Goal: Task Accomplishment & Management: Manage account settings

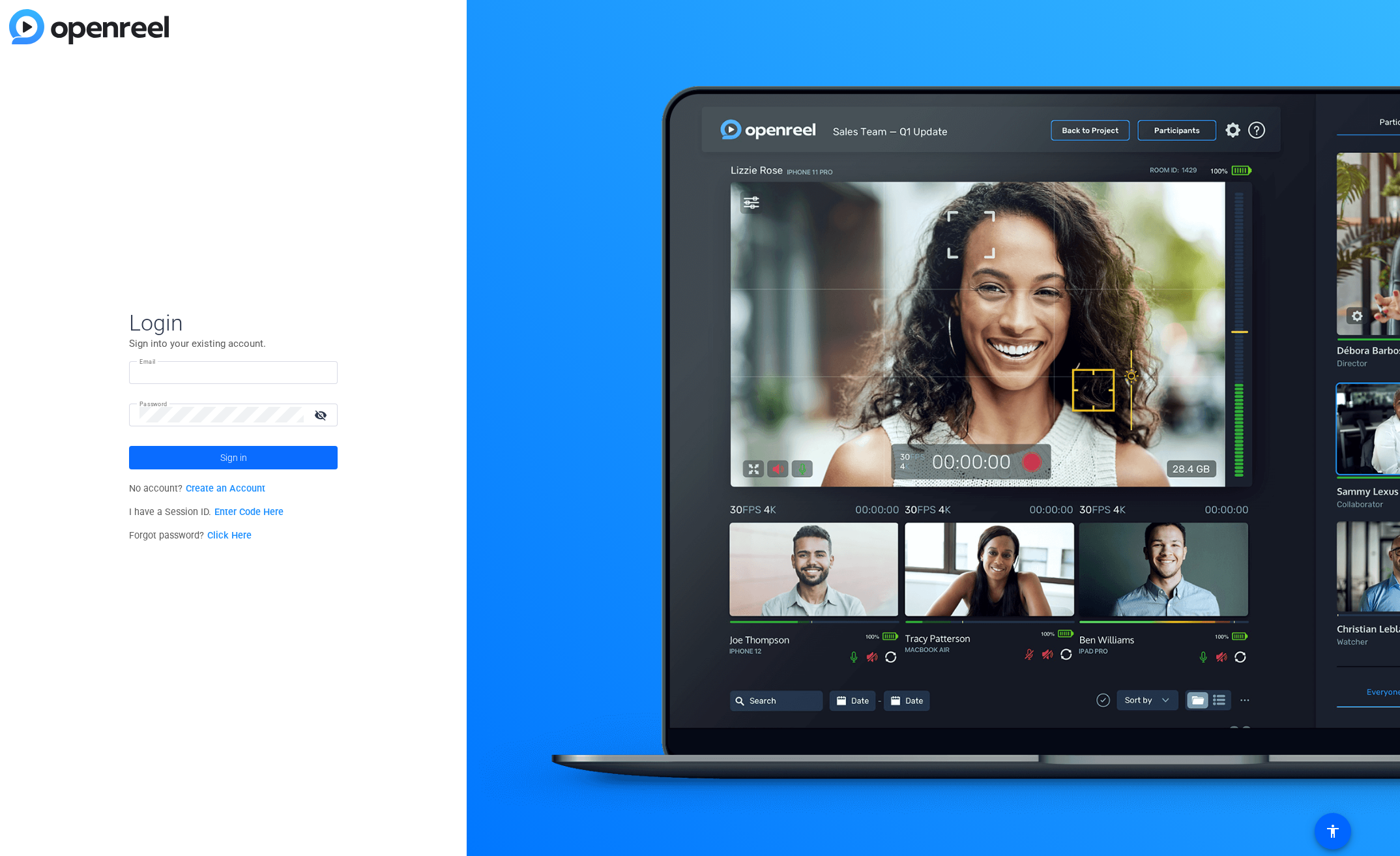
type input "[EMAIL_ADDRESS][PERSON_NAME][DOMAIN_NAME]"
click at [219, 471] on span at bounding box center [232, 457] width 208 height 31
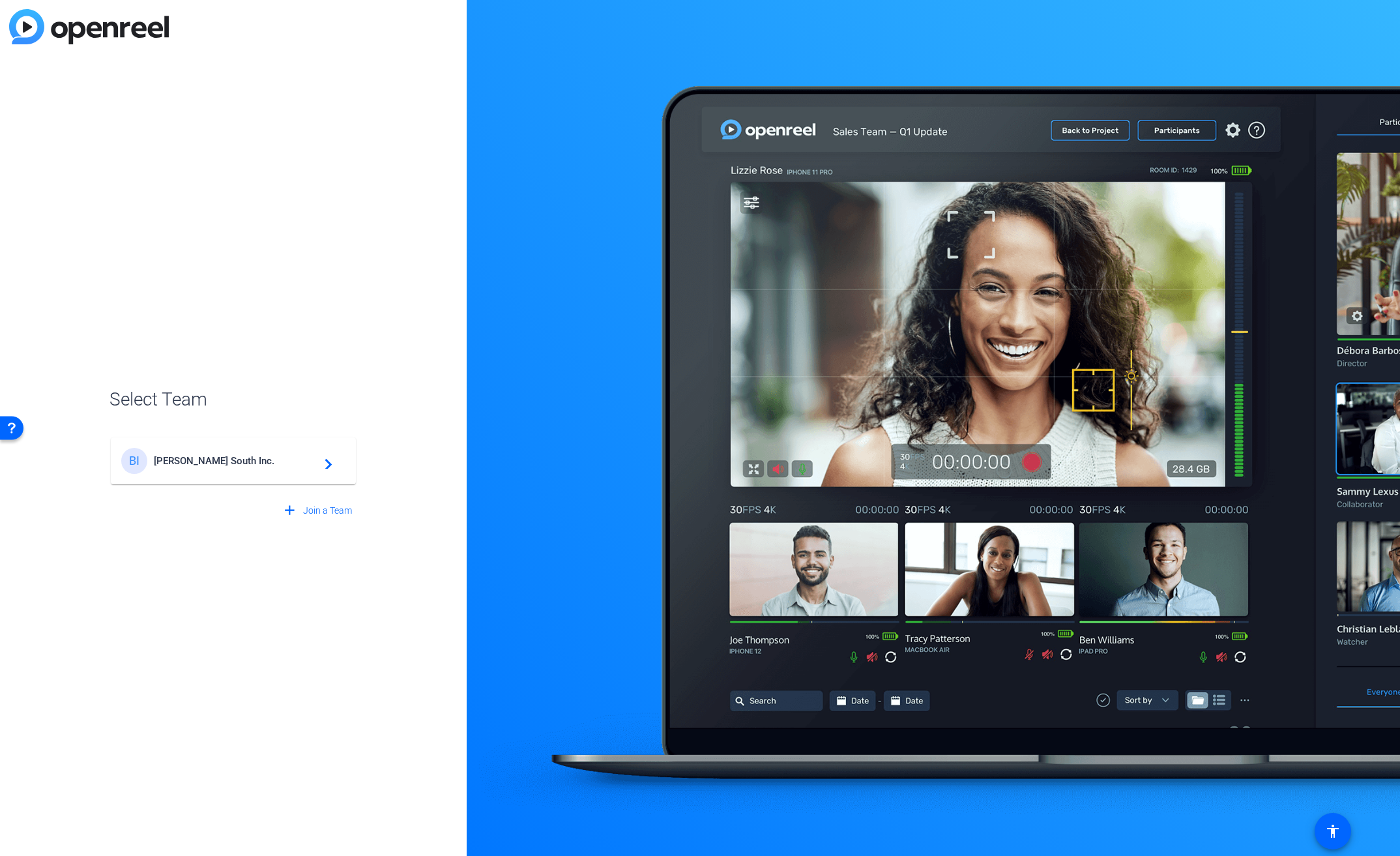
click at [227, 466] on span "[PERSON_NAME] South Inc." at bounding box center [235, 461] width 163 height 12
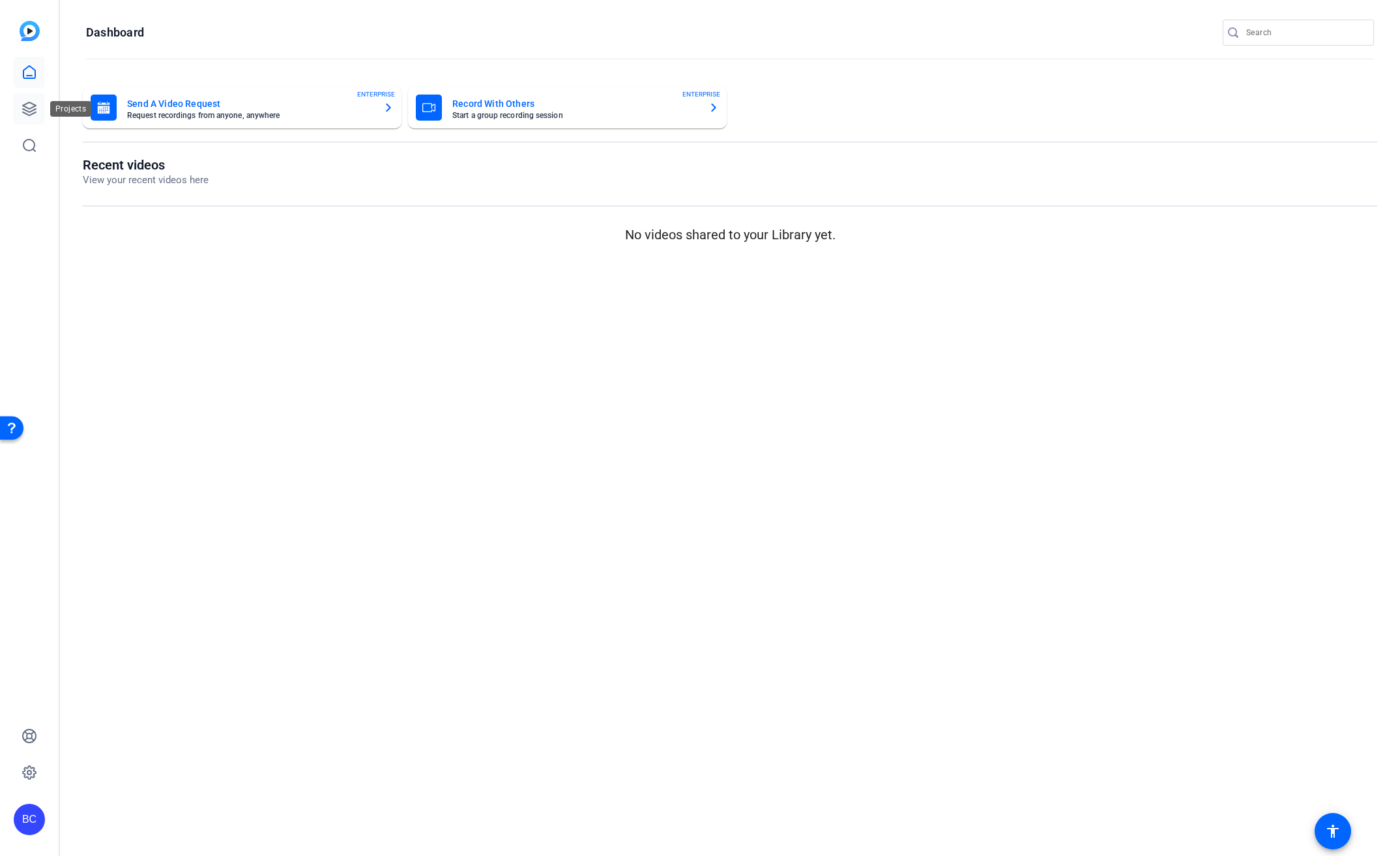
click at [34, 119] on link at bounding box center [29, 109] width 31 height 31
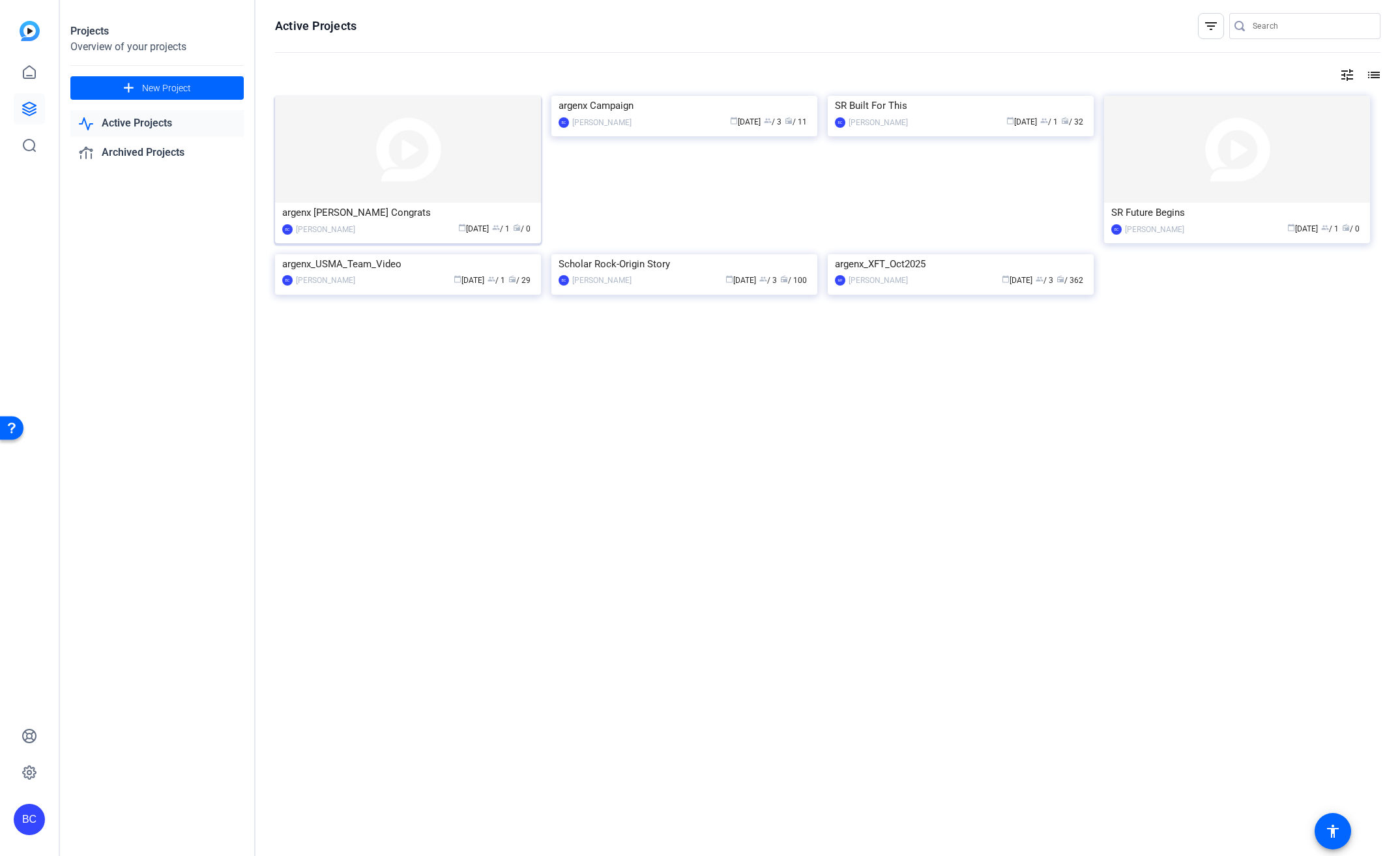
click at [404, 174] on img at bounding box center [408, 150] width 266 height 107
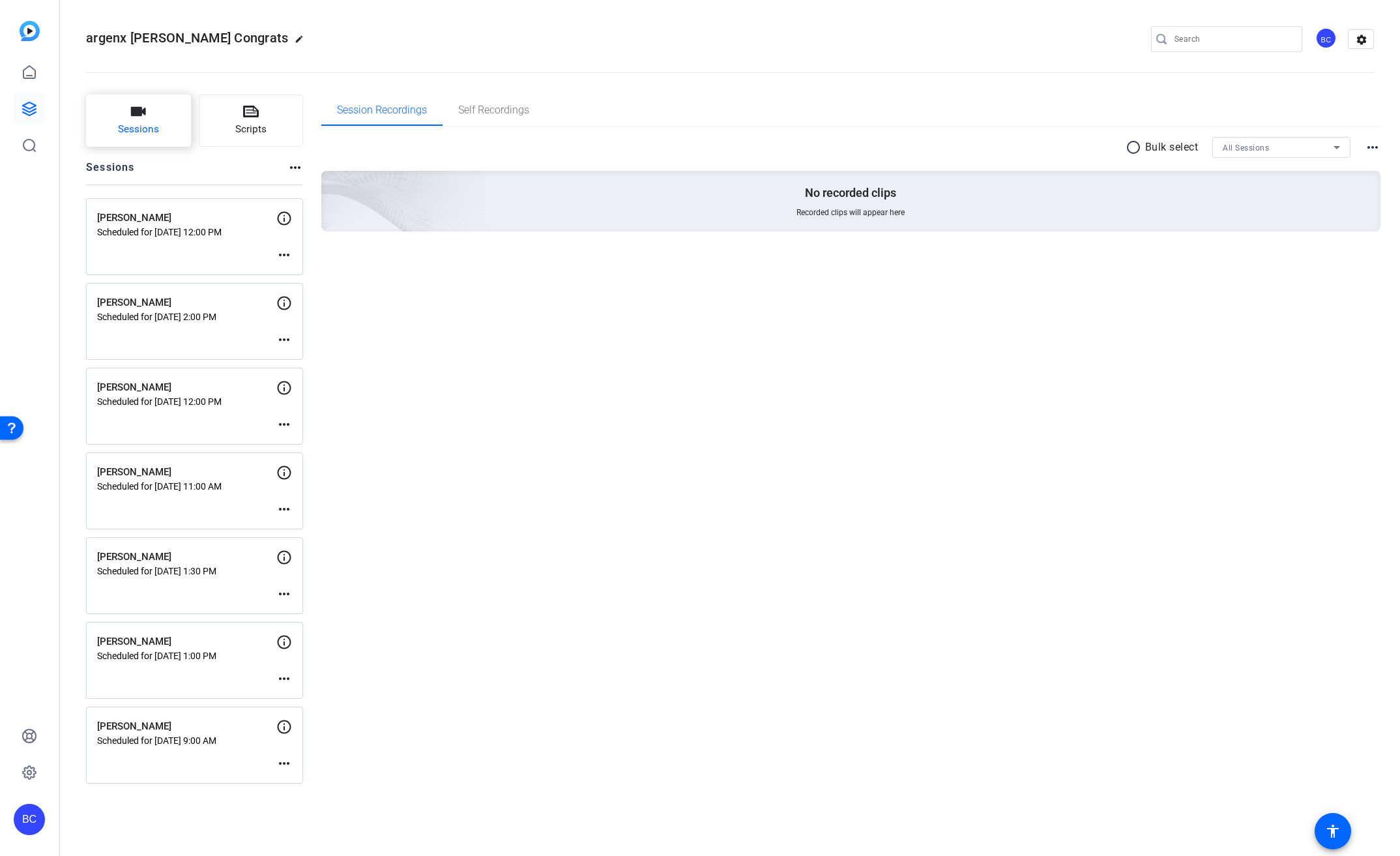
click at [149, 114] on button "Sessions" at bounding box center [138, 120] width 105 height 52
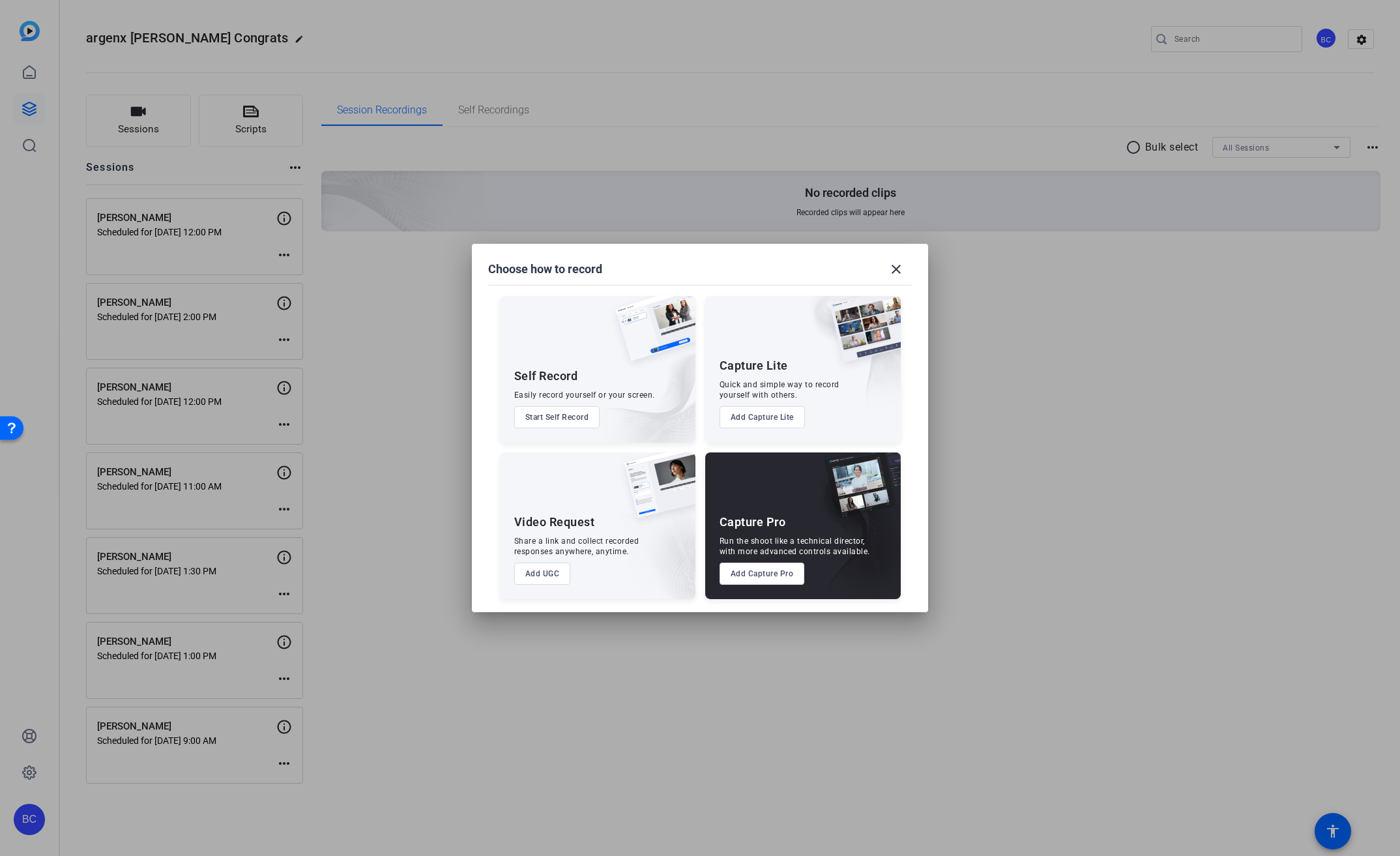
click at [786, 576] on button "Add Capture Pro" at bounding box center [762, 574] width 86 height 22
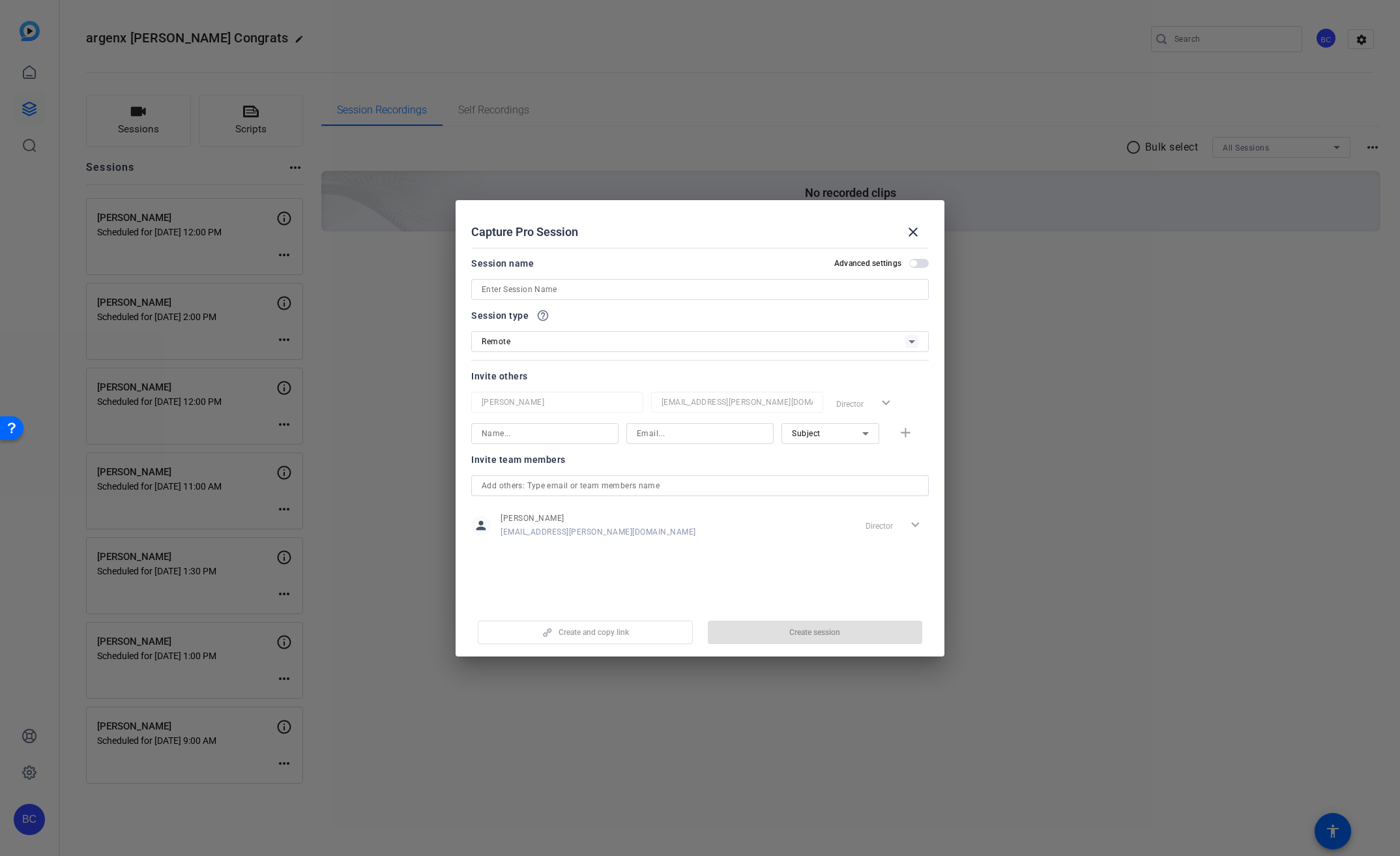
drag, startPoint x: 579, startPoint y: 288, endPoint x: 595, endPoint y: 254, distance: 37.6
click at [579, 288] on input at bounding box center [699, 290] width 436 height 16
type input "[PERSON_NAME]"
click at [921, 268] on span "button" at bounding box center [919, 263] width 20 height 10
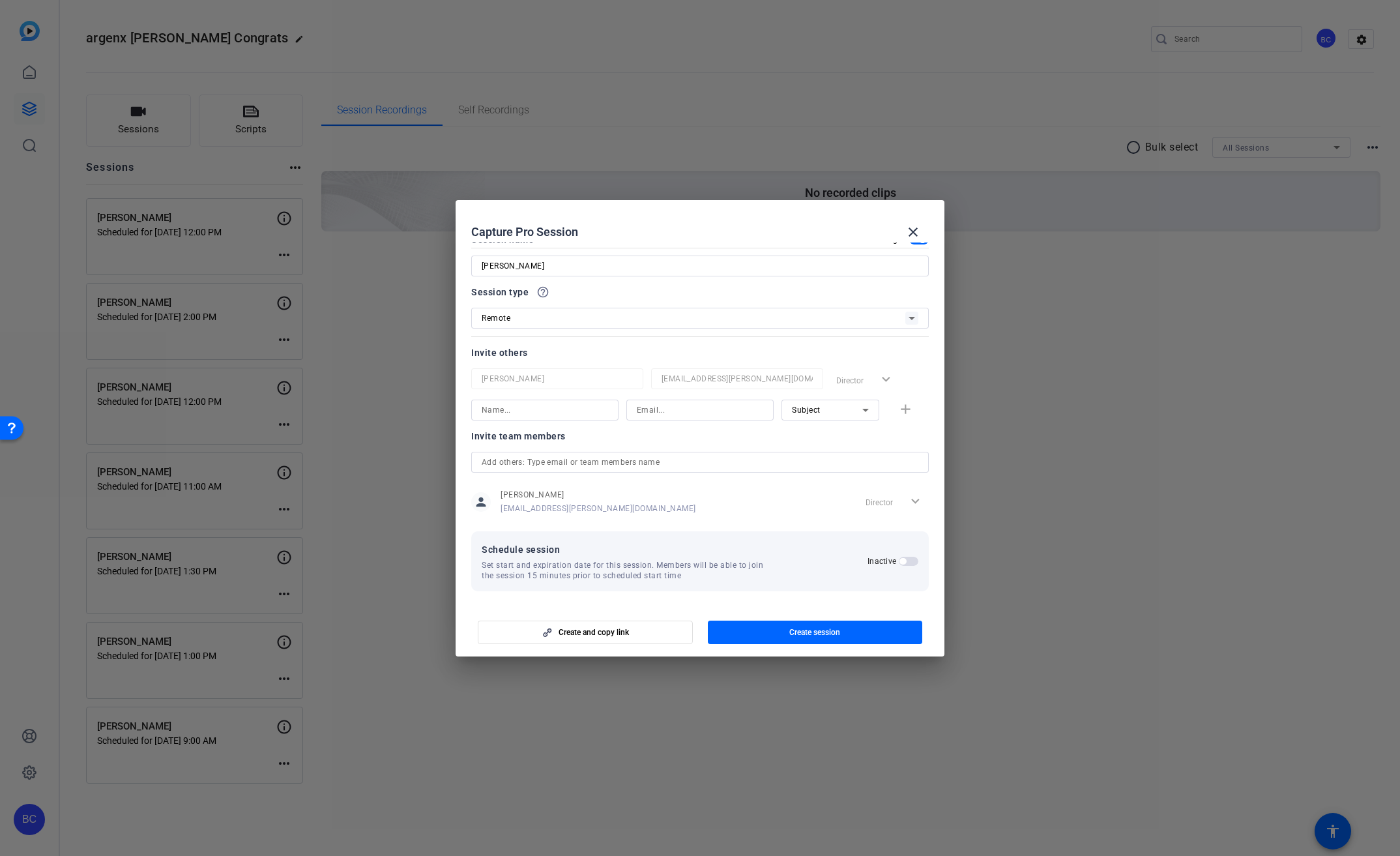
scroll to position [25, 0]
click at [910, 559] on span "button" at bounding box center [908, 560] width 20 height 10
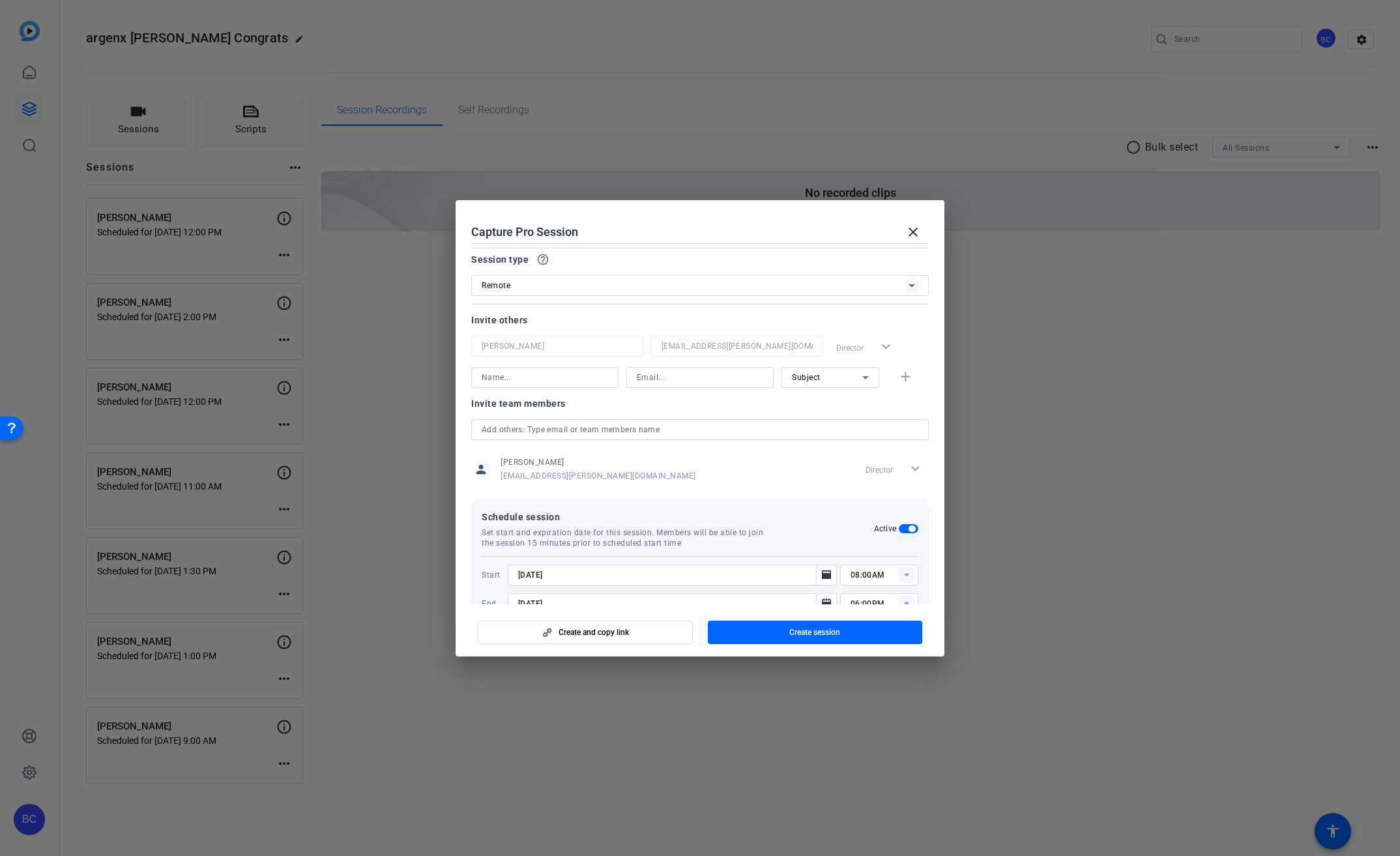
scroll to position [91, 0]
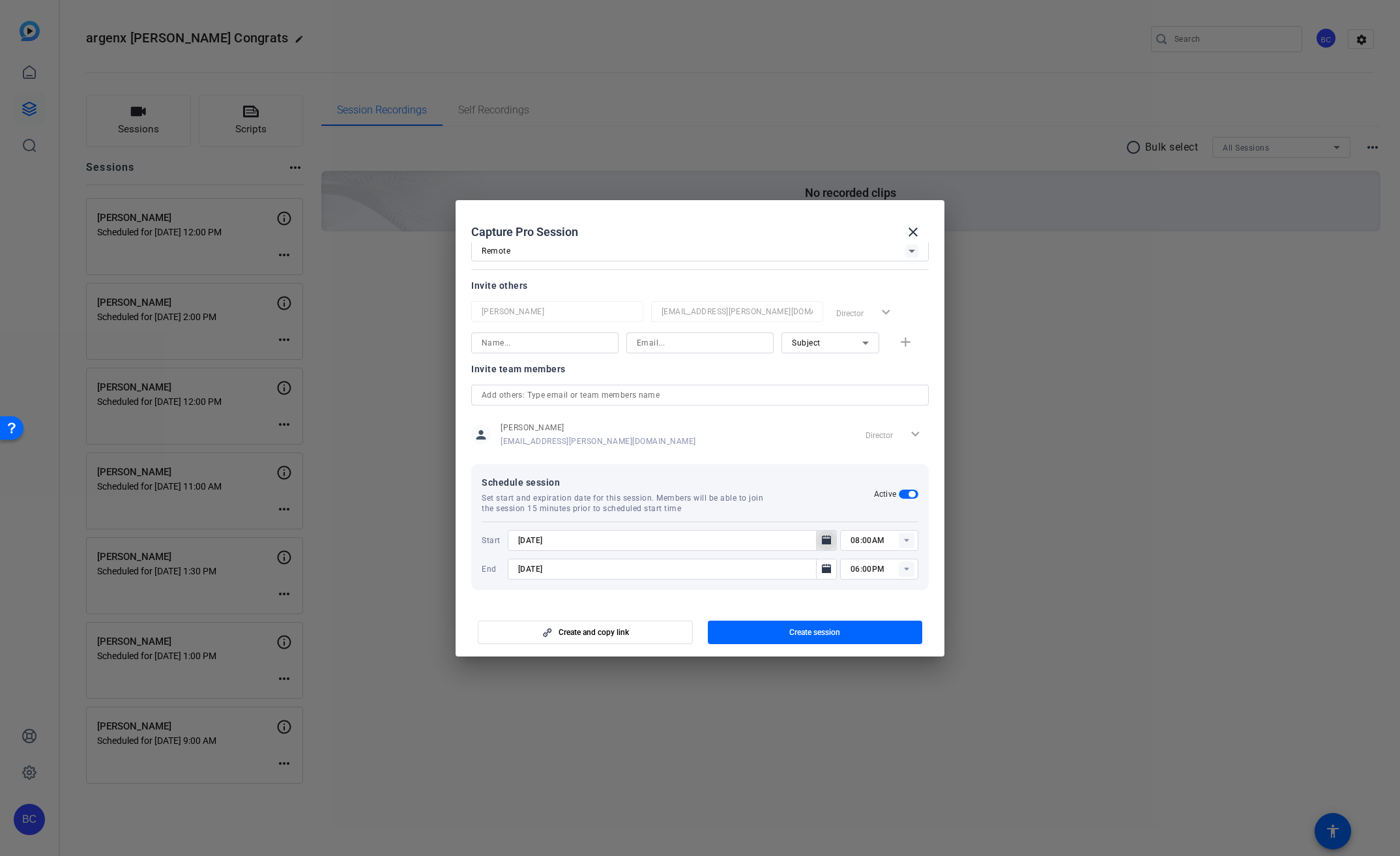
click at [822, 543] on icon "Open calendar" at bounding box center [826, 540] width 10 height 10
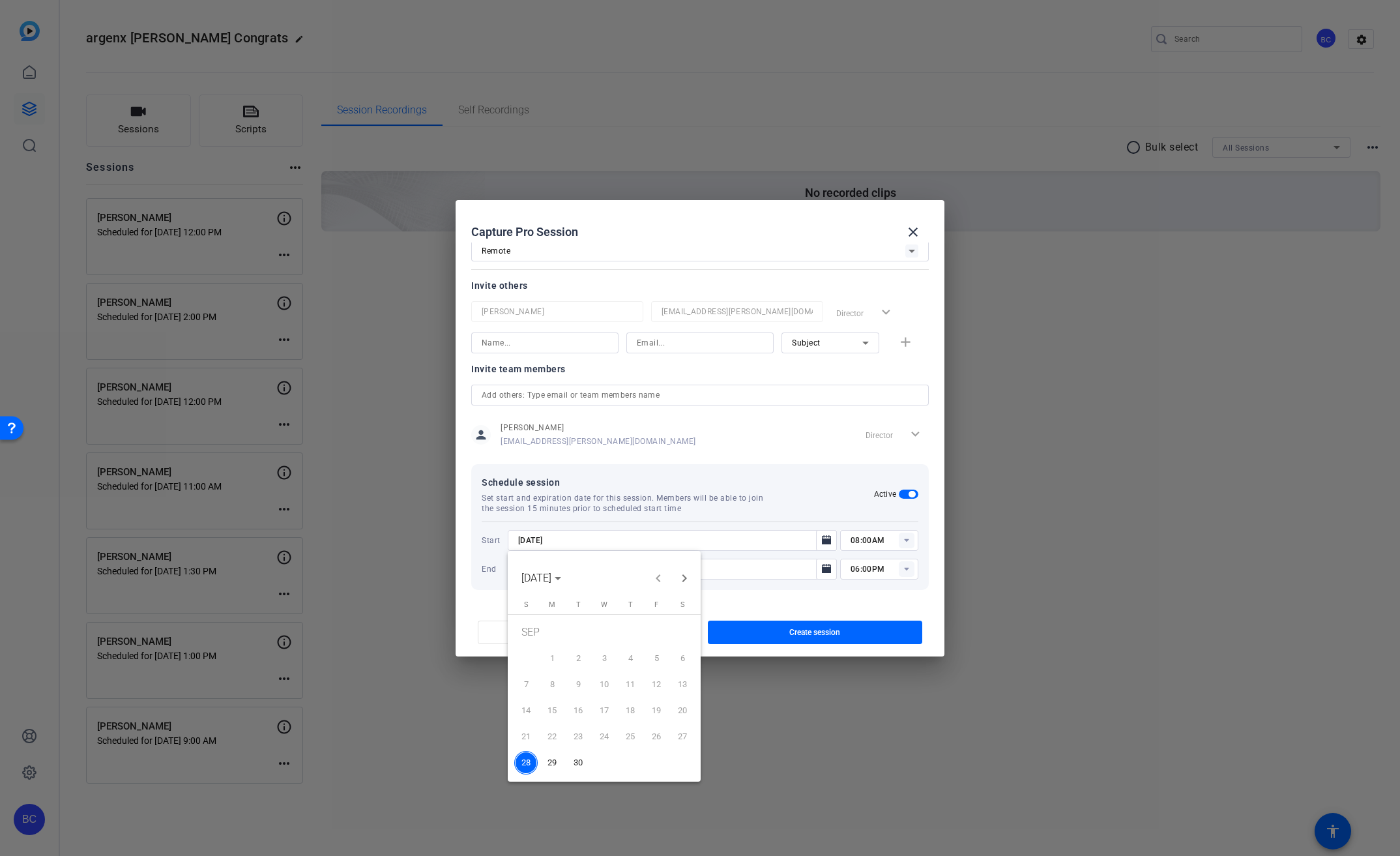
click at [560, 763] on span "29" at bounding box center [551, 763] width 23 height 23
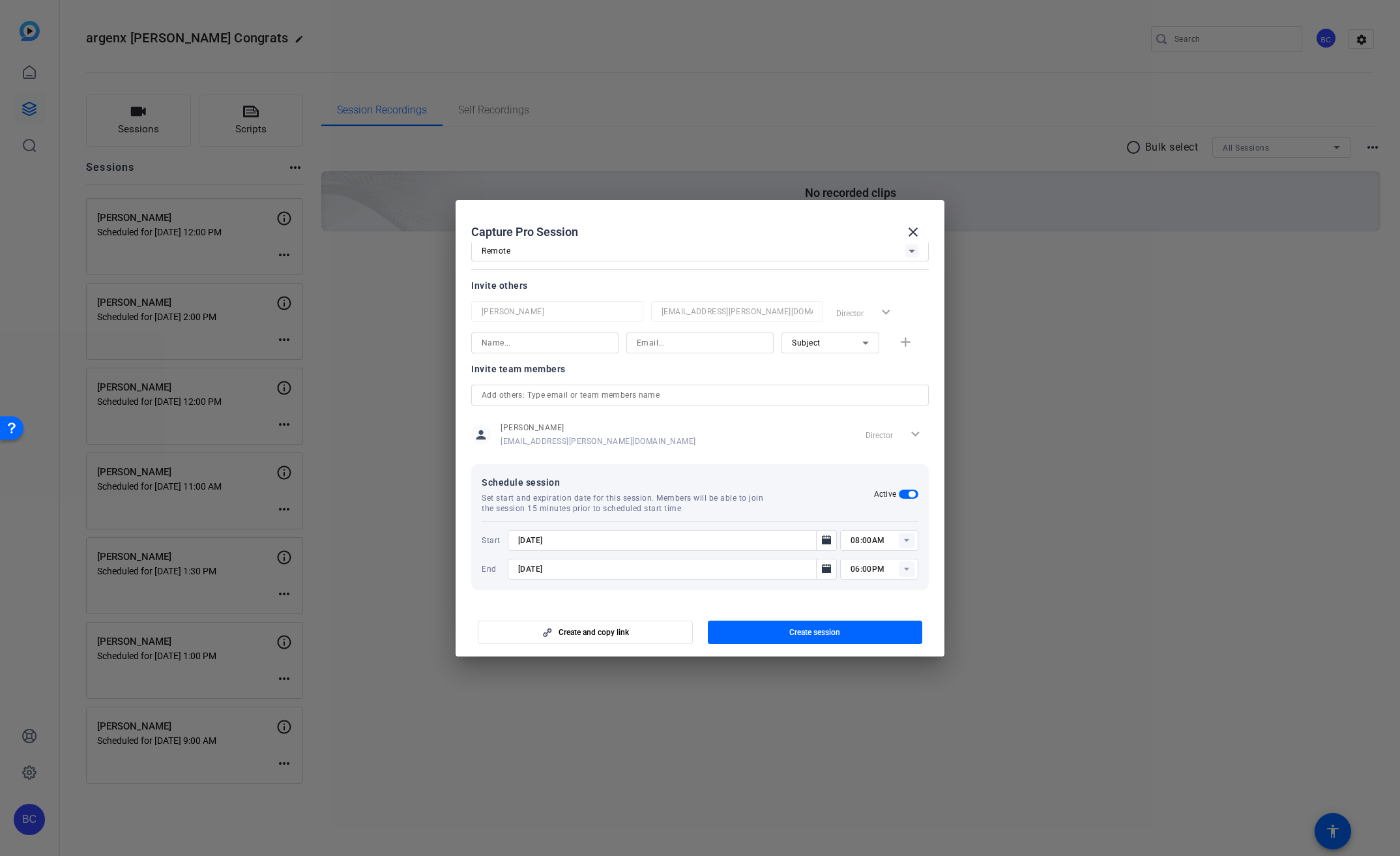
type input "[DATE]"
click at [822, 566] on icon "Open calendar" at bounding box center [826, 568] width 10 height 10
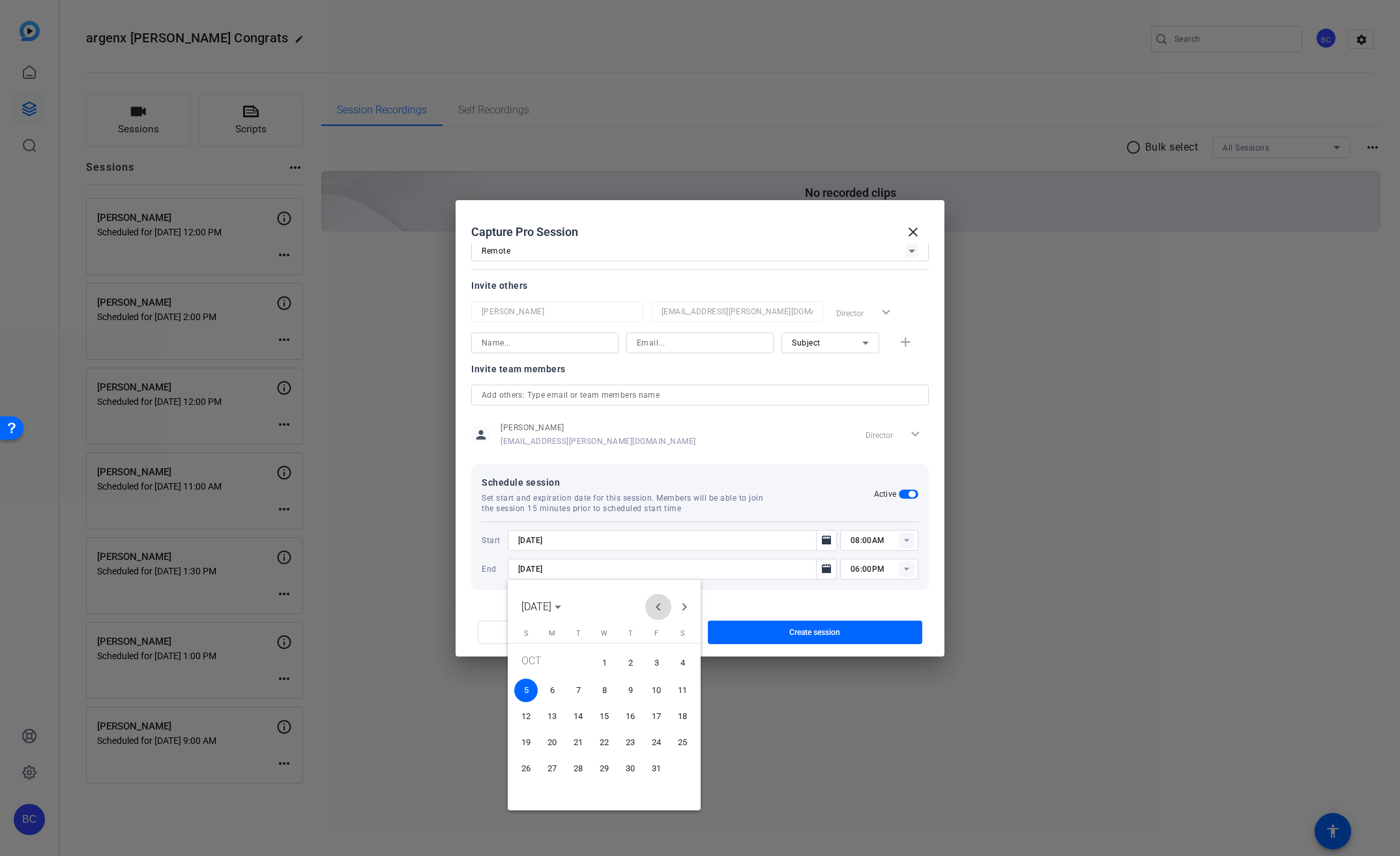
click at [653, 605] on span "Previous month" at bounding box center [659, 607] width 26 height 26
click at [556, 792] on span "29" at bounding box center [551, 791] width 23 height 23
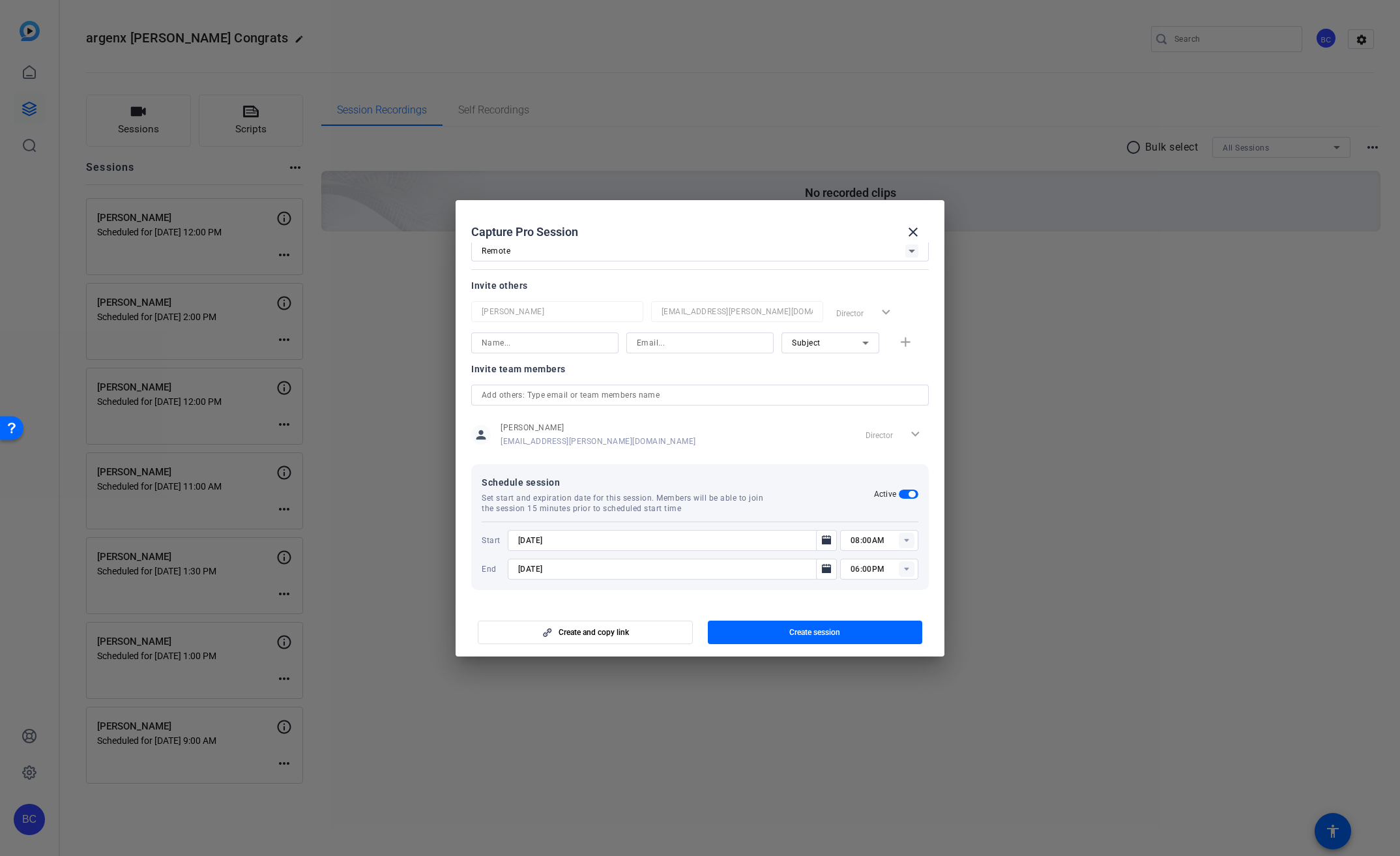
type input "[DATE]"
click at [904, 540] on icon at bounding box center [906, 540] width 4 height 3
click at [852, 633] on span "04:30PM" at bounding box center [860, 635] width 34 height 10
type input "04:30PM"
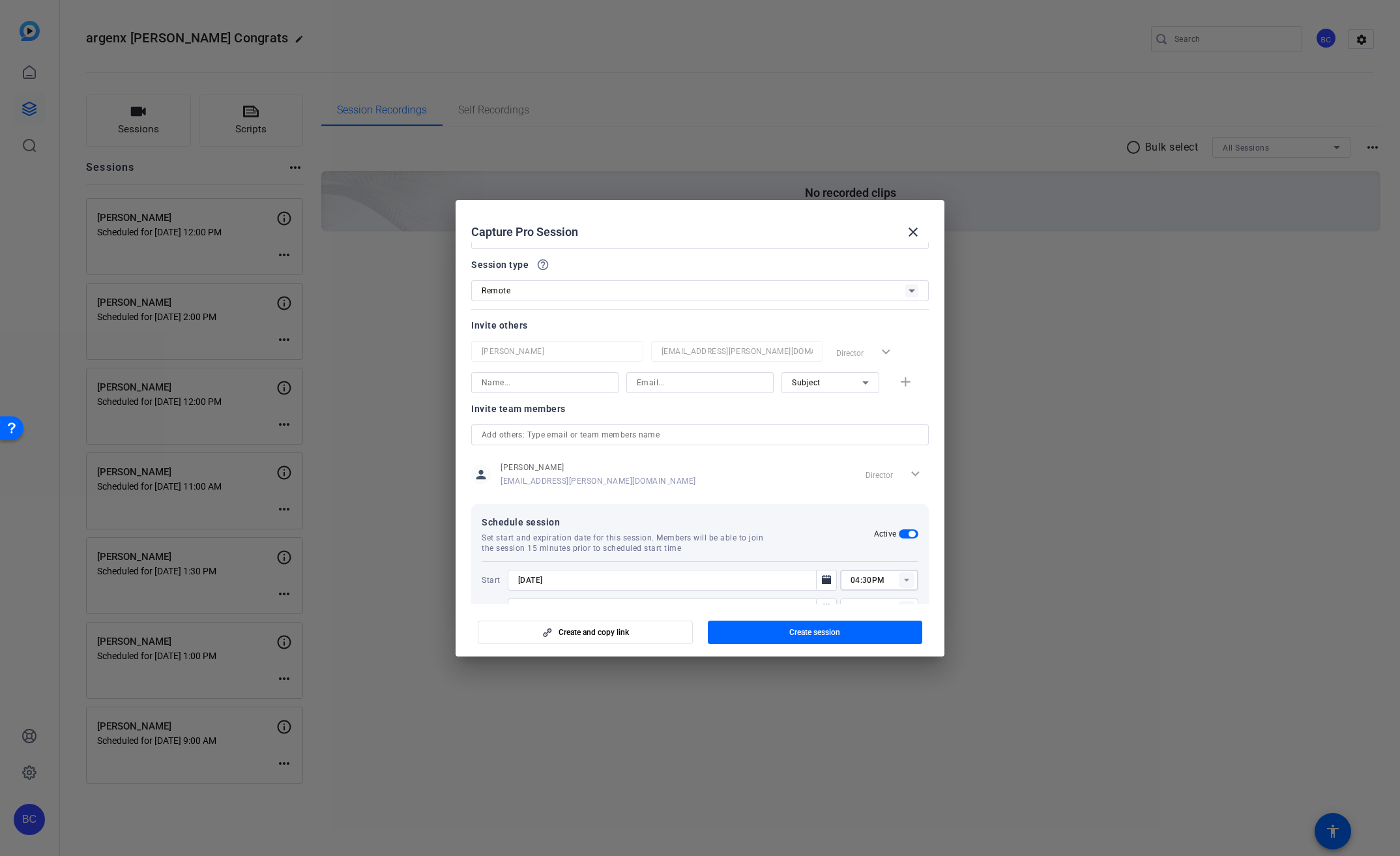
scroll to position [67, 0]
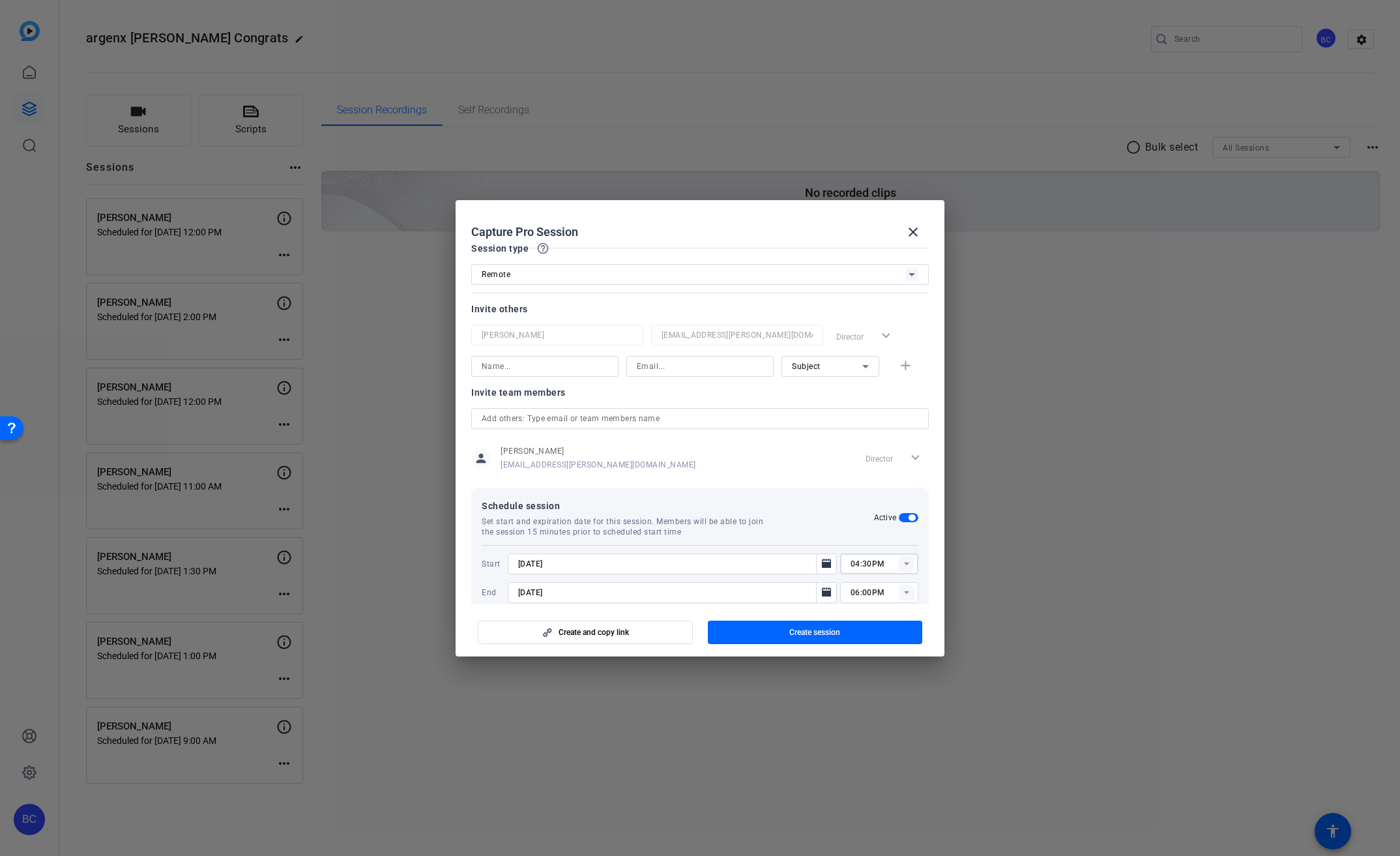
click at [552, 373] on input at bounding box center [544, 367] width 126 height 16
type input "[PERSON_NAME]"
type input "[EMAIL_ADDRESS][PERSON_NAME][DOMAIN_NAME]"
click at [803, 365] on span "Subject" at bounding box center [805, 367] width 29 height 10
click at [818, 394] on span "Collaborator" at bounding box center [808, 393] width 48 height 16
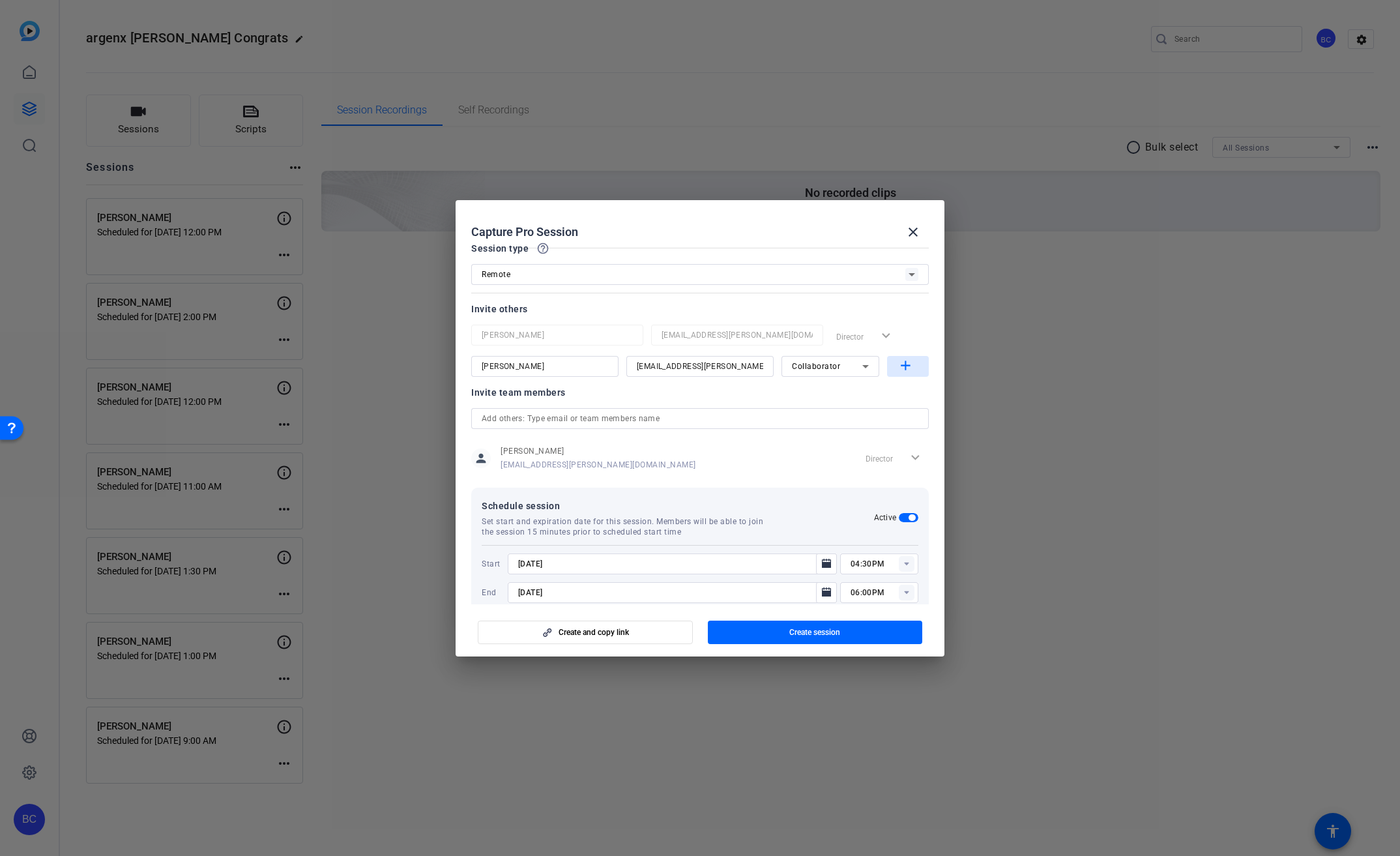
click at [897, 366] on mat-icon "add" at bounding box center [905, 366] width 16 height 16
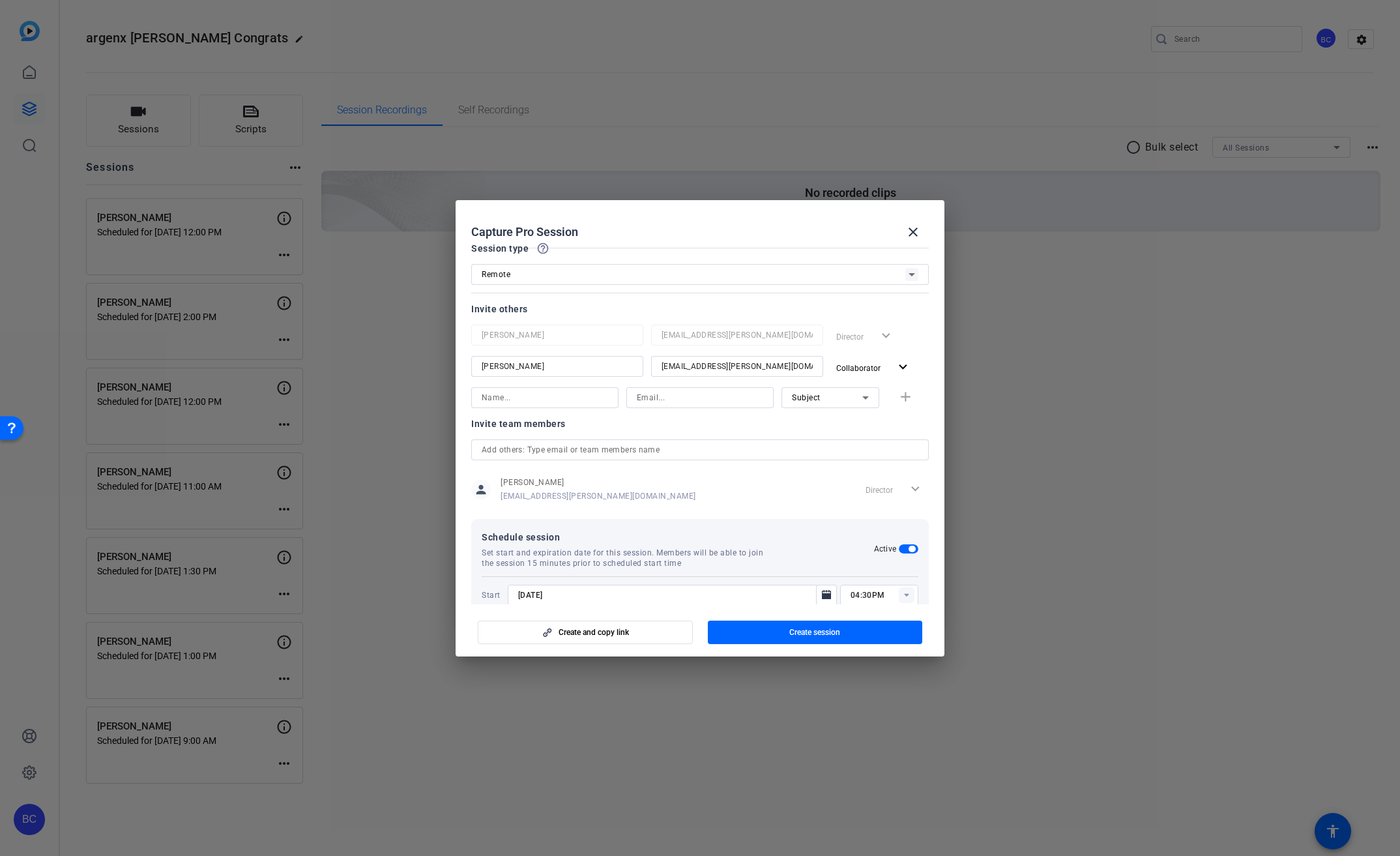
click at [542, 394] on input at bounding box center [544, 398] width 126 height 16
type input "i"
type input "[PERSON_NAME]"
type input "[EMAIL_ADDRESS][PERSON_NAME][DOMAIN_NAME]"
click at [831, 398] on div "Subject" at bounding box center [826, 397] width 70 height 16
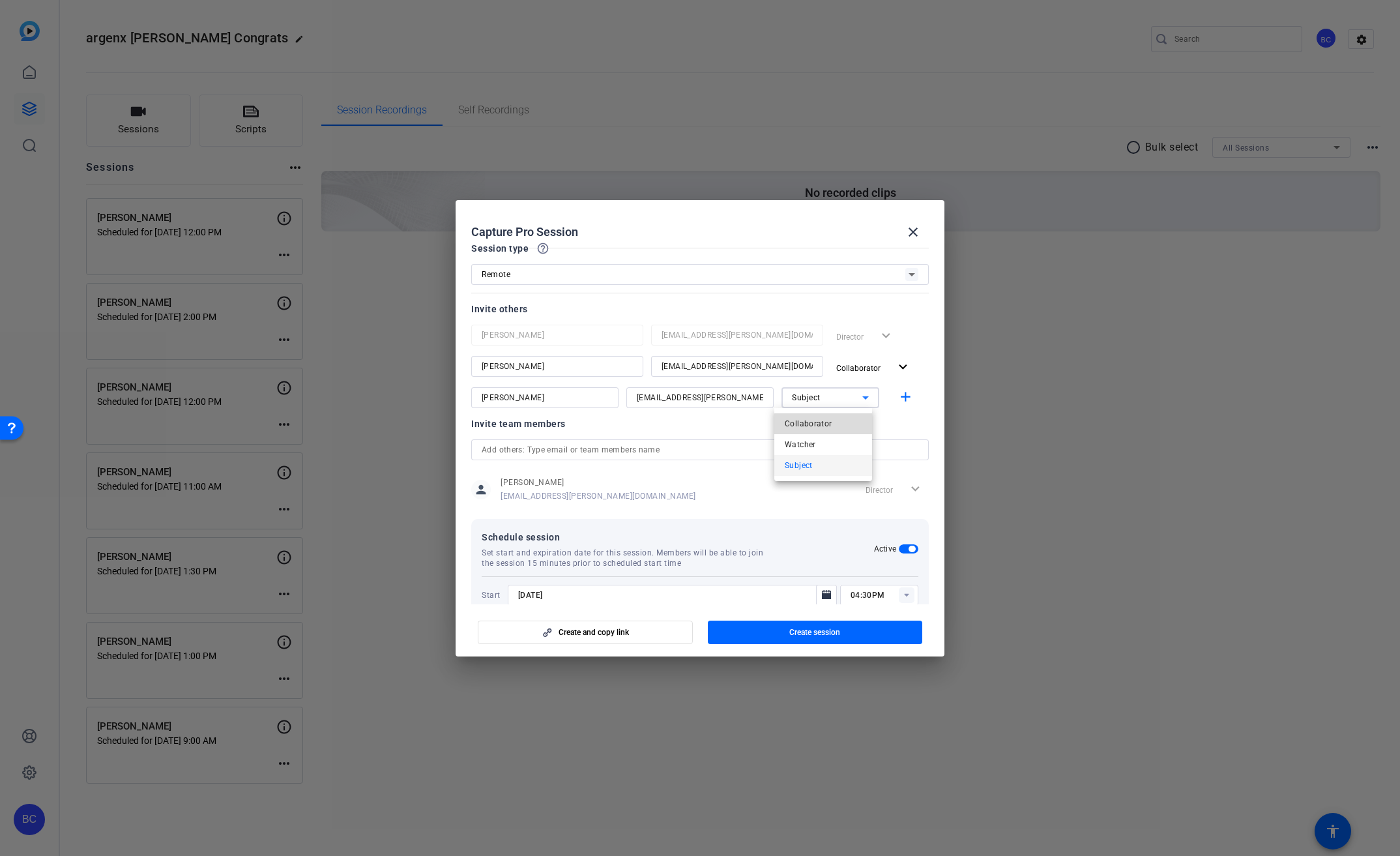
click at [828, 425] on span "Collaborator" at bounding box center [808, 424] width 48 height 16
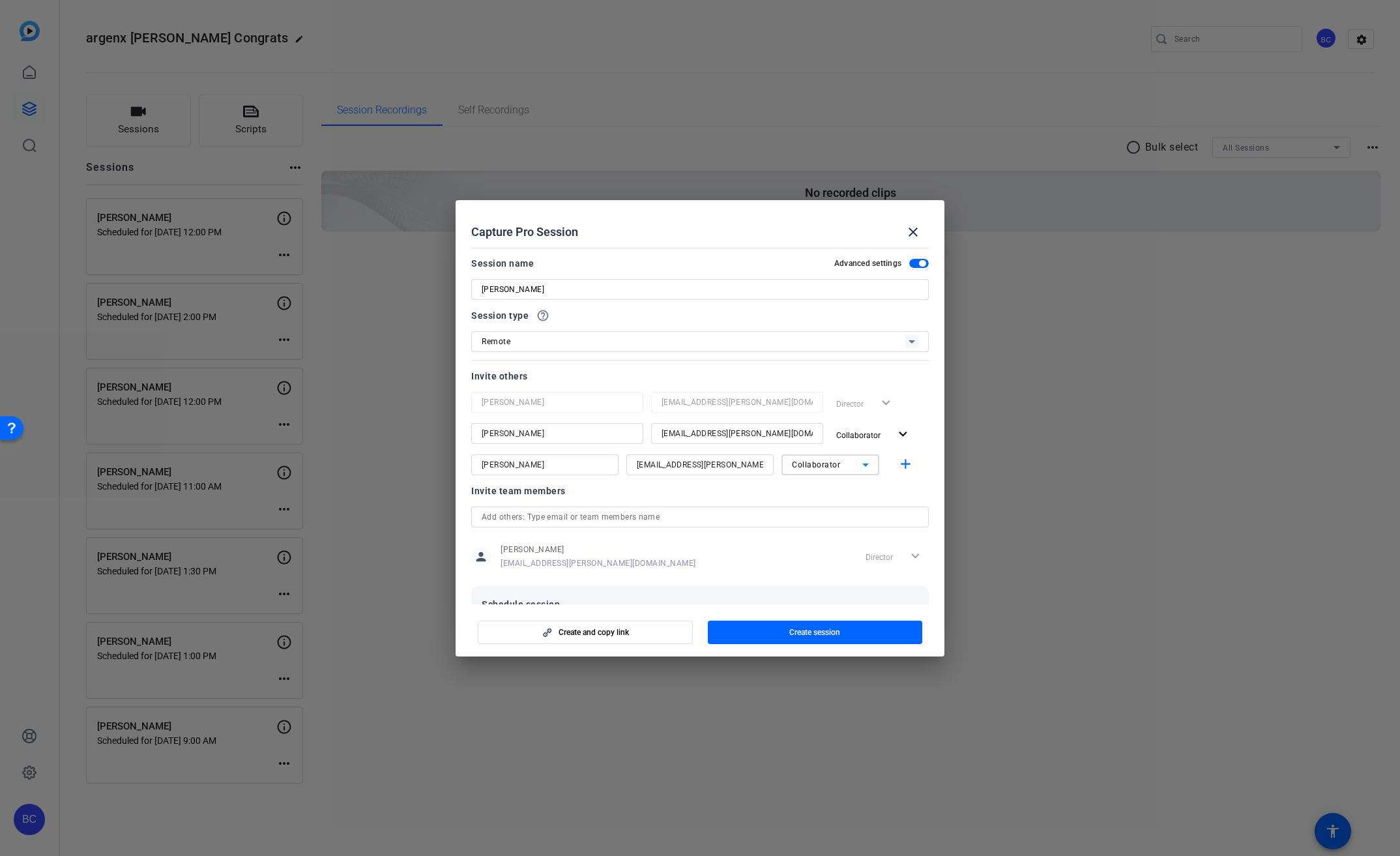
scroll to position [122, 0]
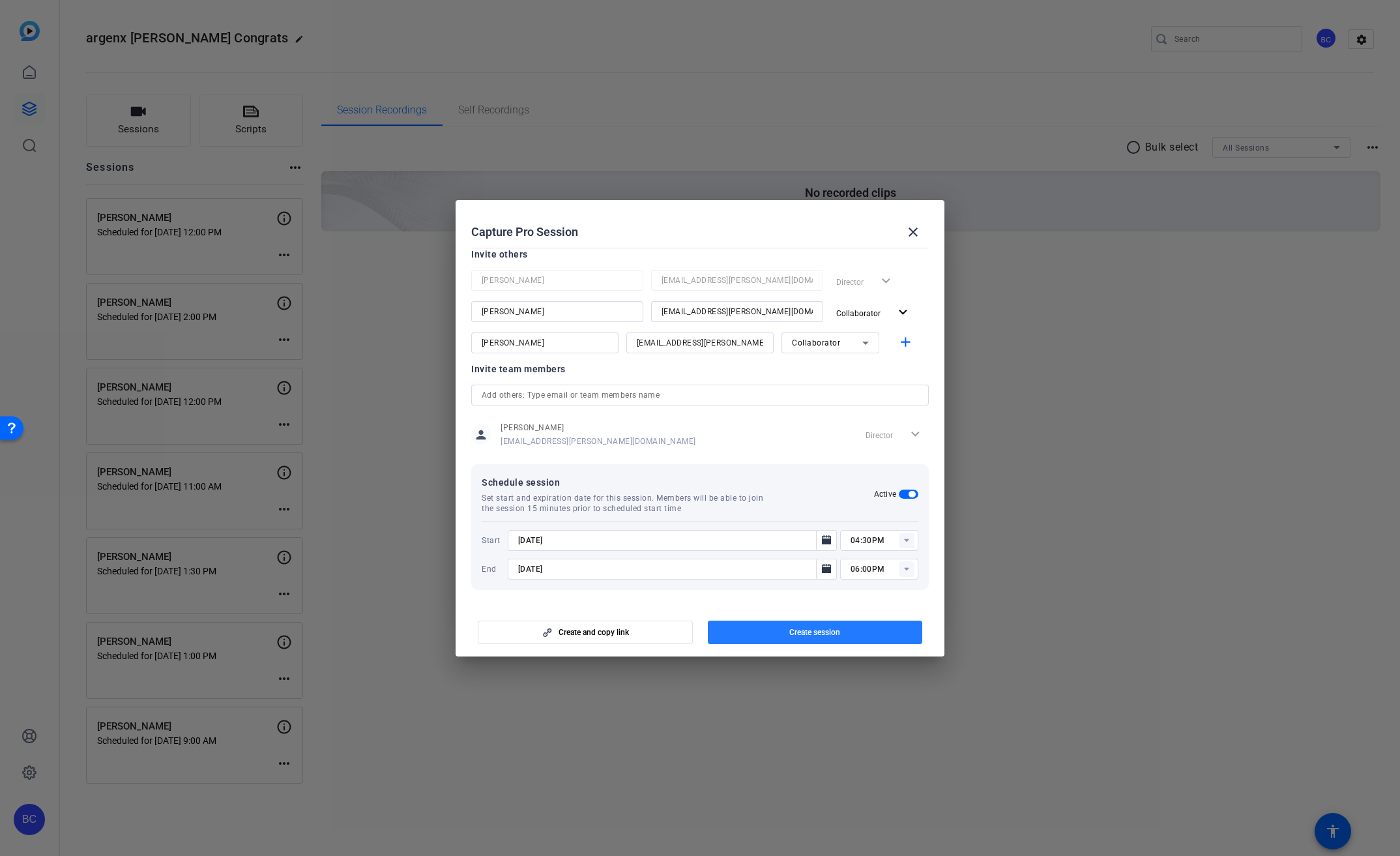
click at [844, 636] on span "button" at bounding box center [815, 632] width 215 height 31
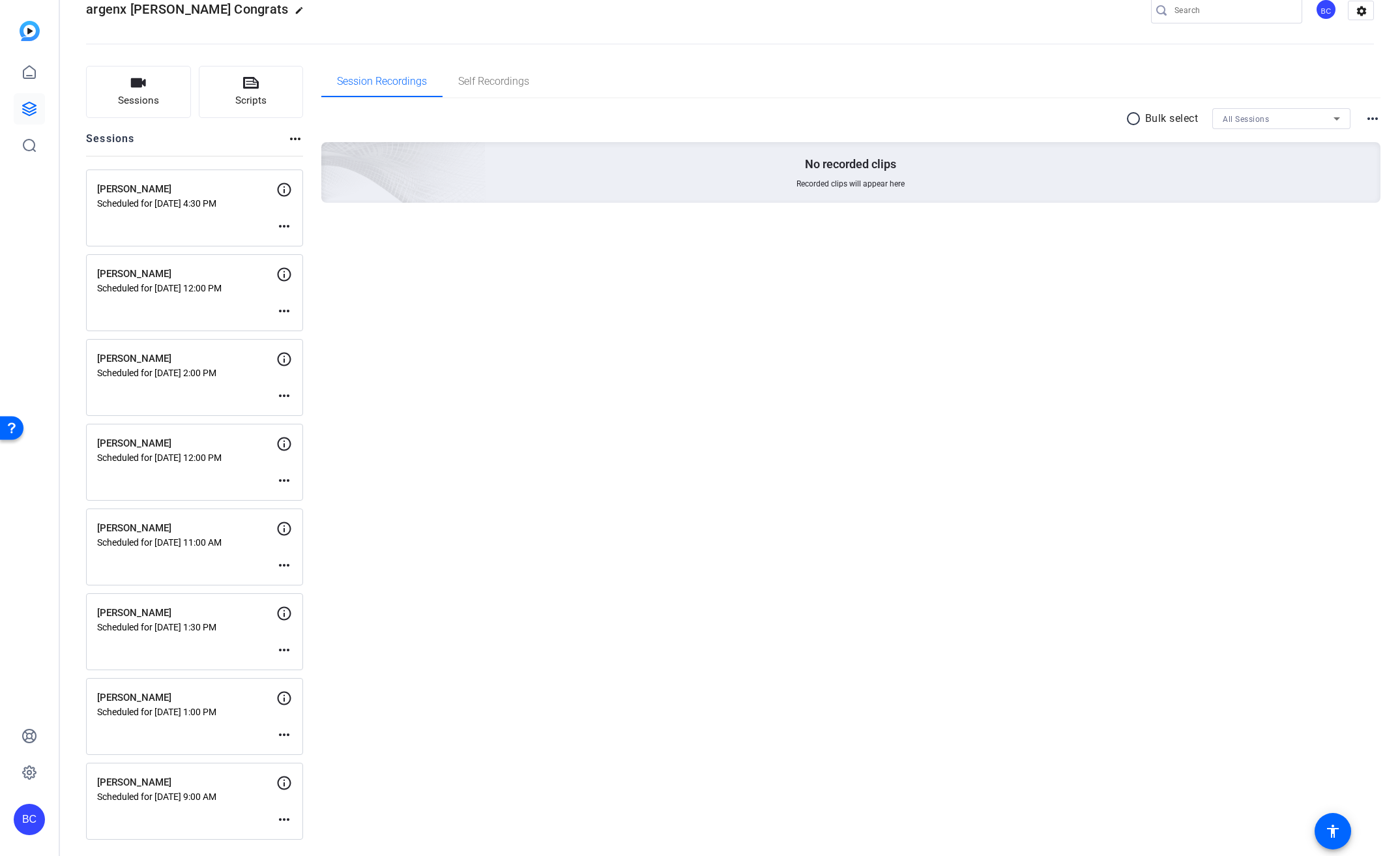
scroll to position [0, 0]
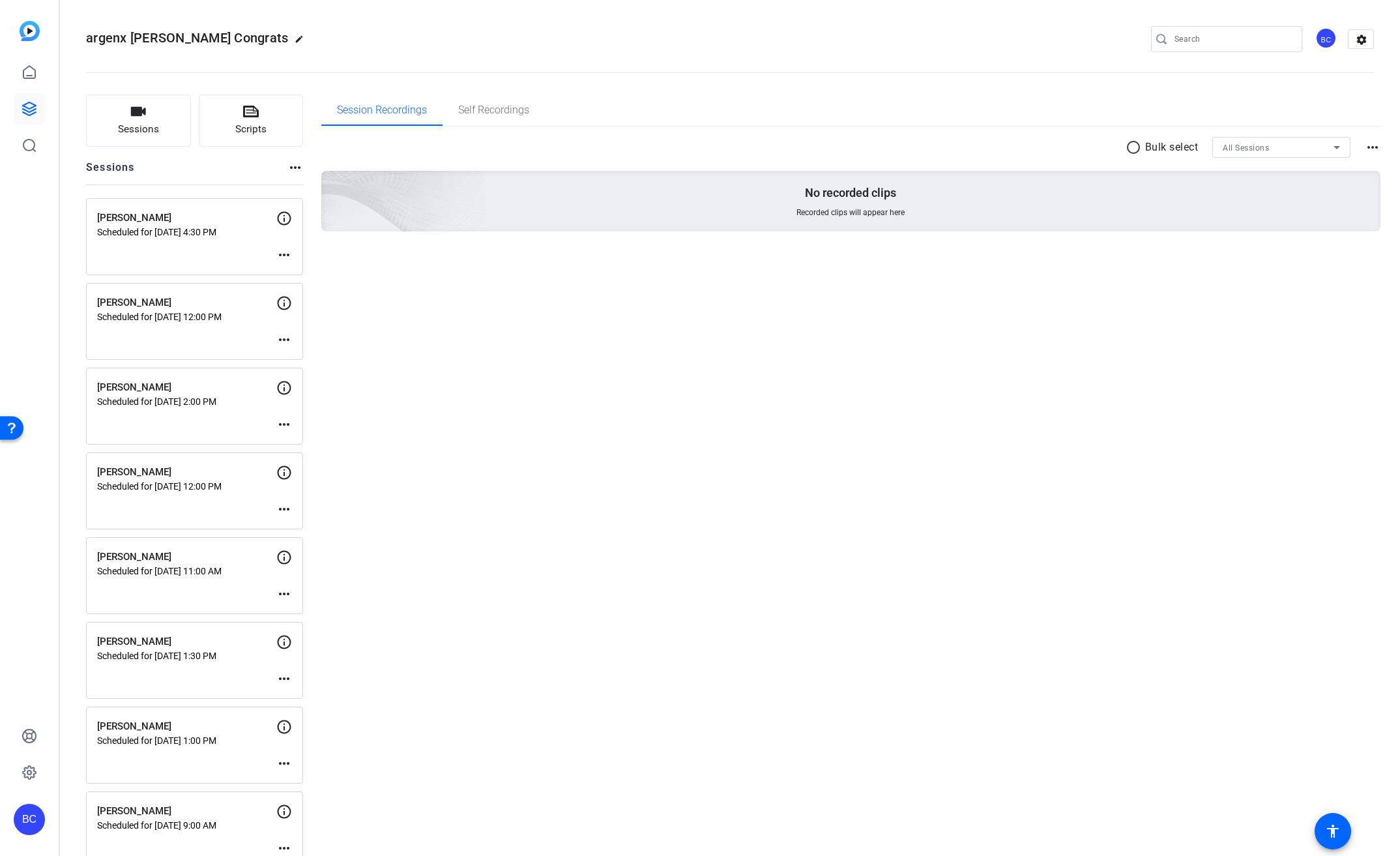
click at [286, 252] on mat-icon "more_horiz" at bounding box center [284, 255] width 16 height 16
click at [303, 273] on span "Edit Session" at bounding box center [316, 274] width 60 height 16
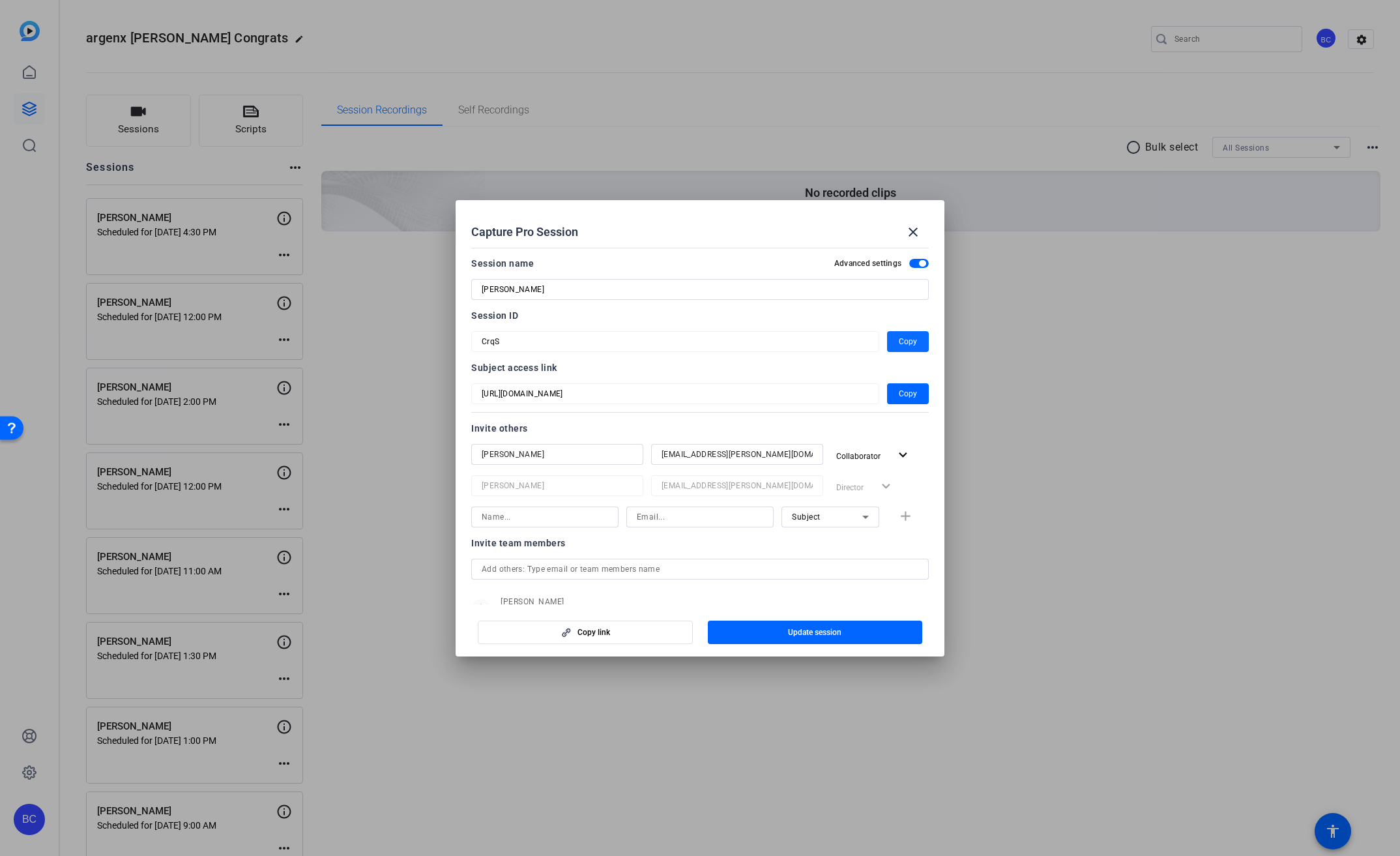
click at [905, 340] on span "Copy" at bounding box center [907, 342] width 18 height 16
click at [910, 227] on mat-icon "close" at bounding box center [913, 232] width 16 height 16
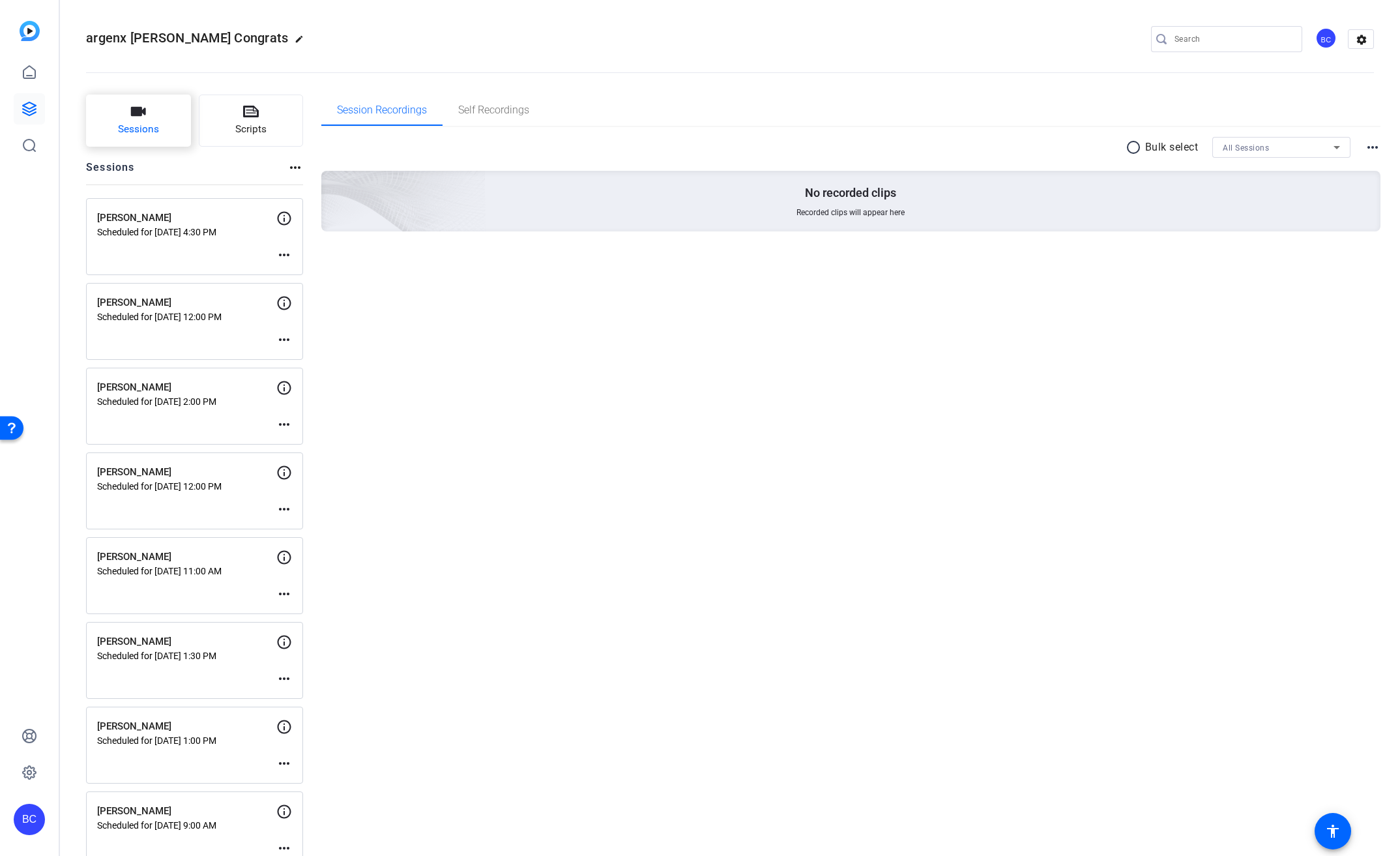
drag, startPoint x: 197, startPoint y: 183, endPoint x: 156, endPoint y: 142, distance: 58.0
click at [197, 183] on div "Sessions more_horiz" at bounding box center [194, 172] width 217 height 25
click at [151, 137] on span "Sessions" at bounding box center [139, 129] width 41 height 15
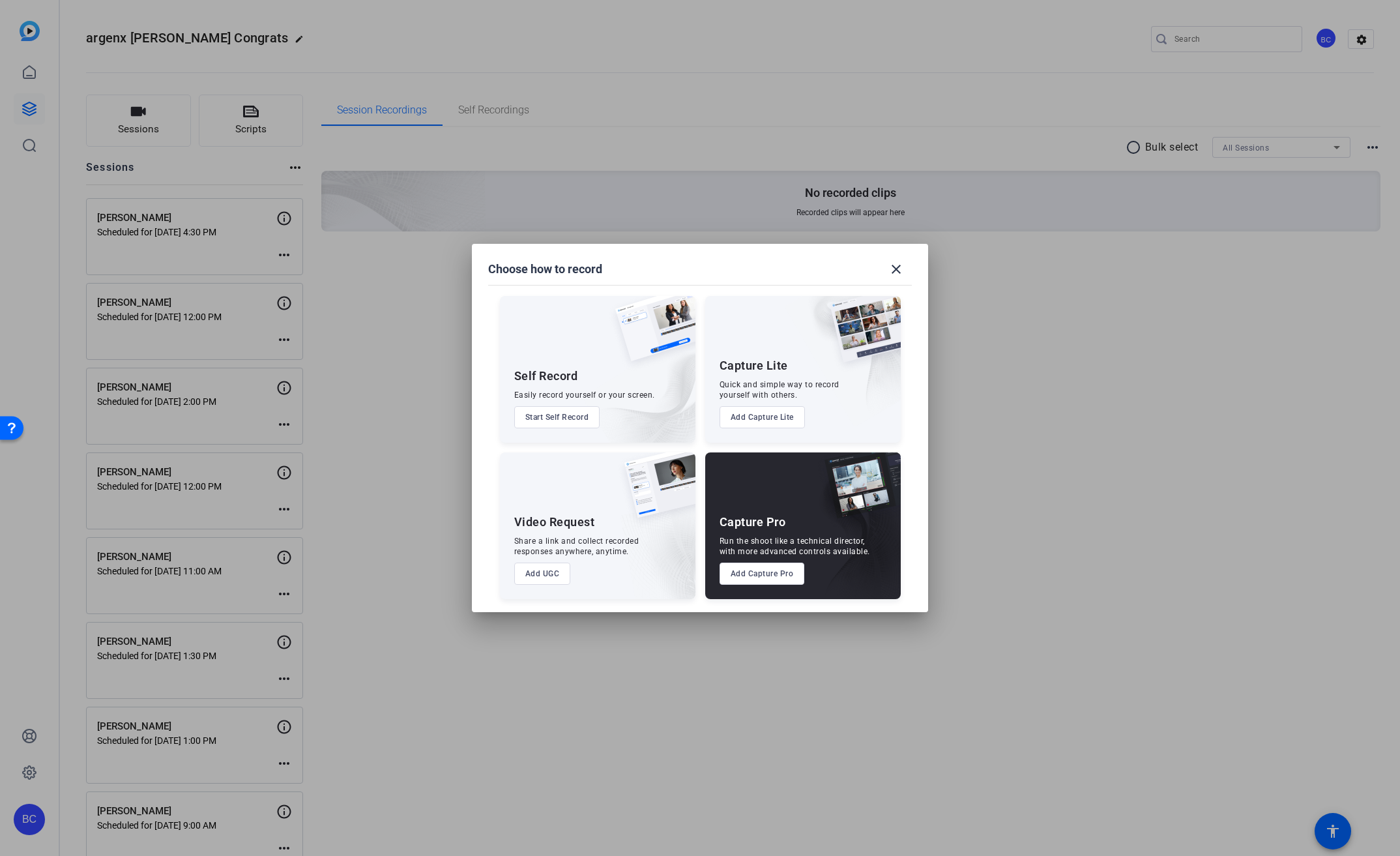
click at [752, 578] on button "Add Capture Pro" at bounding box center [762, 574] width 86 height 22
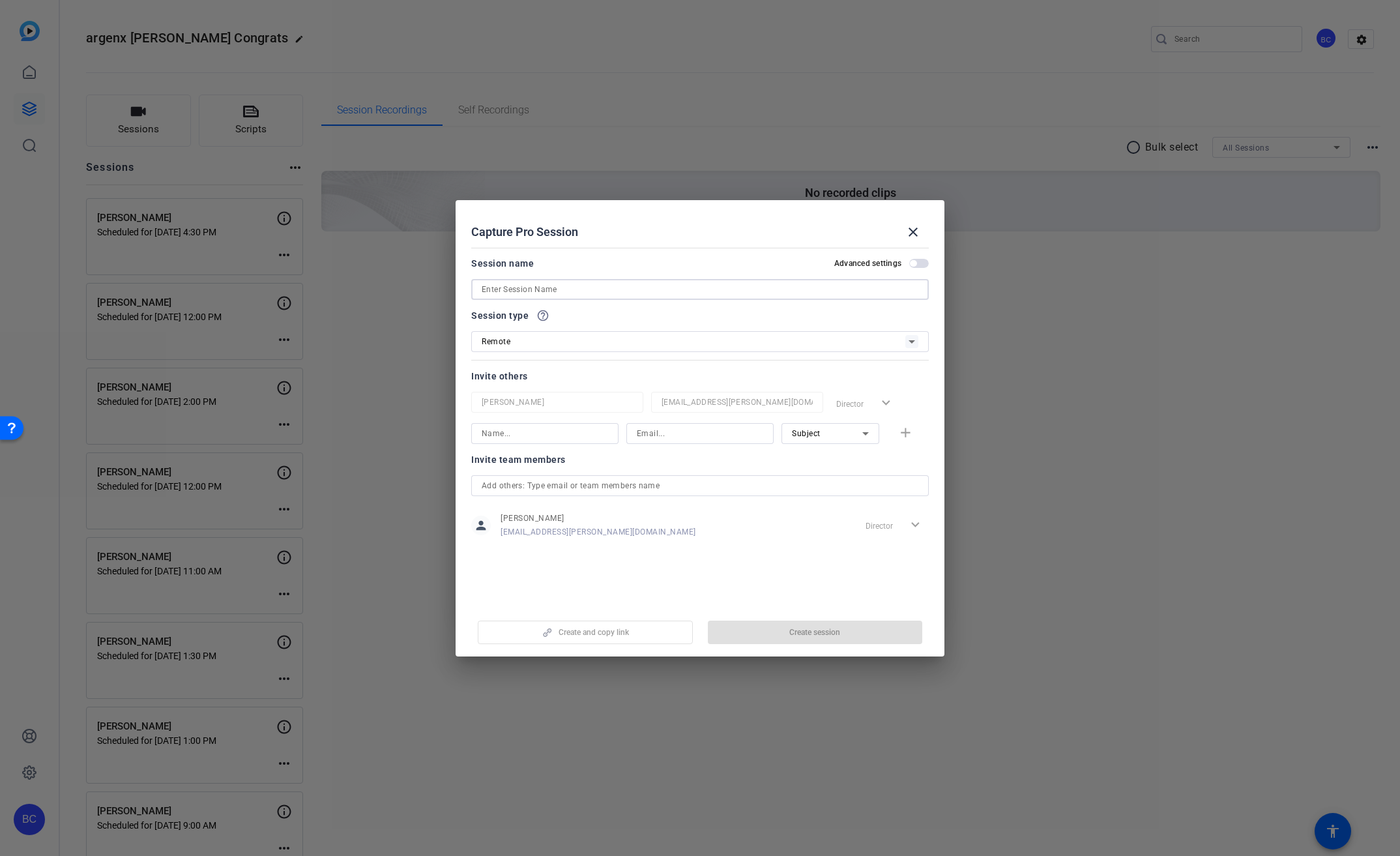
click at [584, 288] on input at bounding box center [699, 290] width 436 height 16
type input "[PERSON_NAME]"
click at [926, 265] on span "button" at bounding box center [919, 263] width 20 height 10
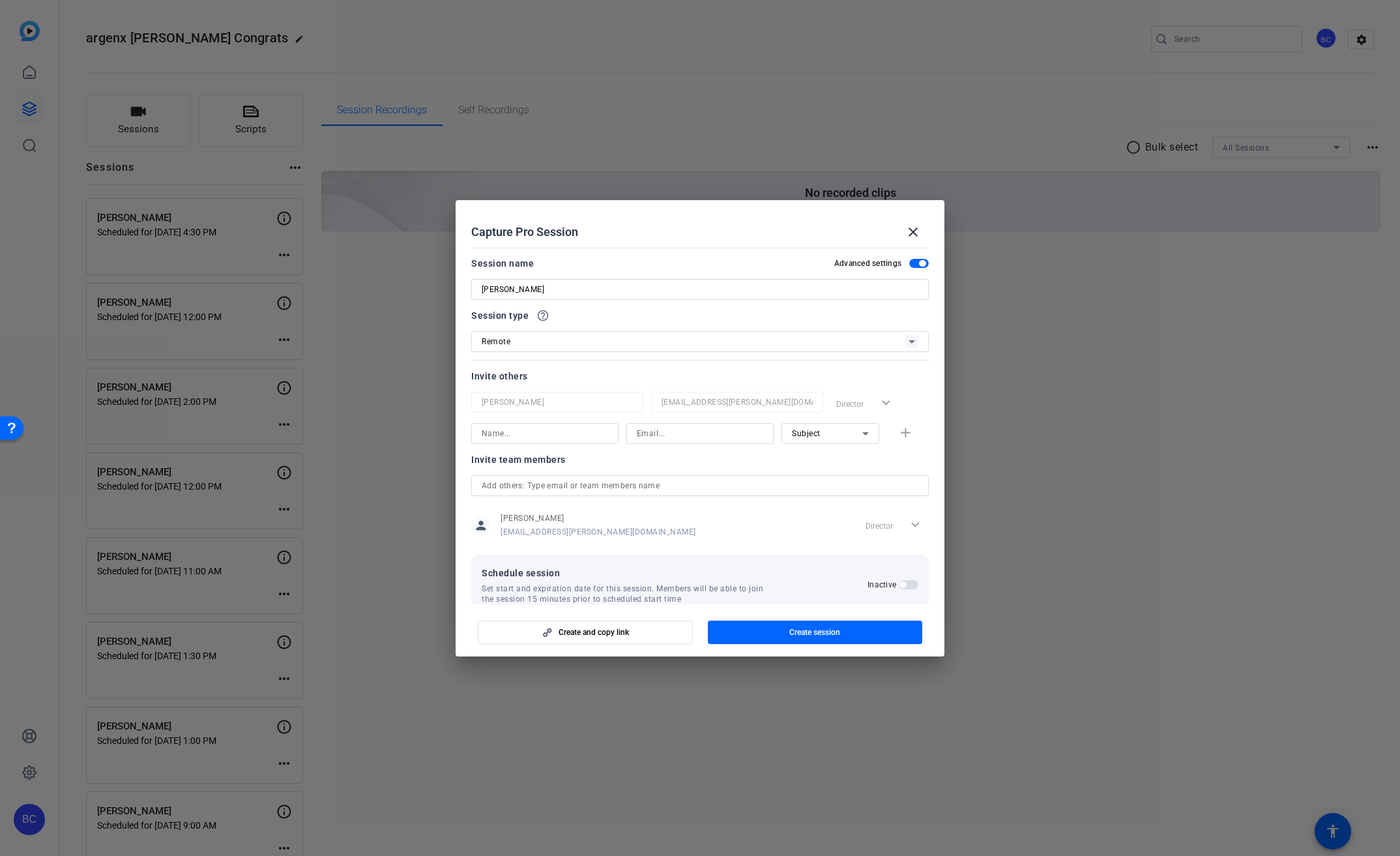
click at [906, 585] on span "button" at bounding box center [908, 585] width 20 height 10
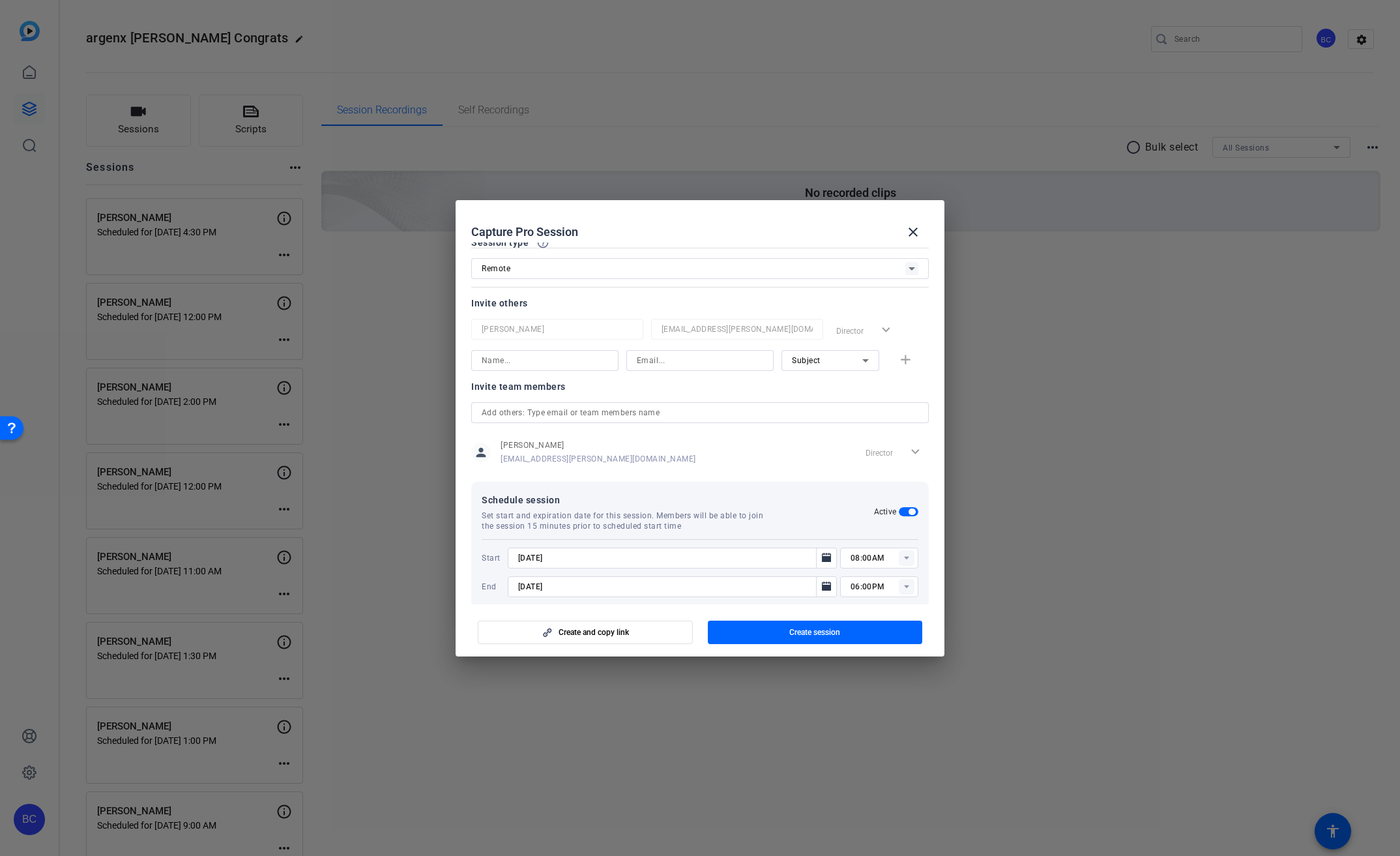
scroll to position [91, 0]
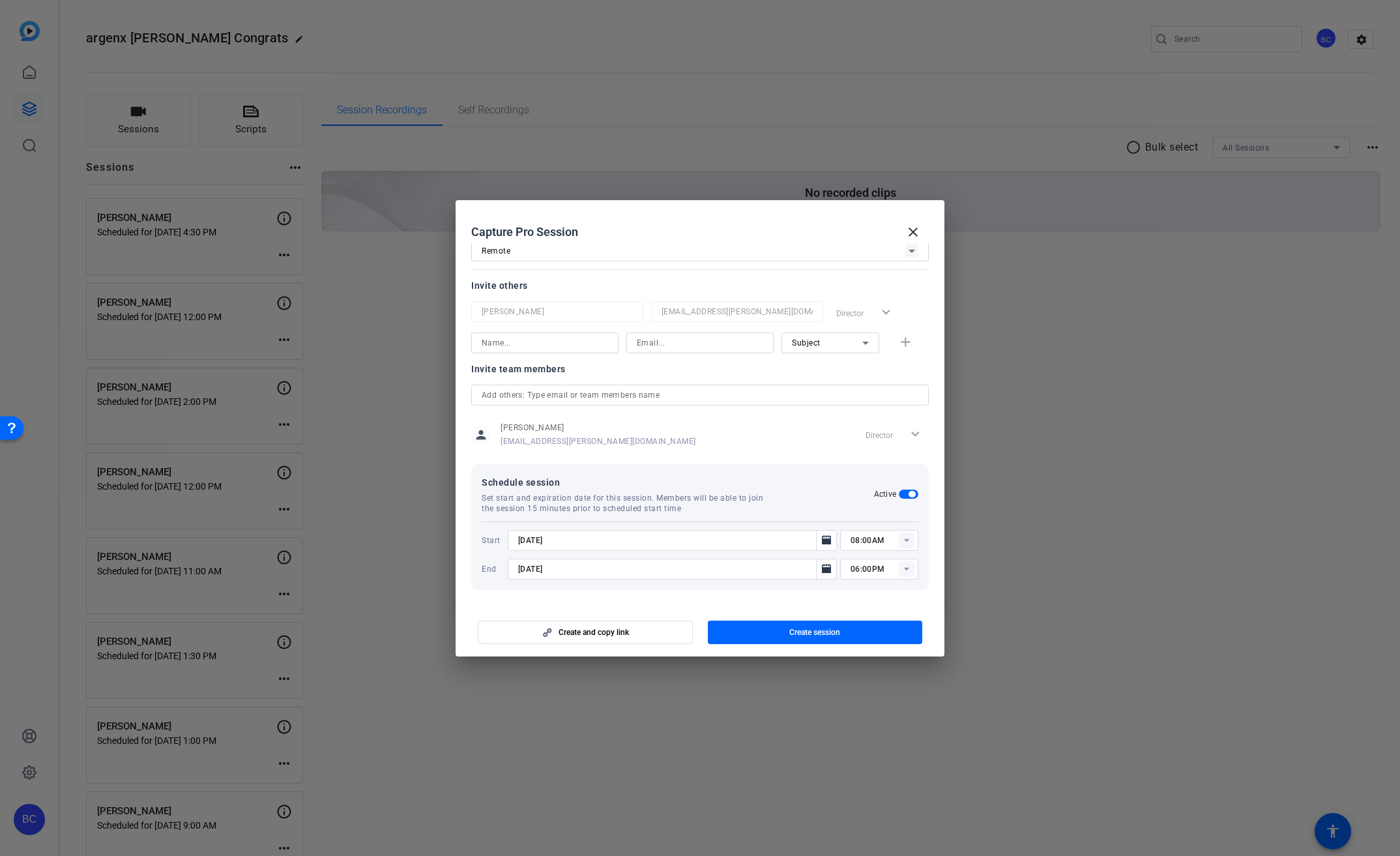
click at [778, 544] on input "[DATE]" at bounding box center [666, 540] width 296 height 16
click at [534, 540] on input "[DATE]" at bounding box center [666, 540] width 296 height 16
click at [532, 541] on input "[DATE]" at bounding box center [666, 540] width 296 height 16
type input "[DATE]"
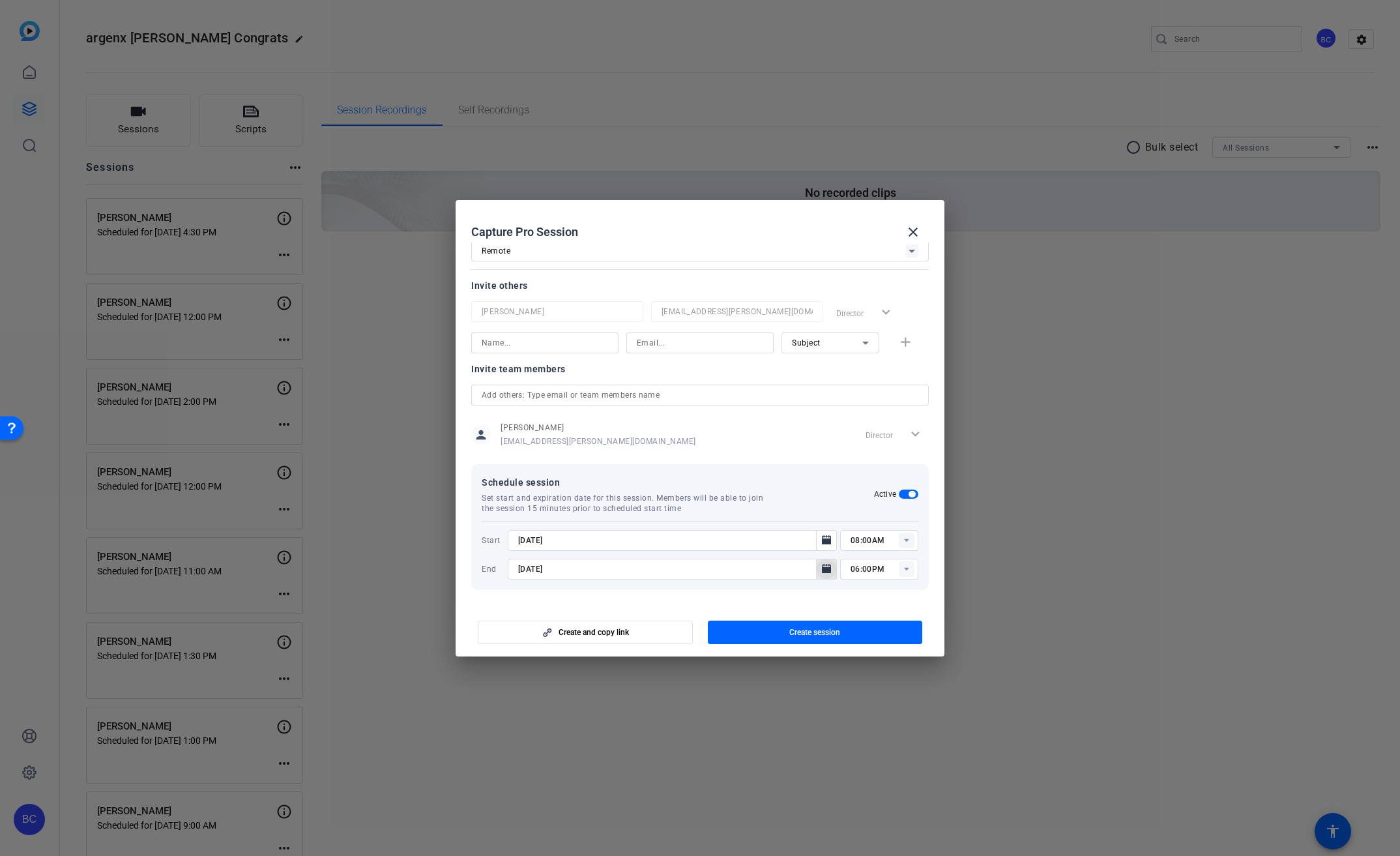
click at [821, 574] on icon "Open calendar" at bounding box center [826, 569] width 10 height 16
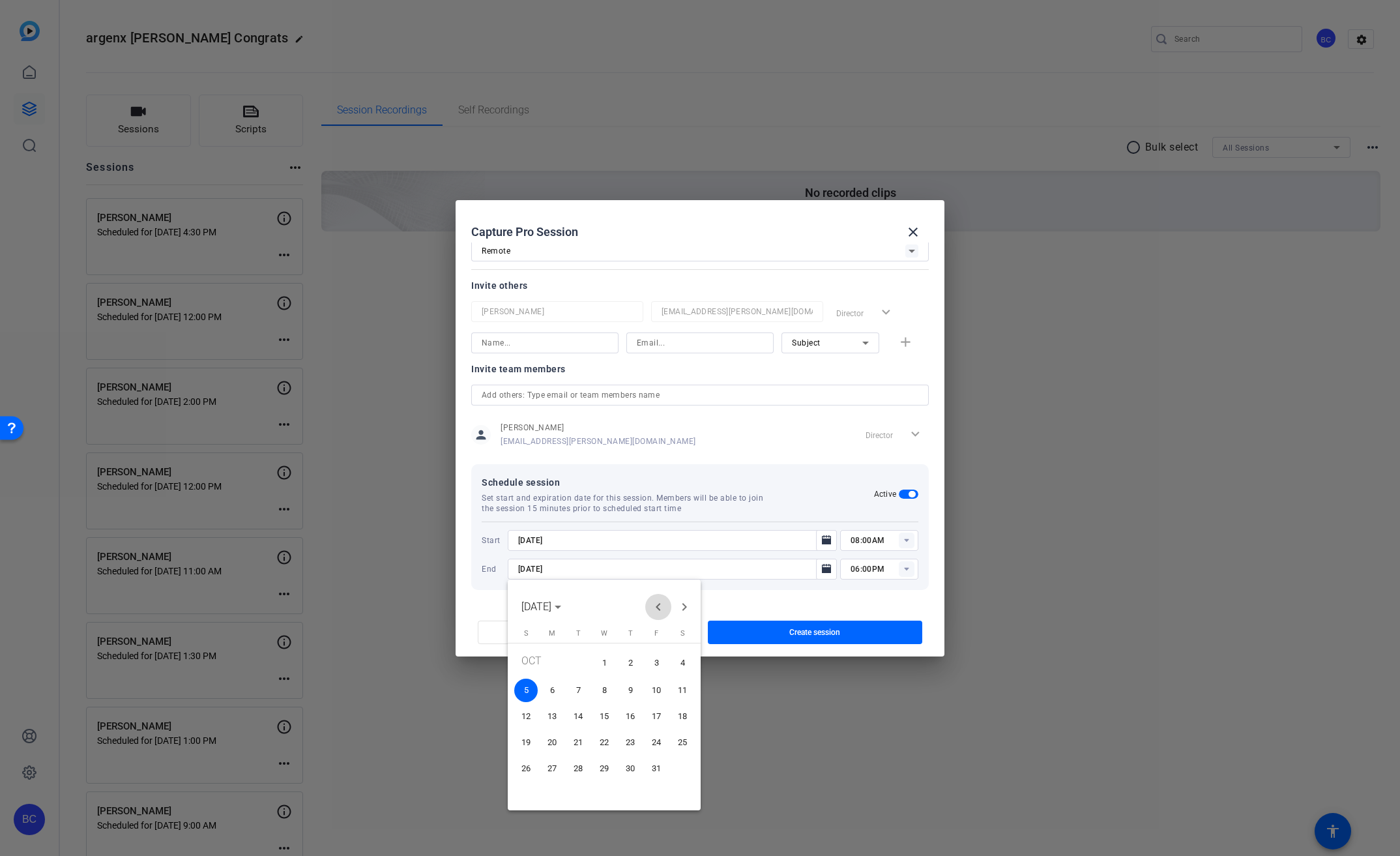
click at [661, 606] on span "Previous month" at bounding box center [659, 607] width 26 height 26
click at [579, 789] on span "30" at bounding box center [577, 791] width 23 height 23
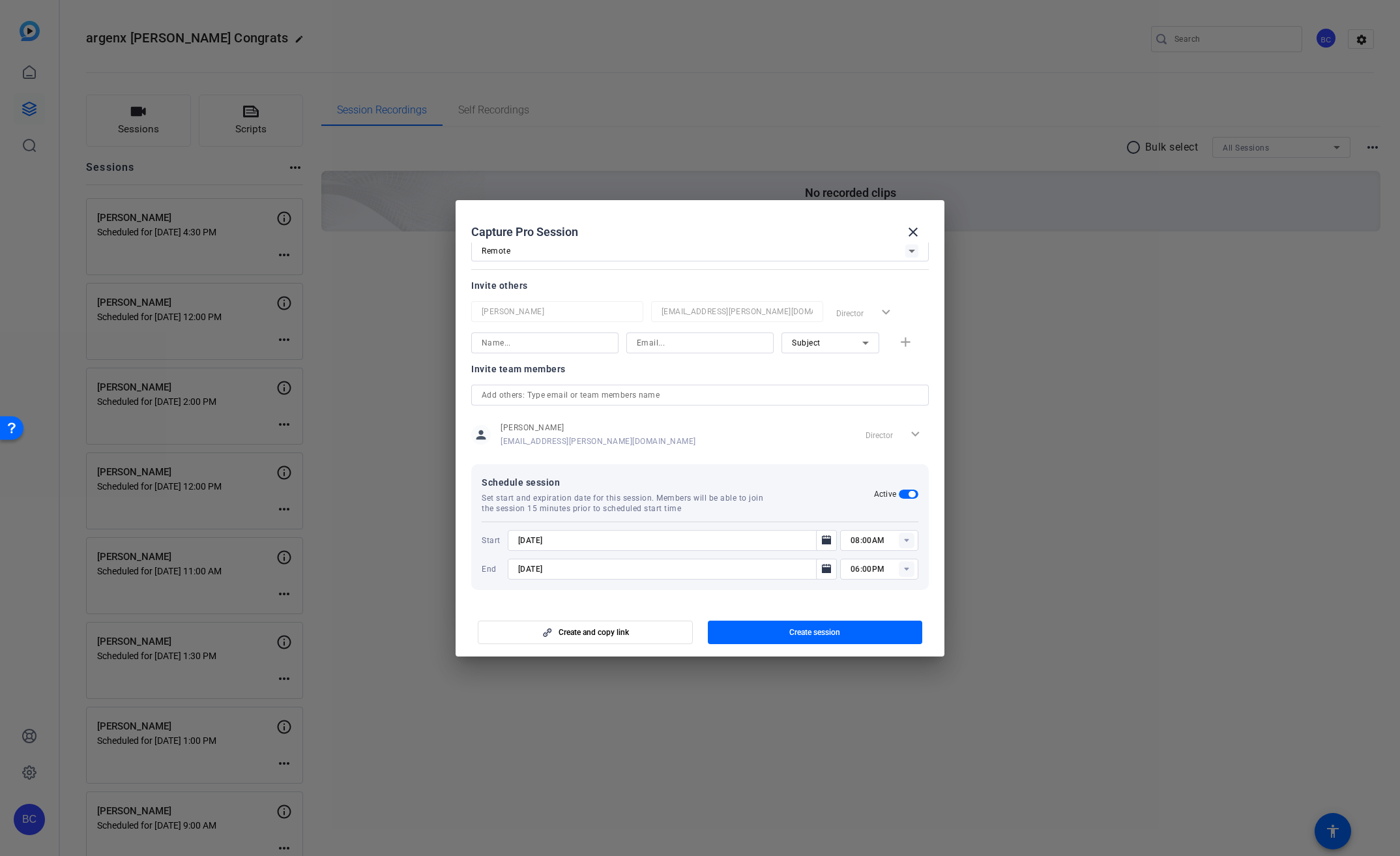
type input "[DATE]"
click at [904, 540] on icon at bounding box center [906, 540] width 4 height 3
click at [866, 675] on span "07:30AM" at bounding box center [860, 674] width 34 height 10
type input "07:30AM"
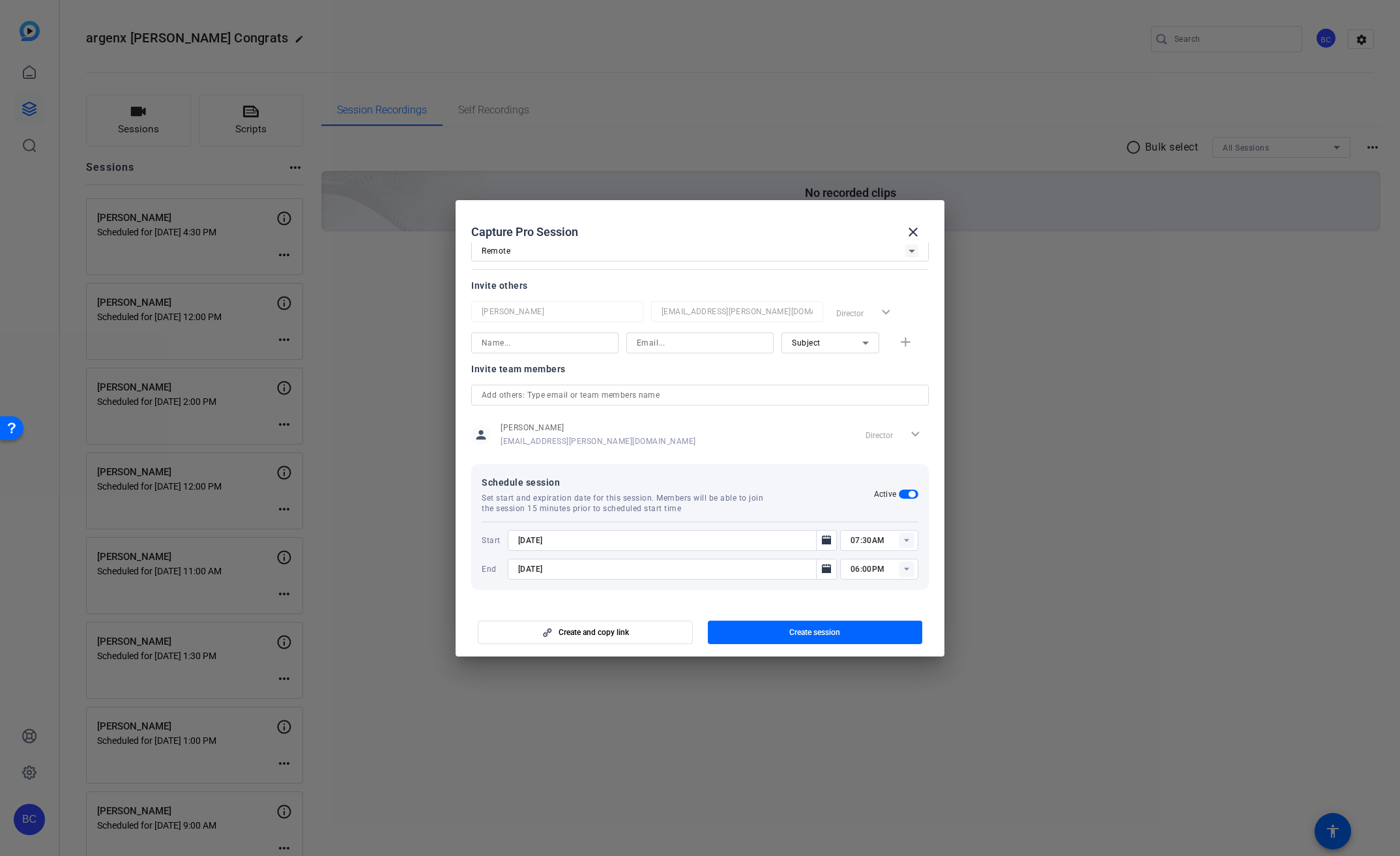
click at [900, 562] on rect at bounding box center [907, 569] width 16 height 16
click at [865, 659] on span "09:30AM" at bounding box center [860, 658] width 34 height 10
type input "09:30AM"
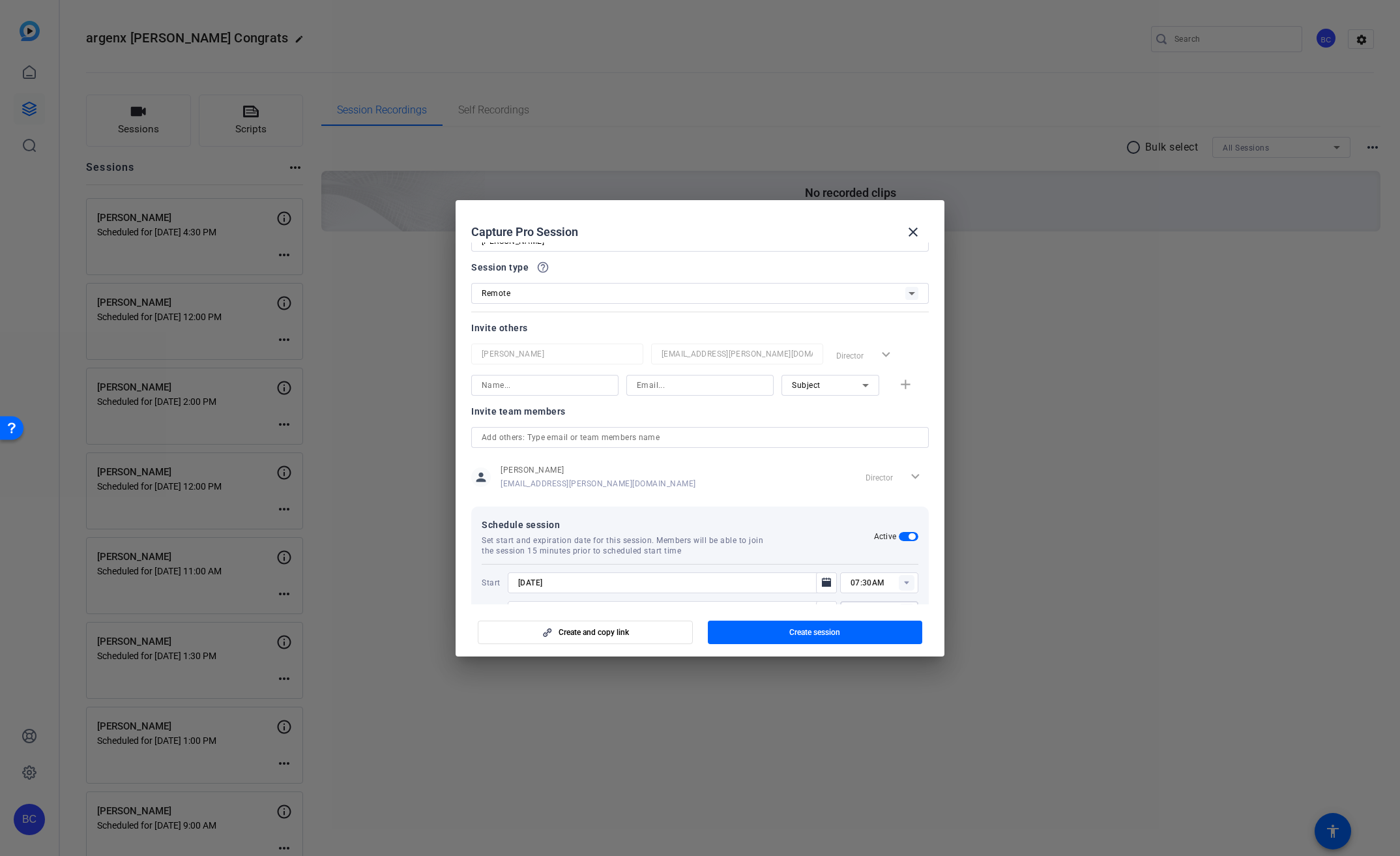
scroll to position [0, 0]
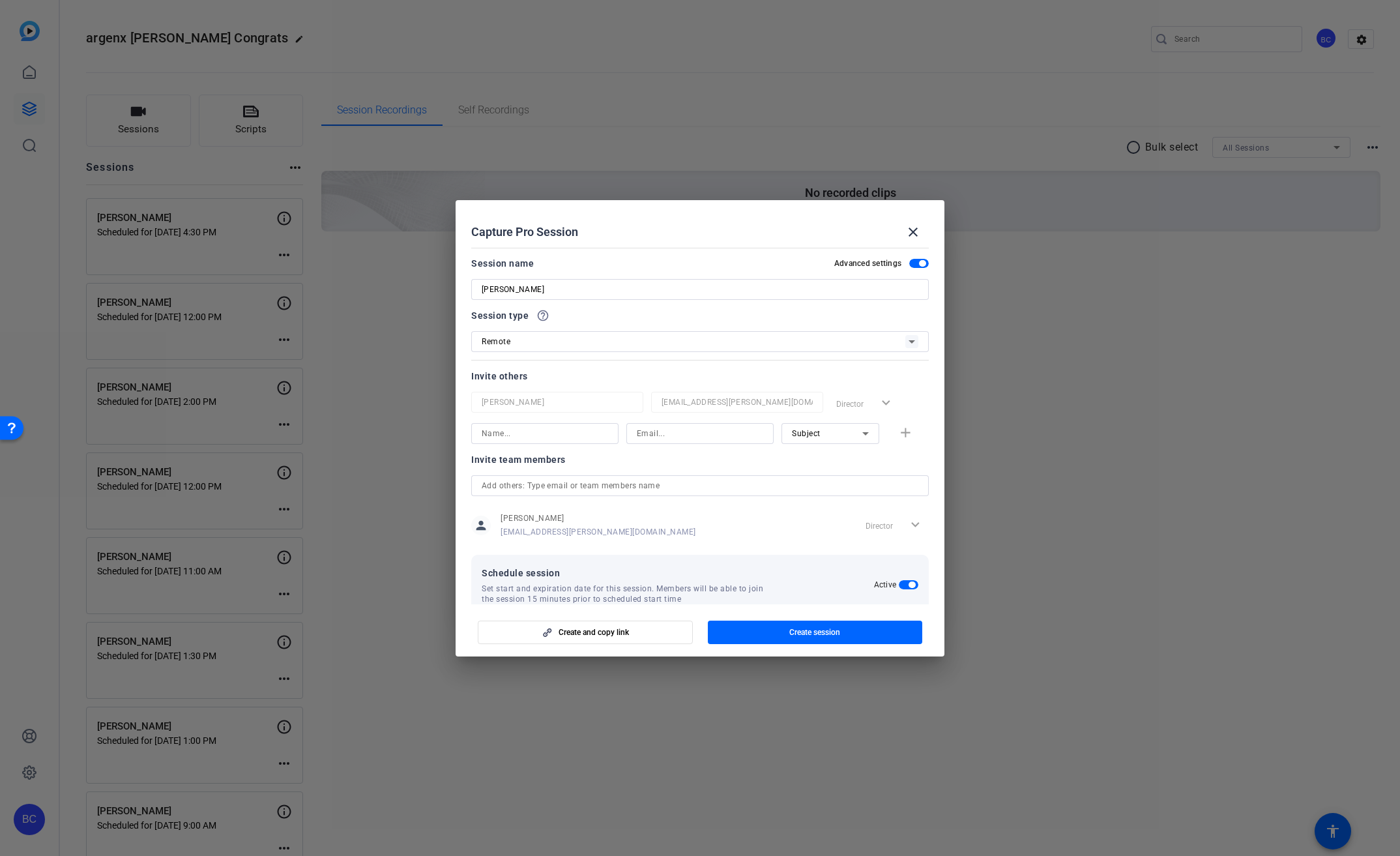
click at [560, 431] on input at bounding box center [544, 433] width 126 height 16
type input "j"
type input "[PERSON_NAME]"
type input "[EMAIL_ADDRESS][PERSON_NAME][DOMAIN_NAME]"
click at [900, 437] on mat-icon "add" at bounding box center [905, 433] width 16 height 16
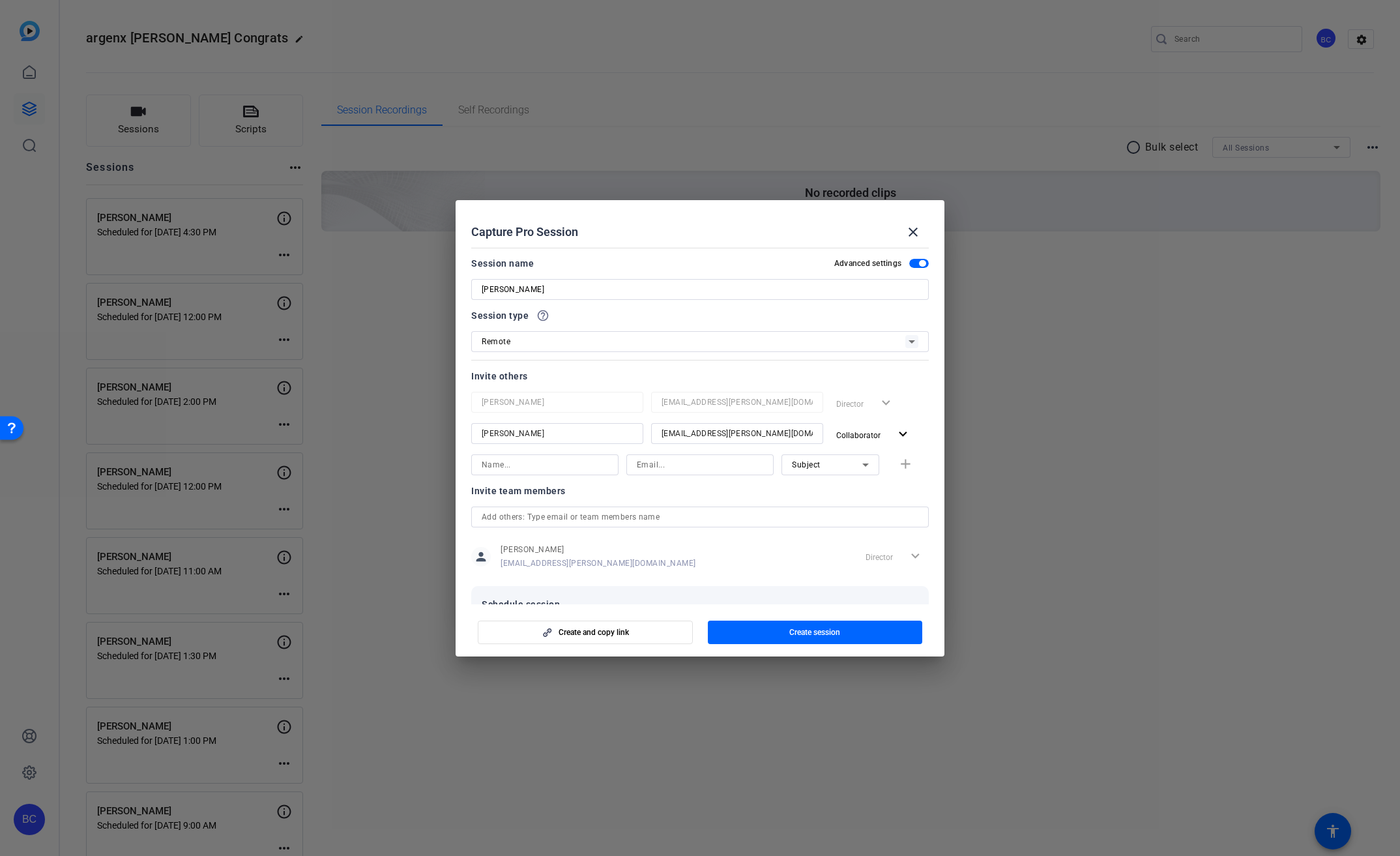
click at [510, 464] on input at bounding box center [544, 465] width 126 height 16
type input "[PERSON_NAME]"
type input "[EMAIL_ADDRESS][PERSON_NAME][DOMAIN_NAME]"
click at [897, 471] on mat-icon "add" at bounding box center [905, 464] width 16 height 16
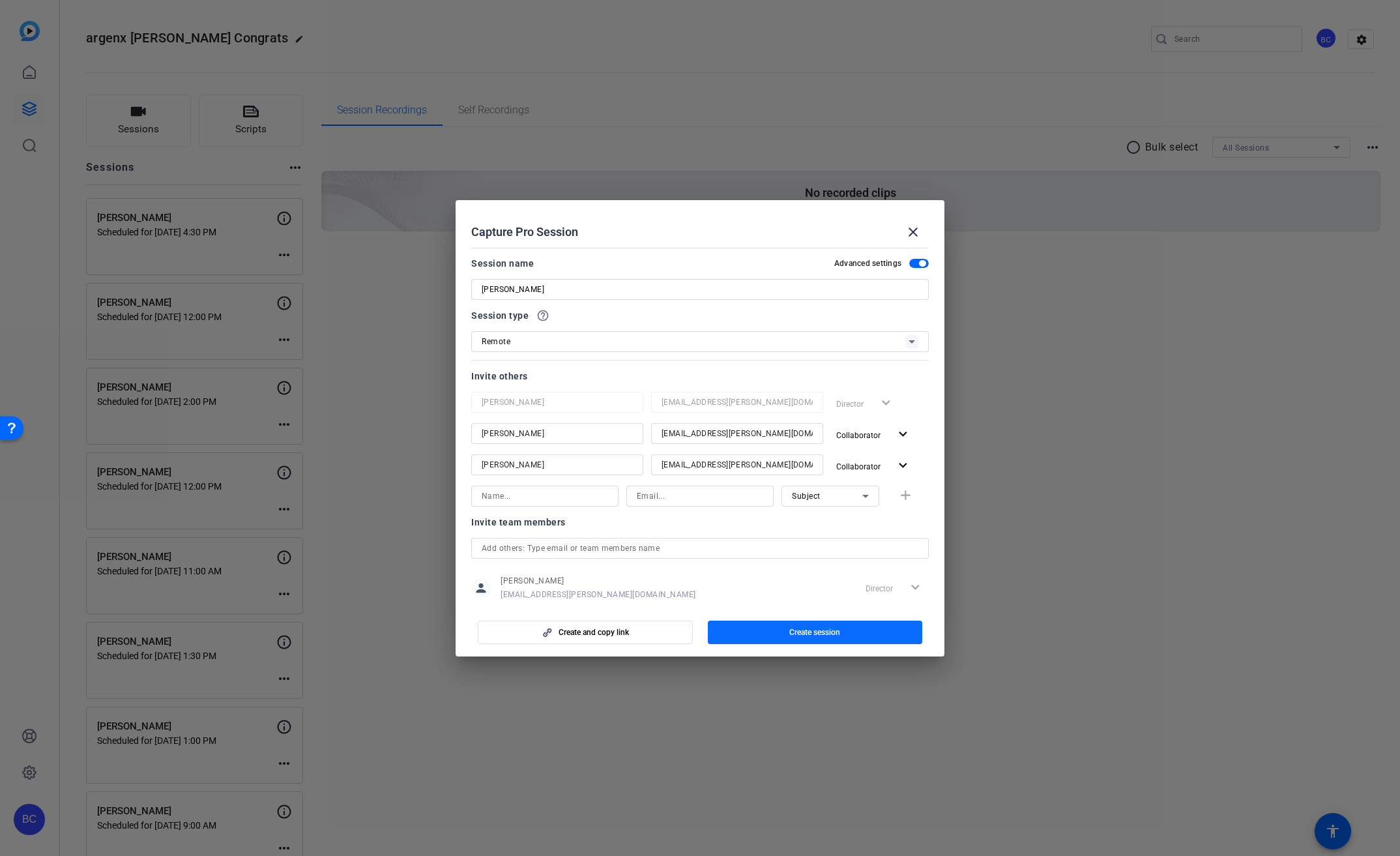
click at [824, 631] on span "Create session" at bounding box center [814, 632] width 51 height 10
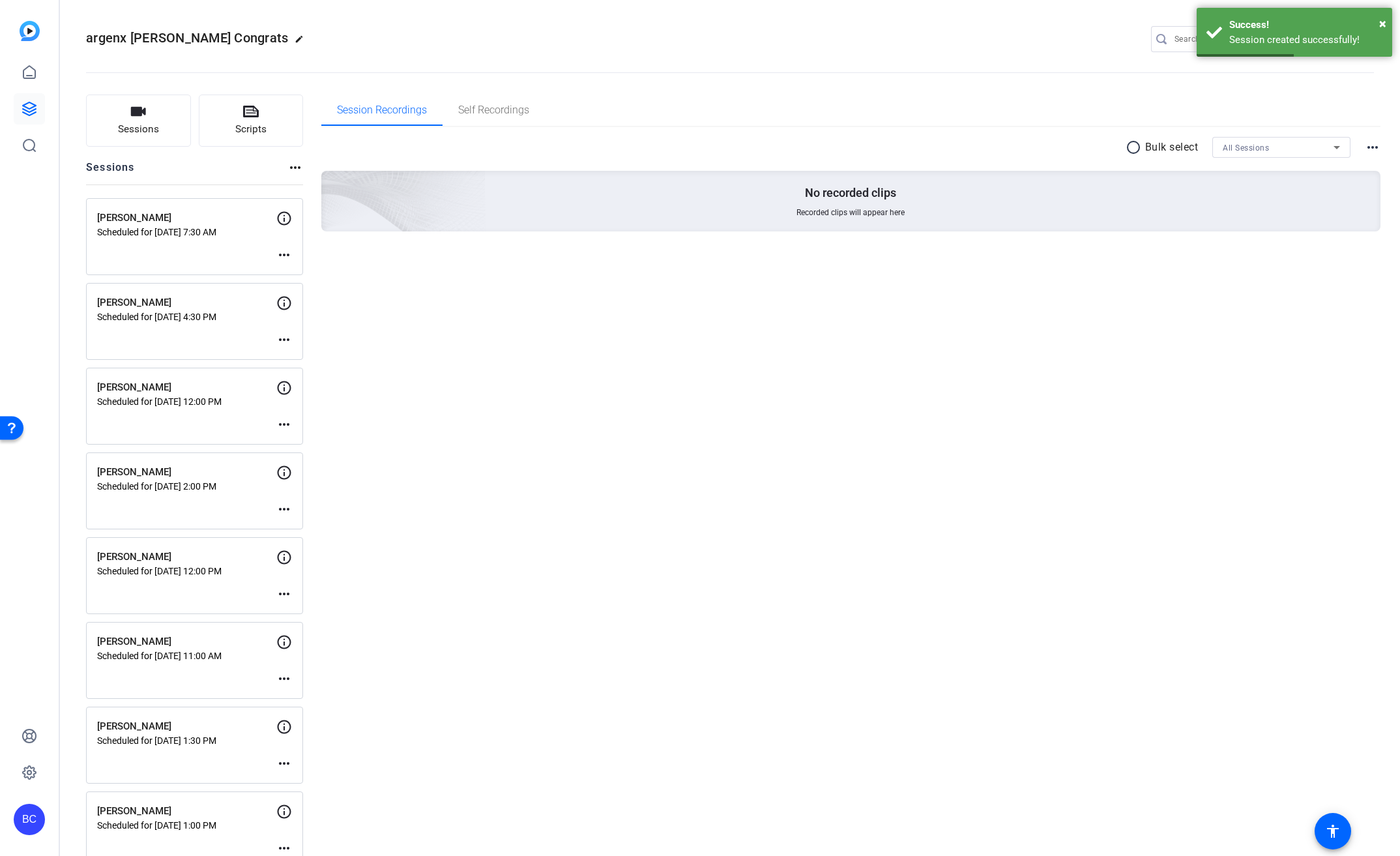
click at [287, 249] on mat-icon "more_horiz" at bounding box center [284, 255] width 16 height 16
click at [303, 269] on span "Edit Session" at bounding box center [316, 274] width 60 height 16
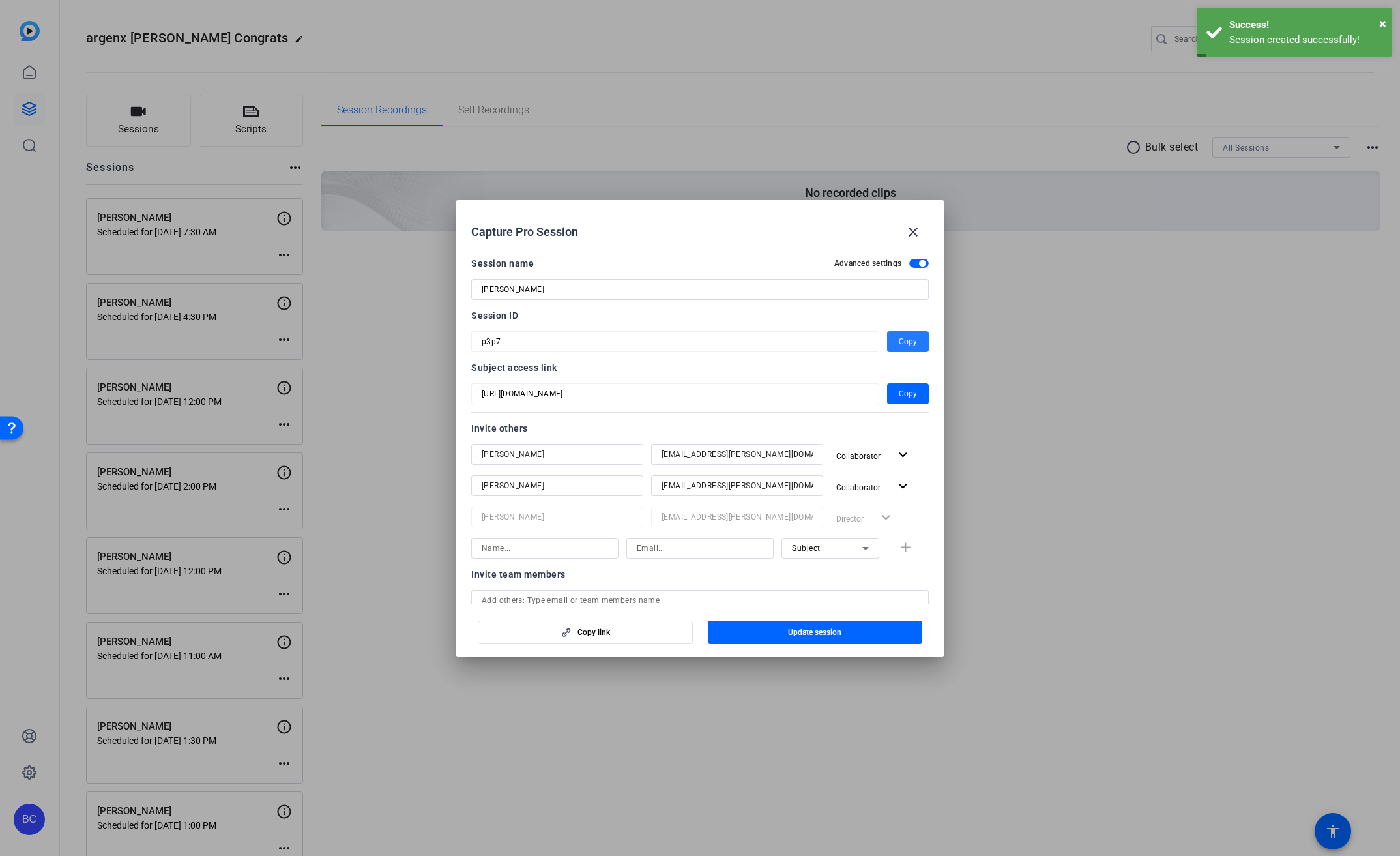
click at [899, 340] on span "Copy" at bounding box center [907, 342] width 18 height 16
click at [916, 229] on mat-icon "close" at bounding box center [913, 232] width 16 height 16
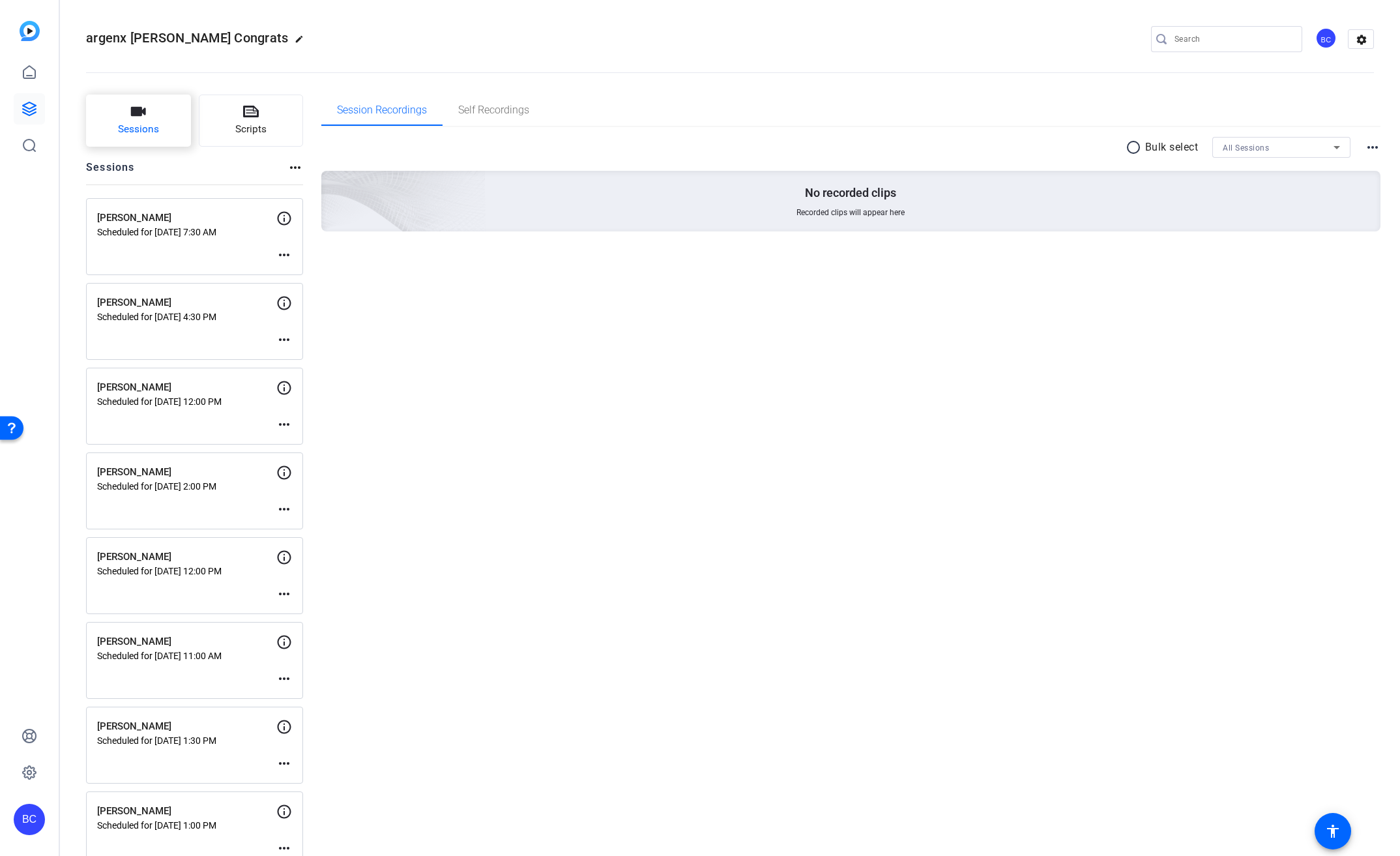
click at [163, 112] on button "Sessions" at bounding box center [138, 120] width 105 height 52
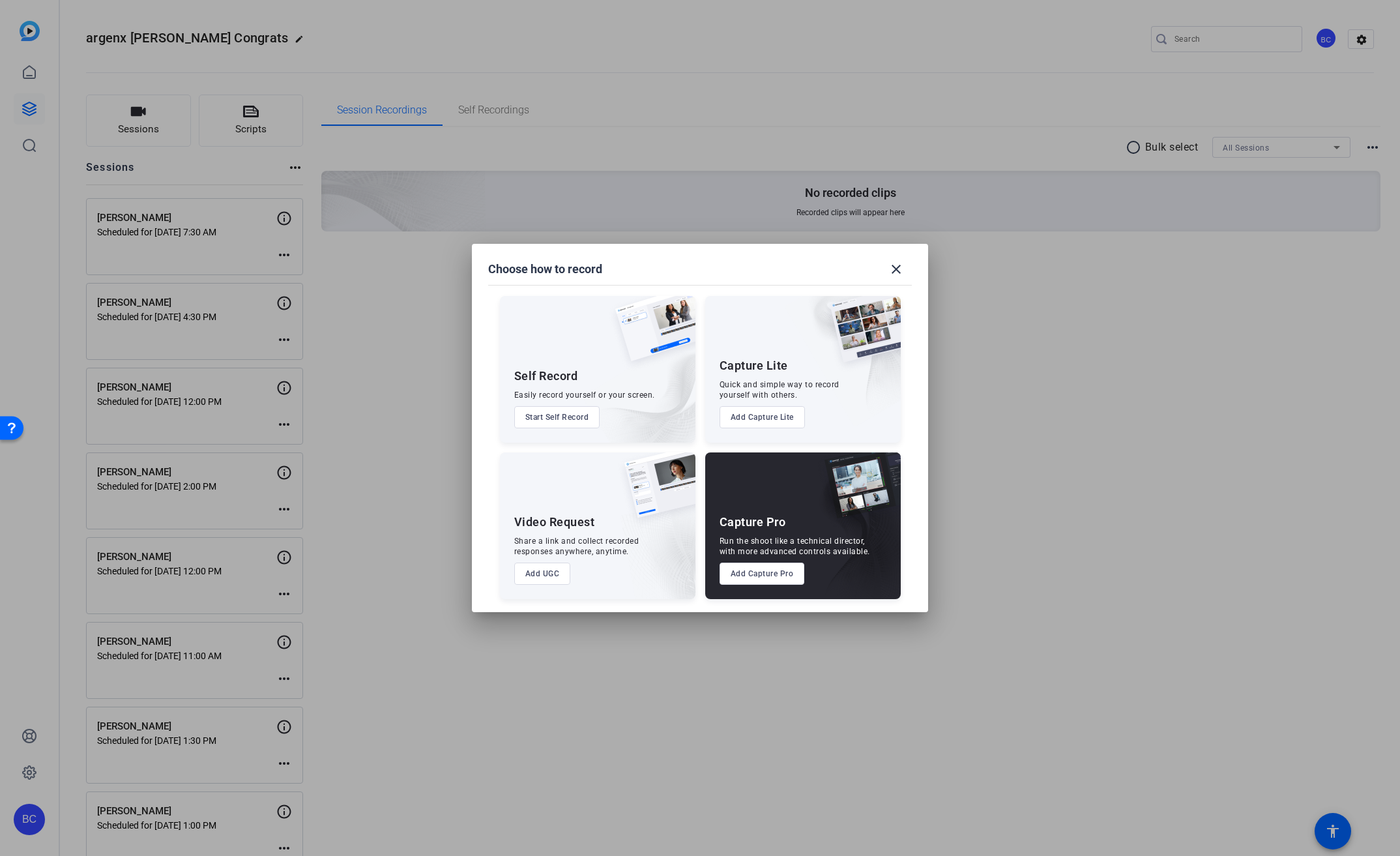
click at [786, 574] on button "Add Capture Pro" at bounding box center [762, 574] width 86 height 22
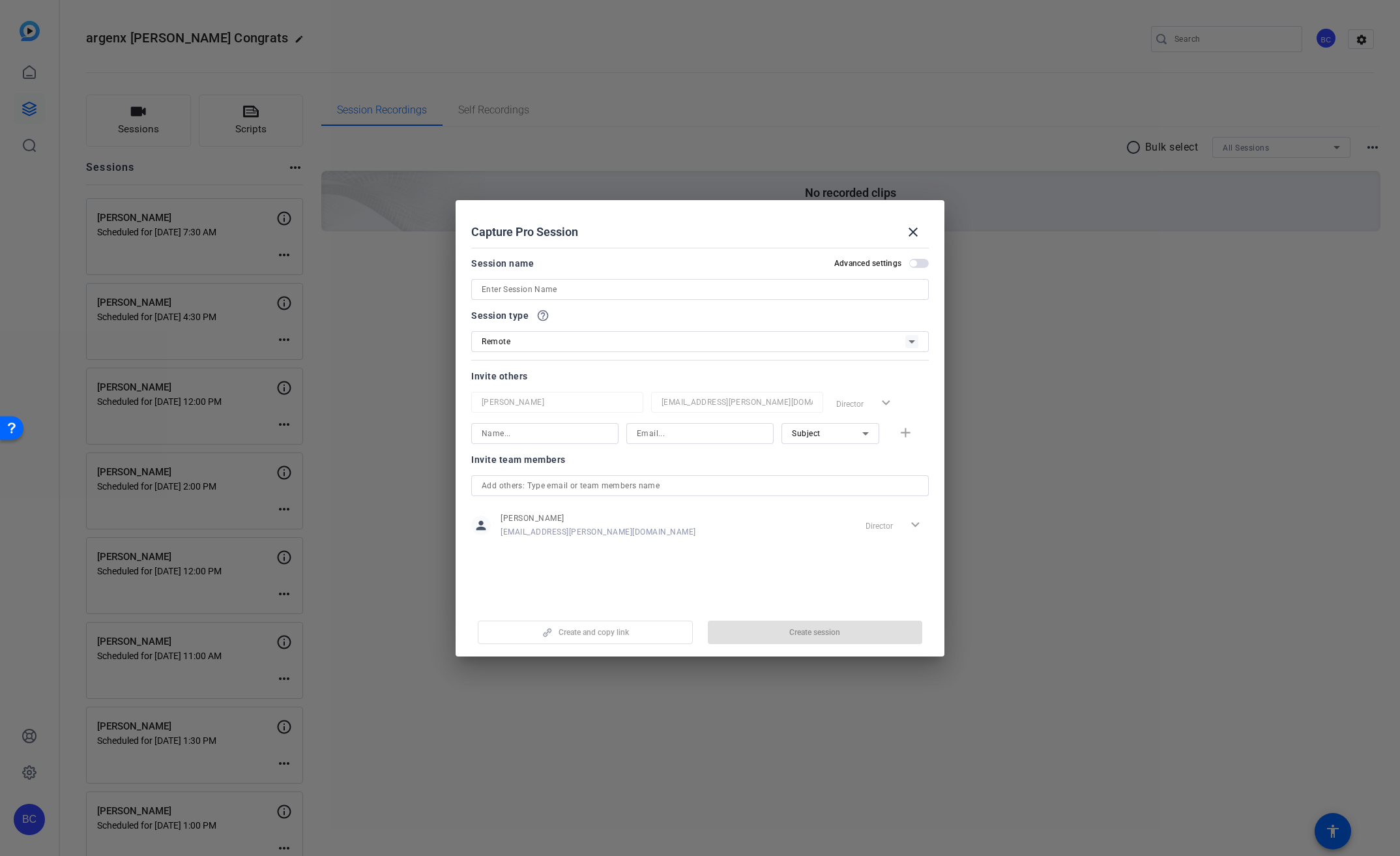
click at [598, 290] on input at bounding box center [699, 290] width 436 height 16
paste input "[PERSON_NAME]"
type input "[PERSON_NAME]"
click at [916, 266] on span "button" at bounding box center [919, 263] width 20 height 10
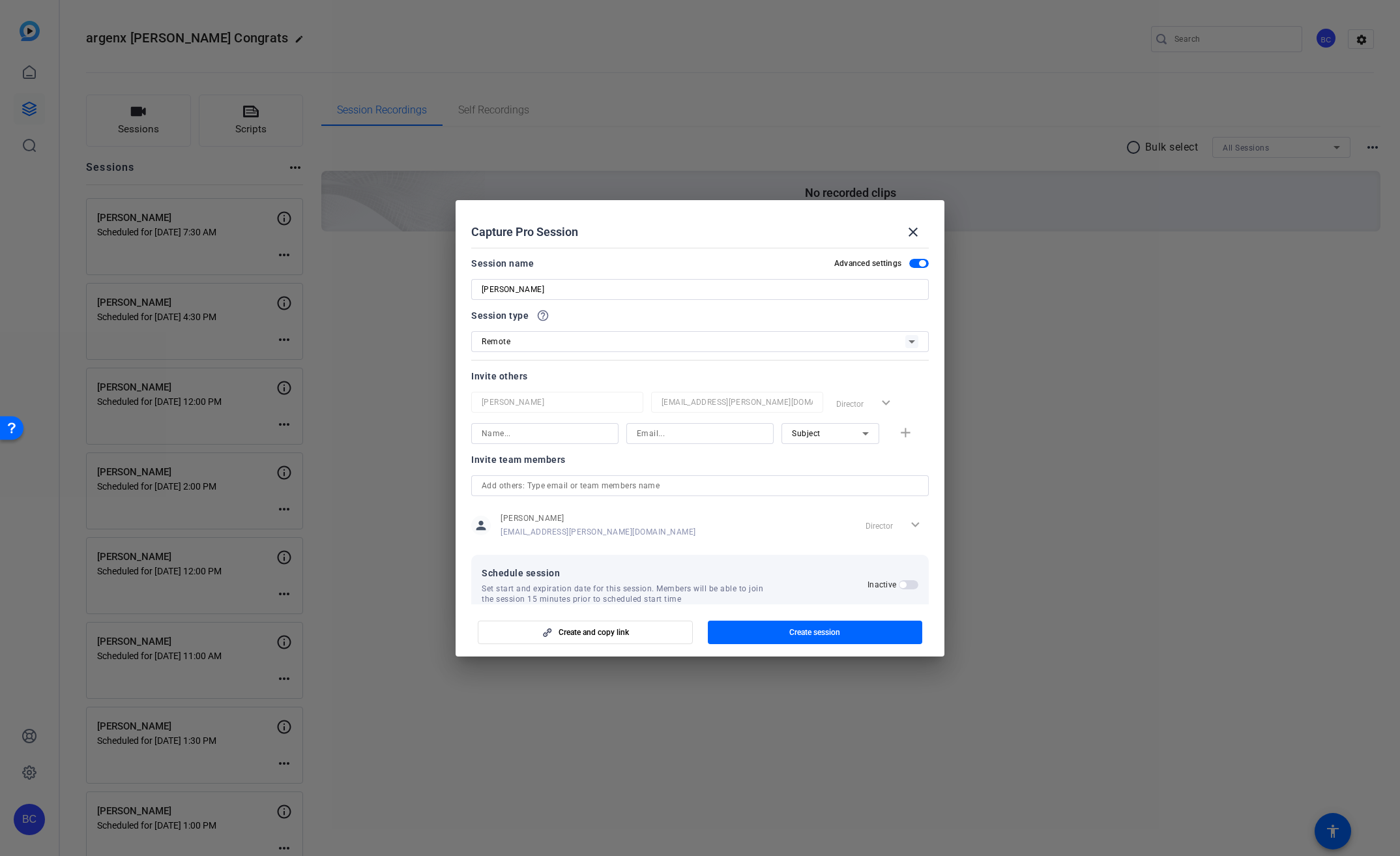
scroll to position [25, 0]
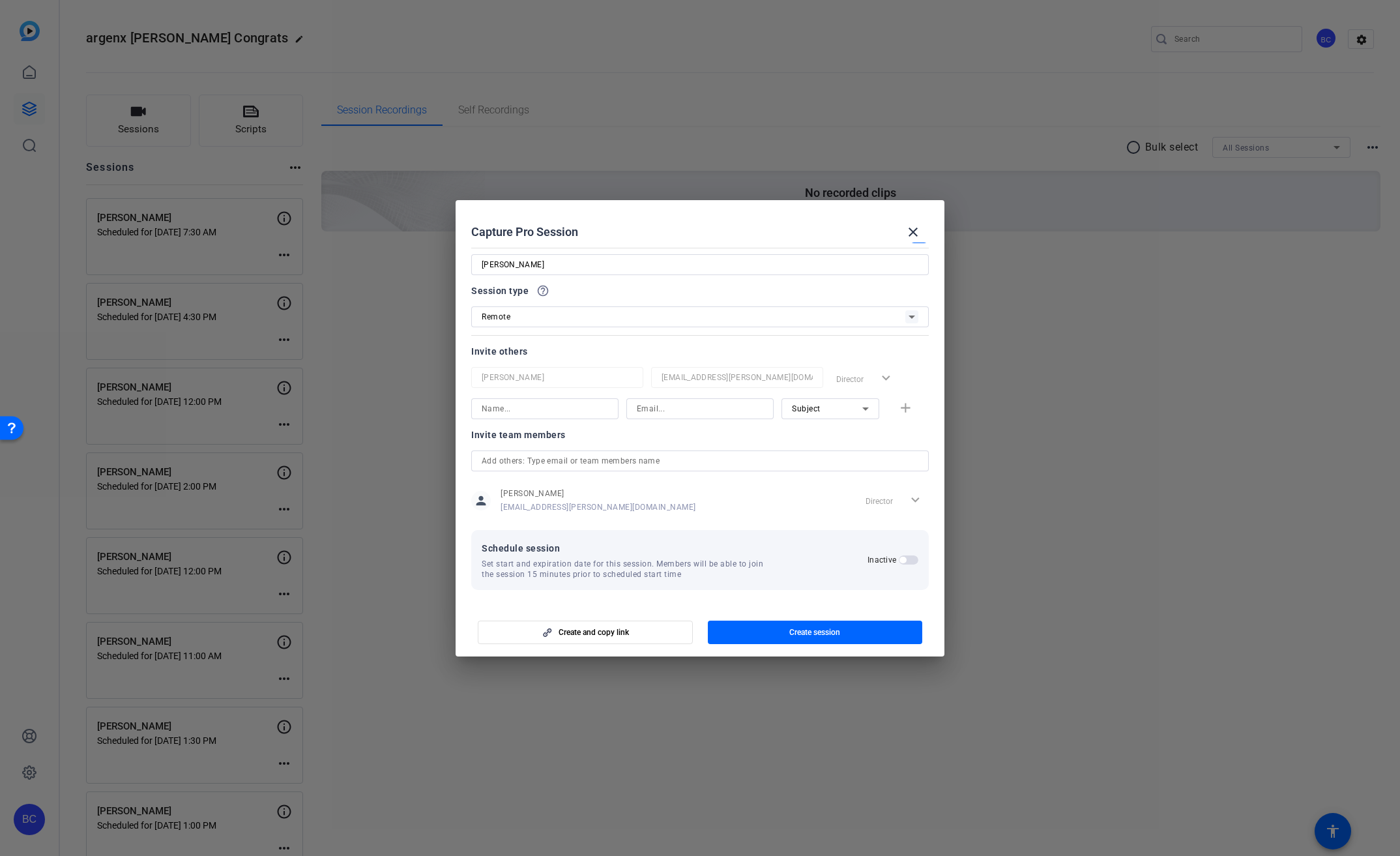
click at [903, 564] on span "button" at bounding box center [908, 560] width 20 height 10
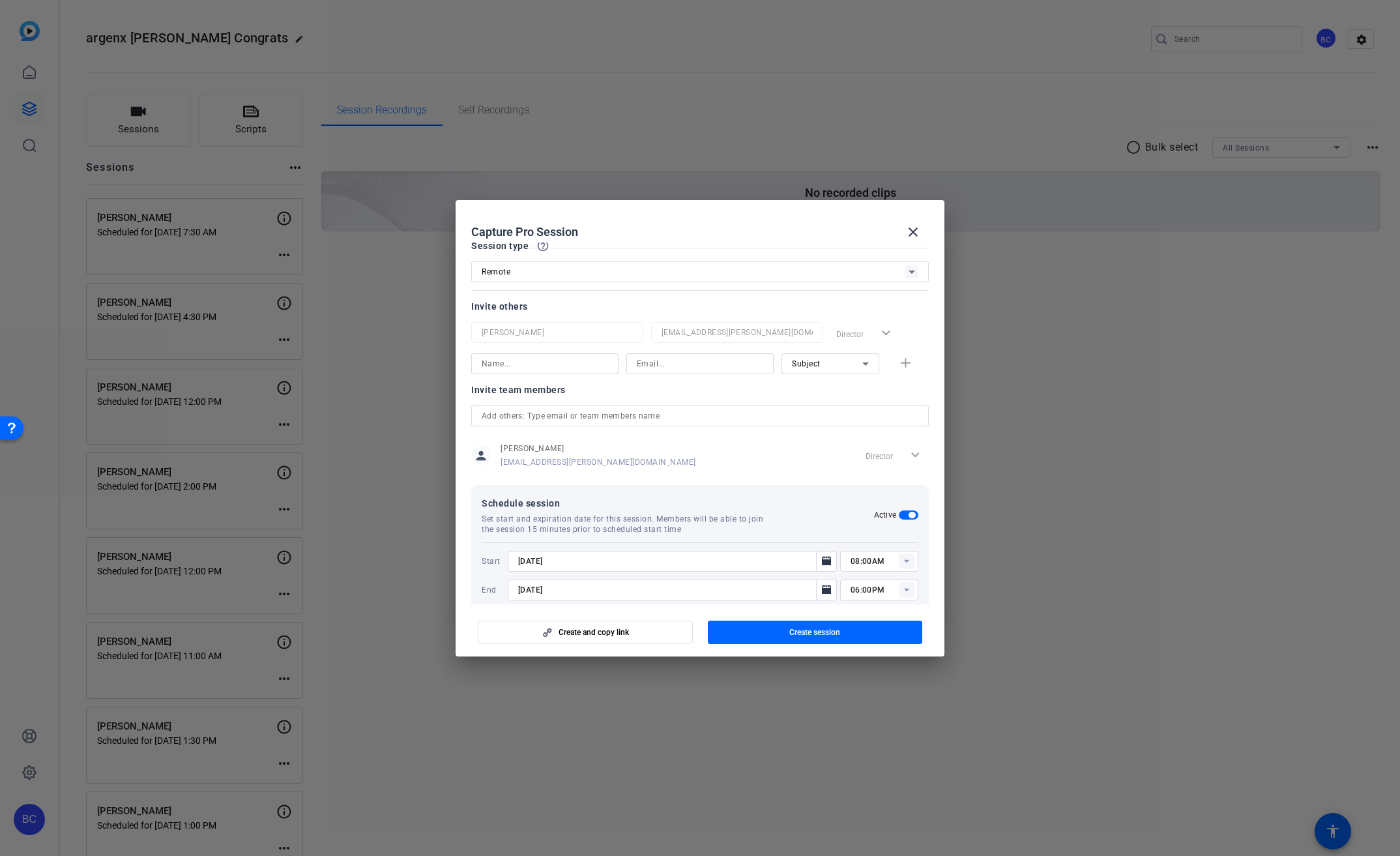
scroll to position [91, 0]
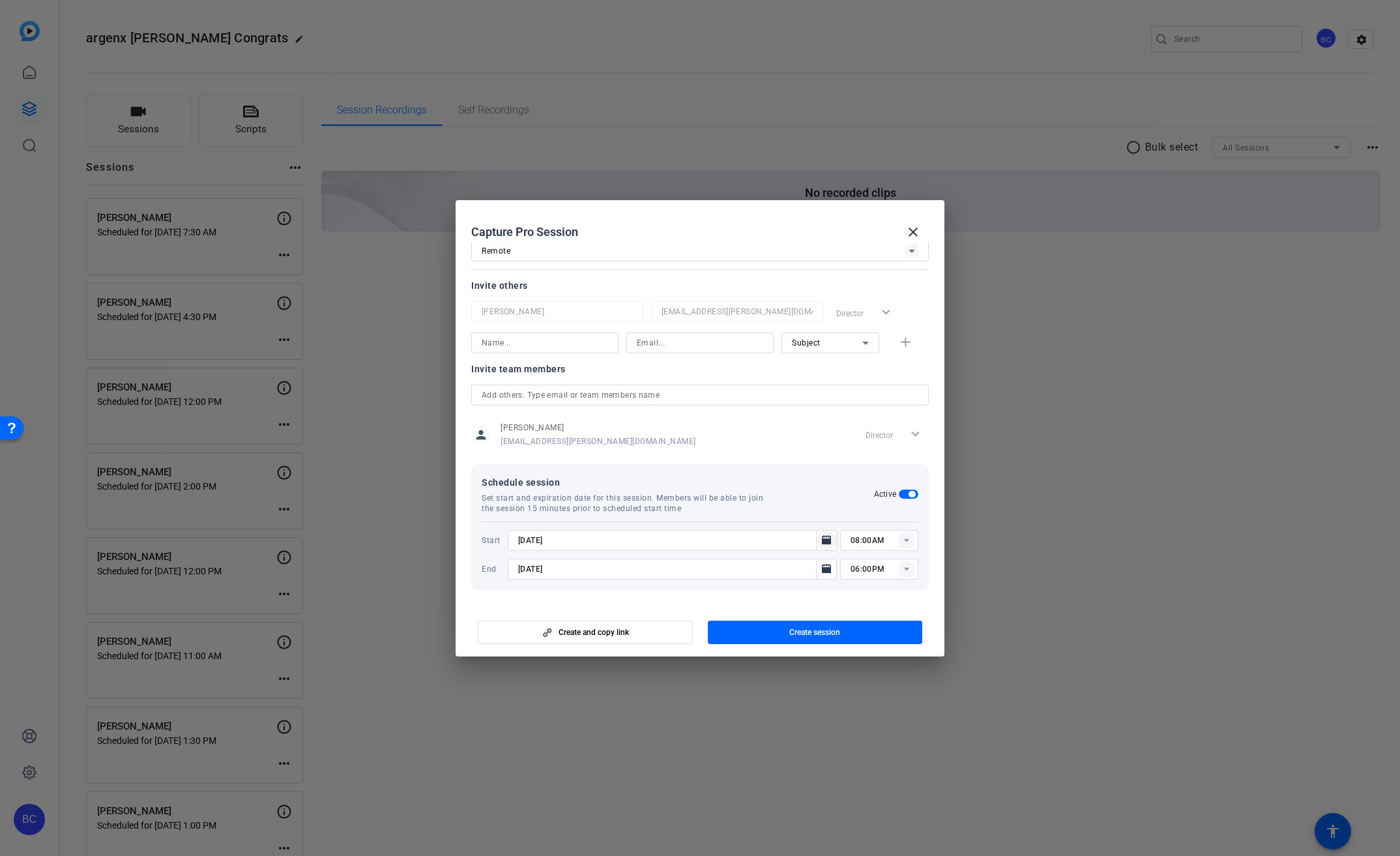
click at [822, 537] on icon "Open calendar" at bounding box center [826, 540] width 10 height 10
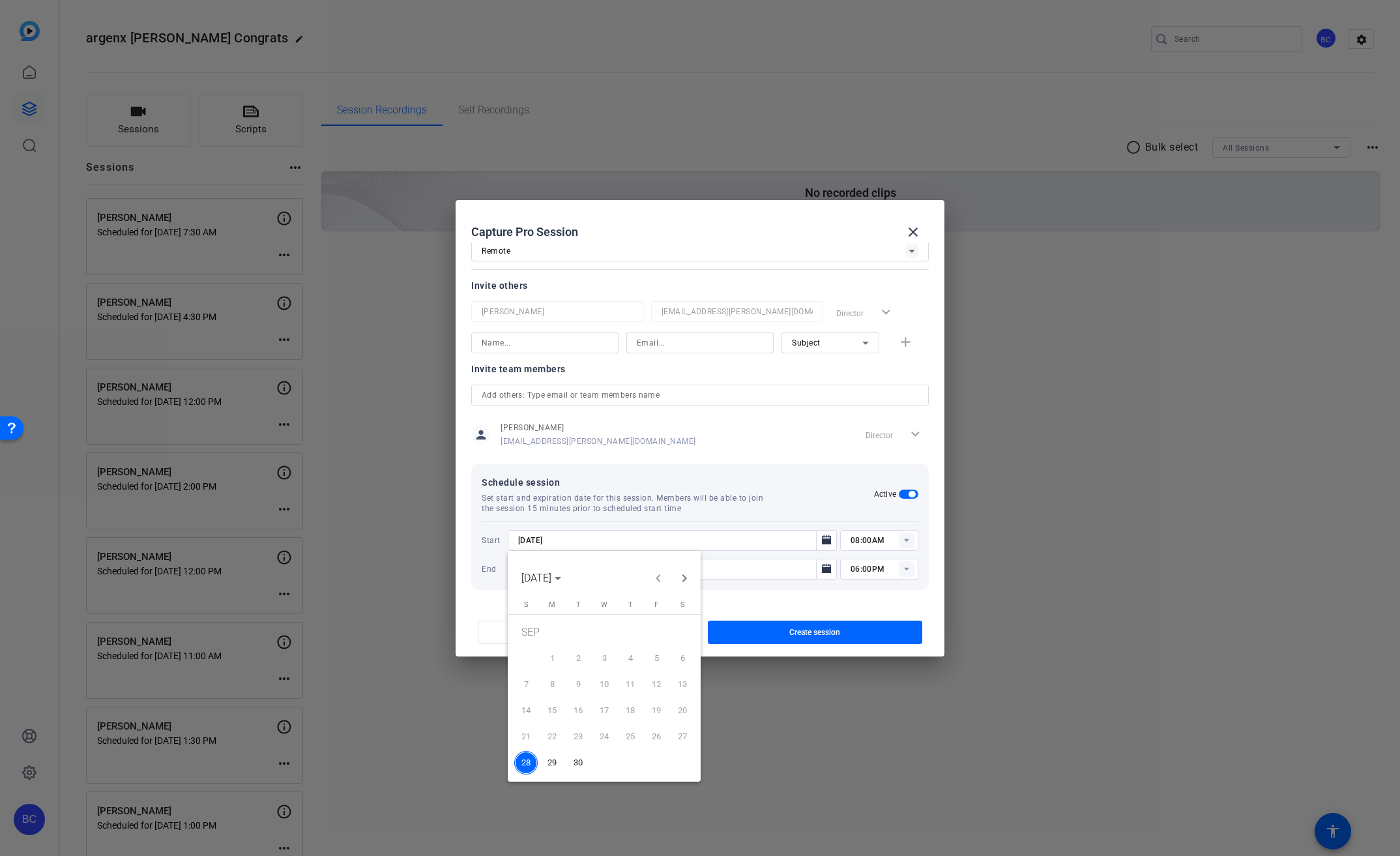
click at [576, 757] on span "30" at bounding box center [577, 763] width 23 height 23
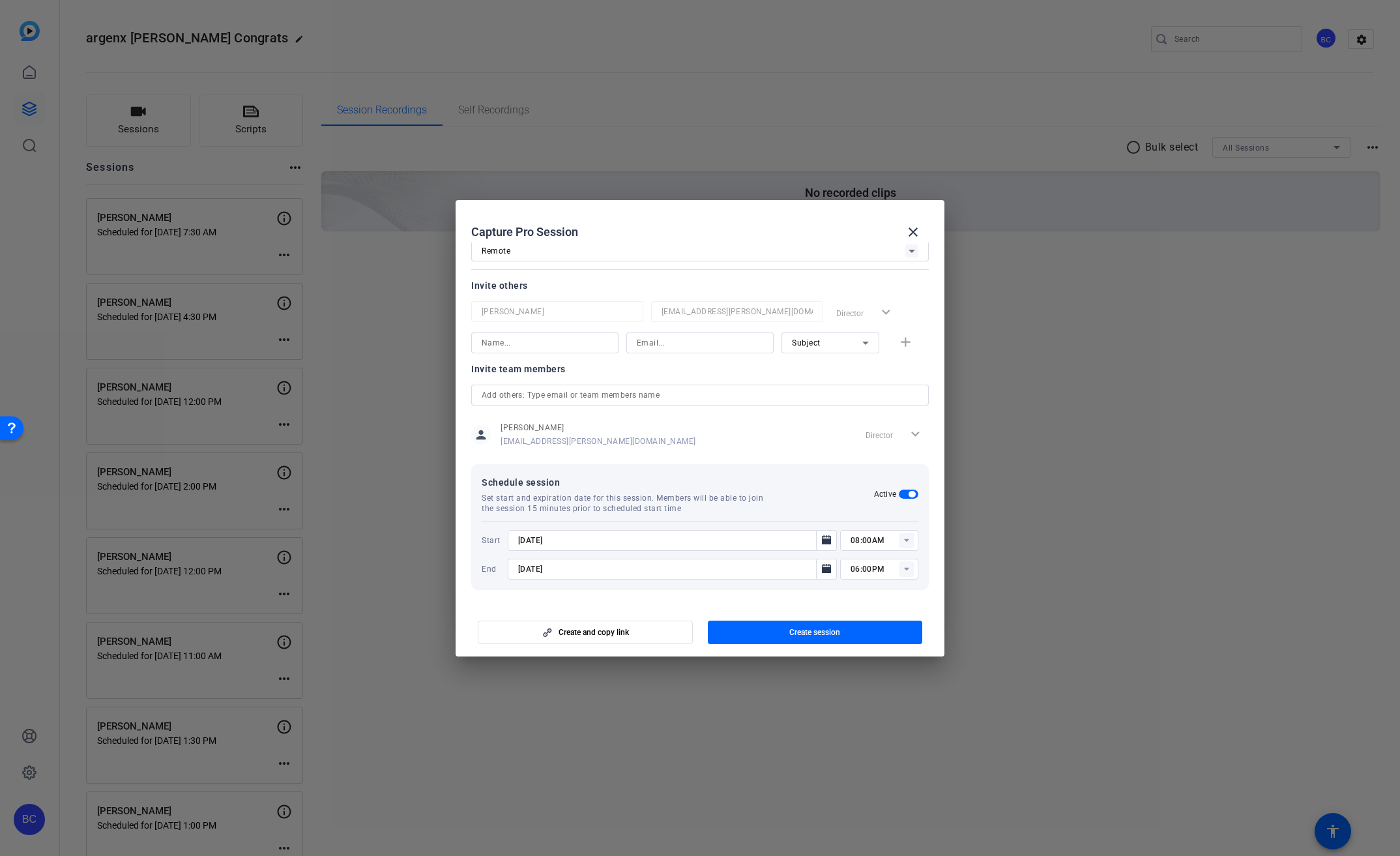
type input "[DATE]"
click at [821, 566] on icon "Open calendar" at bounding box center [826, 569] width 10 height 16
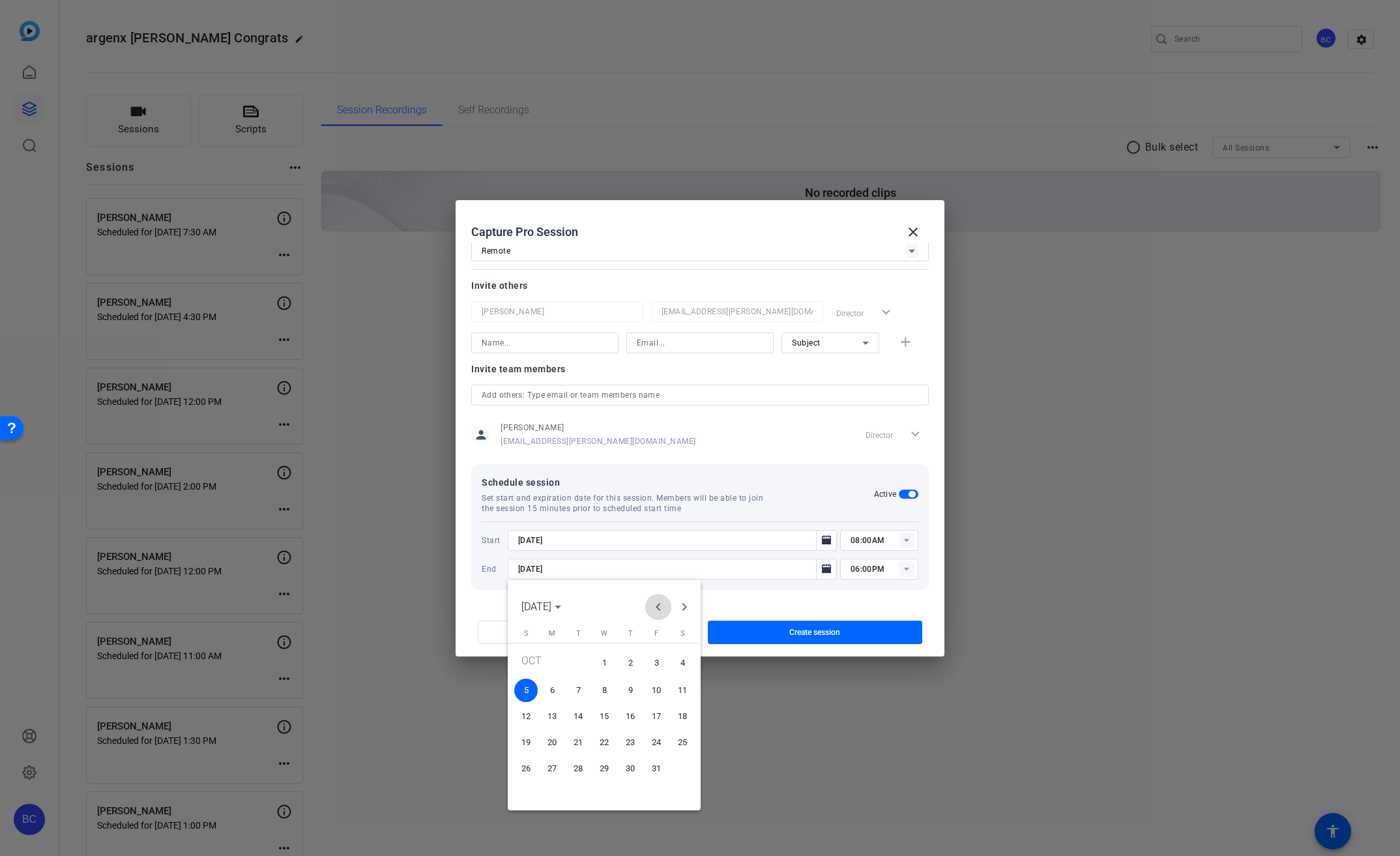
click at [659, 606] on span "Previous month" at bounding box center [659, 607] width 26 height 26
drag, startPoint x: 575, startPoint y: 791, endPoint x: 580, endPoint y: 787, distance: 6.4
click at [575, 791] on span "30" at bounding box center [577, 791] width 23 height 23
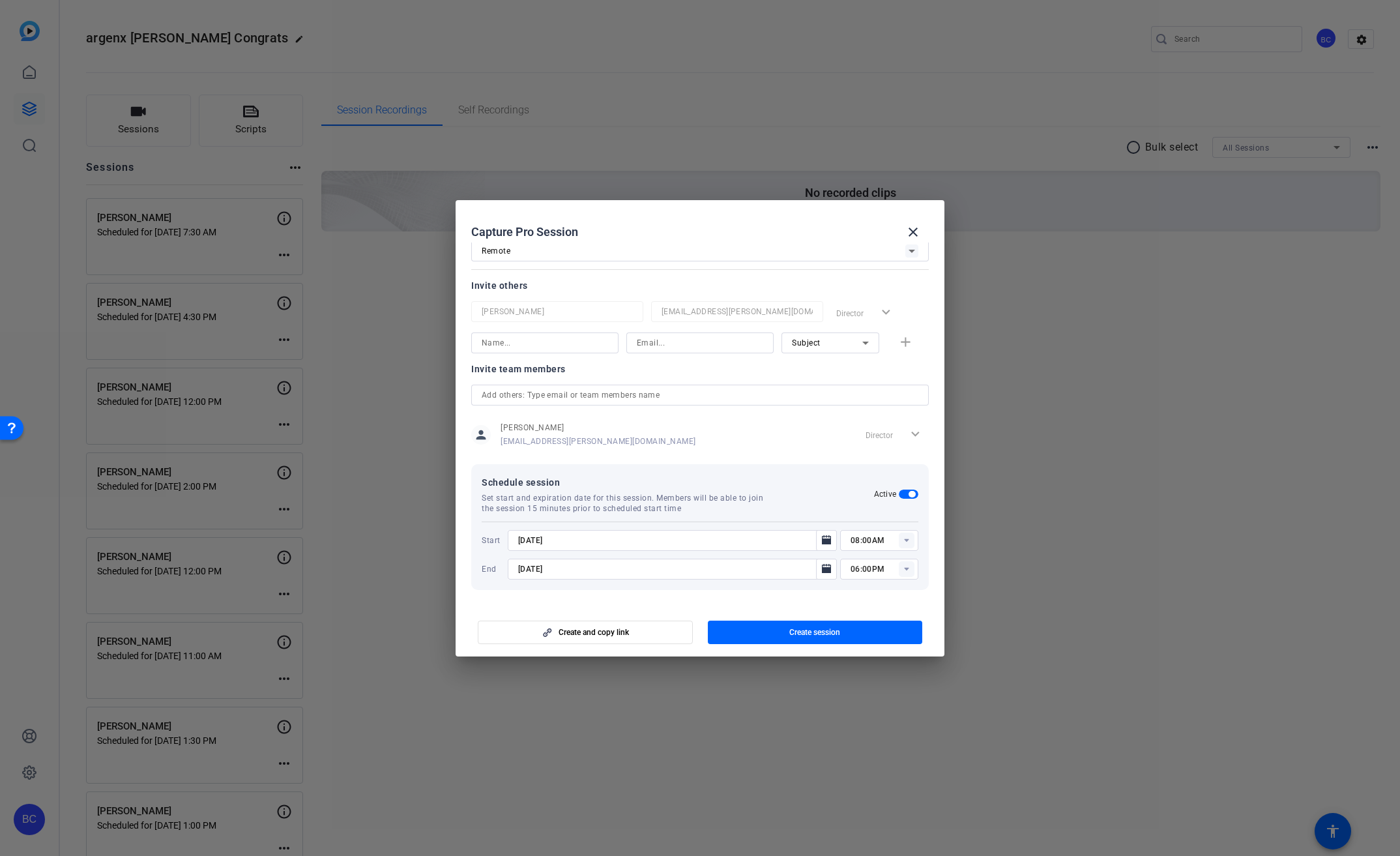
type input "[DATE]"
click at [850, 541] on input "08:00AM" at bounding box center [884, 540] width 67 height 16
type input "09:00AM"
click at [892, 516] on div "Schedule session Set start and expiration date for this session. Members will b…" at bounding box center [699, 527] width 457 height 126
drag, startPoint x: 850, startPoint y: 568, endPoint x: 832, endPoint y: 569, distance: 18.0
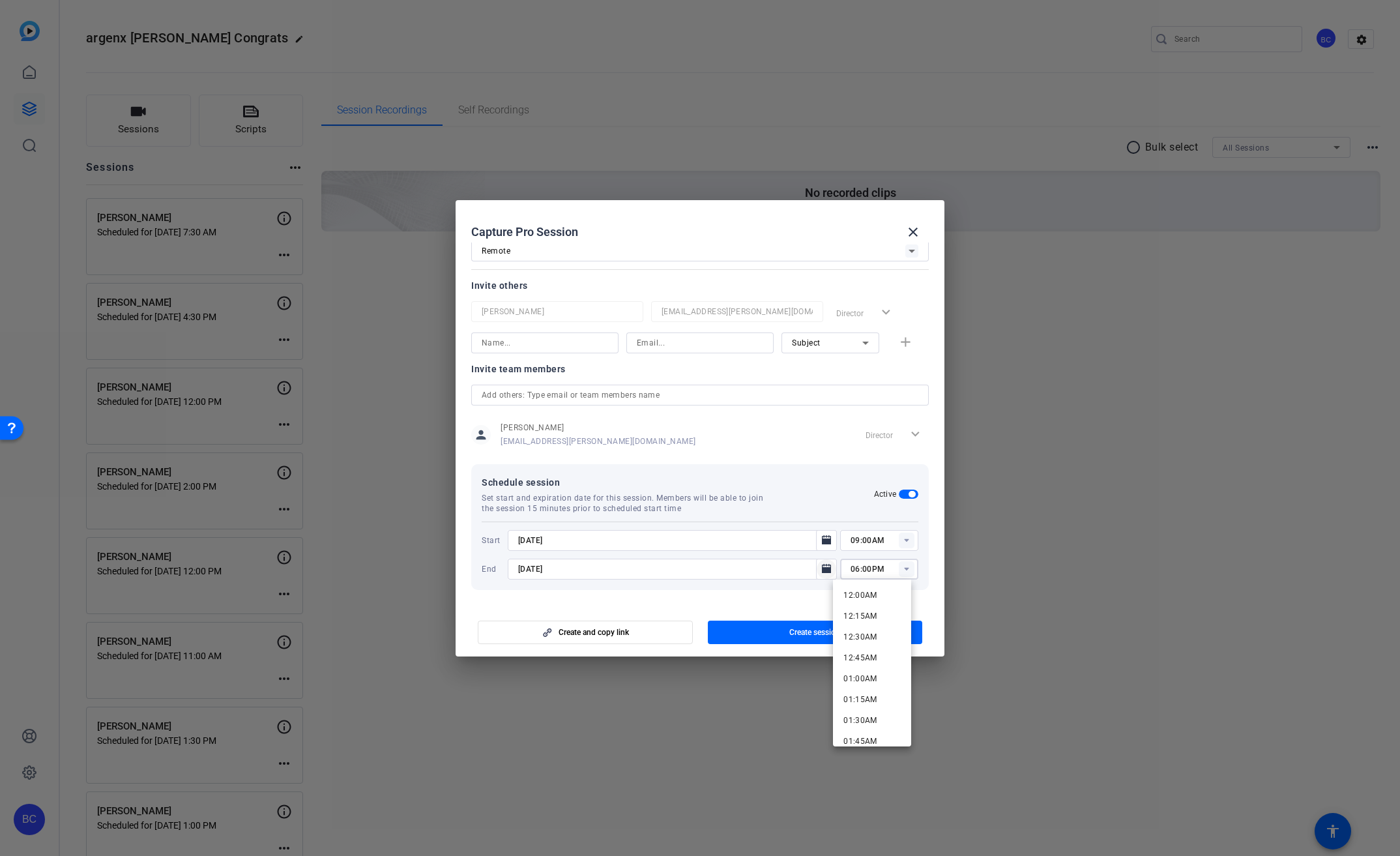
click at [832, 569] on div "[DATE] 06:00PM" at bounding box center [712, 569] width 410 height 21
click at [852, 572] on input "06:00PM" at bounding box center [884, 569] width 67 height 16
drag, startPoint x: 851, startPoint y: 569, endPoint x: 842, endPoint y: 571, distance: 9.2
click at [842, 571] on div "06:00PM" at bounding box center [879, 569] width 78 height 21
click at [870, 569] on input "11:00PM" at bounding box center [884, 569] width 67 height 16
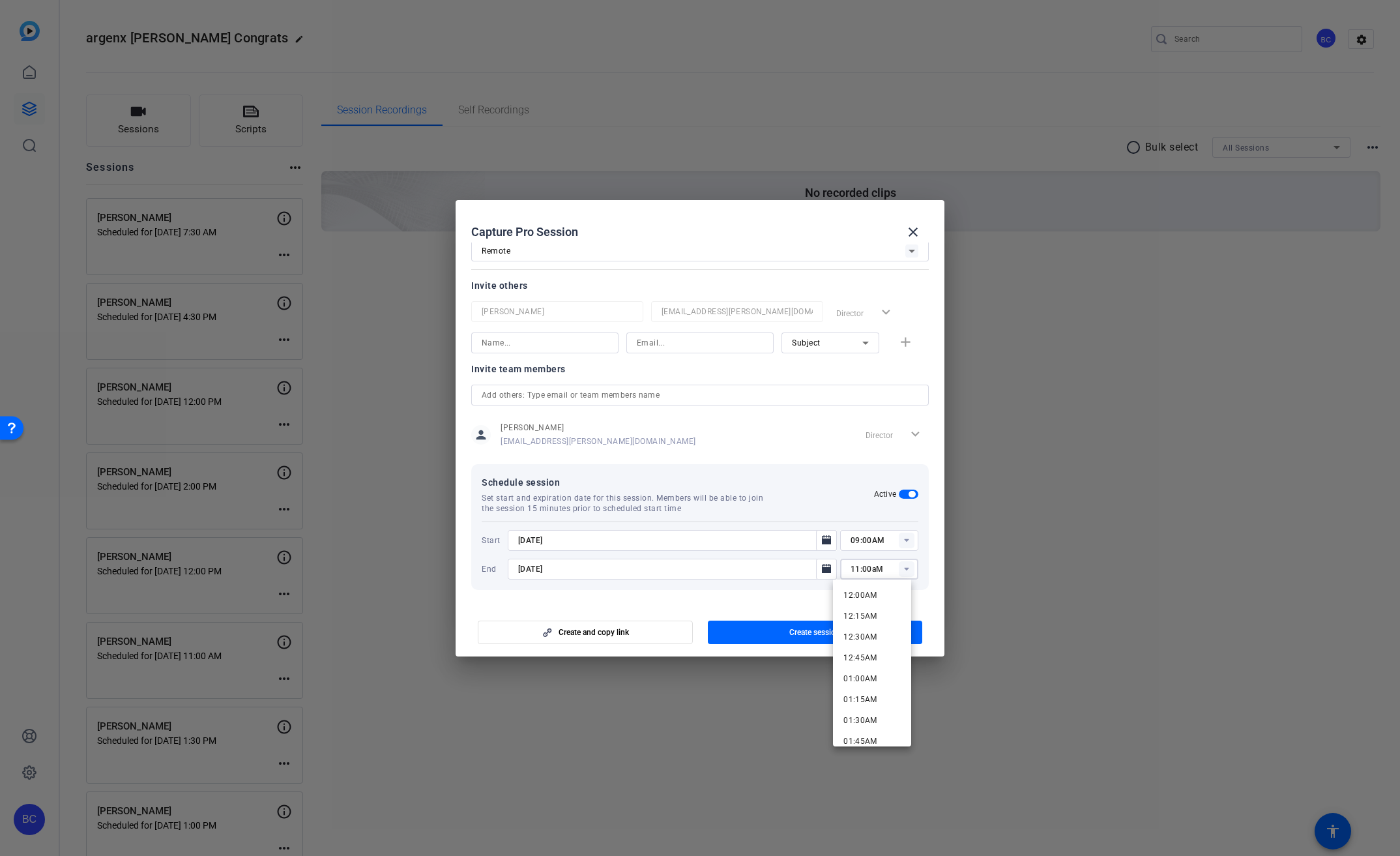
type input "11:00aM"
click at [788, 588] on div at bounding box center [671, 586] width 329 height 15
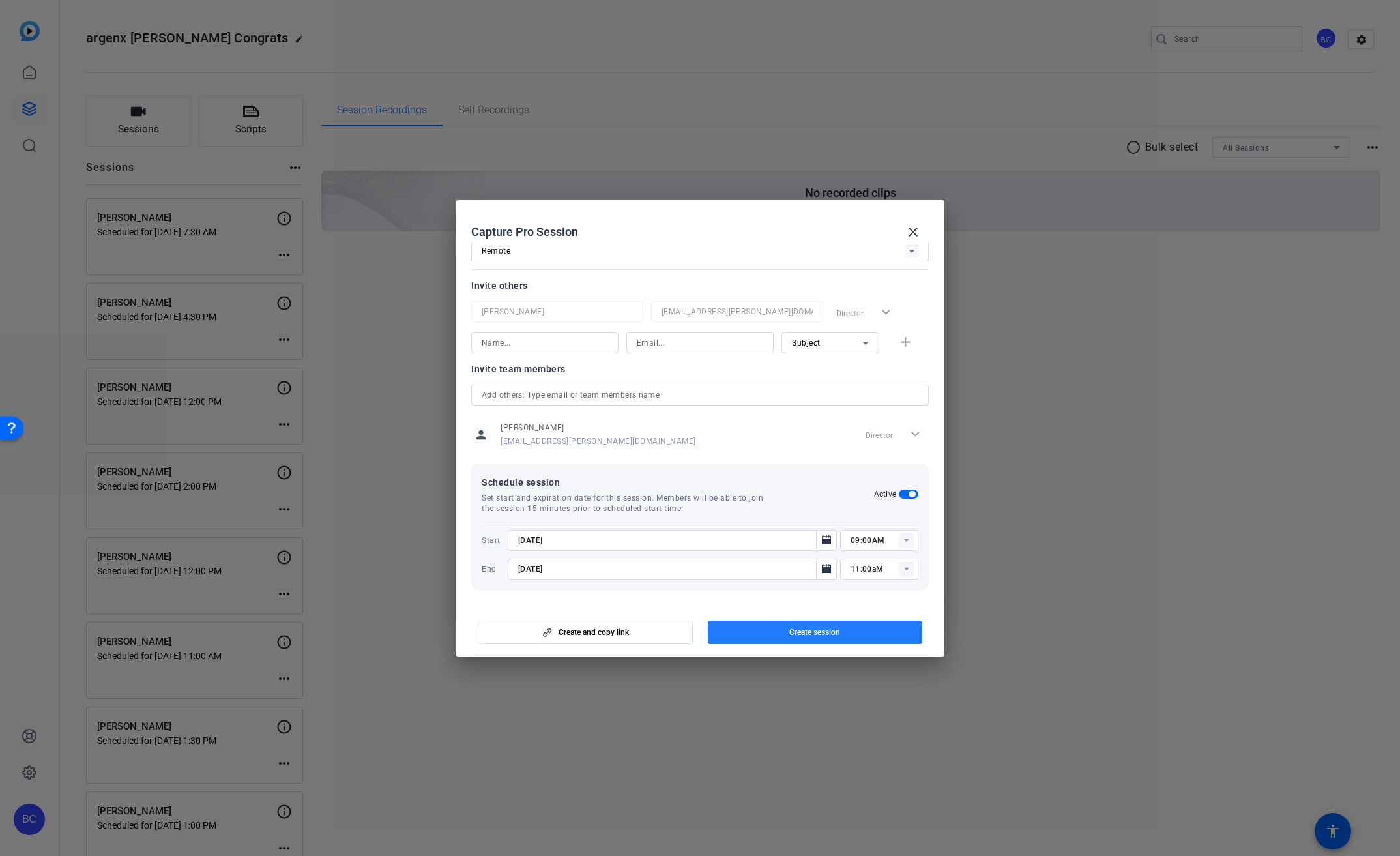
click at [805, 629] on span "Create session" at bounding box center [814, 632] width 51 height 10
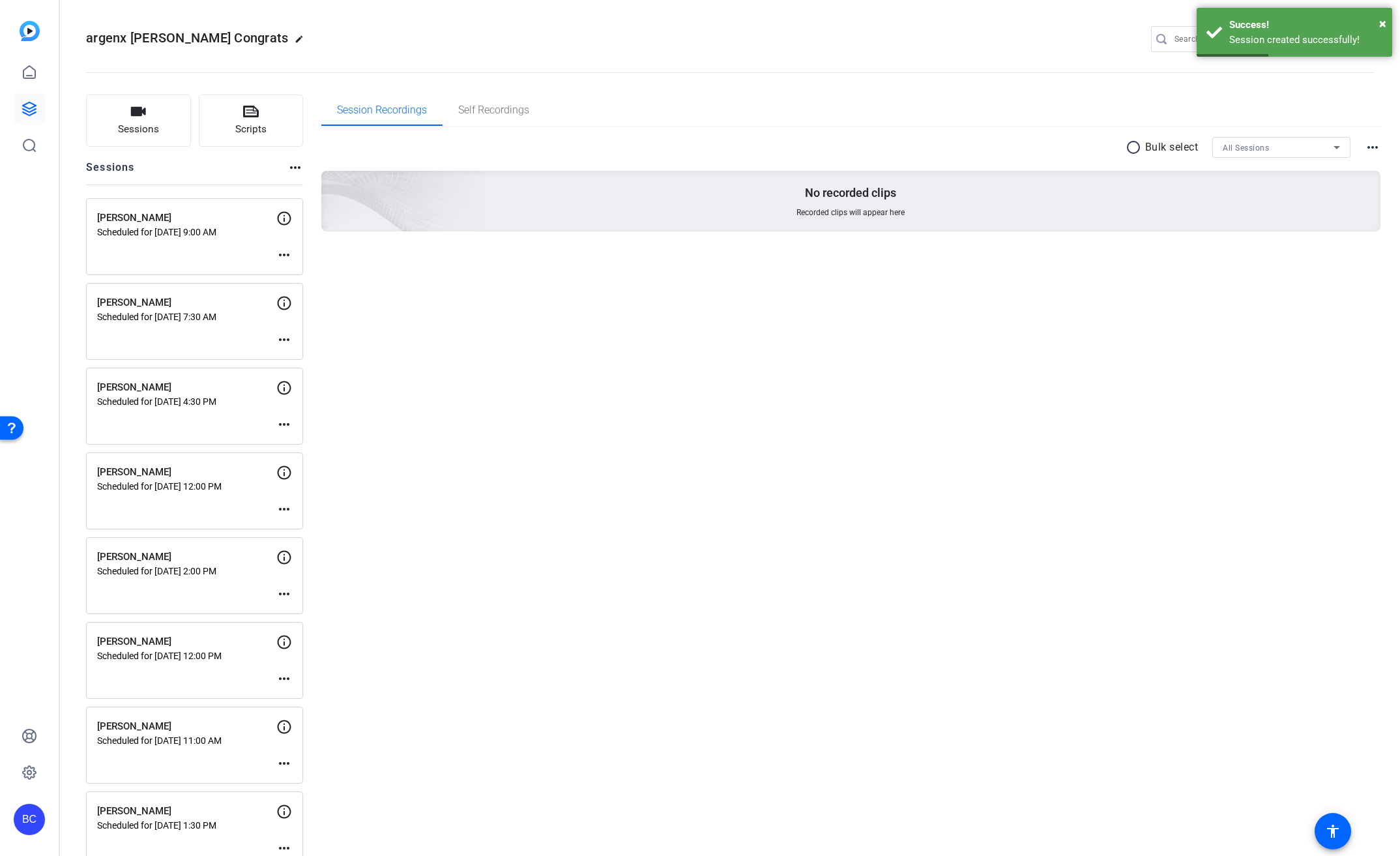
click at [289, 255] on mat-icon "more_horiz" at bounding box center [284, 255] width 16 height 16
click at [310, 271] on span "Edit Session" at bounding box center [316, 274] width 60 height 16
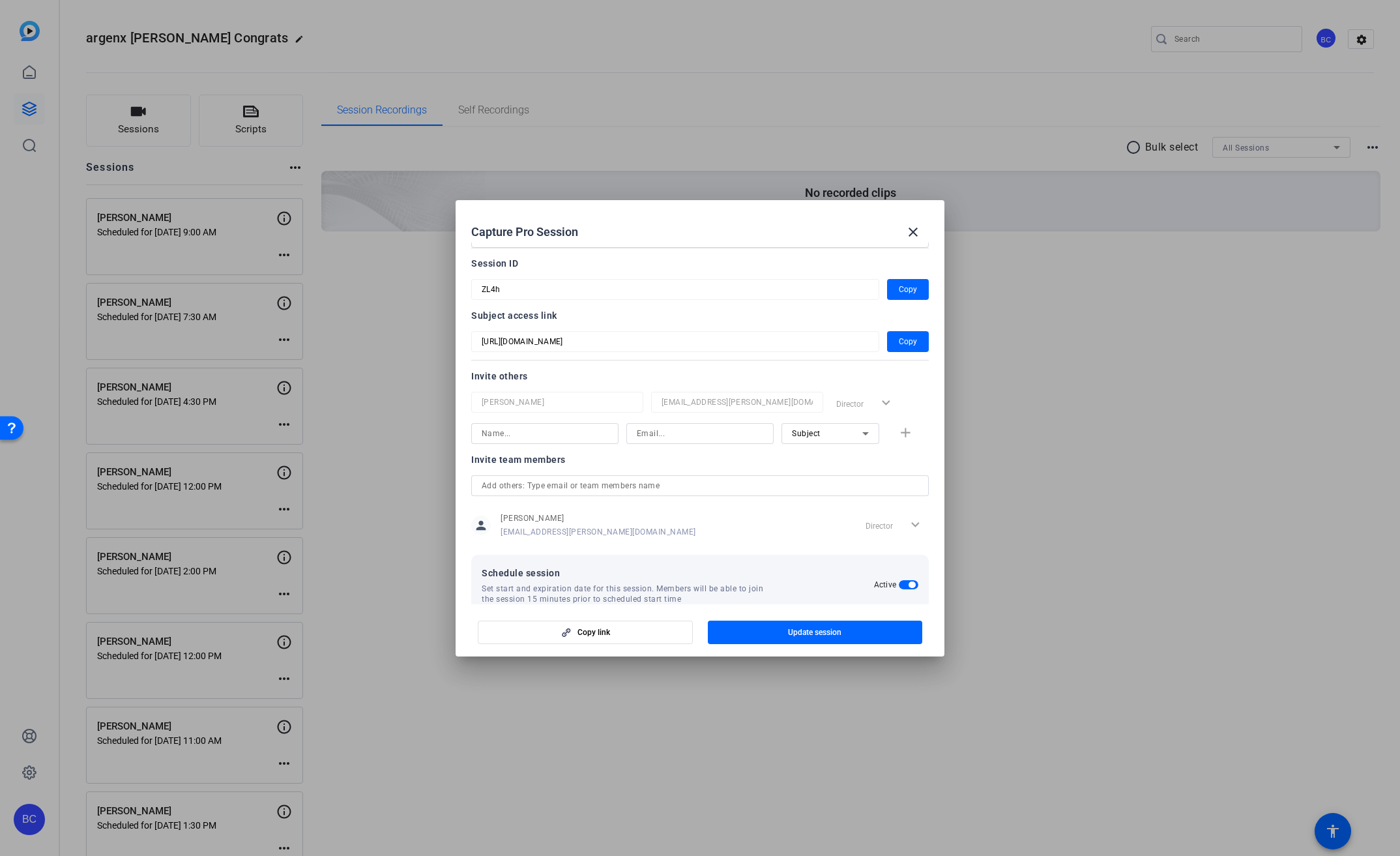
scroll to position [61, 0]
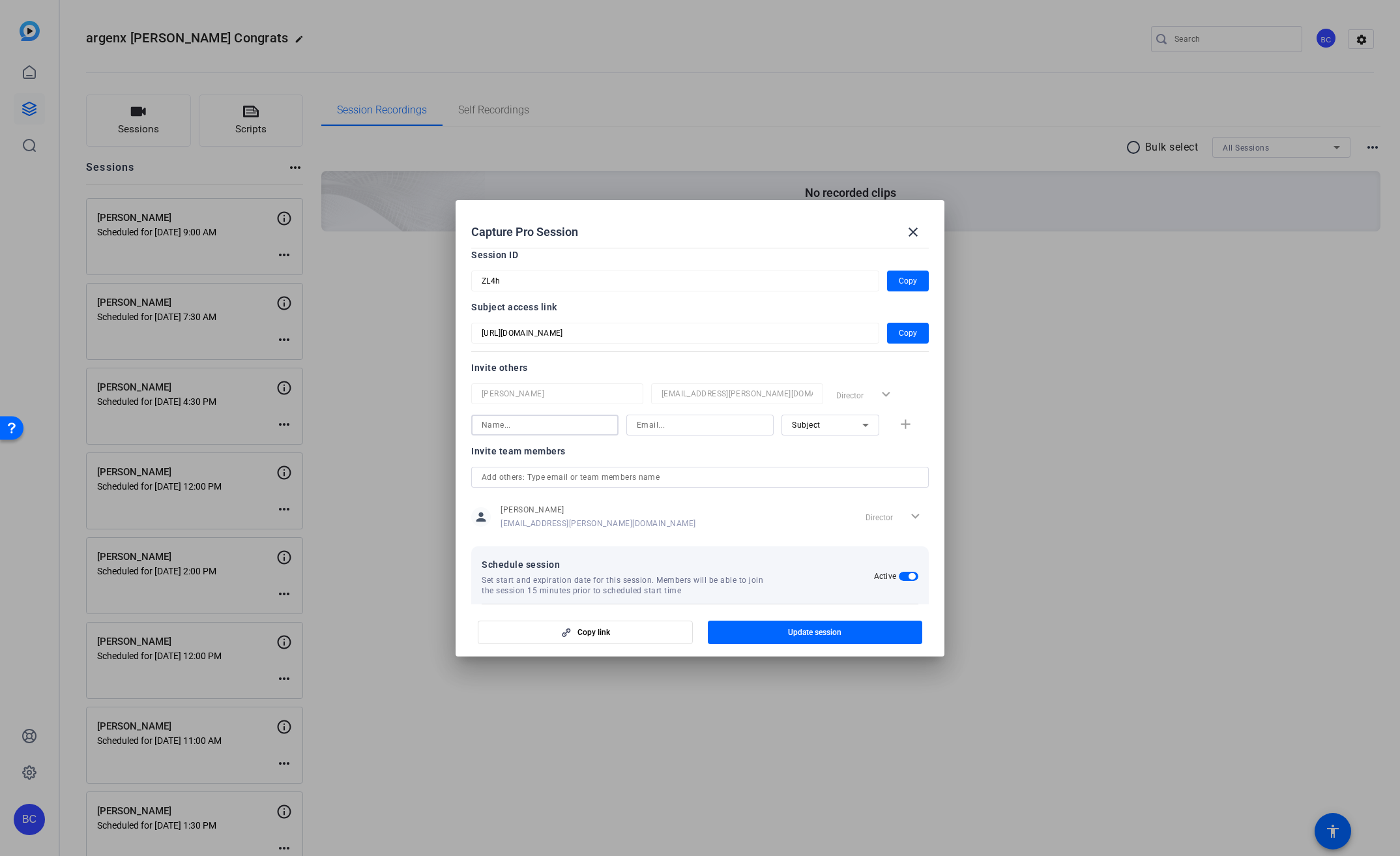
click at [558, 425] on input at bounding box center [544, 425] width 126 height 16
type input "[PERSON_NAME]"
type input "[EMAIL_ADDRESS][PERSON_NAME][DOMAIN_NAME]"
click at [901, 426] on mat-icon "add" at bounding box center [905, 425] width 16 height 16
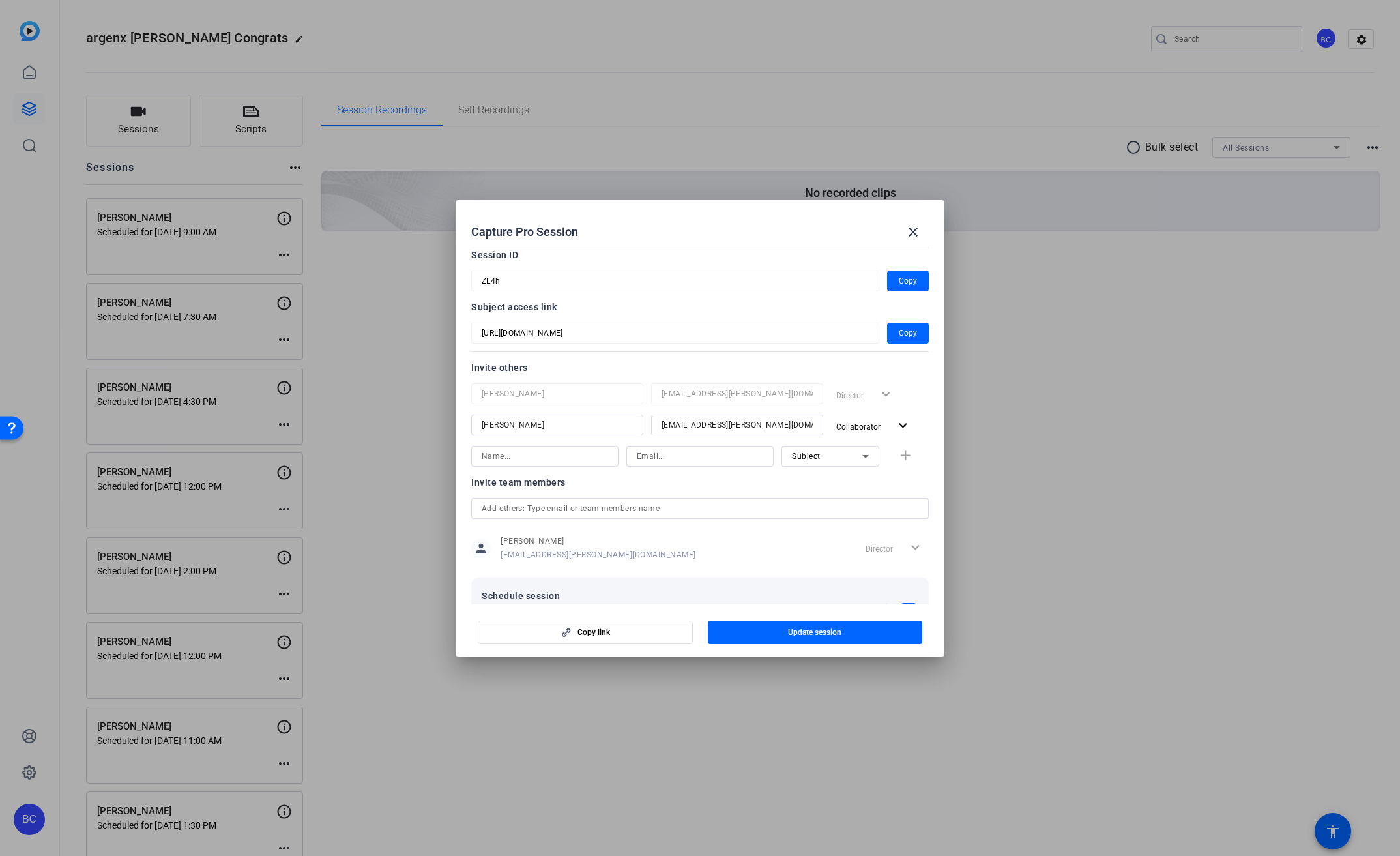
click at [521, 455] on input at bounding box center [544, 457] width 126 height 16
type input "i"
type input "[PERSON_NAME]"
type input "M"
type input "[EMAIL_ADDRESS][PERSON_NAME][DOMAIN_NAME]"
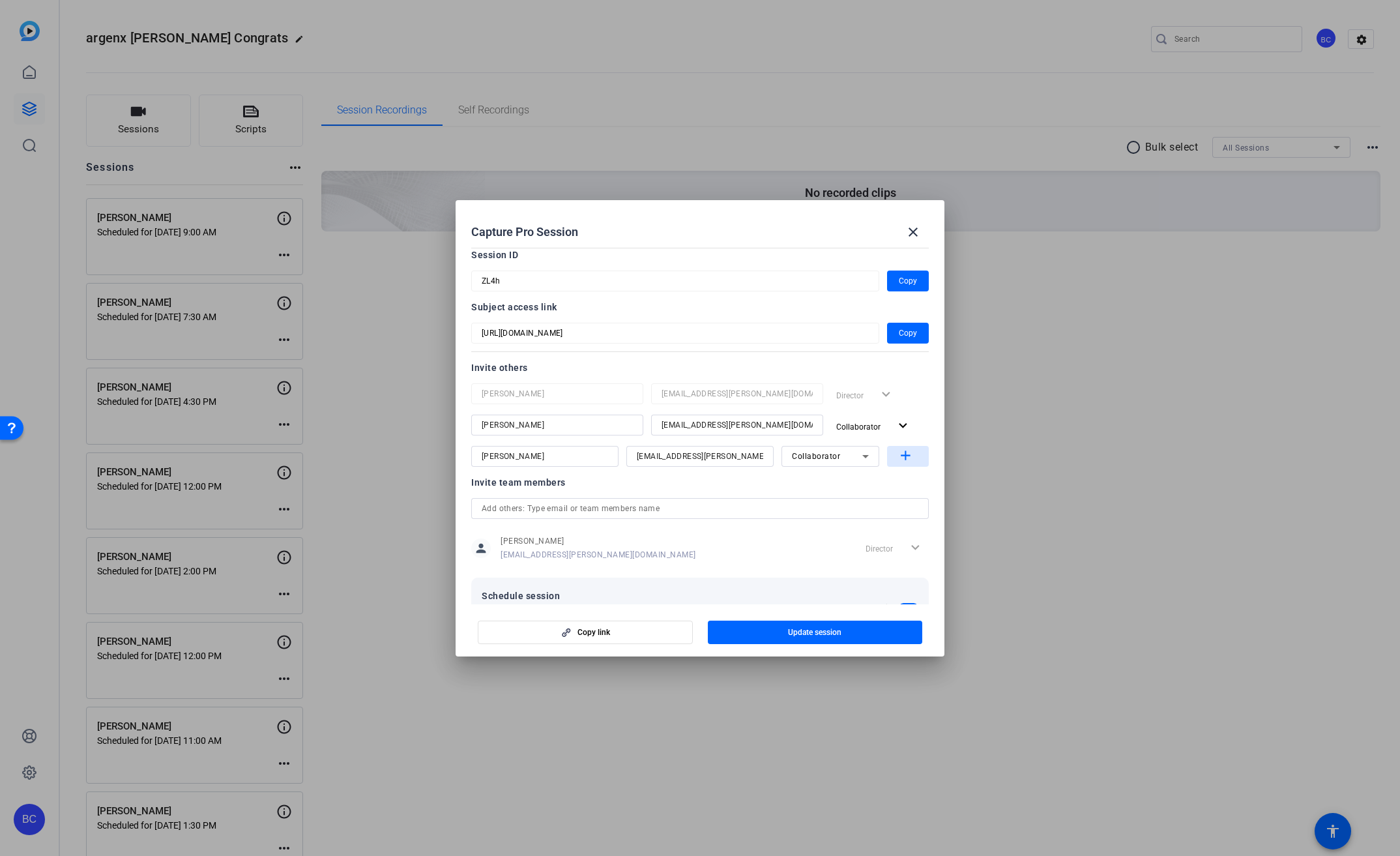
click at [897, 455] on mat-icon "add" at bounding box center [905, 456] width 16 height 16
click at [556, 486] on input at bounding box center [544, 488] width 126 height 16
type input "[PERSON_NAME]"
drag, startPoint x: 555, startPoint y: 492, endPoint x: 452, endPoint y: 489, distance: 103.0
click at [453, 489] on div "Capture Pro Session close Session name Advanced settings [PERSON_NAME] Session …" at bounding box center [700, 428] width 1400 height 856
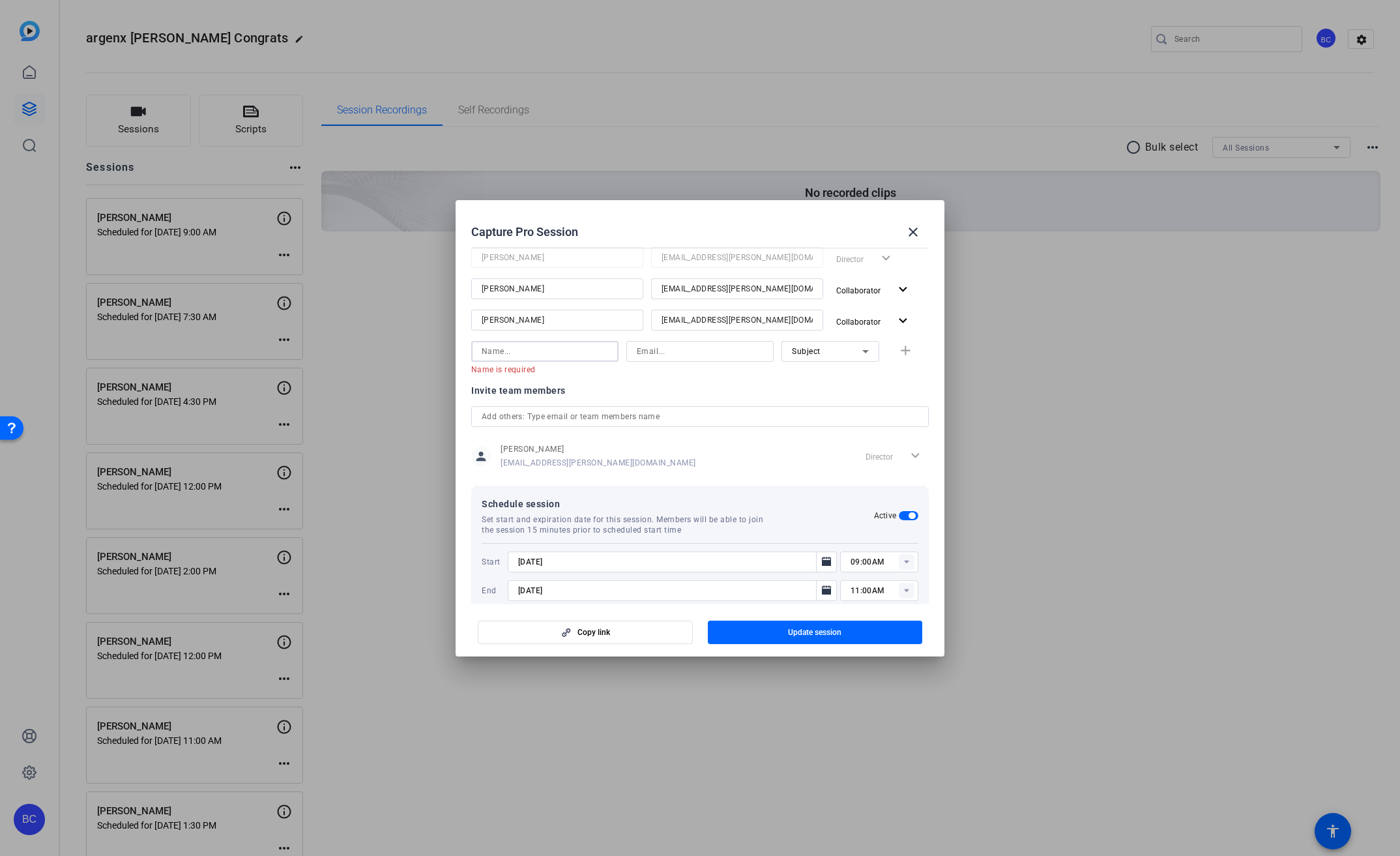
scroll to position [219, 0]
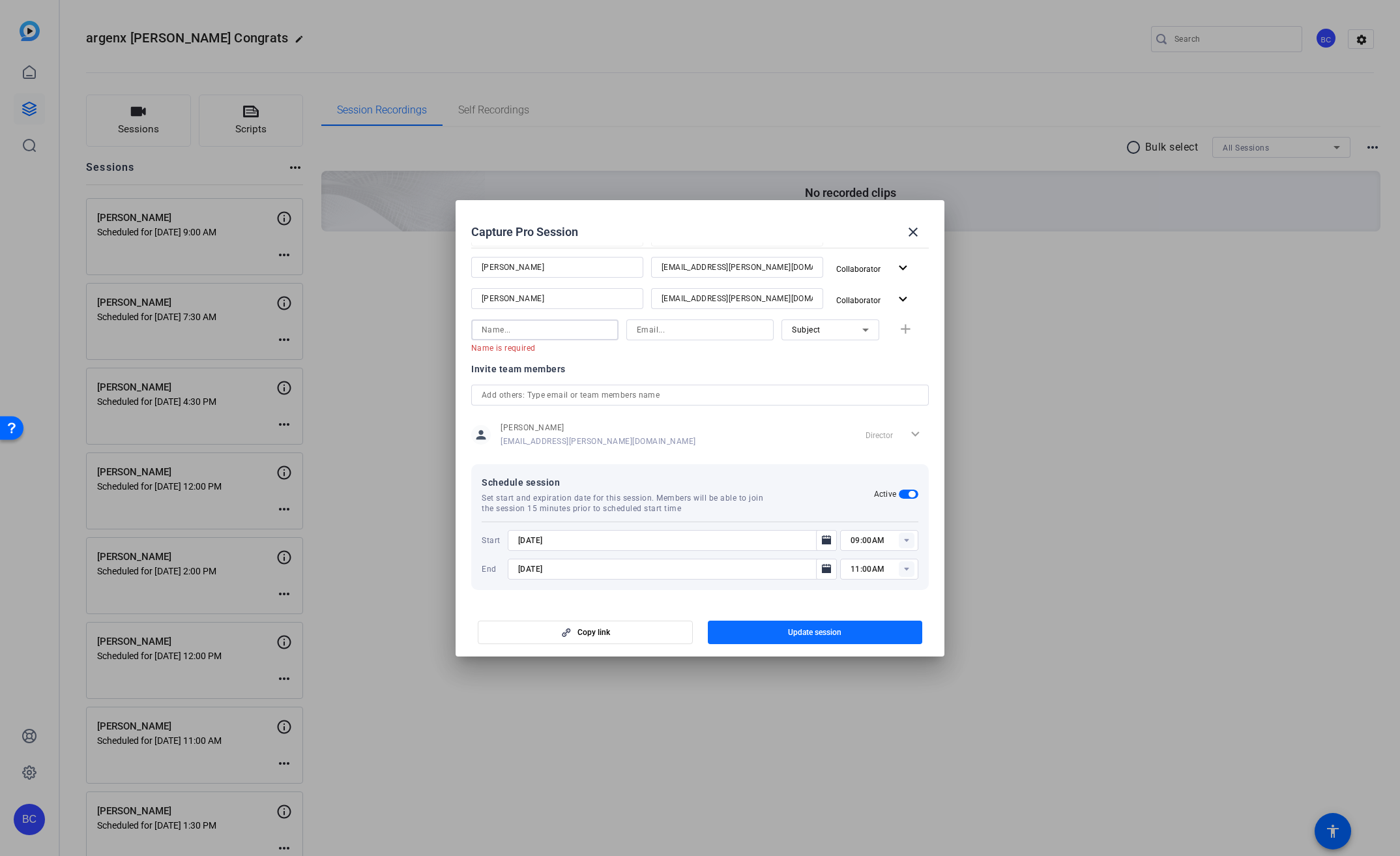
click at [781, 627] on span "button" at bounding box center [815, 632] width 215 height 31
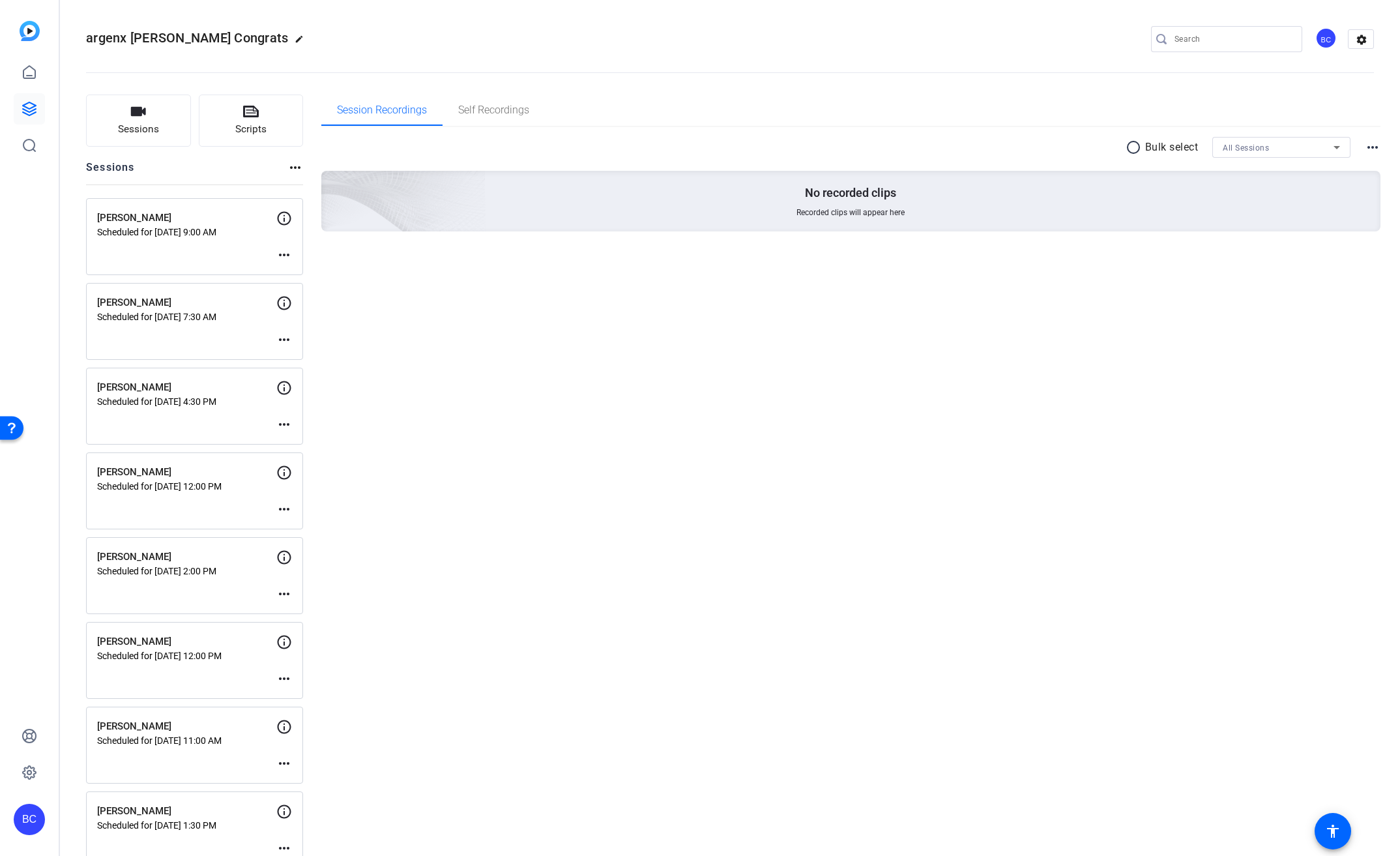
click at [284, 254] on mat-icon "more_horiz" at bounding box center [284, 255] width 16 height 16
click at [314, 274] on span "Edit Session" at bounding box center [316, 274] width 60 height 16
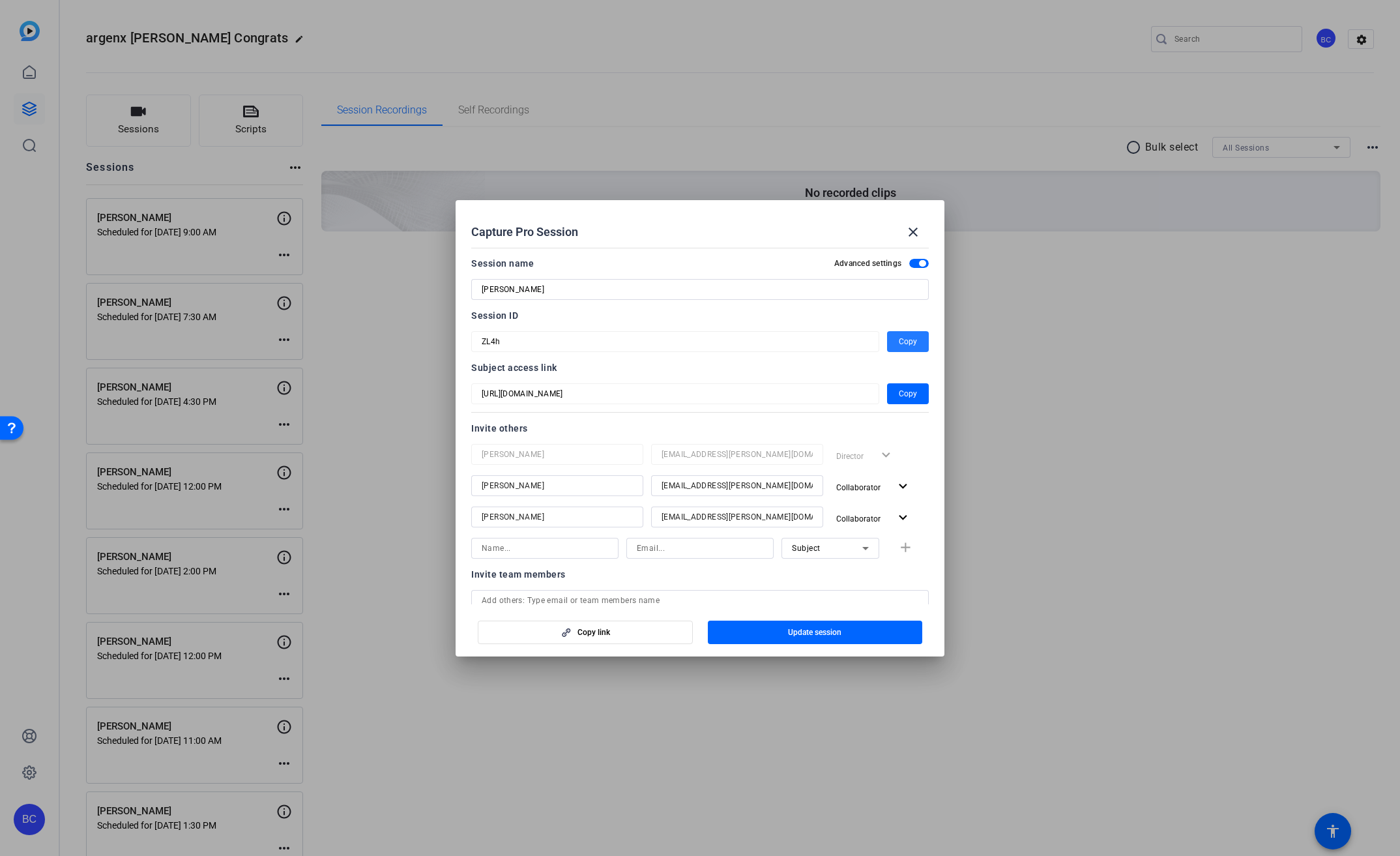
click at [901, 337] on span "Copy" at bounding box center [907, 342] width 18 height 16
click at [915, 235] on mat-icon "close" at bounding box center [913, 232] width 16 height 16
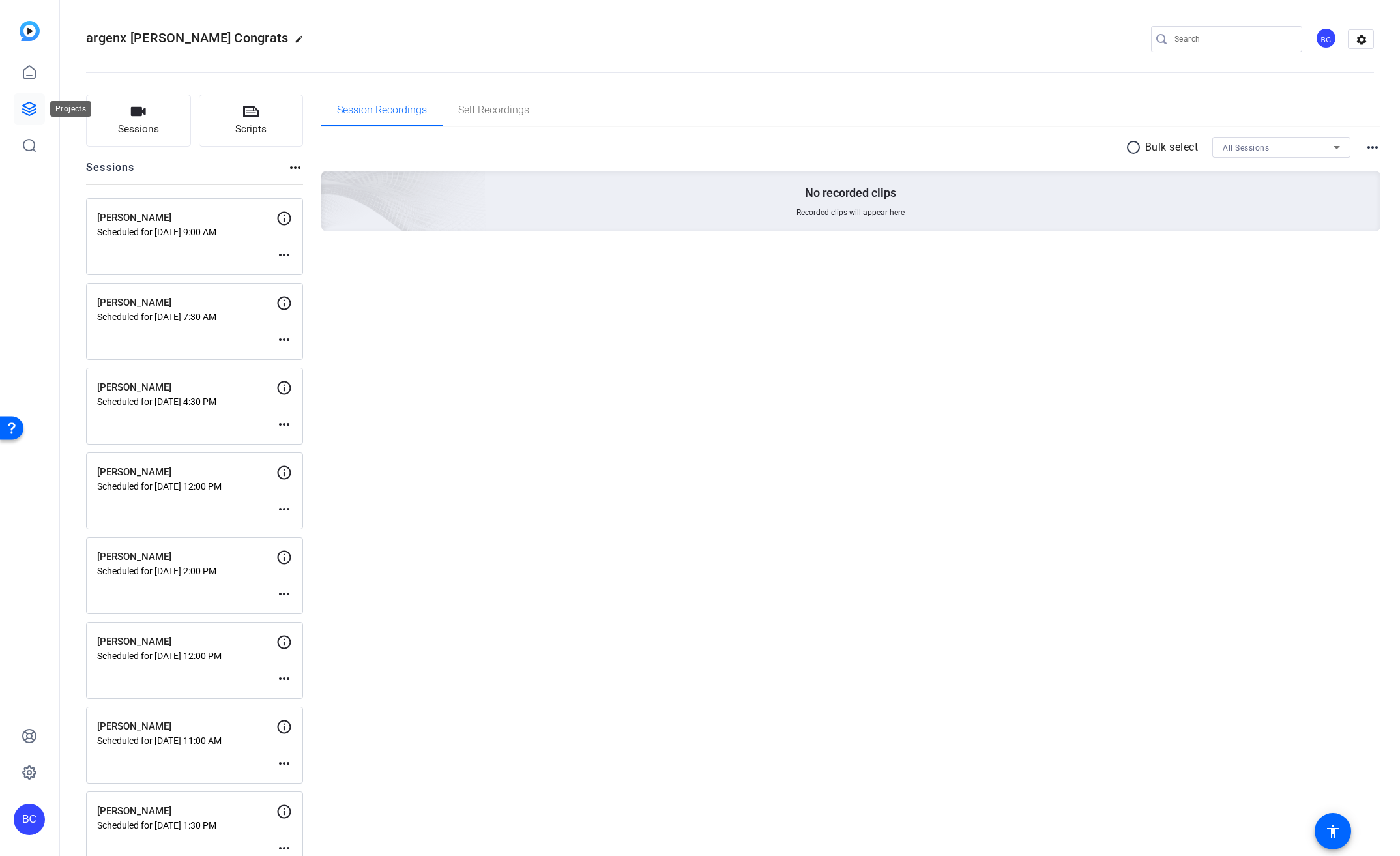
click at [29, 110] on icon at bounding box center [29, 109] width 16 height 16
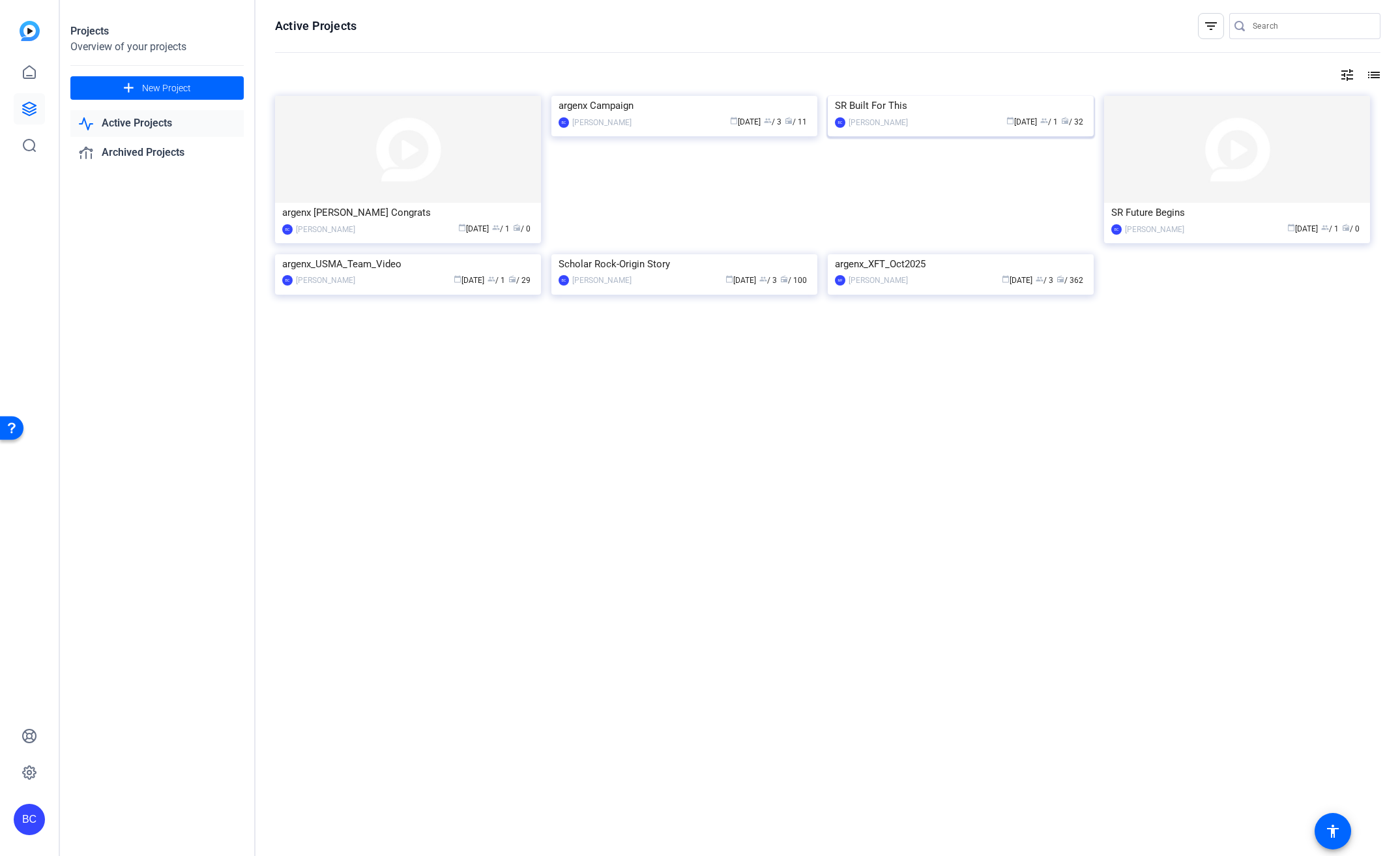
click at [991, 96] on img at bounding box center [961, 96] width 266 height 0
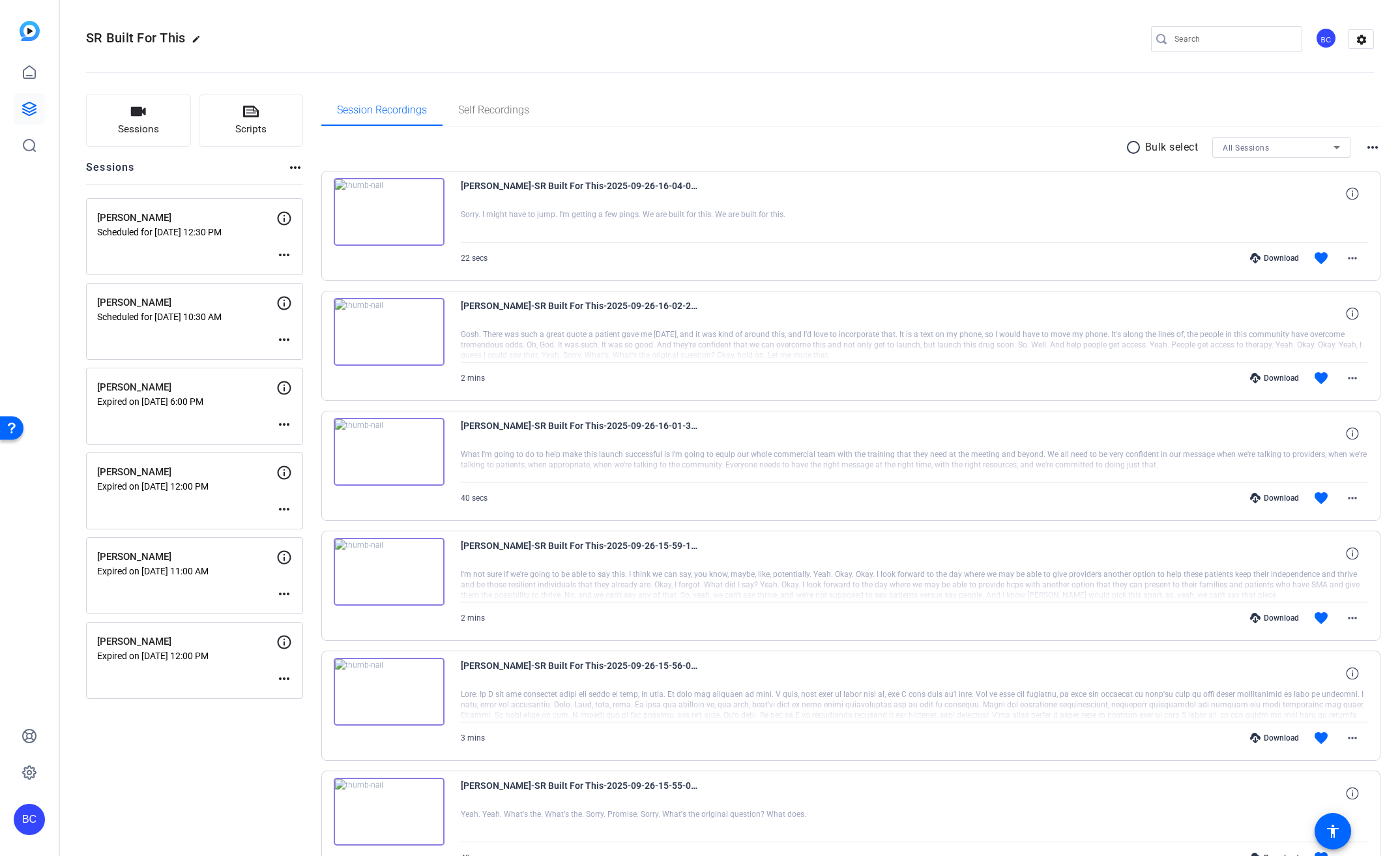
click at [178, 674] on div "[PERSON_NAME] Expired on [DATE] 12:00 PM more_horiz" at bounding box center [194, 660] width 217 height 77
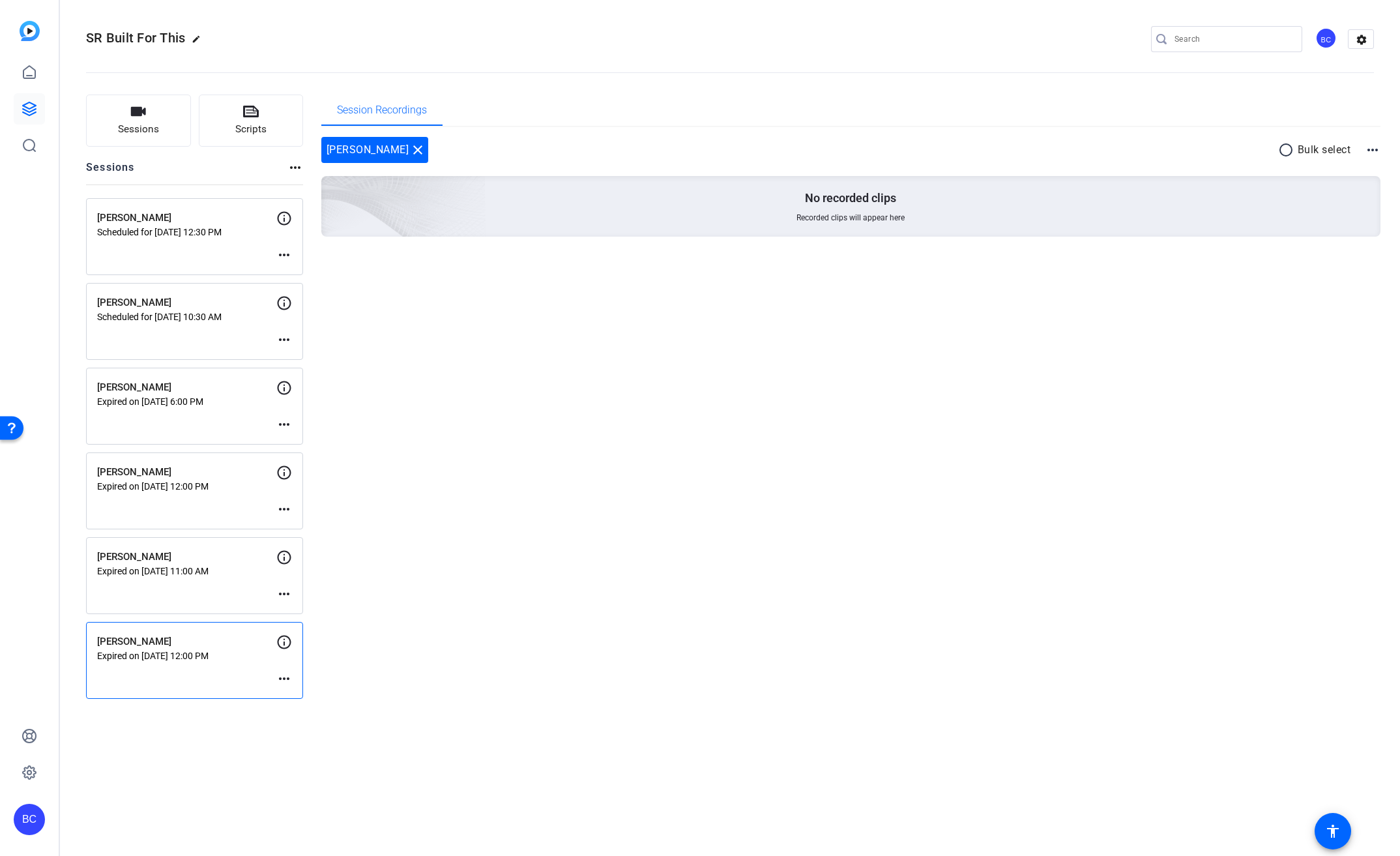
click at [287, 679] on mat-icon "more_horiz" at bounding box center [284, 679] width 16 height 16
click at [315, 693] on span "Edit Session" at bounding box center [316, 699] width 60 height 16
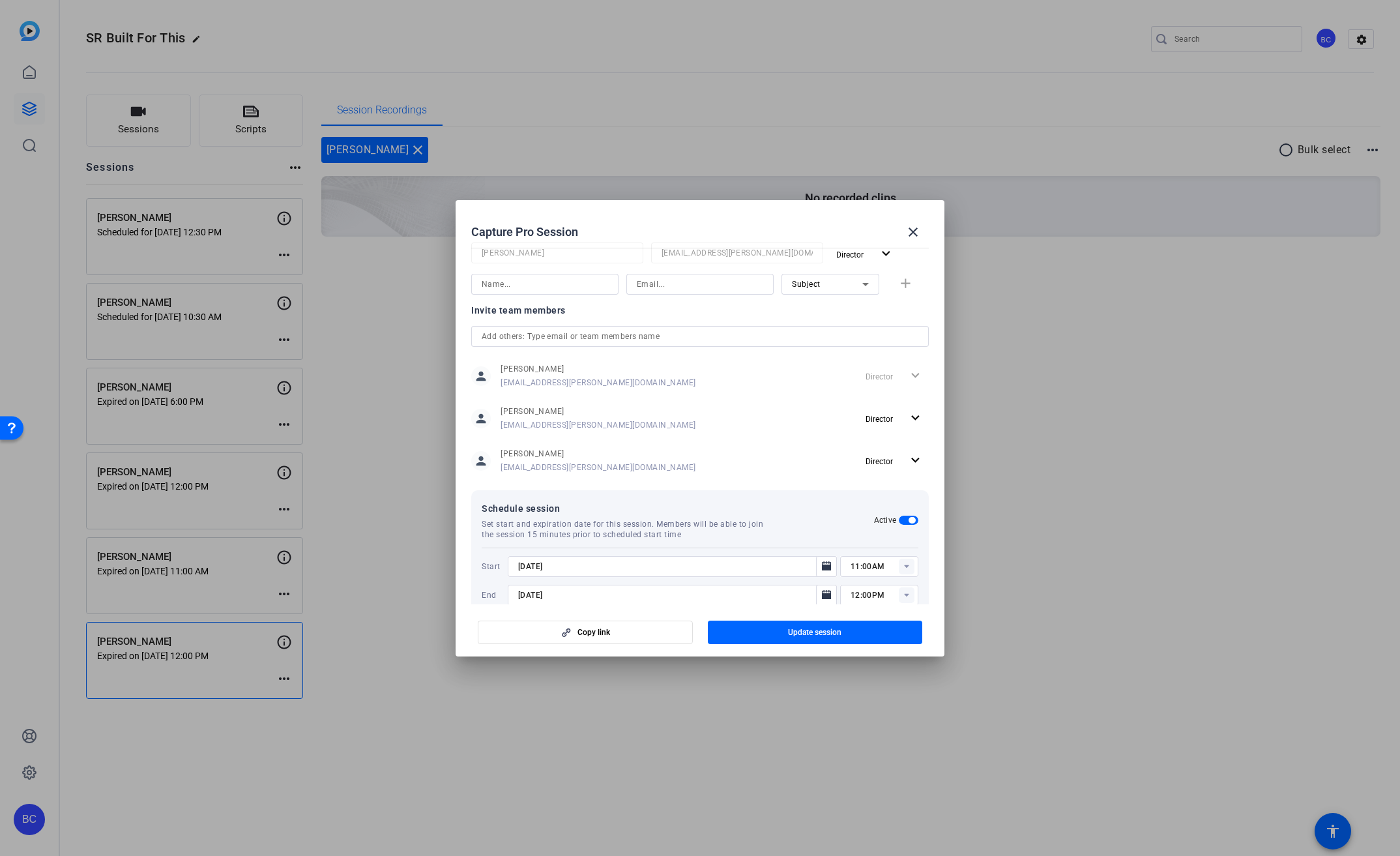
scroll to position [322, 0]
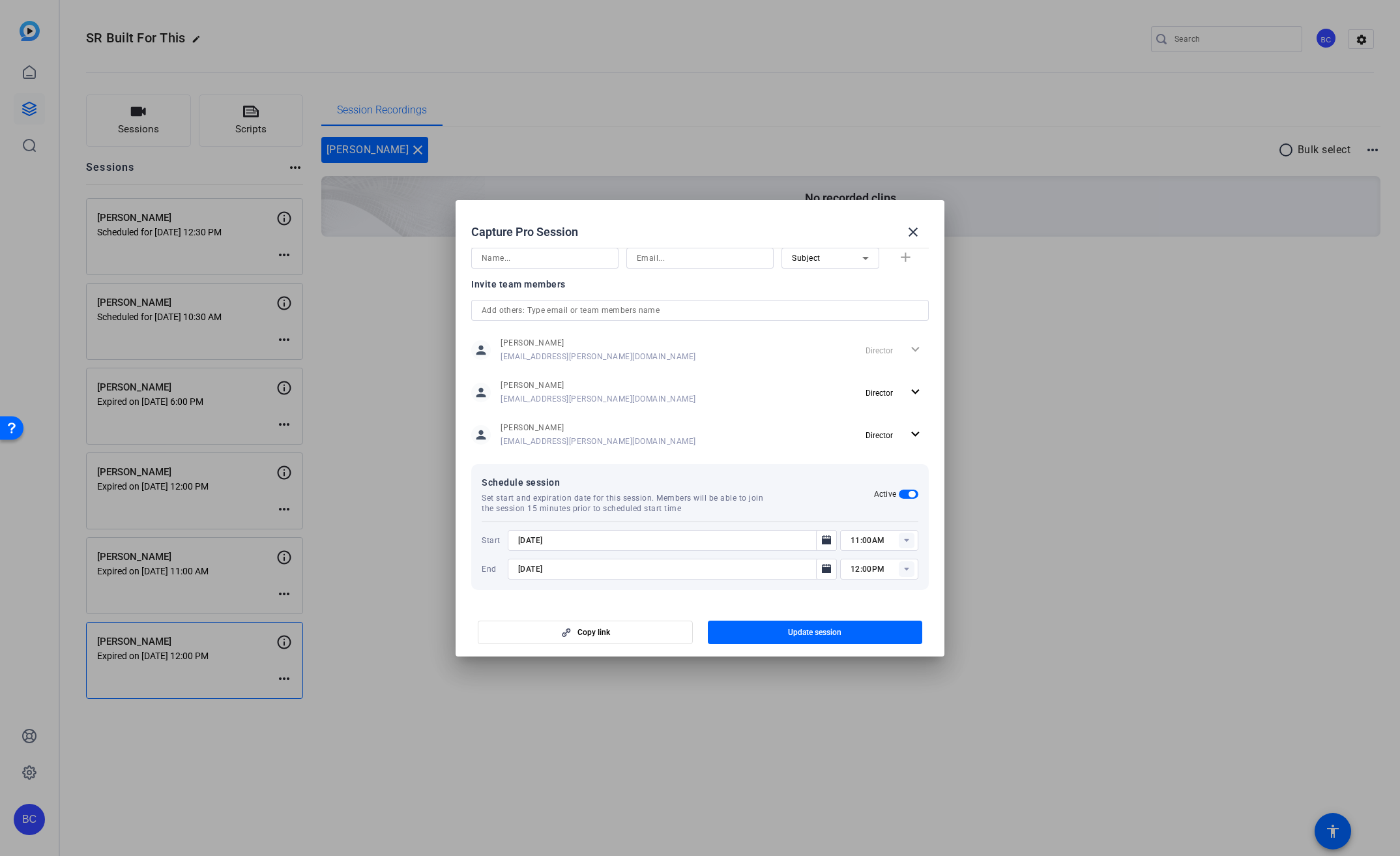
click at [900, 542] on rect at bounding box center [907, 540] width 16 height 16
click at [869, 653] on span "09:30AM" at bounding box center [860, 661] width 34 height 16
type input "09:30AM"
click at [821, 564] on icon "Open calendar" at bounding box center [826, 569] width 10 height 16
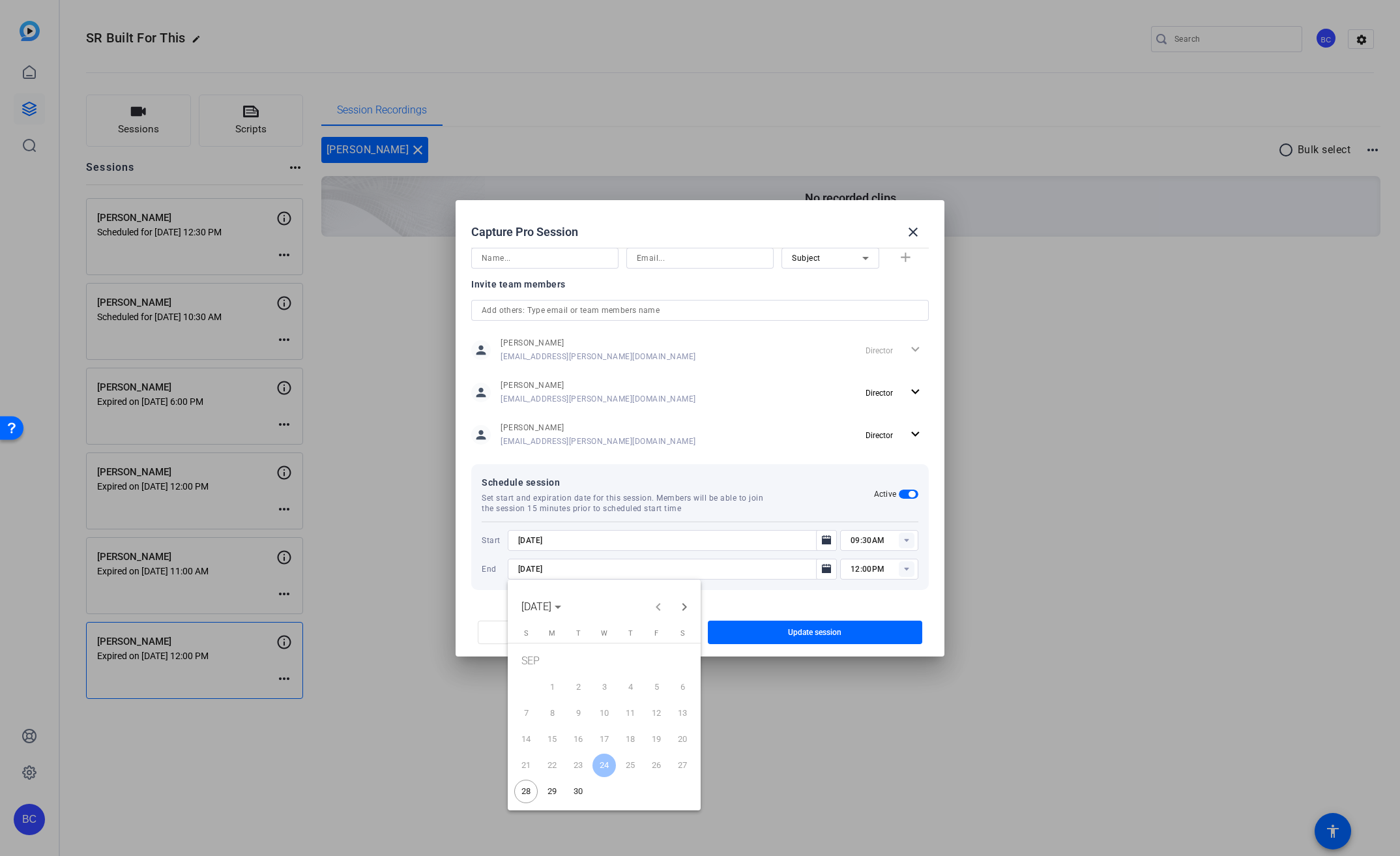
click at [569, 792] on span "30" at bounding box center [577, 791] width 23 height 23
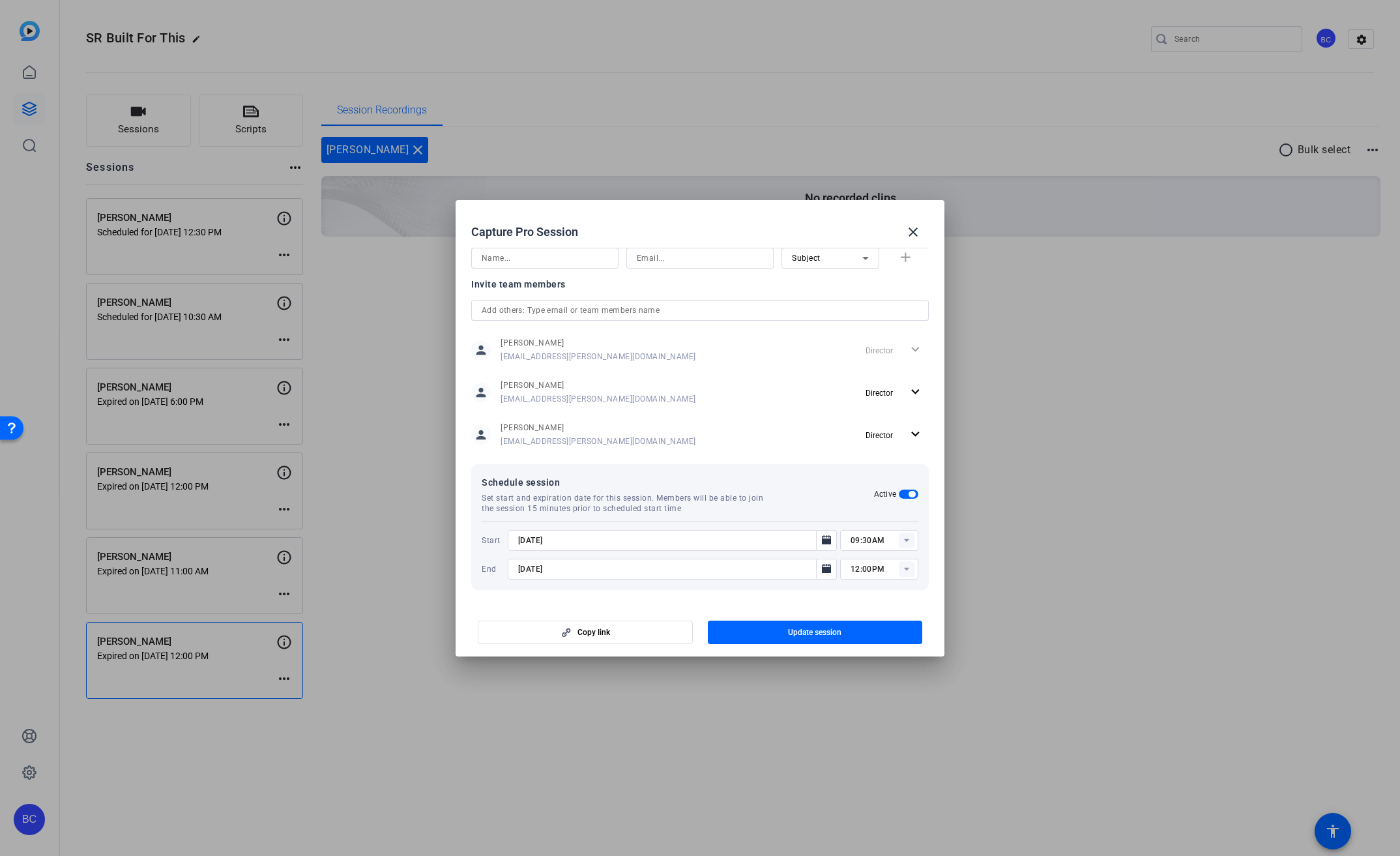
type input "[DATE]"
click at [822, 544] on icon "Open calendar" at bounding box center [826, 540] width 10 height 10
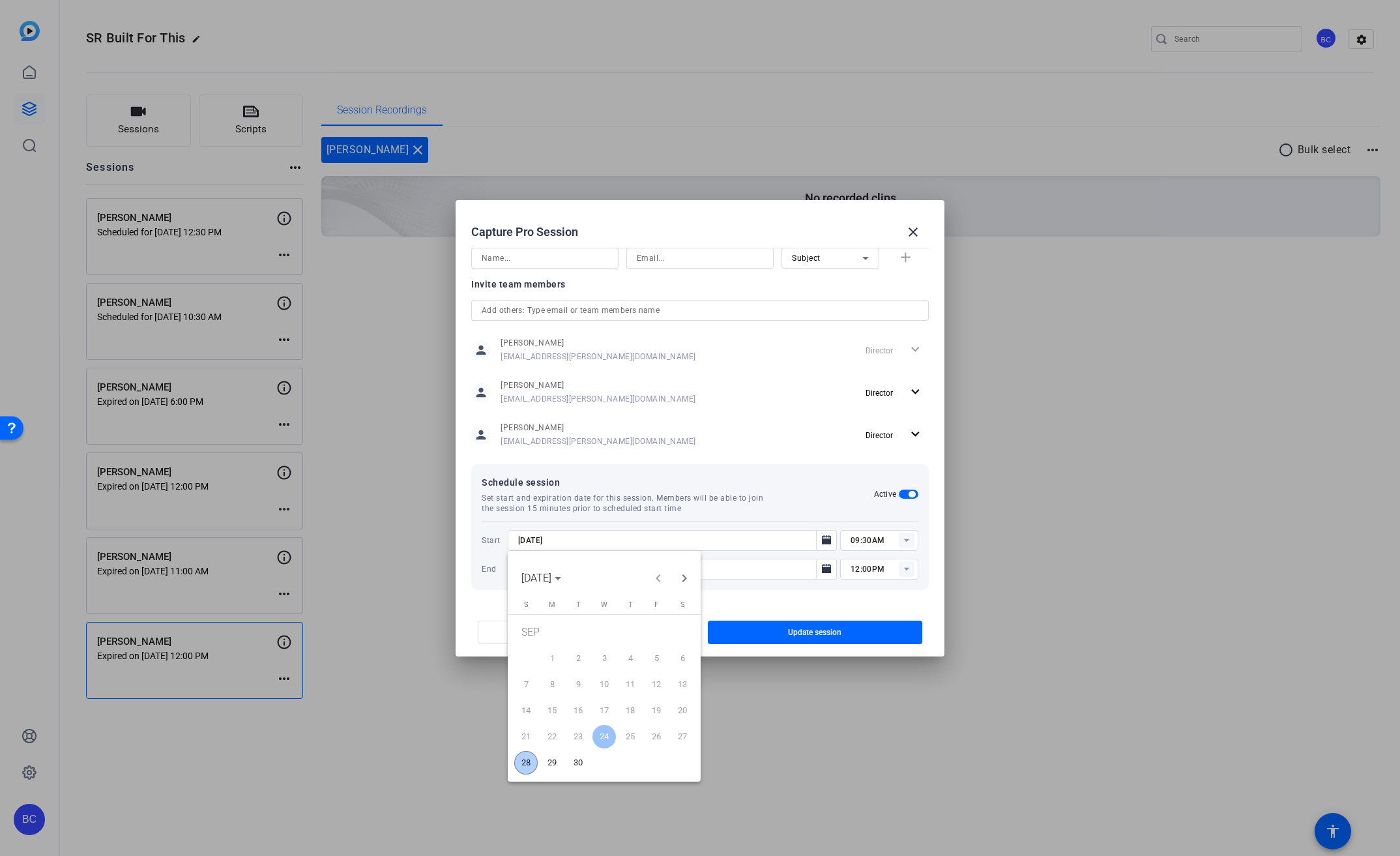
click at [578, 759] on span "30" at bounding box center [577, 763] width 23 height 23
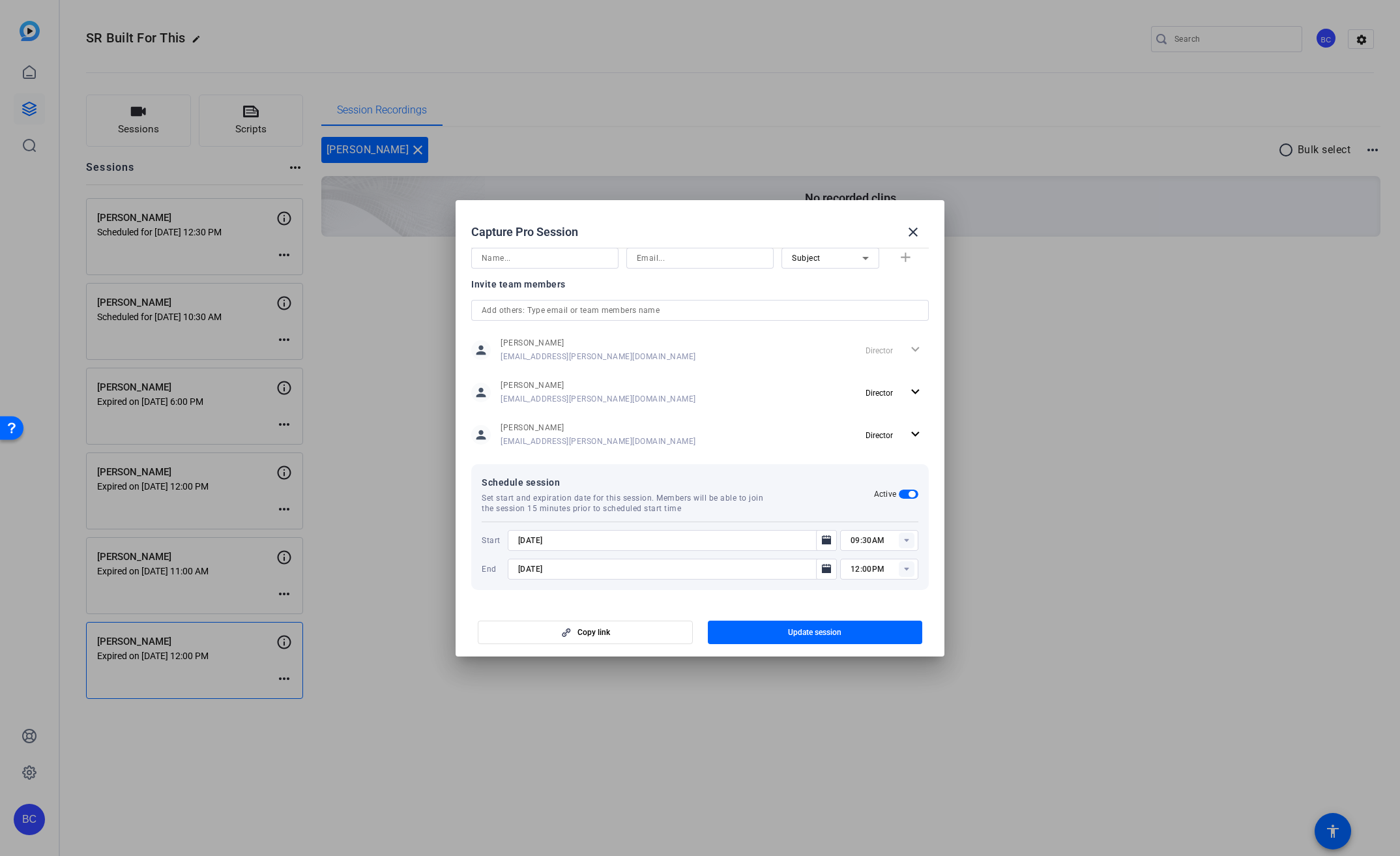
type input "[DATE]"
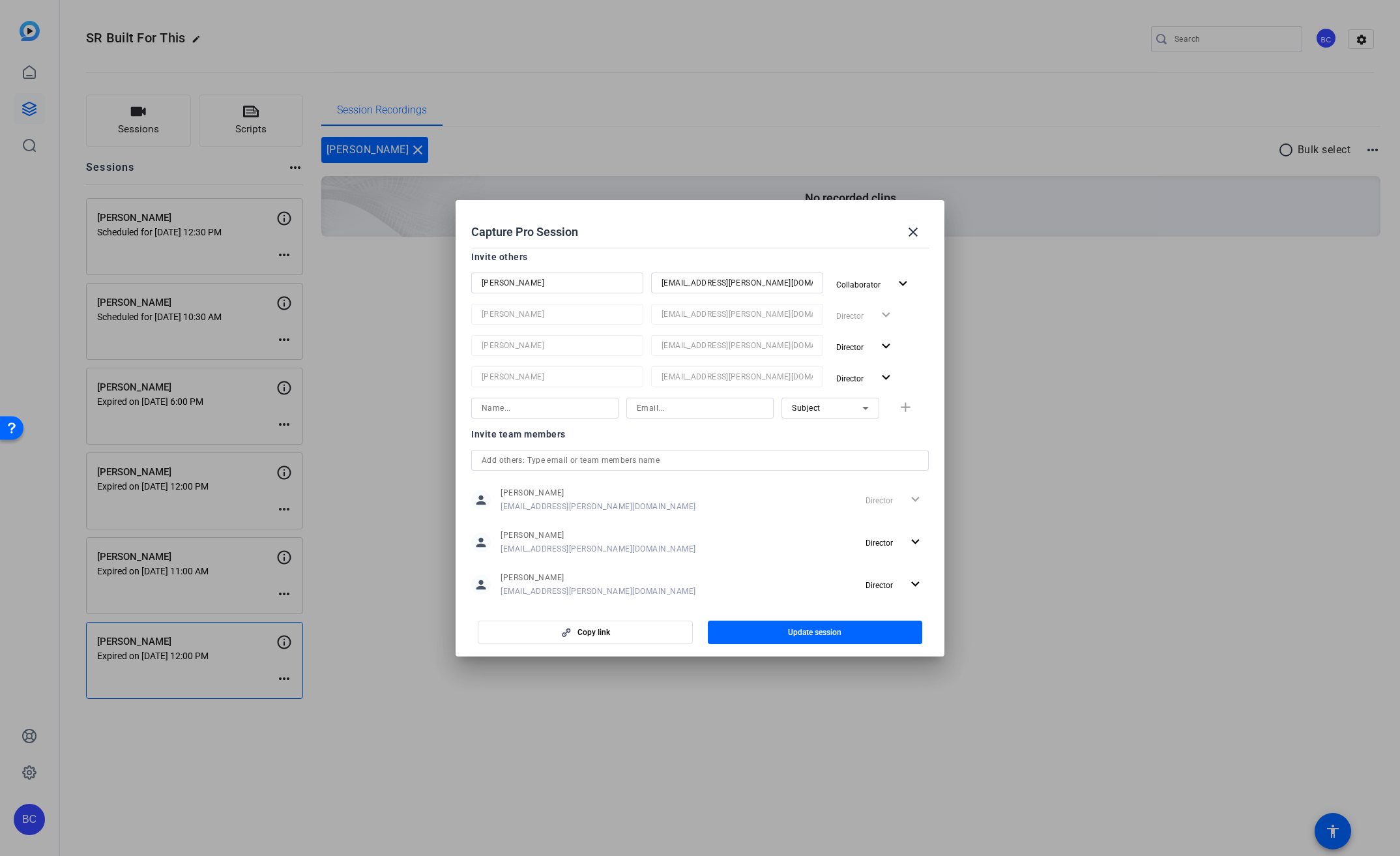
scroll to position [0, 0]
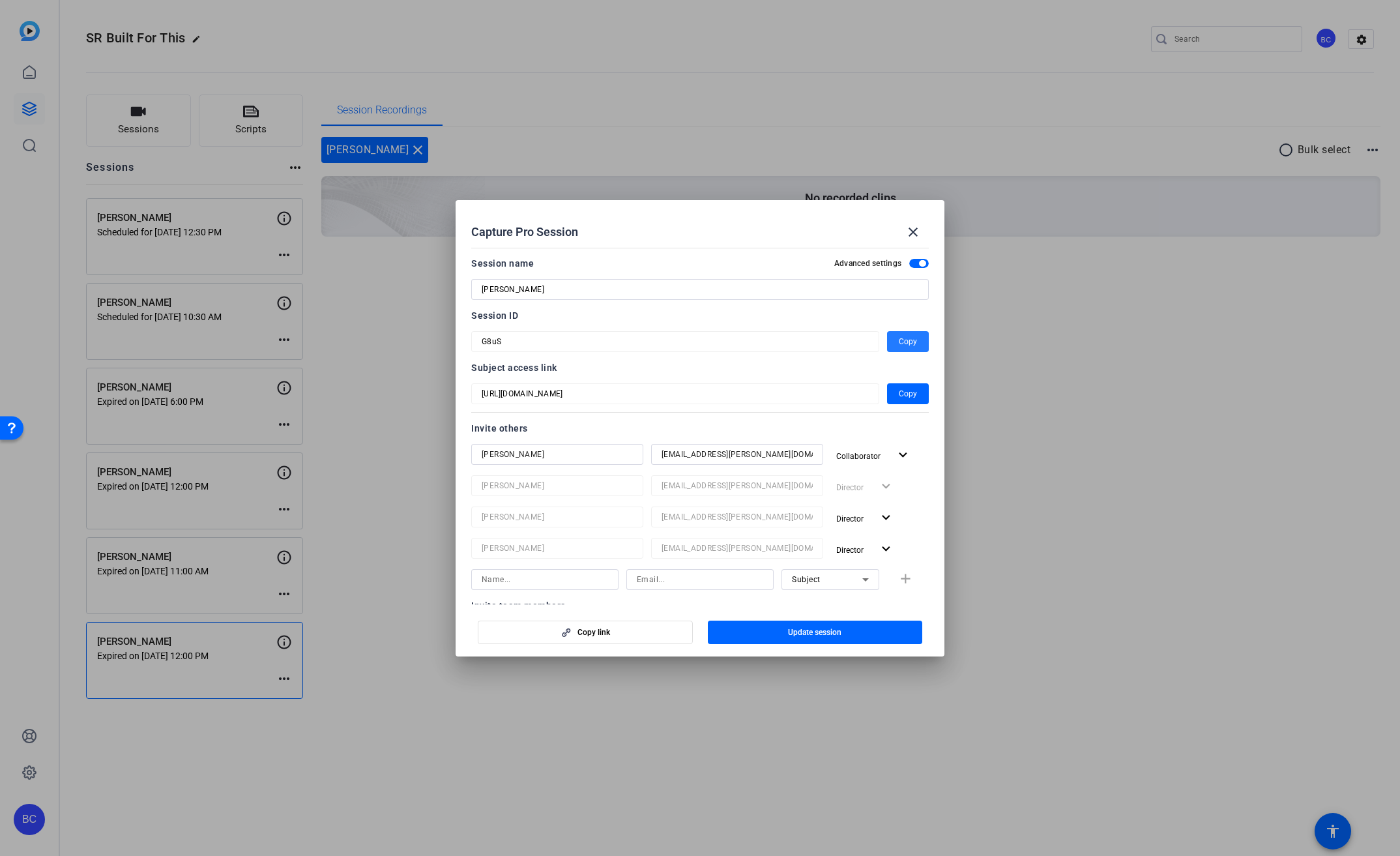
click at [899, 338] on span "Copy" at bounding box center [907, 342] width 18 height 16
click at [836, 631] on span "Update session" at bounding box center [815, 632] width 54 height 10
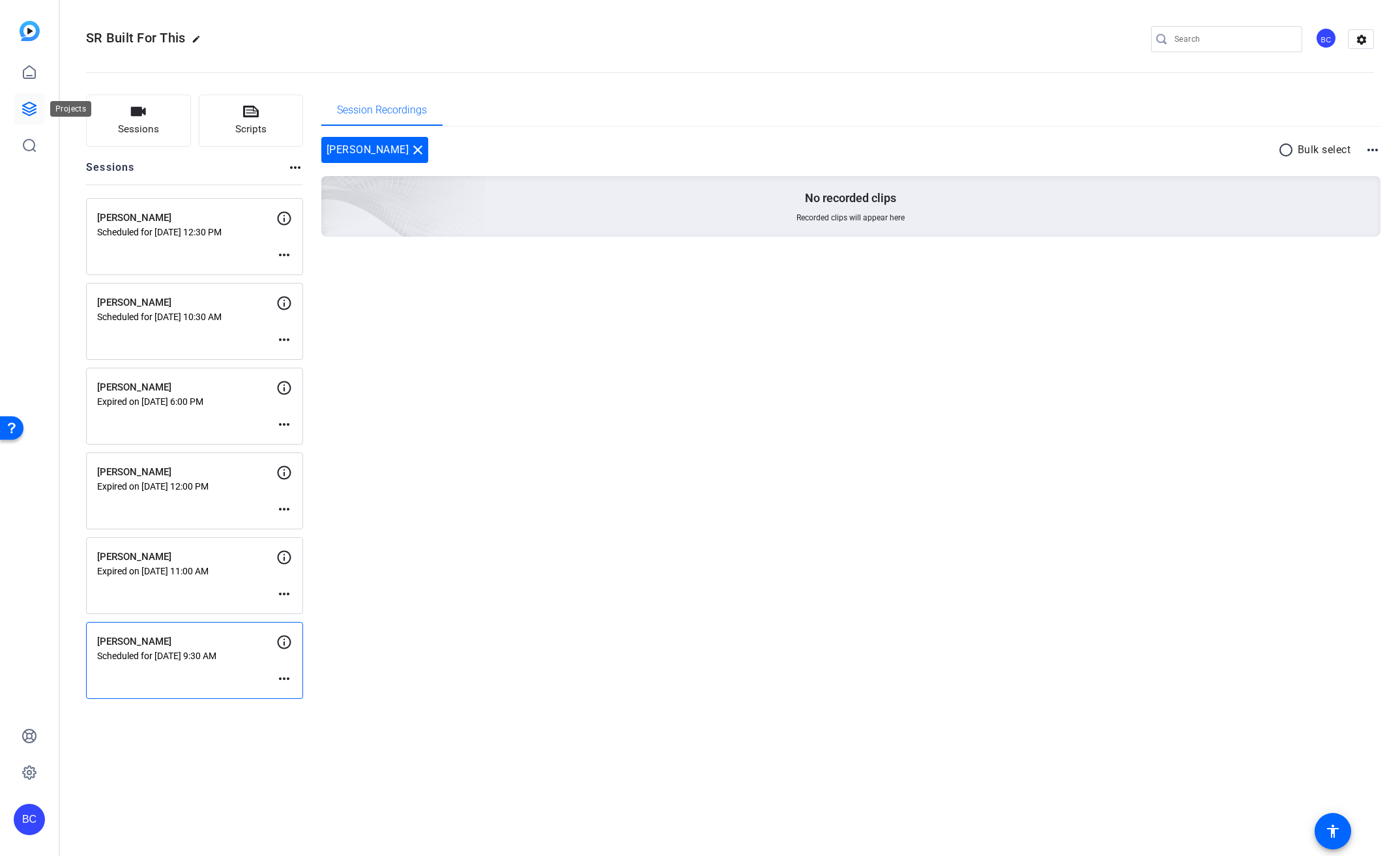
click at [28, 105] on icon at bounding box center [29, 109] width 16 height 16
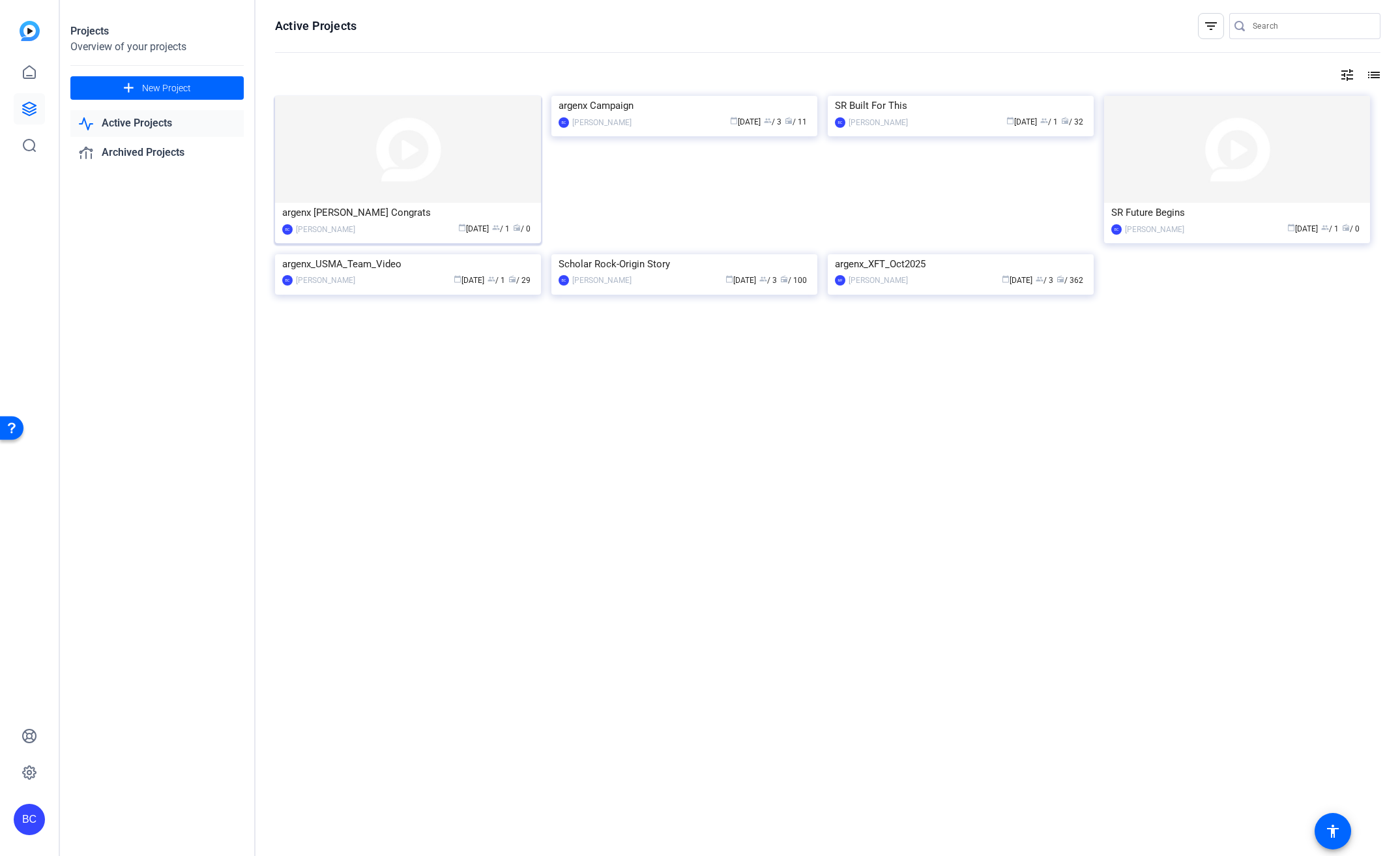
click at [436, 204] on div "argenx [PERSON_NAME] Congrats" at bounding box center [408, 213] width 251 height 20
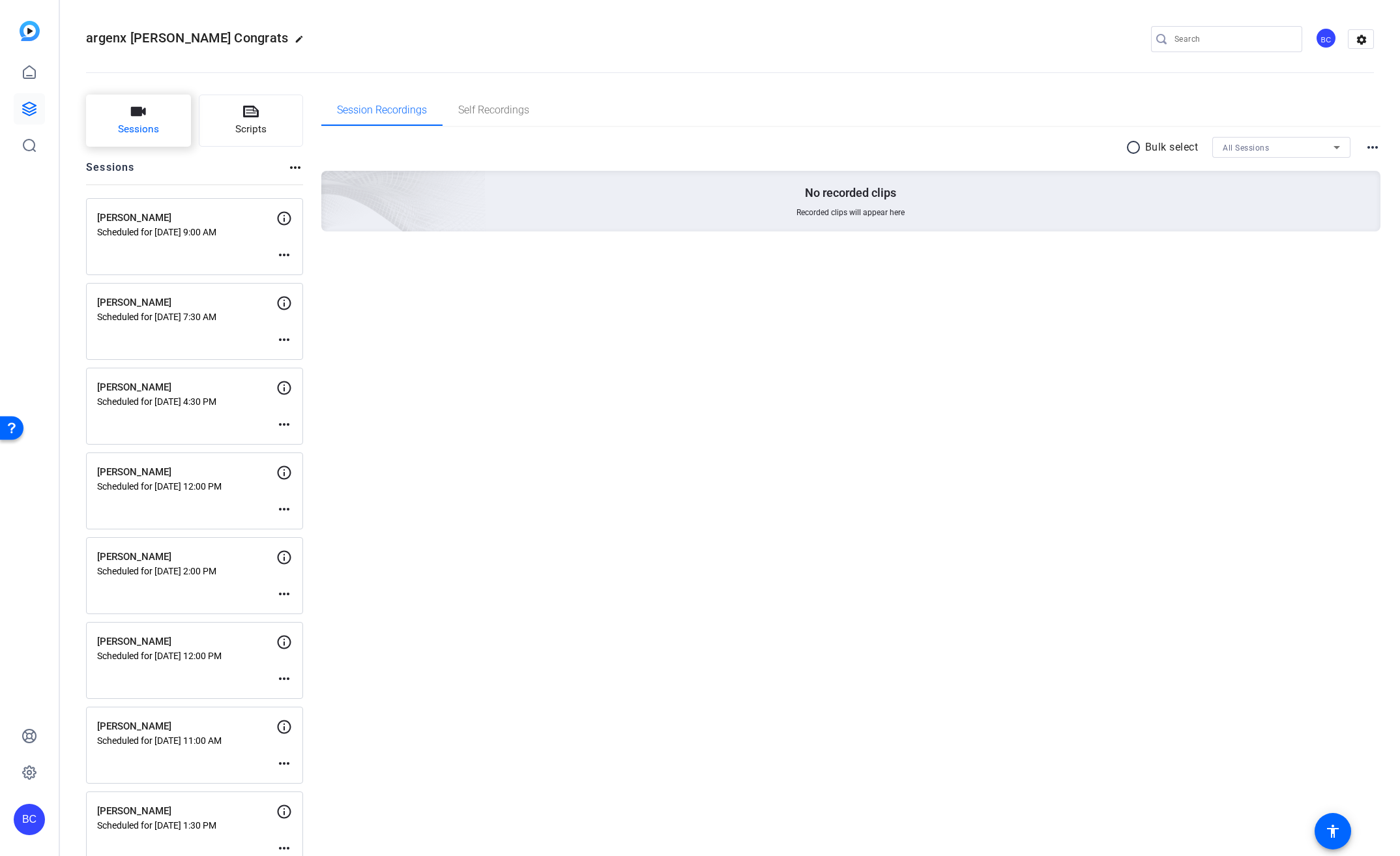
click at [158, 141] on button "Sessions" at bounding box center [138, 120] width 105 height 52
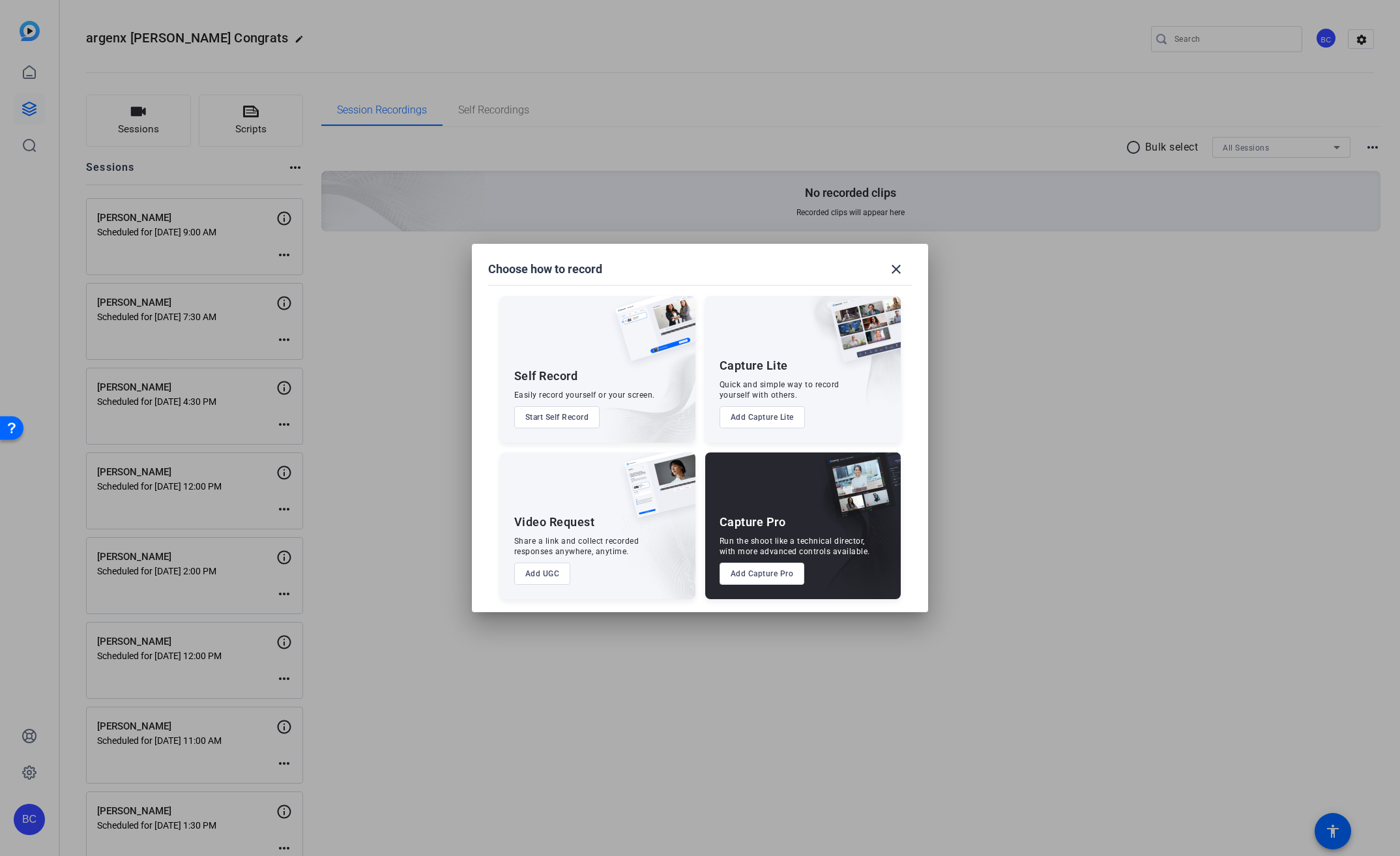
click at [756, 569] on button "Add Capture Pro" at bounding box center [762, 574] width 86 height 22
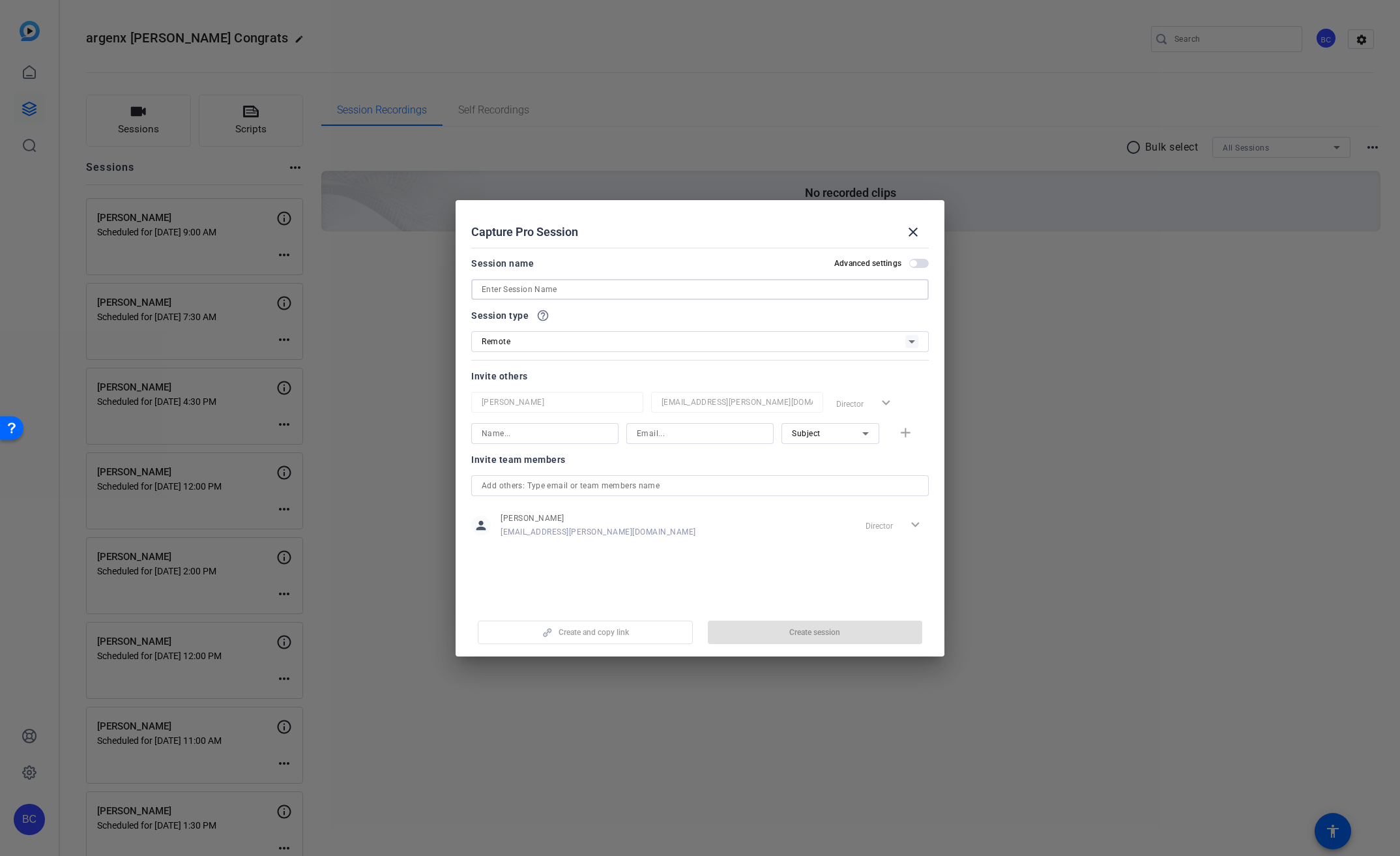
click at [613, 292] on input at bounding box center [699, 290] width 436 height 16
paste input "[PERSON_NAME]"
type input "[PERSON_NAME]"
click at [579, 337] on div "Remote" at bounding box center [693, 341] width 423 height 16
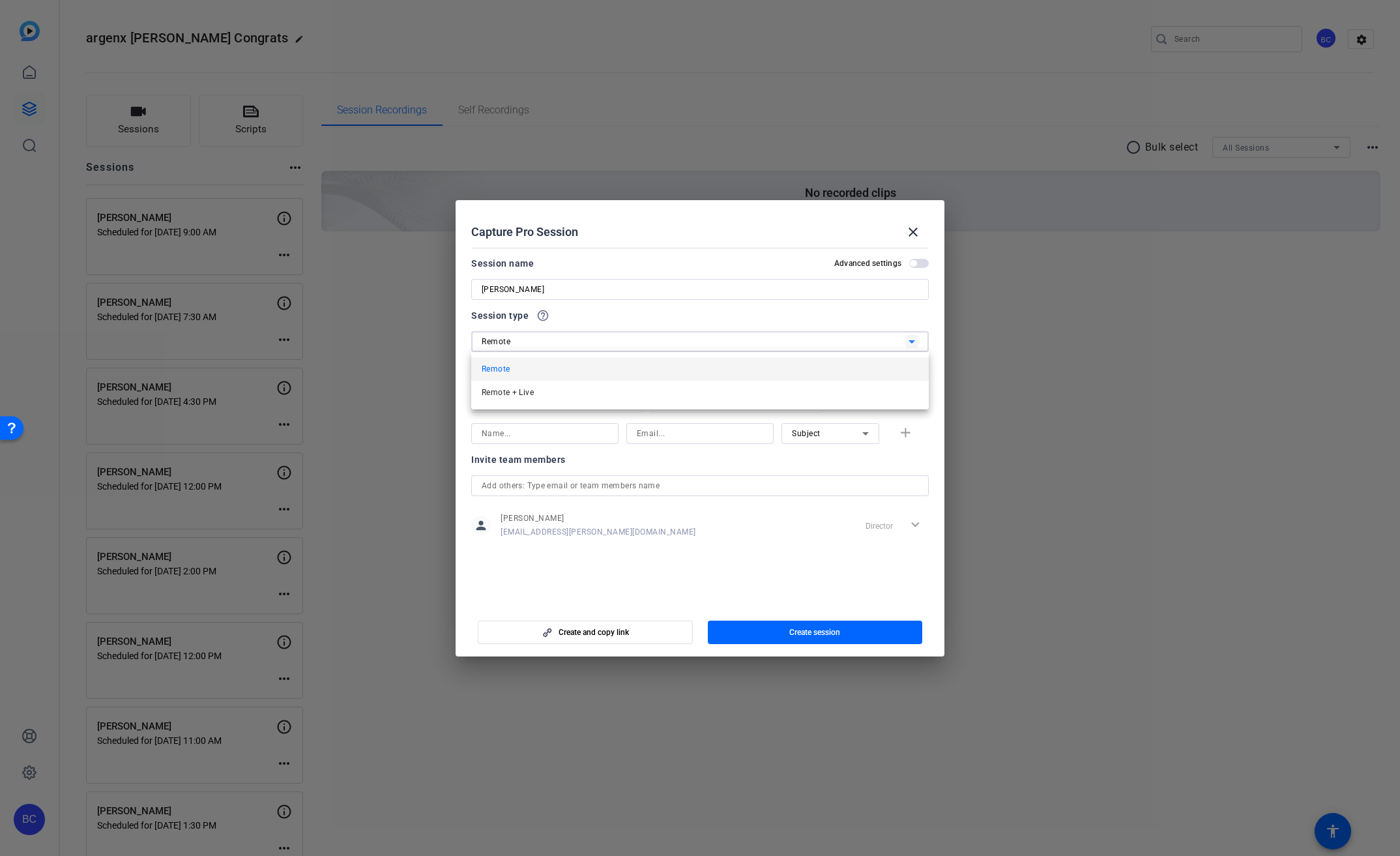
click at [611, 323] on div at bounding box center [700, 428] width 1400 height 856
click at [930, 266] on mat-dialog-content "Session name Advanced settings [PERSON_NAME] Session type help_outline Remote I…" at bounding box center [700, 424] width 489 height 362
click at [924, 265] on span "button" at bounding box center [919, 263] width 20 height 10
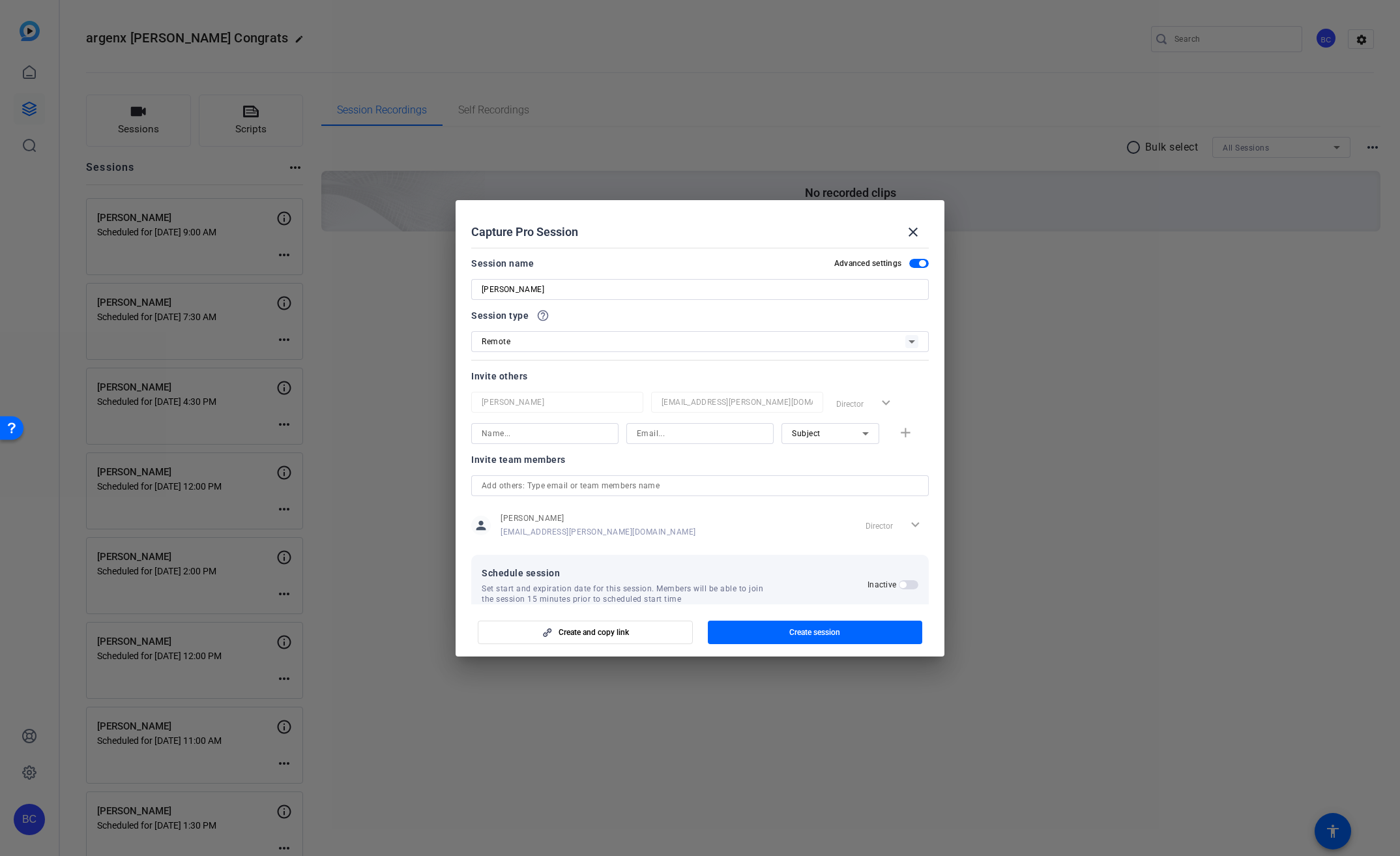
click at [535, 437] on input at bounding box center [544, 433] width 126 height 16
type input "[PERSON_NAME]"
type input "[EMAIL_ADDRESS][PERSON_NAME][DOMAIN_NAME]"
click at [902, 433] on mat-icon "add" at bounding box center [905, 433] width 16 height 16
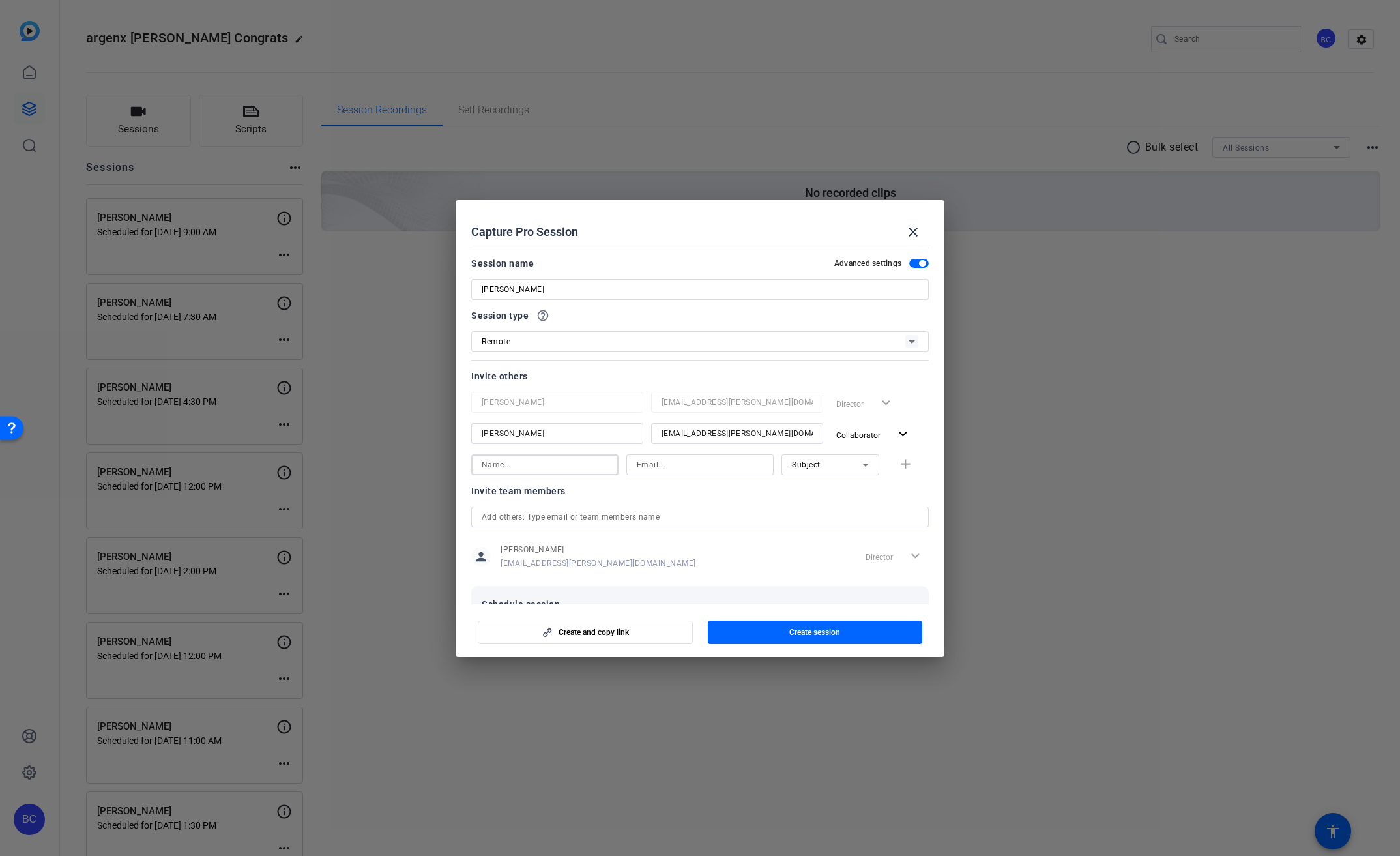
click at [582, 461] on input at bounding box center [544, 465] width 126 height 16
type input "[PERSON_NAME]"
type input "[EMAIL_ADDRESS][PERSON_NAME][DOMAIN_NAME]"
click at [900, 470] on mat-icon "add" at bounding box center [905, 464] width 16 height 16
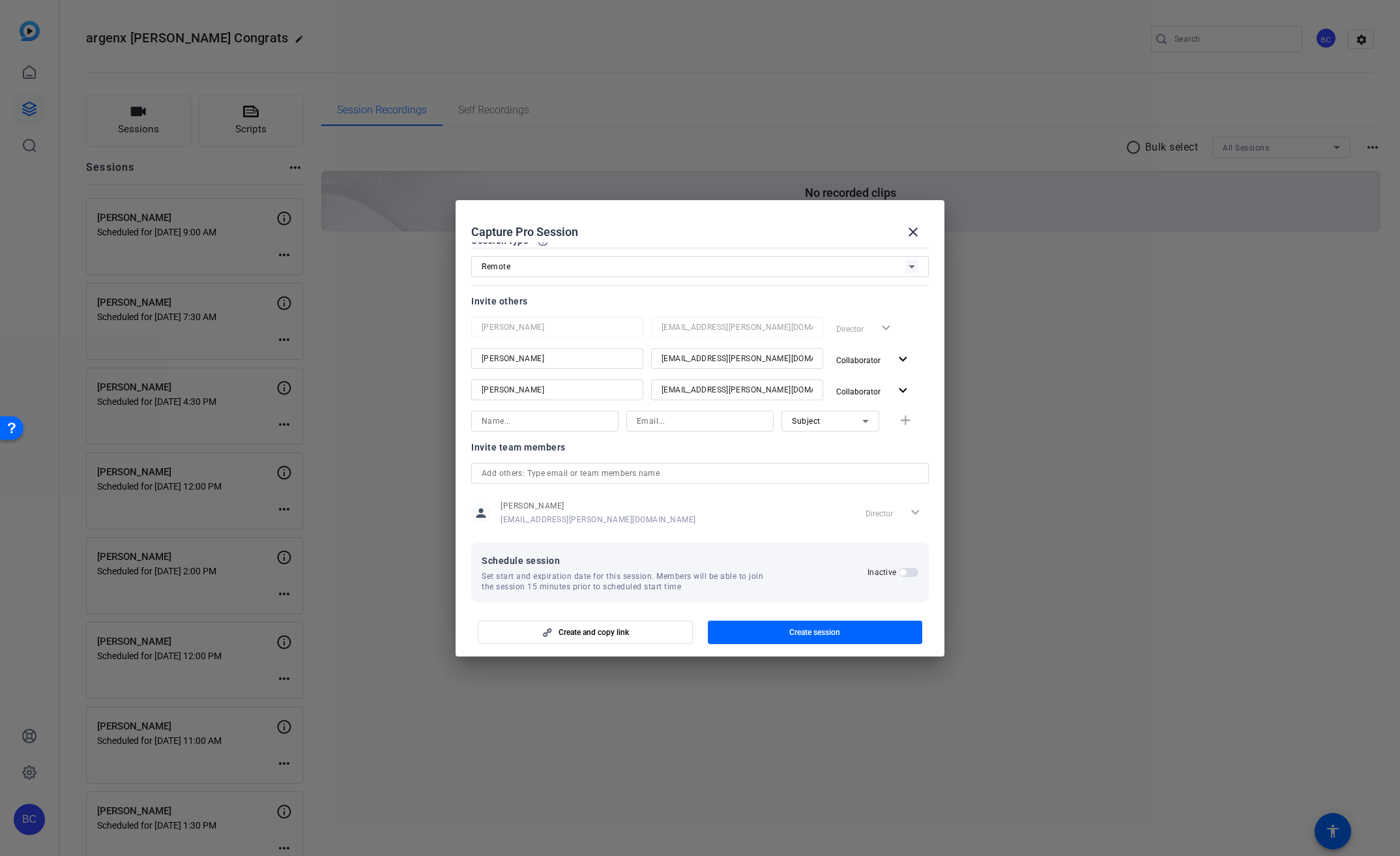
scroll to position [87, 0]
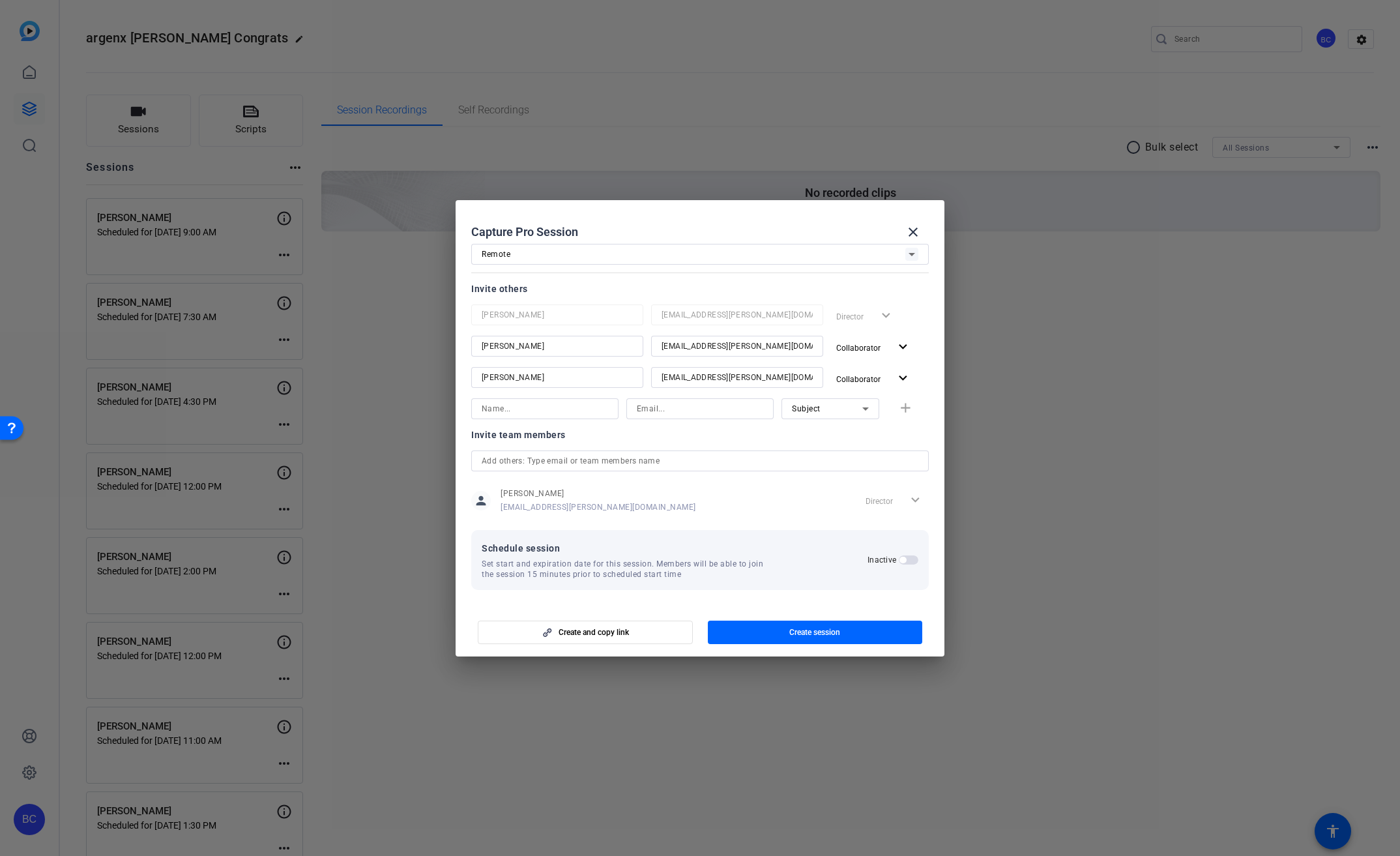
click at [900, 561] on span "button" at bounding box center [908, 560] width 20 height 10
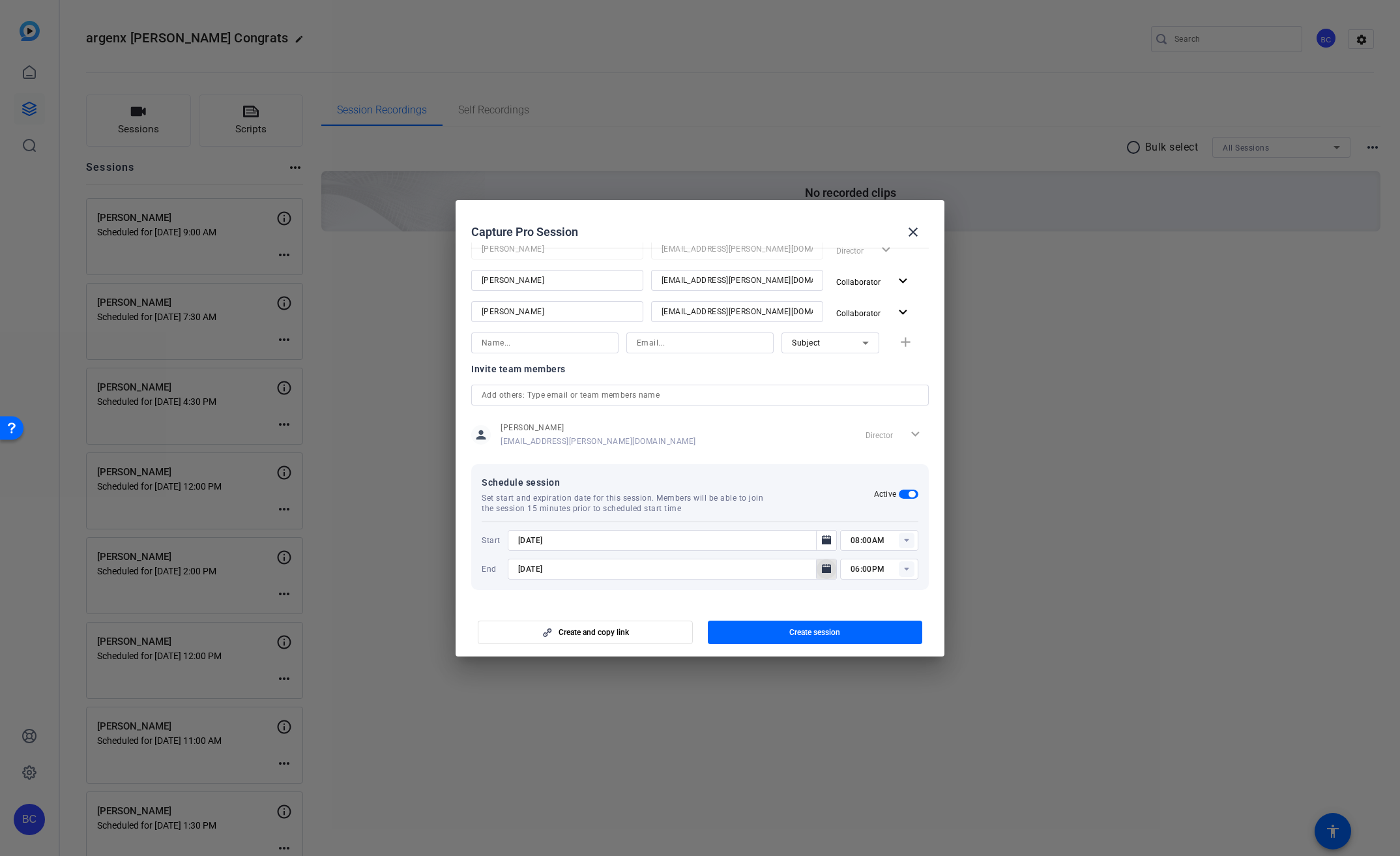
click at [822, 567] on icon "Open calendar" at bounding box center [826, 568] width 10 height 10
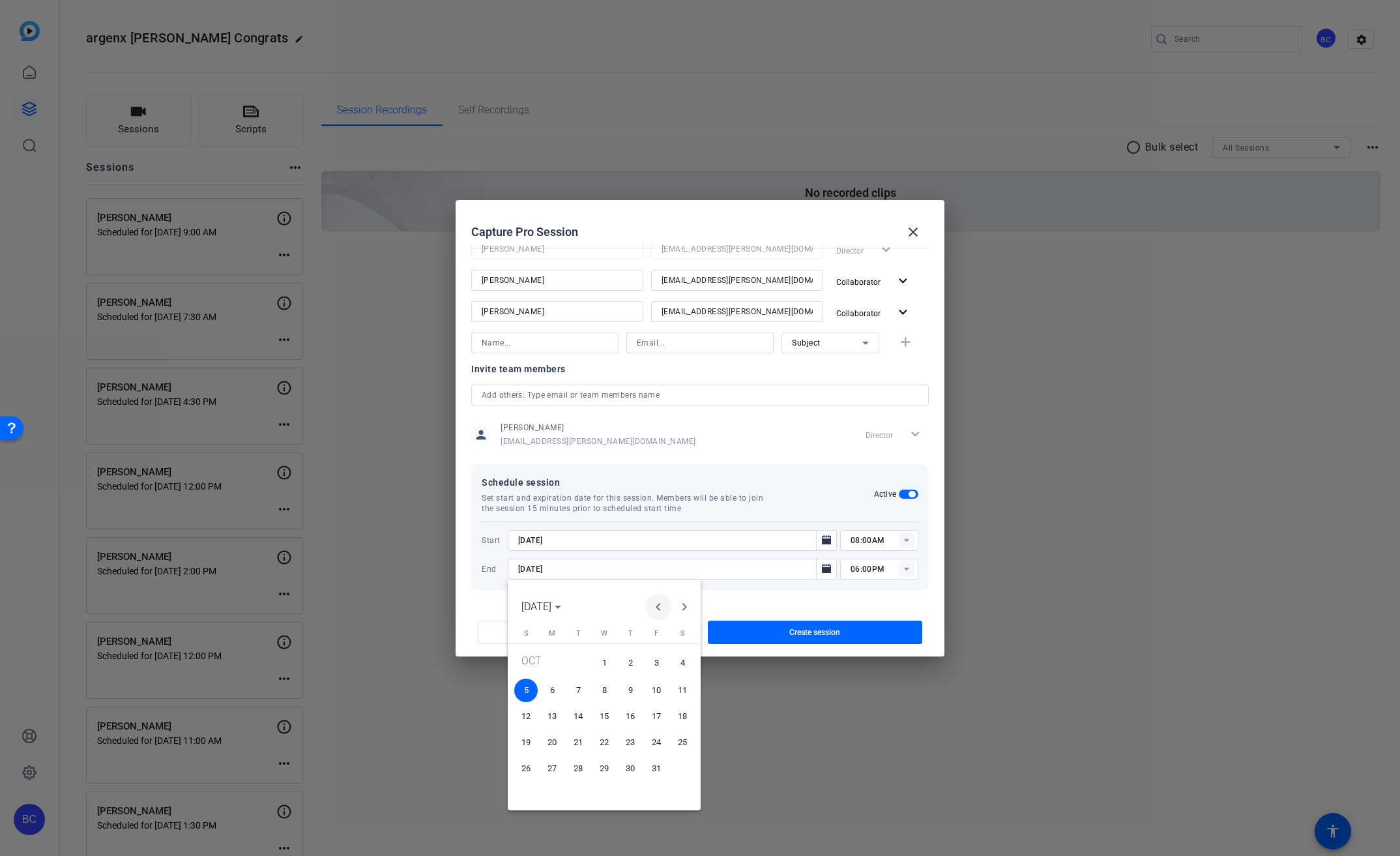
click at [655, 610] on span "Previous month" at bounding box center [659, 607] width 26 height 26
drag, startPoint x: 574, startPoint y: 785, endPoint x: 584, endPoint y: 772, distance: 16.4
click at [575, 784] on span "30" at bounding box center [577, 791] width 23 height 23
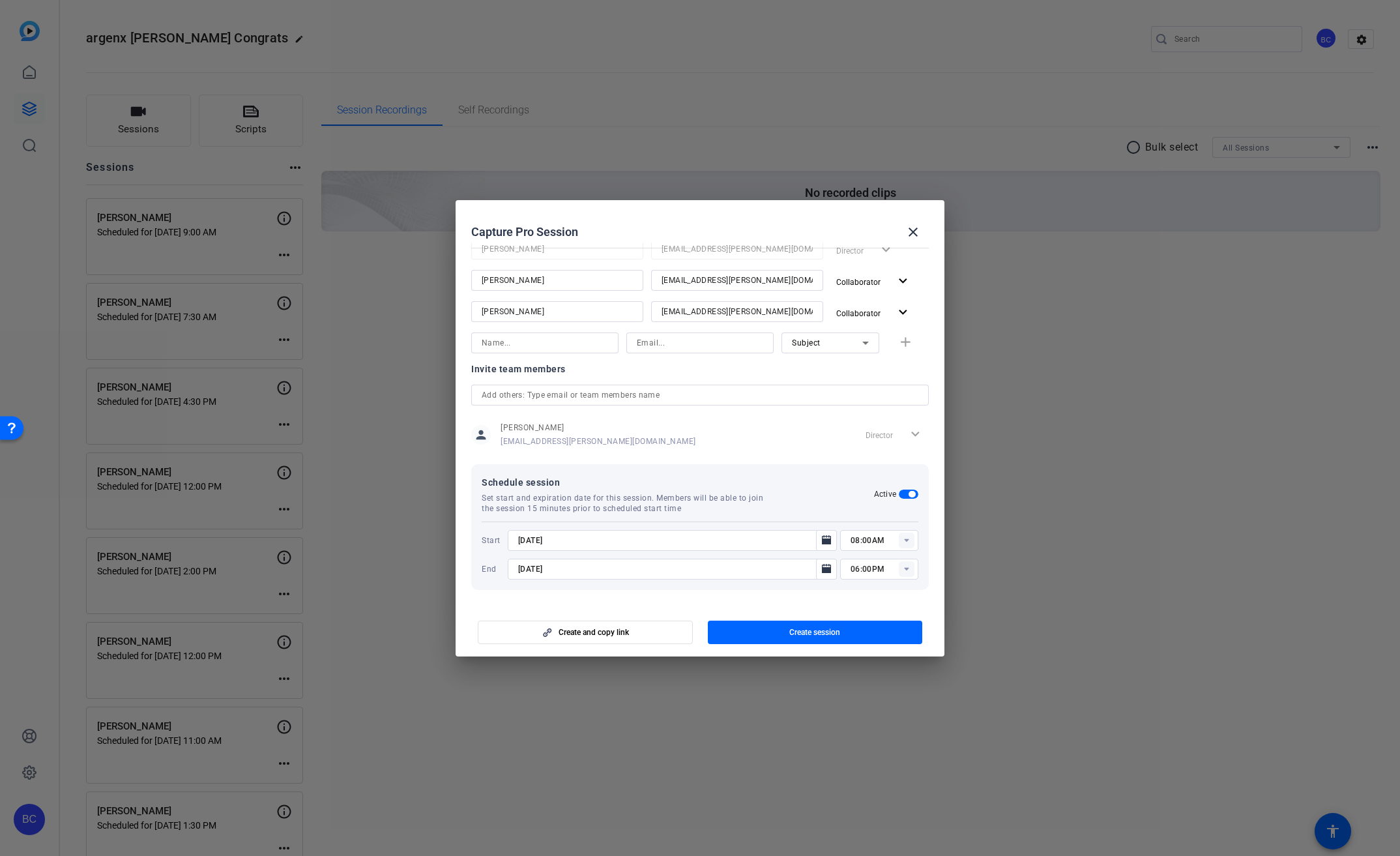
type input "[DATE]"
click at [822, 540] on icon "Open calendar" at bounding box center [826, 540] width 10 height 10
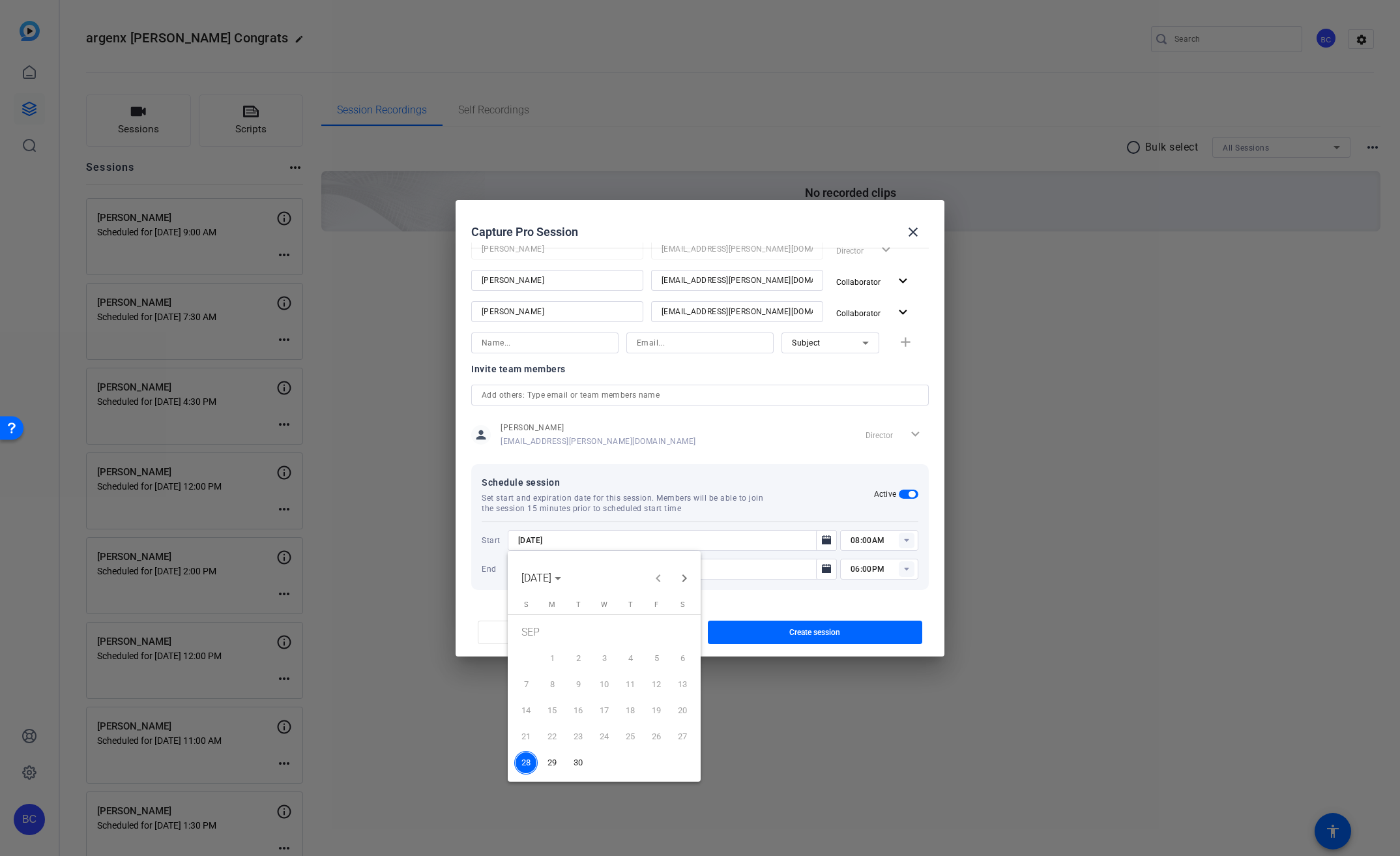
click at [576, 765] on span "30" at bounding box center [577, 763] width 23 height 23
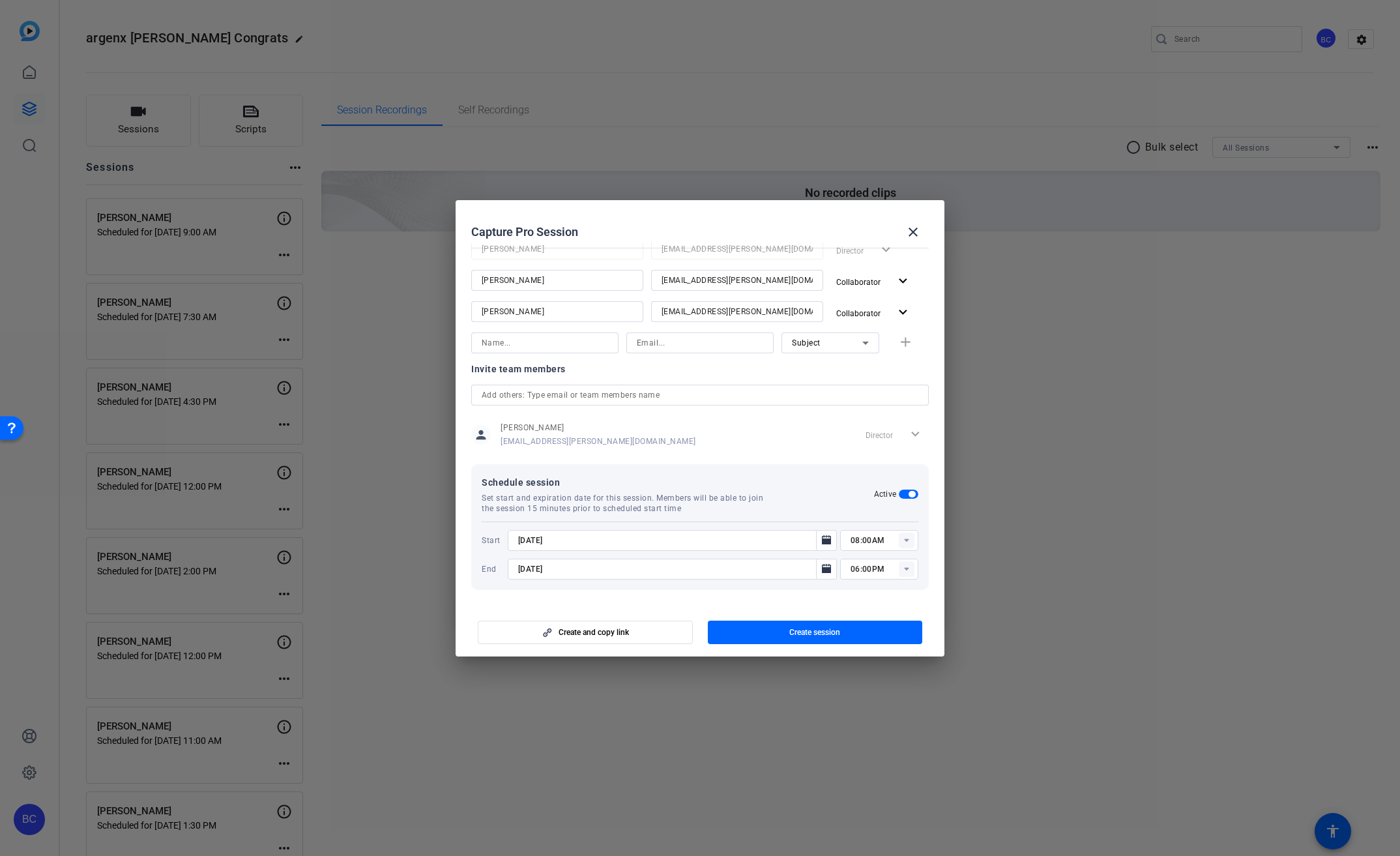
type input "[DATE]"
drag, startPoint x: 851, startPoint y: 539, endPoint x: 843, endPoint y: 540, distance: 8.1
click at [843, 540] on div "08:00AM" at bounding box center [879, 540] width 78 height 21
type input "10:00AM"
click at [830, 512] on div "Schedule session Set start and expiration date for this session. Members will b…" at bounding box center [678, 494] width 392 height 39
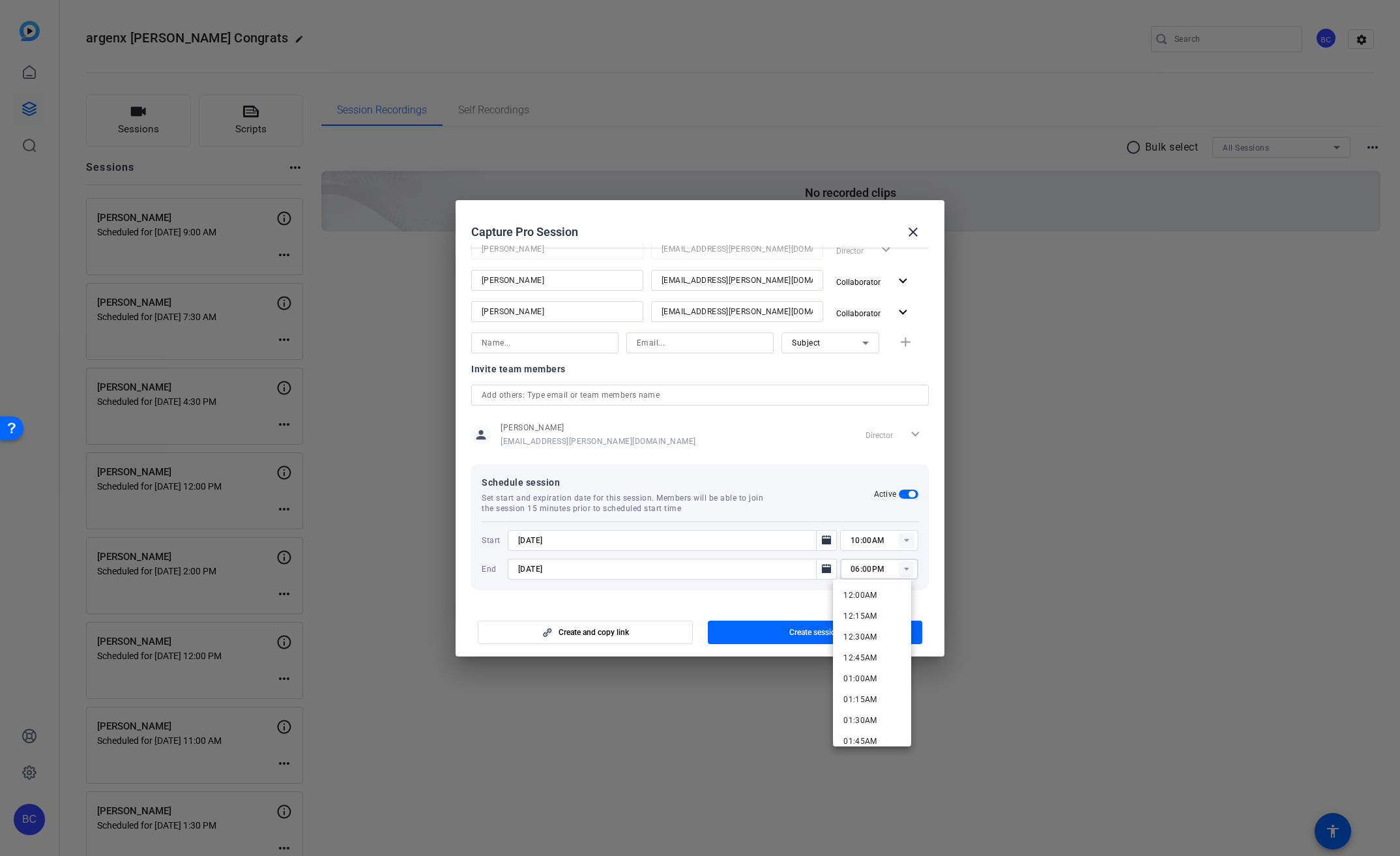
drag, startPoint x: 852, startPoint y: 569, endPoint x: 840, endPoint y: 568, distance: 12.0
click at [840, 568] on div "06:00PM" at bounding box center [879, 569] width 78 height 21
type input "12:00PM"
click at [817, 591] on div at bounding box center [671, 586] width 329 height 15
click at [797, 633] on span "Create session" at bounding box center [814, 632] width 51 height 10
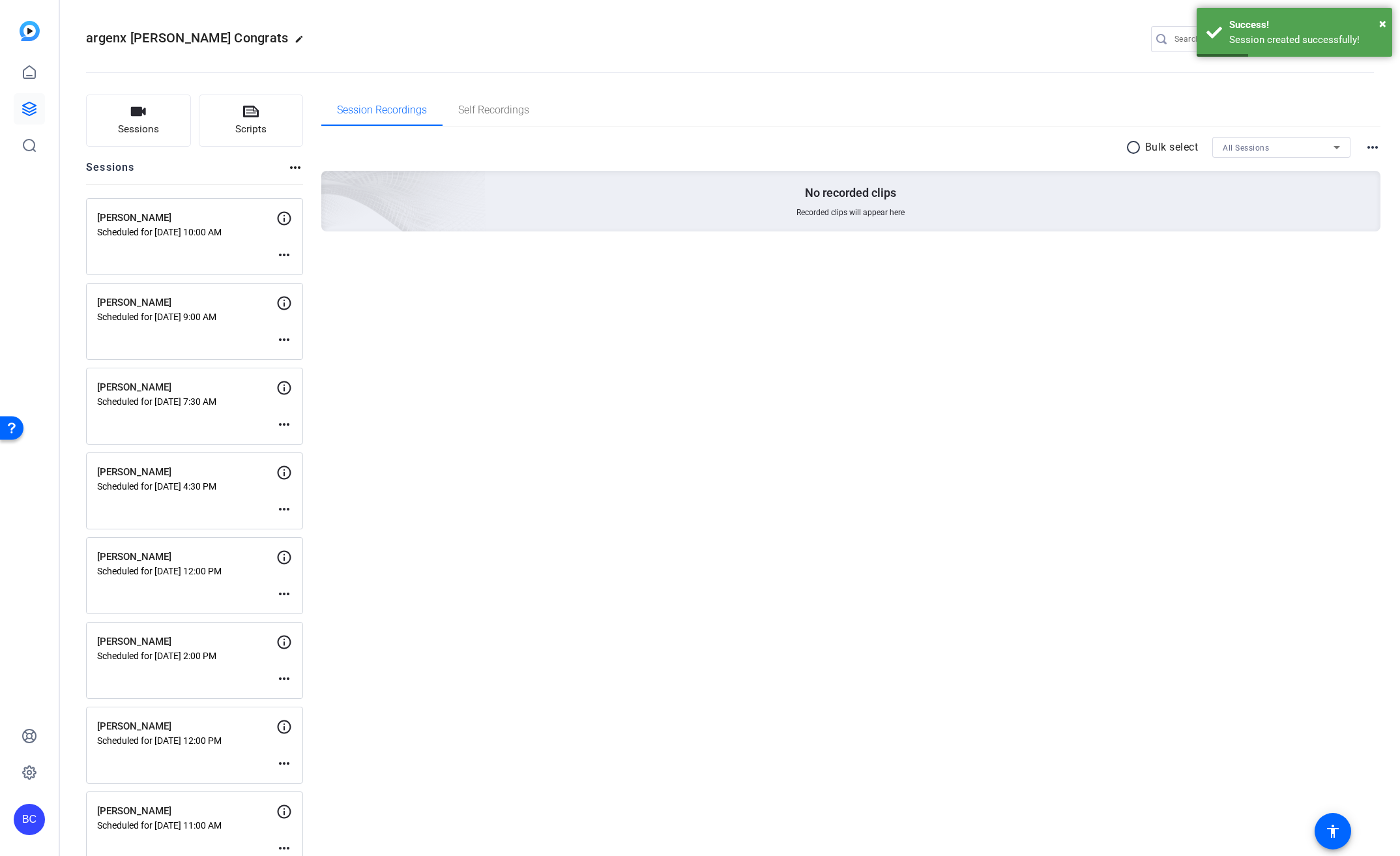
click at [283, 253] on mat-icon "more_horiz" at bounding box center [284, 255] width 16 height 16
click at [298, 269] on span "Edit Session" at bounding box center [316, 274] width 60 height 16
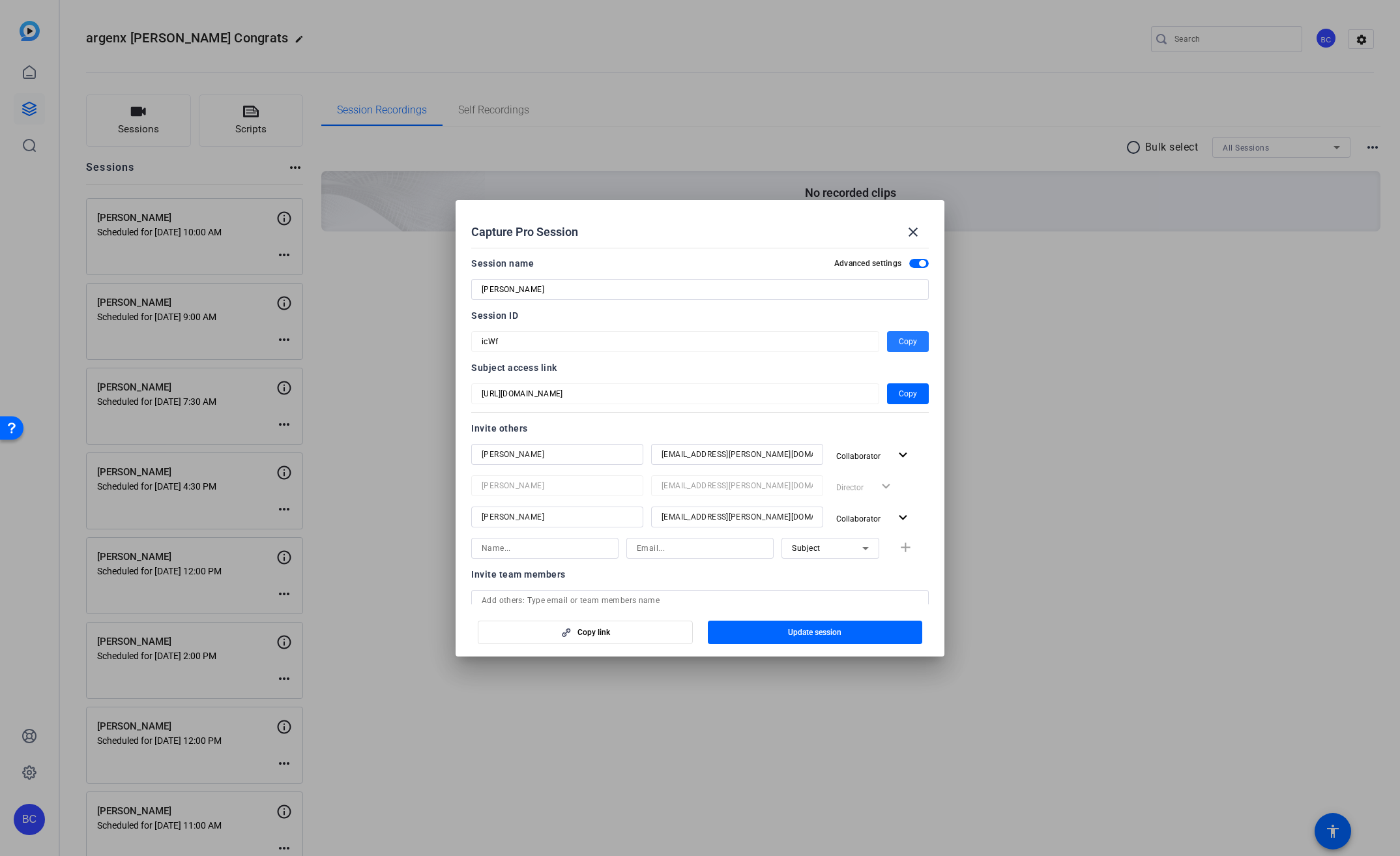
click at [908, 346] on span "Copy" at bounding box center [907, 342] width 18 height 16
click at [913, 230] on mat-icon "close" at bounding box center [913, 232] width 16 height 16
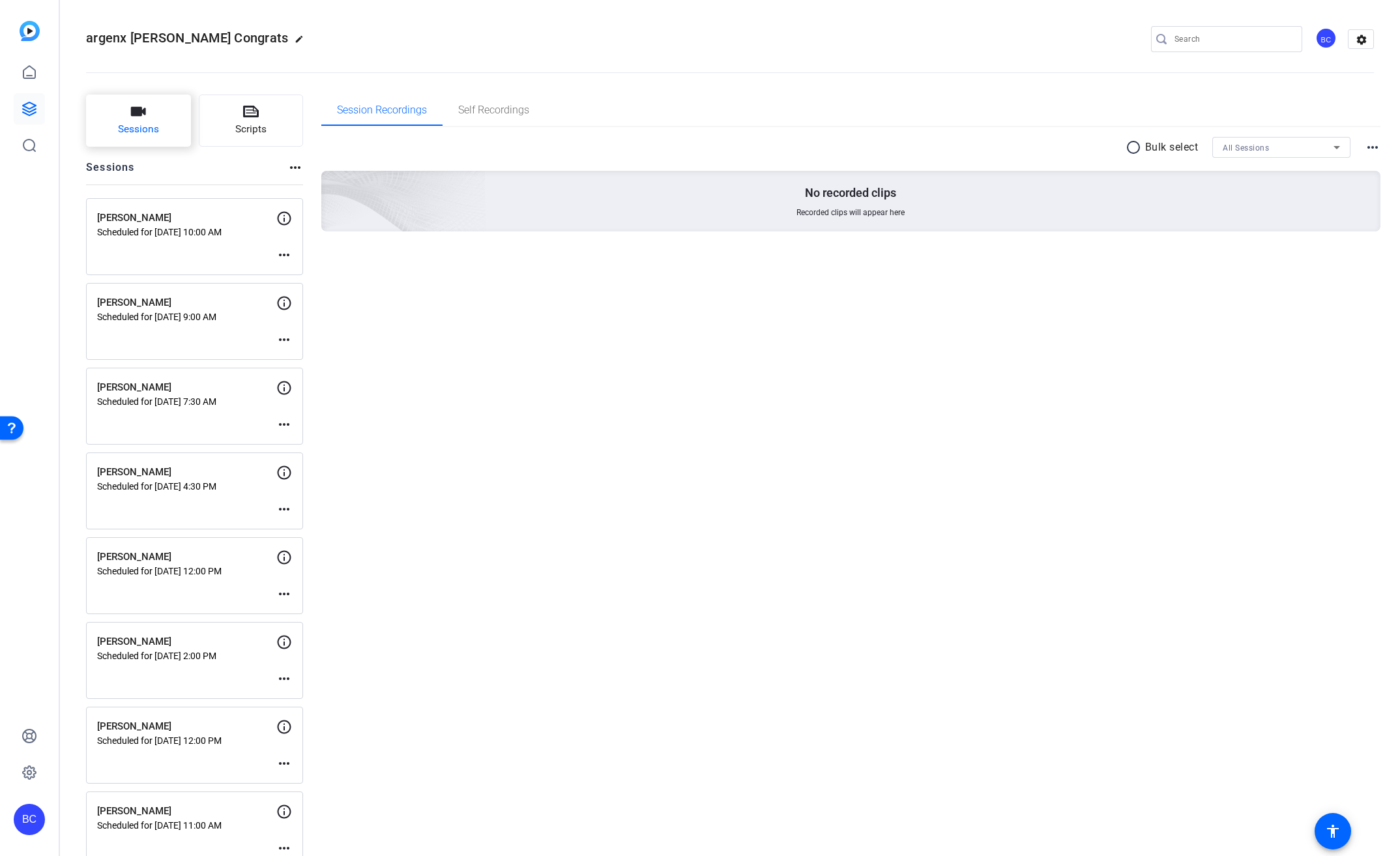
click at [169, 112] on button "Sessions" at bounding box center [138, 120] width 105 height 52
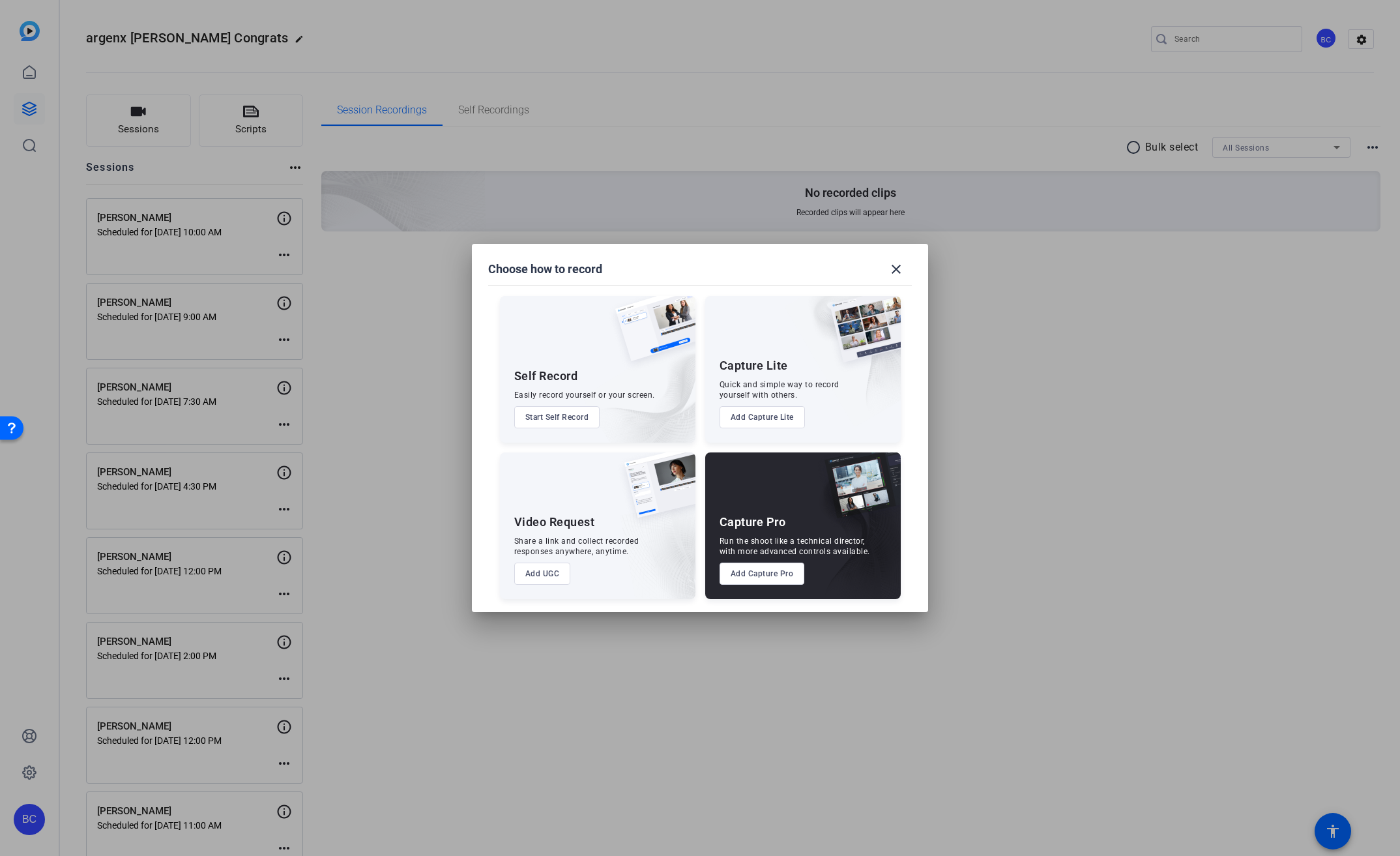
click at [770, 579] on button "Add Capture Pro" at bounding box center [762, 574] width 86 height 22
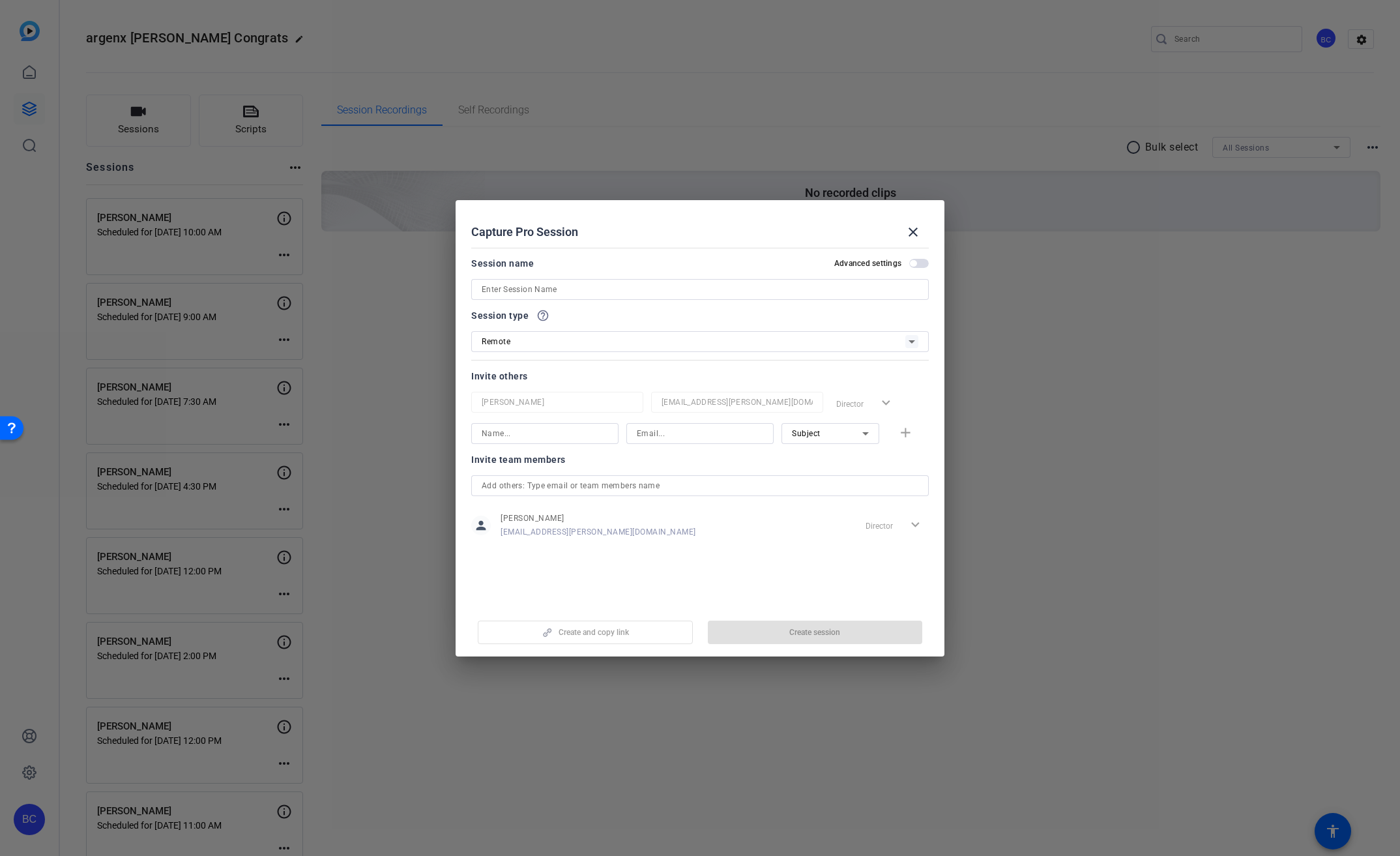
click at [608, 283] on input at bounding box center [699, 290] width 436 height 16
paste input "[PERSON_NAME] and her husband my pop his head in"
type input "[PERSON_NAME] and her husband my pop his head in"
click at [916, 263] on span "button" at bounding box center [913, 264] width 7 height 7
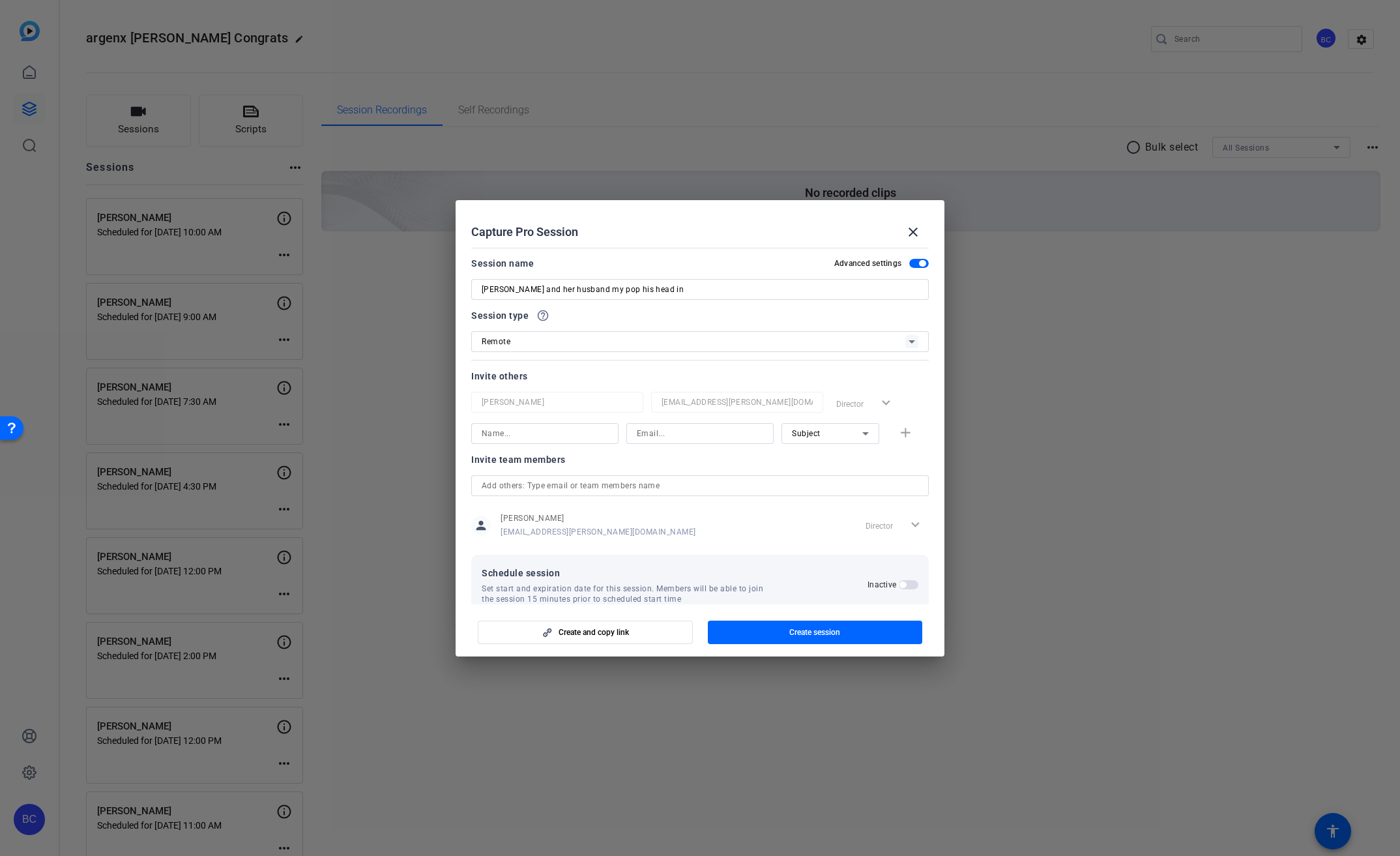
click at [565, 436] on input at bounding box center [544, 433] width 126 height 16
type input "[PERSON_NAME]"
type input "[EMAIL_ADDRESS][PERSON_NAME][DOMAIN_NAME]"
click at [897, 437] on mat-icon "add" at bounding box center [905, 433] width 16 height 16
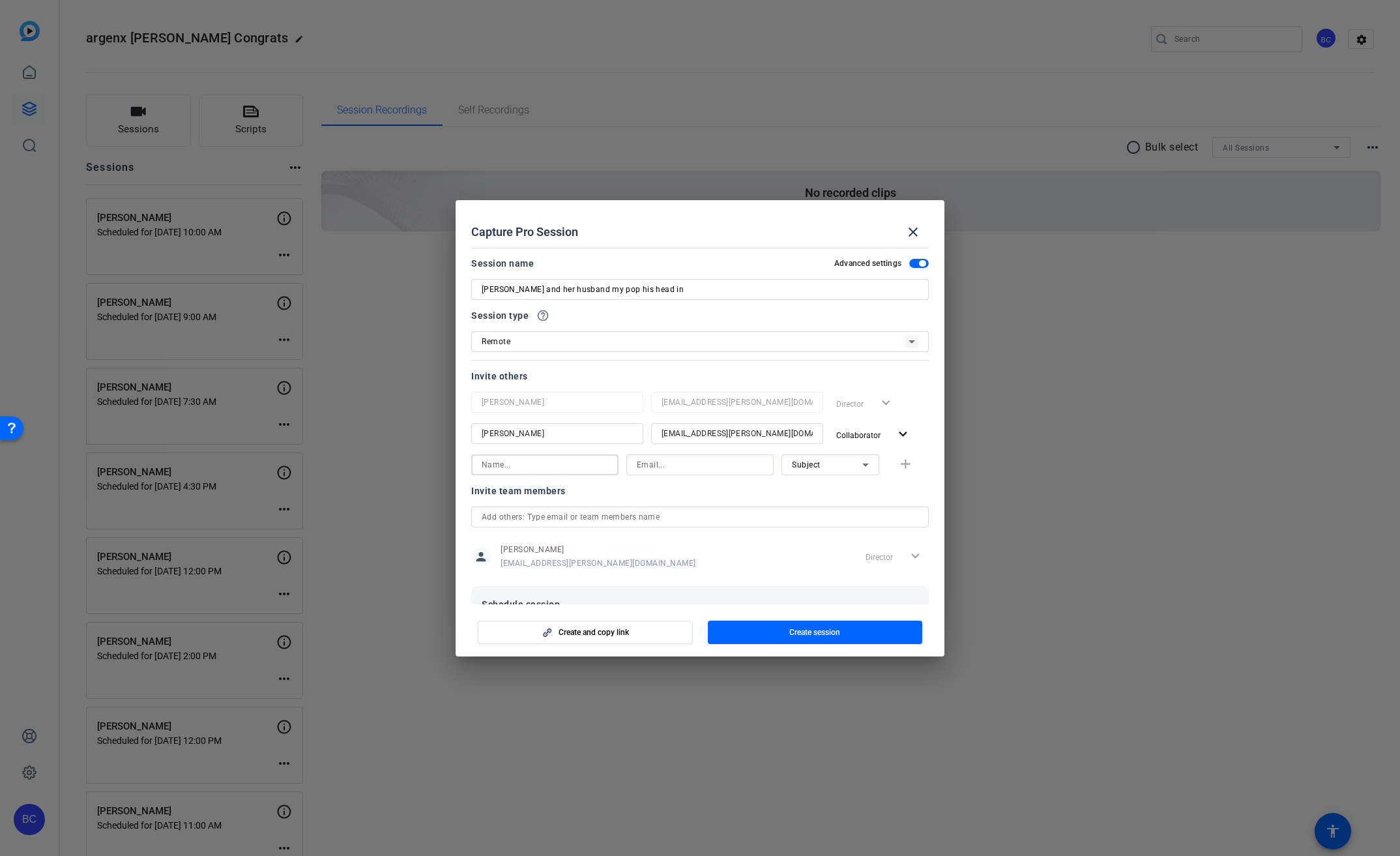
click at [556, 464] on input at bounding box center [544, 465] width 126 height 16
type input "[PERSON_NAME]"
type input "[EMAIL_ADDRESS][PERSON_NAME][DOMAIN_NAME]"
click at [906, 466] on span "button" at bounding box center [907, 465] width 41 height 31
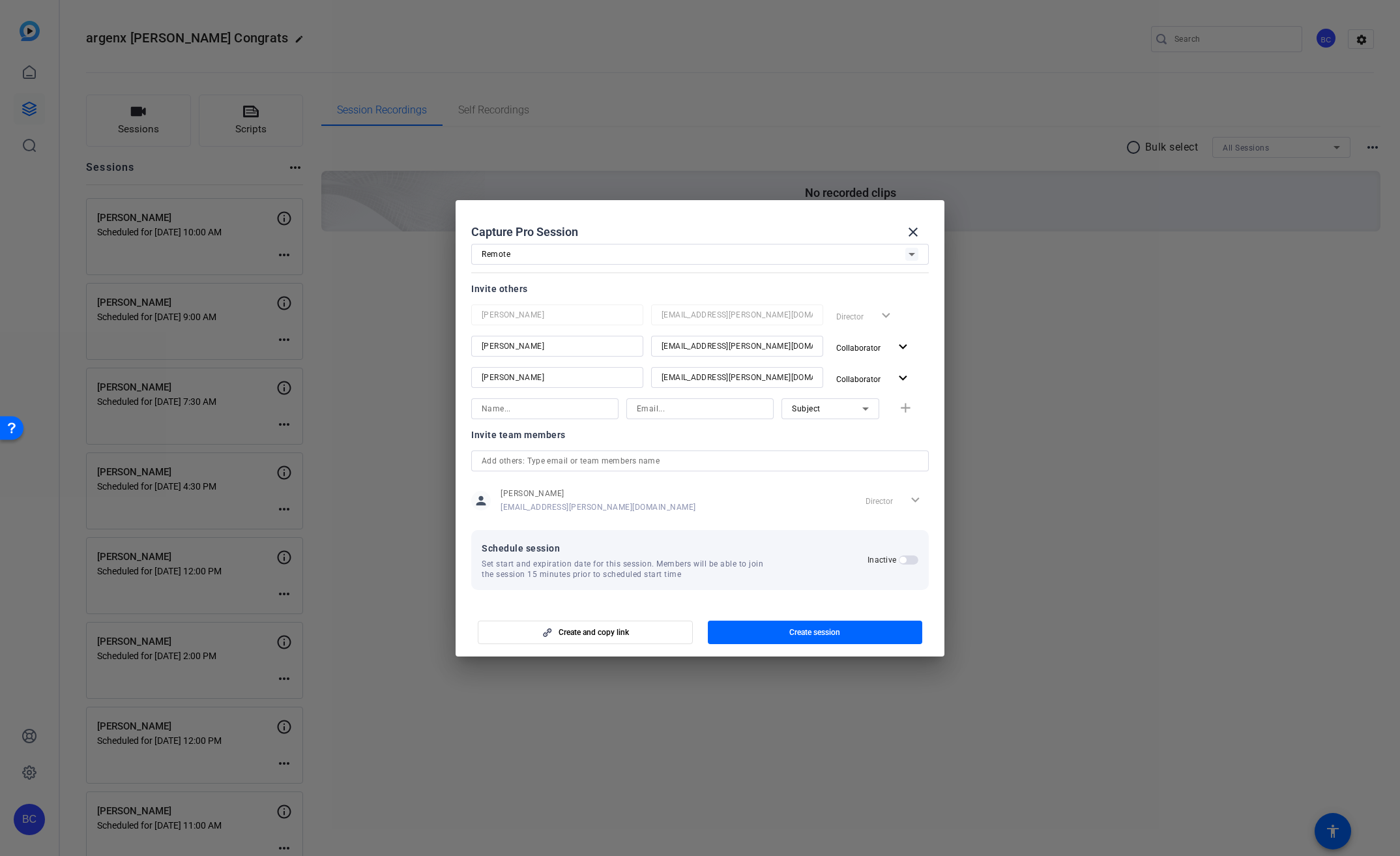
click at [901, 564] on span "button" at bounding box center [908, 560] width 20 height 10
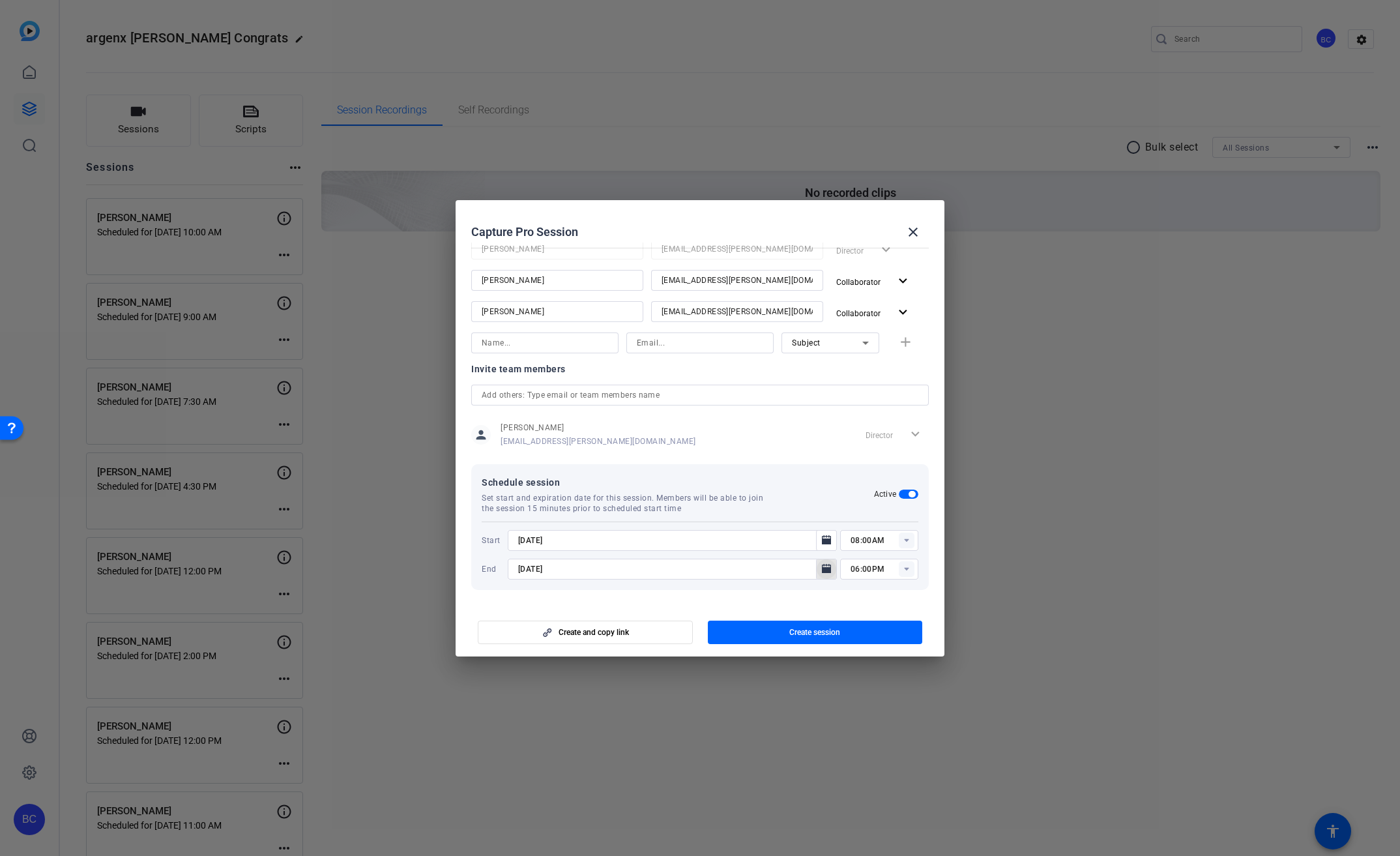
click at [822, 566] on icon "Open calendar" at bounding box center [826, 569] width 10 height 16
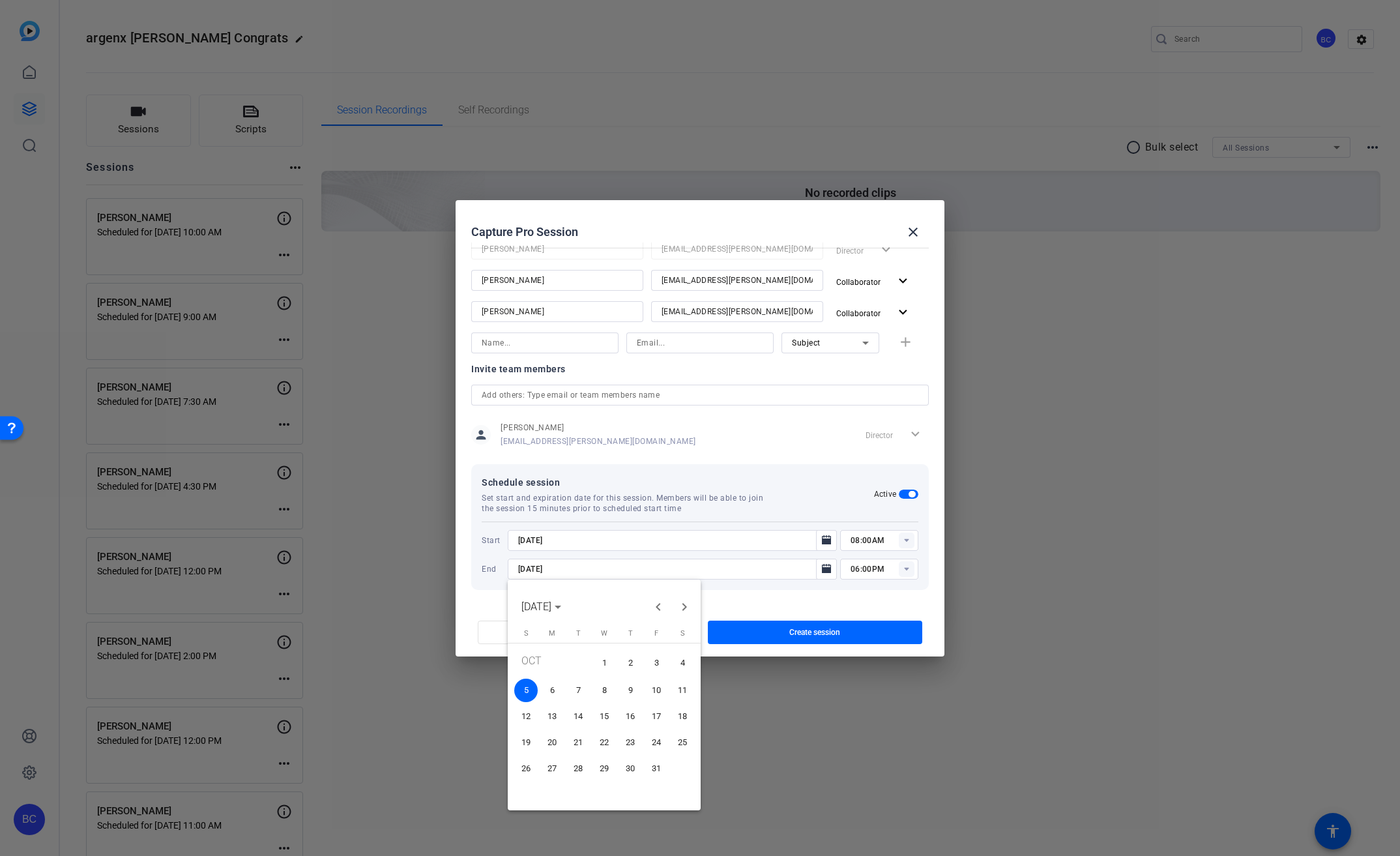
click at [657, 609] on span "Previous month" at bounding box center [659, 607] width 26 height 26
click at [574, 790] on span "30" at bounding box center [577, 791] width 23 height 23
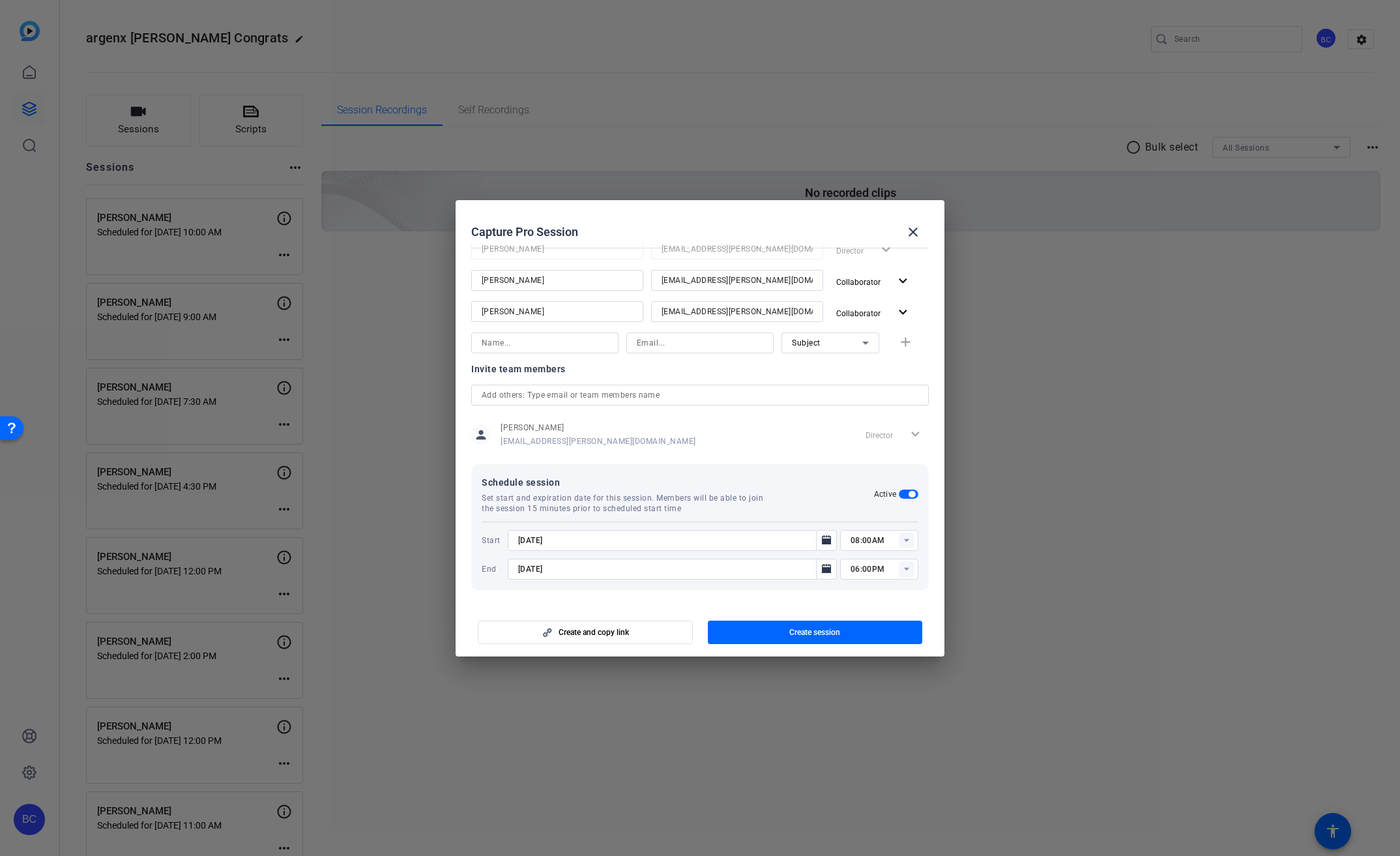
type input "[DATE]"
click at [822, 539] on icon "Open calendar" at bounding box center [826, 540] width 10 height 10
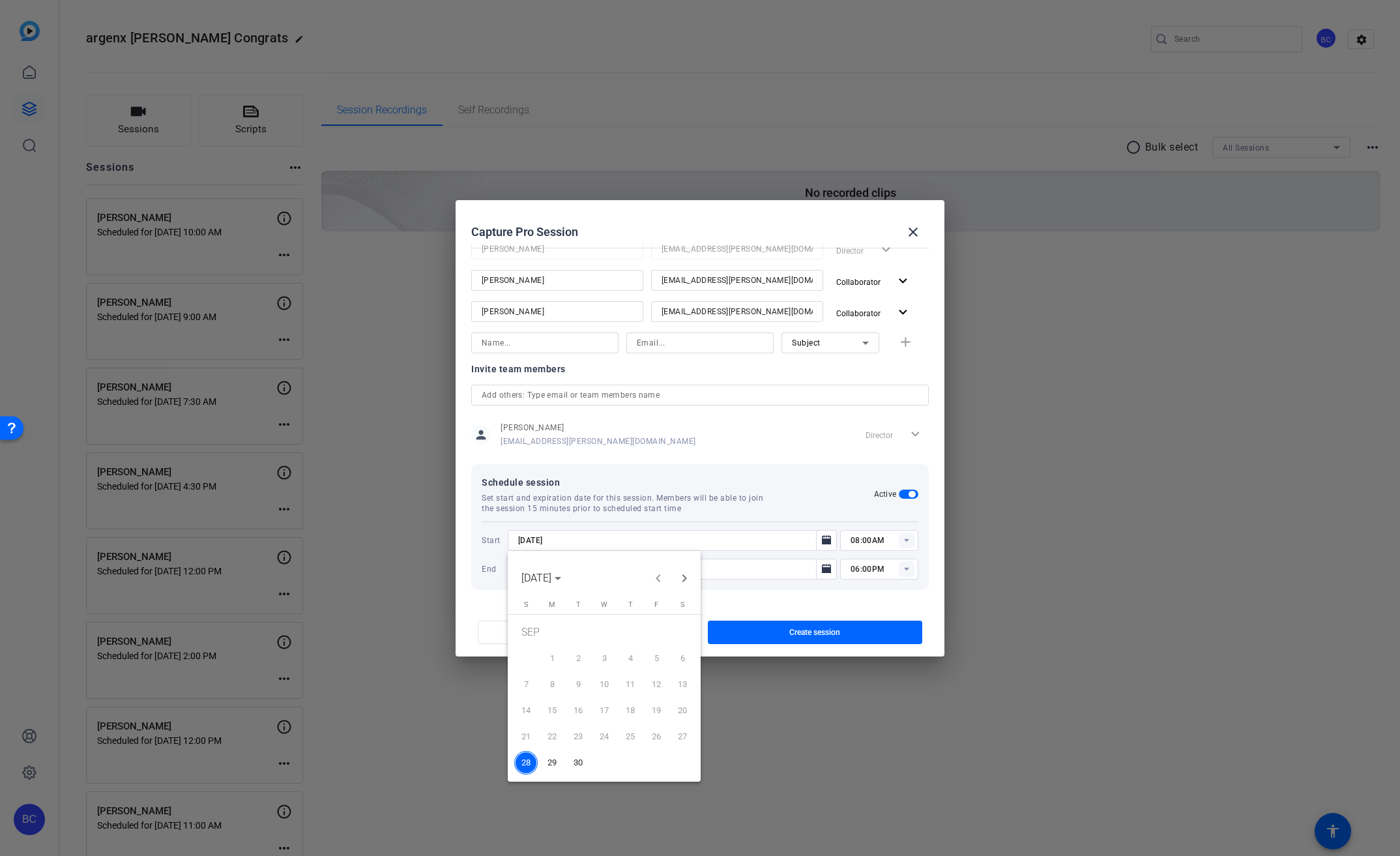
click at [569, 768] on span "30" at bounding box center [577, 763] width 23 height 23
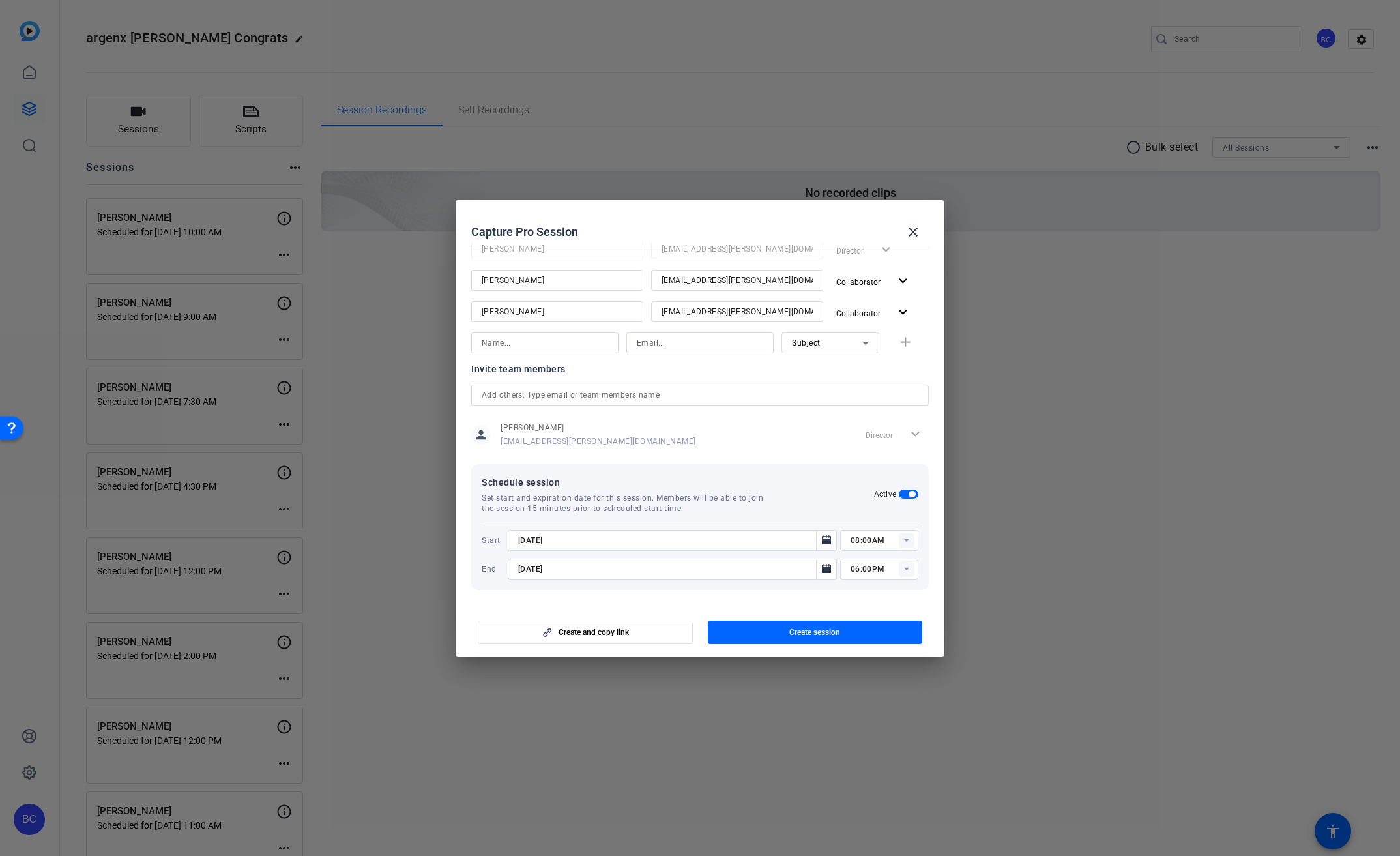
type input "[DATE]"
drag, startPoint x: 910, startPoint y: 540, endPoint x: 903, endPoint y: 540, distance: 7.0
click at [910, 540] on input "08:00AM" at bounding box center [884, 540] width 67 height 16
click at [861, 654] on span "11:30AM" at bounding box center [860, 657] width 34 height 10
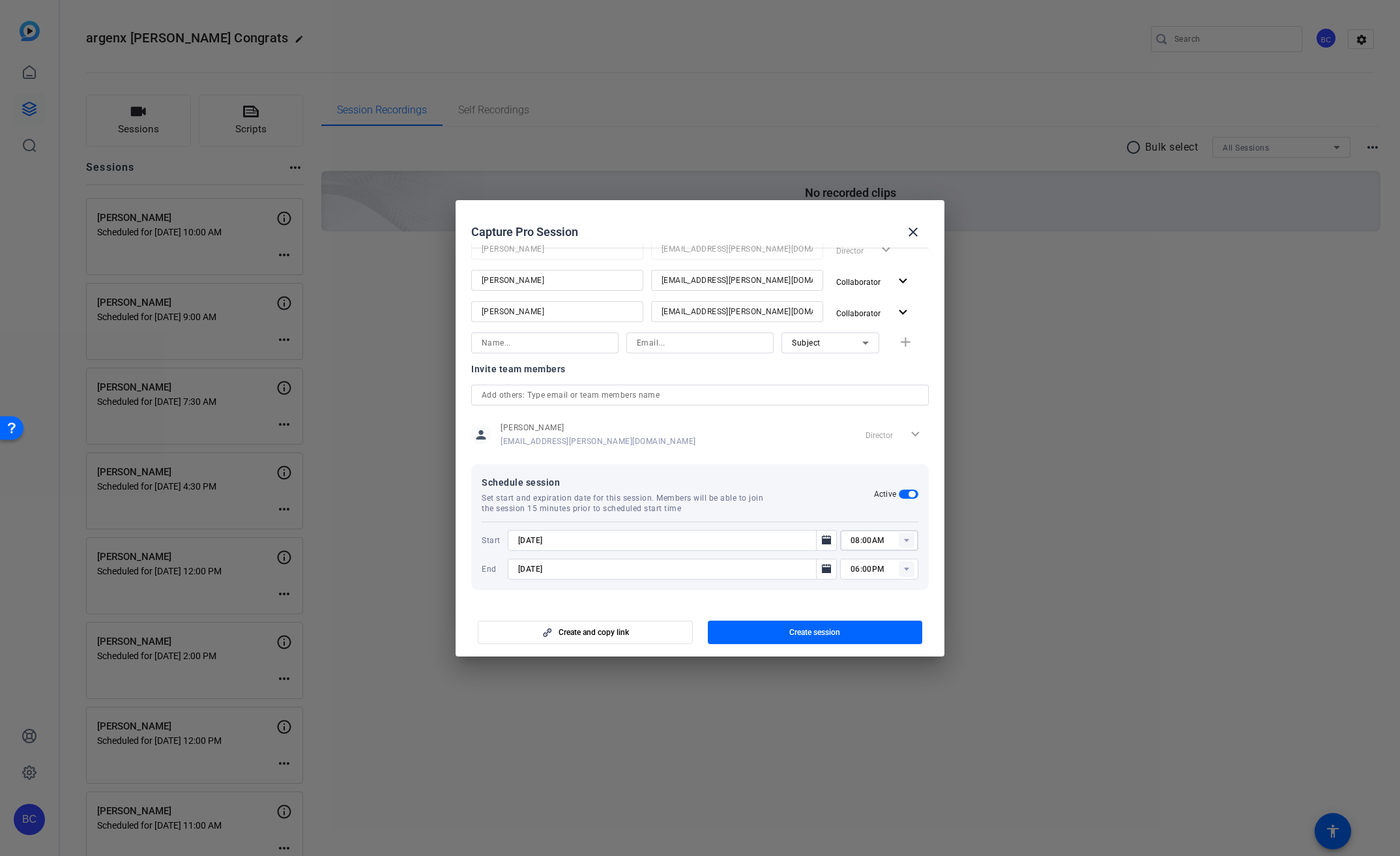
type input "11:30AM"
click at [850, 569] on input "06:00PM" at bounding box center [884, 569] width 67 height 16
type input "01:00PM"
click at [797, 583] on div at bounding box center [671, 586] width 329 height 15
click at [805, 628] on span "Create session" at bounding box center [814, 632] width 51 height 10
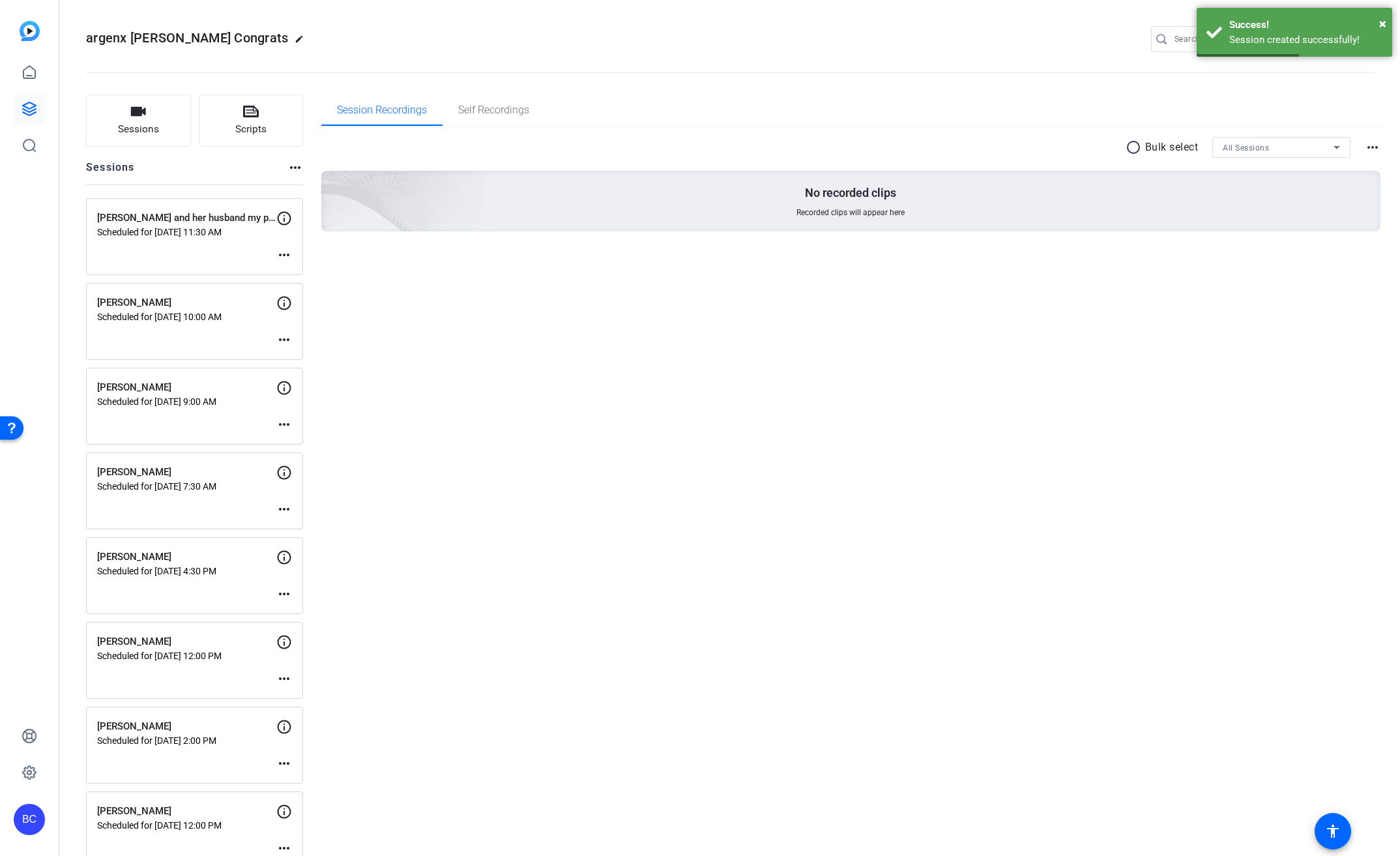
click at [286, 252] on mat-icon "more_horiz" at bounding box center [284, 255] width 16 height 16
click at [295, 273] on span "Edit Session" at bounding box center [316, 274] width 60 height 16
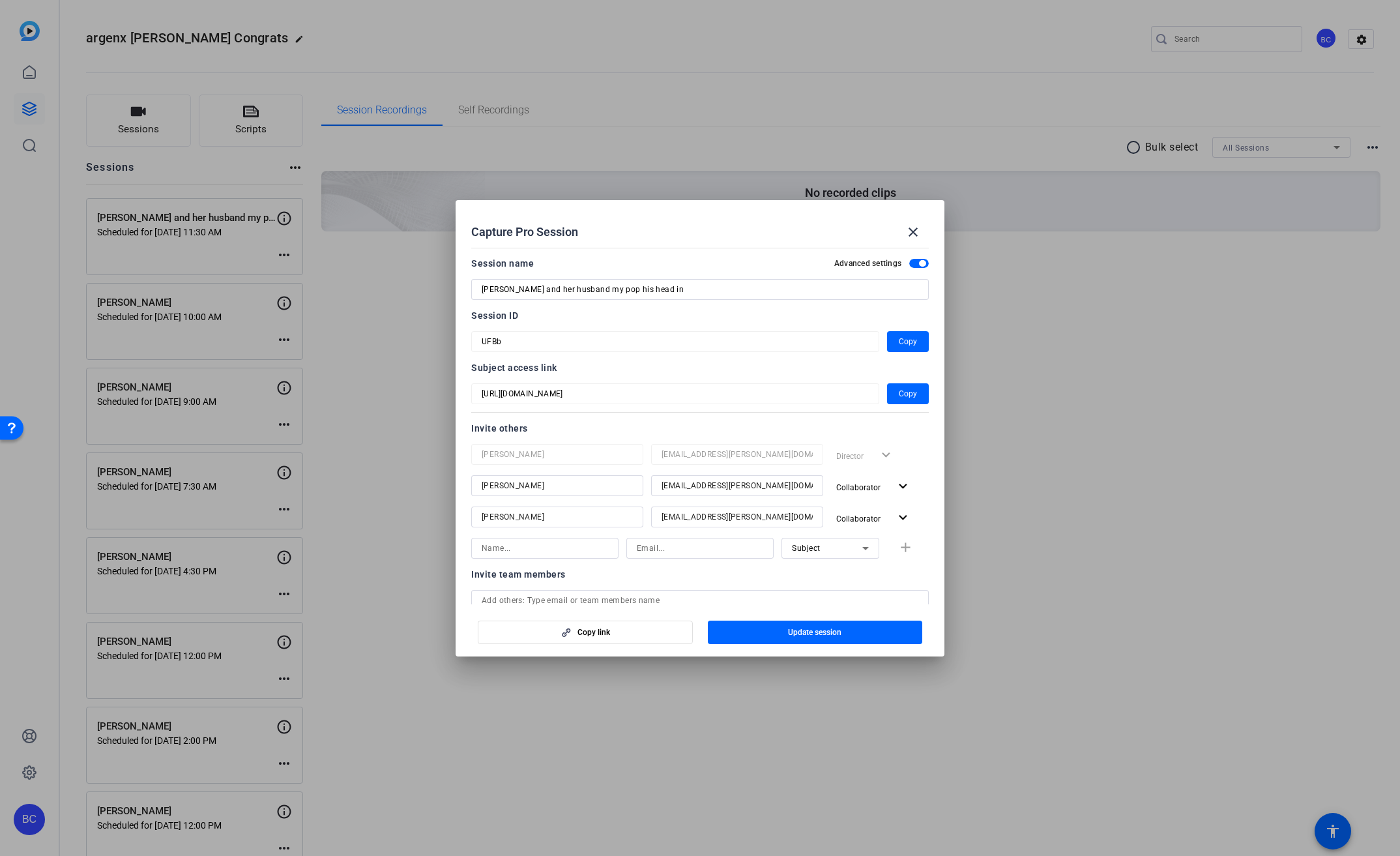
click at [550, 291] on input "[PERSON_NAME] and her husband my pop his head in" at bounding box center [699, 290] width 436 height 16
drag, startPoint x: 539, startPoint y: 291, endPoint x: 751, endPoint y: 293, distance: 212.0
click at [751, 293] on input "[PERSON_NAME] and her husband my pop his head in" at bounding box center [699, 290] width 436 height 16
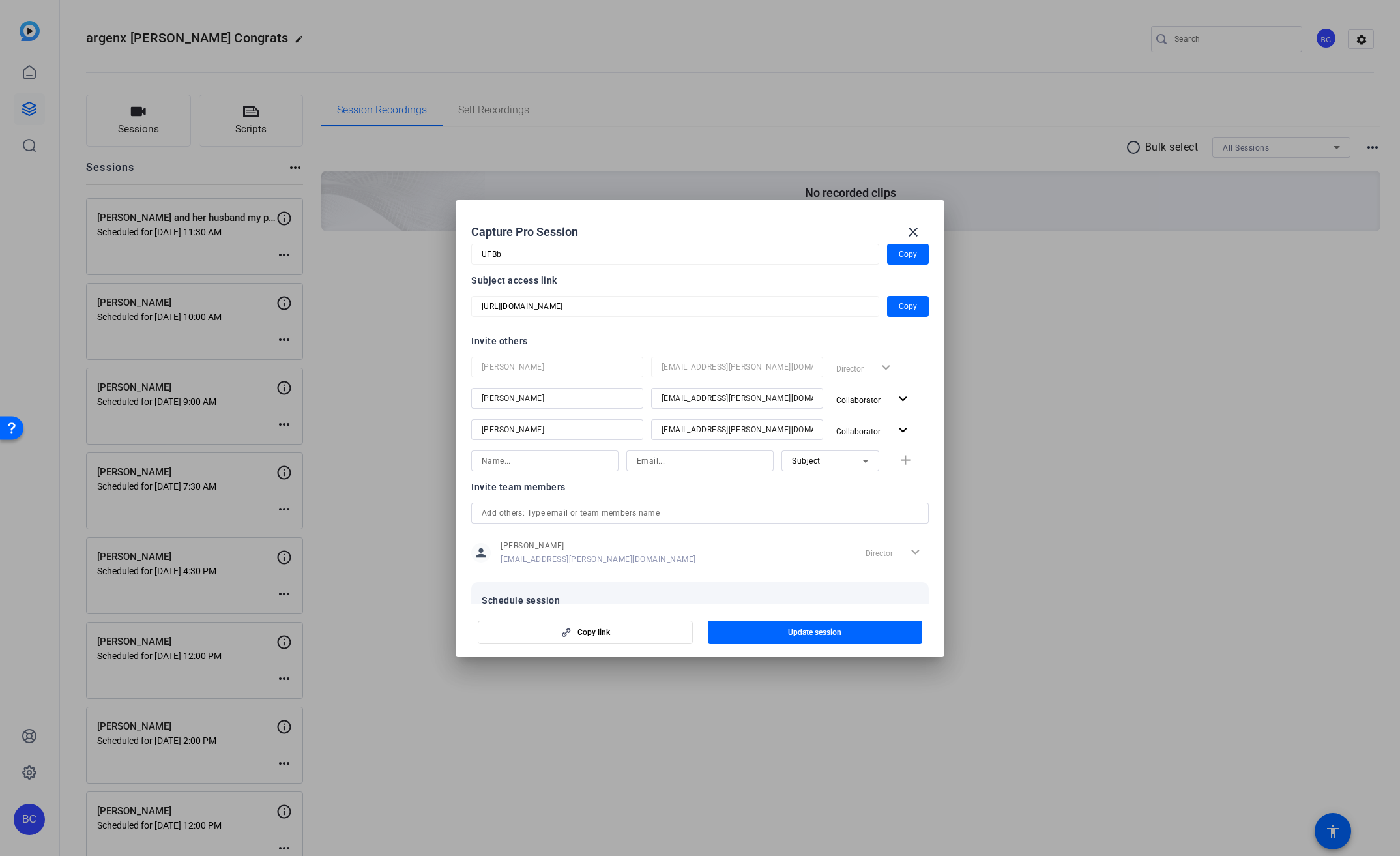
scroll to position [0, 0]
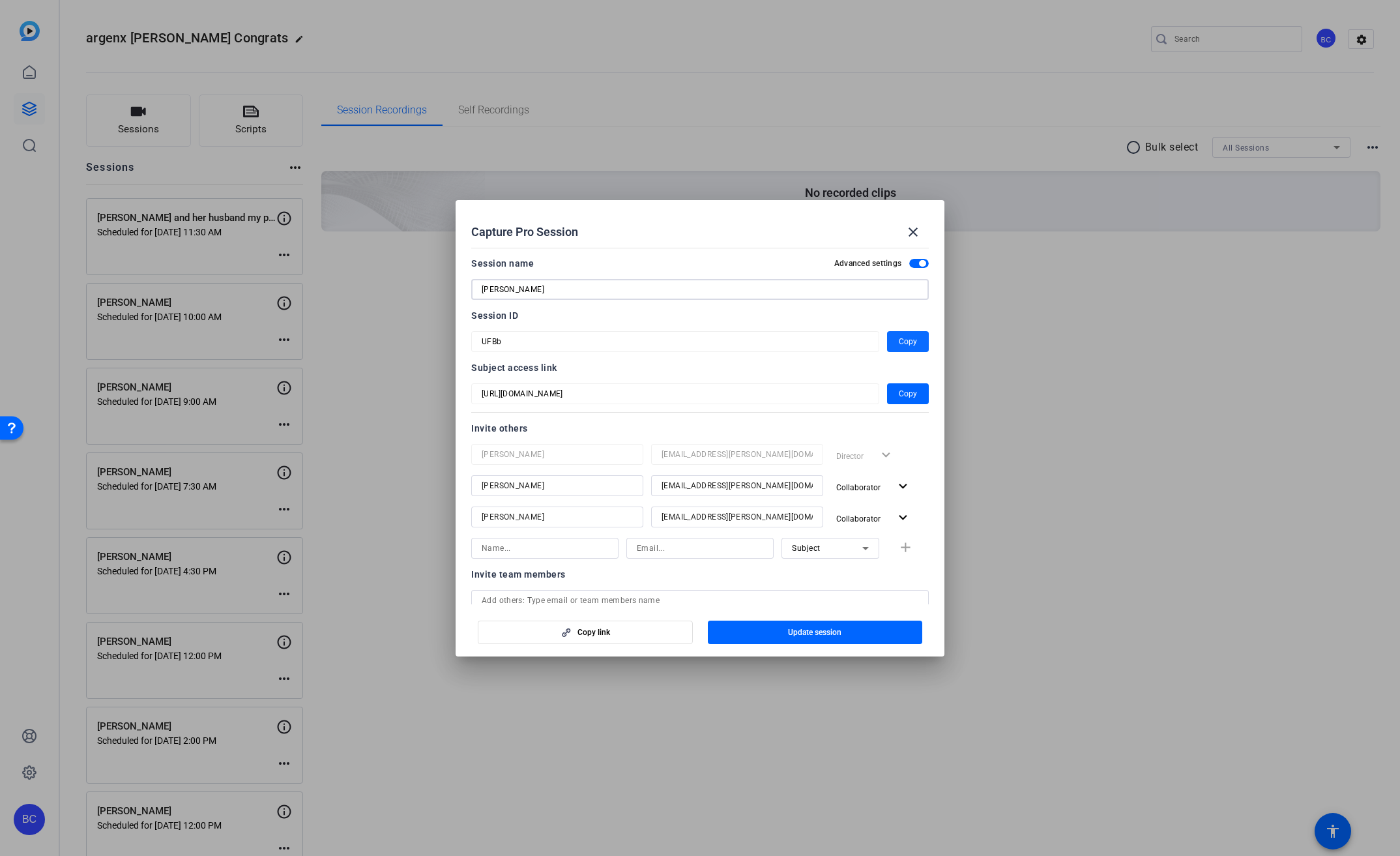
type input "[PERSON_NAME]"
click at [908, 338] on span "Copy" at bounding box center [907, 342] width 18 height 16
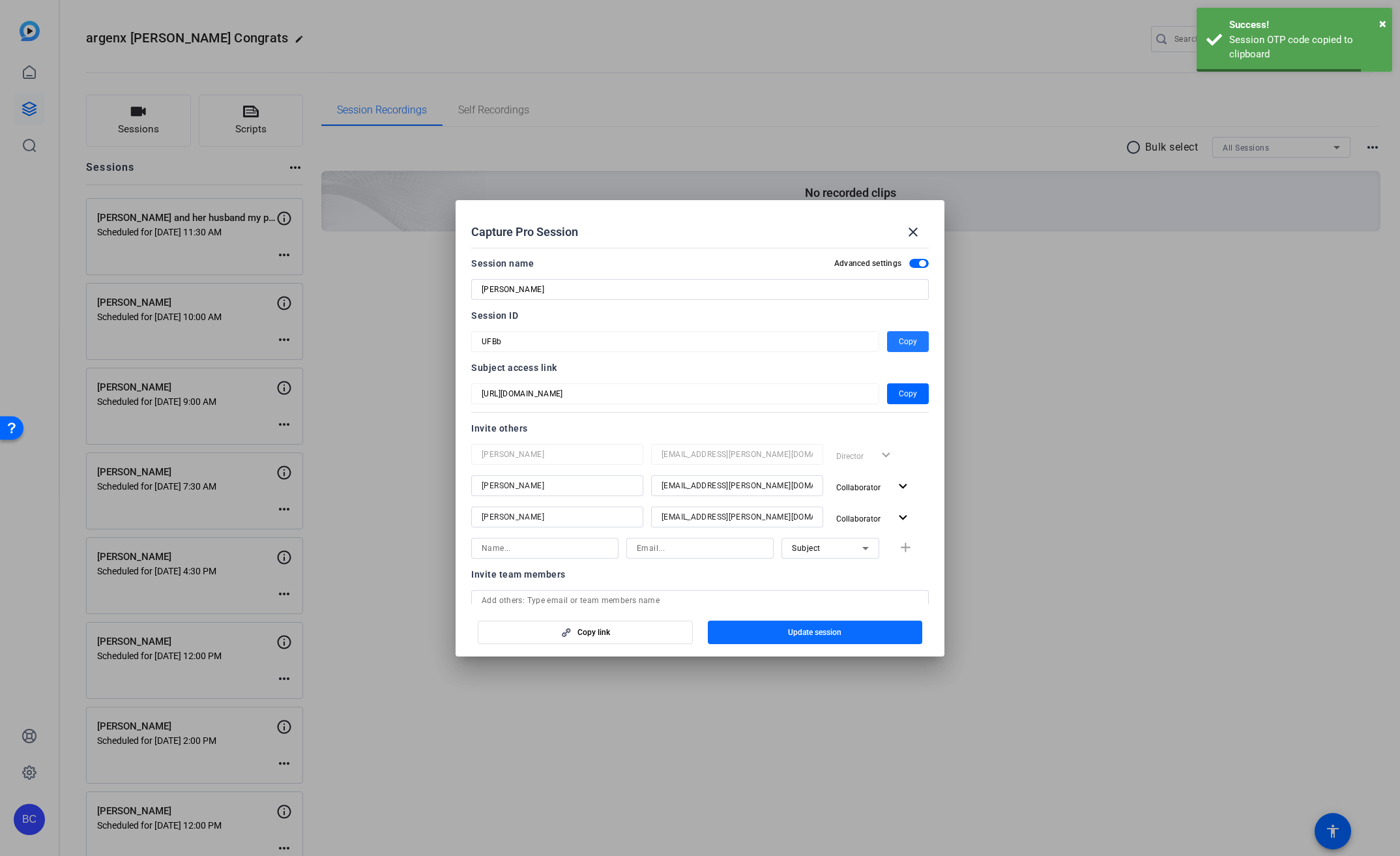
click at [815, 636] on span "Update session" at bounding box center [815, 632] width 54 height 10
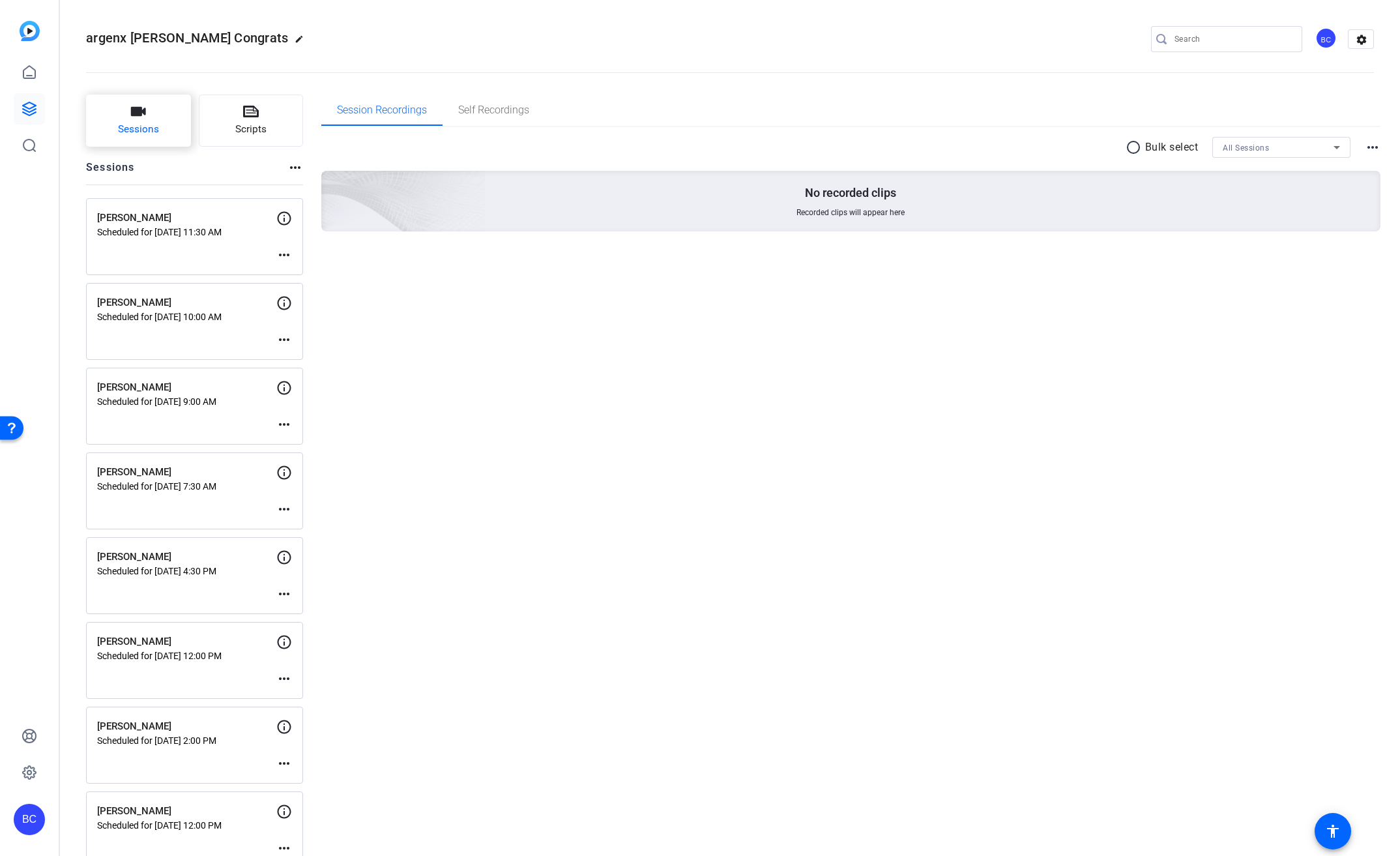
click at [167, 103] on button "Sessions" at bounding box center [138, 120] width 105 height 52
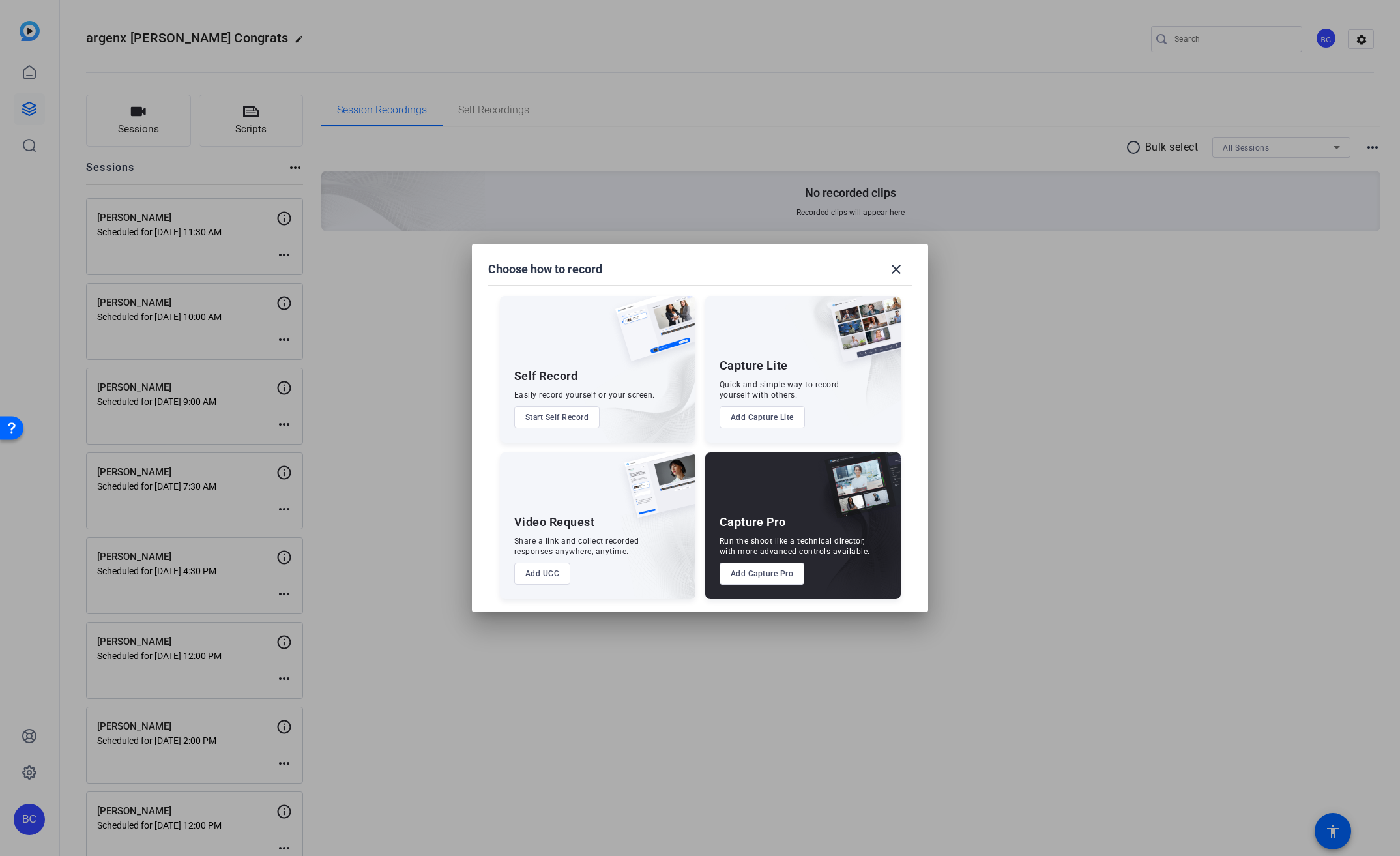
drag, startPoint x: 774, startPoint y: 571, endPoint x: 770, endPoint y: 542, distance: 29.3
click at [774, 571] on button "Add Capture Pro" at bounding box center [762, 574] width 86 height 22
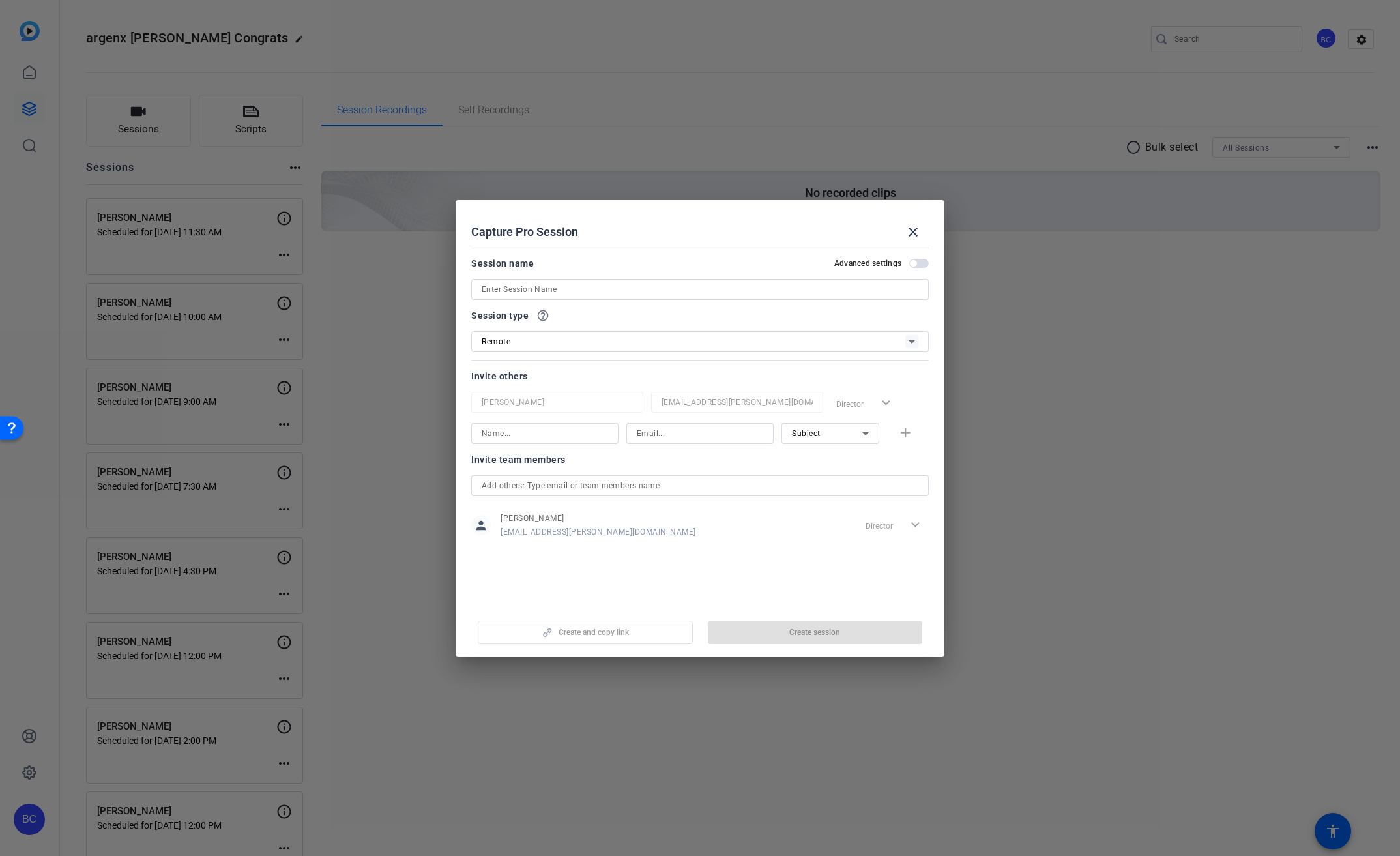
click at [582, 284] on input at bounding box center [699, 290] width 436 height 16
paste input "[PERSON_NAME]"
type input "[PERSON_NAME]"
click at [923, 260] on span "button" at bounding box center [919, 263] width 20 height 10
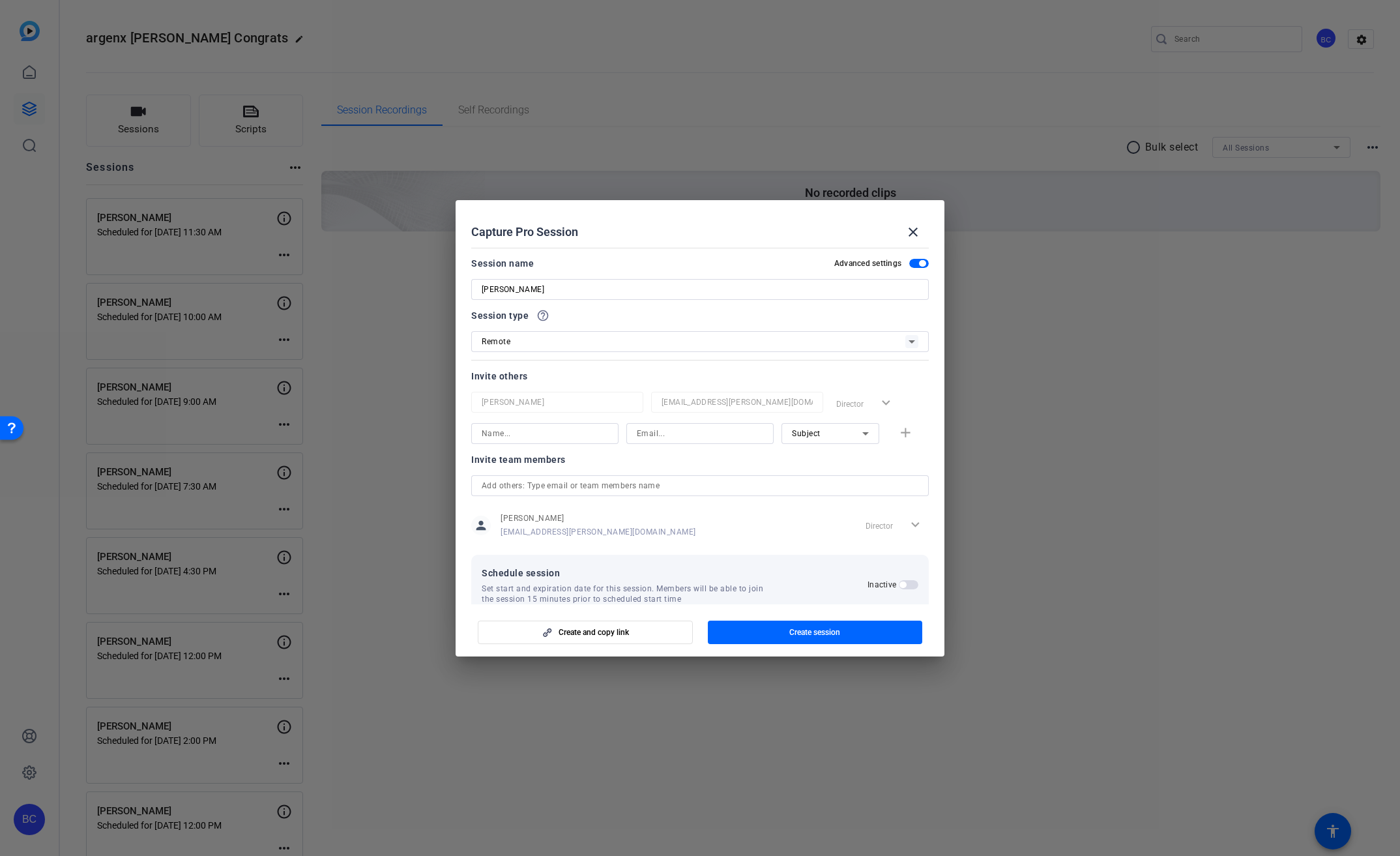
click at [534, 430] on input at bounding box center [544, 433] width 126 height 16
type input "[PERSON_NAME]"
type input "[EMAIL_ADDRESS][PERSON_NAME][DOMAIN_NAME]"
click at [899, 431] on mat-icon "add" at bounding box center [905, 433] width 16 height 16
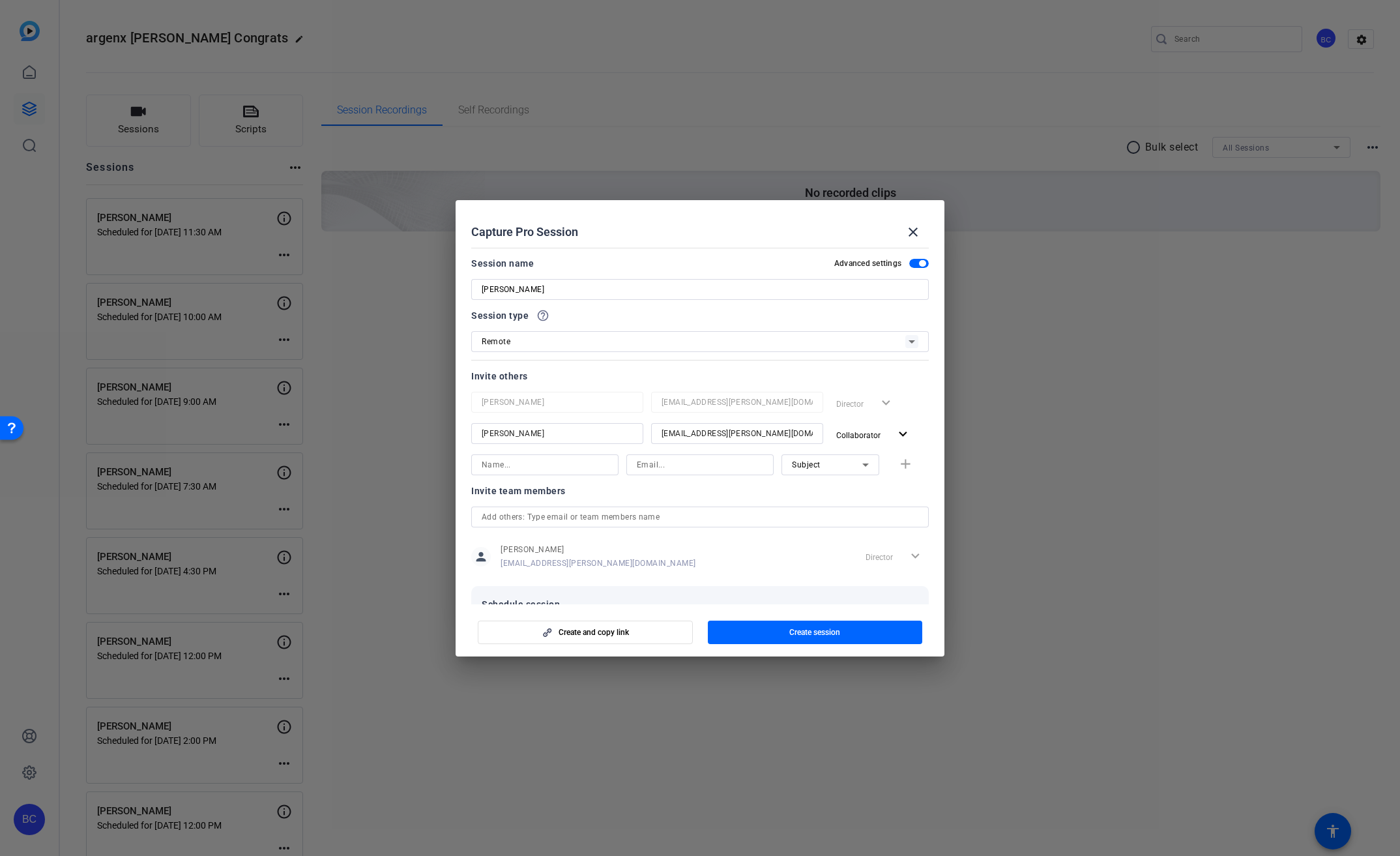
click at [500, 460] on input at bounding box center [544, 465] width 126 height 16
type input "[PERSON_NAME]"
type input "[EMAIL_ADDRESS][PERSON_NAME][DOMAIN_NAME]"
click at [818, 498] on mat-option "Collaborator" at bounding box center [823, 491] width 98 height 21
click at [887, 465] on span "button" at bounding box center [907, 465] width 41 height 31
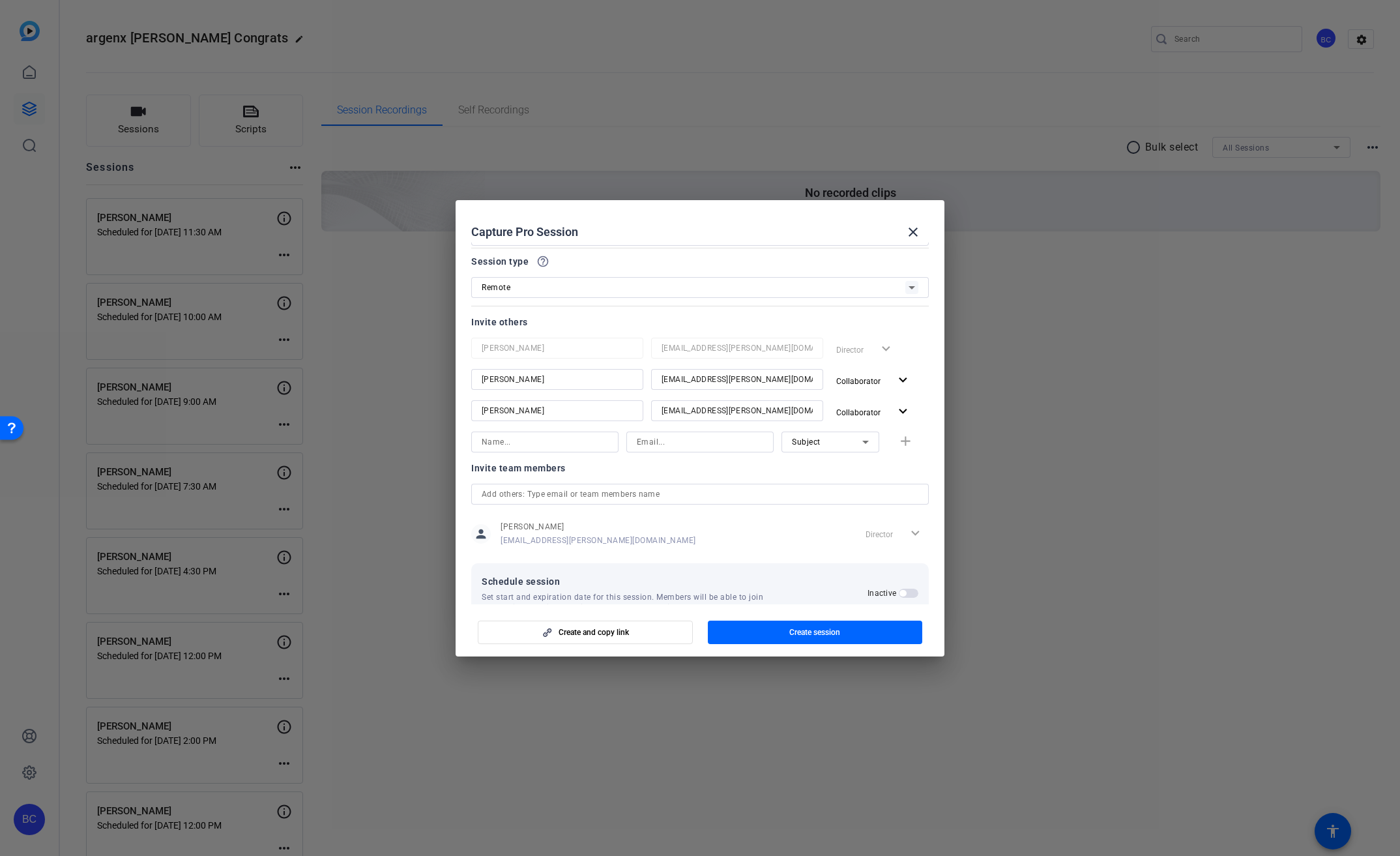
scroll to position [87, 0]
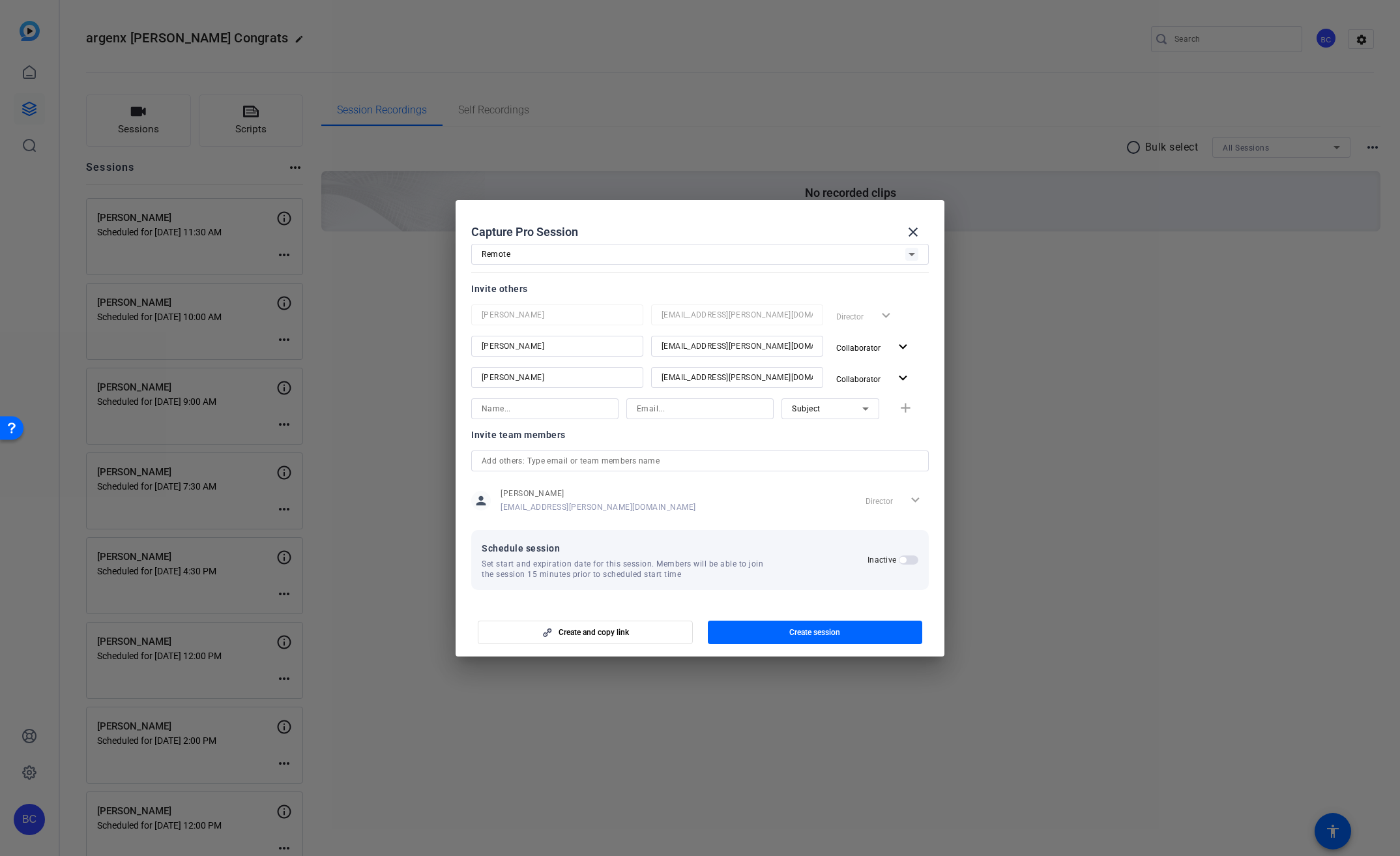
click at [916, 557] on div "Schedule session Set start and expiration date for this session. Members will b…" at bounding box center [699, 559] width 457 height 60
click at [907, 561] on span "button" at bounding box center [908, 560] width 20 height 10
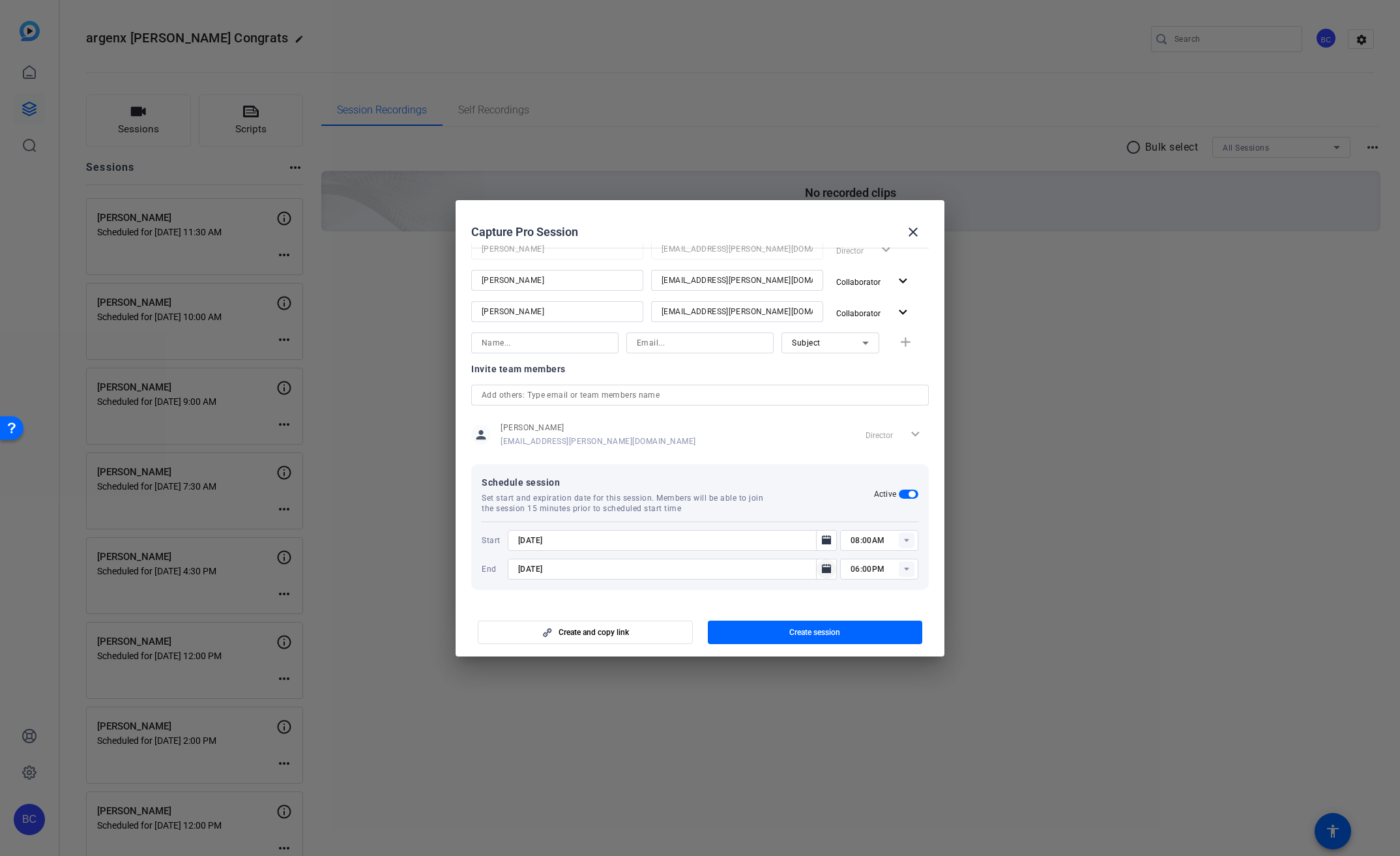
click at [823, 572] on icon "Open calendar" at bounding box center [826, 568] width 10 height 10
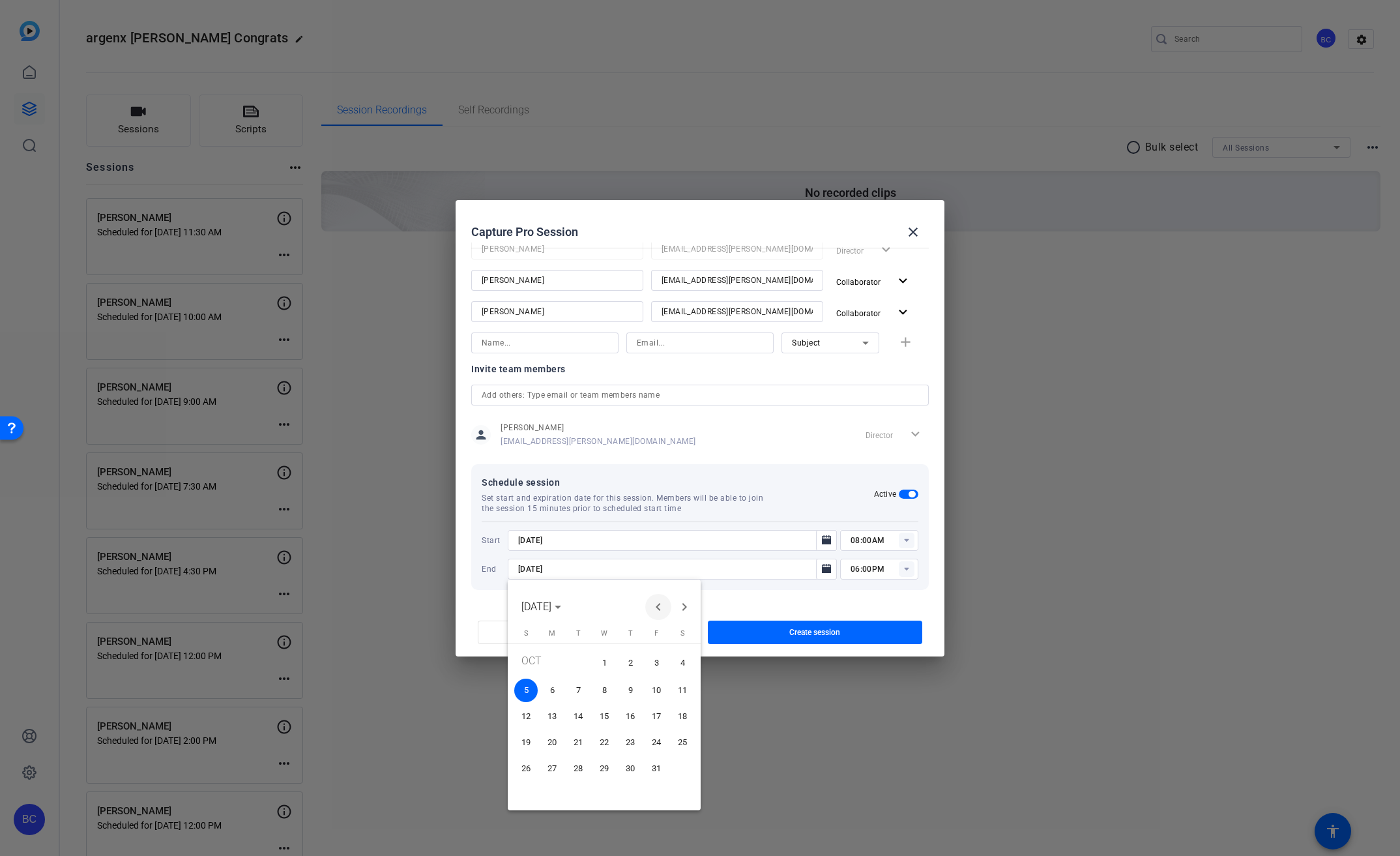
click at [665, 601] on span "Previous month" at bounding box center [659, 607] width 26 height 26
click at [578, 790] on span "30" at bounding box center [577, 791] width 23 height 23
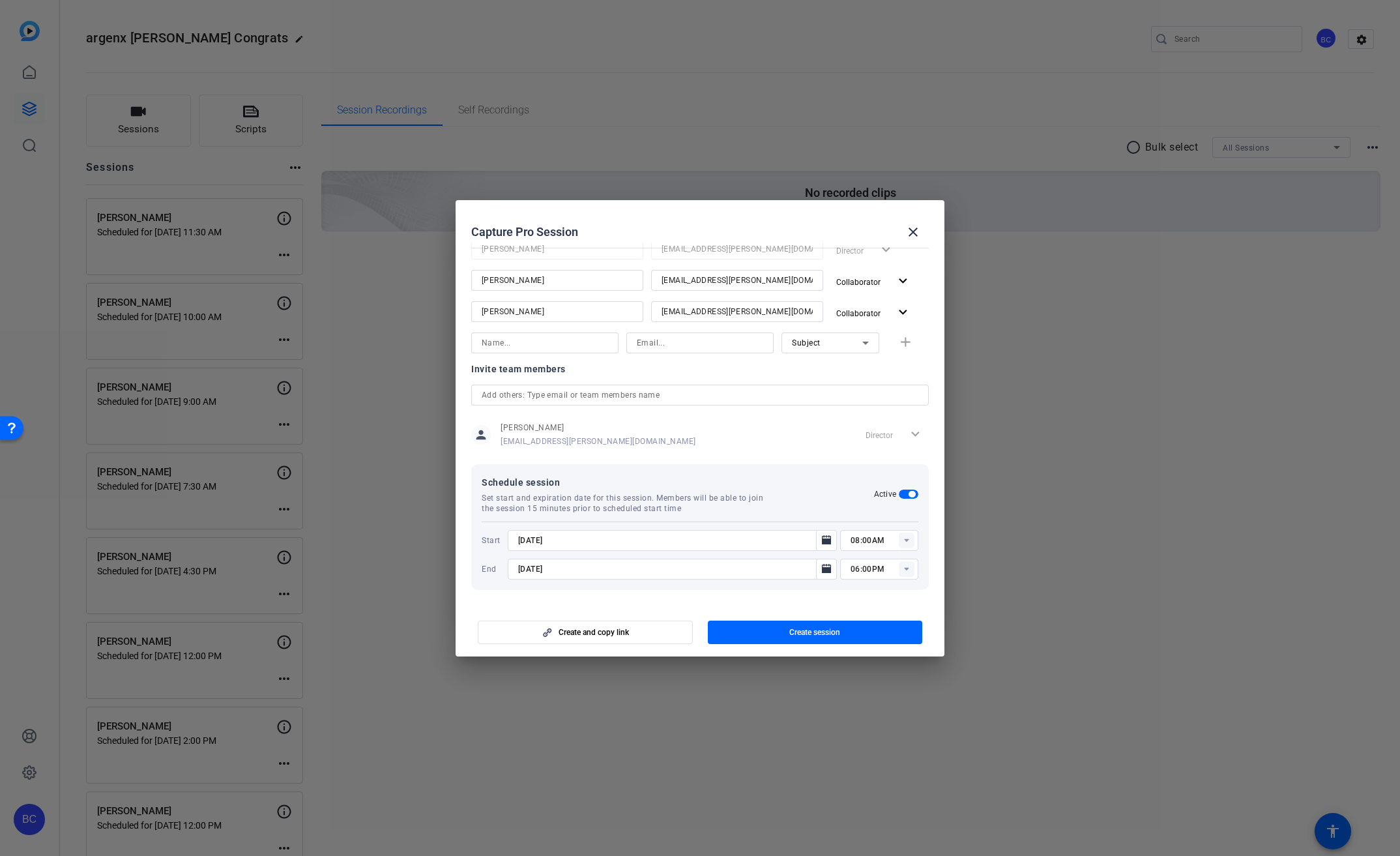
type input "[DATE]"
click at [822, 540] on icon "Open calendar" at bounding box center [826, 540] width 10 height 10
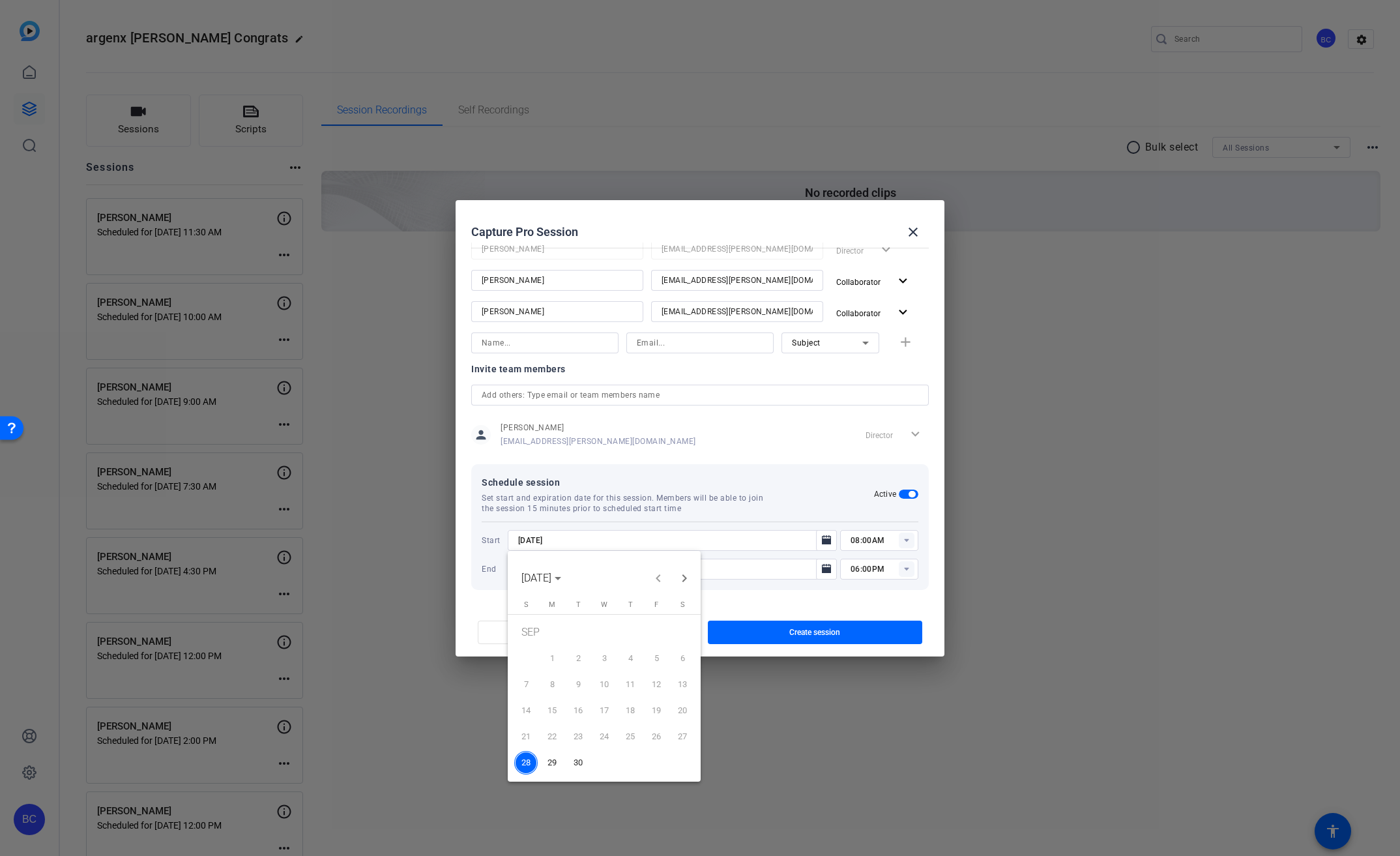
click at [576, 763] on span "30" at bounding box center [577, 763] width 23 height 23
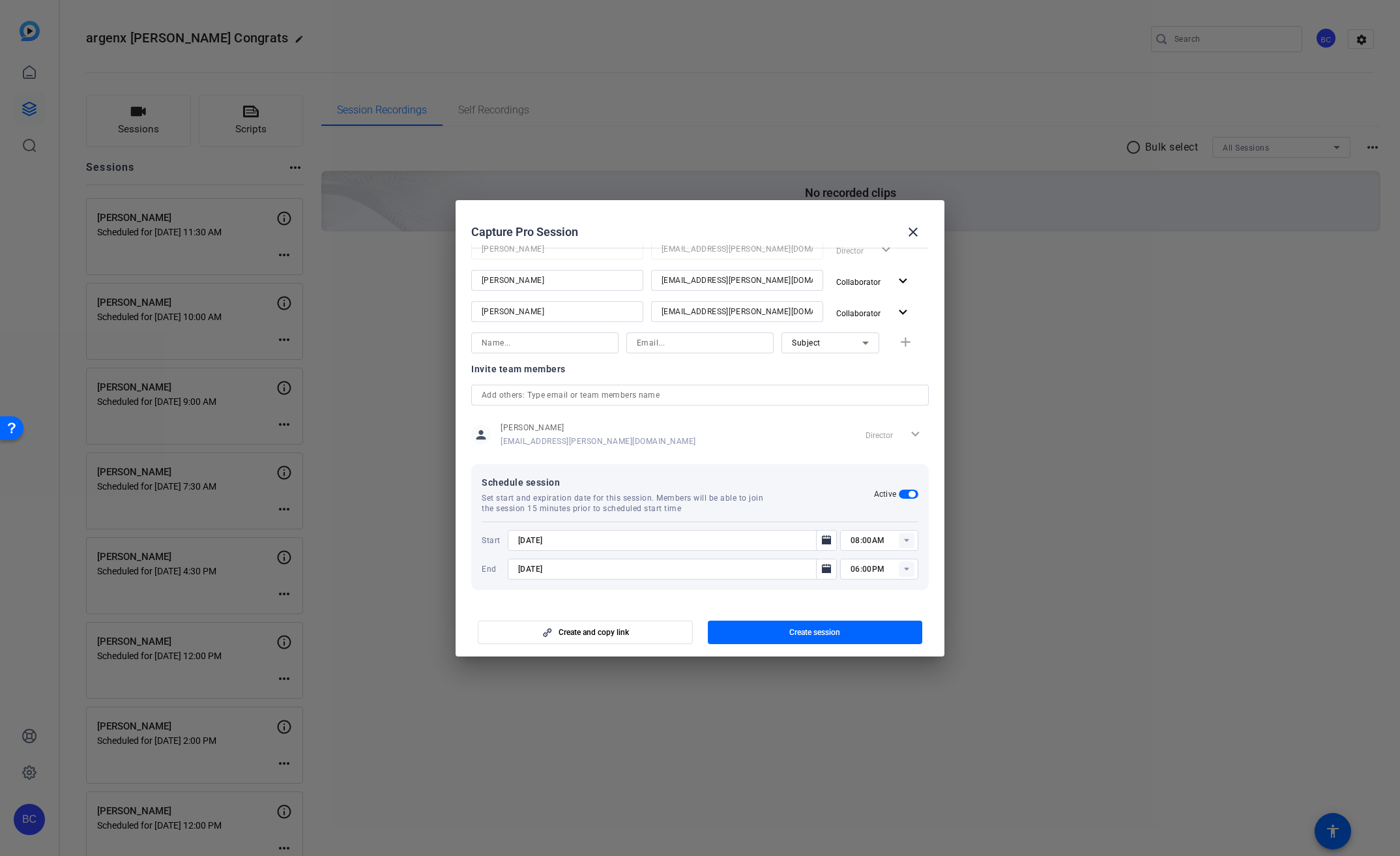
type input "[DATE]"
click at [867, 540] on input "08:00AM" at bounding box center [884, 540] width 67 height 16
drag, startPoint x: 857, startPoint y: 540, endPoint x: 816, endPoint y: 540, distance: 41.0
click at [816, 540] on div "[DATE] 08:00AM" at bounding box center [712, 540] width 410 height 21
type input "02:30pm"
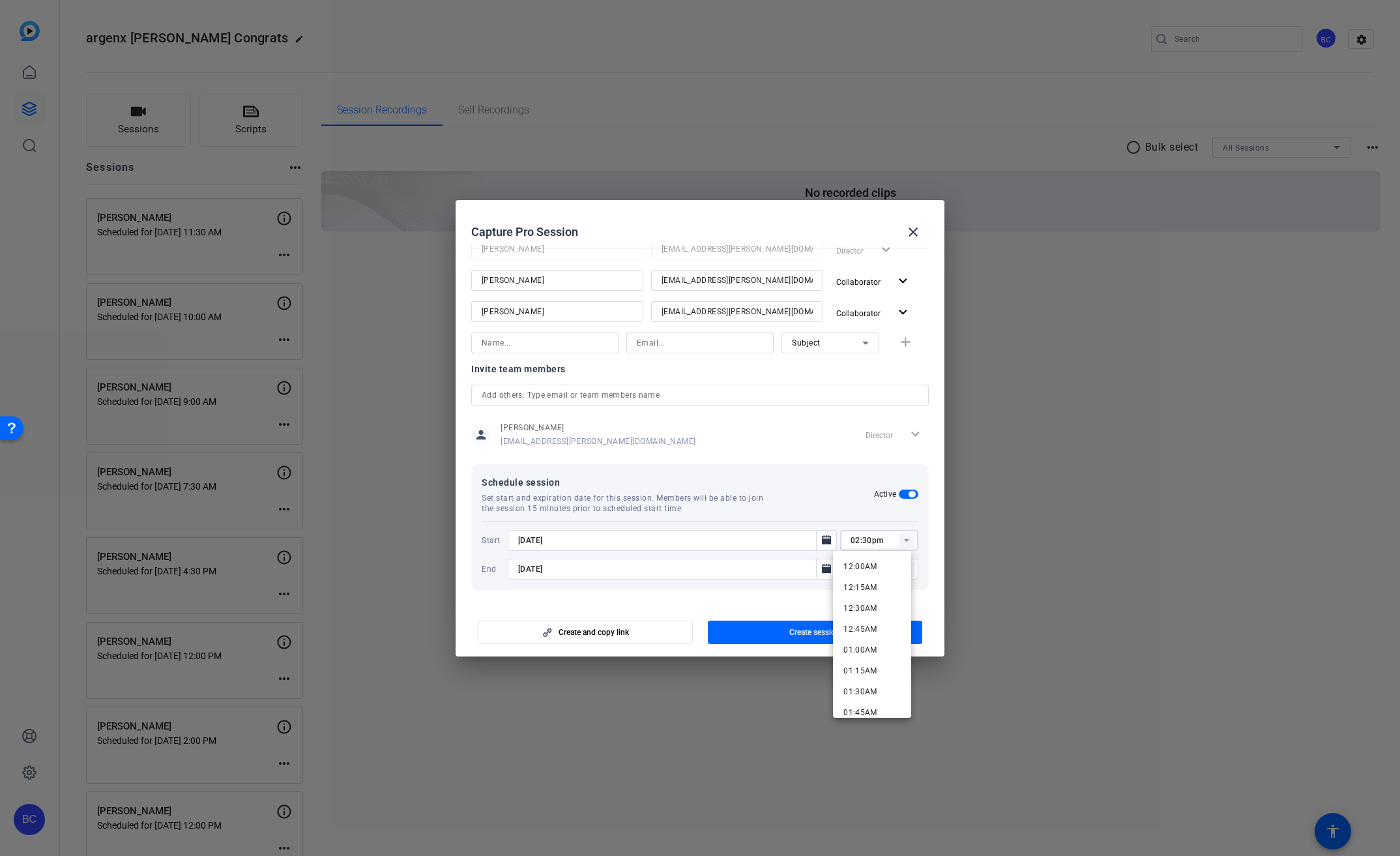
click at [850, 524] on div "Start [DATE] 02:30pm End [DATE] 06:00PM" at bounding box center [699, 550] width 436 height 58
click at [850, 570] on input "06:00PM" at bounding box center [884, 569] width 67 height 16
type input "04:00PM"
click at [802, 586] on div at bounding box center [671, 586] width 329 height 15
click at [826, 630] on span "Create session" at bounding box center [814, 632] width 51 height 10
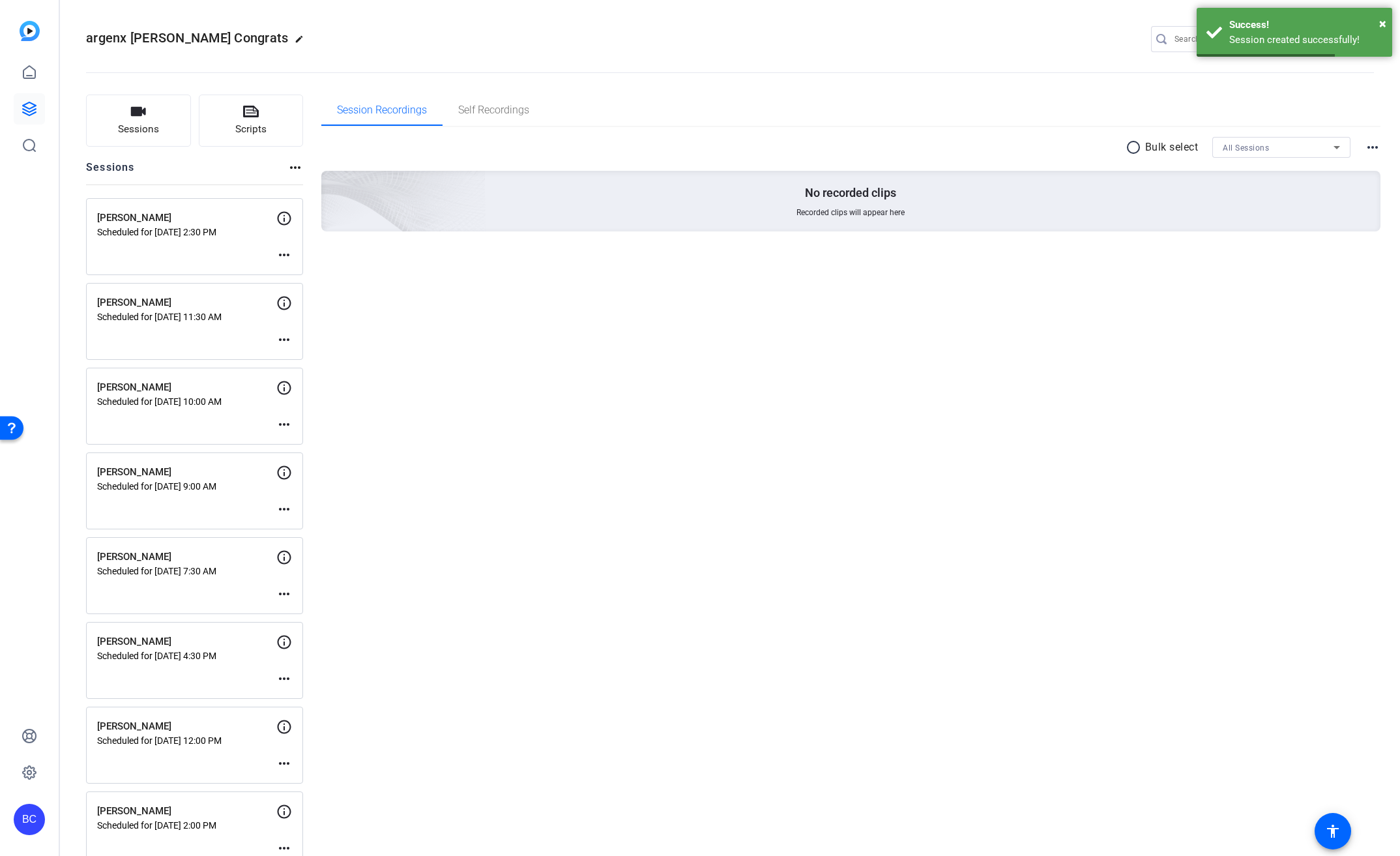
click at [285, 253] on mat-icon "more_horiz" at bounding box center [284, 255] width 16 height 16
click at [319, 276] on span "Edit Session" at bounding box center [316, 274] width 60 height 16
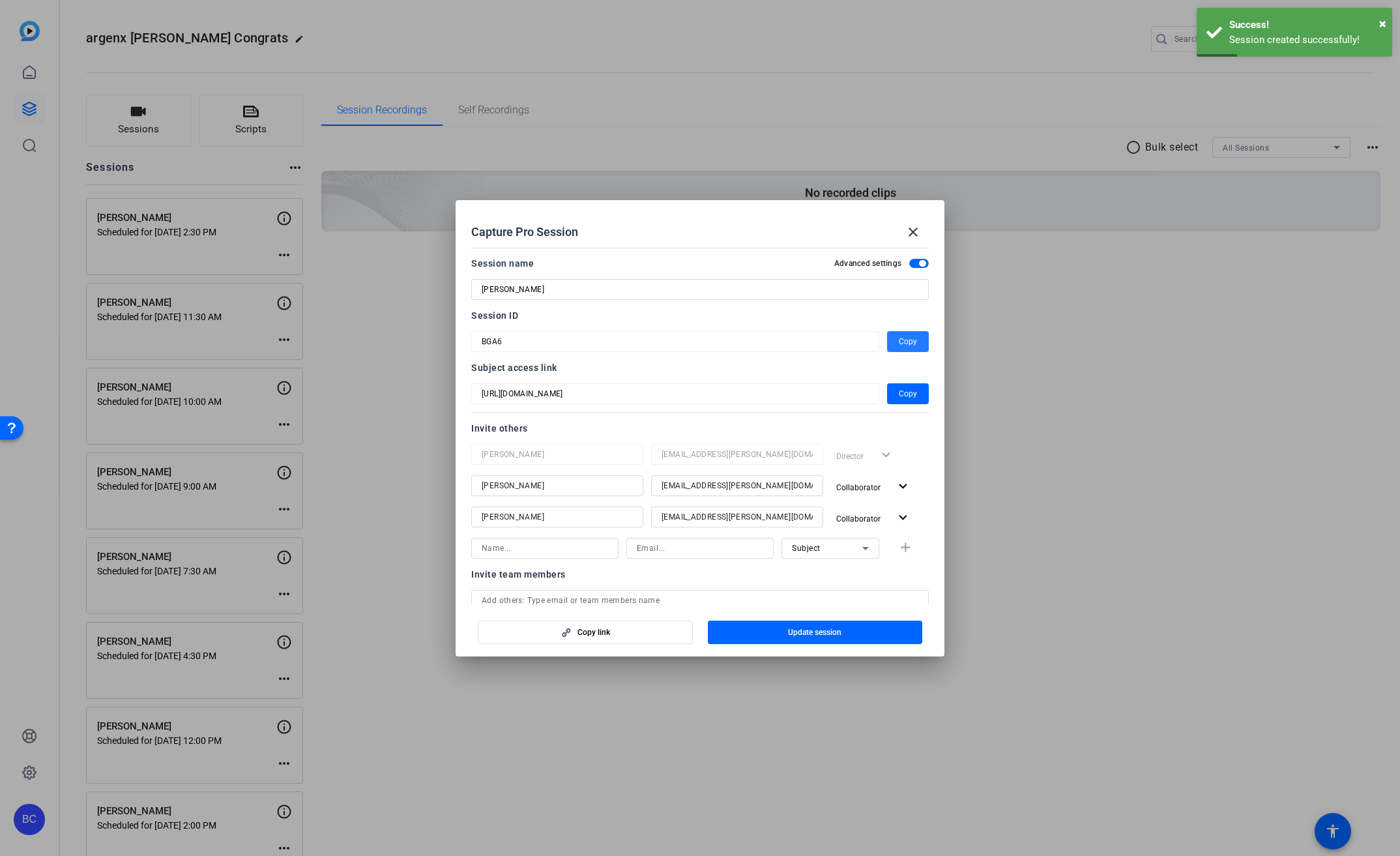
click at [909, 341] on span "Copy" at bounding box center [907, 342] width 18 height 16
click at [914, 230] on mat-icon "close" at bounding box center [913, 232] width 16 height 16
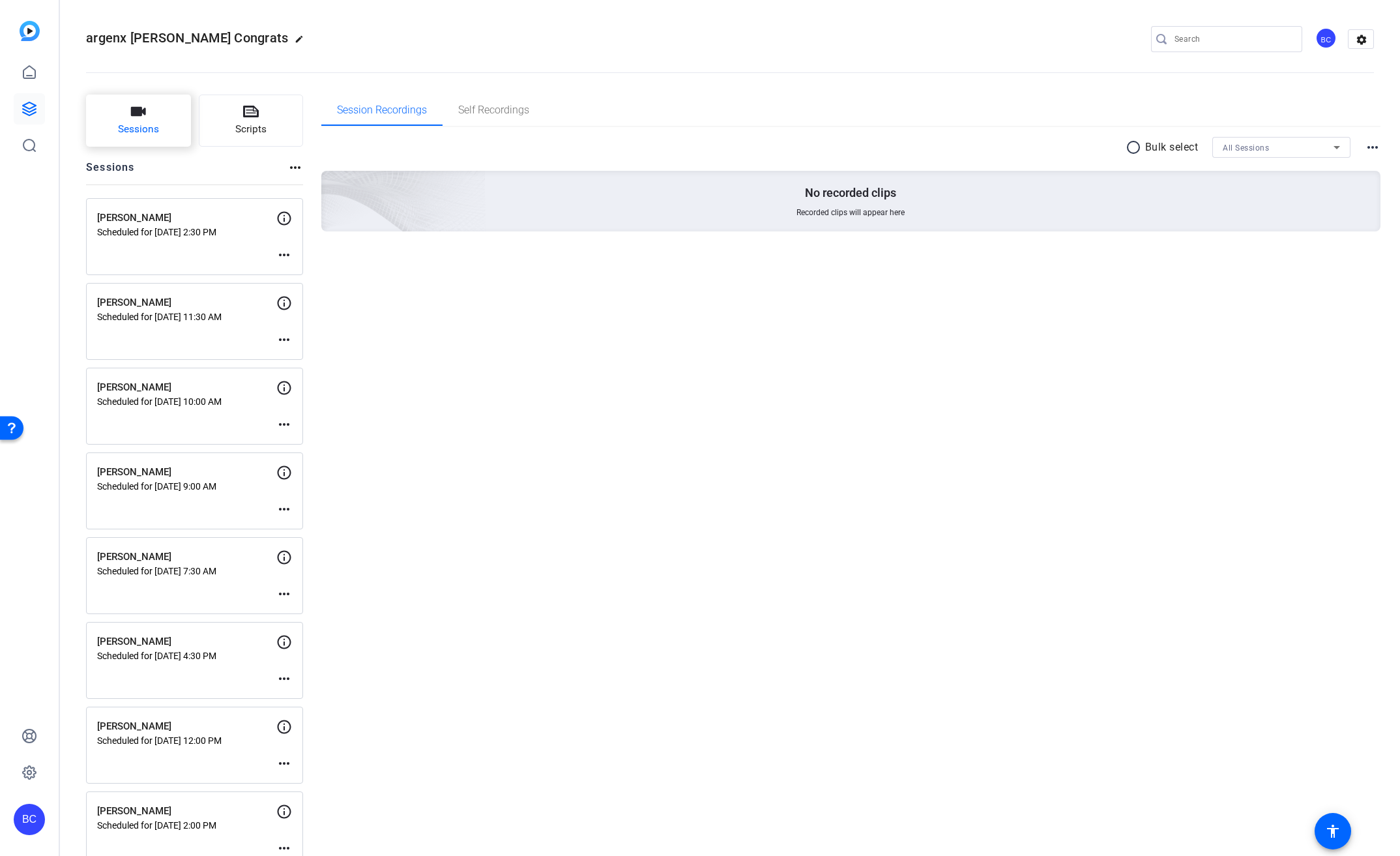
click at [156, 129] on span "Sessions" at bounding box center [139, 129] width 41 height 15
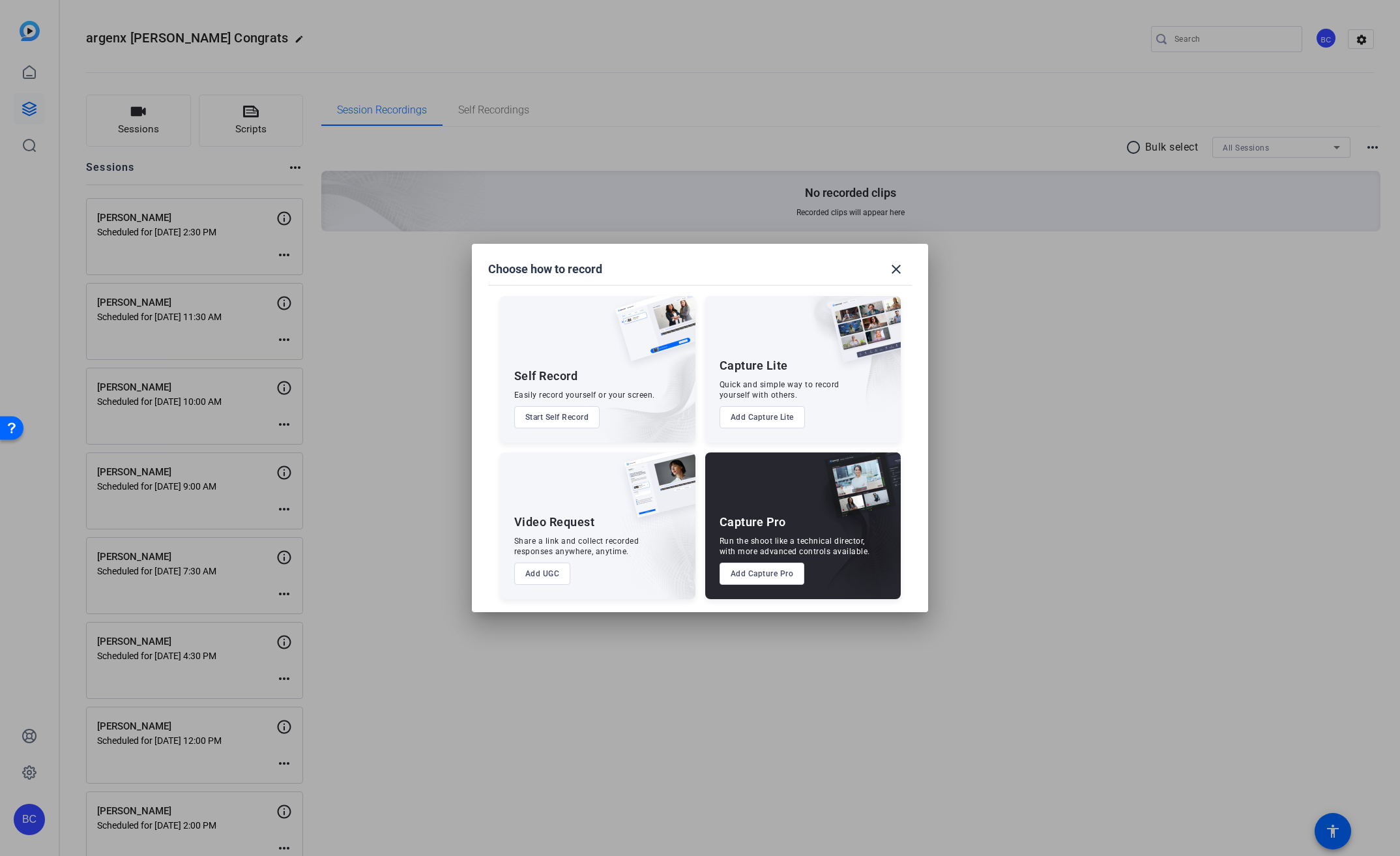
click at [786, 567] on button "Add Capture Pro" at bounding box center [762, 574] width 86 height 22
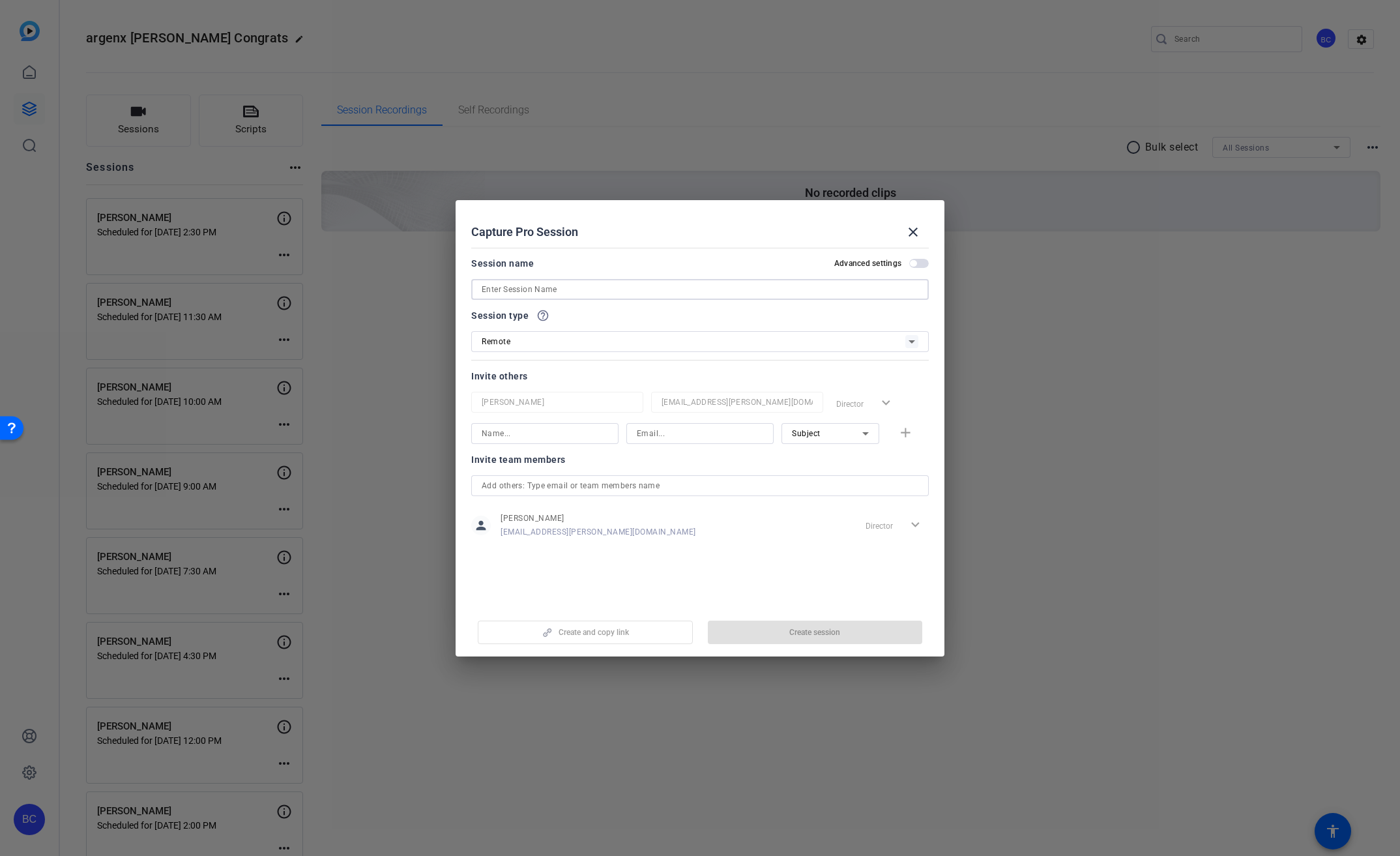
click at [606, 294] on input at bounding box center [699, 290] width 436 height 16
paste input "[PERSON_NAME] & [PERSON_NAME]"
click at [505, 291] on input "[PERSON_NAME] & [PERSON_NAME]" at bounding box center [699, 290] width 436 height 16
type input "[PERSON_NAME] and [PERSON_NAME]"
click at [924, 264] on span "button" at bounding box center [919, 263] width 20 height 10
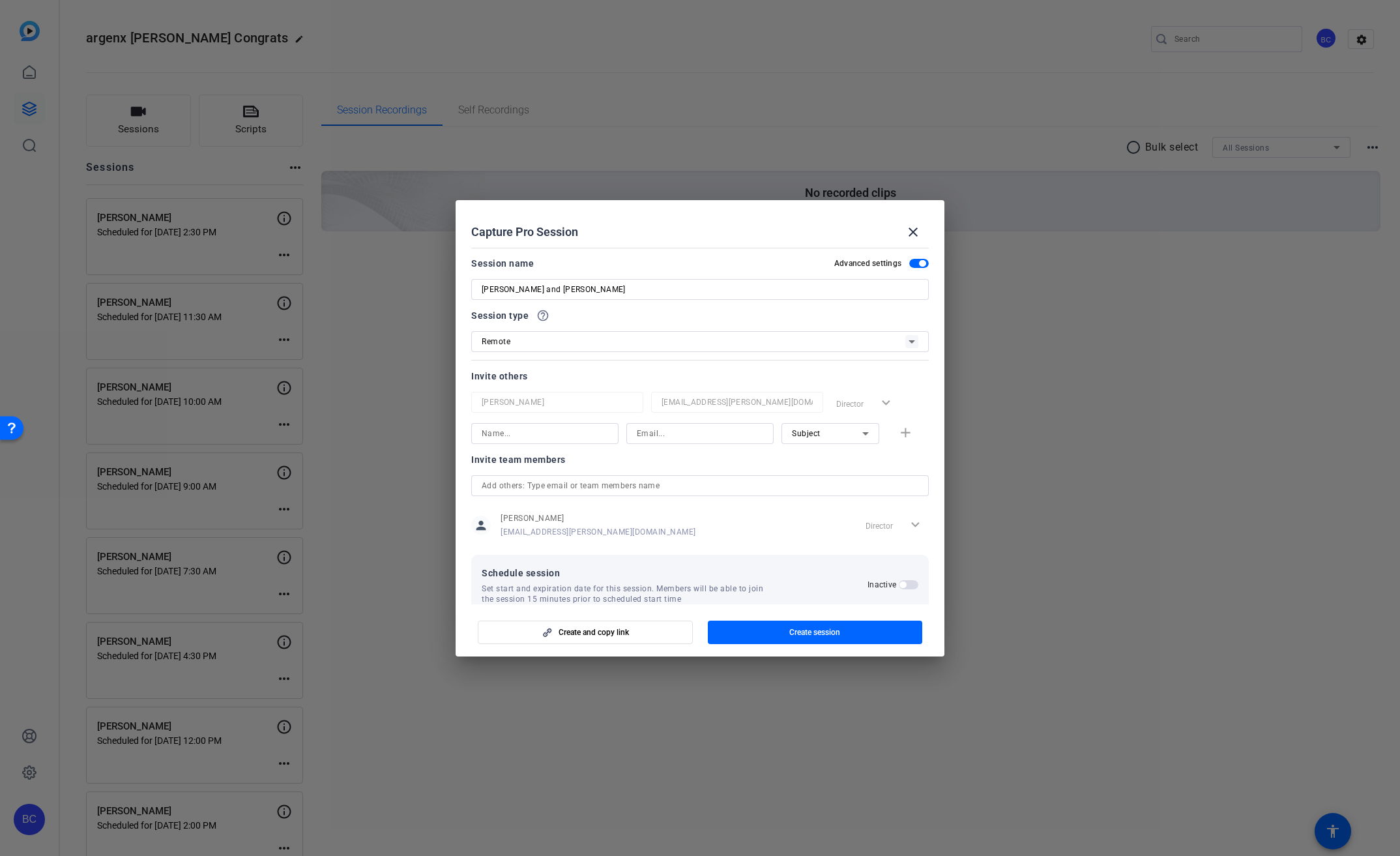
scroll to position [25, 0]
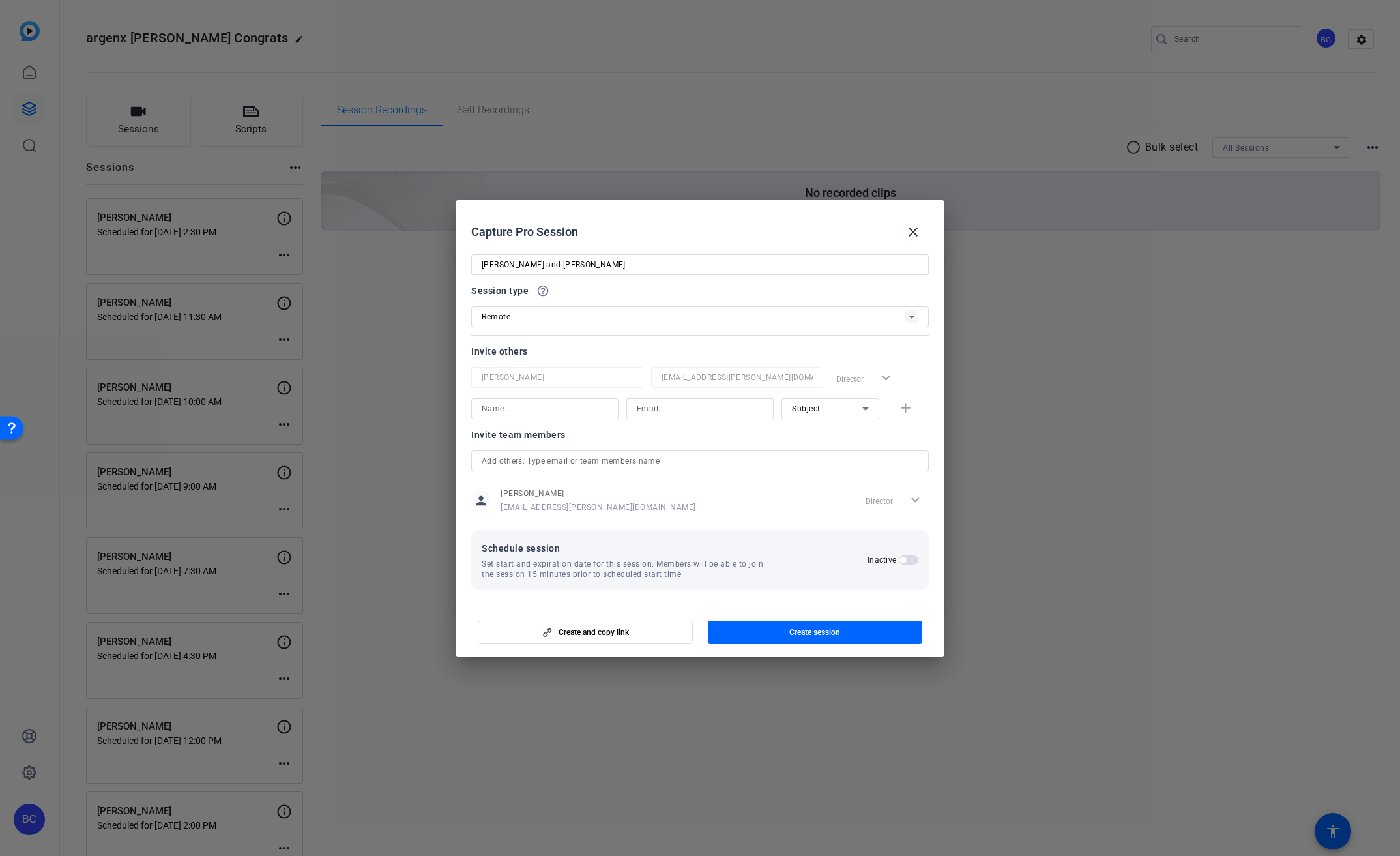
click at [557, 412] on input at bounding box center [544, 409] width 126 height 16
type input "[PERSON_NAME]"
type input "[EMAIL_ADDRESS][PERSON_NAME][DOMAIN_NAME]"
click at [902, 403] on mat-icon "add" at bounding box center [905, 408] width 16 height 16
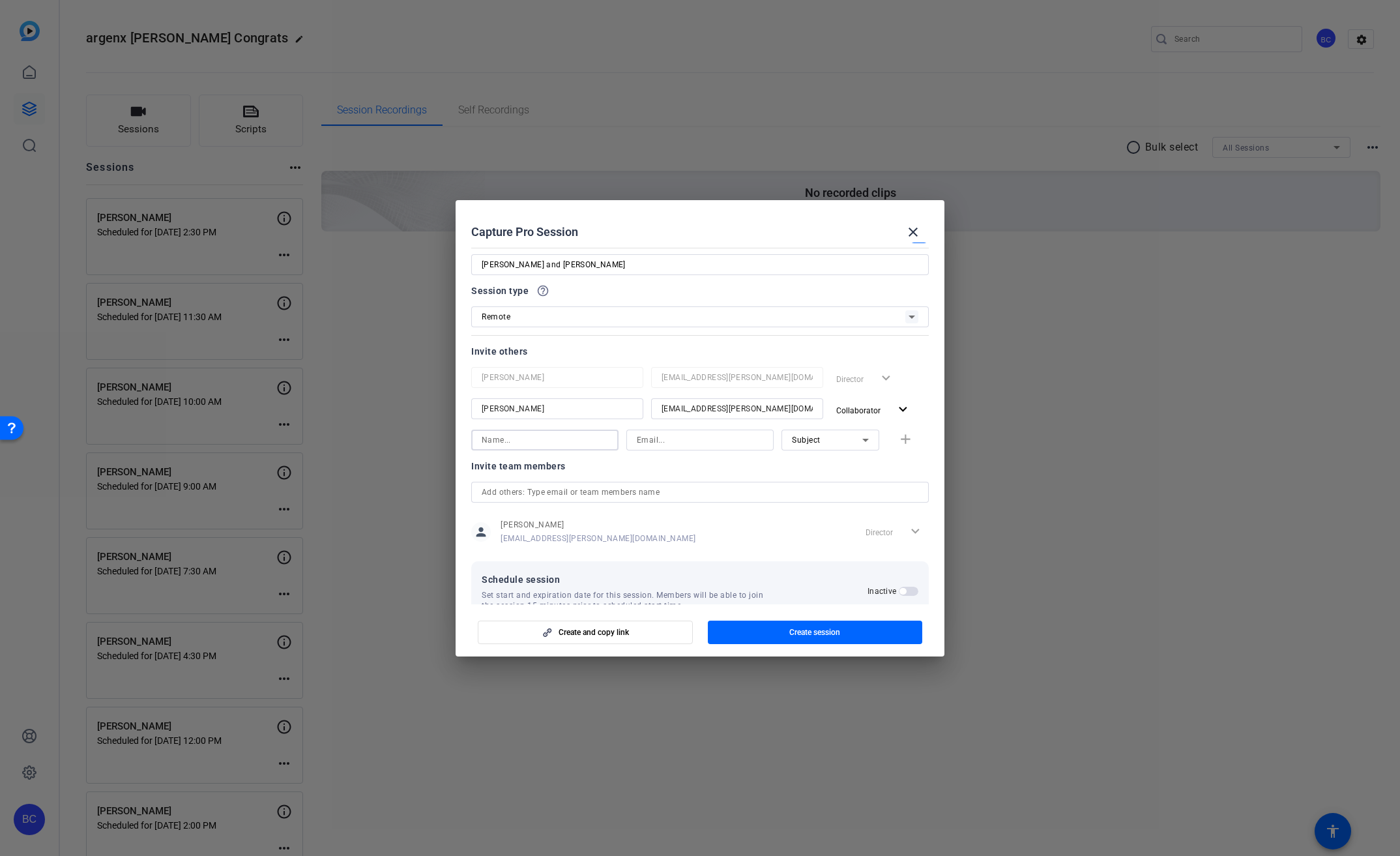
click at [515, 433] on input at bounding box center [544, 440] width 126 height 16
type input "[PERSON_NAME]"
type input "[EMAIL_ADDRESS][PERSON_NAME][DOMAIN_NAME]"
click at [897, 441] on mat-icon "add" at bounding box center [905, 439] width 16 height 16
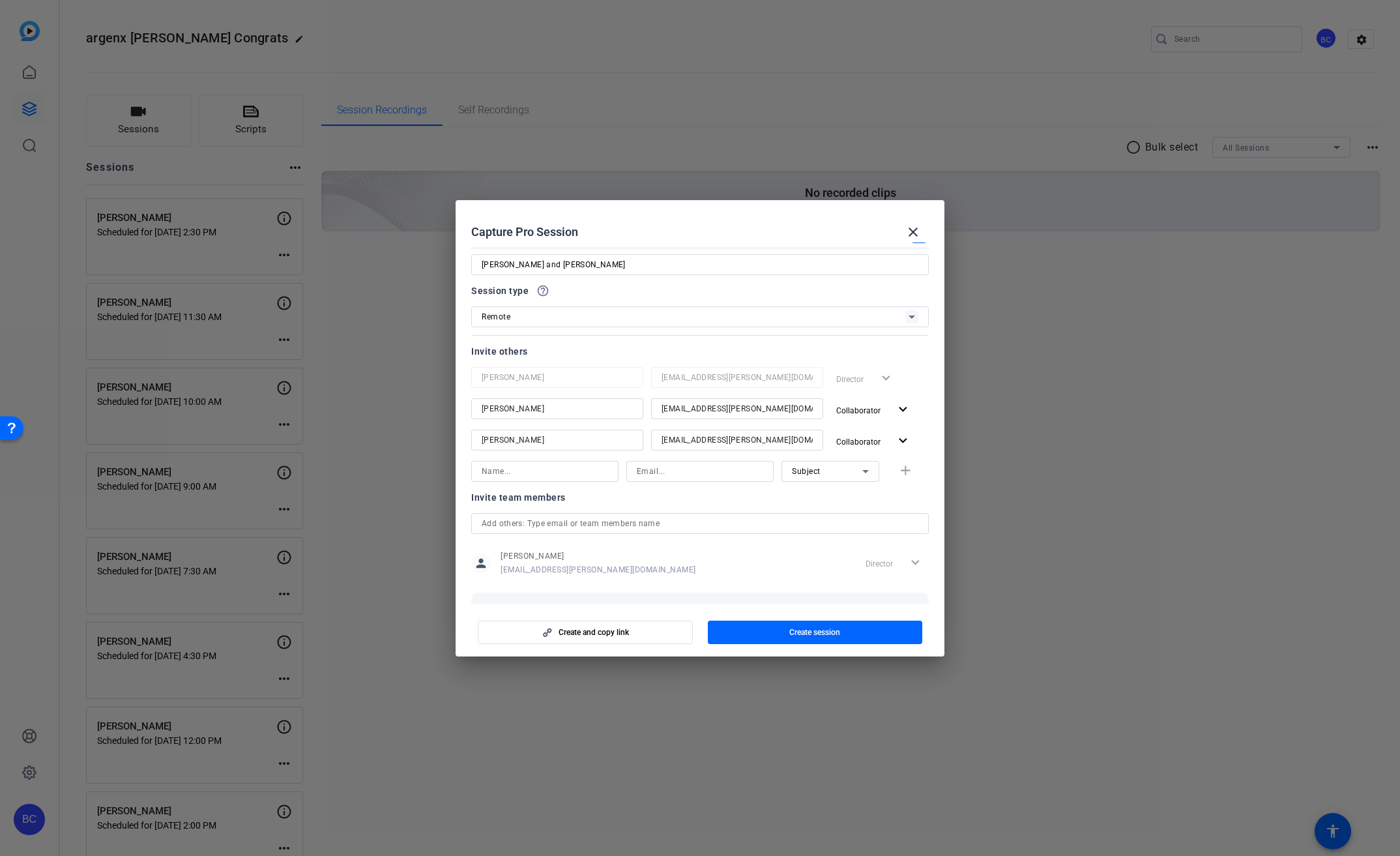
scroll to position [87, 0]
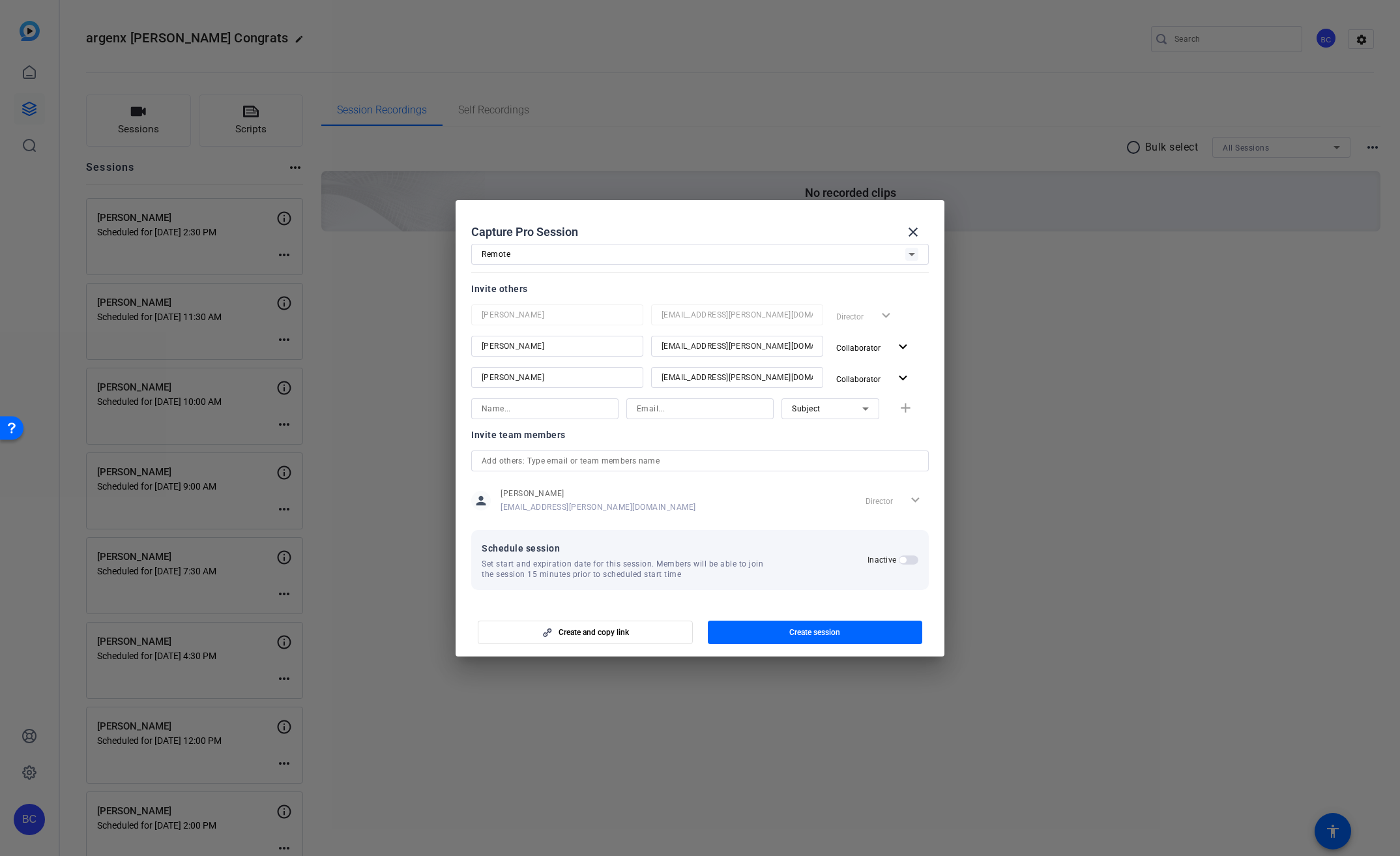
click at [905, 561] on span "button" at bounding box center [908, 560] width 20 height 10
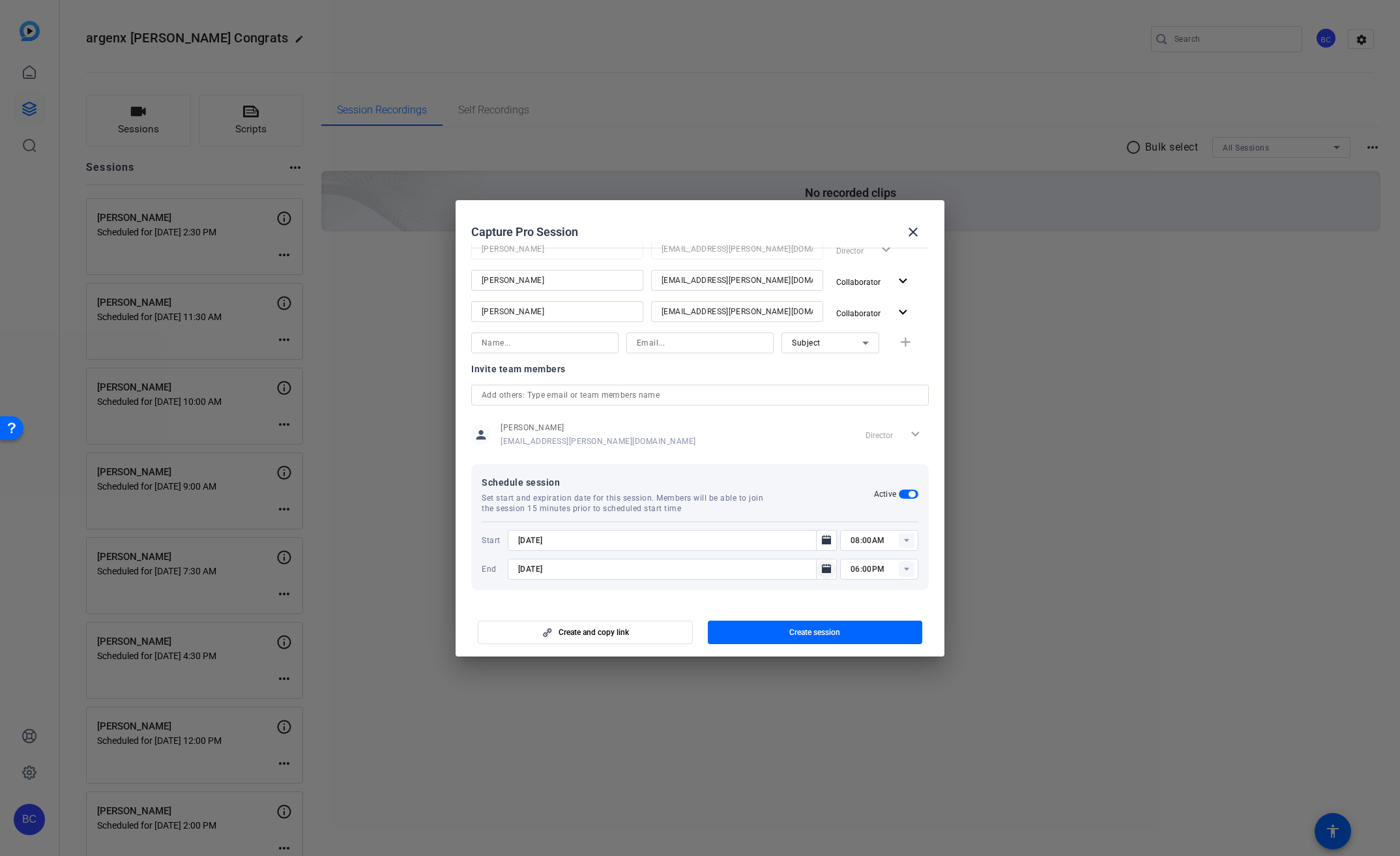
click at [822, 568] on icon "Open calendar" at bounding box center [826, 568] width 10 height 10
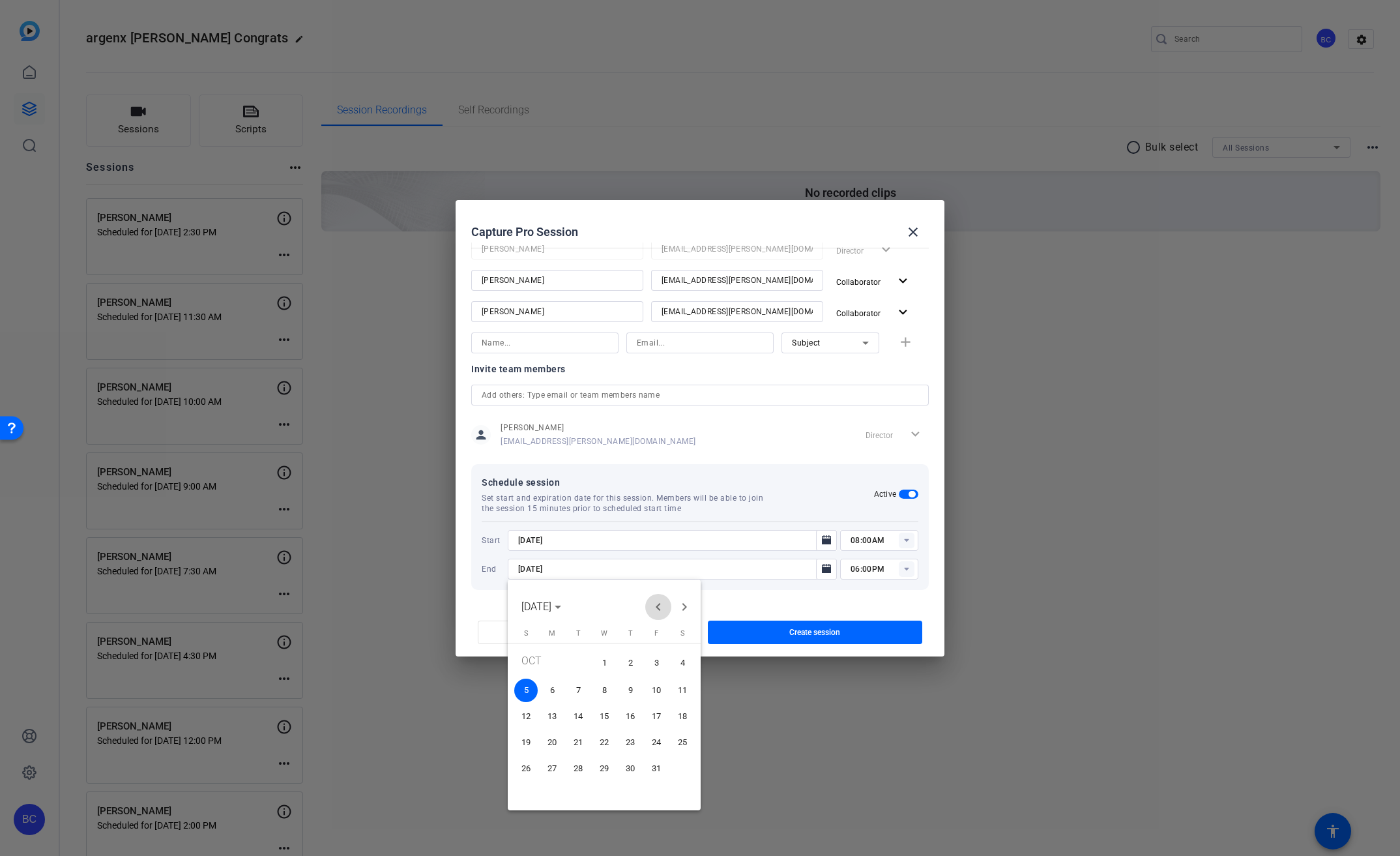
click at [660, 605] on span "Previous month" at bounding box center [659, 607] width 26 height 26
drag, startPoint x: 574, startPoint y: 794, endPoint x: 587, endPoint y: 785, distance: 15.8
click at [574, 794] on span "30" at bounding box center [577, 791] width 23 height 23
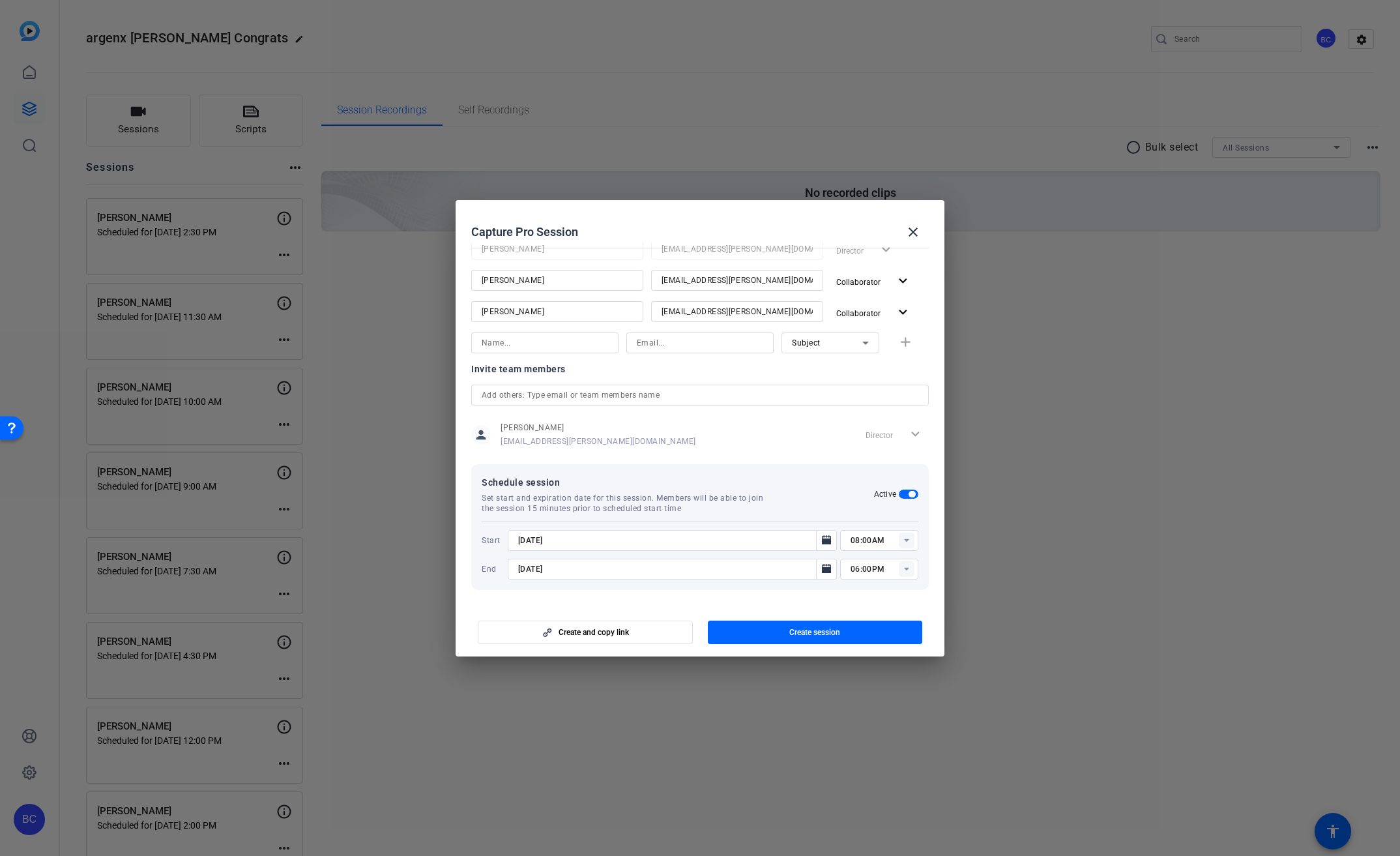
type input "[DATE]"
click at [822, 540] on icon "Open calendar" at bounding box center [826, 540] width 10 height 10
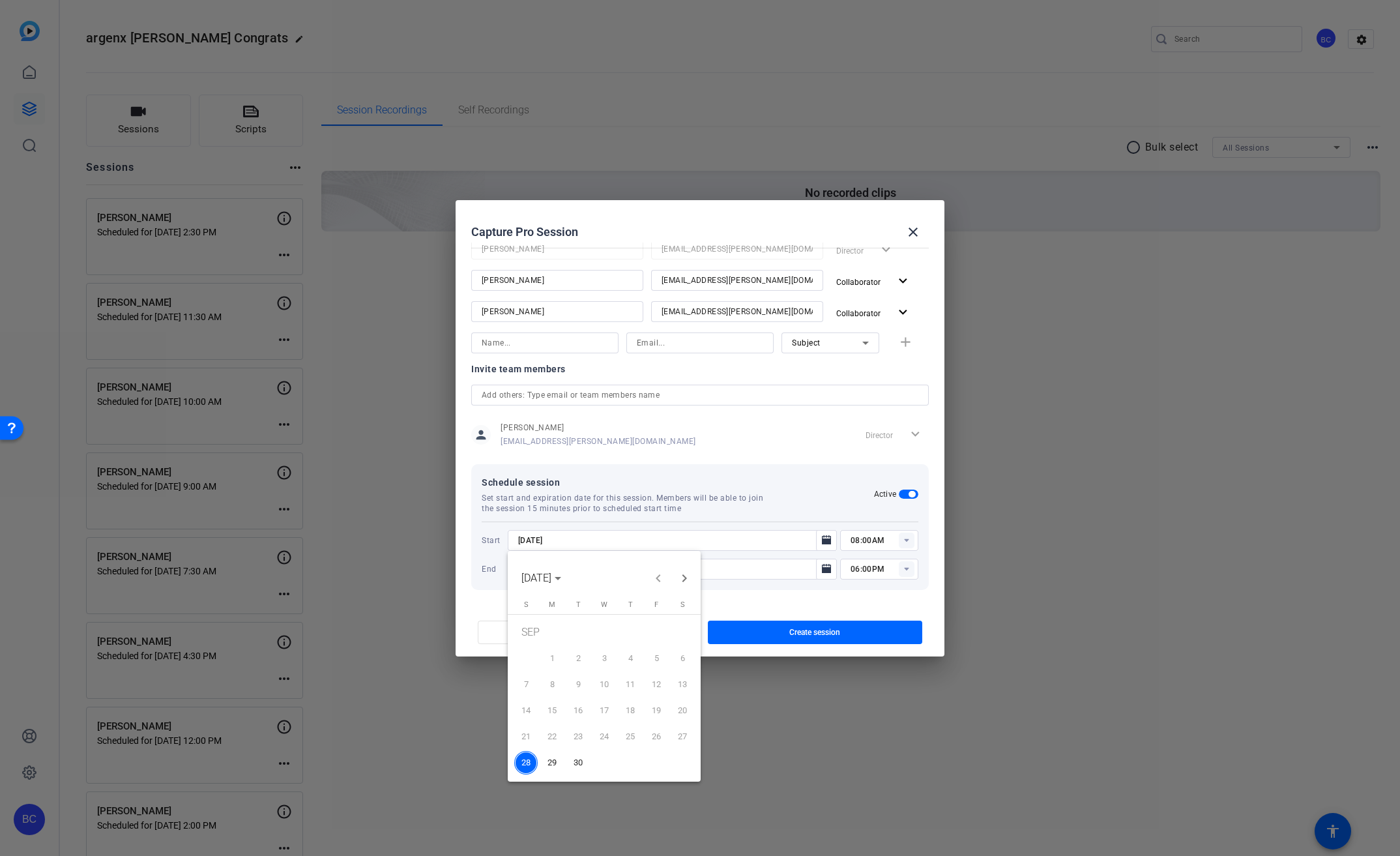
click at [576, 768] on span "30" at bounding box center [577, 763] width 23 height 23
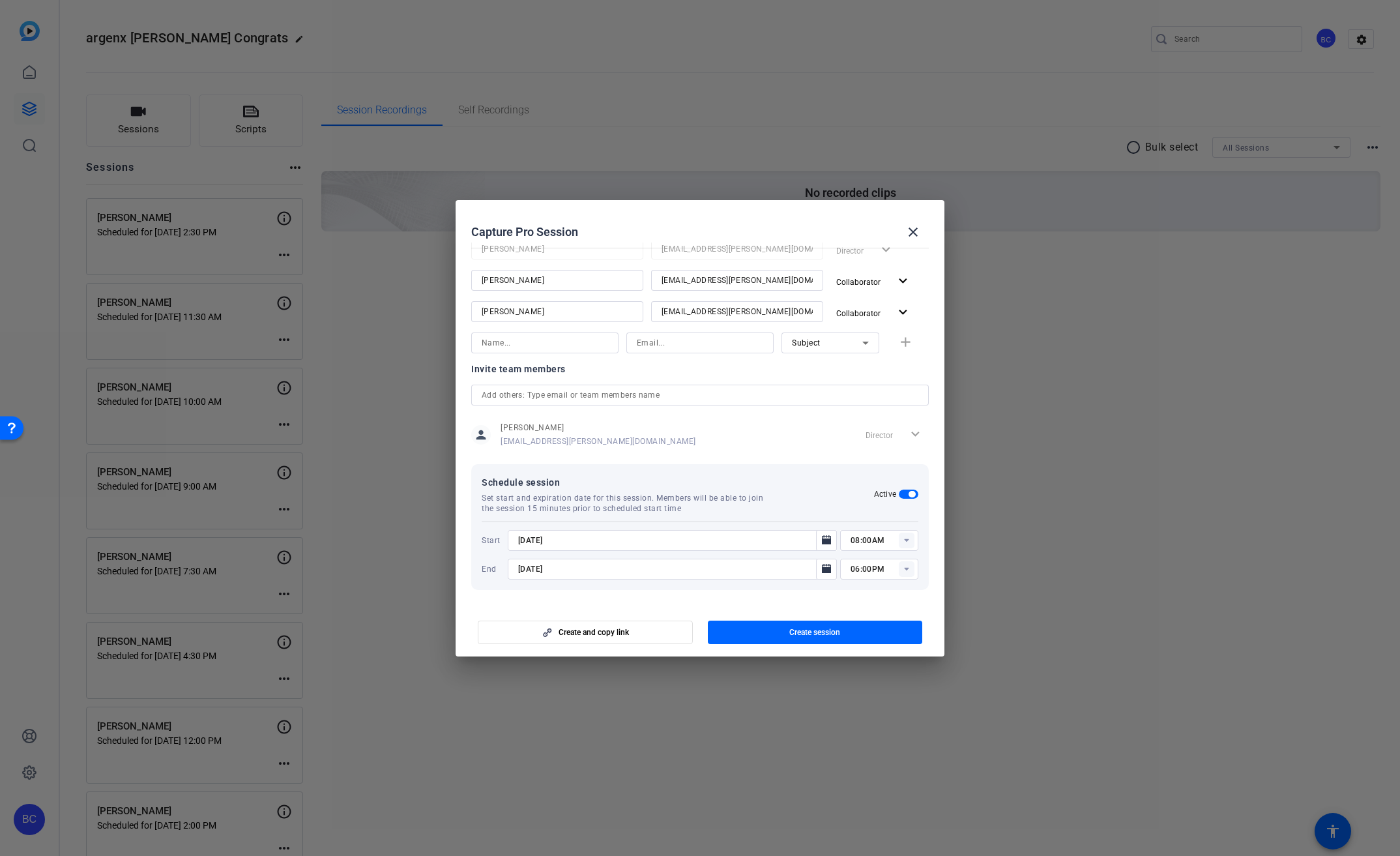
type input "[DATE]"
drag, startPoint x: 882, startPoint y: 540, endPoint x: 799, endPoint y: 540, distance: 83.0
click at [799, 540] on div "[DATE] 08:00AM" at bounding box center [712, 540] width 410 height 21
click at [854, 541] on input "0330pm" at bounding box center [884, 540] width 67 height 16
type input "03:30pm"
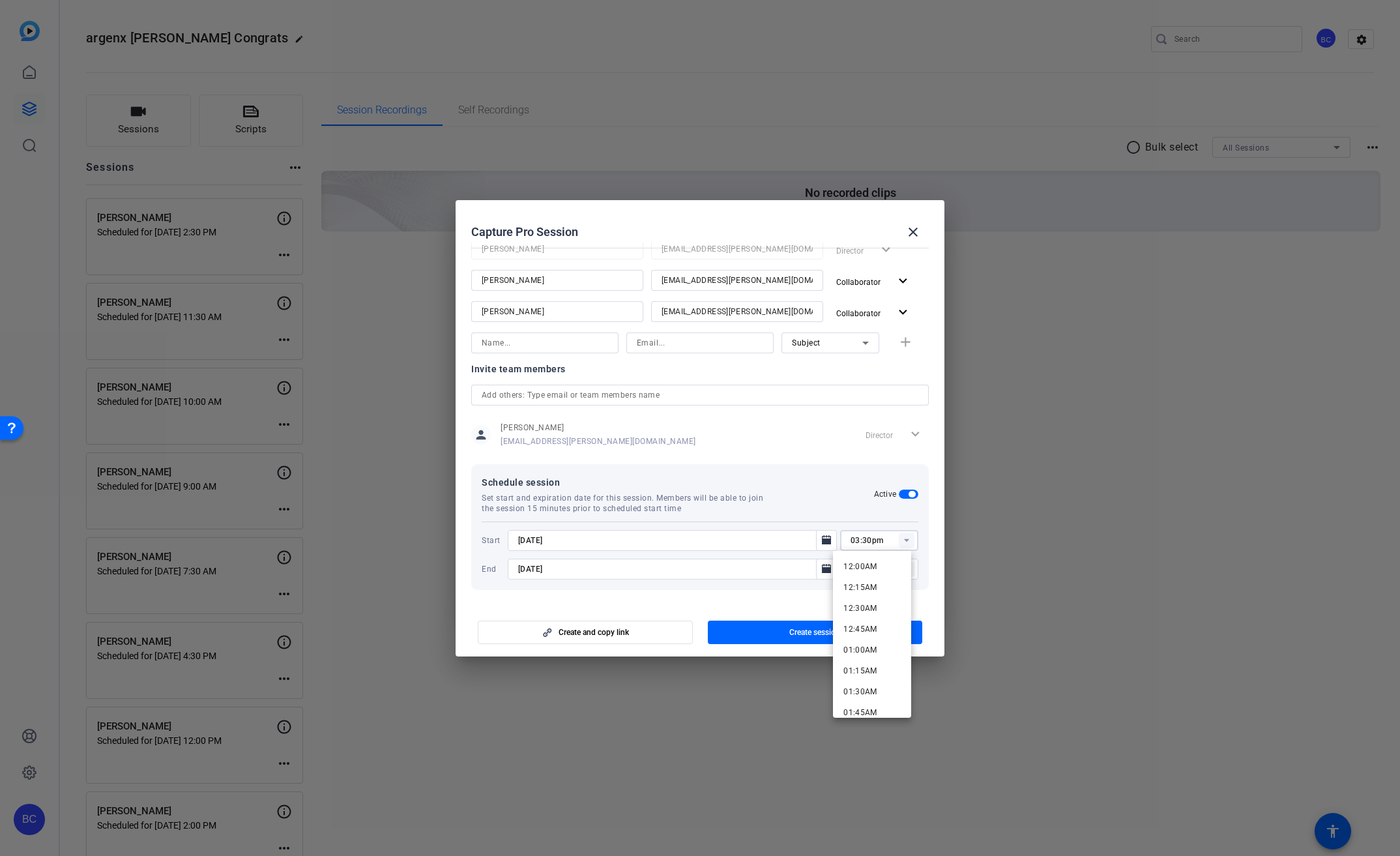
drag, startPoint x: 856, startPoint y: 509, endPoint x: 851, endPoint y: 515, distance: 7.8
click at [856, 509] on div "Schedule session Set start and expiration date for this session. Members will b…" at bounding box center [678, 494] width 392 height 39
click at [831, 627] on span "Create session" at bounding box center [814, 632] width 51 height 10
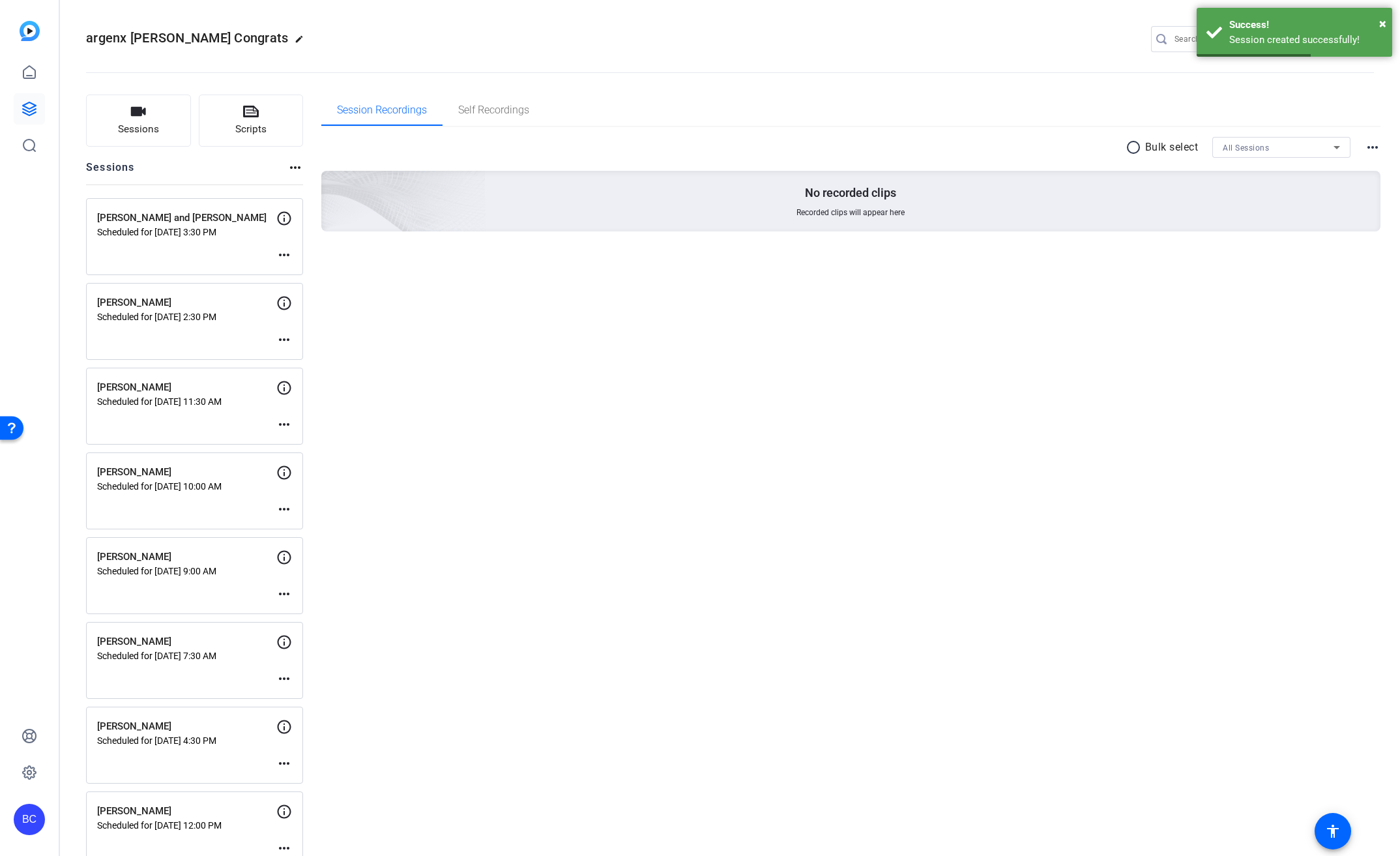
click at [287, 251] on mat-icon "more_horiz" at bounding box center [284, 255] width 16 height 16
drag, startPoint x: 311, startPoint y: 272, endPoint x: 320, endPoint y: 274, distance: 9.2
click at [311, 272] on span "Edit Session" at bounding box center [316, 274] width 60 height 16
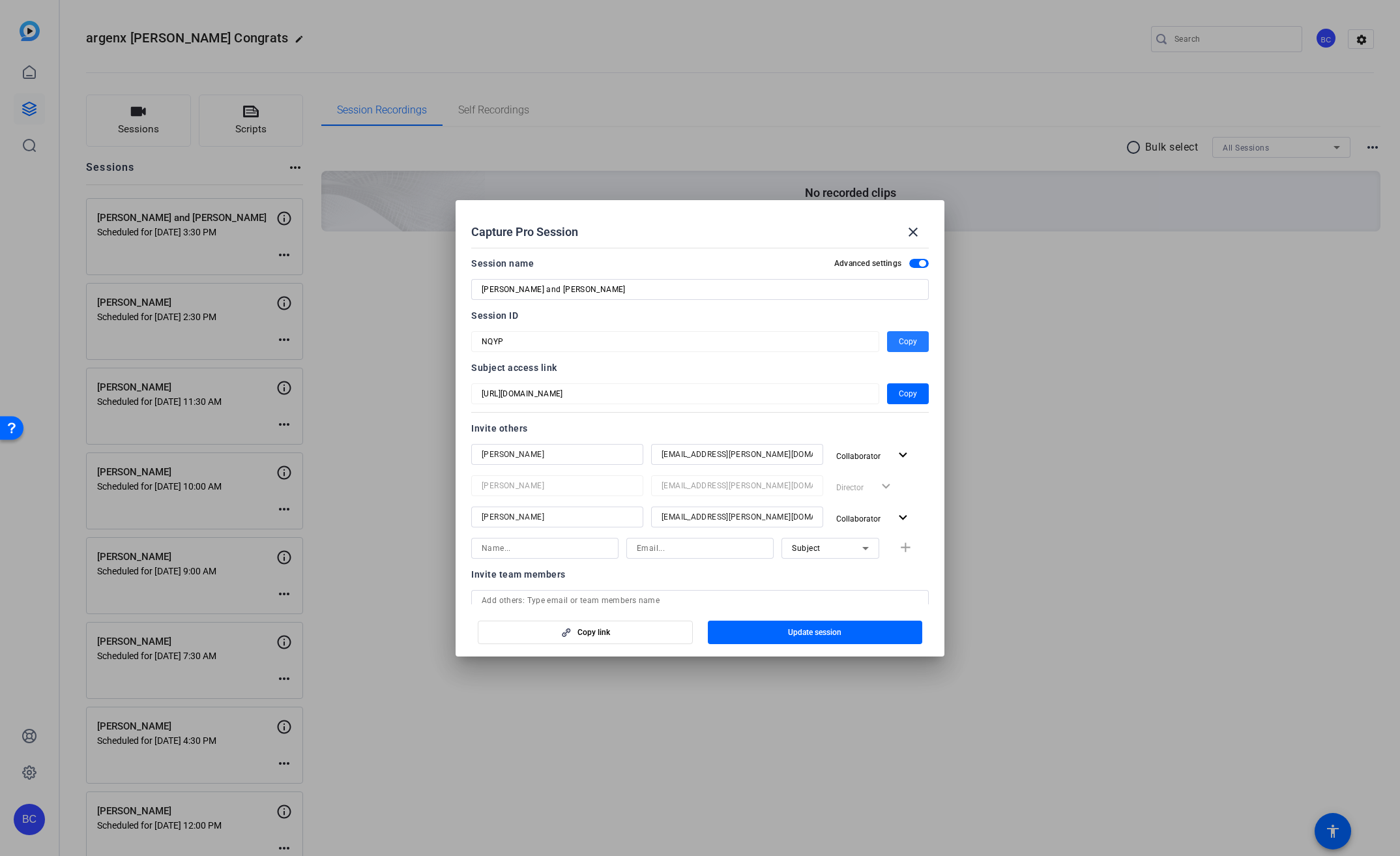
click at [899, 336] on span "Copy" at bounding box center [907, 342] width 18 height 16
click at [913, 230] on mat-icon "close" at bounding box center [913, 232] width 16 height 16
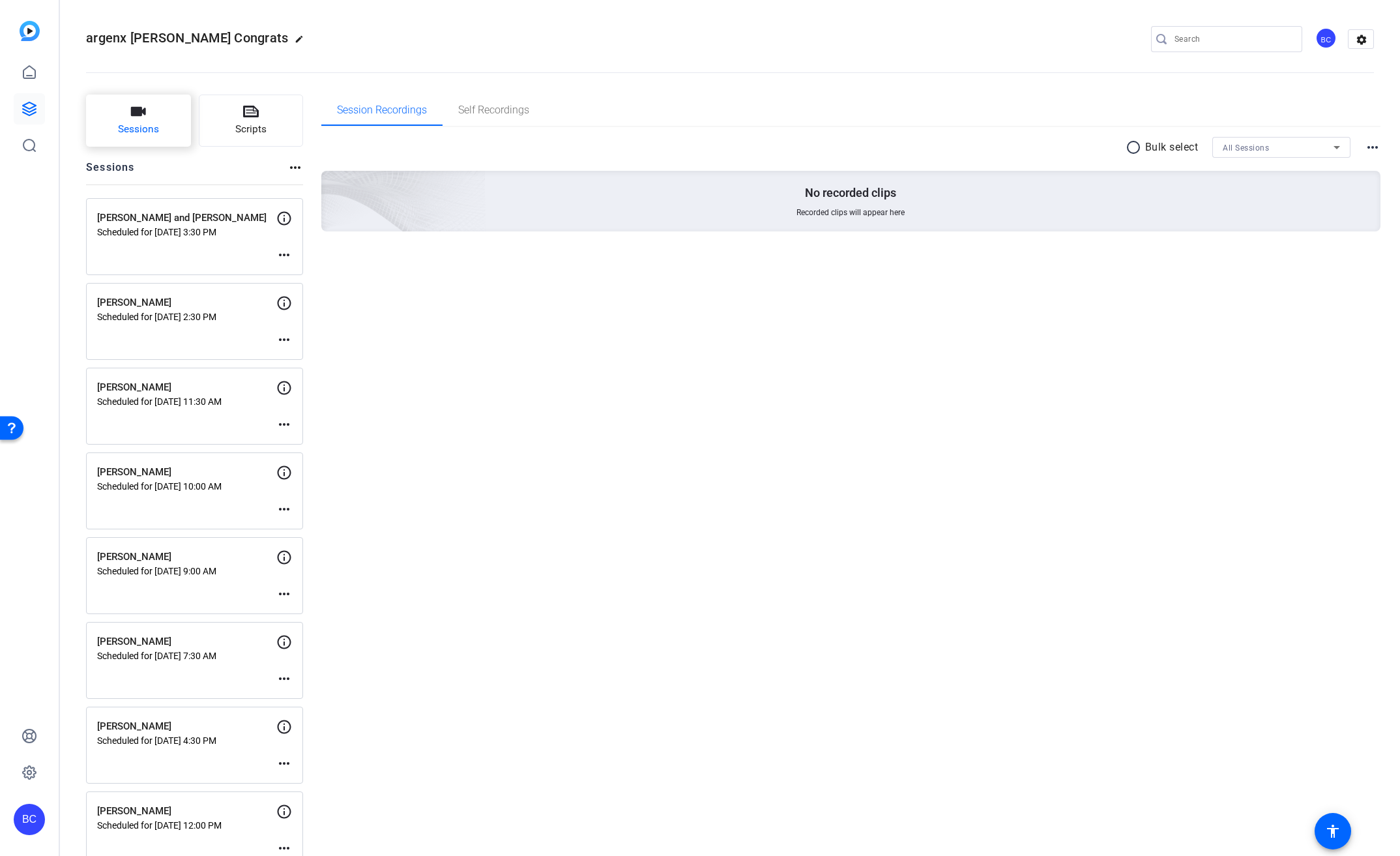
click at [142, 98] on button "Sessions" at bounding box center [138, 120] width 105 height 52
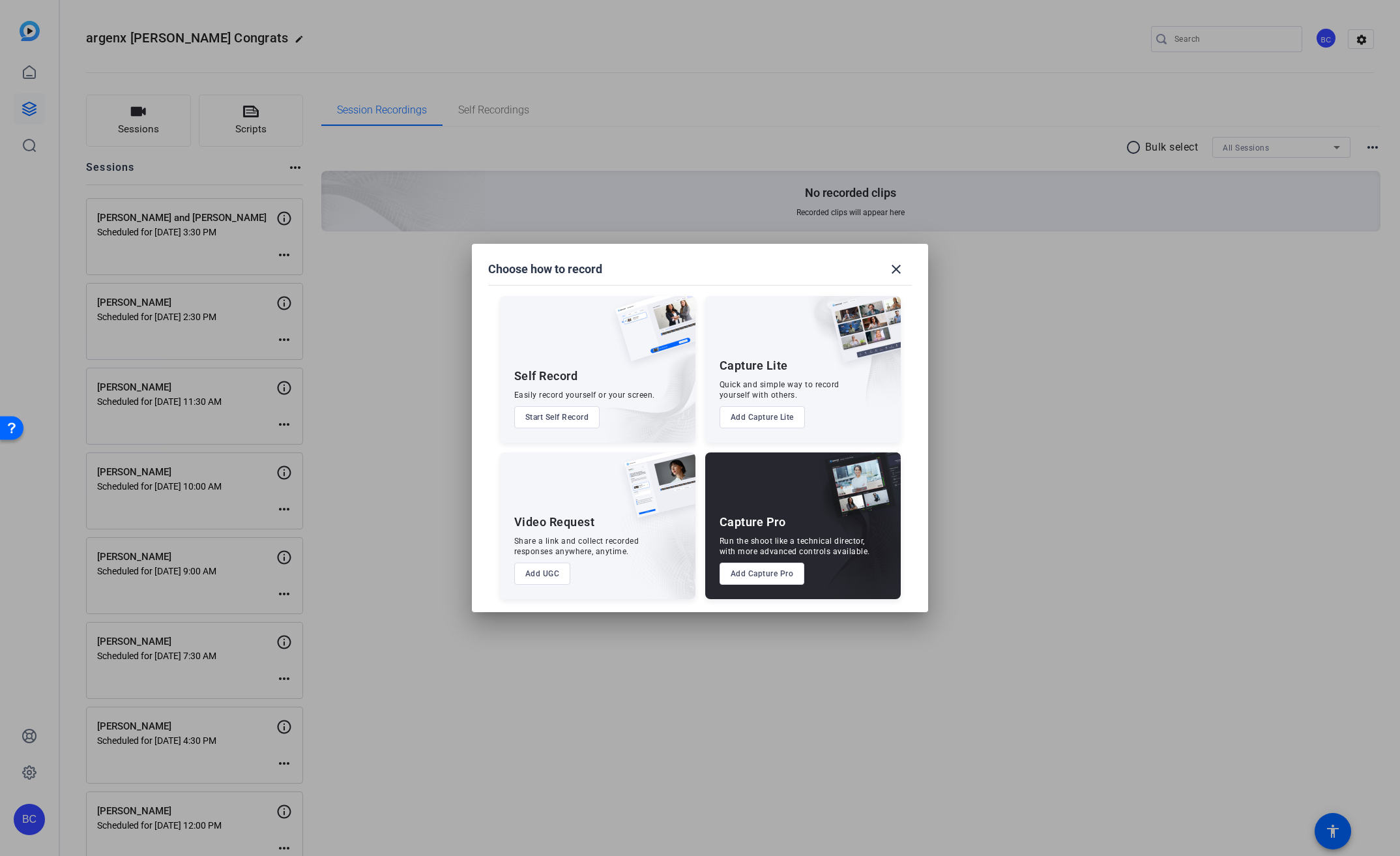
click at [793, 574] on button "Add Capture Pro" at bounding box center [762, 574] width 86 height 22
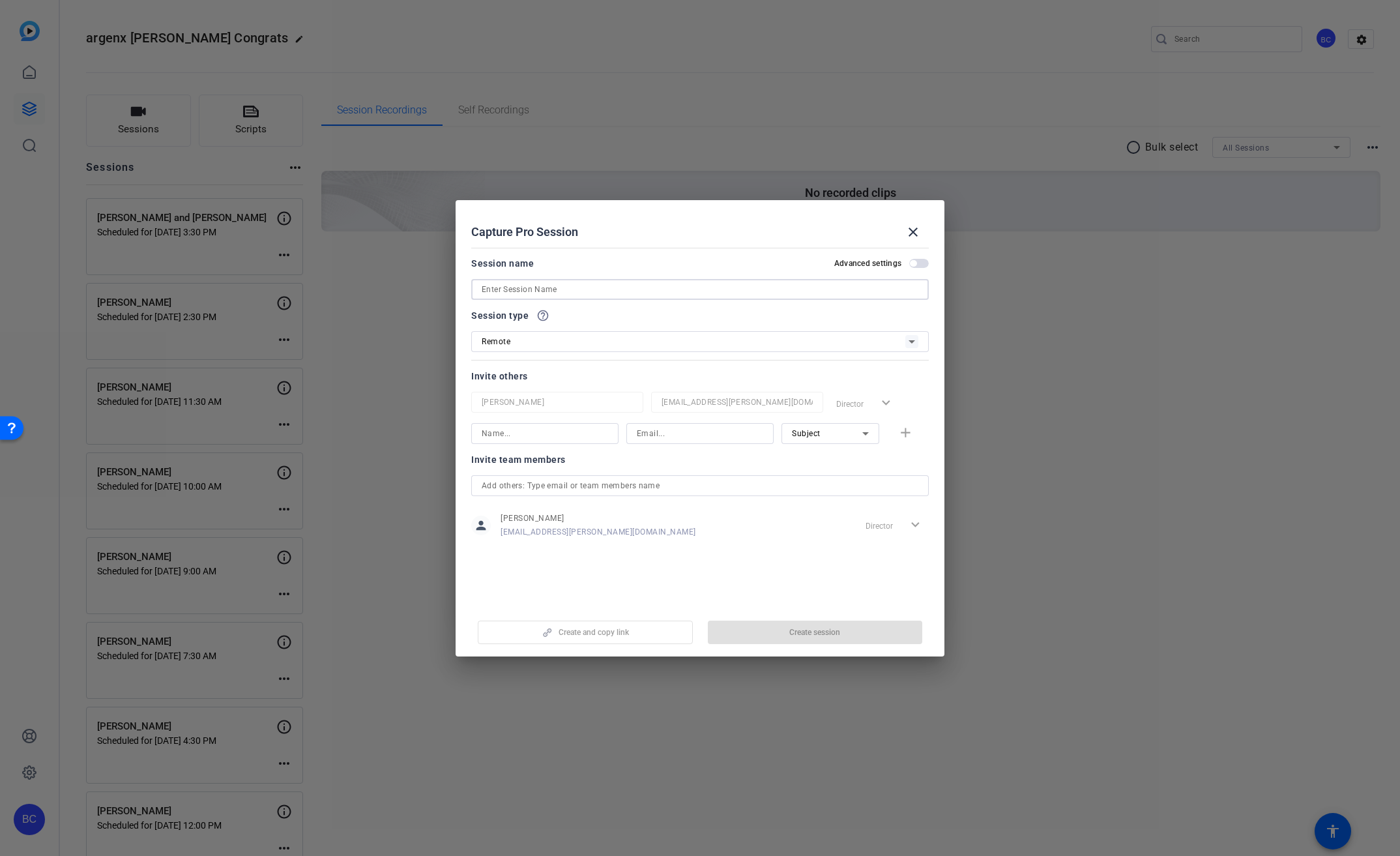
click at [601, 296] on input at bounding box center [699, 290] width 436 height 16
paste input "[PERSON_NAME]"
type input "[PERSON_NAME]"
click at [927, 264] on span "button" at bounding box center [919, 263] width 20 height 10
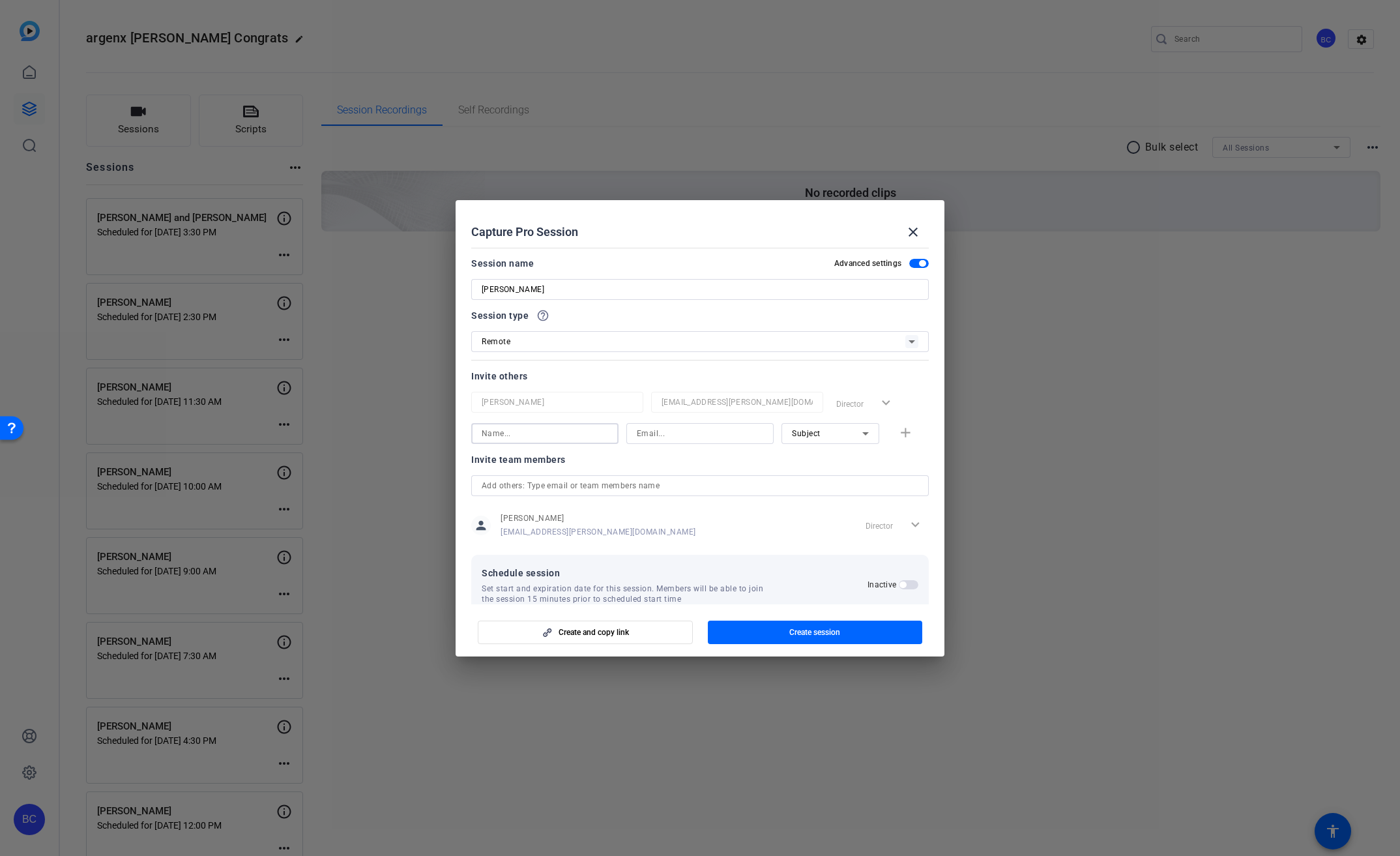
click at [574, 437] on input at bounding box center [544, 433] width 126 height 16
type input "[PERSON_NAME]"
type input "[EMAIL_ADDRESS][PERSON_NAME][DOMAIN_NAME]"
click at [900, 431] on mat-icon "add" at bounding box center [905, 433] width 16 height 16
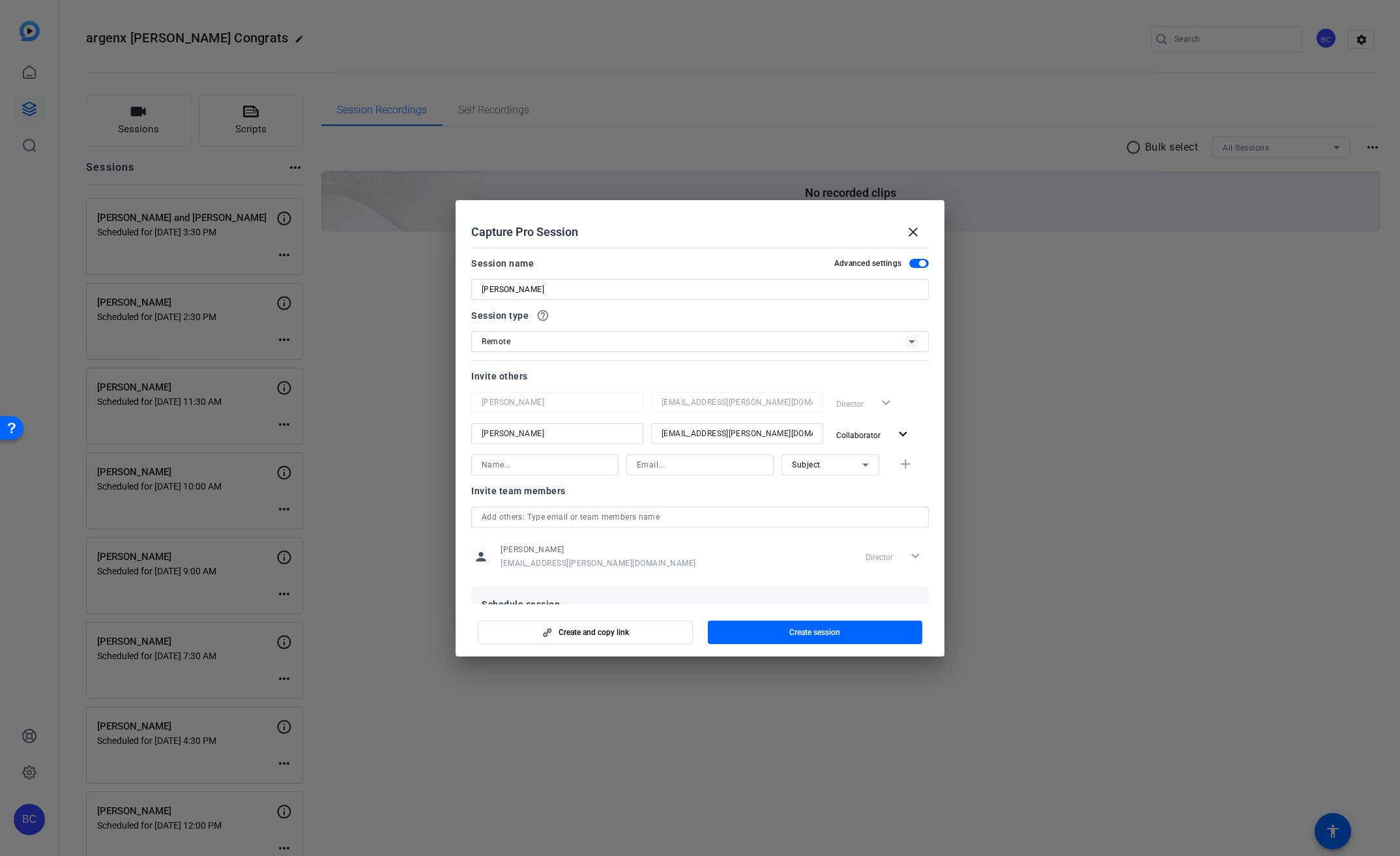
click at [561, 463] on input at bounding box center [544, 465] width 126 height 16
type input "[PERSON_NAME]"
type input "[EMAIL_ADDRESS][PERSON_NAME][DOMAIN_NAME]"
click at [906, 465] on mat-icon "add" at bounding box center [905, 464] width 16 height 16
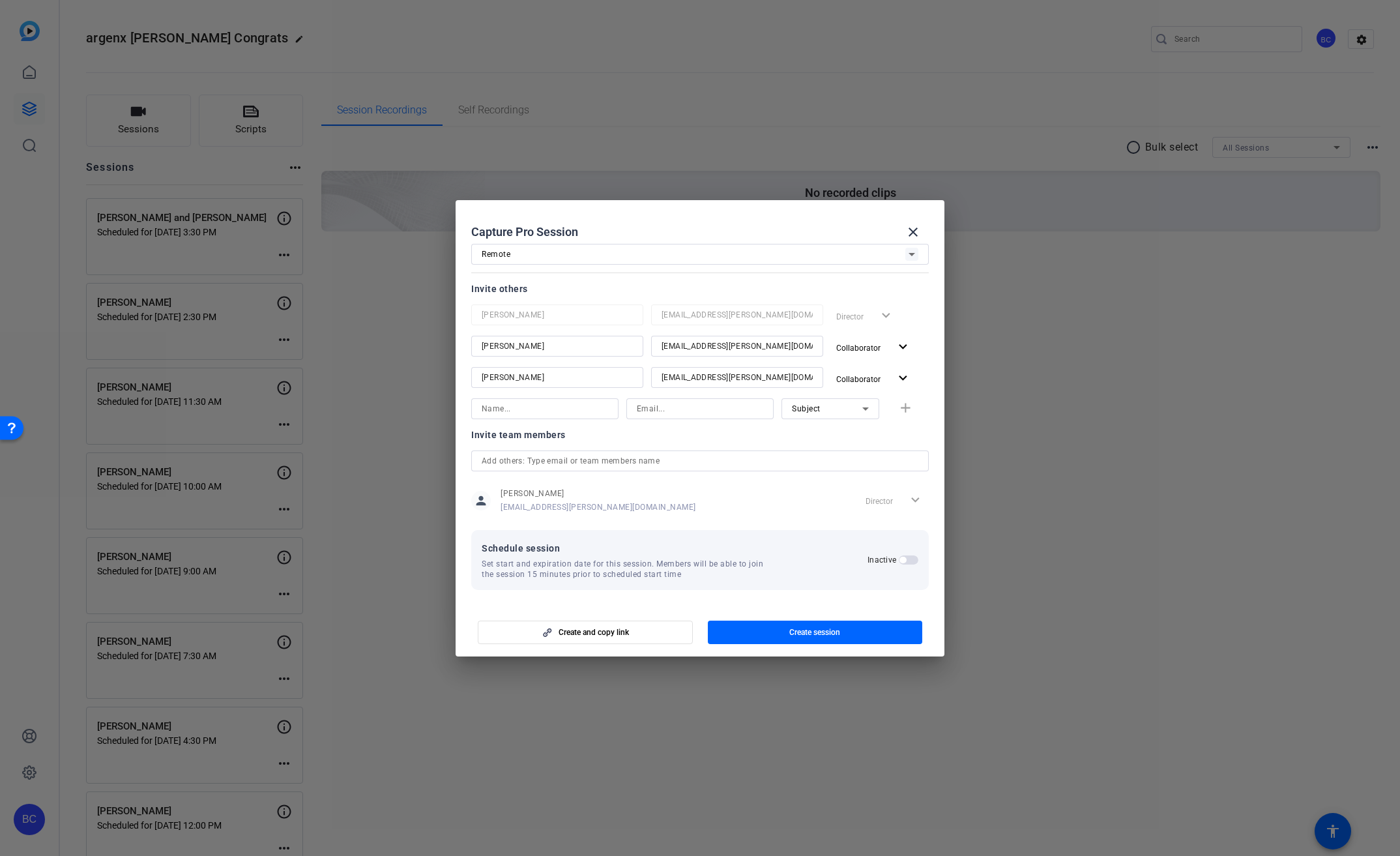
click at [908, 562] on span "button" at bounding box center [908, 560] width 20 height 10
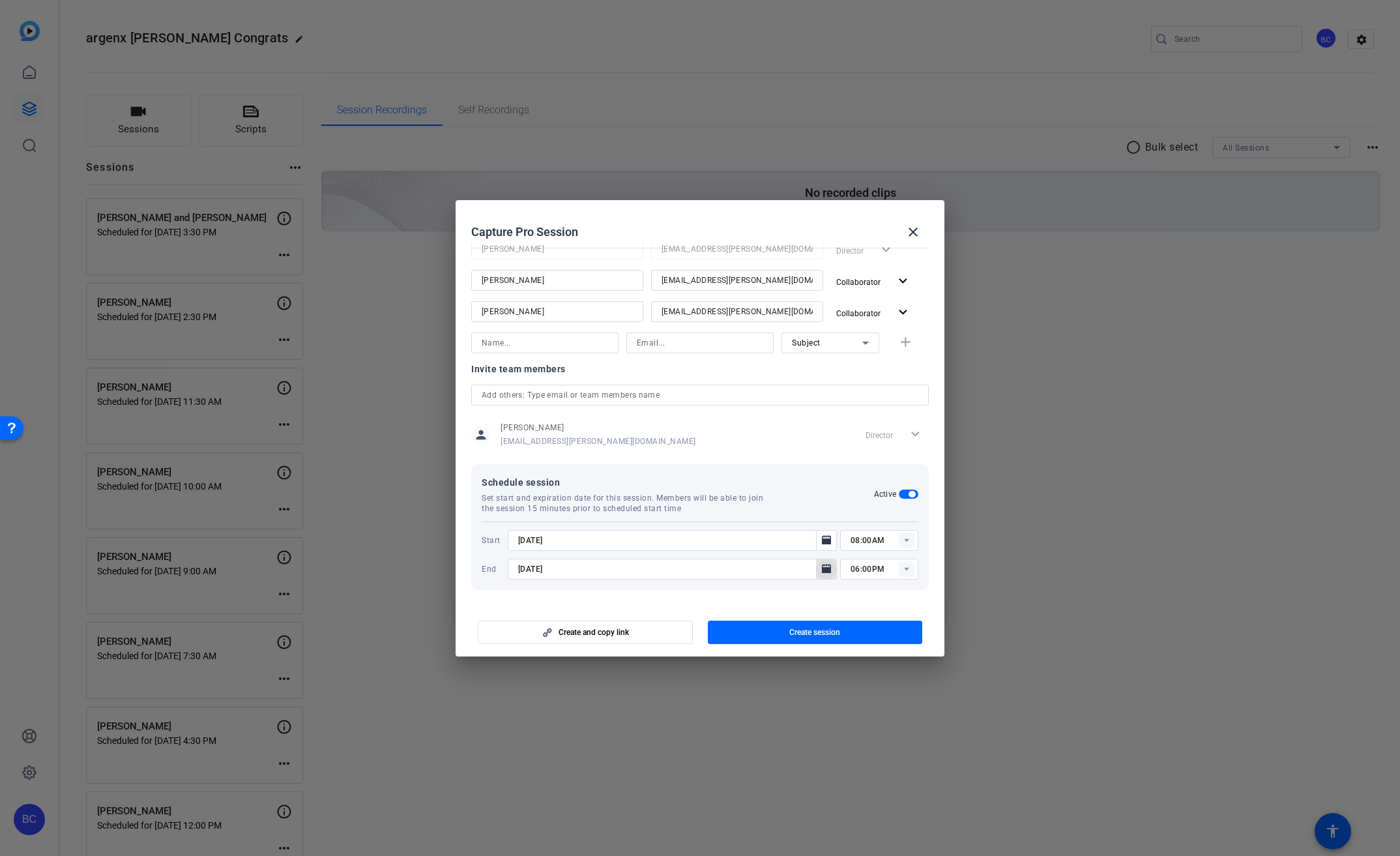
click at [822, 572] on icon "Open calendar" at bounding box center [826, 568] width 10 height 10
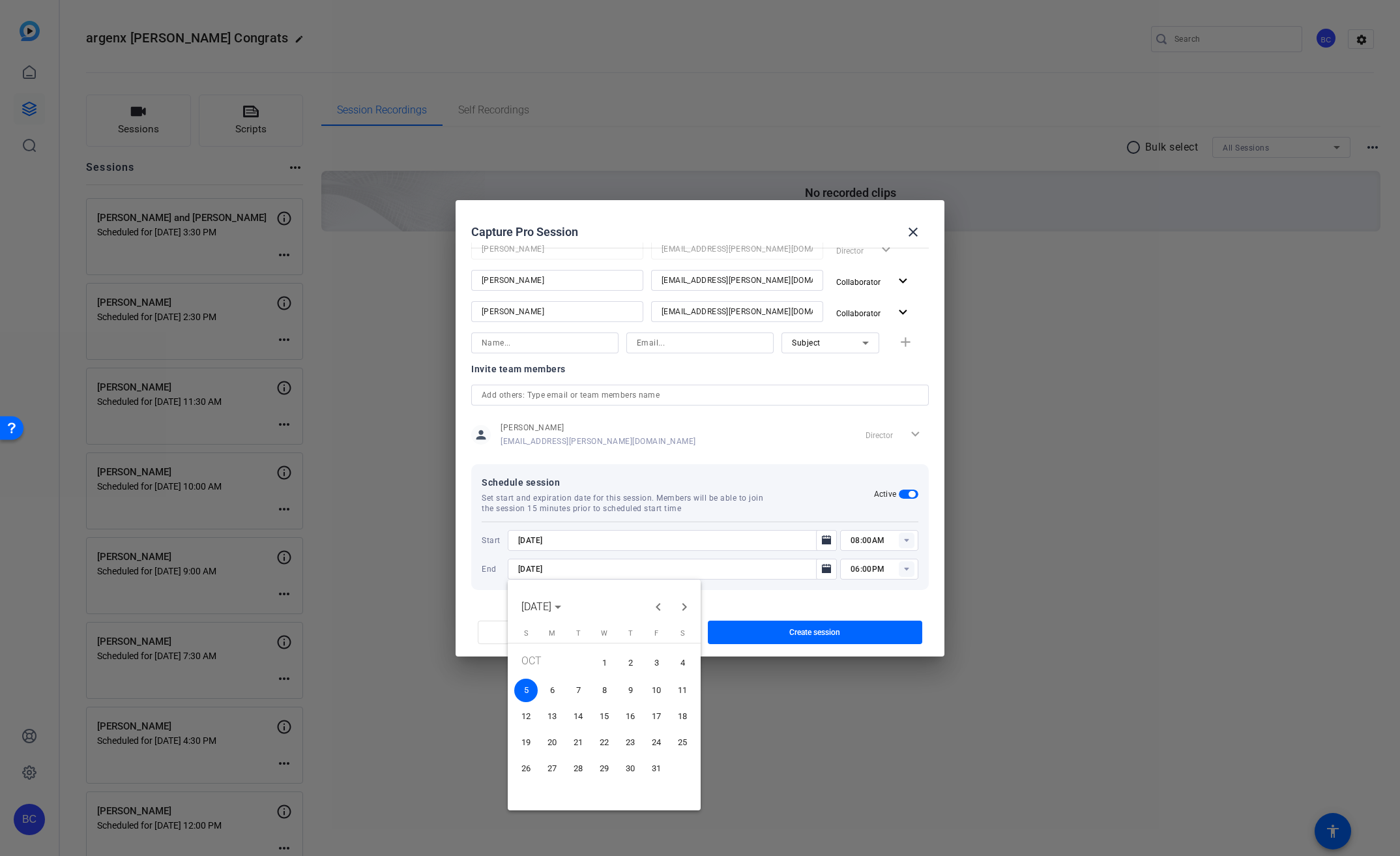
click at [666, 604] on span "Previous month" at bounding box center [659, 607] width 26 height 26
click at [570, 795] on span "30" at bounding box center [577, 791] width 23 height 23
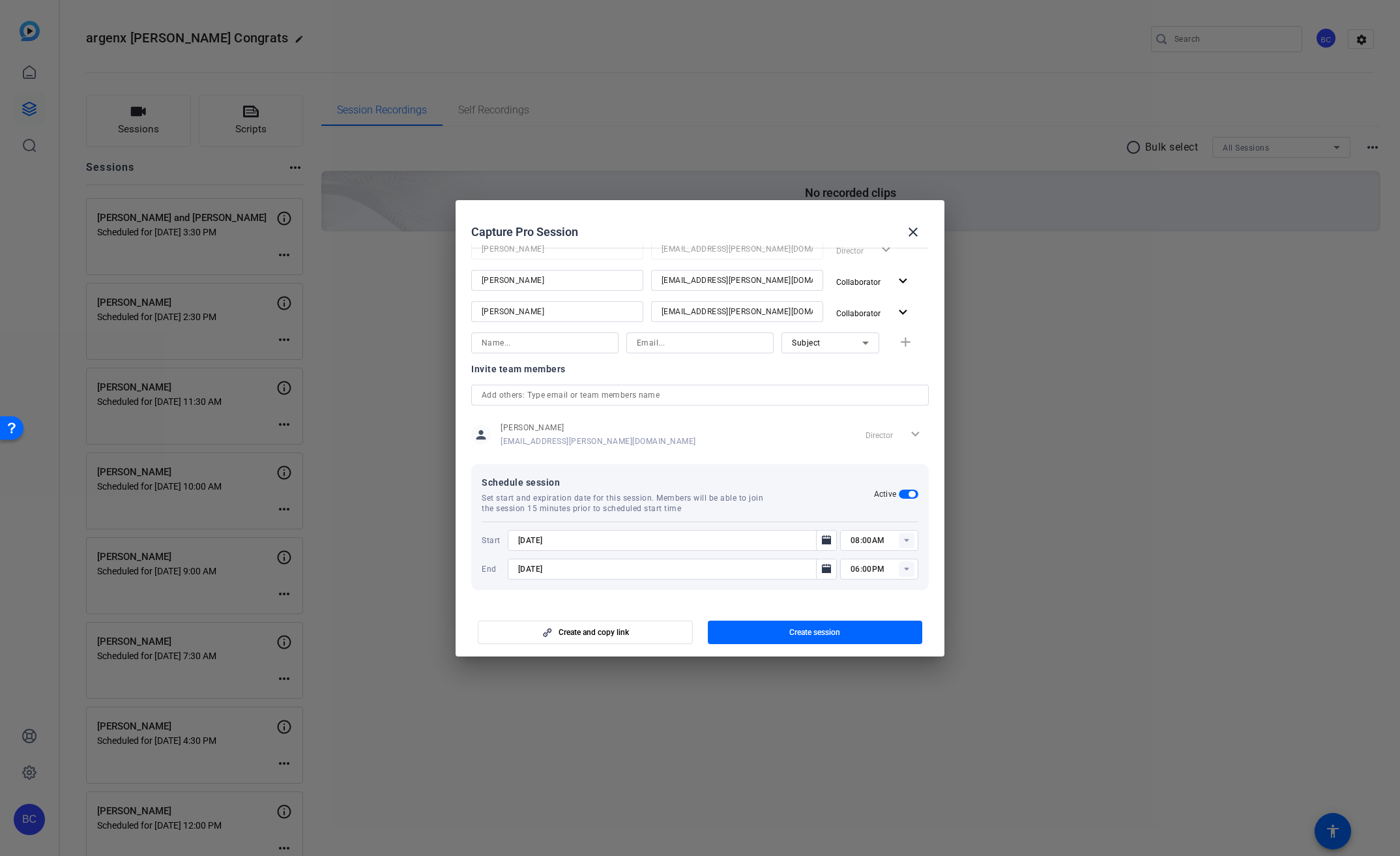
type input "[DATE]"
click at [828, 546] on span "Open calendar" at bounding box center [826, 540] width 31 height 31
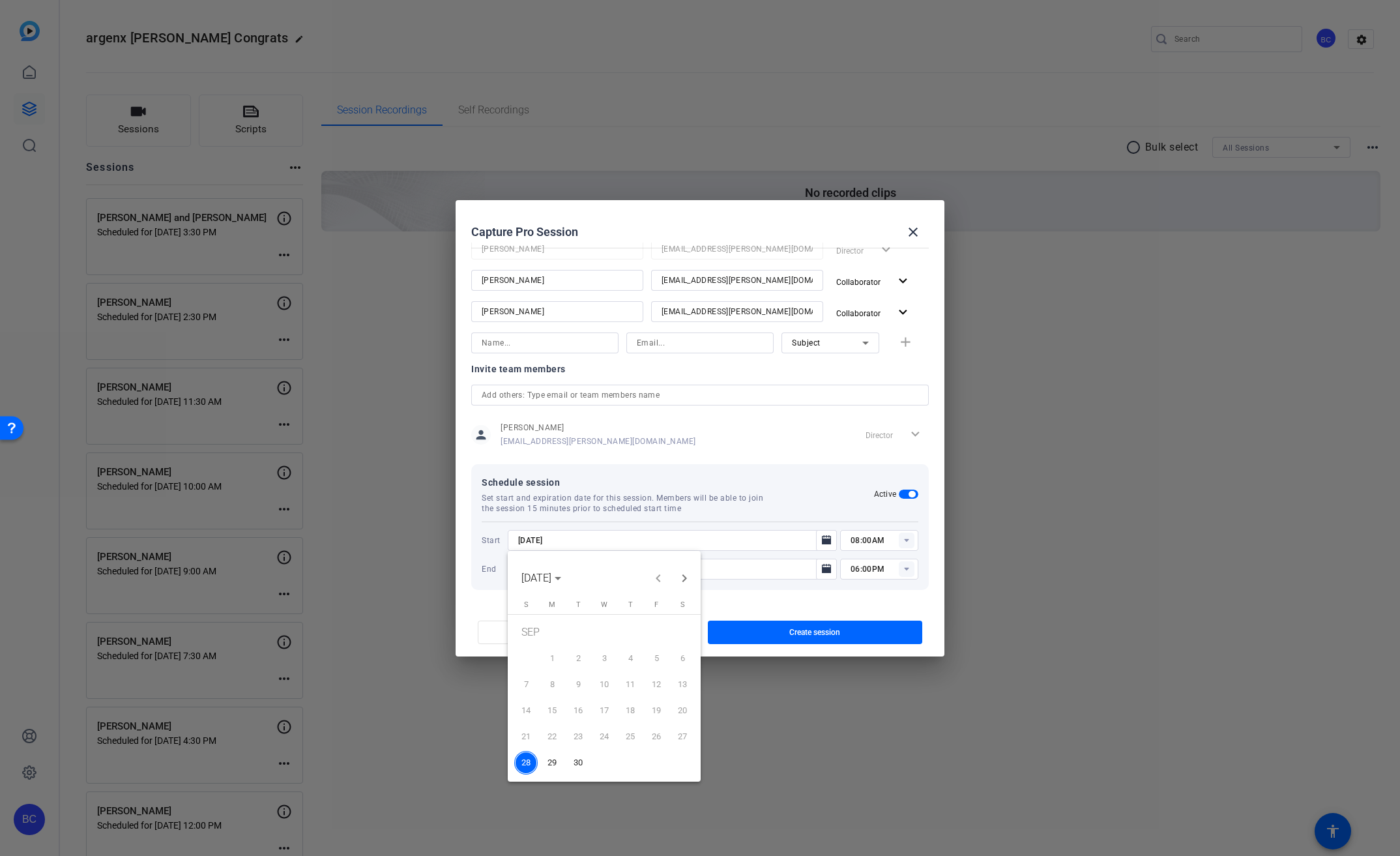
click at [585, 761] on span "30" at bounding box center [577, 763] width 23 height 23
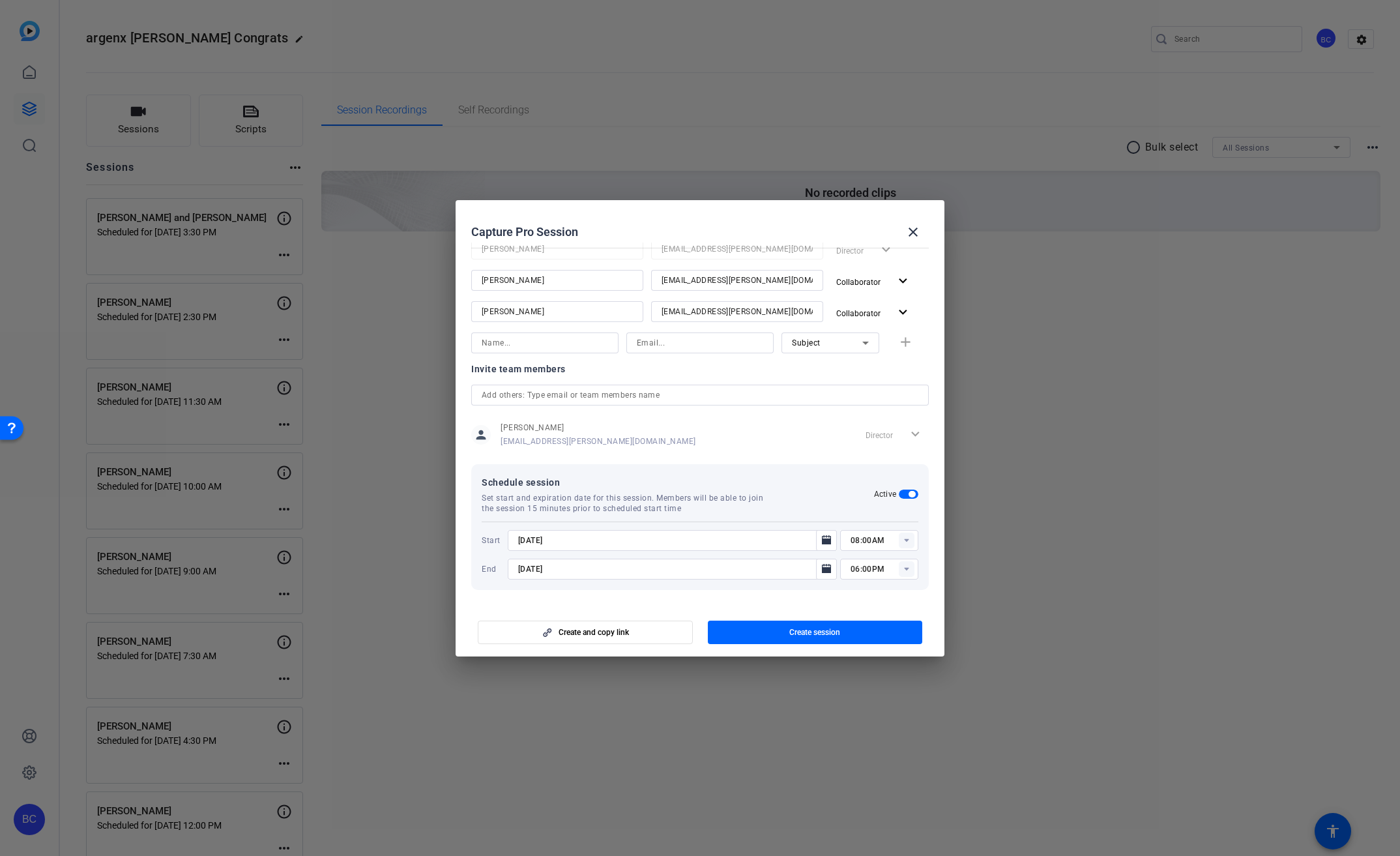
type input "[DATE]"
click at [900, 540] on rect at bounding box center [907, 540] width 16 height 16
click at [865, 596] on span "04:00PM" at bounding box center [860, 599] width 34 height 10
type input "04:00PM"
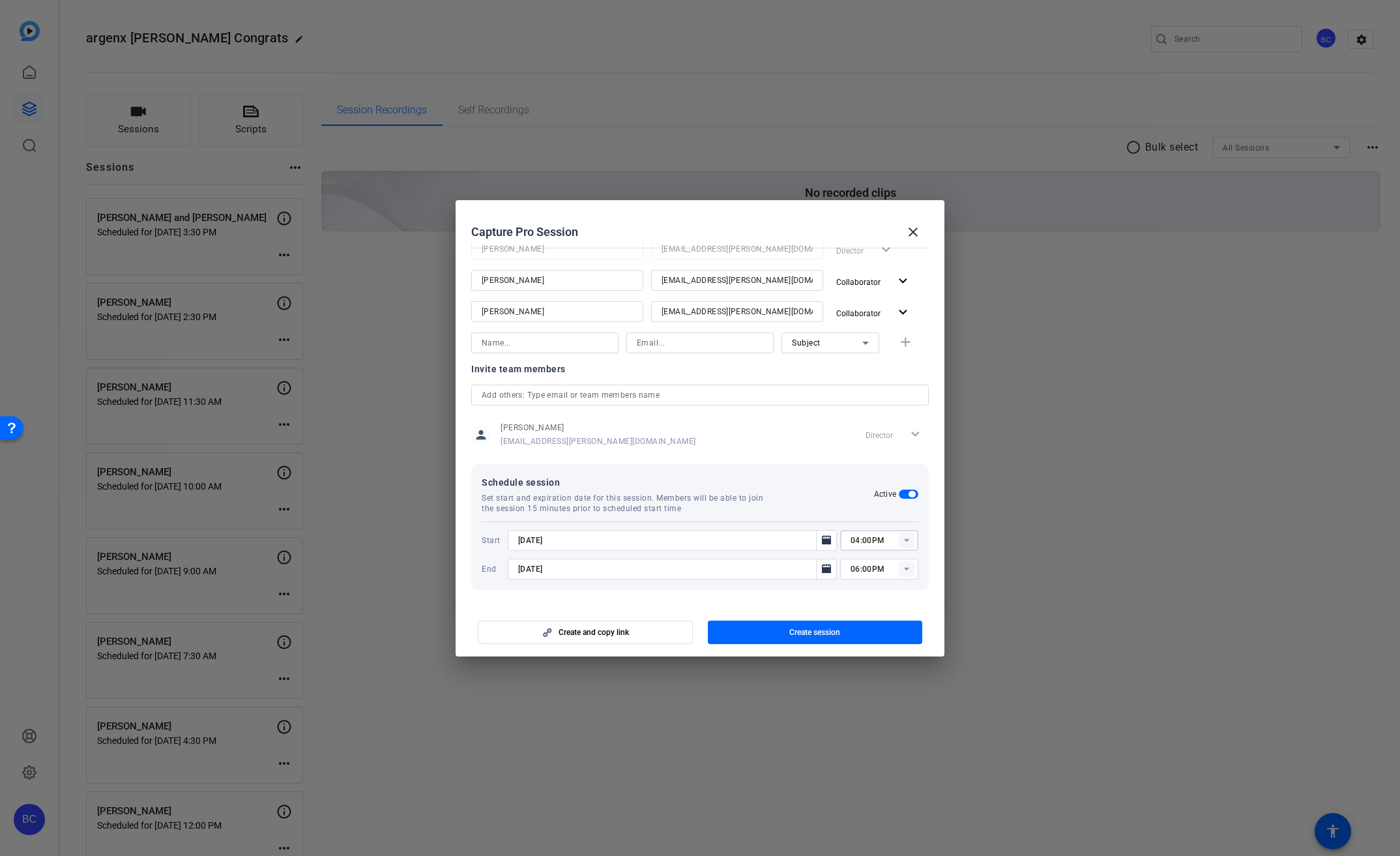
click at [815, 630] on span "Create session" at bounding box center [814, 632] width 51 height 10
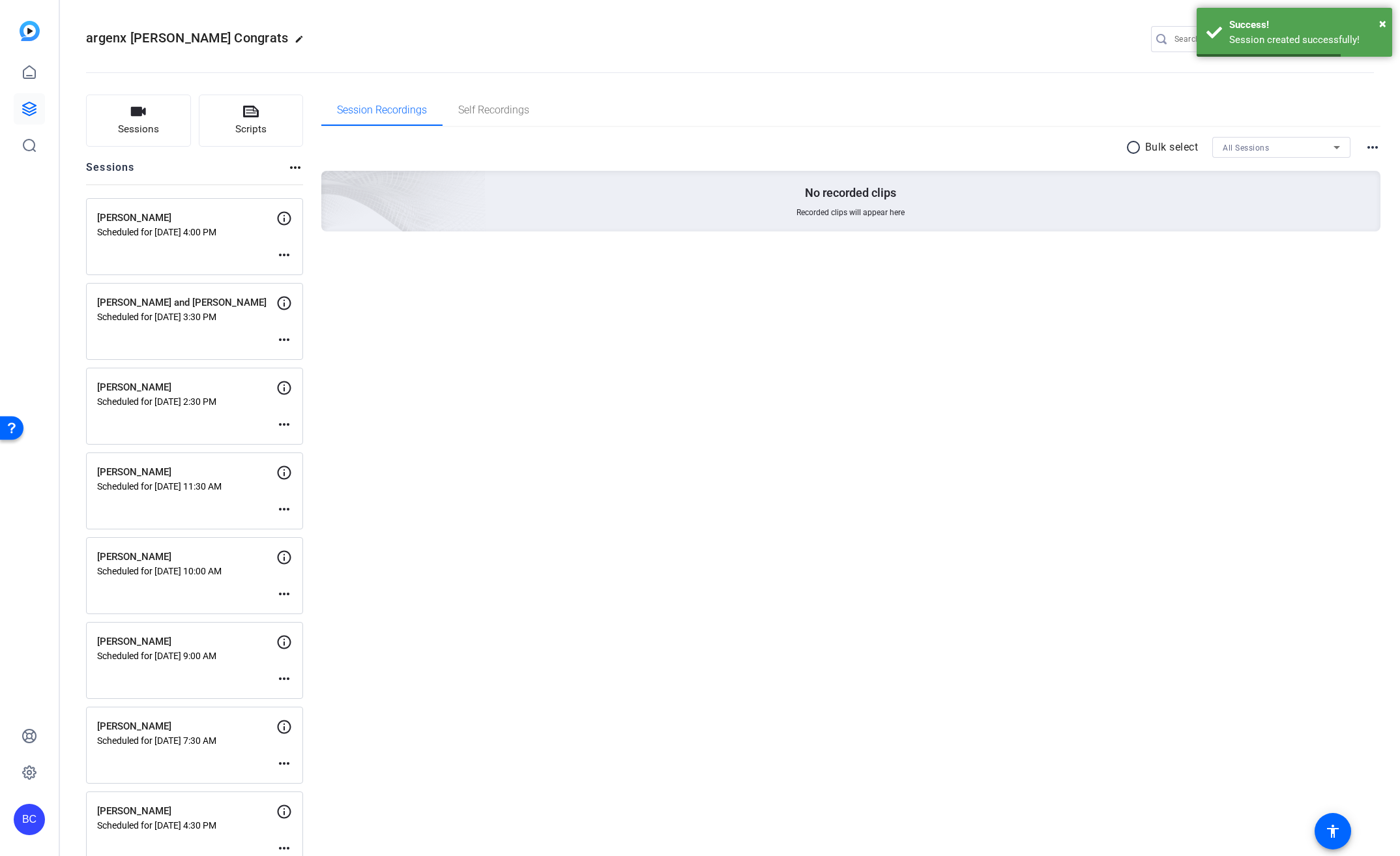
click at [284, 248] on mat-icon "more_horiz" at bounding box center [284, 255] width 16 height 16
click at [305, 266] on span "Edit Session" at bounding box center [316, 274] width 60 height 16
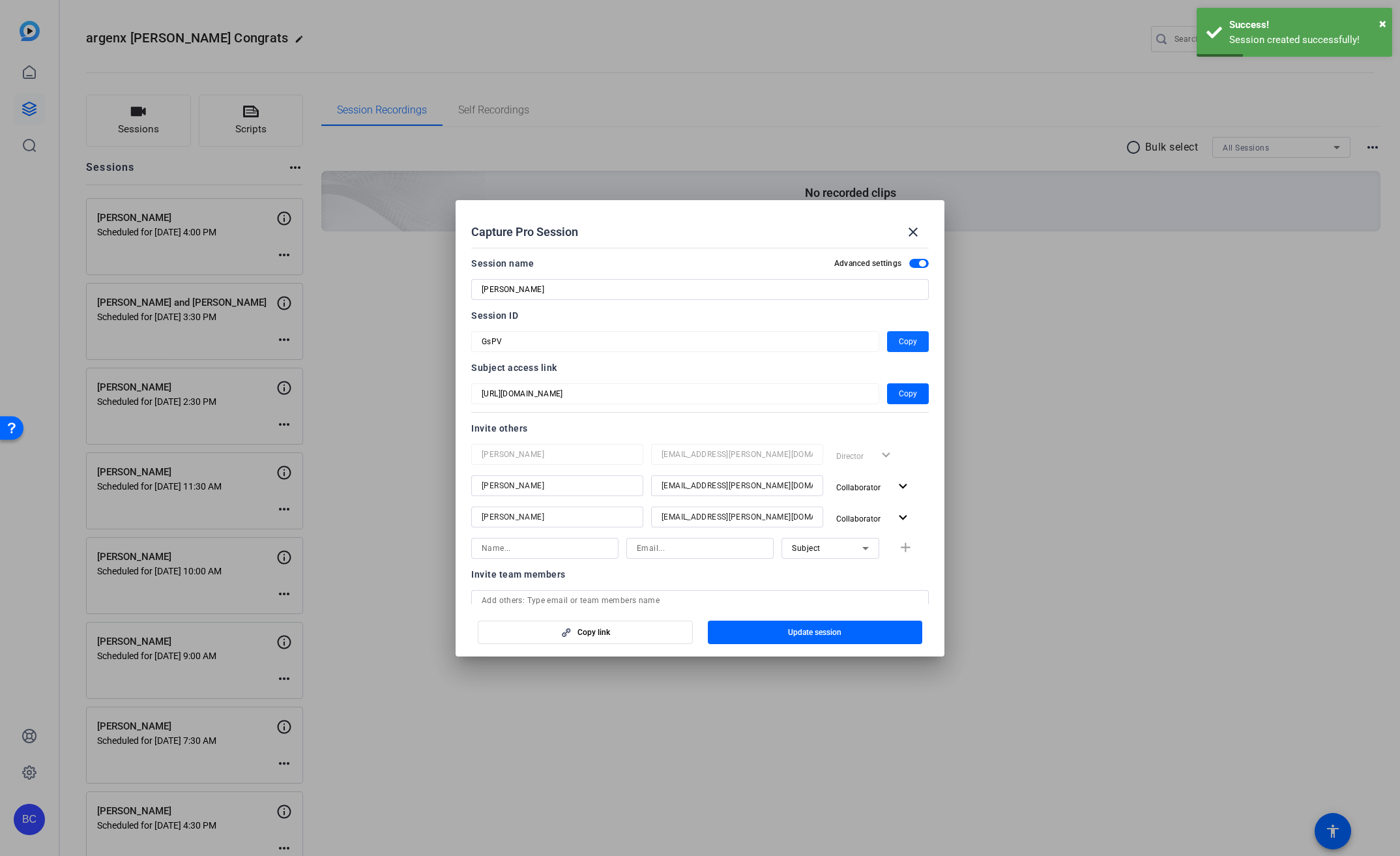
click at [899, 340] on span "Copy" at bounding box center [907, 342] width 18 height 16
click at [913, 229] on mat-icon "close" at bounding box center [913, 232] width 16 height 16
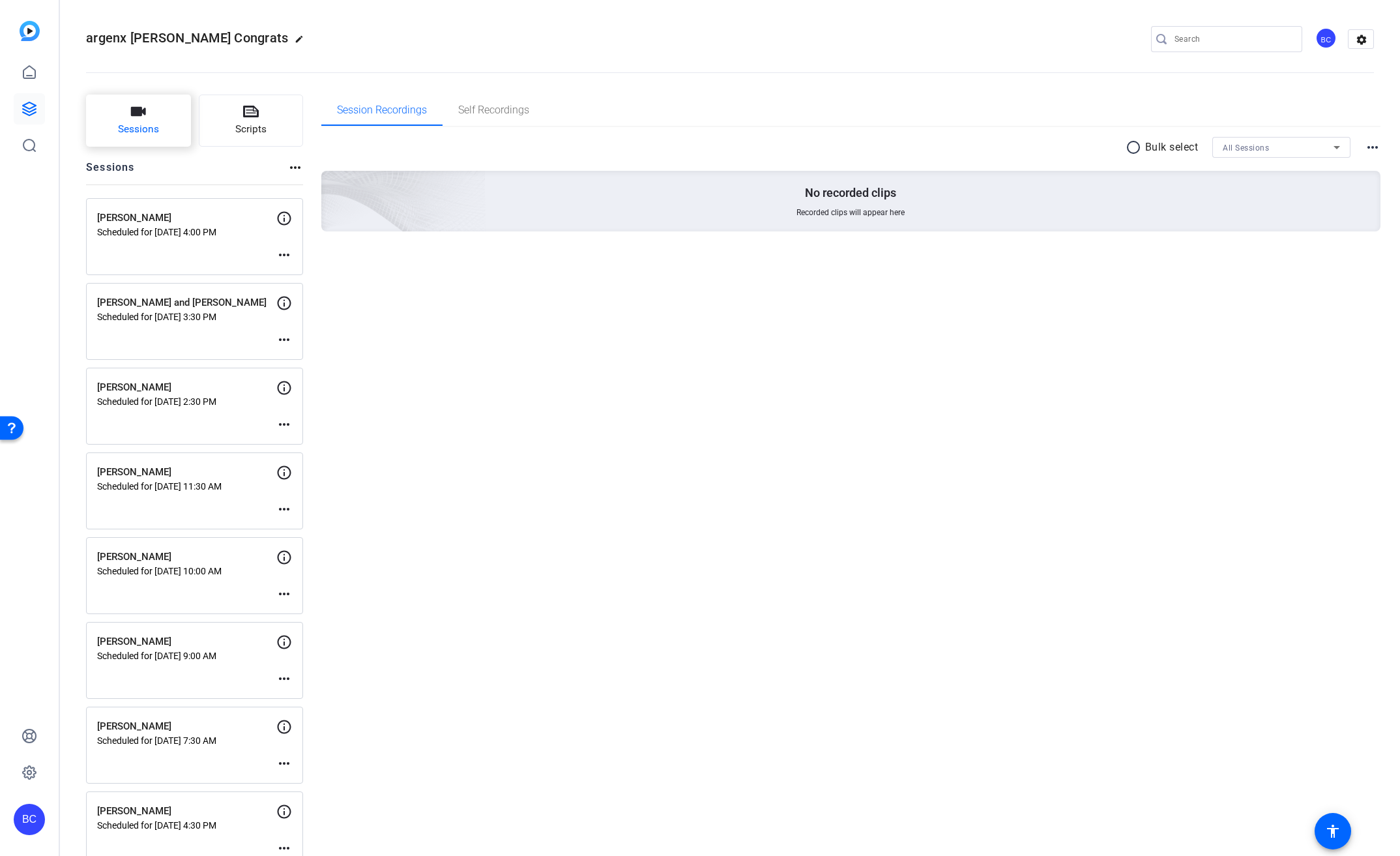
click at [137, 106] on icon "button" at bounding box center [138, 112] width 16 height 16
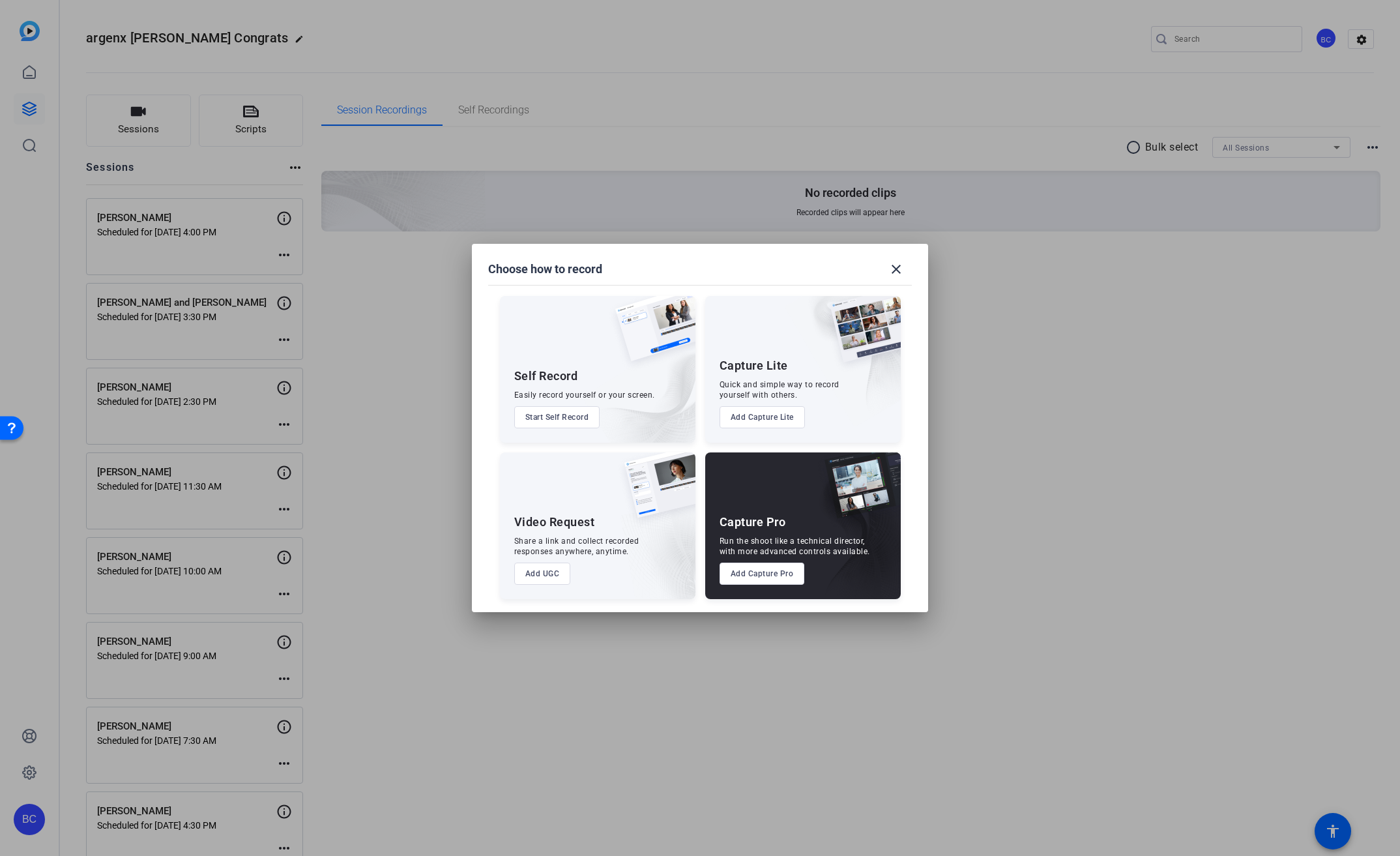
click at [788, 568] on button "Add Capture Pro" at bounding box center [762, 574] width 86 height 22
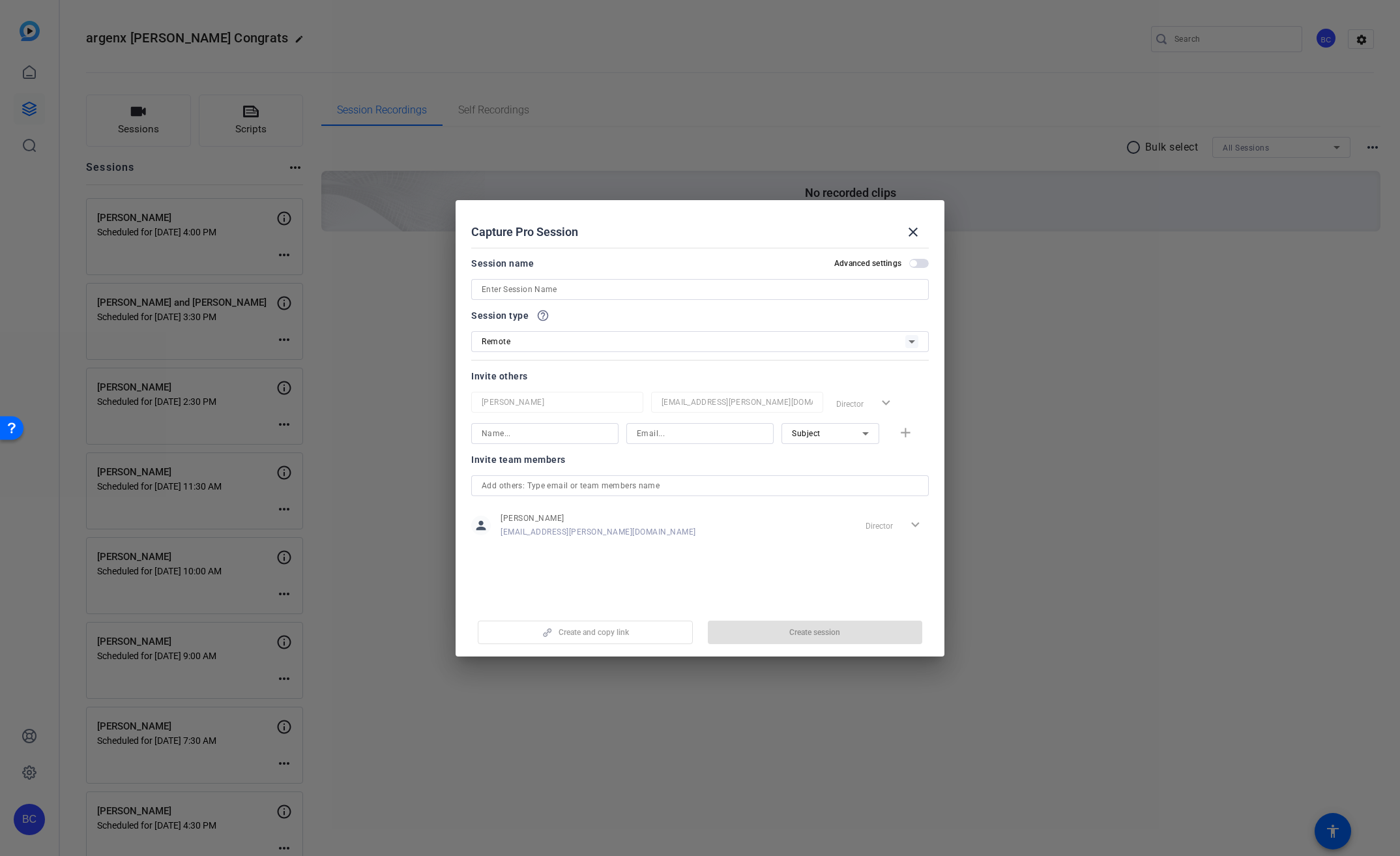
click at [589, 288] on input at bounding box center [699, 290] width 436 height 16
paste input "[PERSON_NAME]"
type input "[PERSON_NAME]"
click at [922, 263] on span "button" at bounding box center [919, 263] width 20 height 10
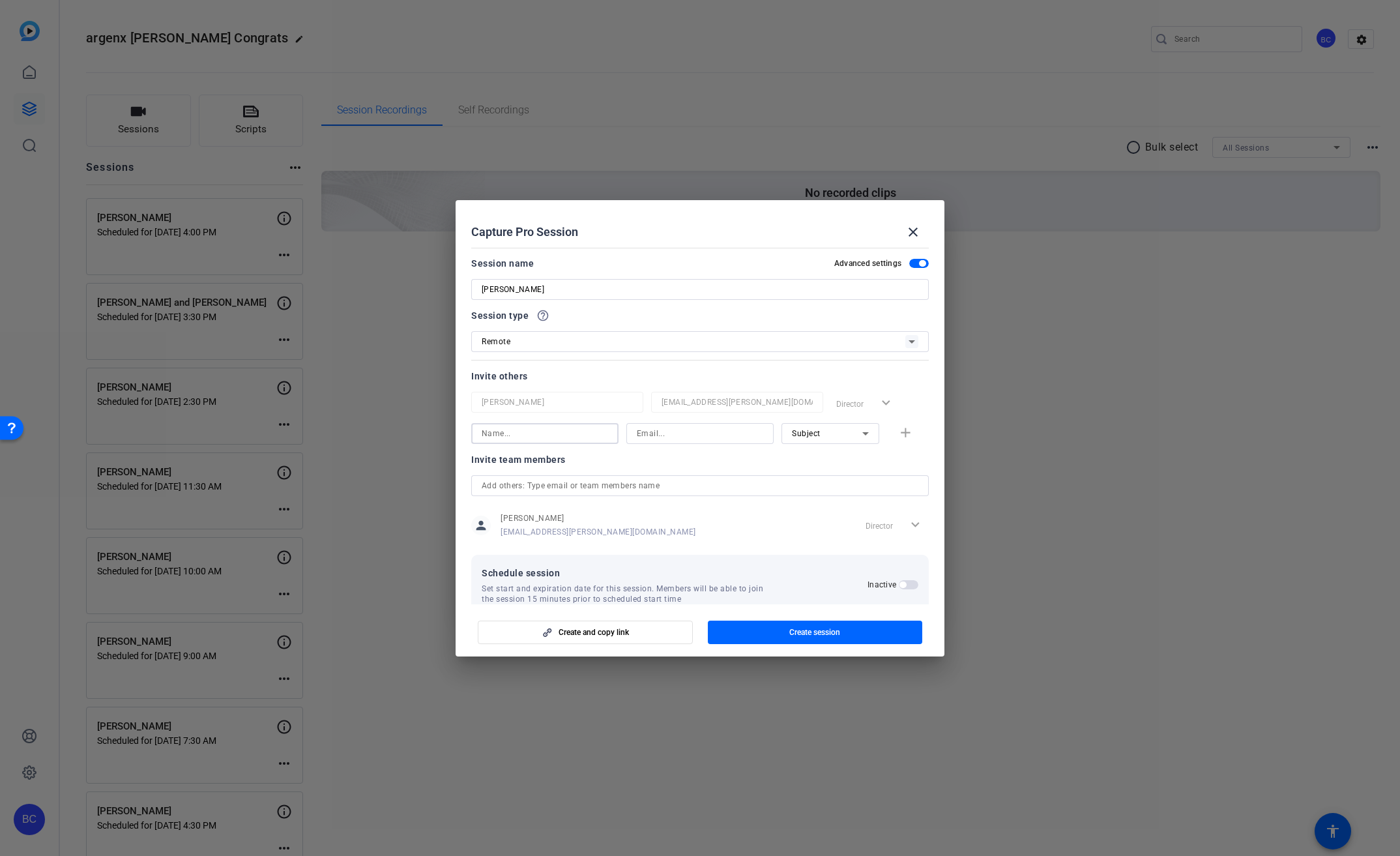
click at [552, 433] on input at bounding box center [544, 433] width 126 height 16
type input "[PERSON_NAME]"
type input "[EMAIL_ADDRESS][PERSON_NAME][DOMAIN_NAME]"
click at [900, 424] on span "button" at bounding box center [907, 433] width 41 height 31
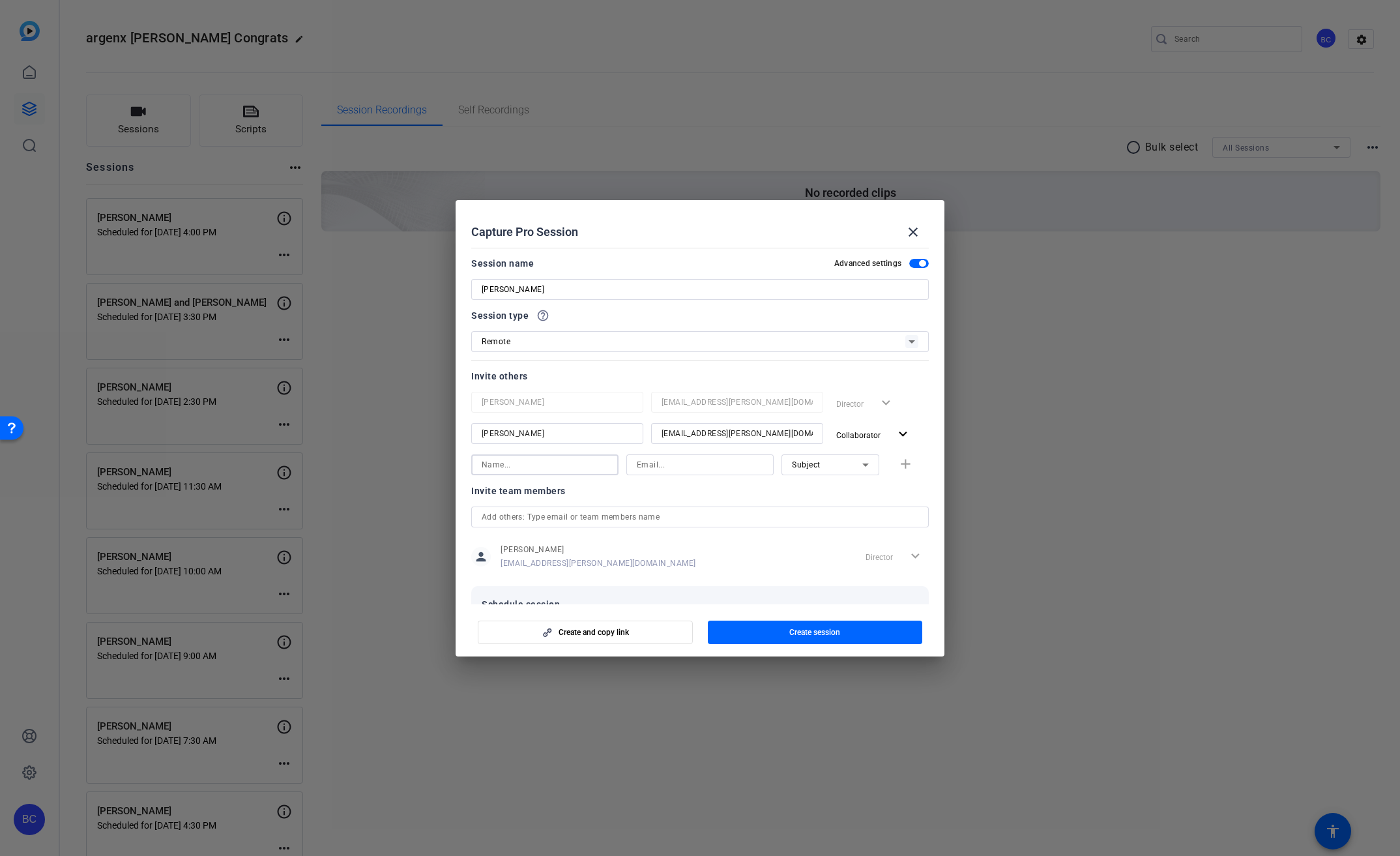
click at [569, 458] on input at bounding box center [544, 465] width 126 height 16
type input "[PERSON_NAME]"
type input "[EMAIL_ADDRESS][PERSON_NAME][DOMAIN_NAME]"
click at [898, 475] on span "button" at bounding box center [907, 465] width 41 height 31
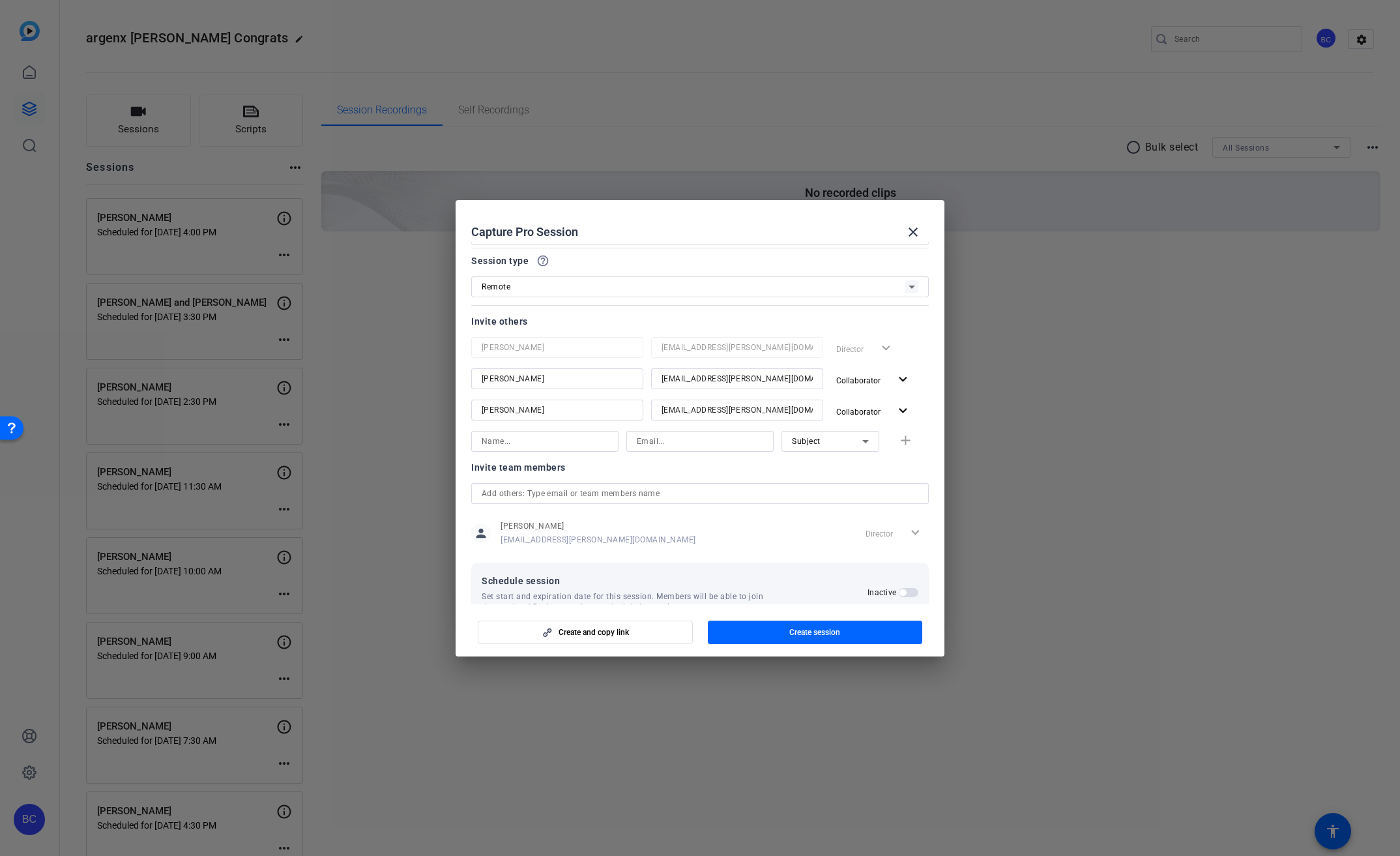
scroll to position [87, 0]
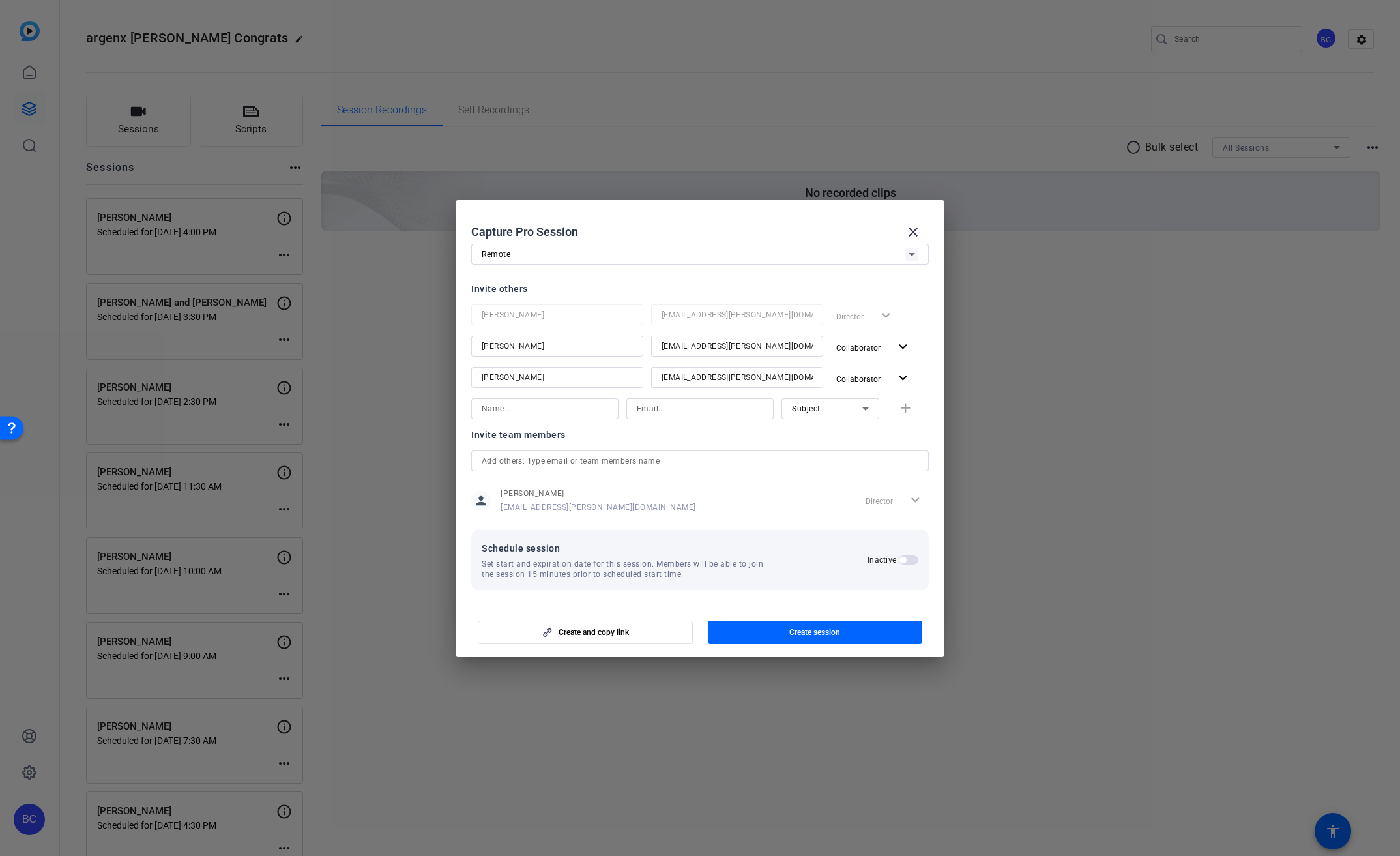
click at [900, 562] on span "button" at bounding box center [903, 560] width 7 height 7
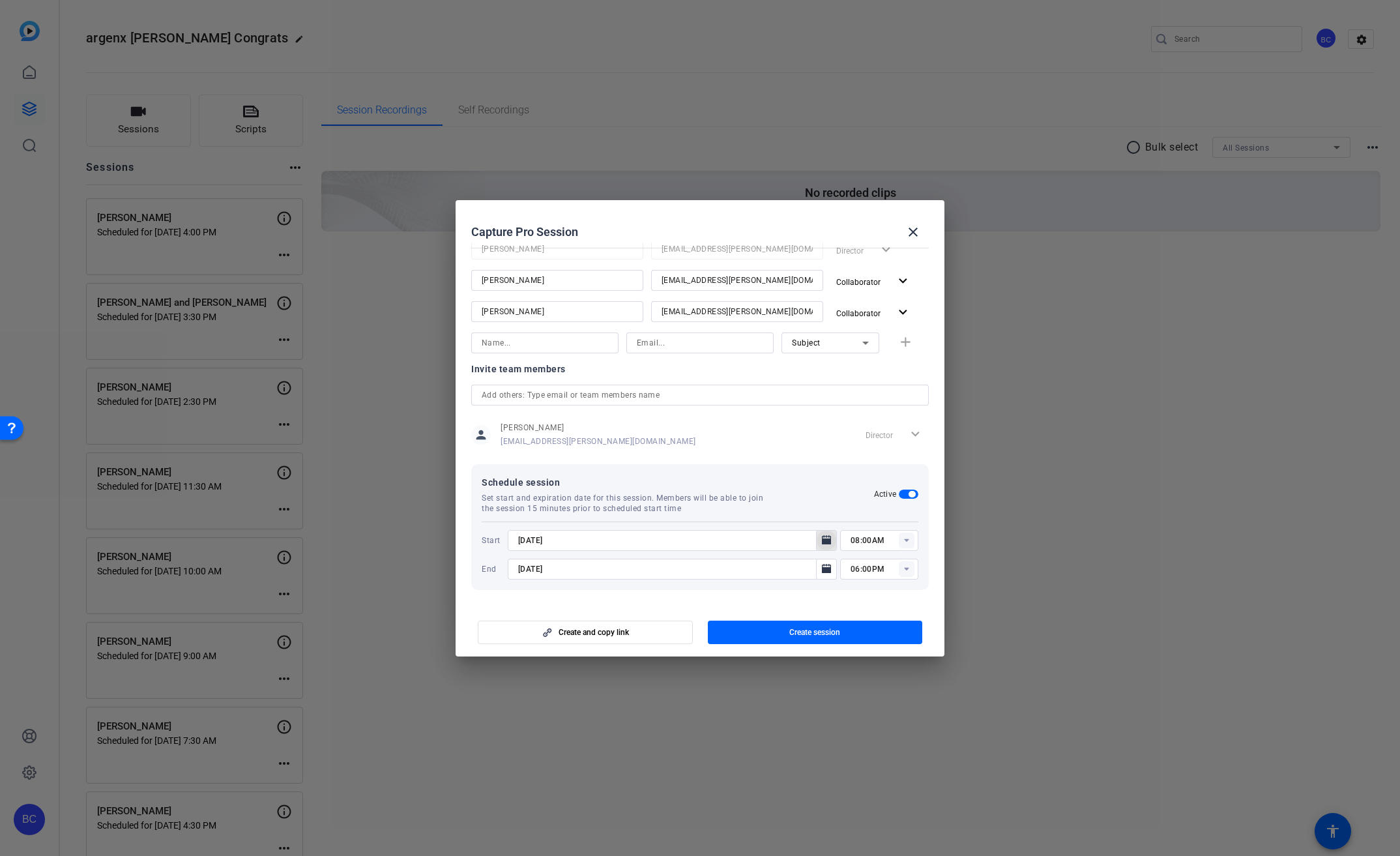
click at [826, 541] on mat-icon "Open calendar" at bounding box center [826, 540] width 16 height 16
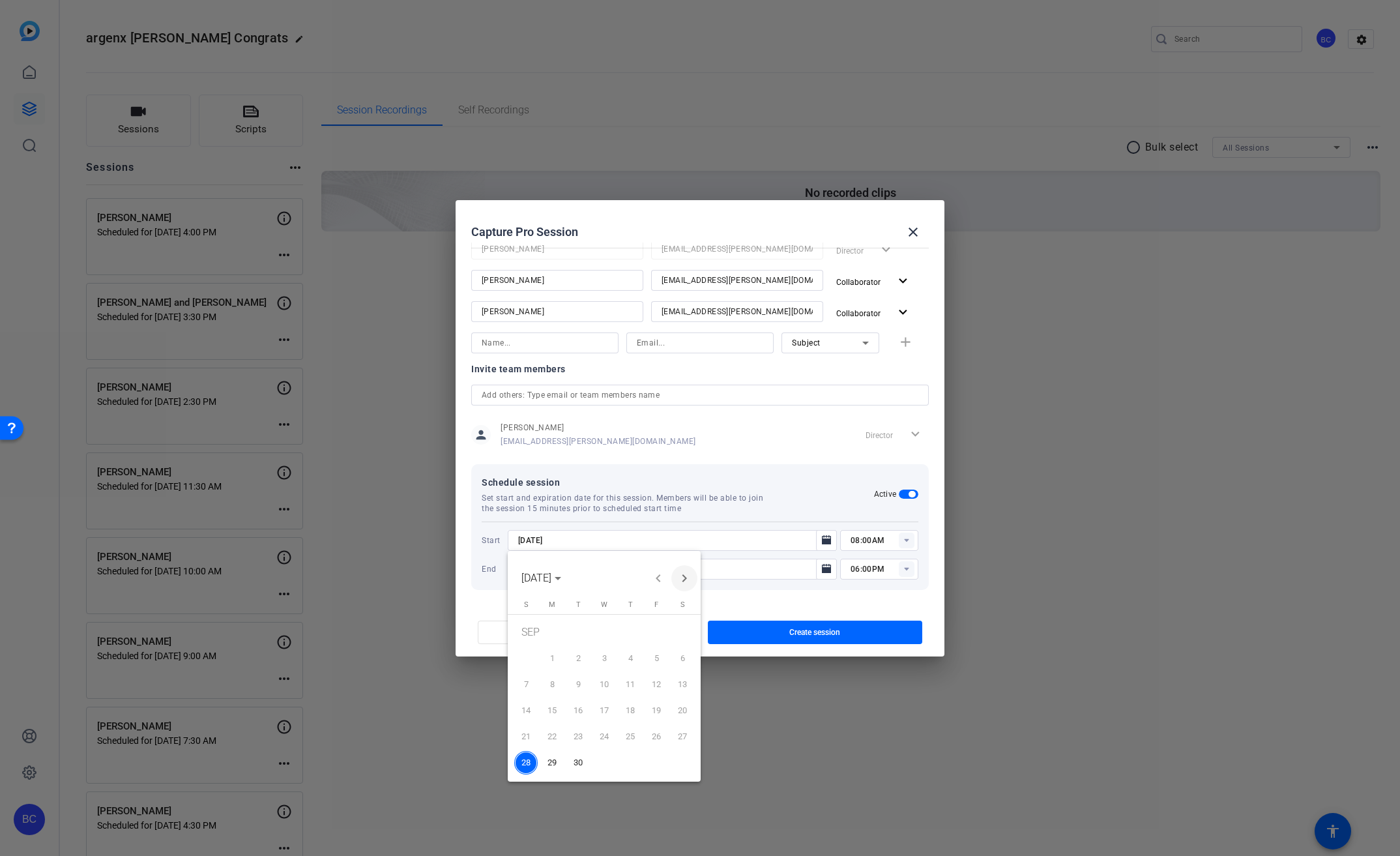
click at [685, 579] on span "Next month" at bounding box center [684, 578] width 26 height 26
click at [608, 636] on span "1" at bounding box center [604, 634] width 23 height 27
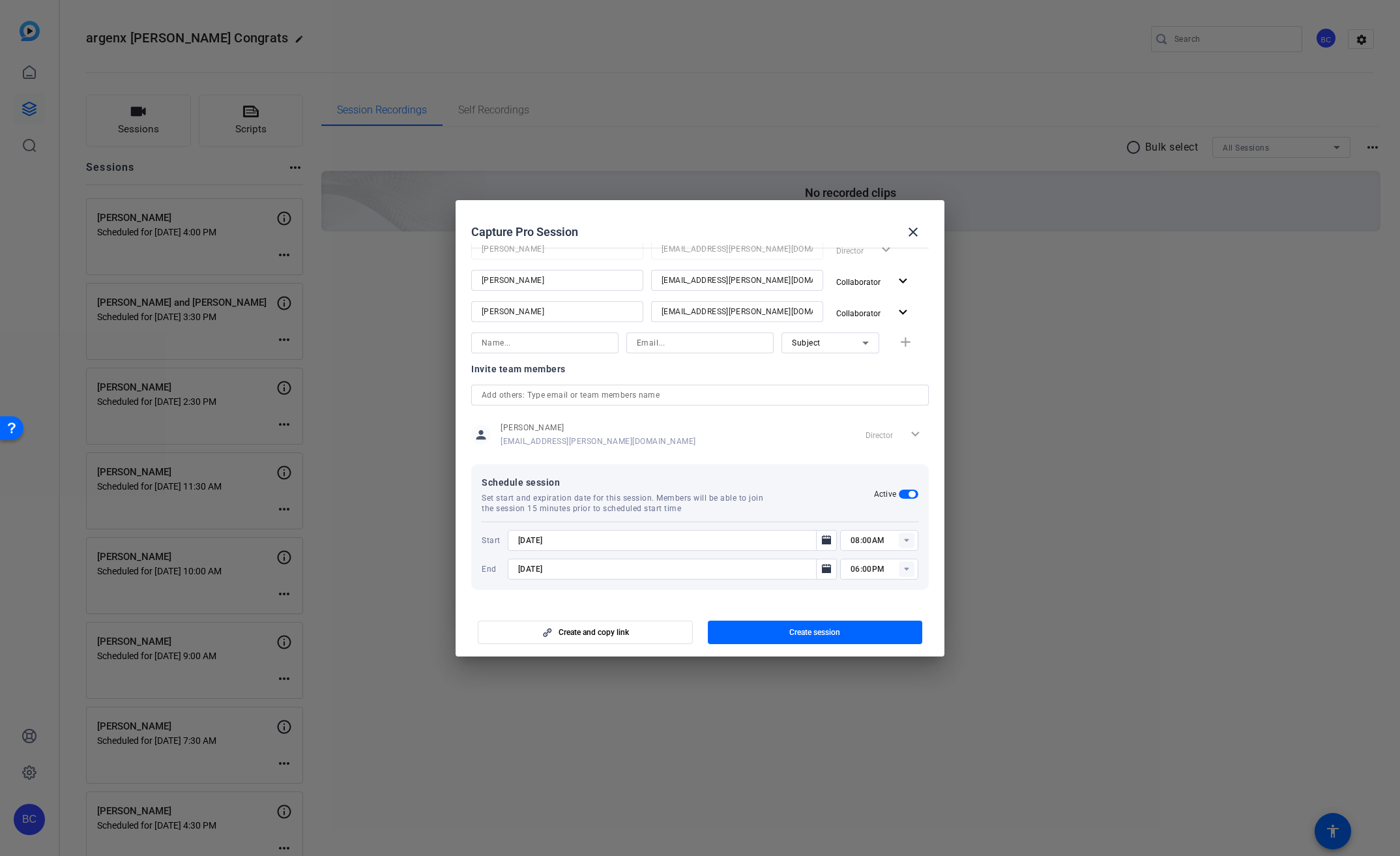
type input "[DATE]"
click at [822, 568] on icon "Open calendar" at bounding box center [826, 568] width 10 height 10
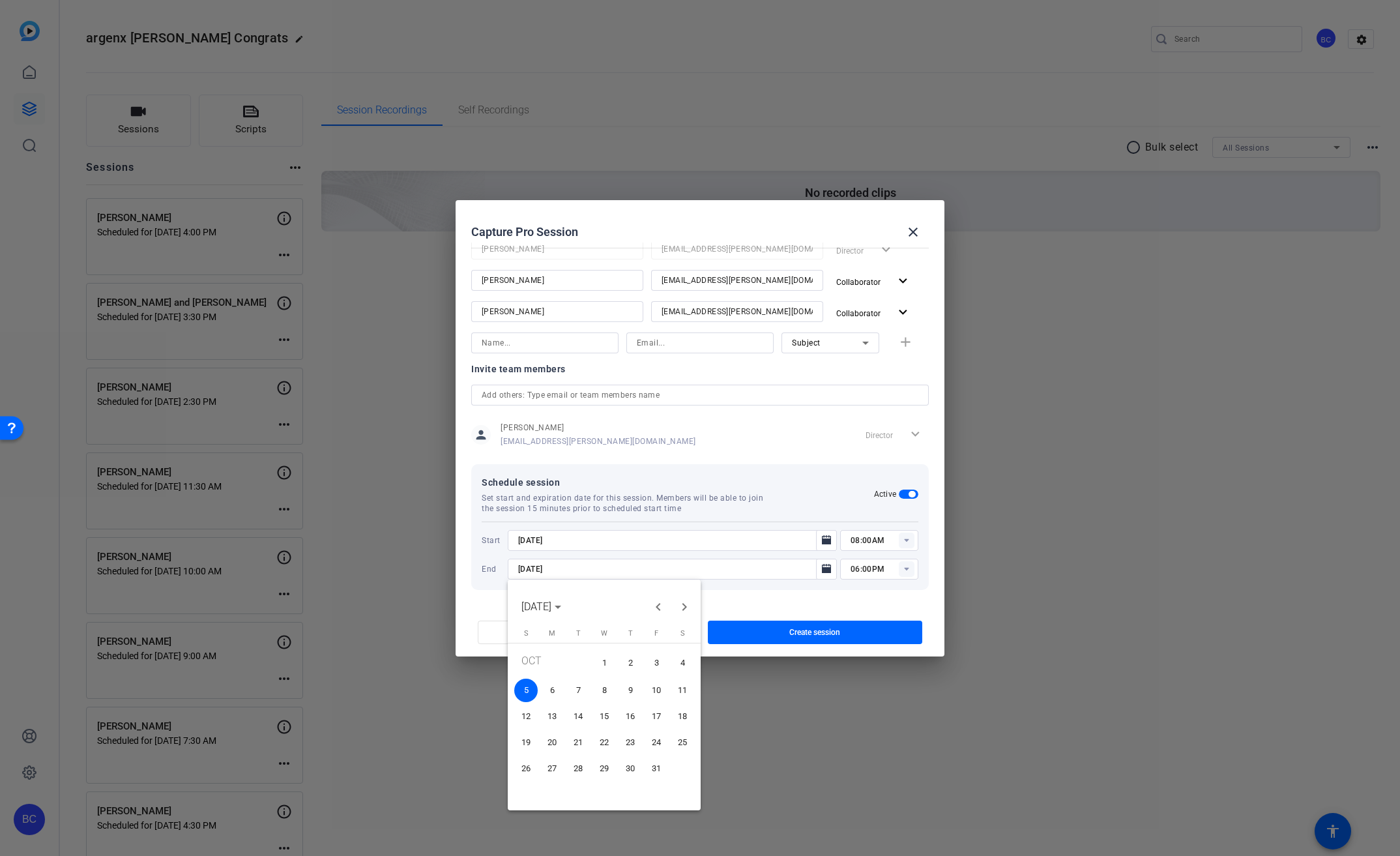
click at [608, 661] on span "1" at bounding box center [604, 662] width 23 height 27
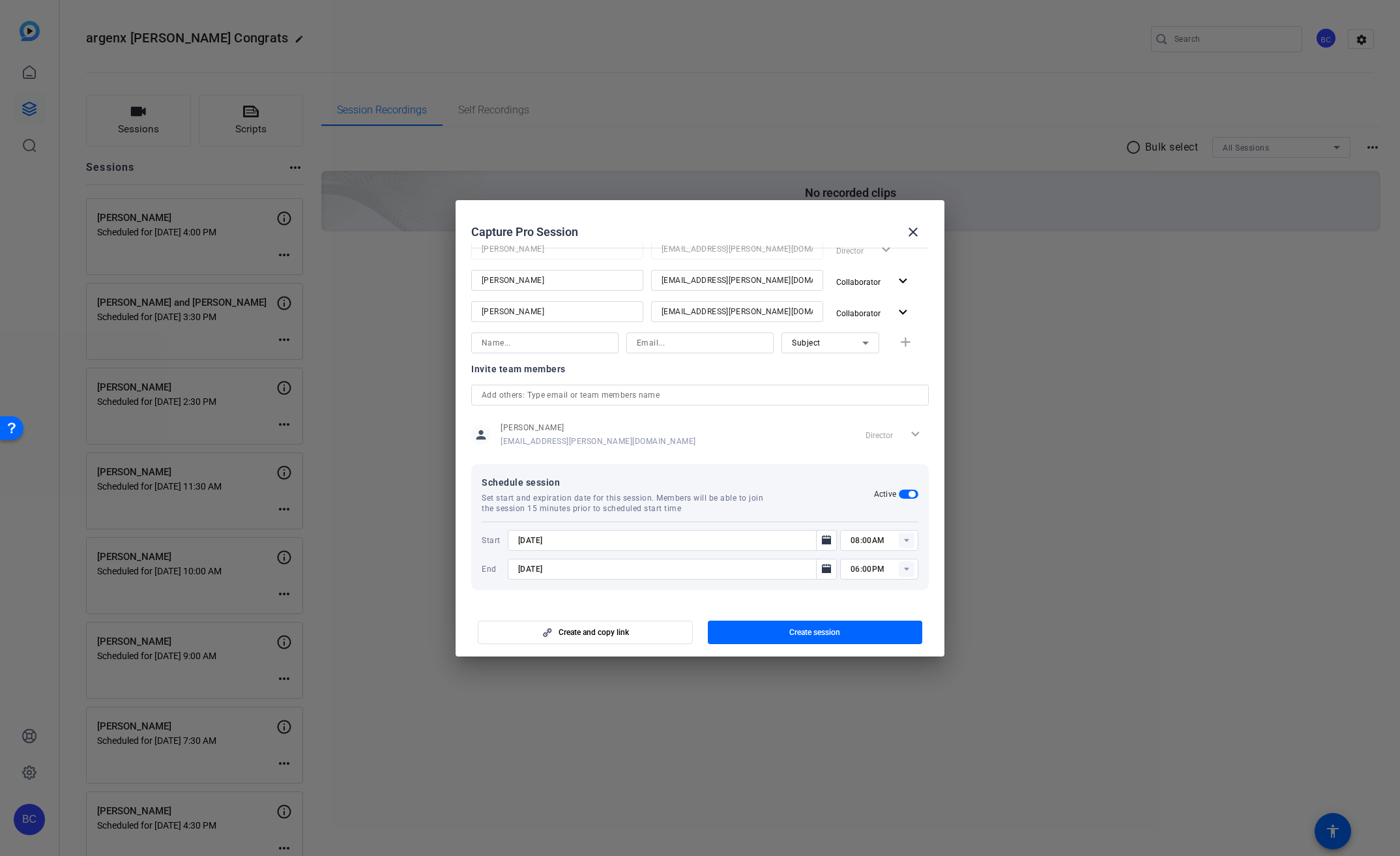
type input "[DATE]"
click at [906, 542] on rect at bounding box center [907, 540] width 16 height 16
click at [870, 632] on span "10:00AM" at bounding box center [860, 638] width 34 height 16
type input "10:00AM"
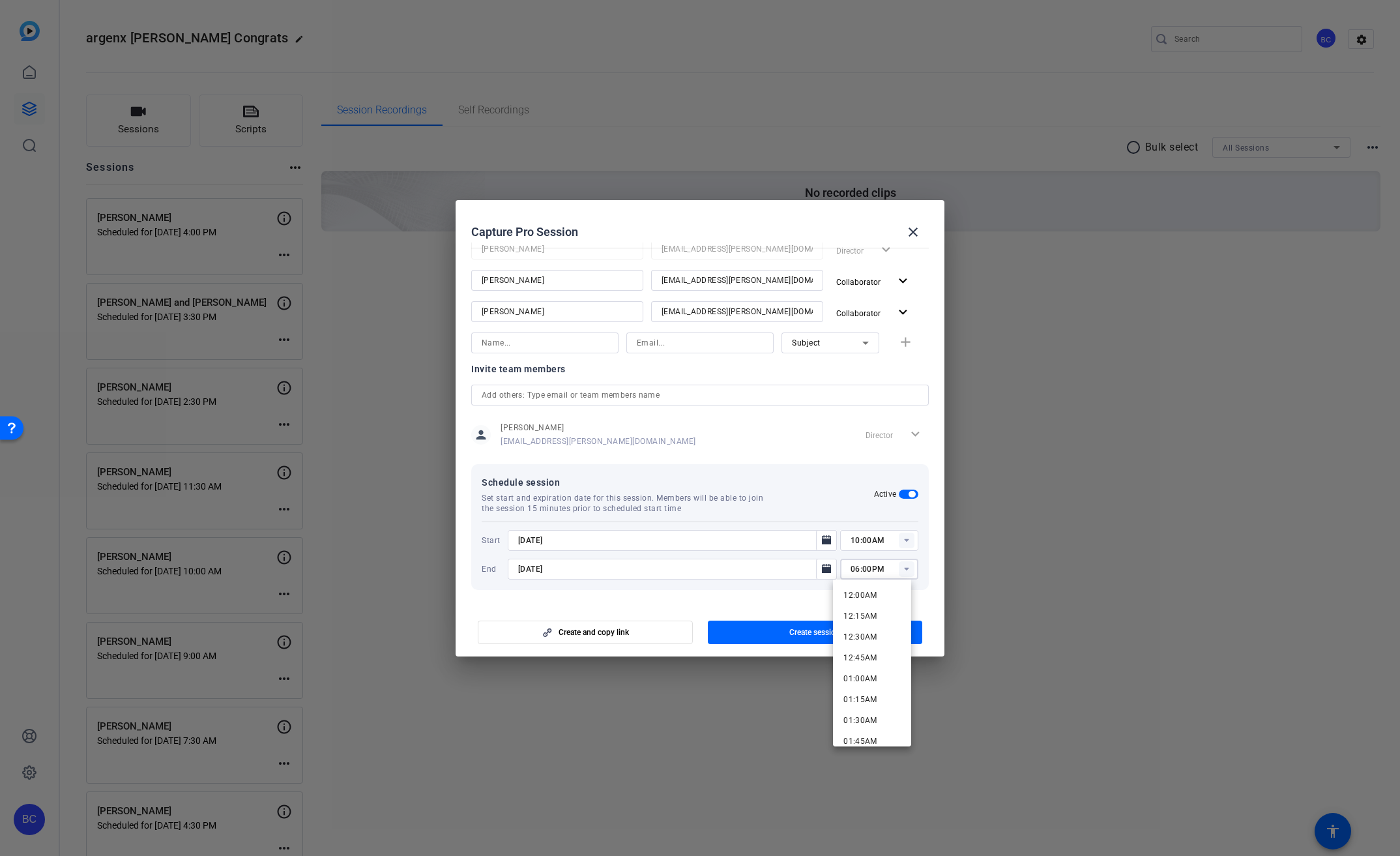
drag, startPoint x: 852, startPoint y: 569, endPoint x: 842, endPoint y: 564, distance: 11.2
click at [842, 564] on div "06:00PM" at bounding box center [879, 569] width 78 height 21
type input "12:00PM"
click at [799, 596] on mat-dialog-content "Session name Advanced settings [PERSON_NAME] Frame Session type help_outline Re…" at bounding box center [700, 424] width 489 height 362
click at [797, 632] on span "Create session" at bounding box center [814, 632] width 51 height 10
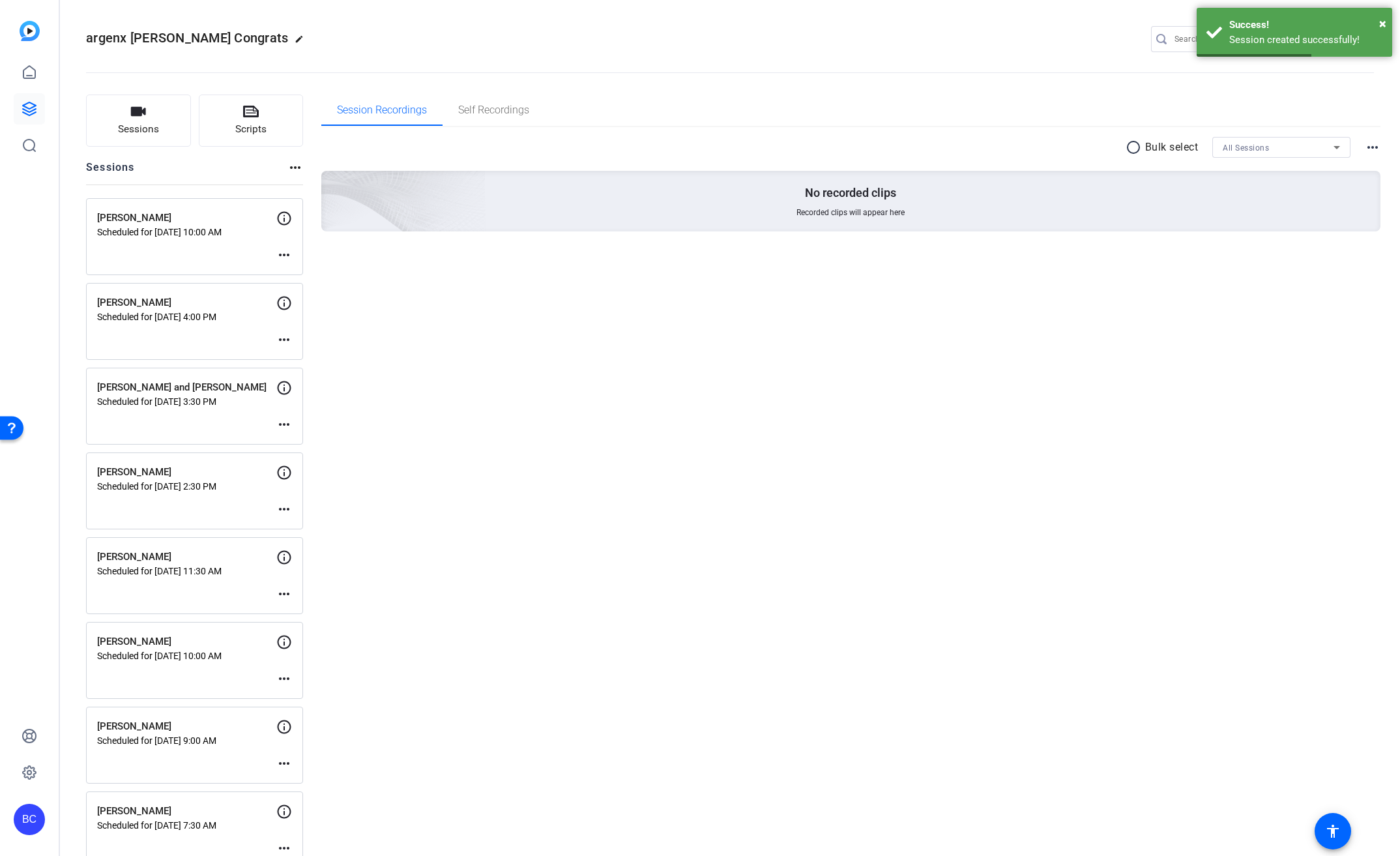
click at [291, 253] on mat-icon "more_horiz" at bounding box center [284, 255] width 16 height 16
click at [306, 269] on span "Edit Session" at bounding box center [316, 274] width 60 height 16
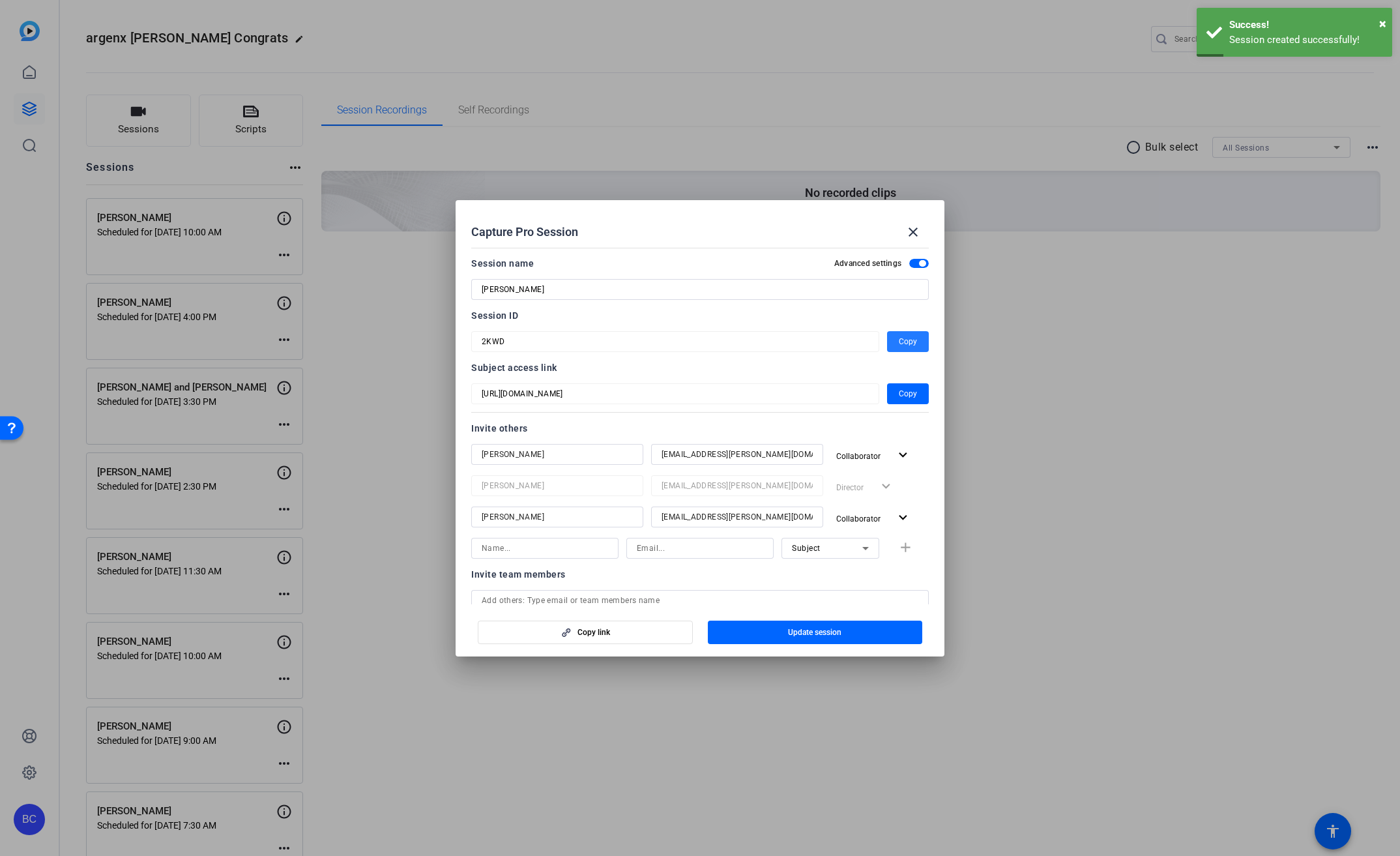
click at [907, 336] on span "Copy" at bounding box center [907, 342] width 18 height 16
click at [913, 229] on mat-icon "close" at bounding box center [913, 232] width 16 height 16
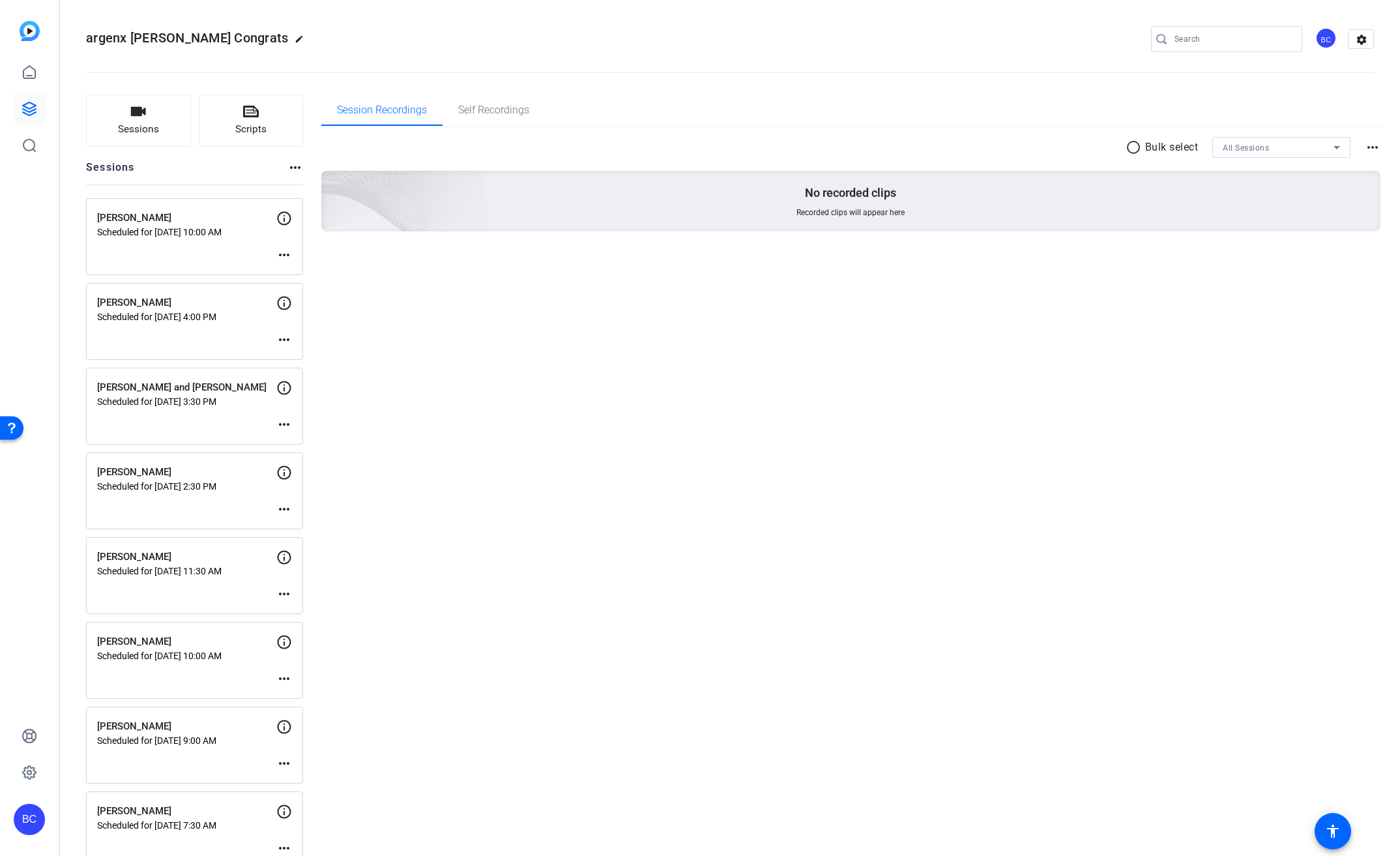
click at [913, 229] on mat-icon "close" at bounding box center [913, 232] width 16 height 16
click at [144, 118] on icon "button" at bounding box center [138, 112] width 16 height 16
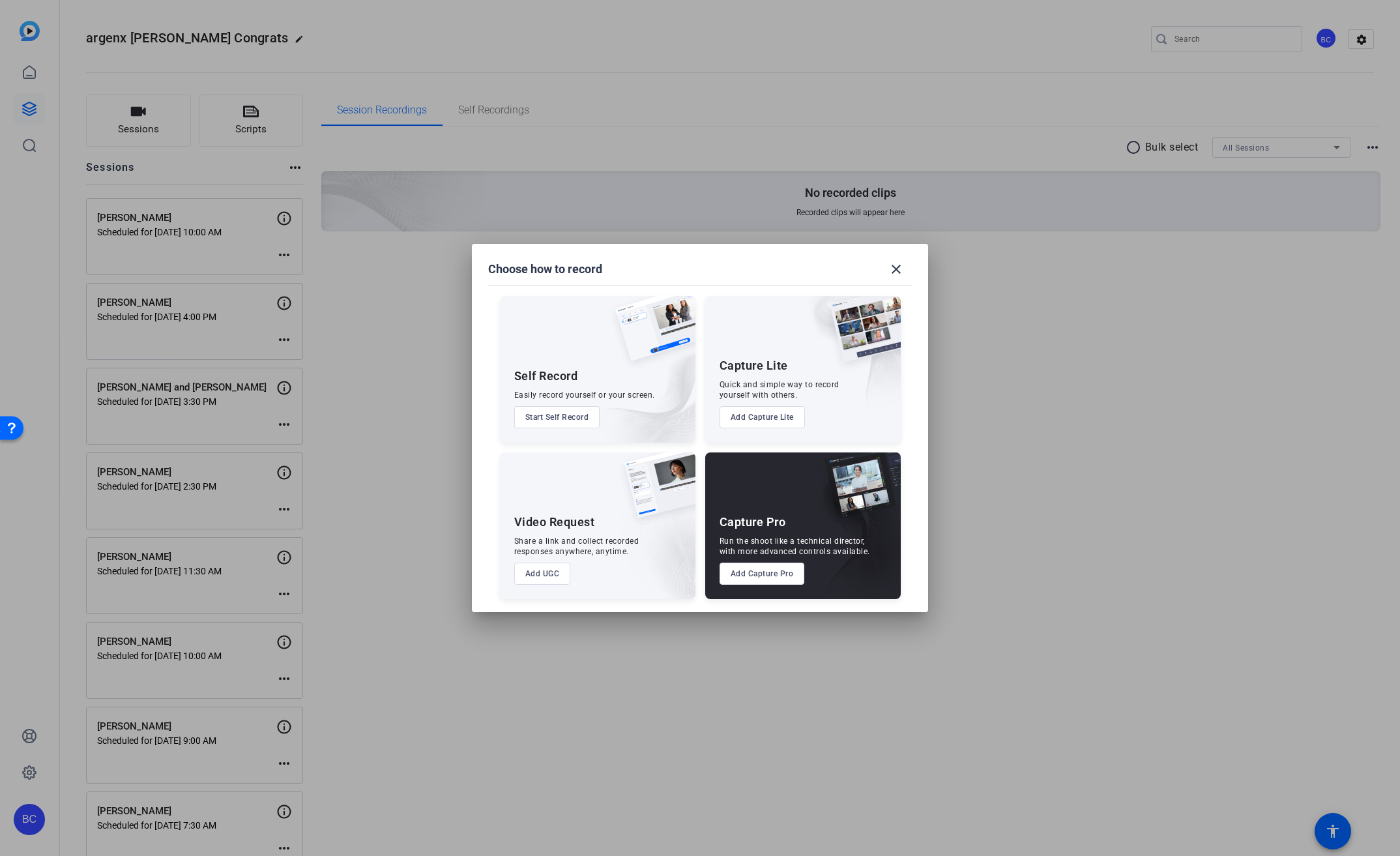
click at [781, 579] on button "Add Capture Pro" at bounding box center [762, 574] width 86 height 22
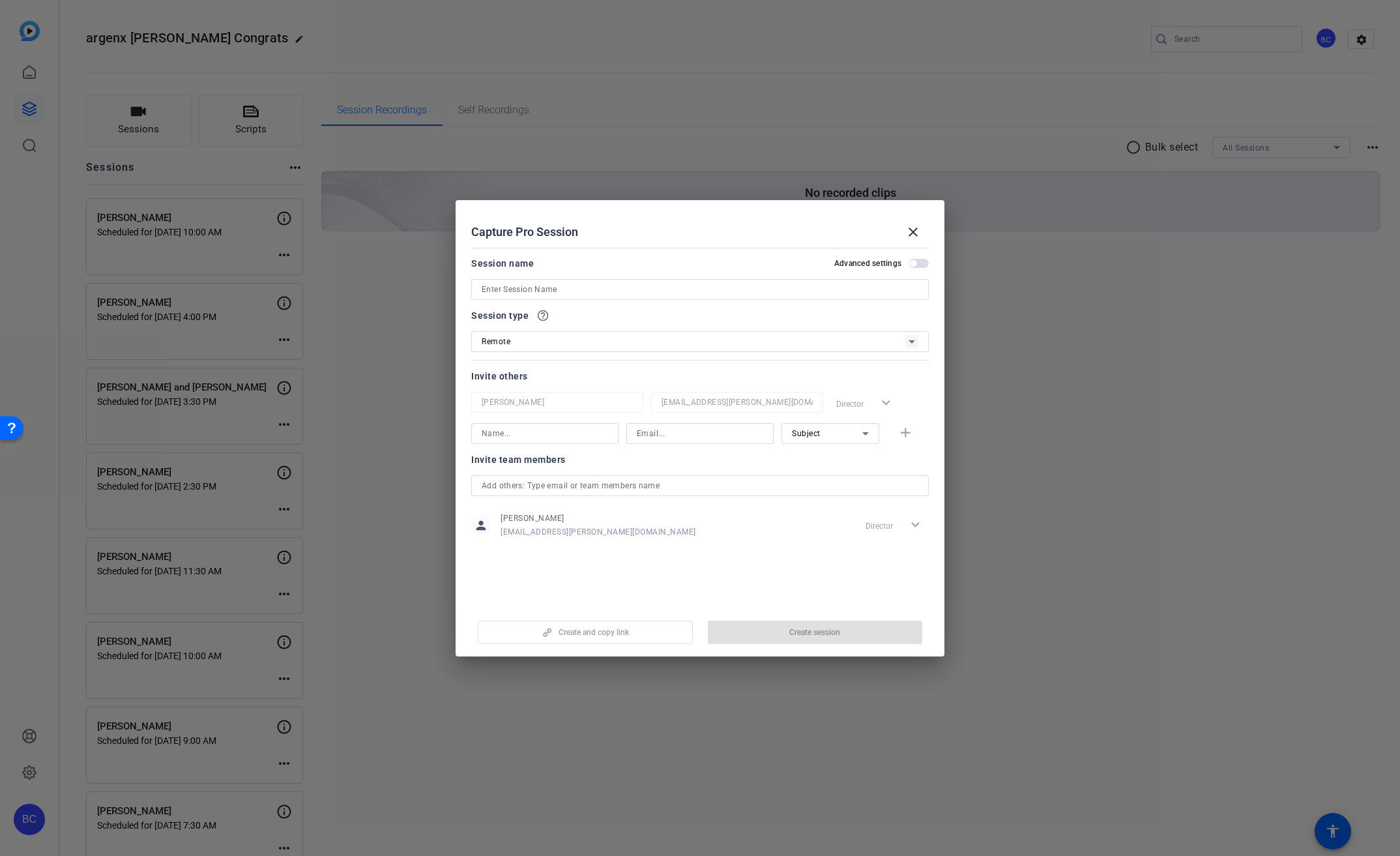
click at [712, 283] on input at bounding box center [699, 290] width 436 height 16
paste input "[PERSON_NAME]"
click at [924, 265] on span "button" at bounding box center [919, 263] width 20 height 10
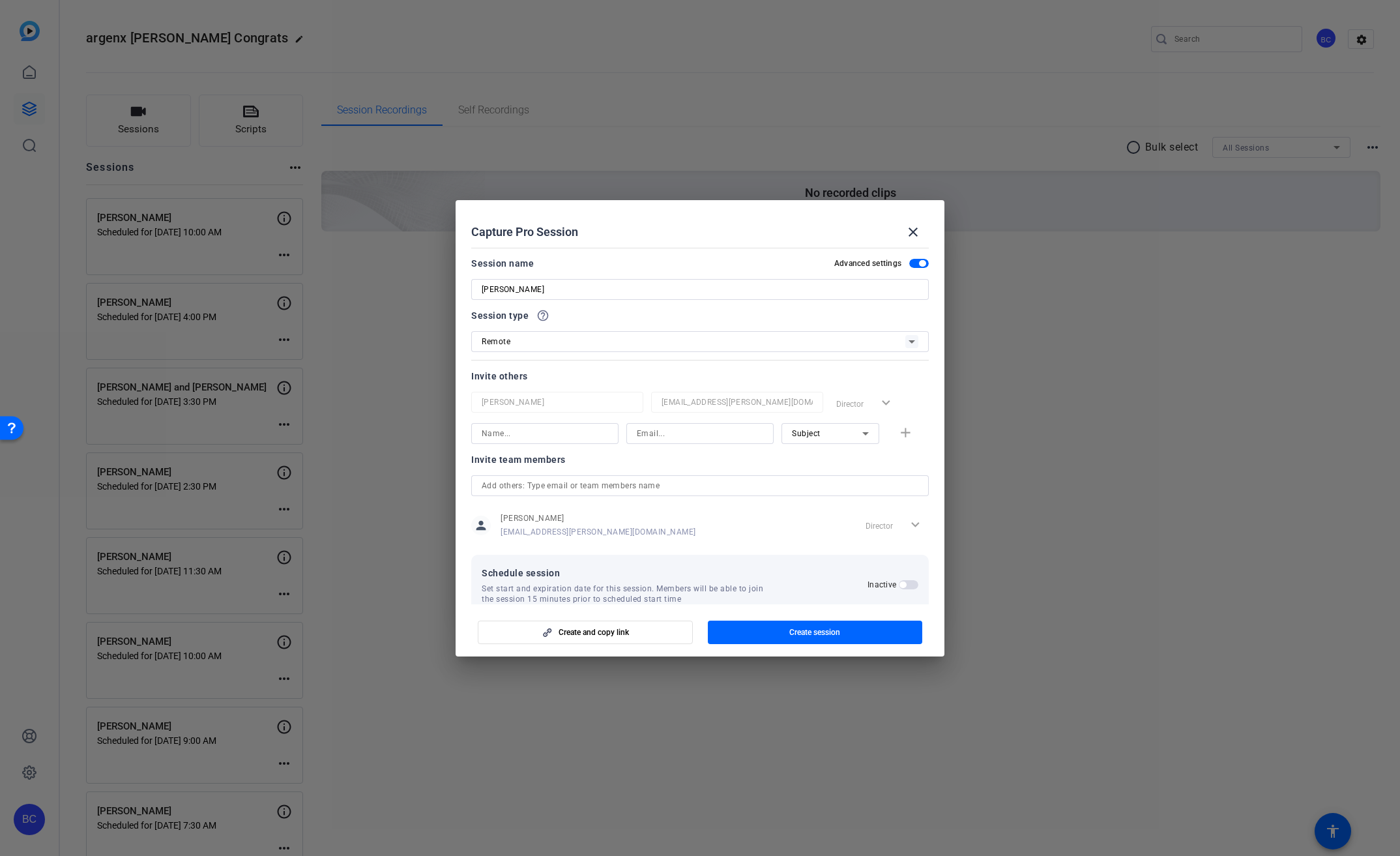
click at [534, 293] on input "[PERSON_NAME]" at bounding box center [699, 290] width 436 height 16
type input "[PERSON_NAME]"
click at [546, 438] on input at bounding box center [544, 433] width 126 height 16
type input "[PERSON_NAME]"
type input "[EMAIL_ADDRESS][PERSON_NAME][DOMAIN_NAME]"
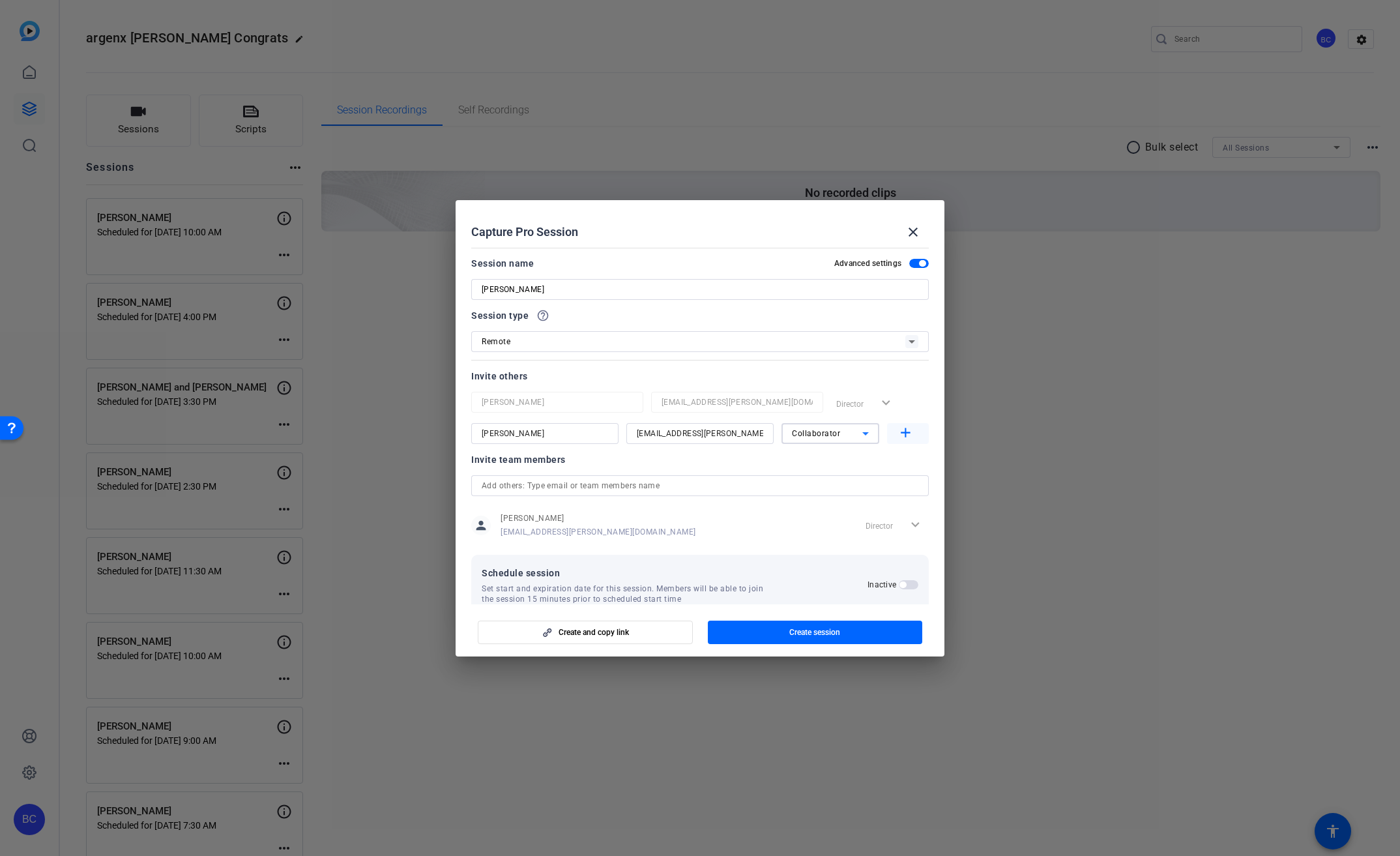
click at [900, 434] on mat-icon "add" at bounding box center [905, 433] width 16 height 16
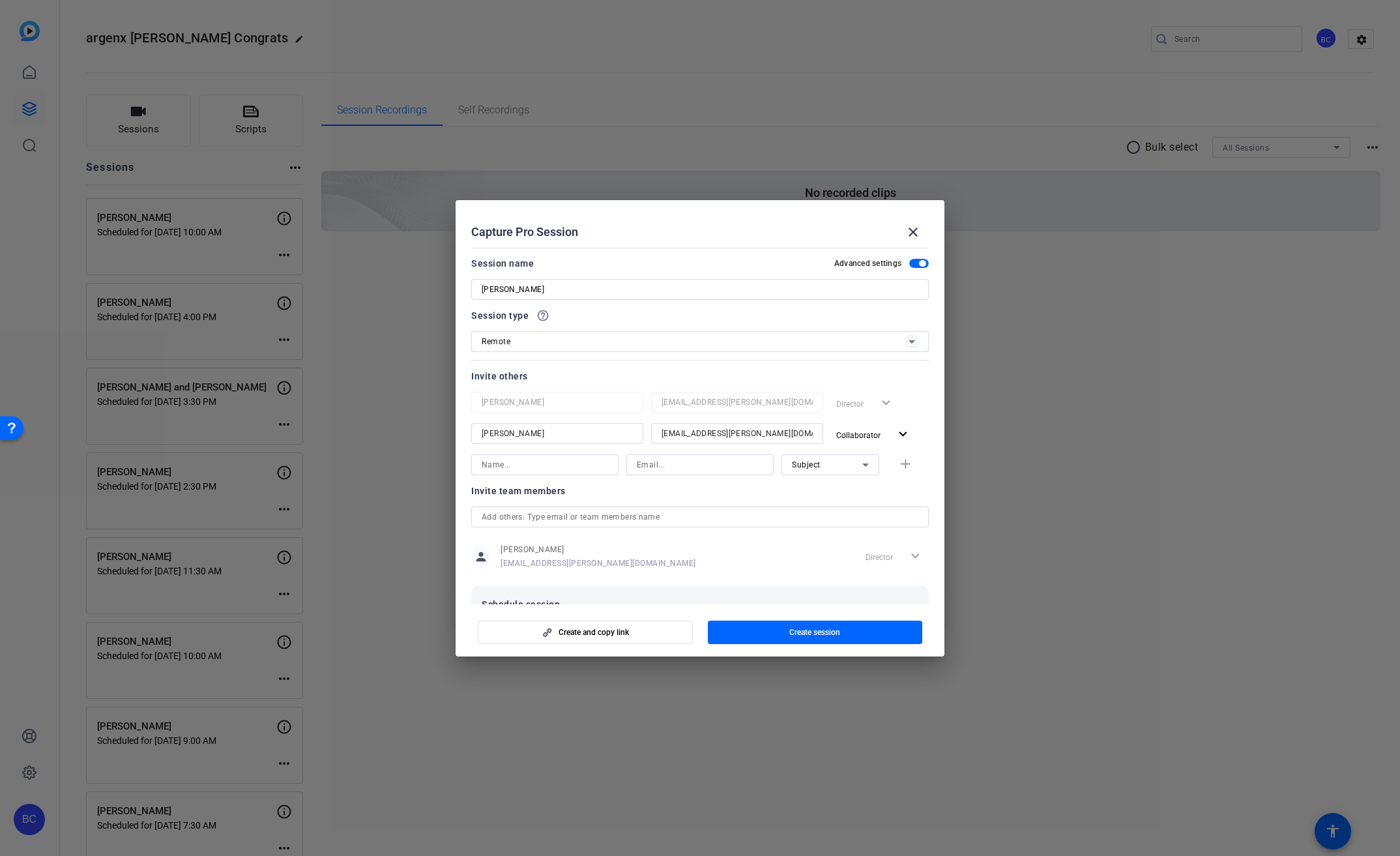
click at [571, 455] on div at bounding box center [544, 465] width 126 height 21
type input "[PERSON_NAME]"
type input "s"
type input "[EMAIL_ADDRESS][PERSON_NAME][DOMAIN_NAME]"
click at [900, 463] on mat-icon "add" at bounding box center [905, 464] width 16 height 16
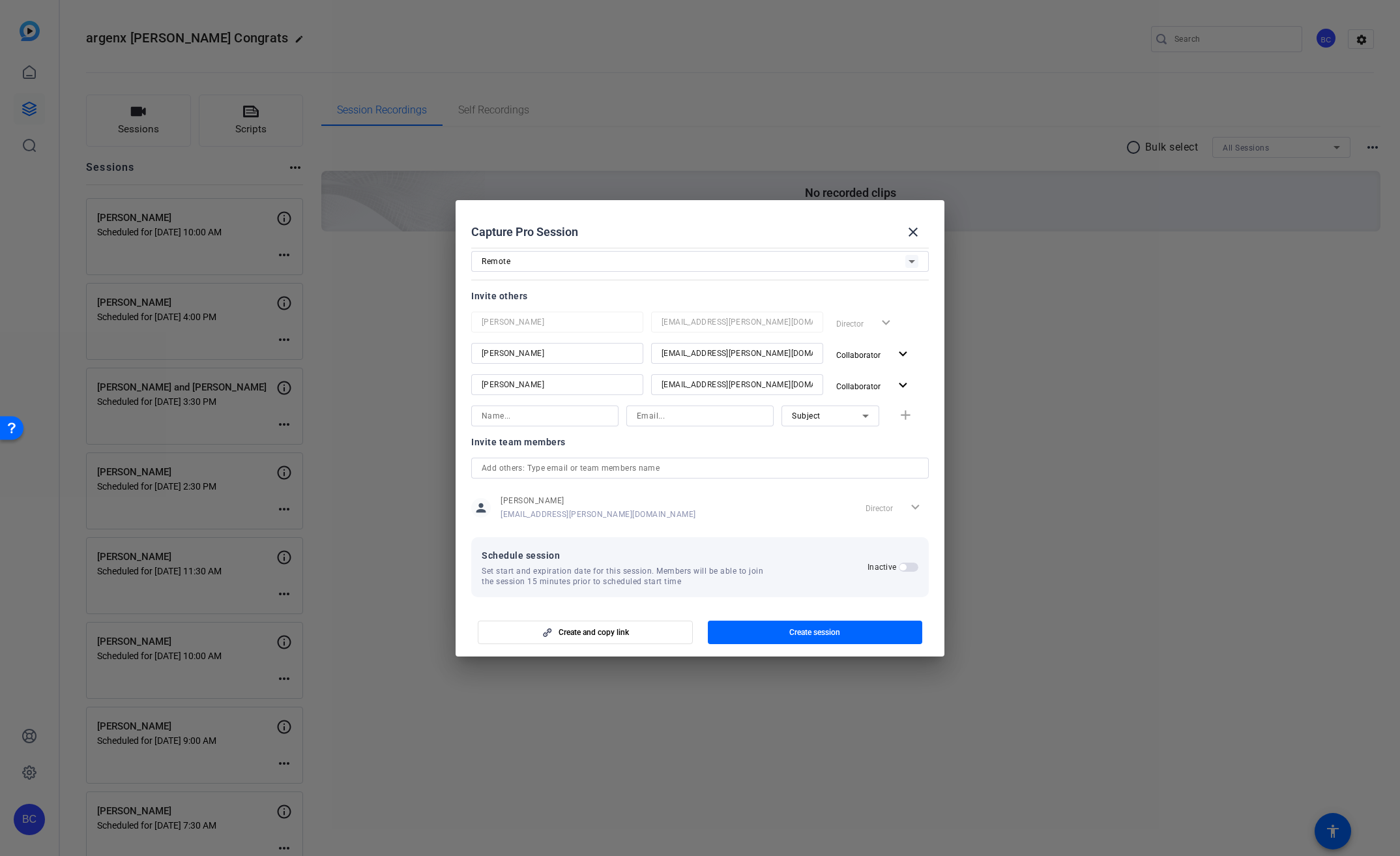
scroll to position [87, 0]
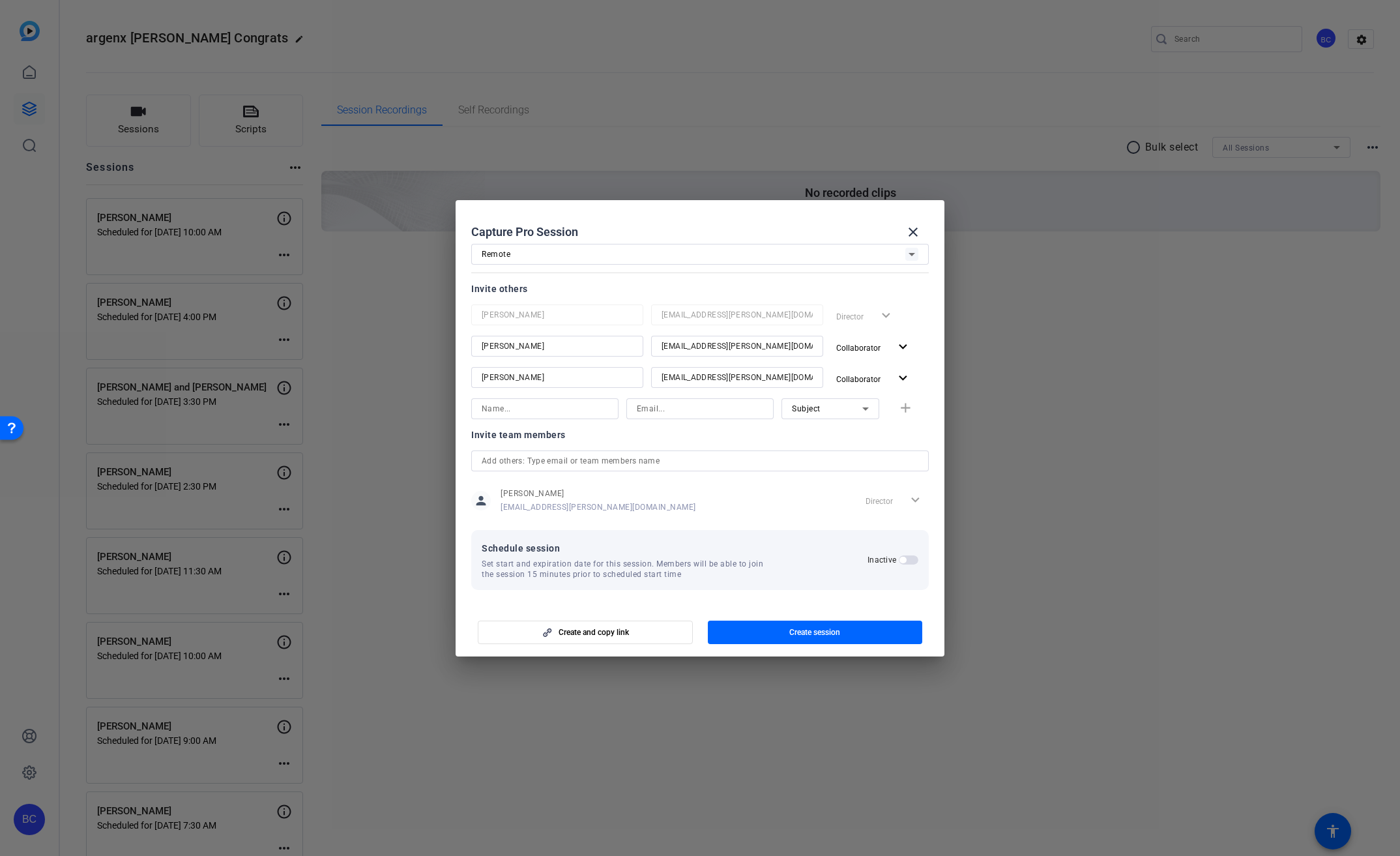
click at [903, 563] on span "button" at bounding box center [908, 560] width 20 height 10
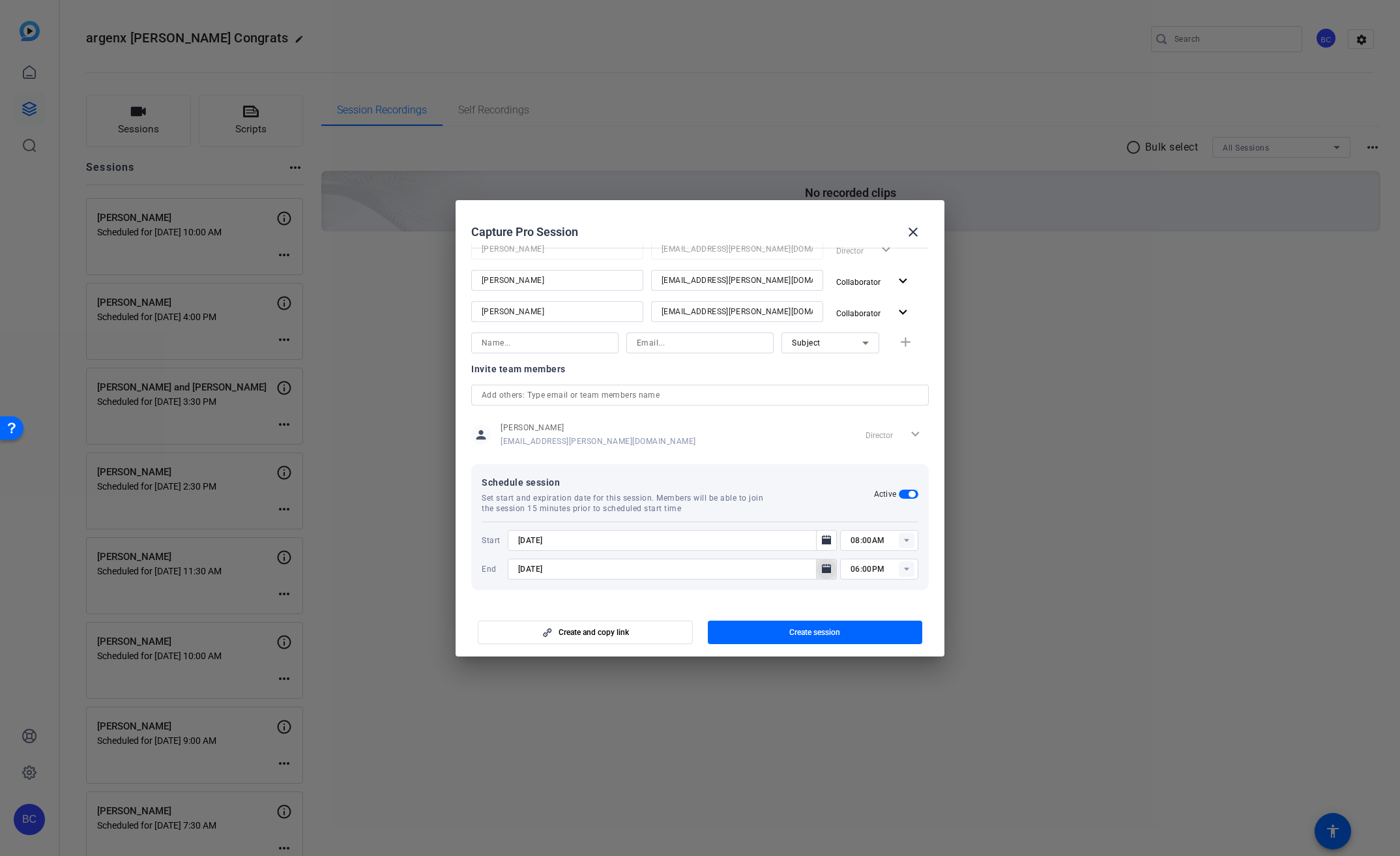
click at [823, 567] on icon "Open calendar" at bounding box center [826, 568] width 10 height 10
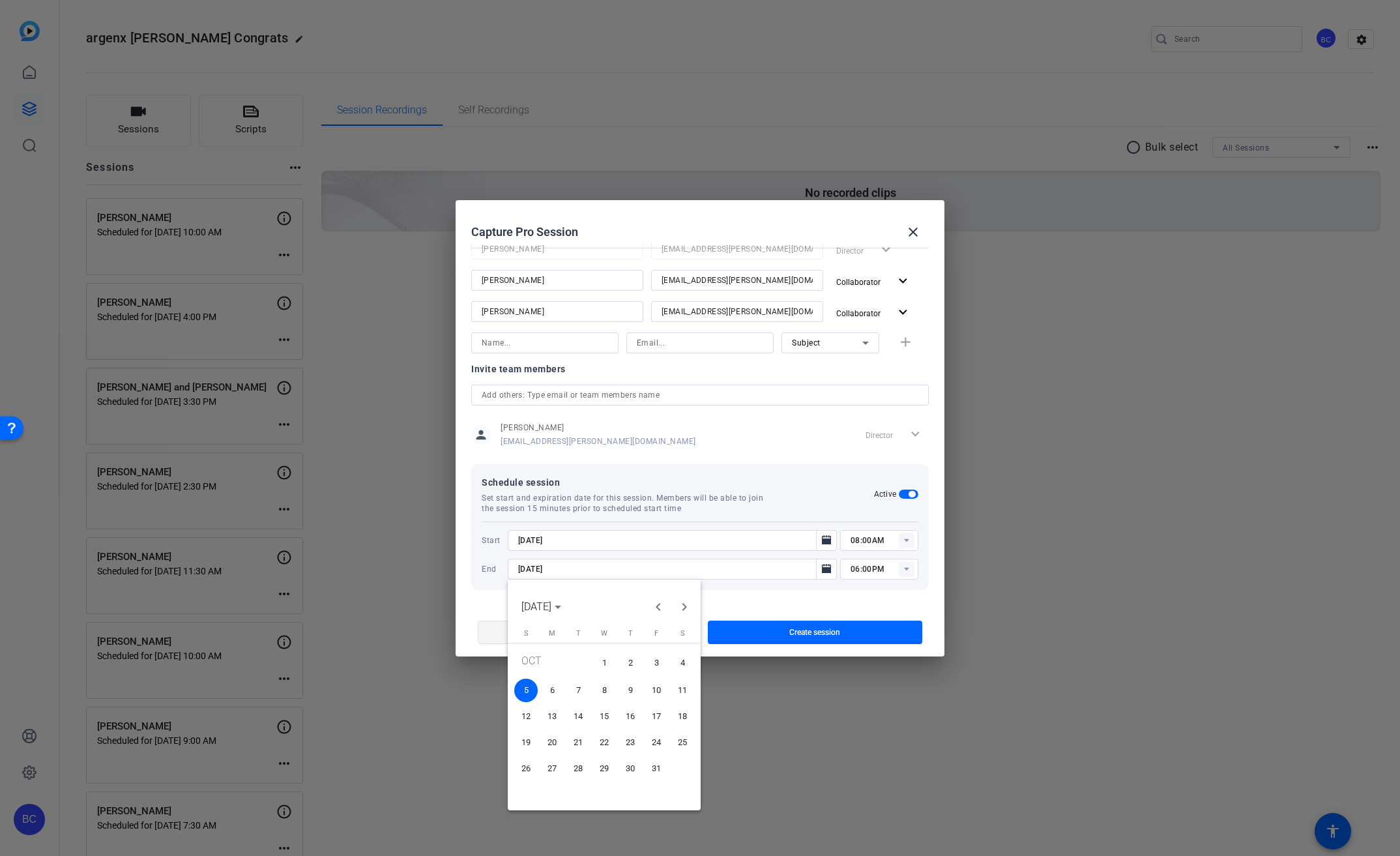
drag, startPoint x: 608, startPoint y: 659, endPoint x: 669, endPoint y: 624, distance: 70.3
click at [608, 659] on span "1" at bounding box center [604, 662] width 23 height 27
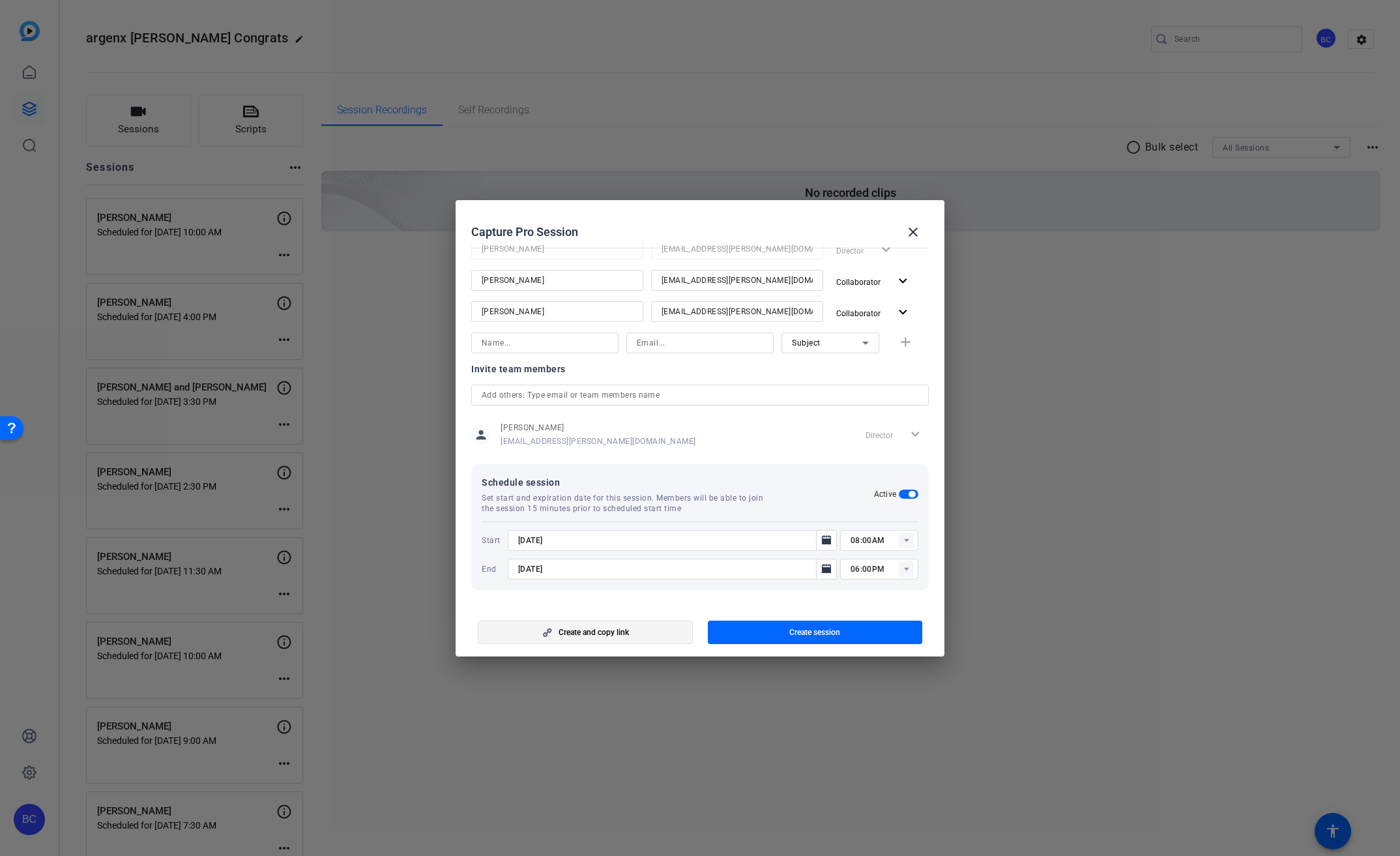
type input "[DATE]"
click at [821, 537] on icon "Open calendar" at bounding box center [826, 540] width 10 height 16
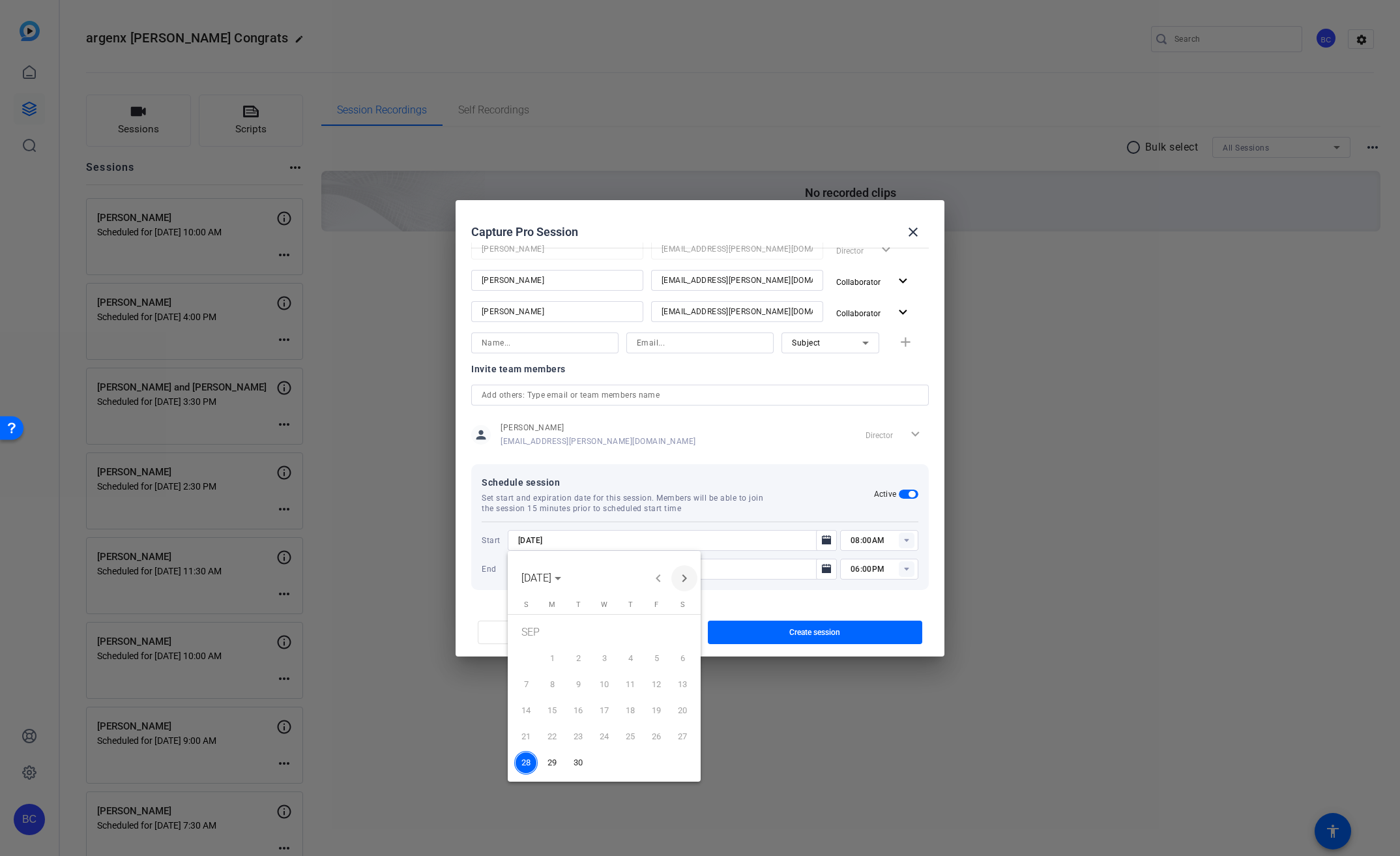
click at [680, 575] on span "Next month" at bounding box center [684, 578] width 26 height 26
click at [604, 634] on span "1" at bounding box center [604, 634] width 23 height 27
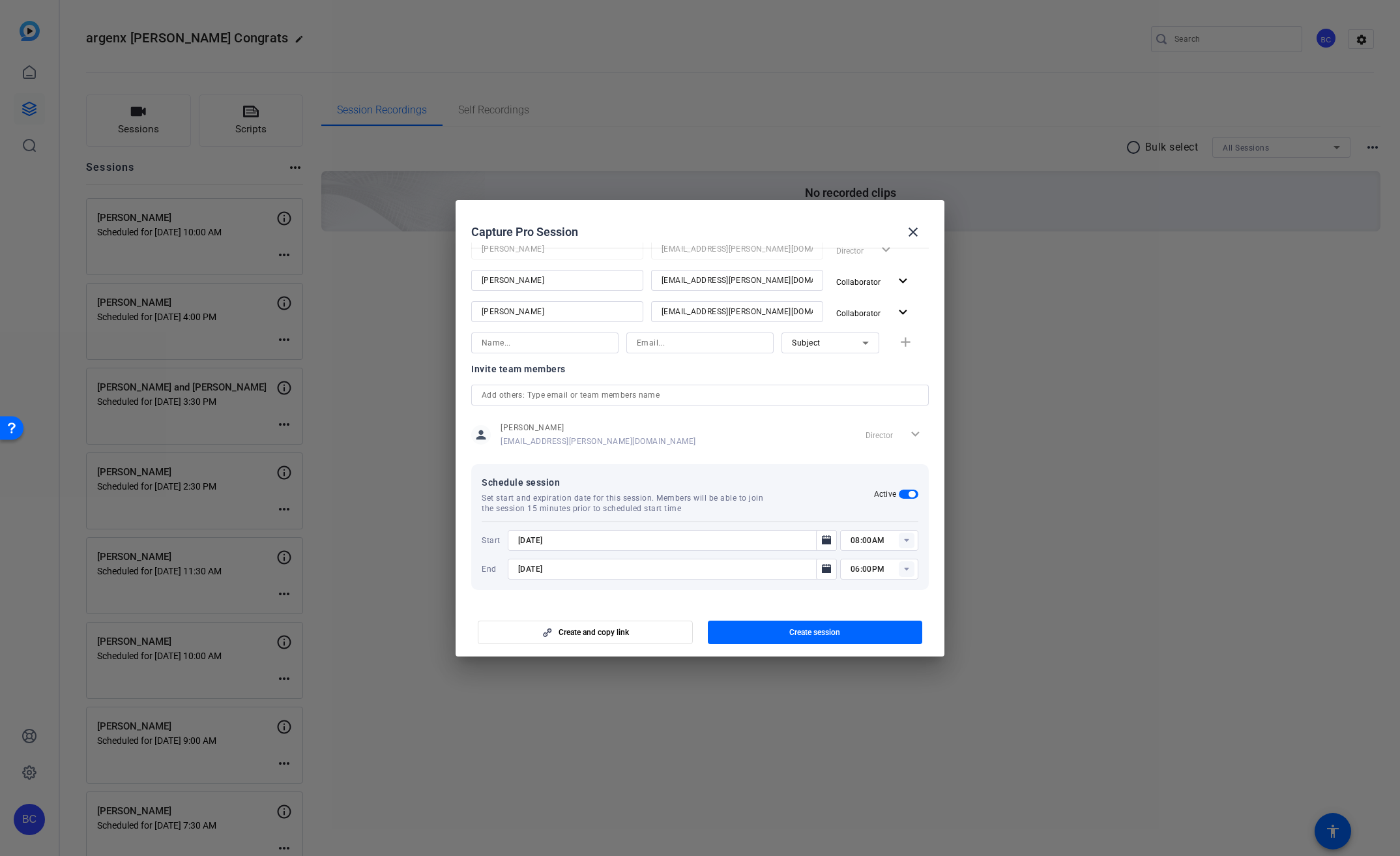
type input "[DATE]"
click at [901, 539] on rect at bounding box center [907, 540] width 16 height 16
click at [869, 616] on span "02:00PM" at bounding box center [860, 616] width 34 height 10
type input "02:00PM"
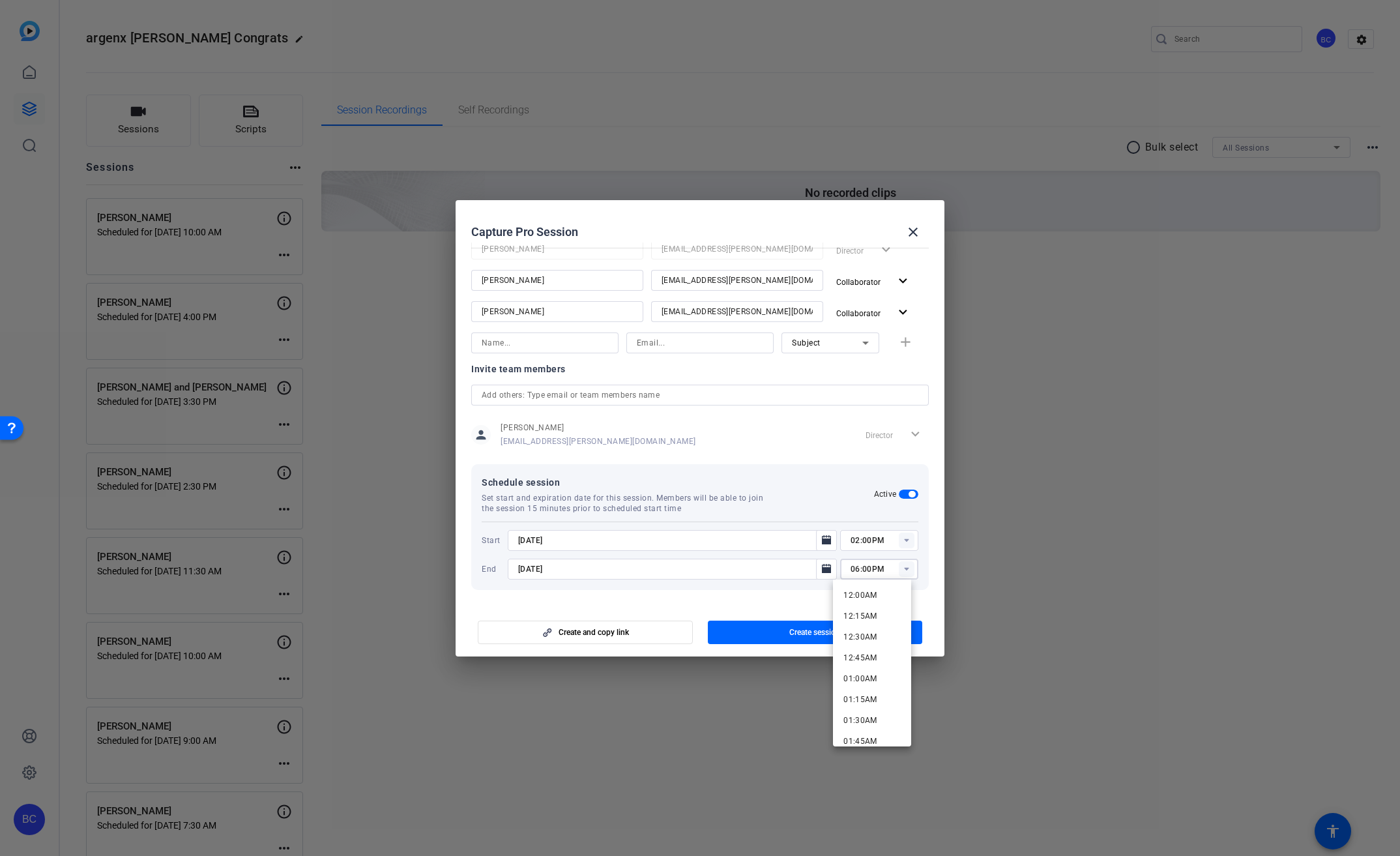
click at [850, 568] on input "06:00PM" at bounding box center [884, 569] width 67 height 16
type input "04:00PM"
click at [801, 597] on mat-dialog-content "Session name Advanced settings [PERSON_NAME] Session type help_outline Remote I…" at bounding box center [700, 424] width 489 height 362
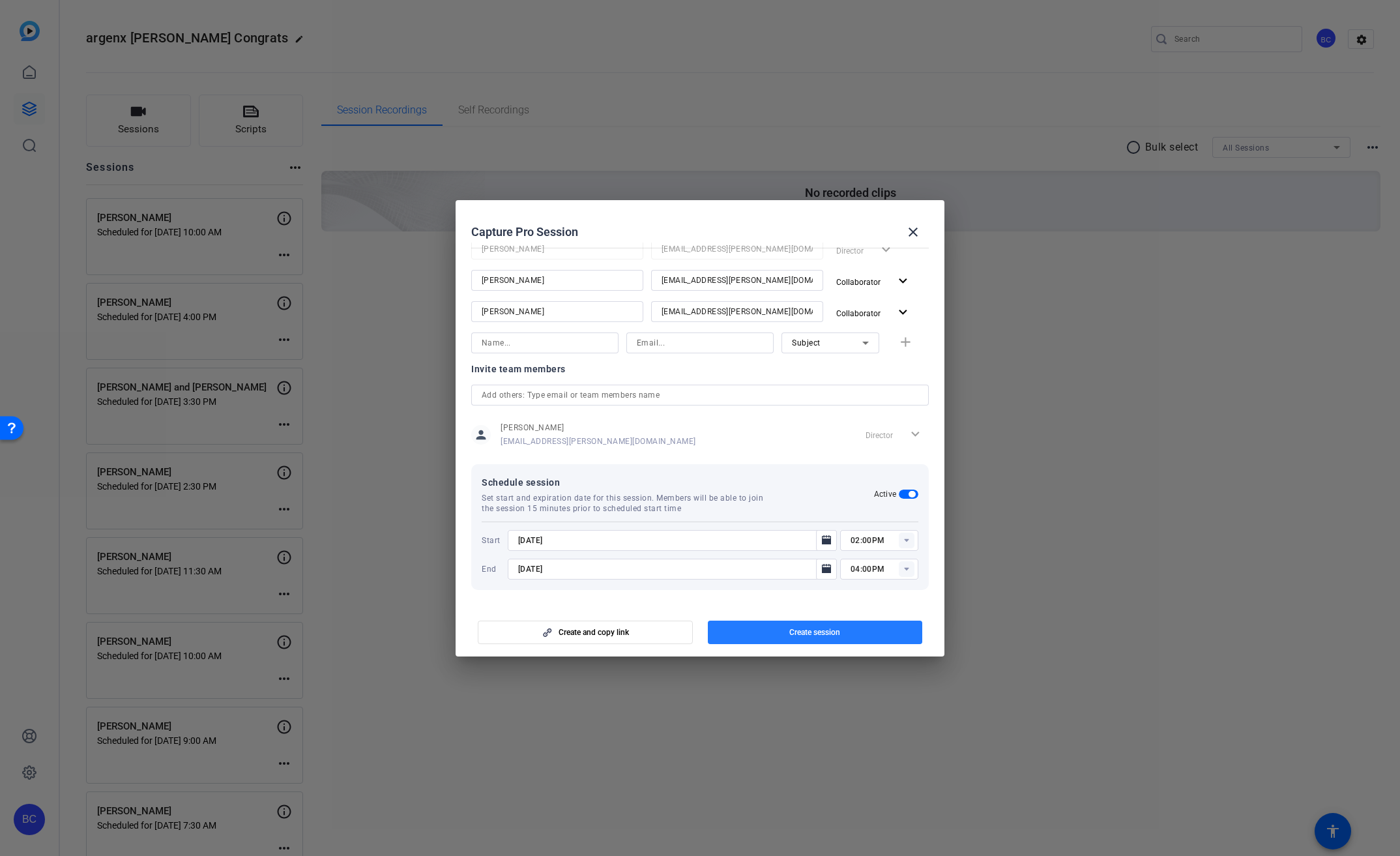
click at [815, 630] on span "Create session" at bounding box center [814, 632] width 51 height 10
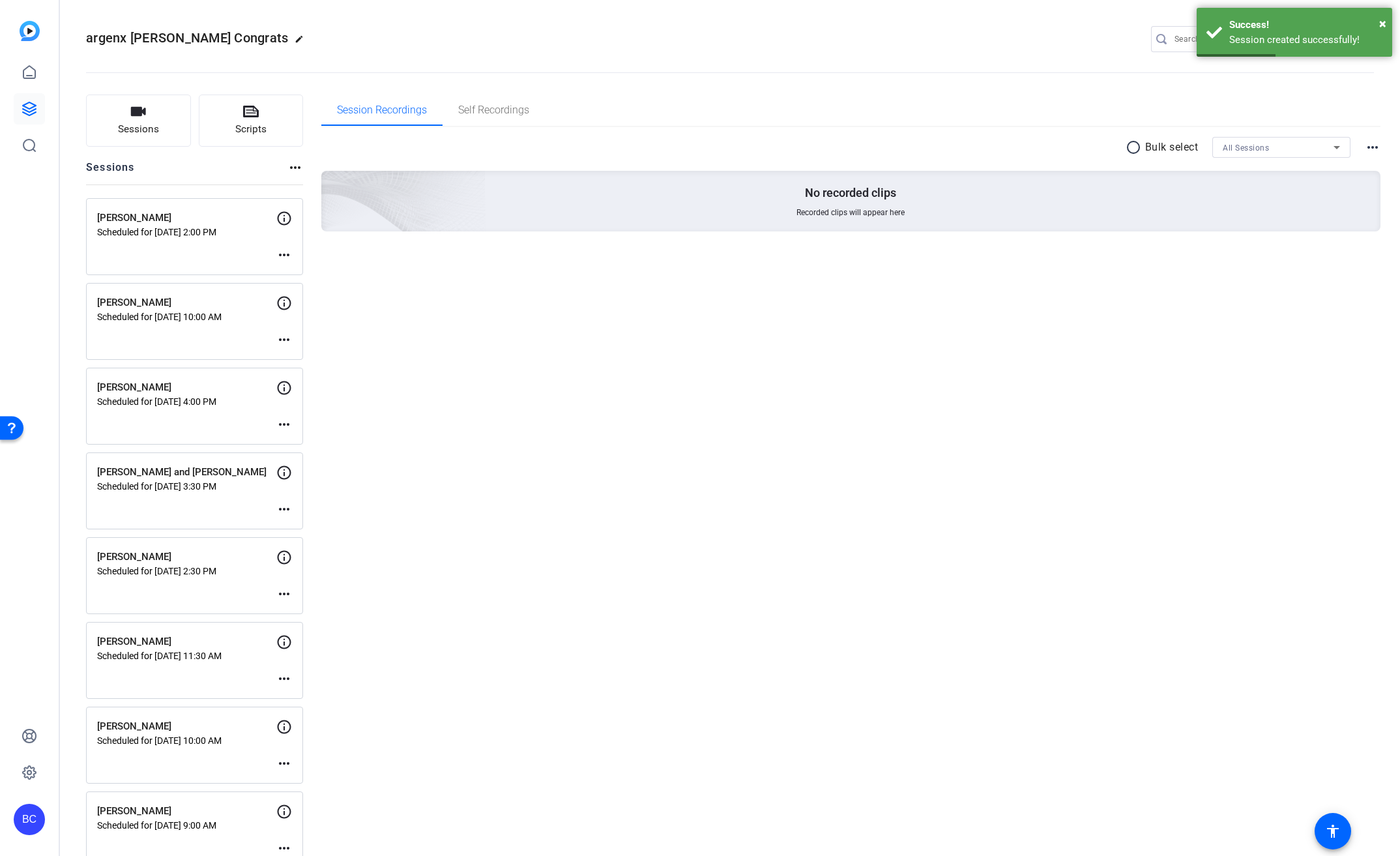
click at [292, 251] on div "[PERSON_NAME] Scheduled for [DATE] 2:00 PM more_horiz" at bounding box center [194, 236] width 217 height 77
click at [288, 253] on mat-icon "more_horiz" at bounding box center [284, 255] width 16 height 16
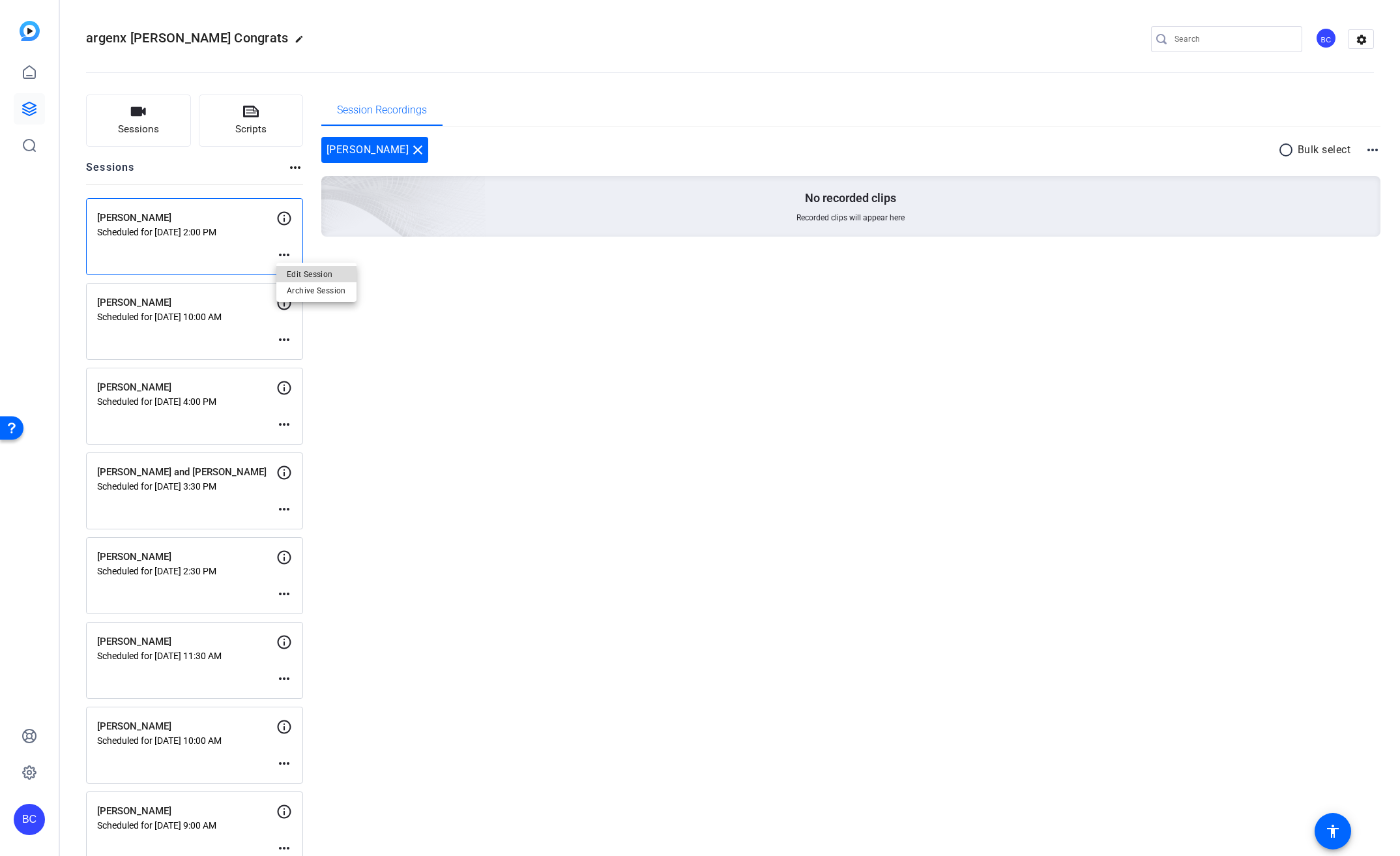
click at [314, 278] on span "Edit Session" at bounding box center [316, 274] width 60 height 16
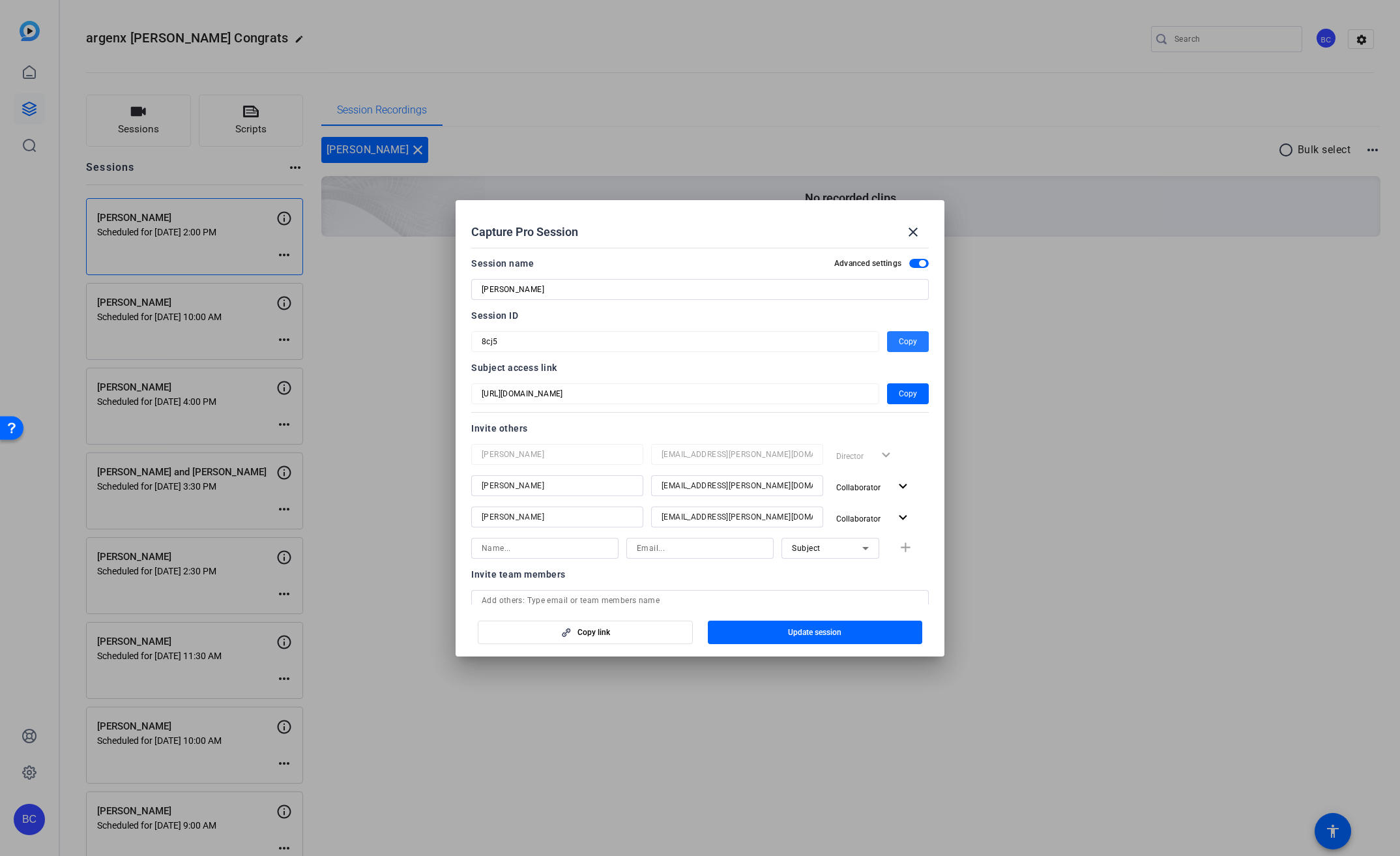
click at [907, 342] on span "Copy" at bounding box center [907, 342] width 18 height 16
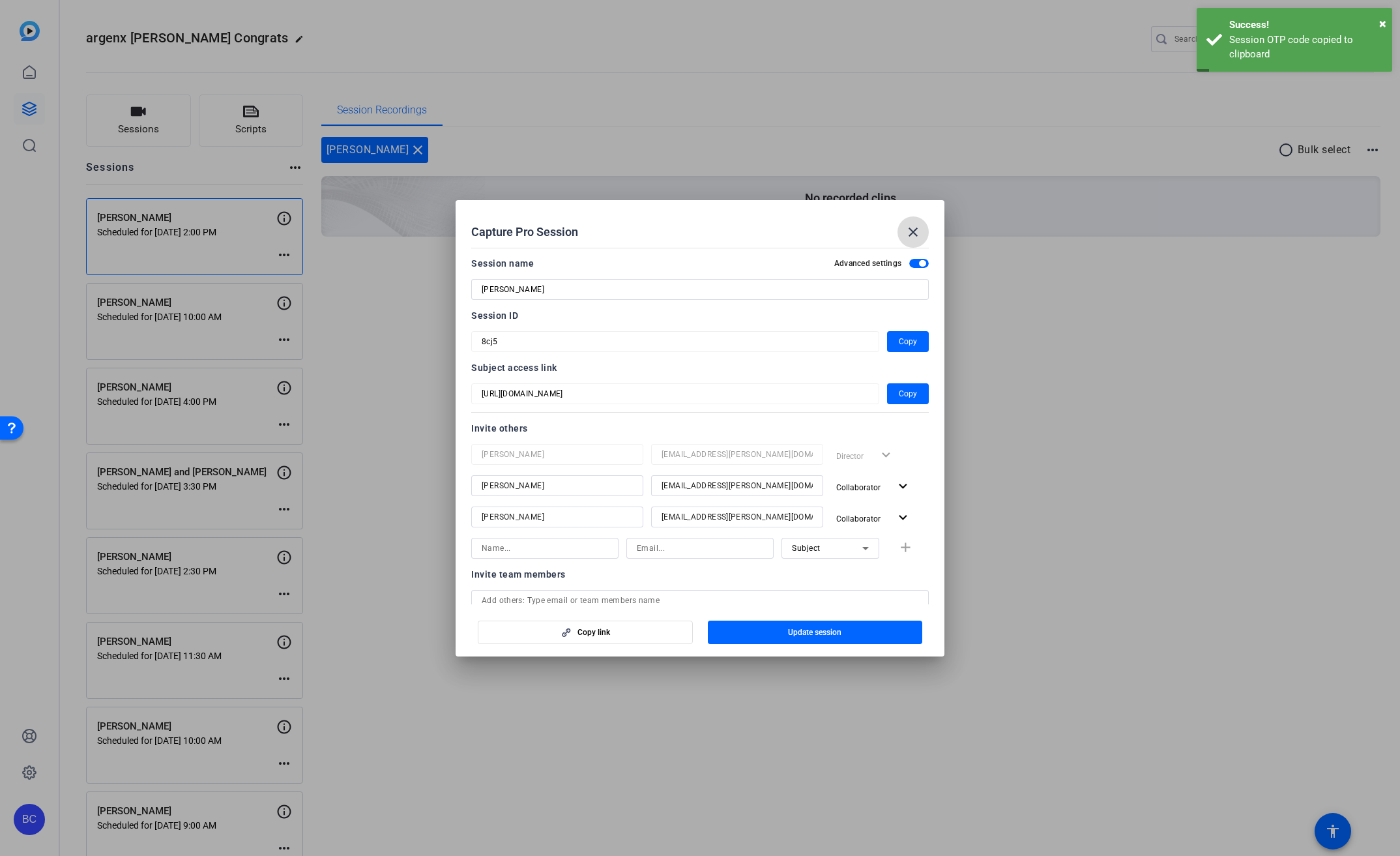
click at [915, 237] on mat-icon "close" at bounding box center [913, 232] width 16 height 16
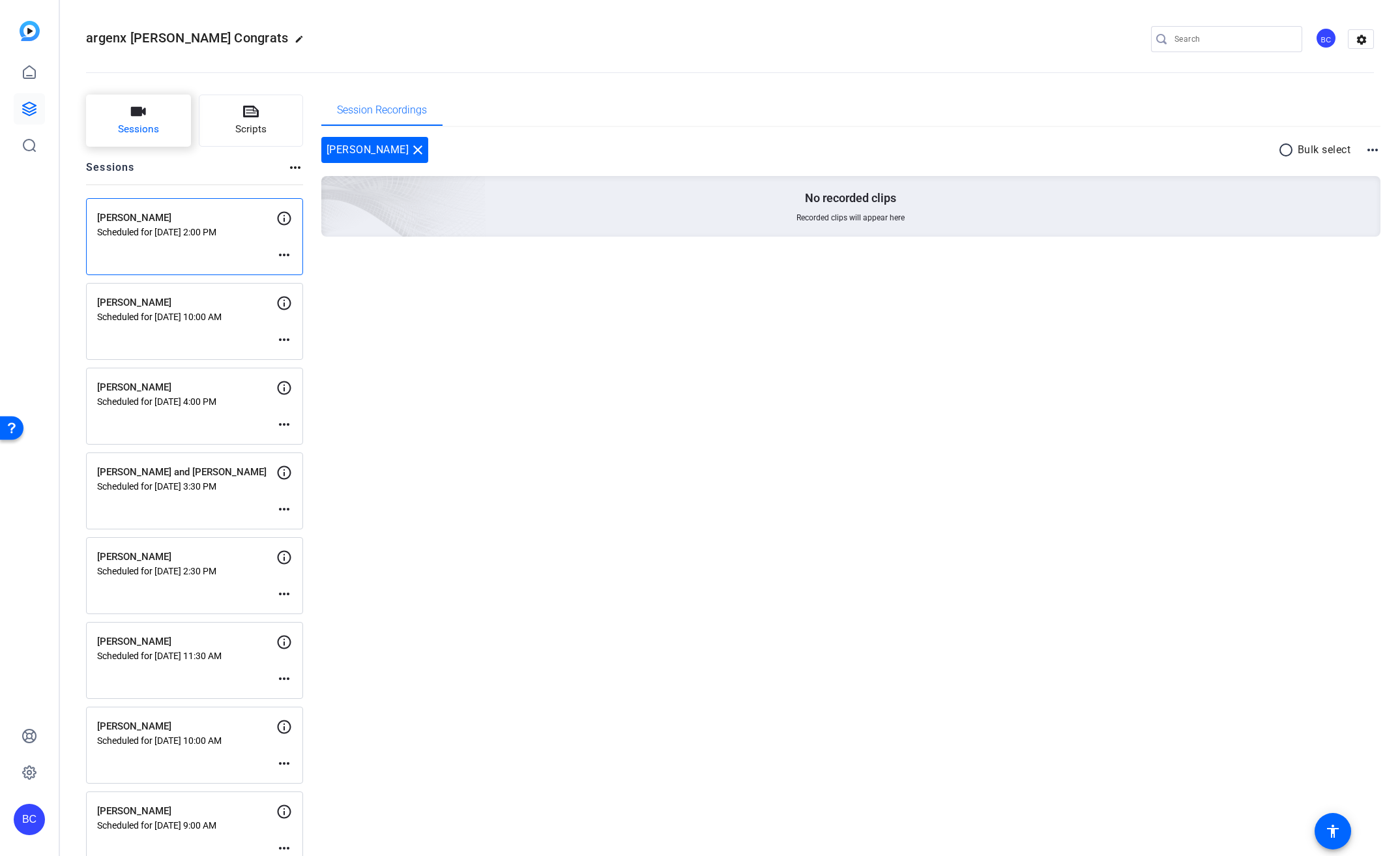
click at [162, 137] on button "Sessions" at bounding box center [138, 120] width 105 height 52
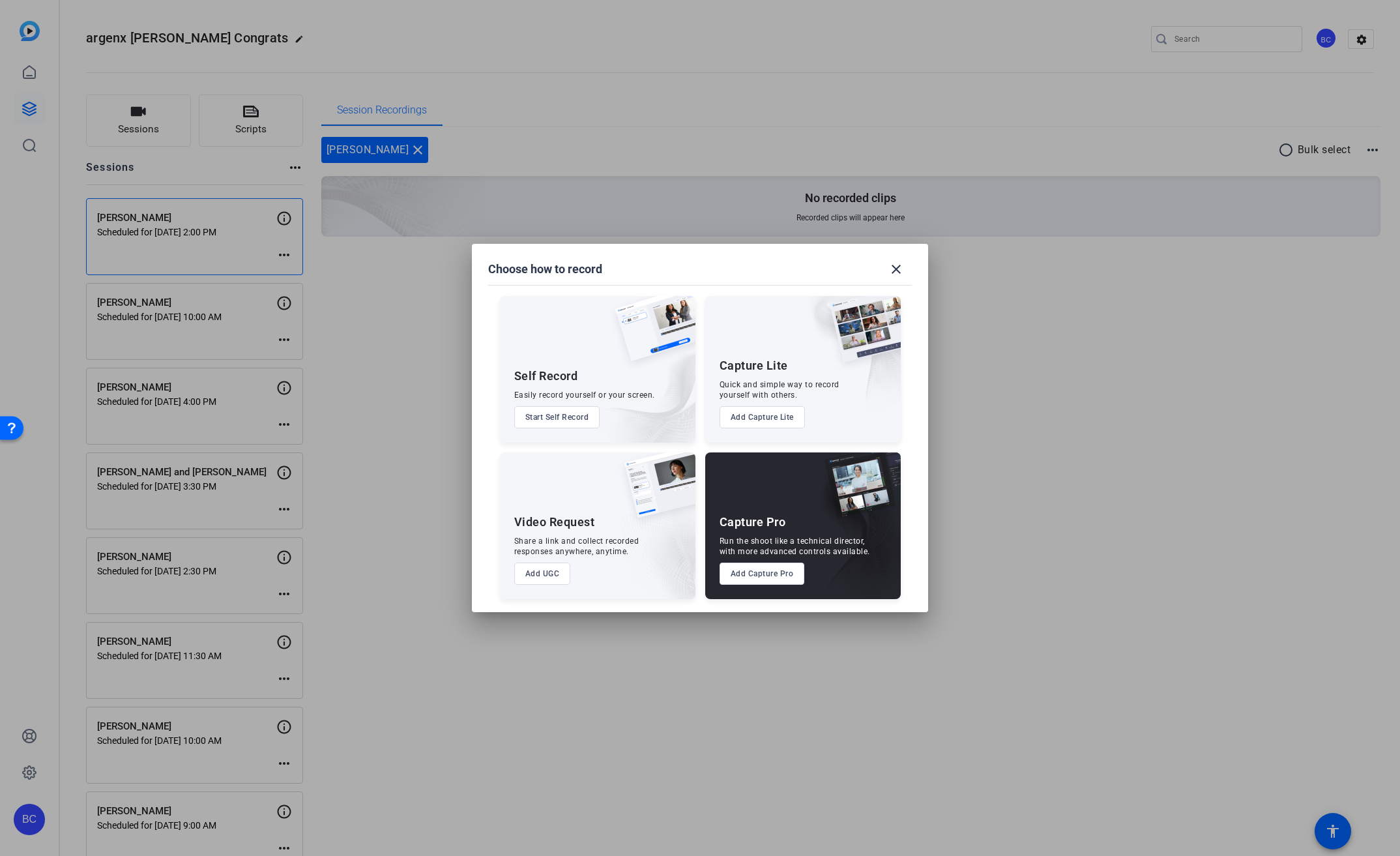
click at [780, 576] on button "Add Capture Pro" at bounding box center [762, 574] width 86 height 22
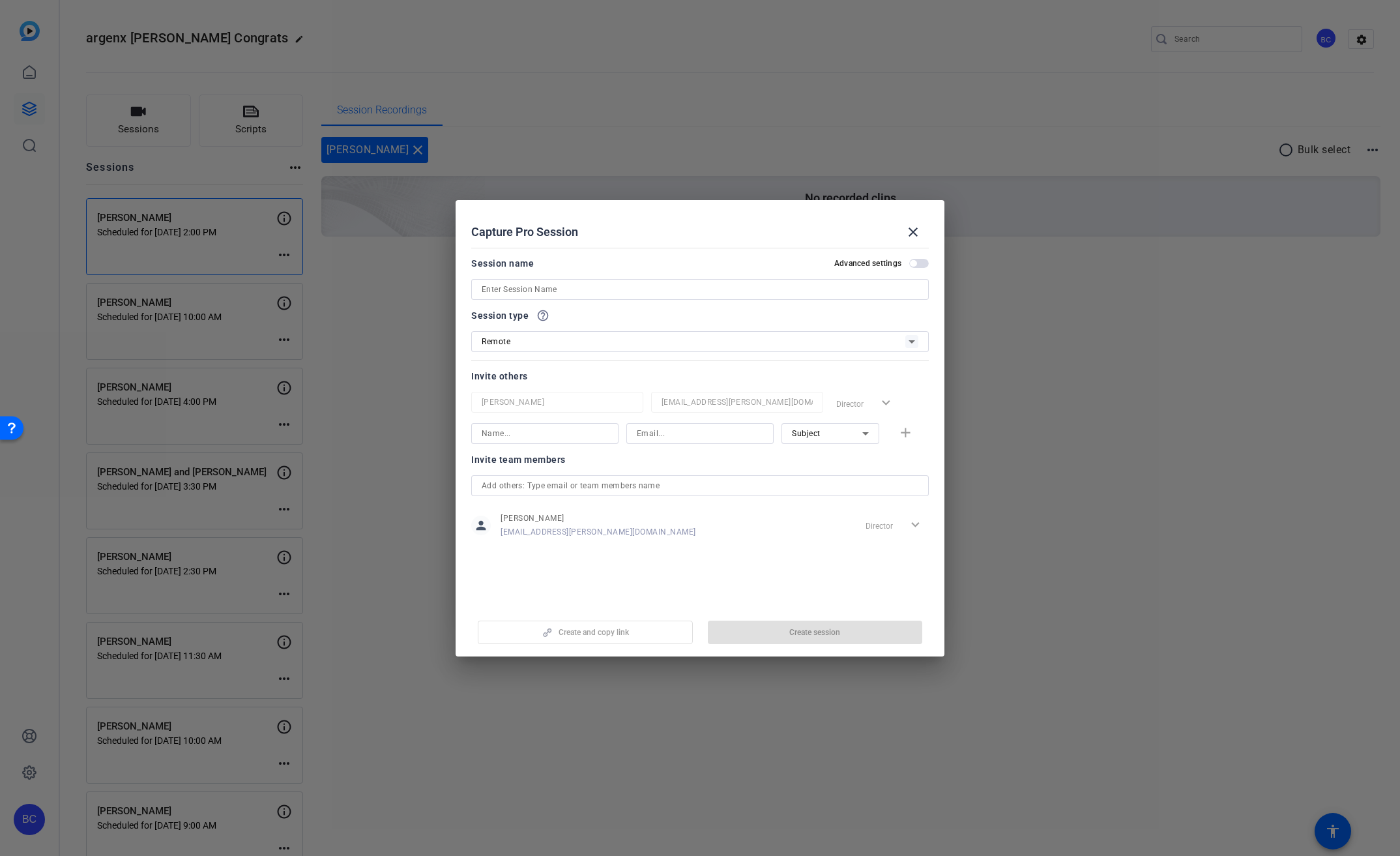
click at [735, 288] on input at bounding box center [699, 290] width 436 height 16
paste input "[PERSON_NAME]"
type input "[PERSON_NAME]"
click at [926, 259] on span "button" at bounding box center [919, 263] width 20 height 10
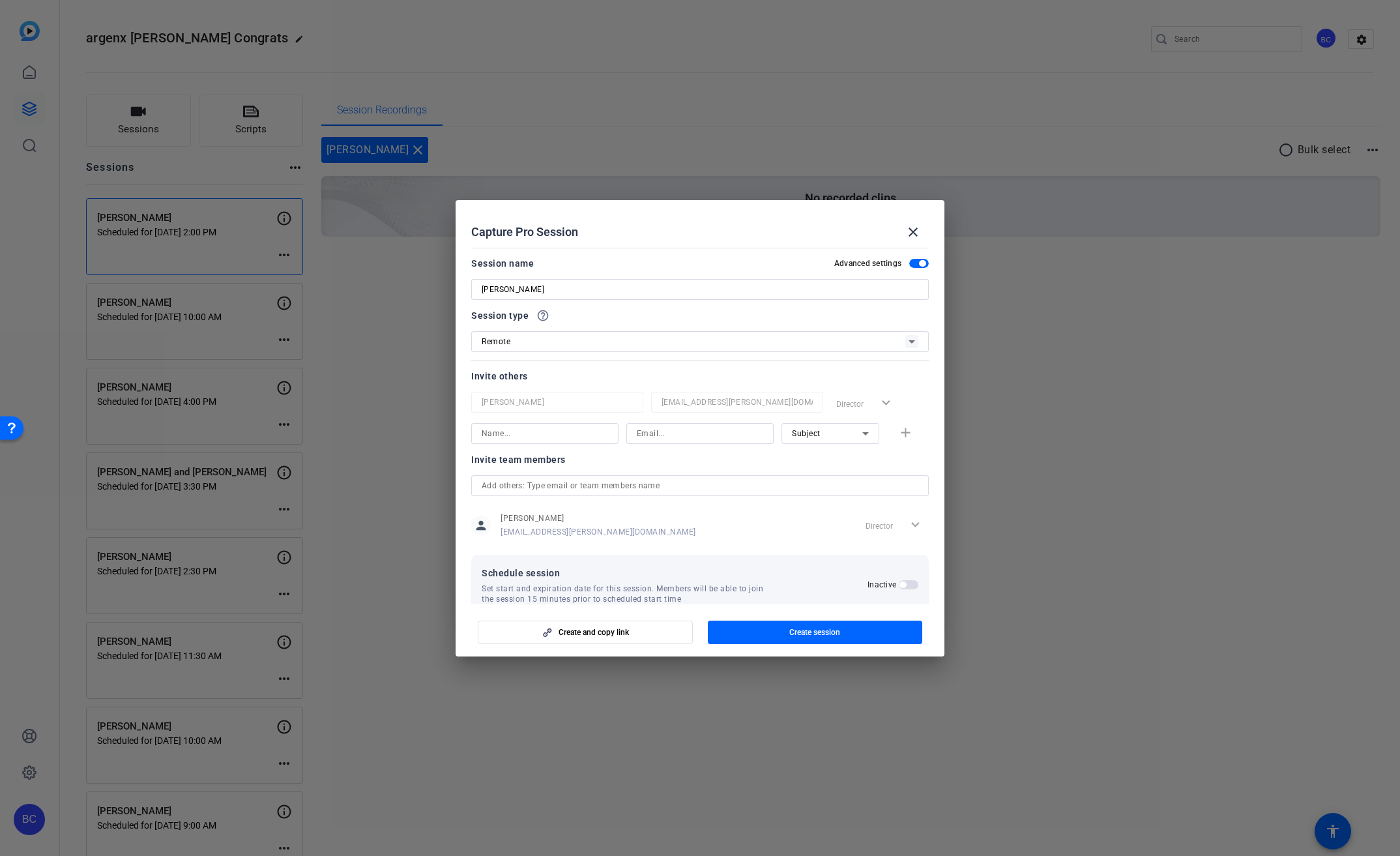
click at [542, 431] on input at bounding box center [544, 433] width 126 height 16
type input "[PERSON_NAME]"
type input "[EMAIL_ADDRESS][PERSON_NAME][DOMAIN_NAME]"
click at [897, 429] on mat-icon "add" at bounding box center [905, 433] width 16 height 16
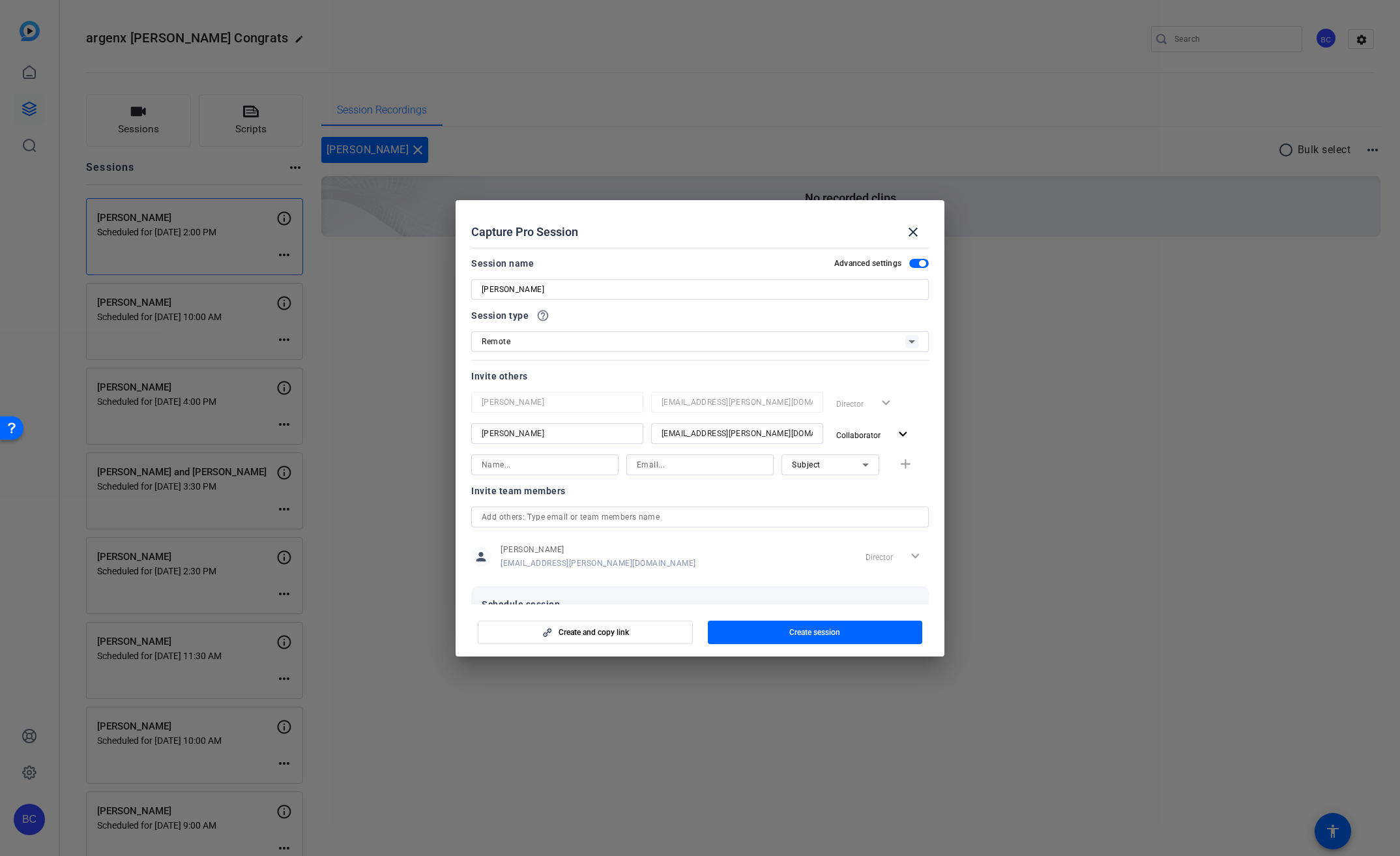
click at [526, 467] on input at bounding box center [544, 465] width 126 height 16
type input "[PERSON_NAME]"
type input "[EMAIL_ADDRESS][PERSON_NAME][DOMAIN_NAME]"
click at [897, 466] on mat-icon "add" at bounding box center [905, 464] width 16 height 16
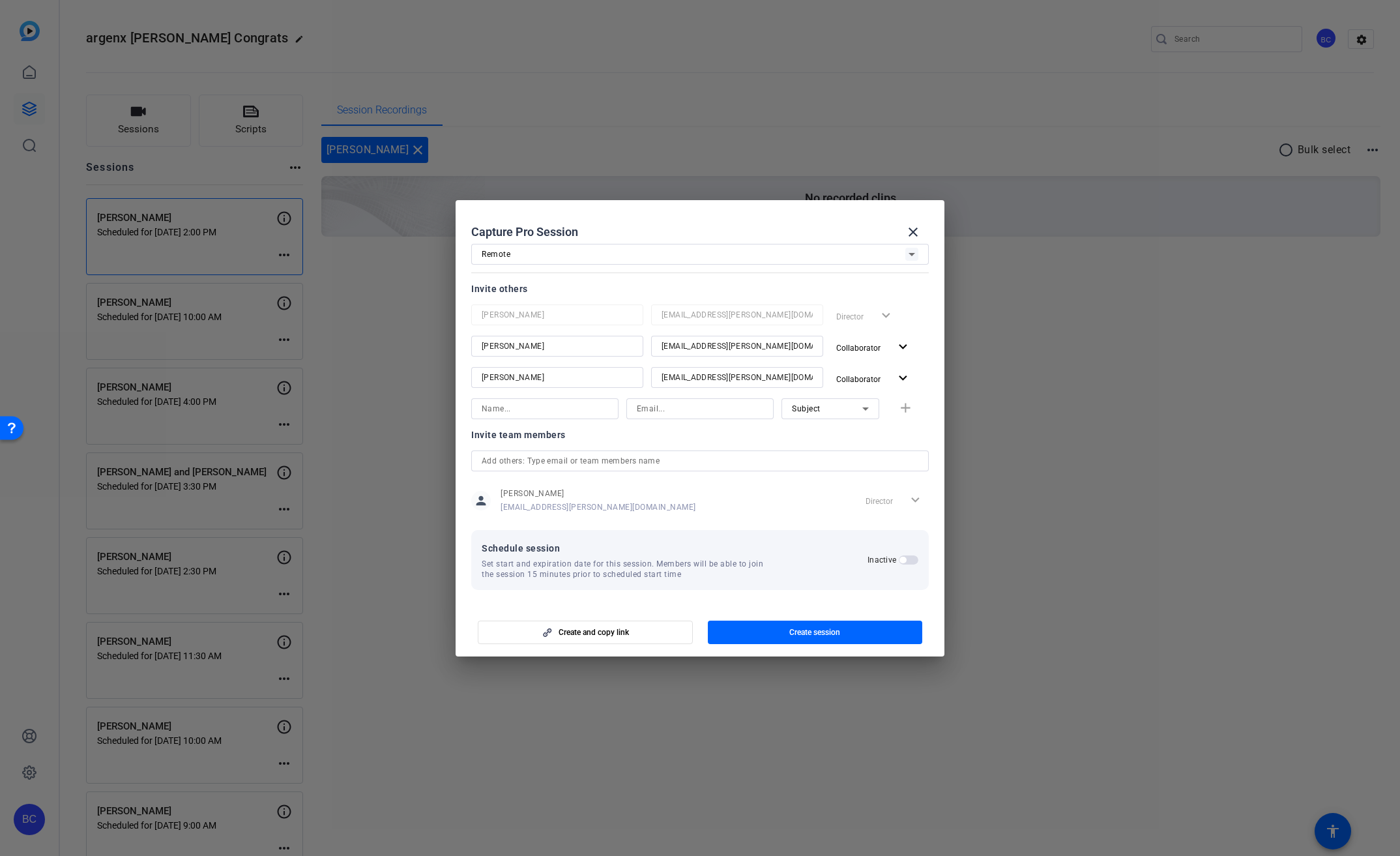
click at [900, 560] on span "button" at bounding box center [908, 560] width 20 height 10
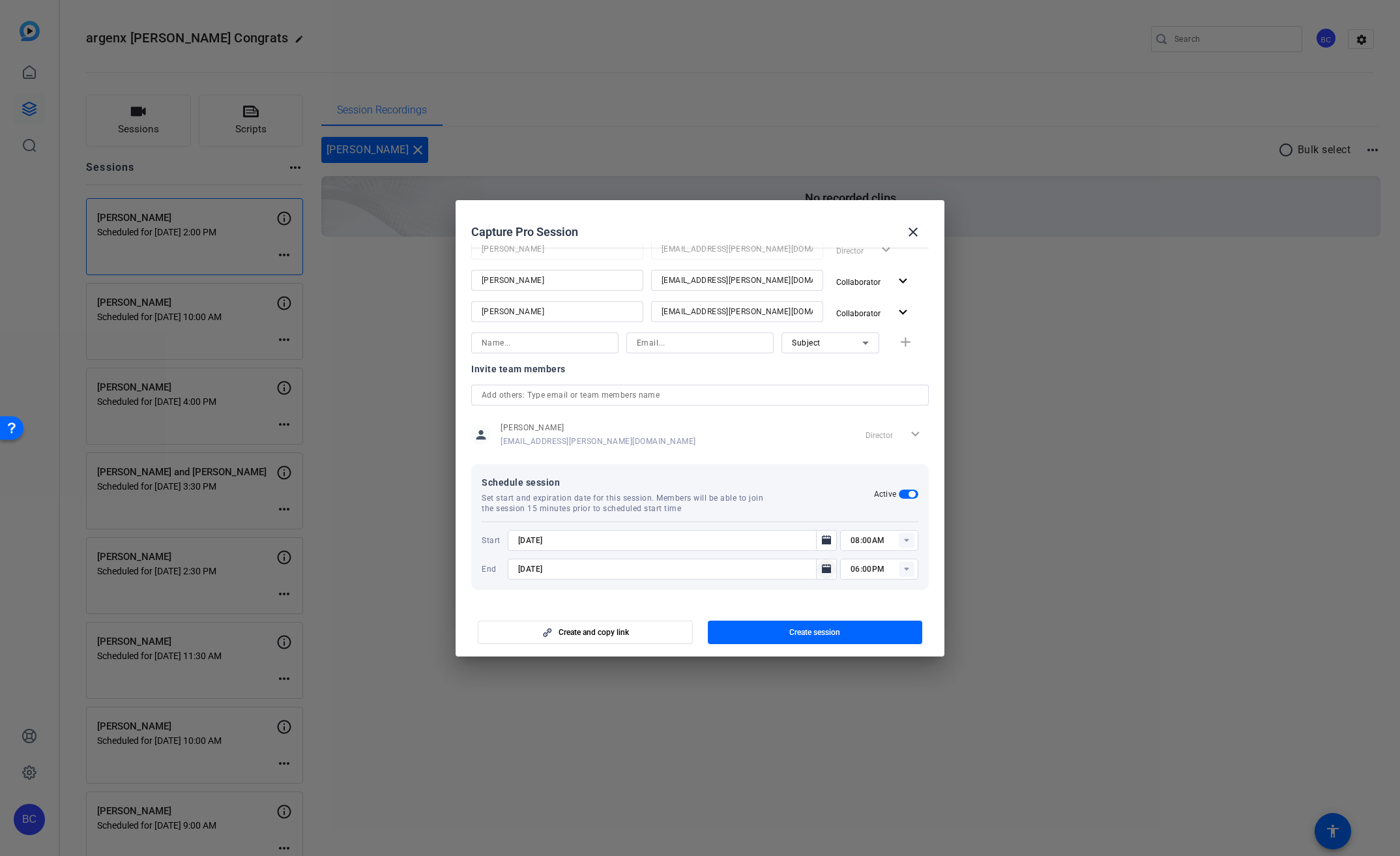
click at [824, 568] on mat-icon "Open calendar" at bounding box center [826, 569] width 16 height 16
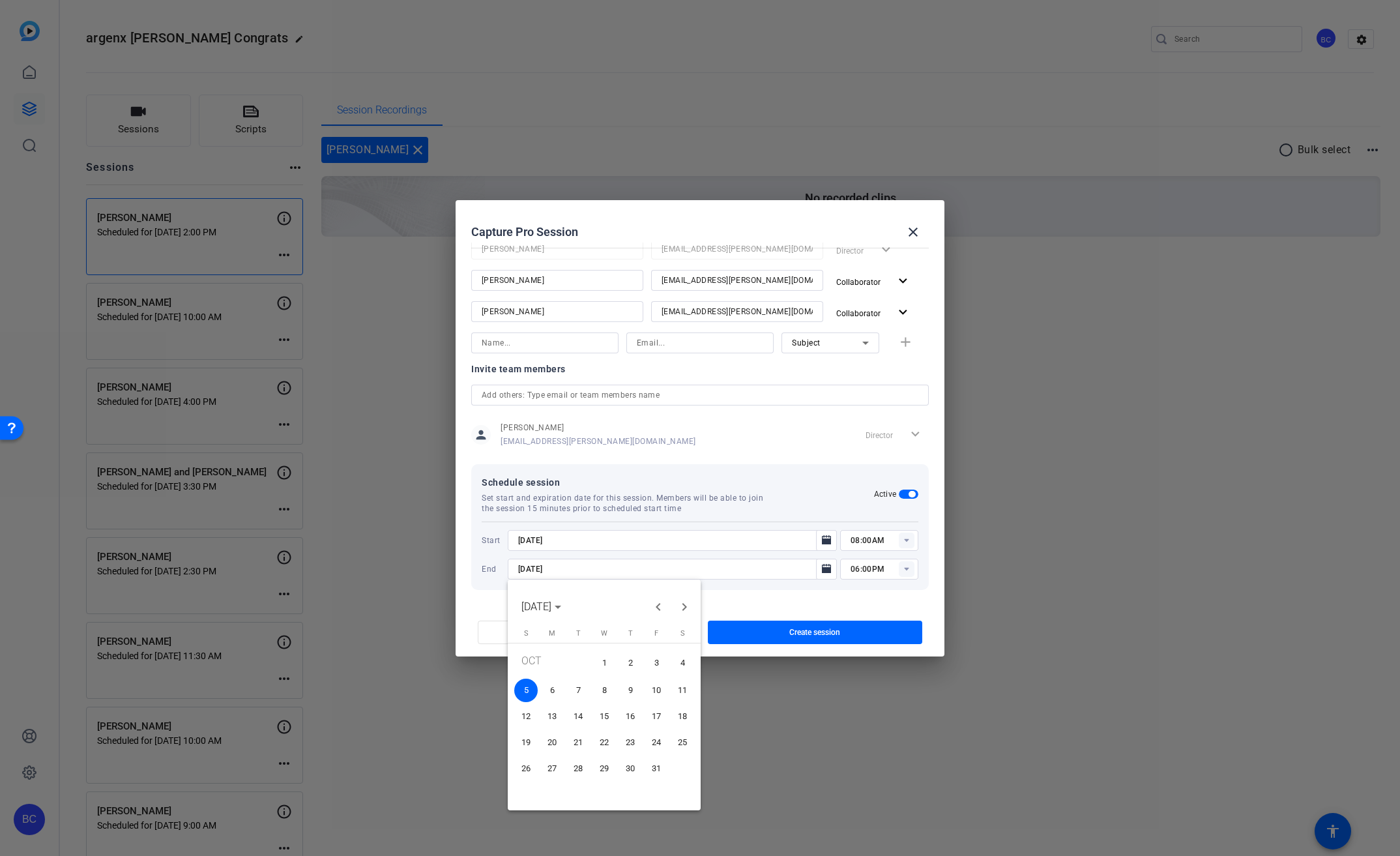
drag, startPoint x: 606, startPoint y: 659, endPoint x: 754, endPoint y: 573, distance: 171.2
click at [608, 659] on span "1" at bounding box center [604, 662] width 23 height 27
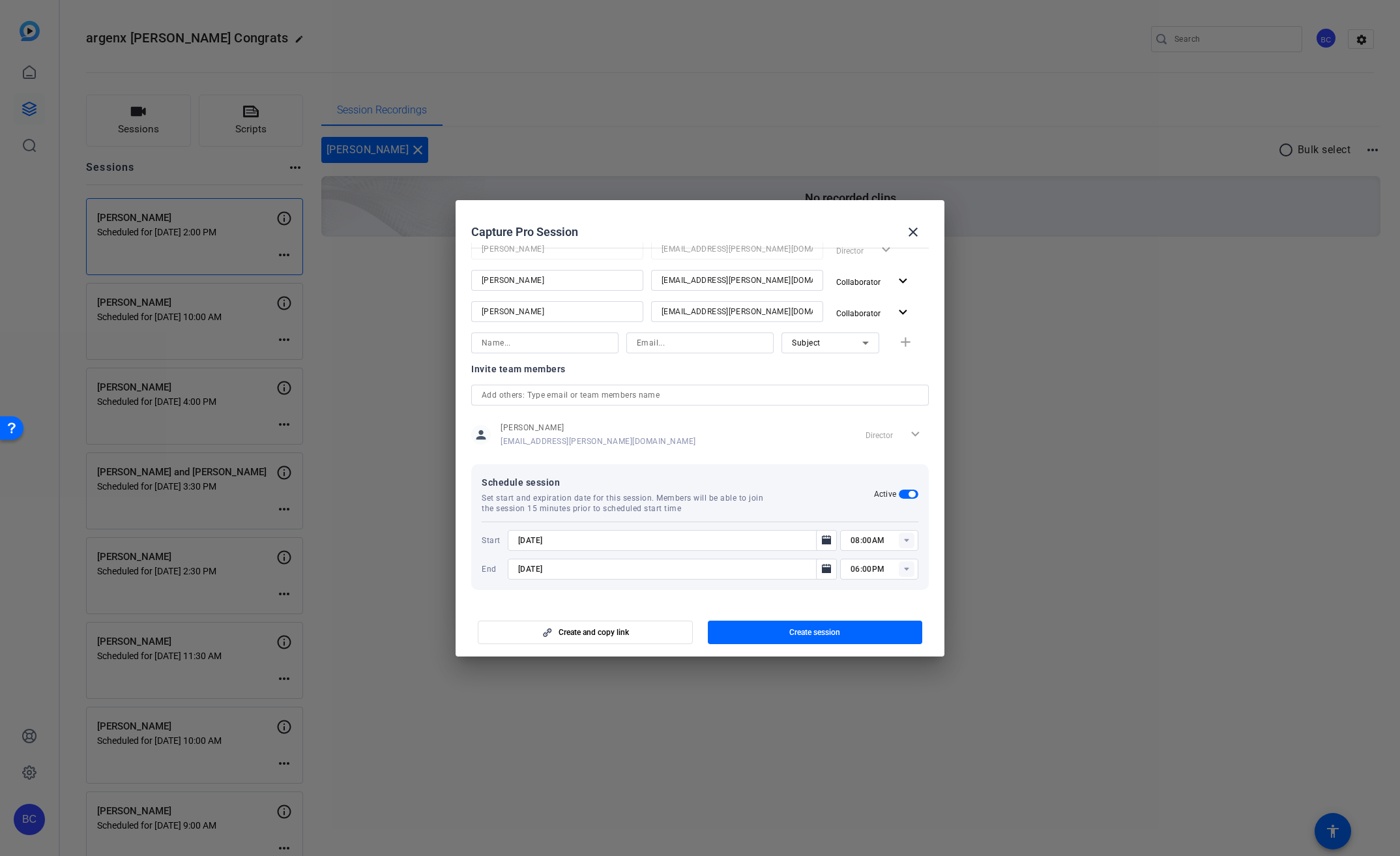
type input "[DATE]"
click at [822, 540] on icon "Open calendar" at bounding box center [826, 540] width 10 height 10
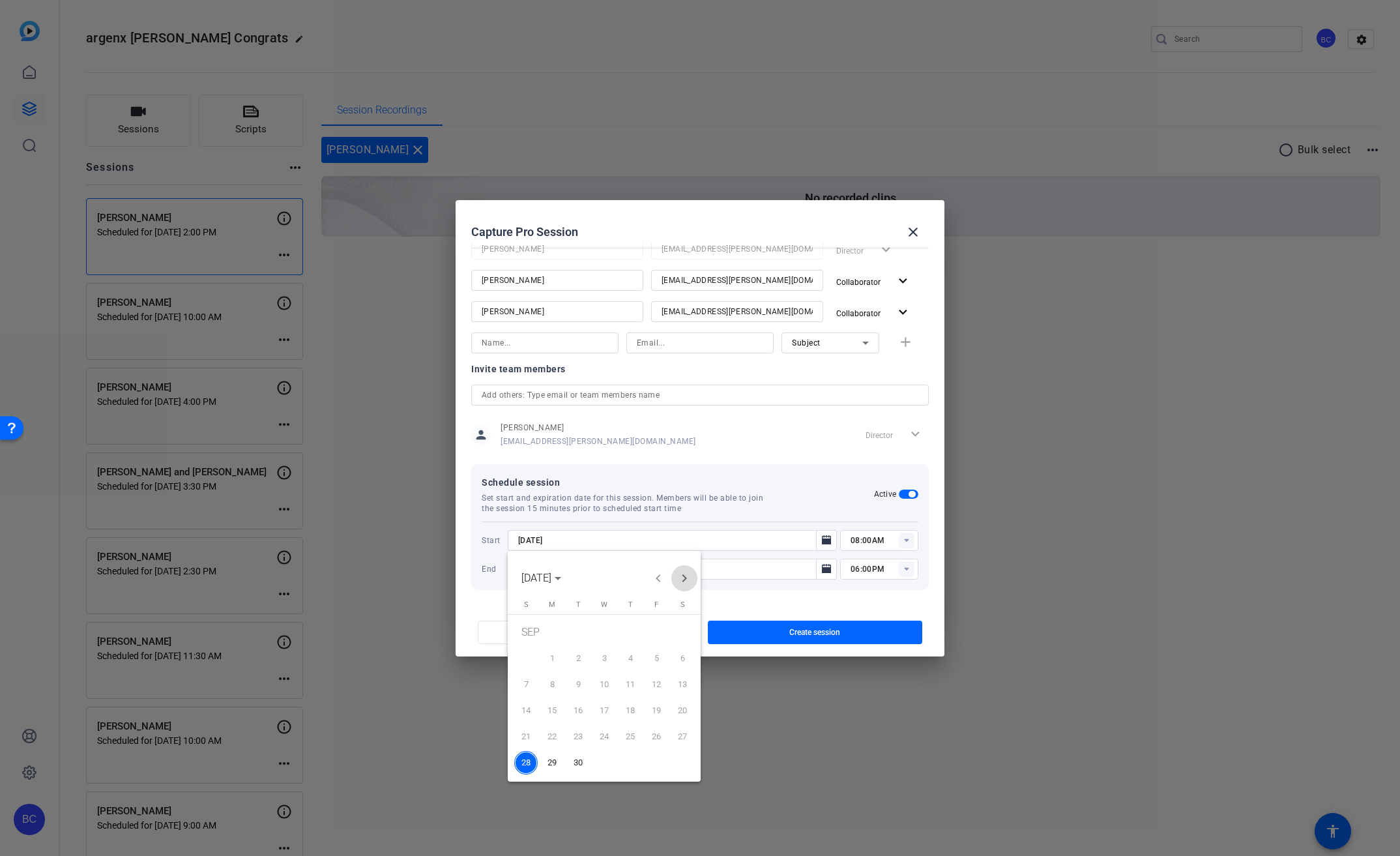
click at [679, 573] on span "Next month" at bounding box center [684, 578] width 26 height 26
click at [604, 633] on span "1" at bounding box center [604, 634] width 23 height 27
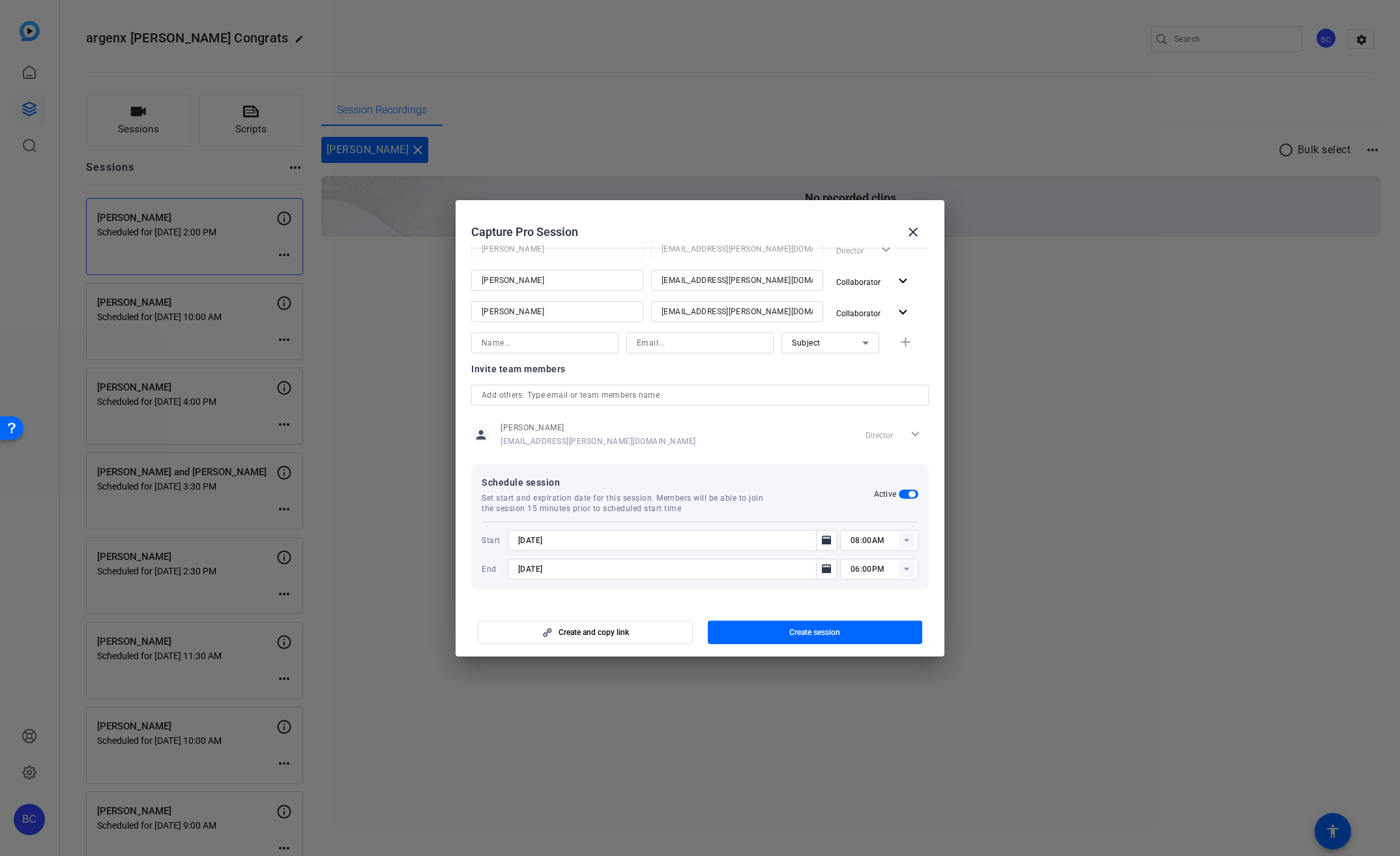
type input "[DATE]"
click at [874, 538] on input "08:00AM" at bounding box center [884, 540] width 67 height 16
click at [869, 655] on span "05:00PM" at bounding box center [860, 652] width 34 height 10
type input "05:00PM"
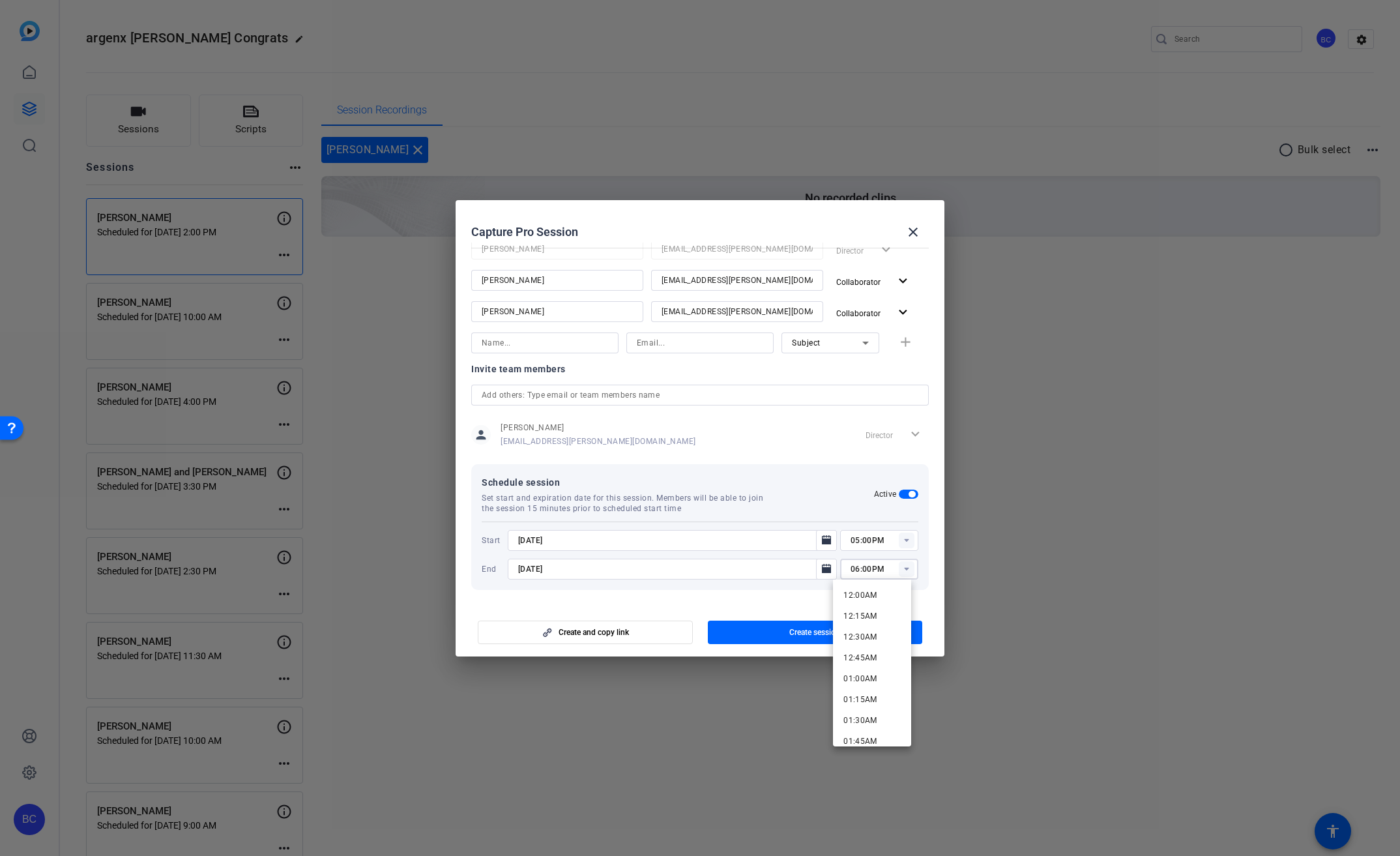
click at [850, 569] on input "06:00PM" at bounding box center [884, 569] width 67 height 16
type input "07:00PM"
click at [823, 580] on div at bounding box center [671, 586] width 329 height 15
click at [800, 629] on span "Create session" at bounding box center [814, 632] width 51 height 10
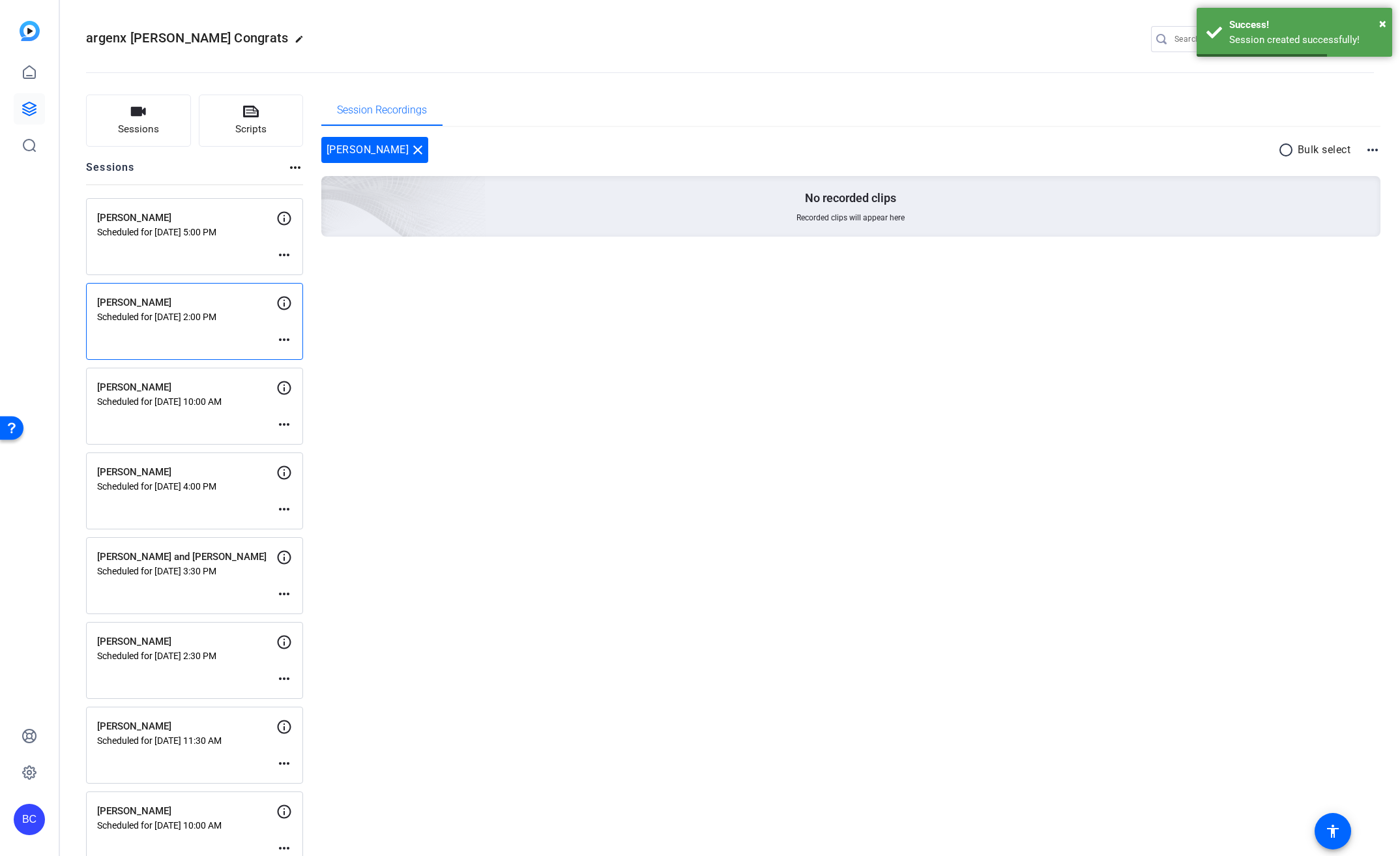
click at [291, 255] on mat-icon "more_horiz" at bounding box center [284, 255] width 16 height 16
click at [305, 276] on span "Edit Session" at bounding box center [316, 274] width 60 height 16
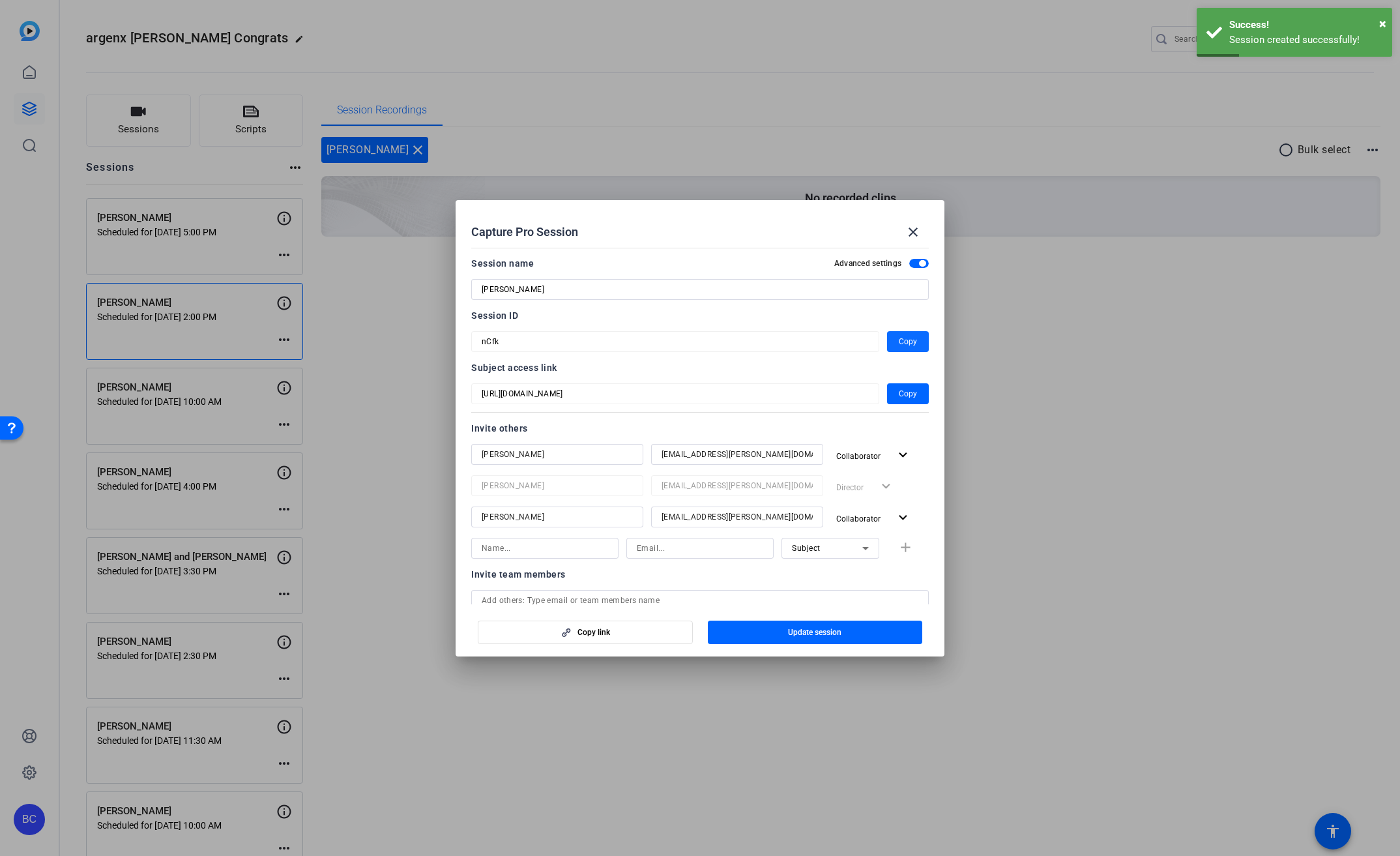
click at [914, 342] on span "button" at bounding box center [907, 342] width 41 height 31
click at [915, 232] on mat-icon "close" at bounding box center [913, 232] width 16 height 16
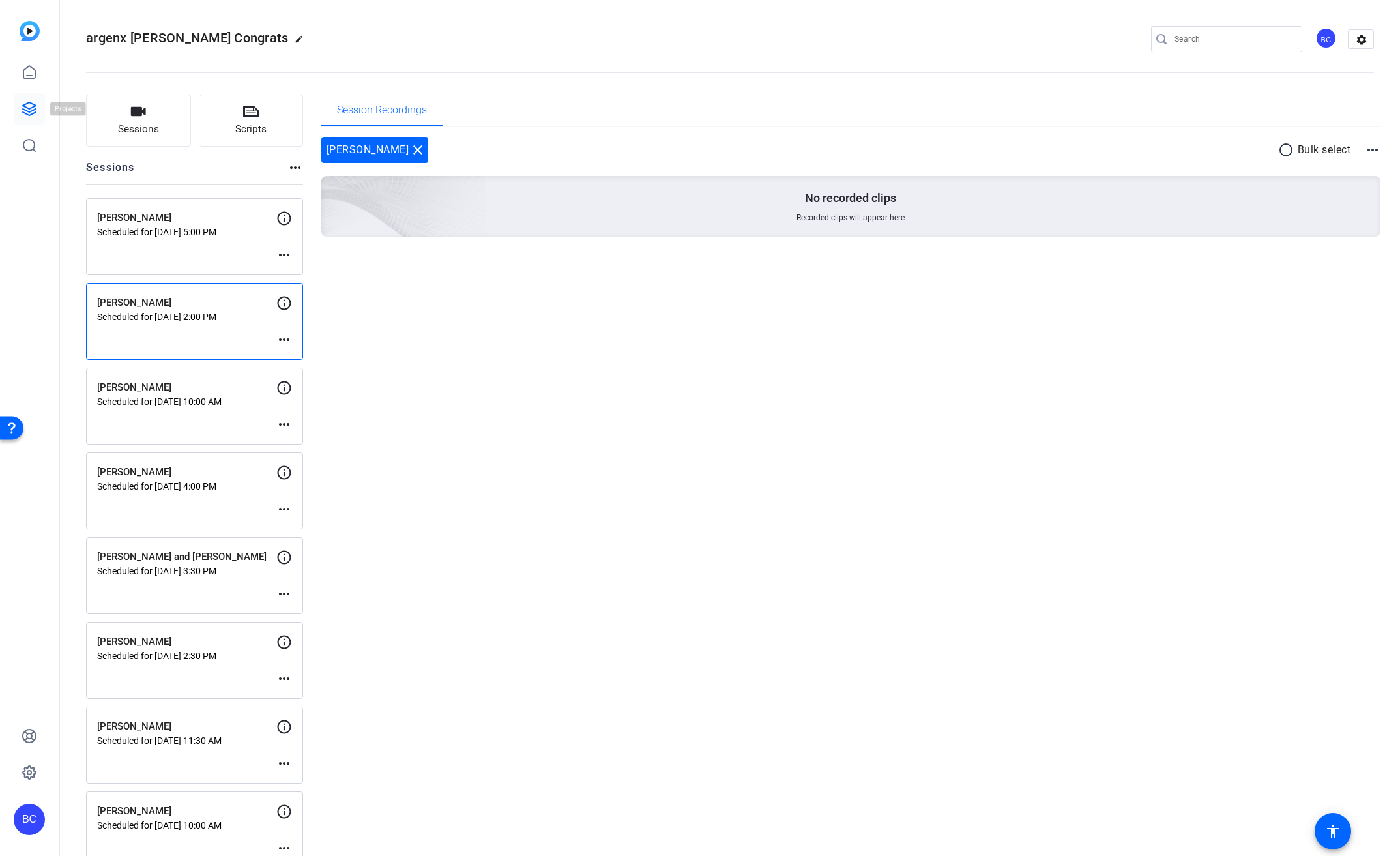
click at [35, 102] on icon at bounding box center [29, 109] width 16 height 16
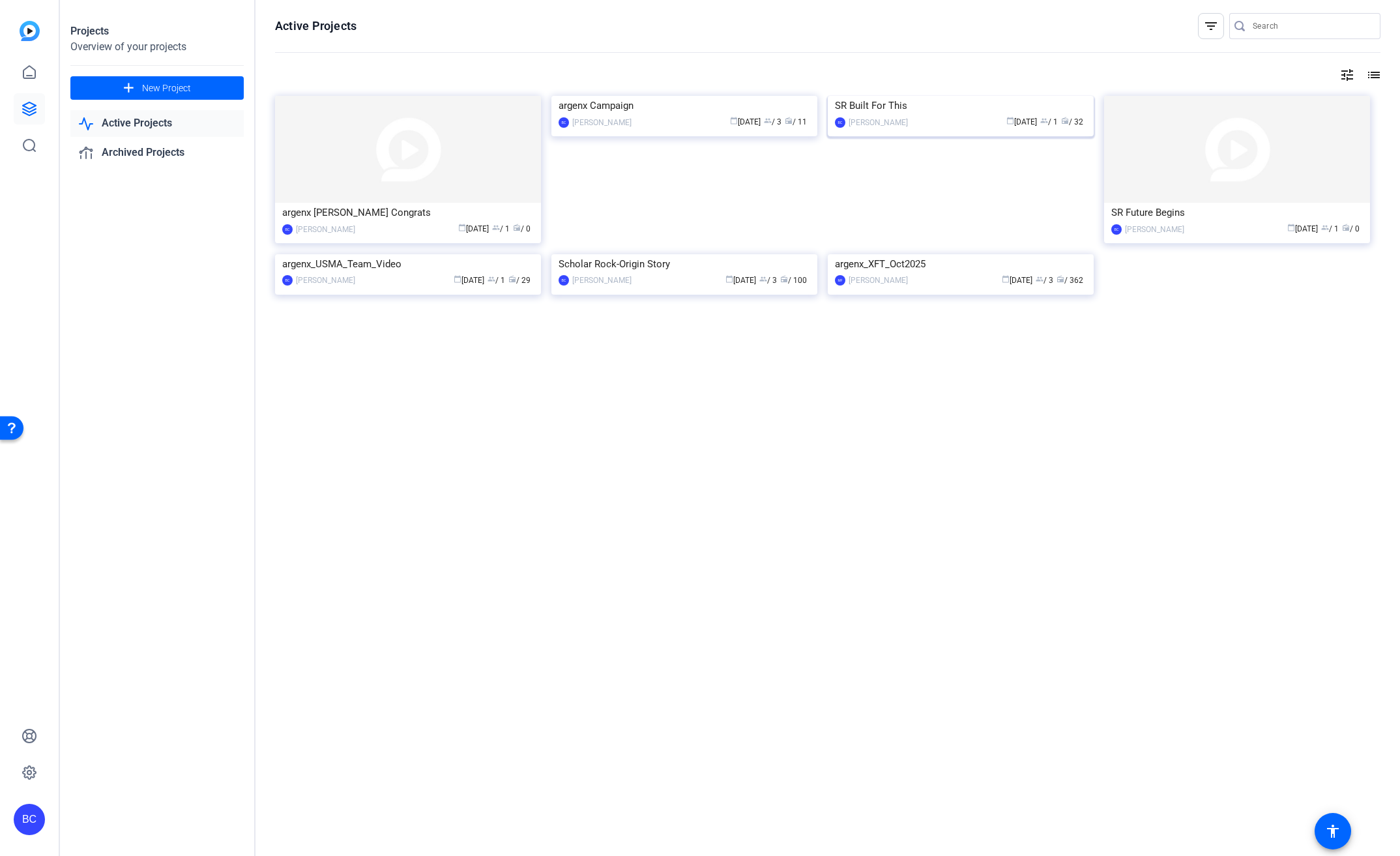
click at [913, 96] on img at bounding box center [961, 96] width 266 height 0
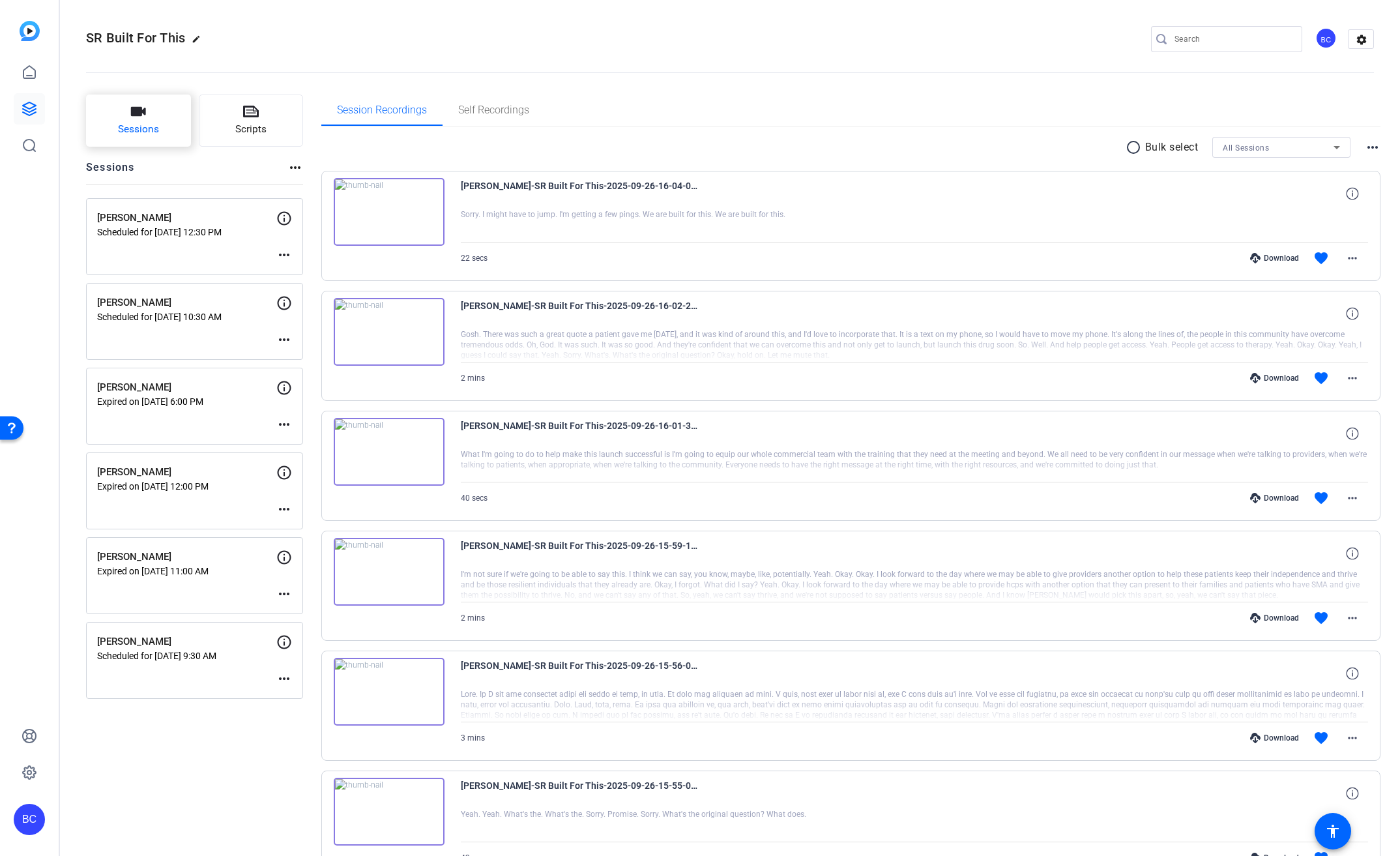
click at [147, 134] on span "Sessions" at bounding box center [139, 129] width 41 height 15
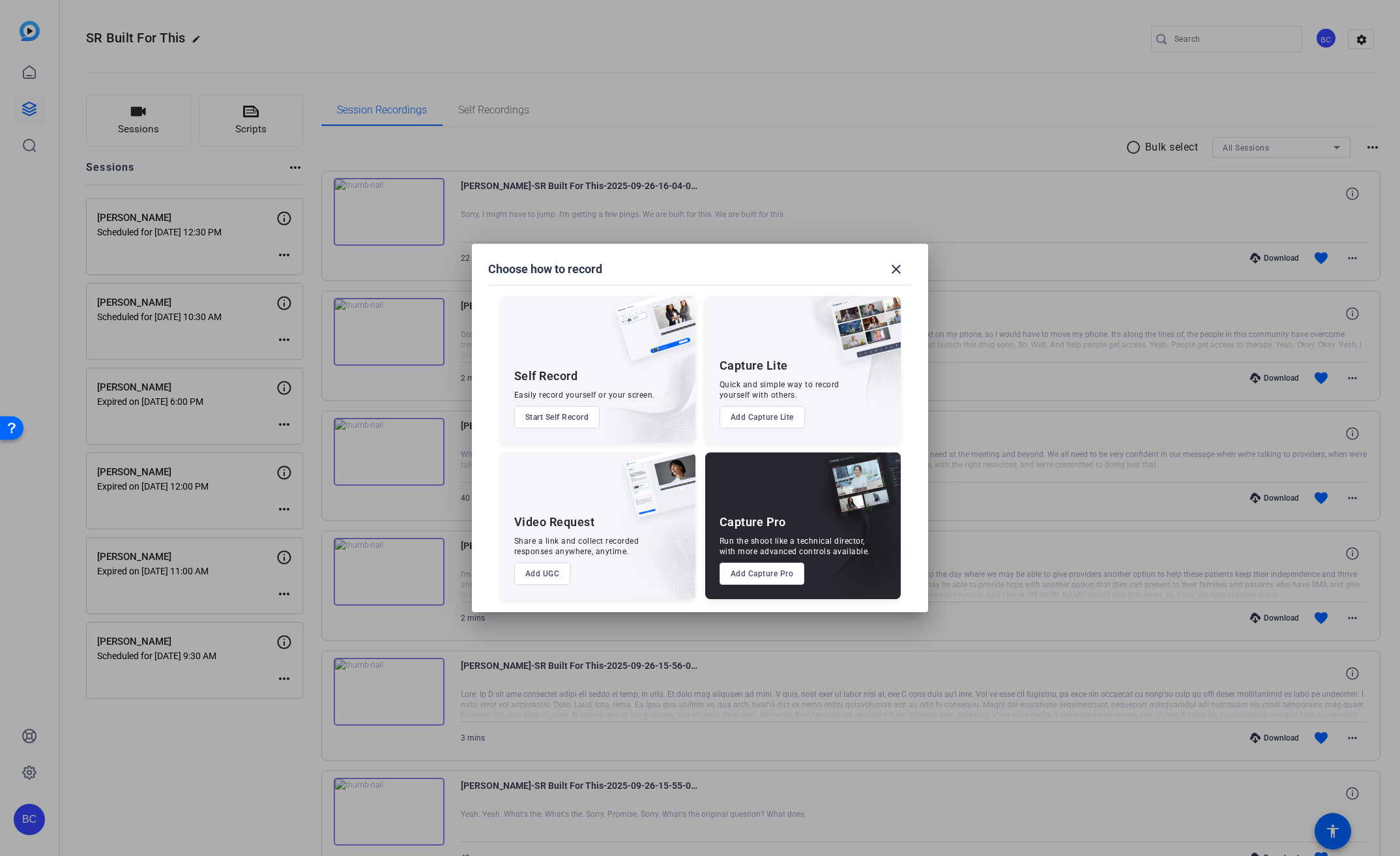
click at [748, 570] on button "Add Capture Pro" at bounding box center [762, 574] width 86 height 22
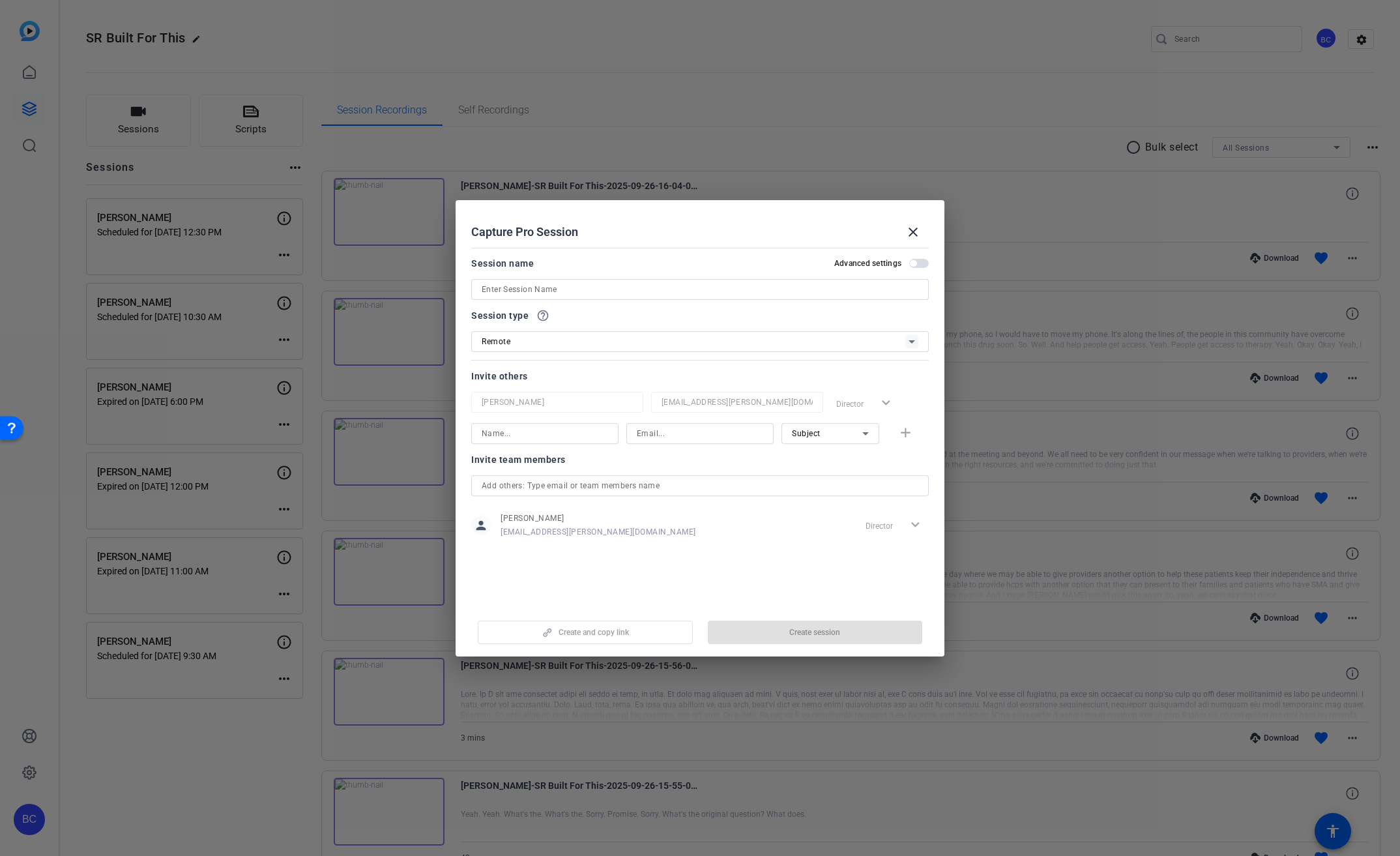
click at [519, 288] on input at bounding box center [699, 290] width 436 height 16
paste input "[PERSON_NAME] - Medical"
drag, startPoint x: 548, startPoint y: 289, endPoint x: 683, endPoint y: 291, distance: 135.0
click at [682, 291] on input "[PERSON_NAME] - Medical" at bounding box center [699, 290] width 436 height 16
type input "[PERSON_NAME]"
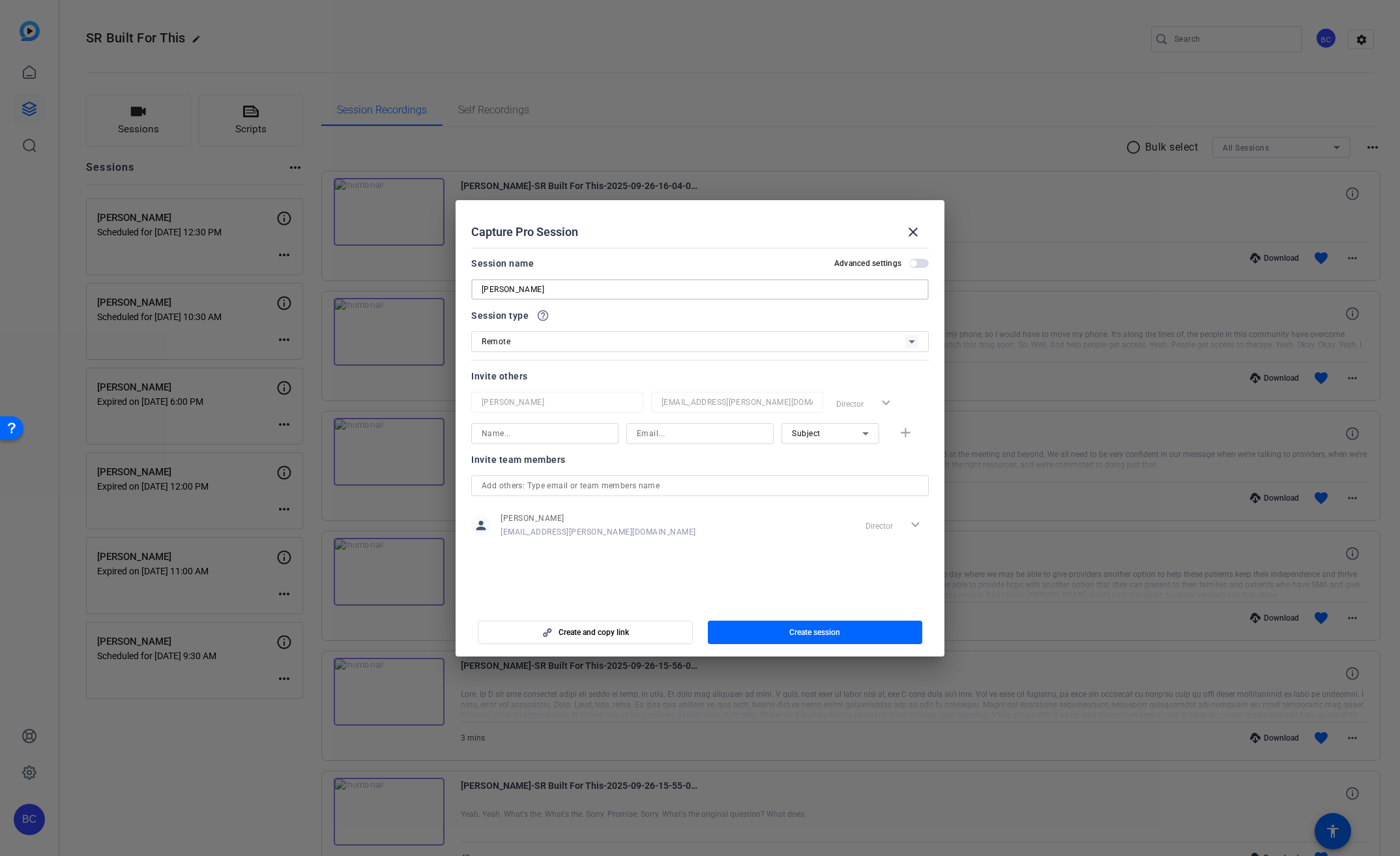
click at [917, 265] on span "button" at bounding box center [919, 263] width 20 height 10
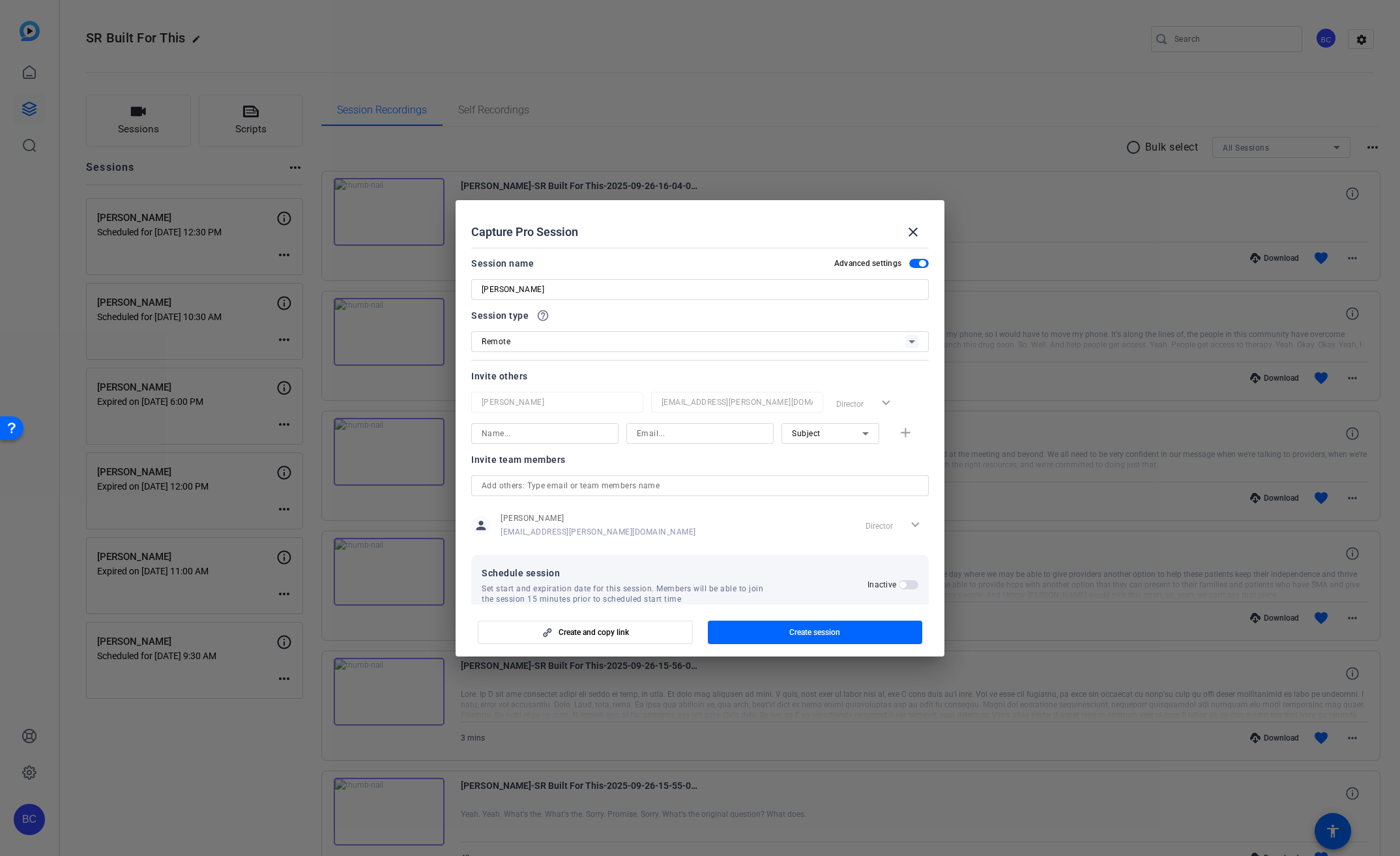
click at [575, 438] on input at bounding box center [544, 433] width 126 height 16
type input "[PERSON_NAME]"
type input "[EMAIL_ADDRESS][PERSON_NAME][DOMAIN_NAME]"
click at [900, 431] on mat-icon "add" at bounding box center [905, 433] width 16 height 16
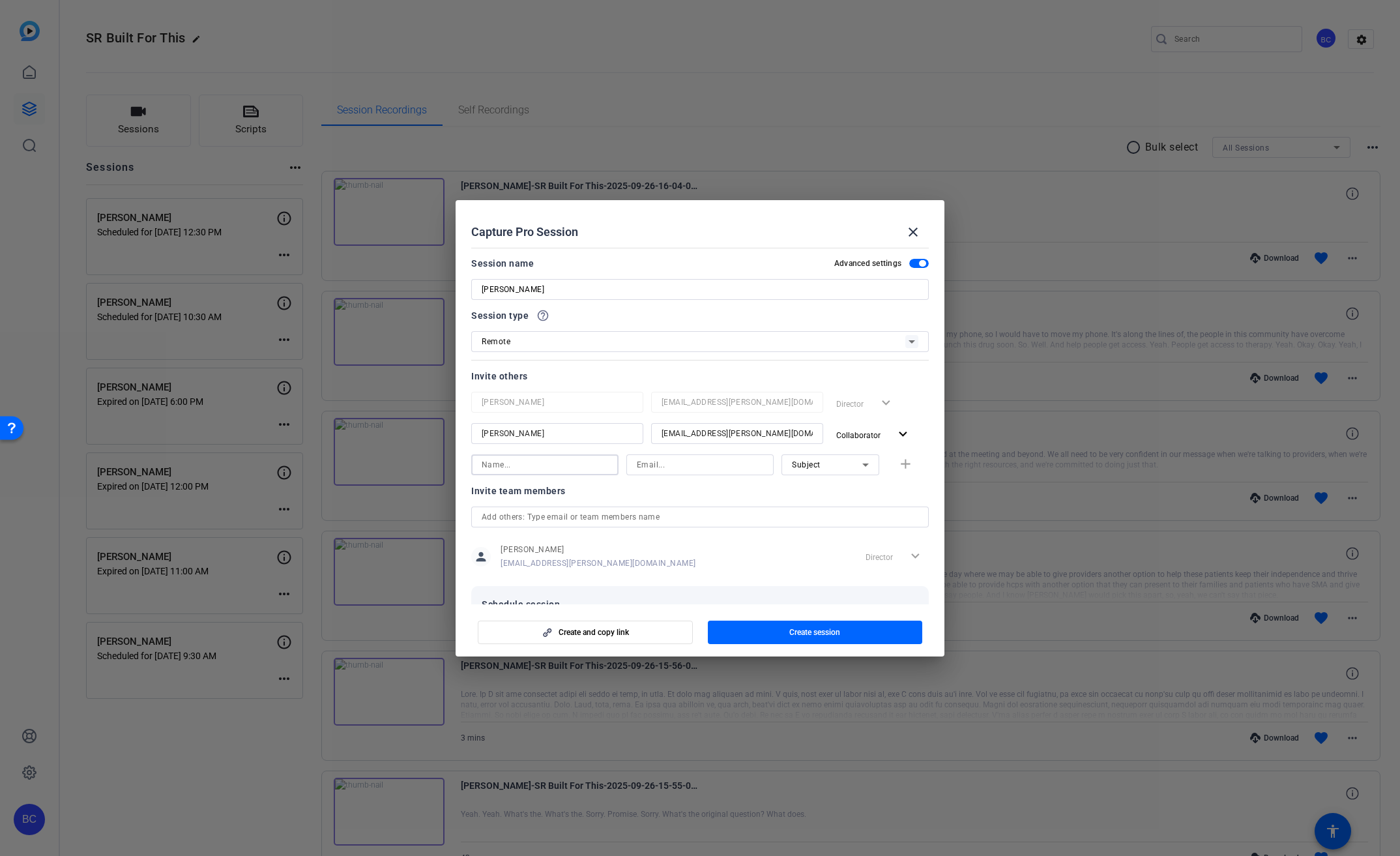
click at [590, 468] on input at bounding box center [544, 465] width 126 height 16
type input "[PERSON_NAME]"
type input "[EMAIL_ADDRESS][PERSON_NAME][DOMAIN_NAME]"
click at [897, 465] on mat-icon "add" at bounding box center [905, 464] width 16 height 16
click at [550, 498] on input at bounding box center [544, 496] width 126 height 16
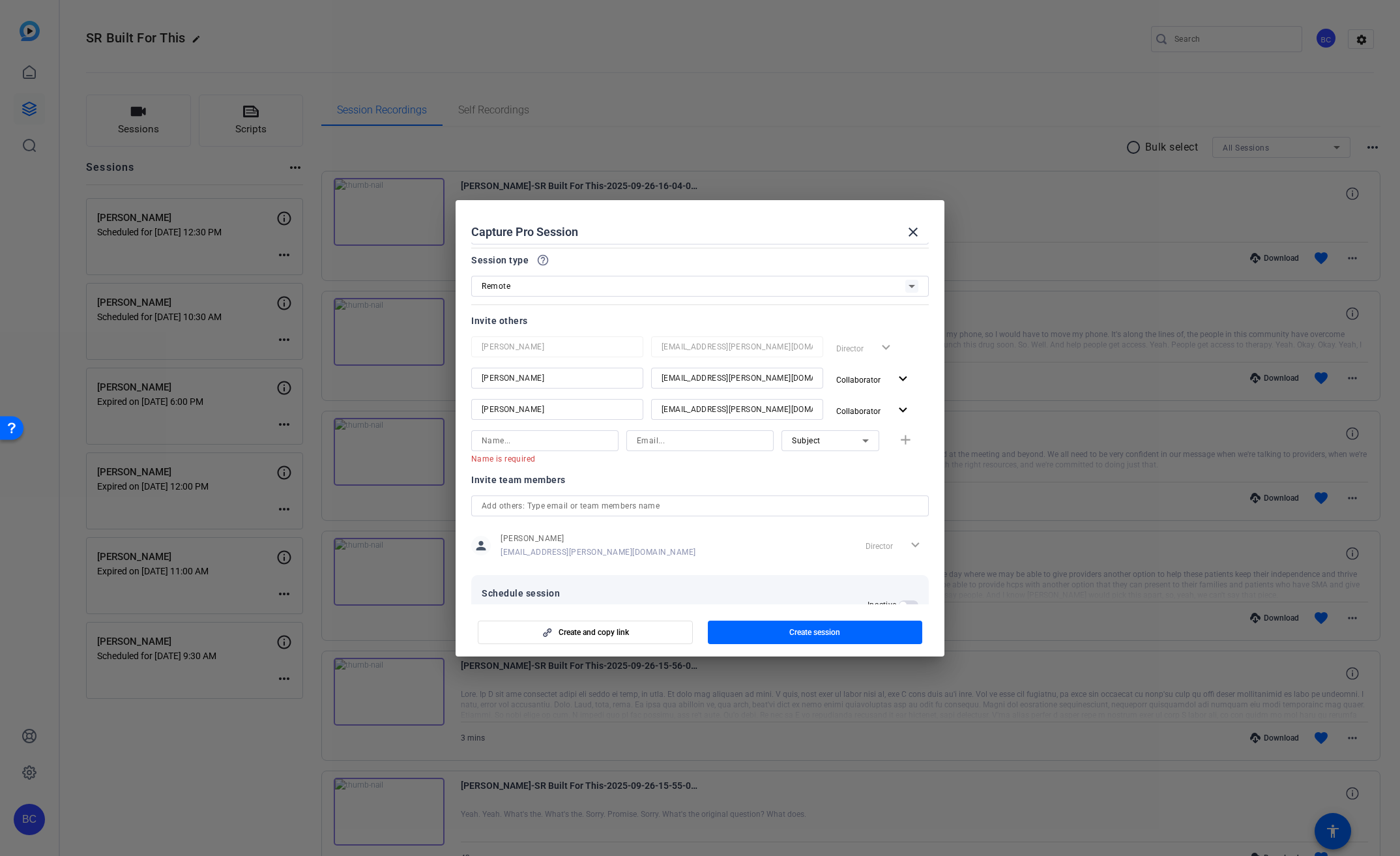
scroll to position [100, 0]
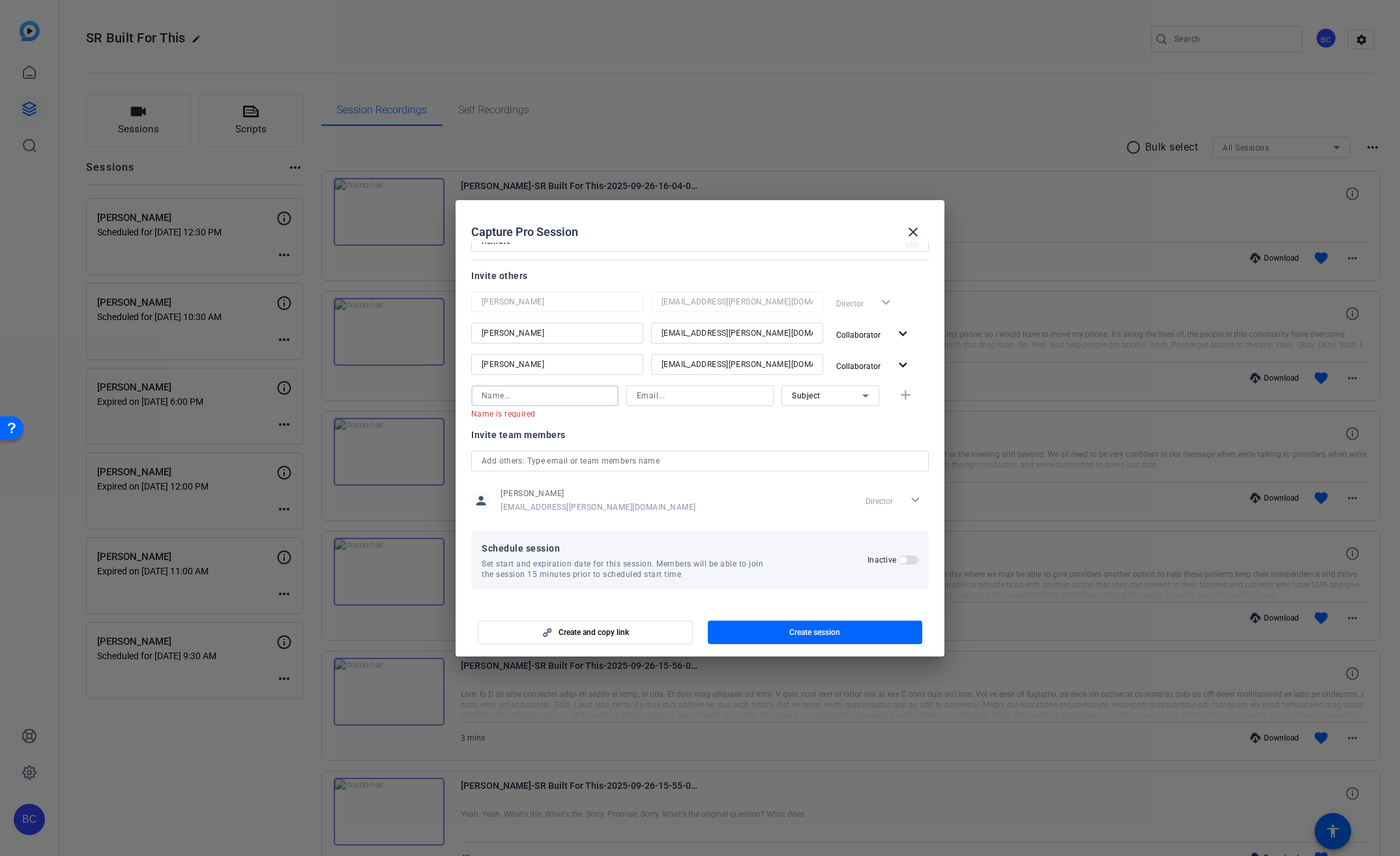
click at [907, 559] on span "button" at bounding box center [908, 560] width 20 height 10
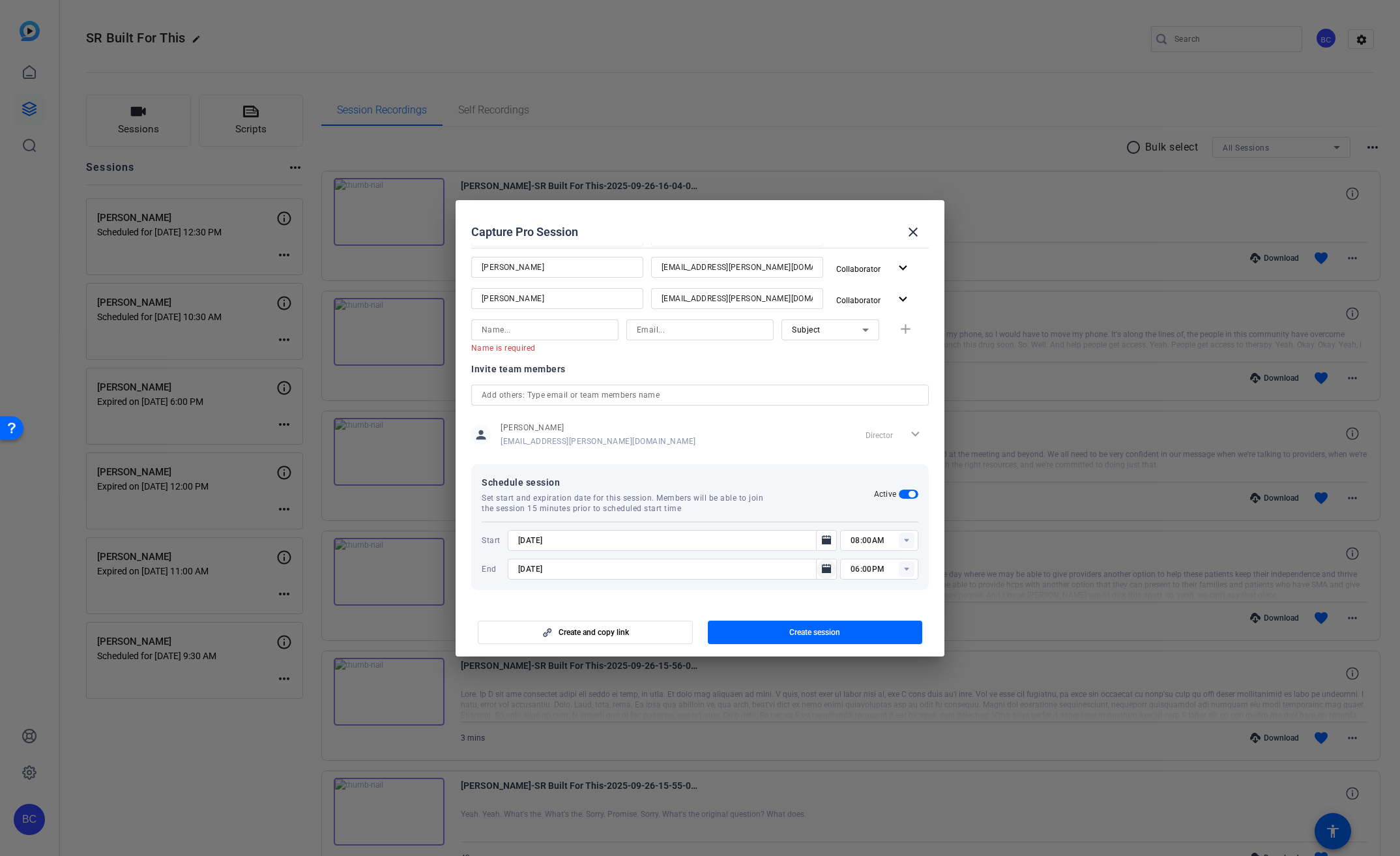
click at [822, 566] on icon "Open calendar" at bounding box center [826, 568] width 10 height 10
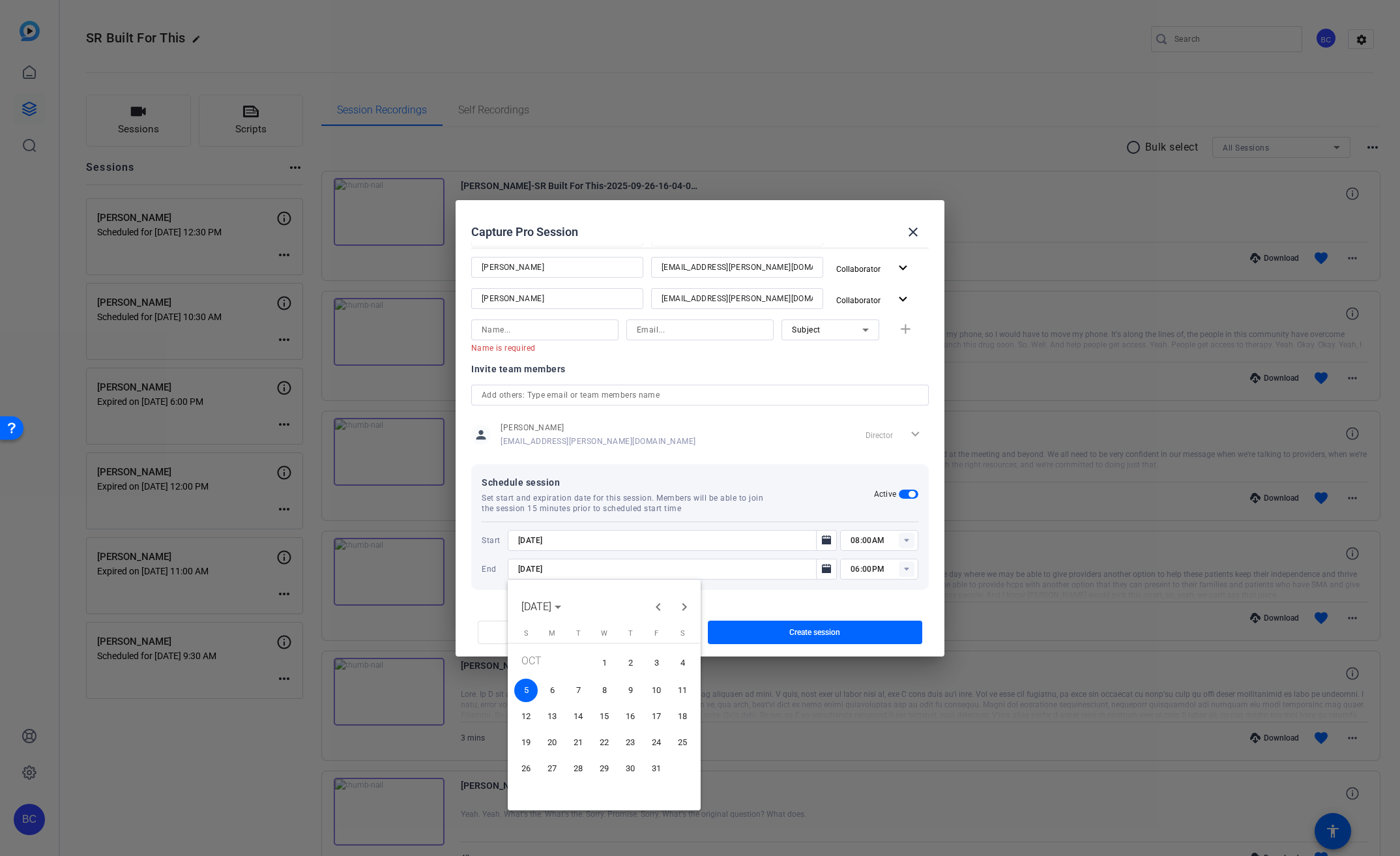
drag, startPoint x: 630, startPoint y: 659, endPoint x: 696, endPoint y: 630, distance: 72.1
click at [630, 659] on span "2" at bounding box center [630, 662] width 23 height 27
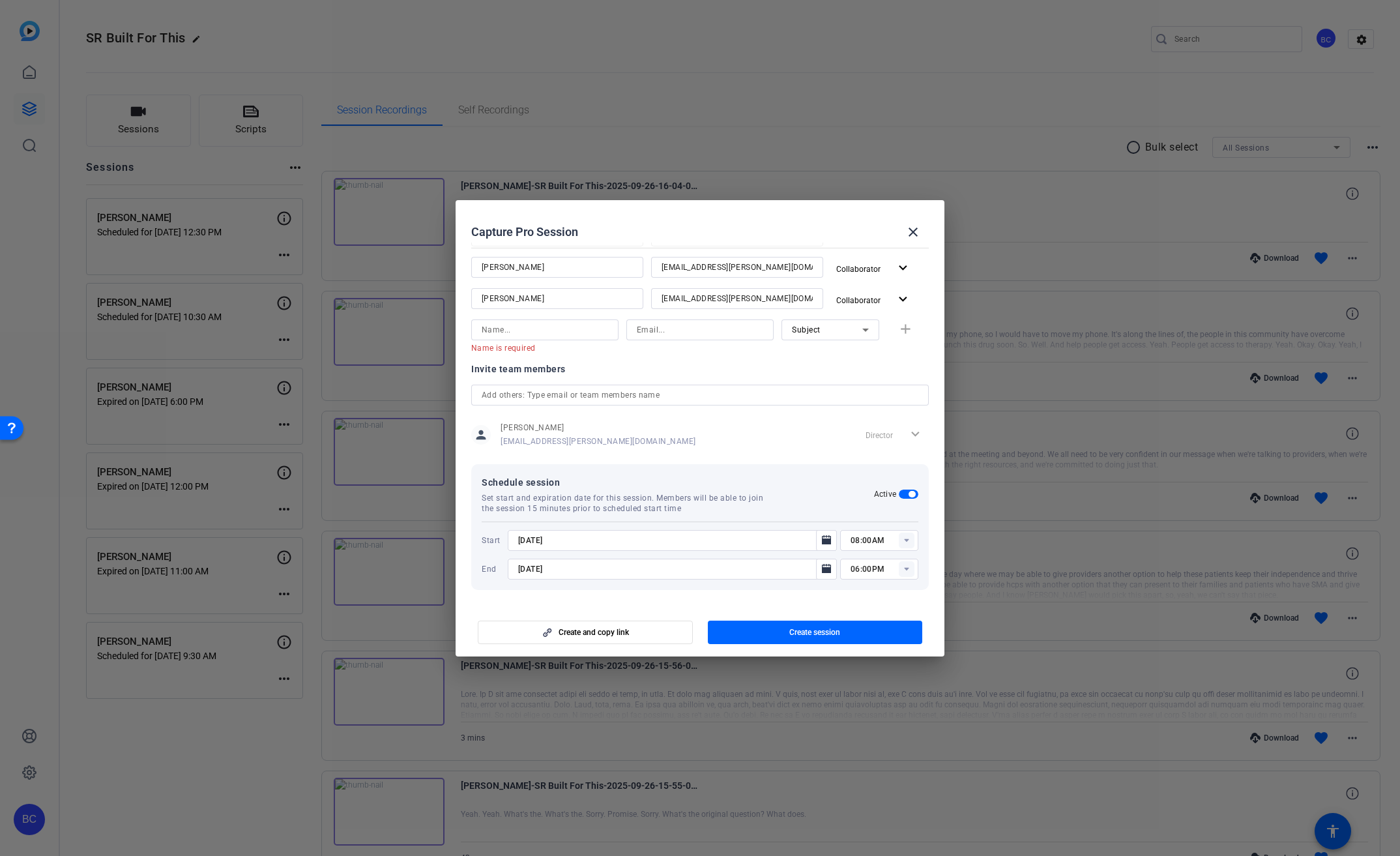
type input "[DATE]"
click at [822, 542] on icon "Open calendar" at bounding box center [826, 540] width 10 height 10
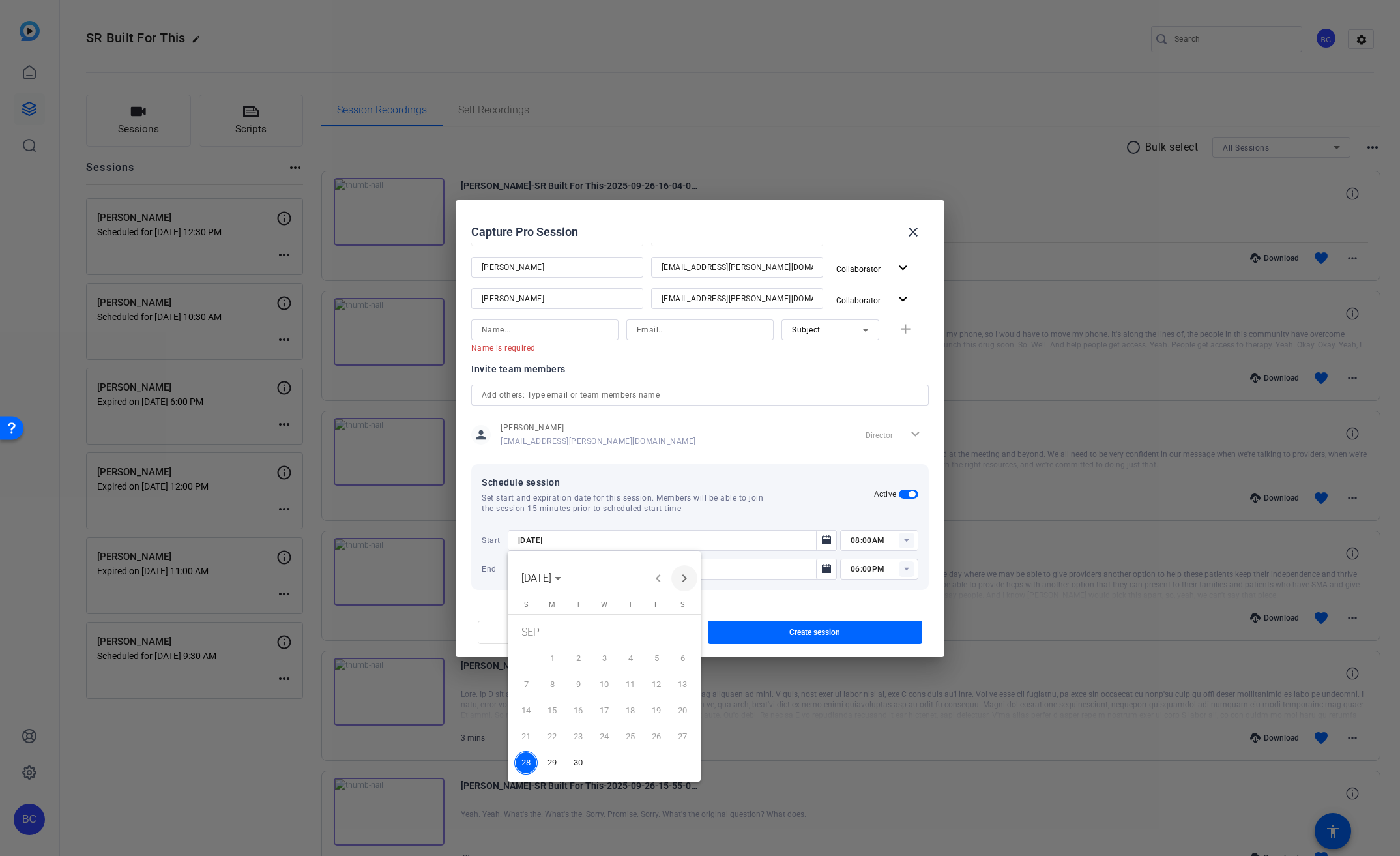
click at [688, 575] on span "Next month" at bounding box center [684, 578] width 26 height 26
click at [625, 636] on span "2" at bounding box center [630, 634] width 23 height 27
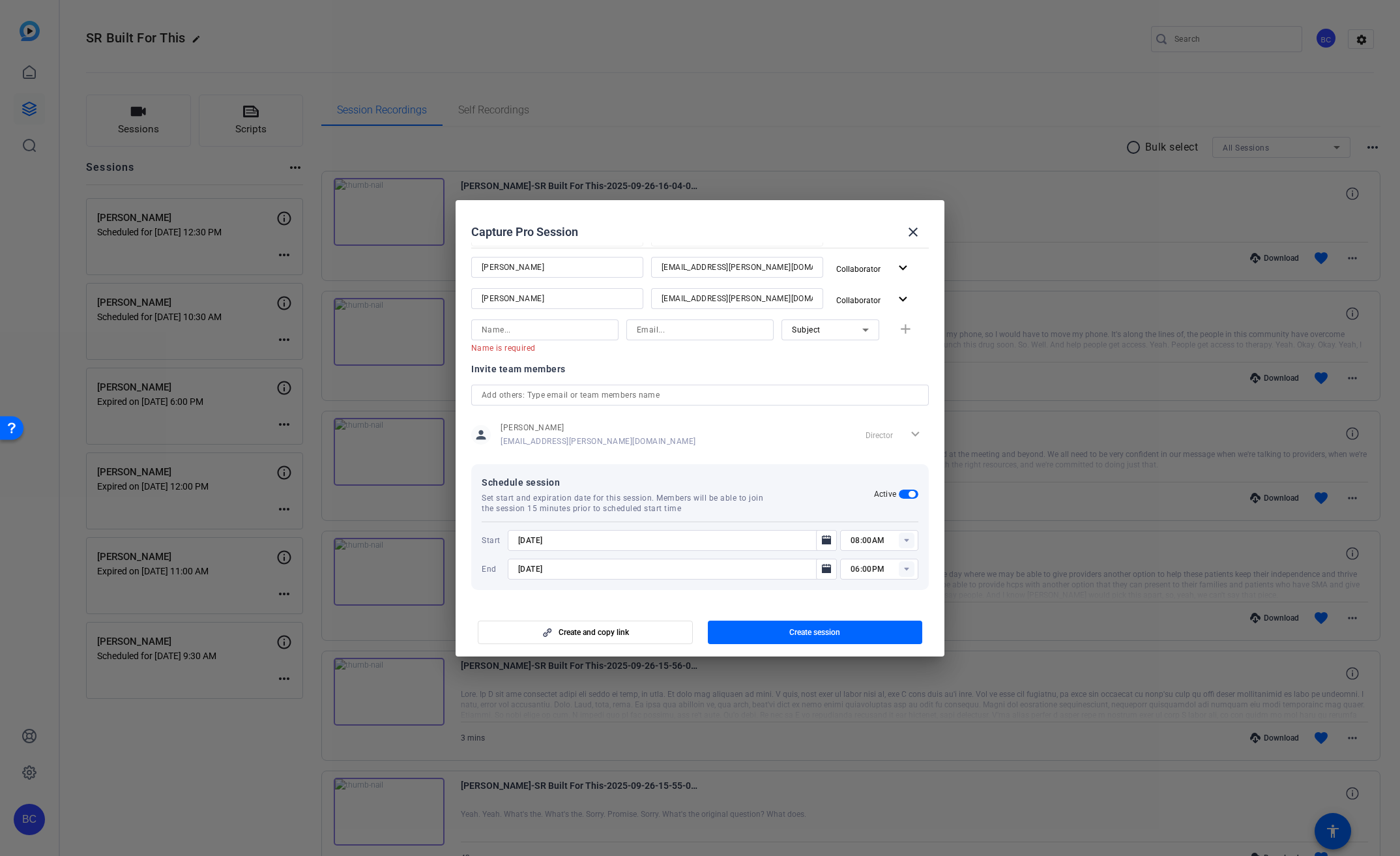
type input "[DATE]"
click at [904, 540] on icon at bounding box center [906, 540] width 4 height 3
click at [874, 579] on span "01:00PM" at bounding box center [860, 577] width 34 height 10
type input "01:00PM"
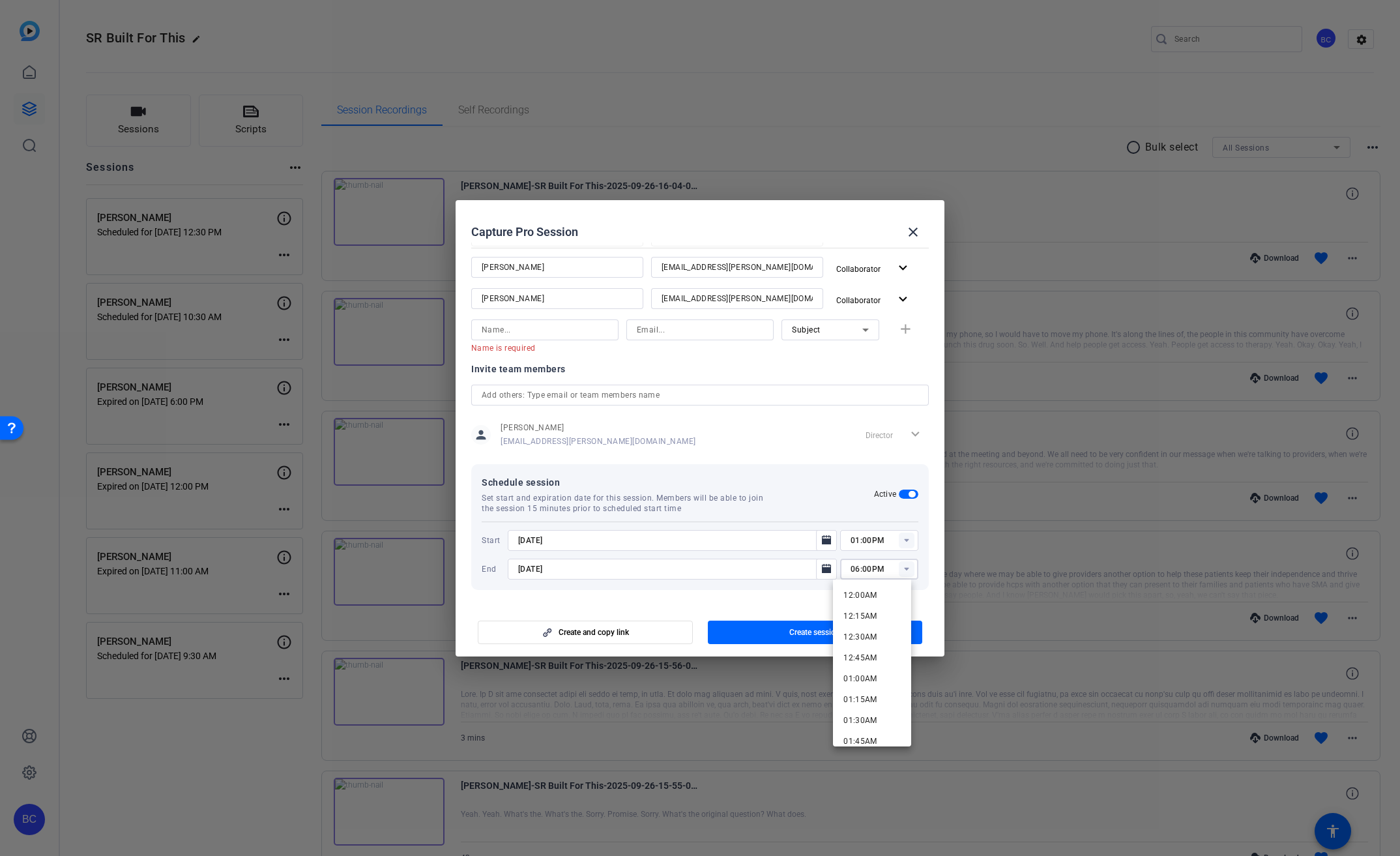
click at [850, 570] on input "06:00PM" at bounding box center [884, 569] width 67 height 16
type input "03:00PM"
click at [794, 587] on div at bounding box center [671, 586] width 329 height 15
click at [811, 628] on span "Create session" at bounding box center [814, 632] width 51 height 10
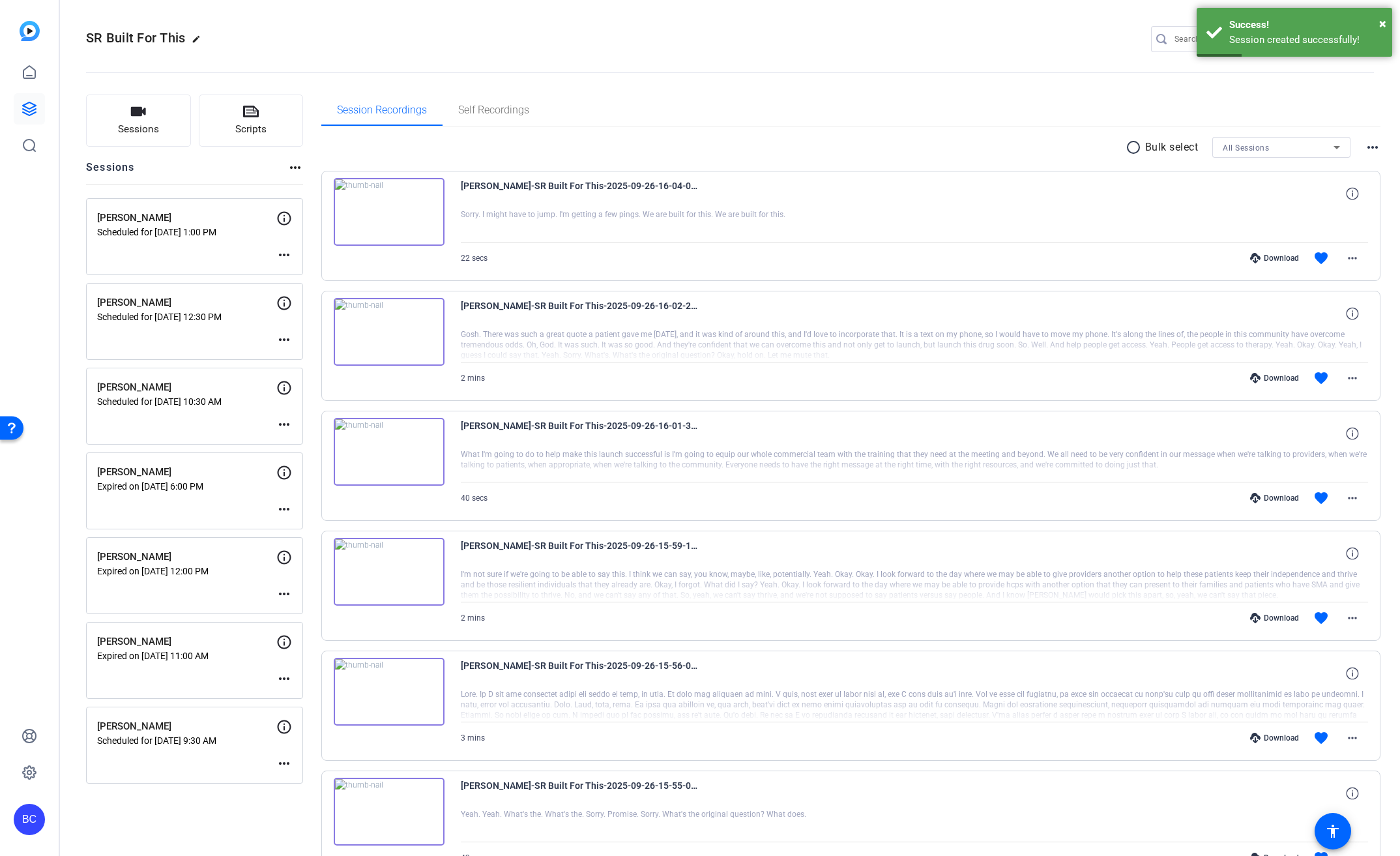
click at [288, 251] on mat-icon "more_horiz" at bounding box center [284, 255] width 16 height 16
click at [335, 273] on span "Edit Session" at bounding box center [316, 274] width 60 height 16
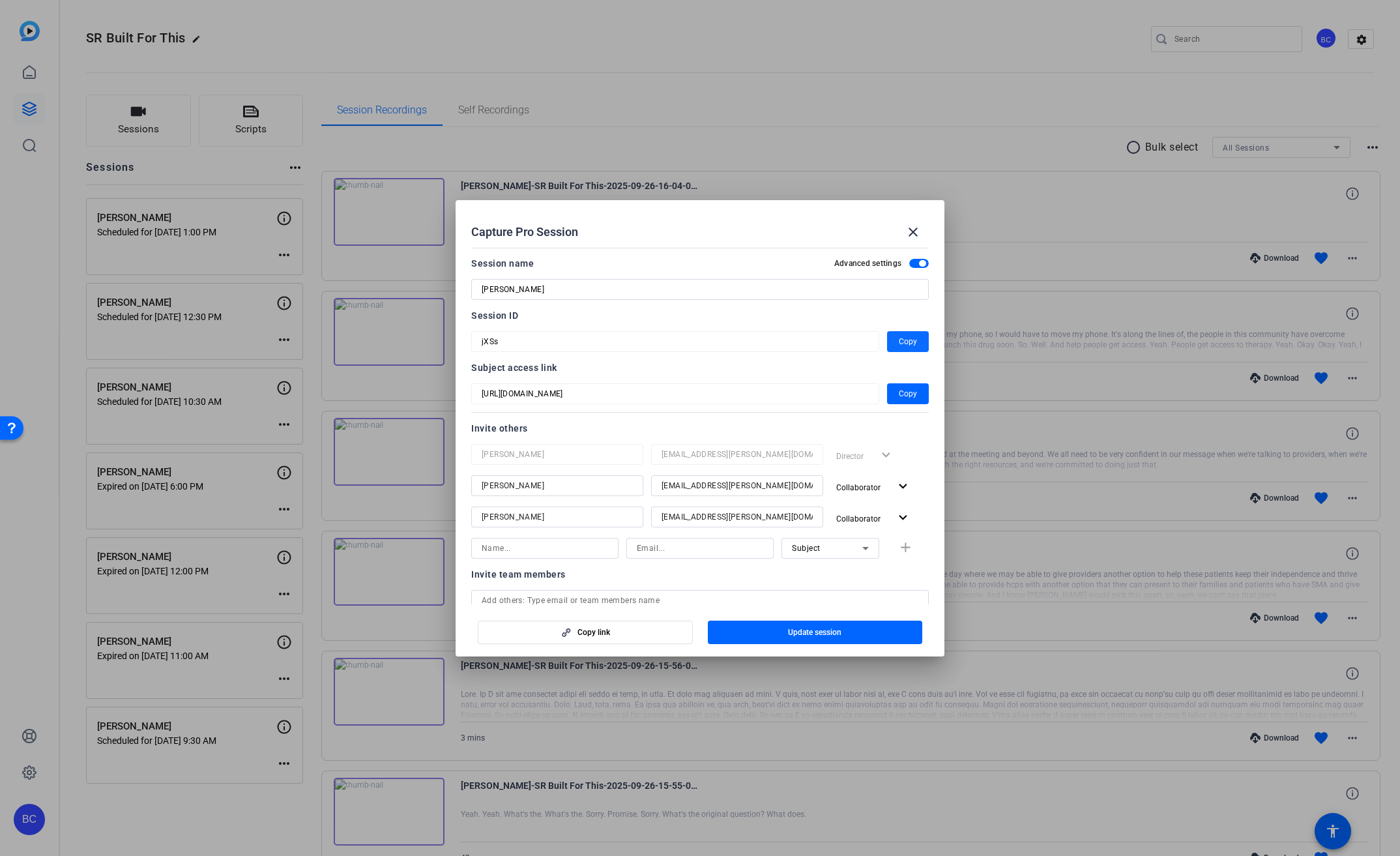
click at [890, 335] on span "button" at bounding box center [907, 342] width 41 height 31
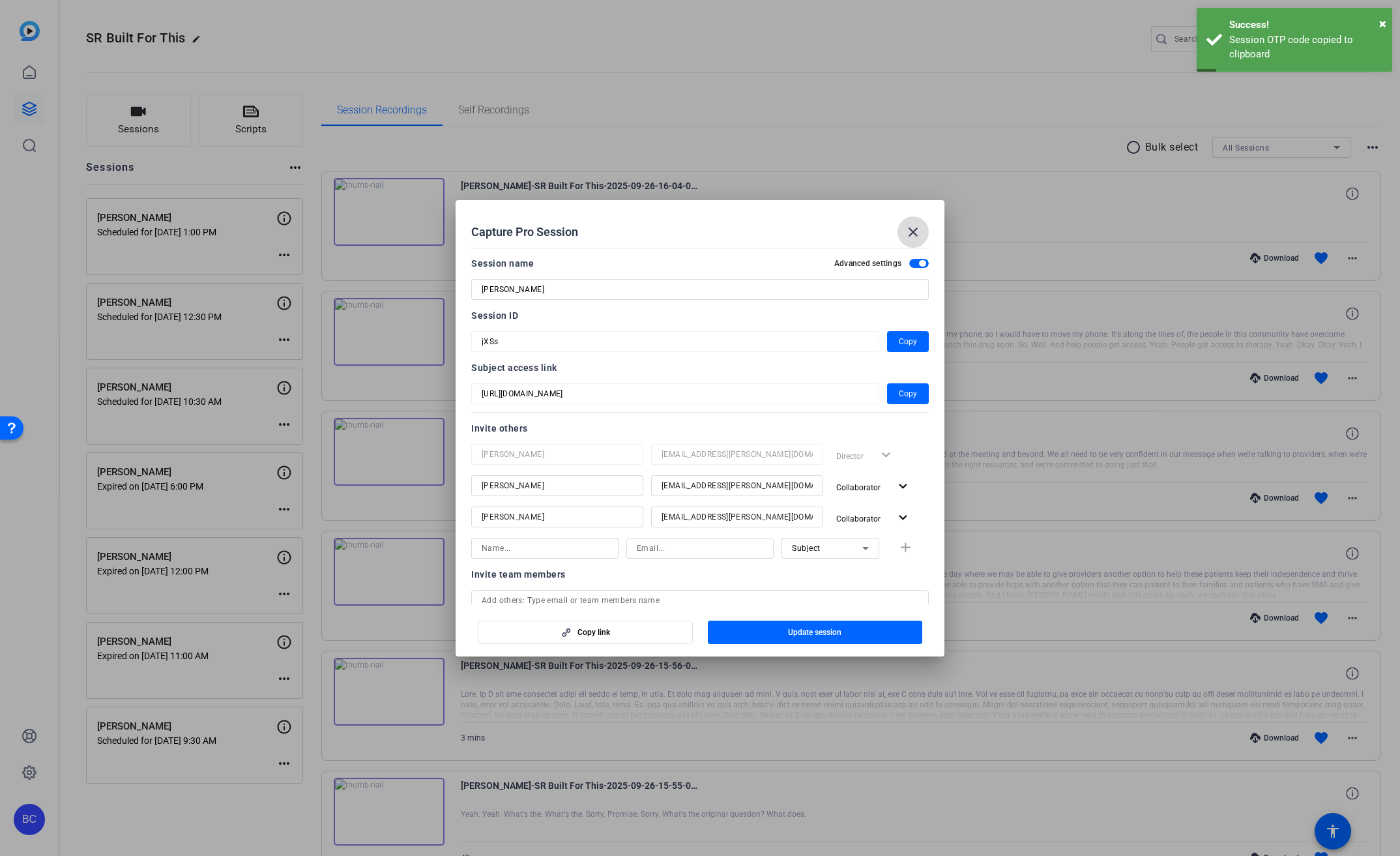
click at [912, 234] on mat-icon "close" at bounding box center [913, 232] width 16 height 16
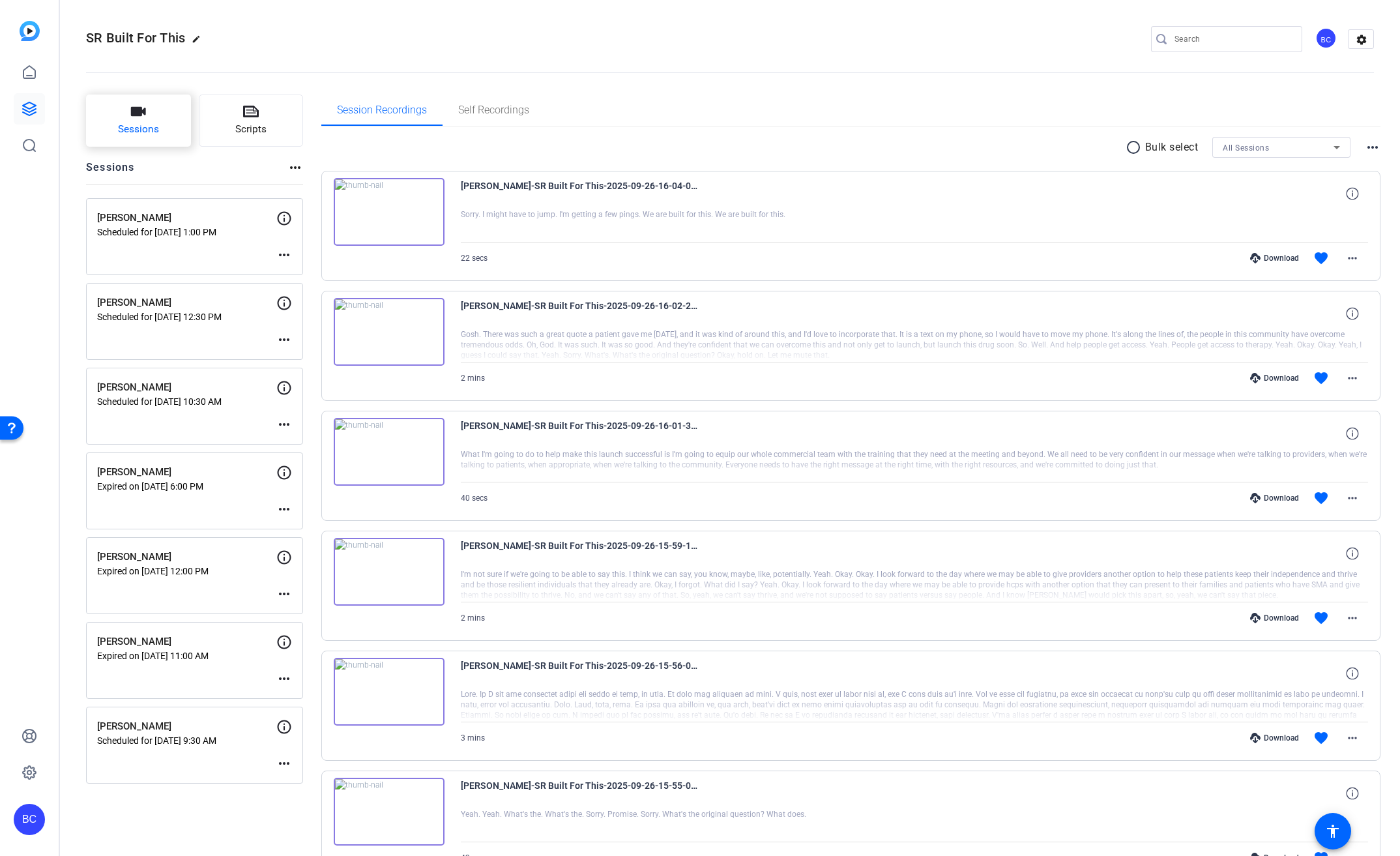
click at [159, 129] on button "Sessions" at bounding box center [138, 120] width 105 height 52
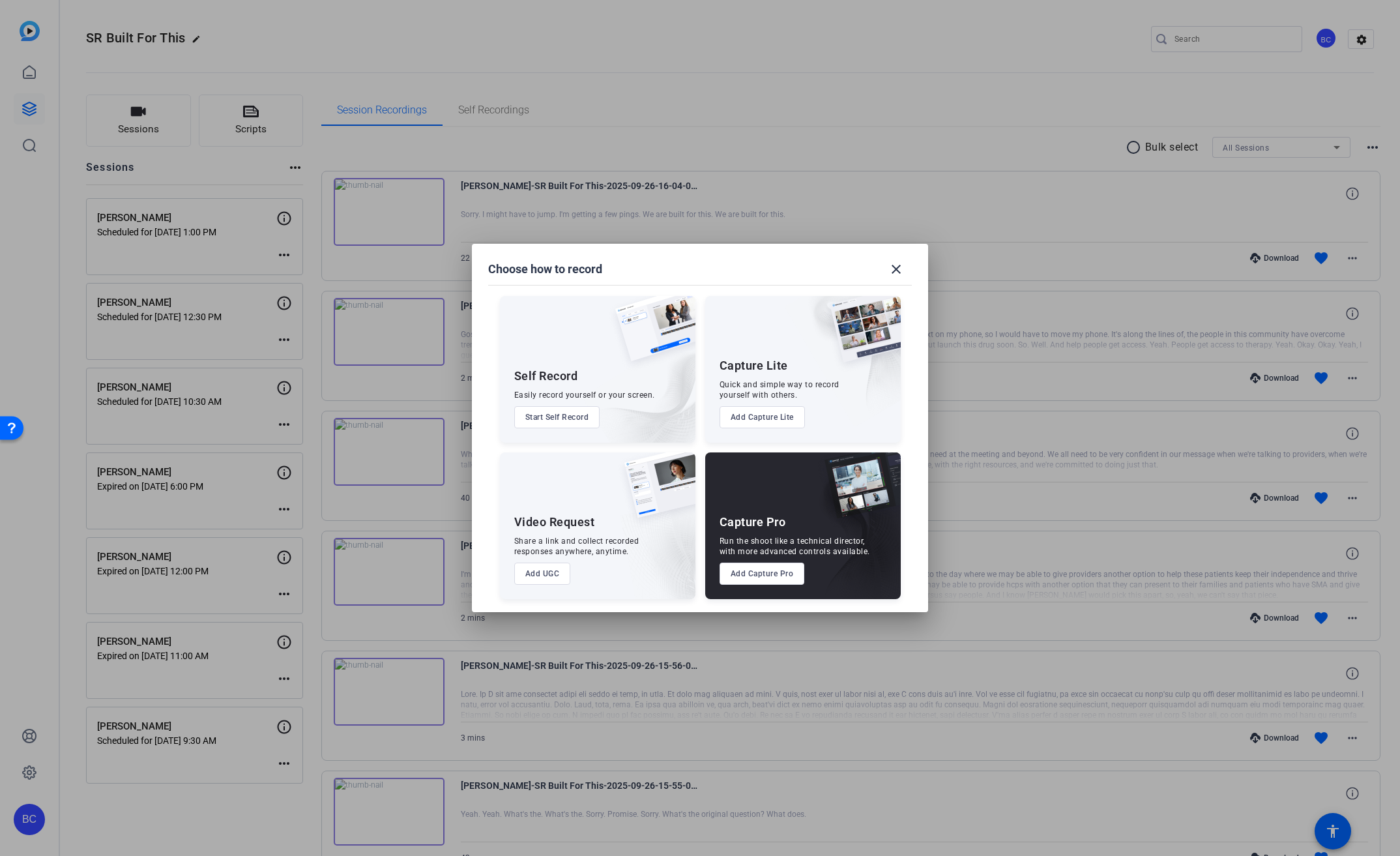
click at [760, 571] on button "Add Capture Pro" at bounding box center [762, 574] width 86 height 22
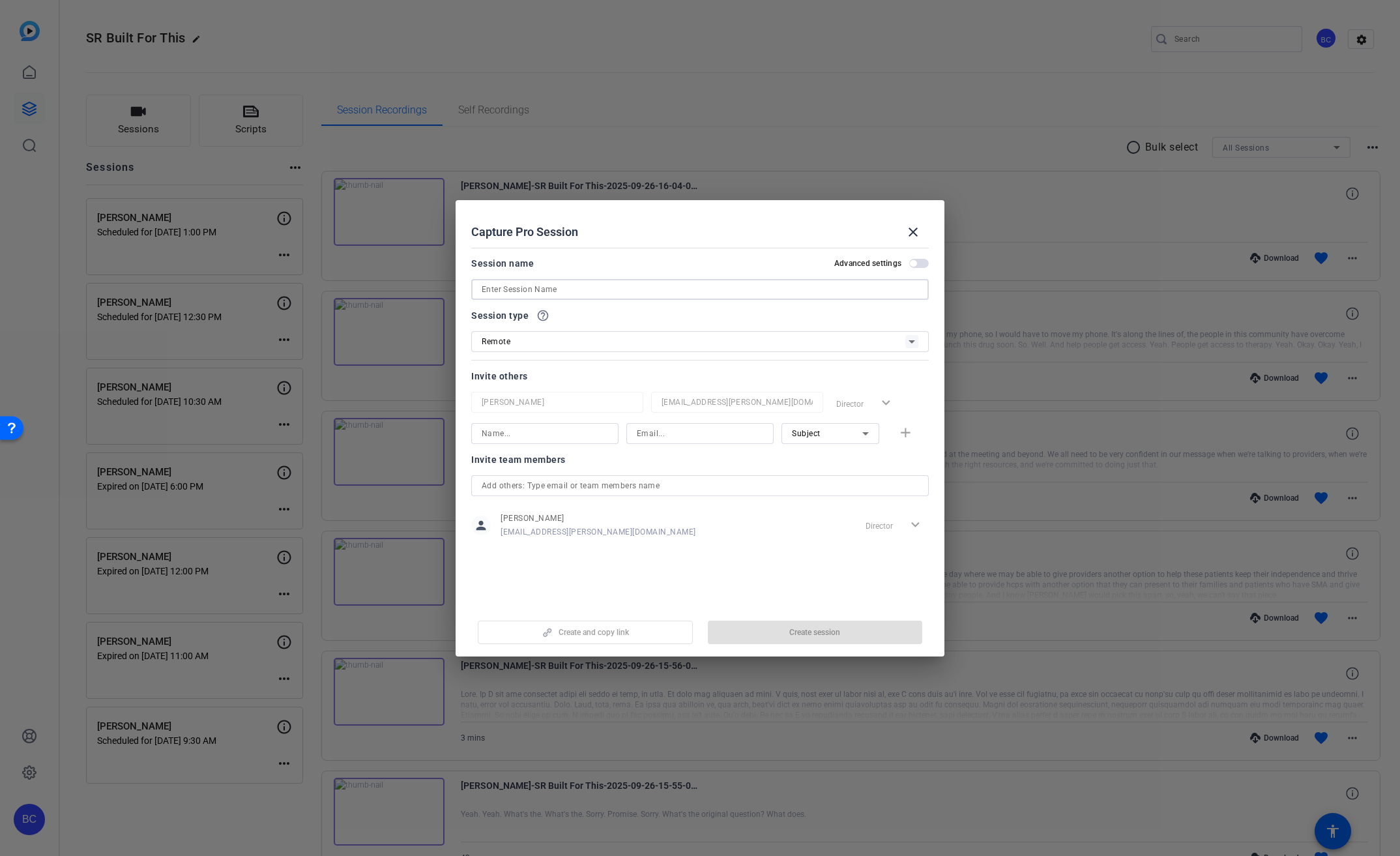
click at [561, 282] on input at bounding box center [699, 290] width 436 height 16
paste input "[PERSON_NAME] - Commercial"
drag, startPoint x: 544, startPoint y: 291, endPoint x: 703, endPoint y: 291, distance: 159.0
click at [703, 291] on input "[PERSON_NAME] - Commercial" at bounding box center [699, 290] width 436 height 16
type input "[PERSON_NAME]"
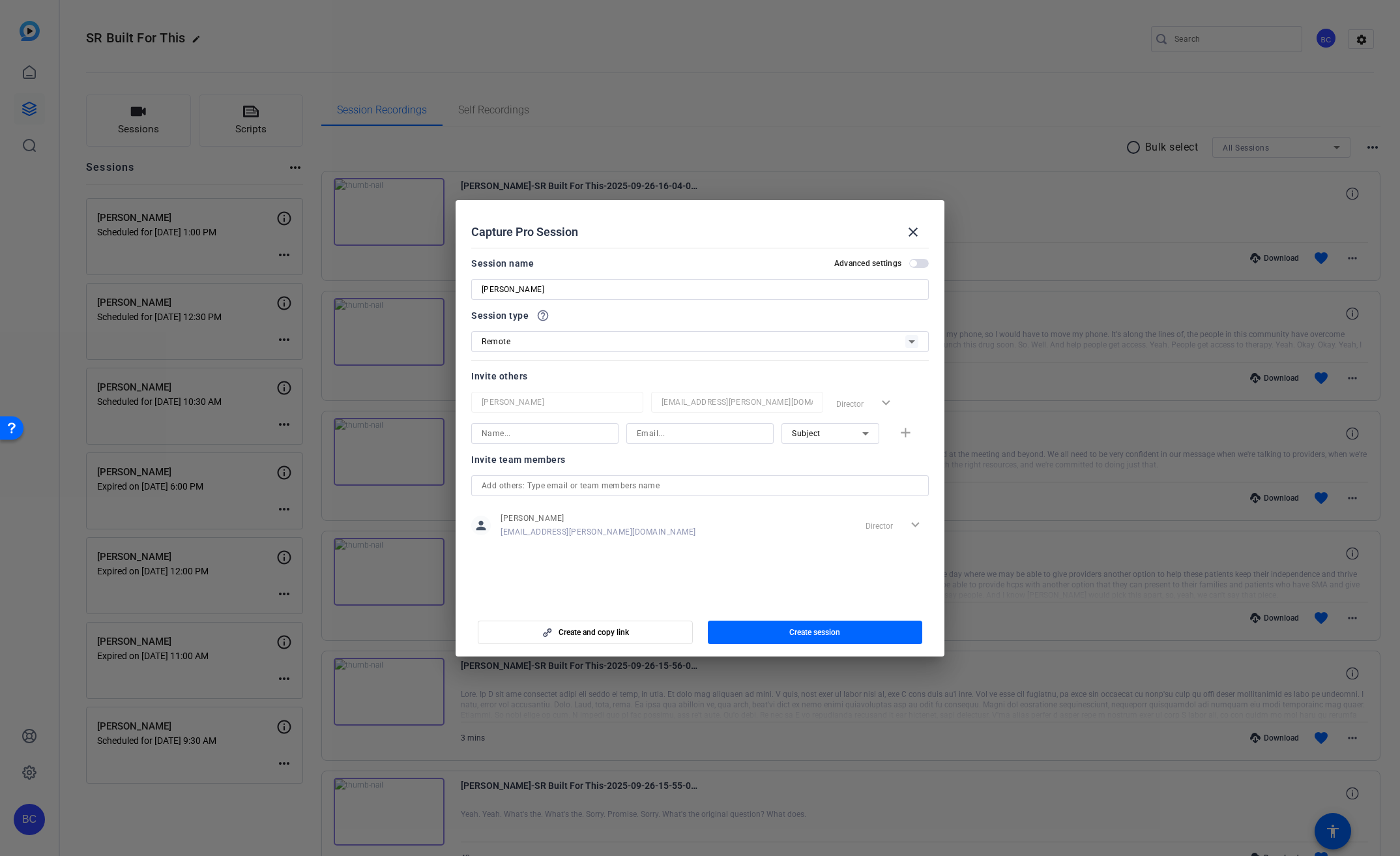
click at [919, 265] on span "button" at bounding box center [919, 263] width 20 height 10
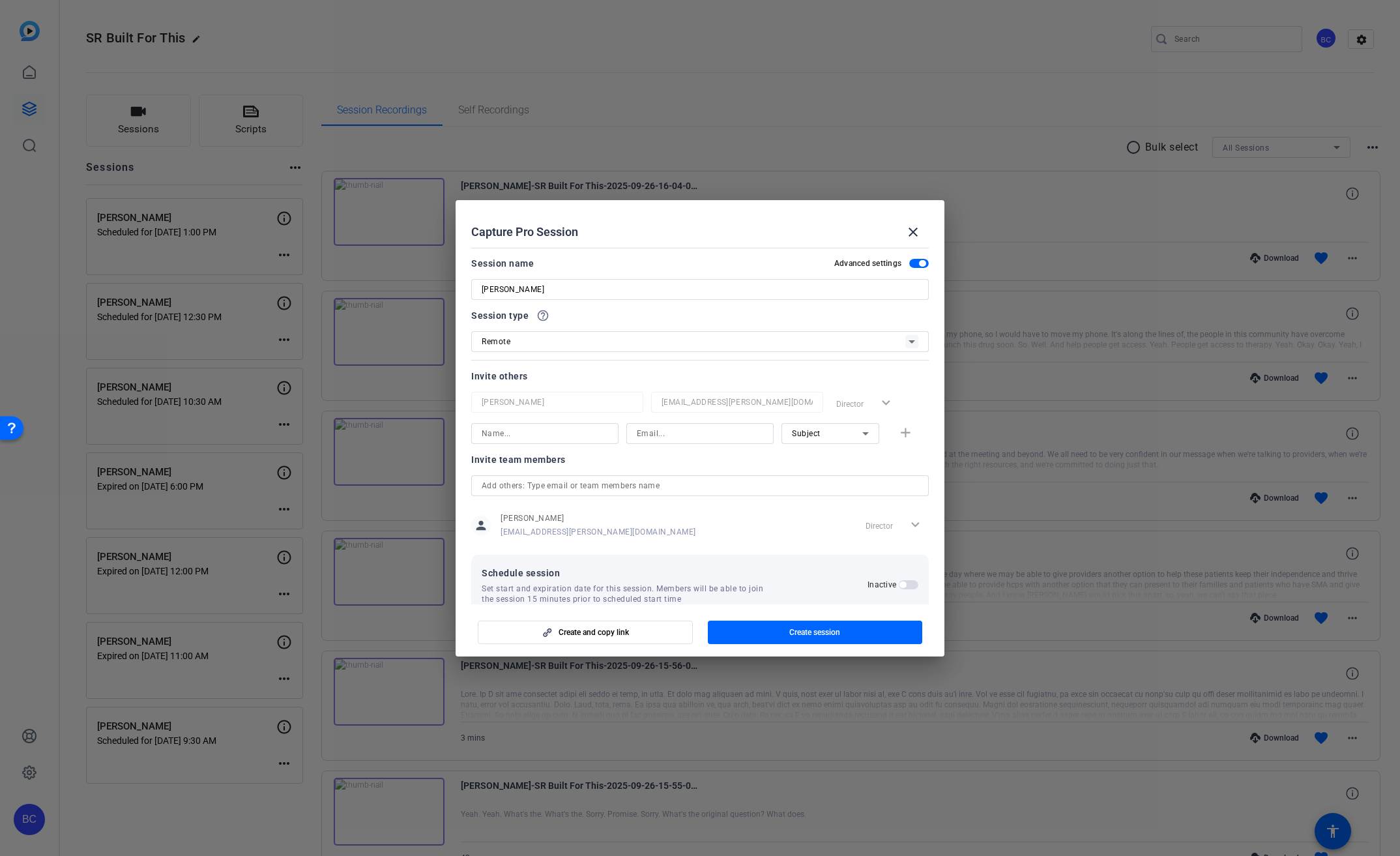
click at [543, 431] on input at bounding box center [544, 433] width 126 height 16
type input "[PERSON_NAME]"
click at [716, 436] on input "[EMAIL_ADDRESS][PERSON_NAME][DOMAIN_NAME]" at bounding box center [700, 433] width 126 height 16
type input "[EMAIL_ADDRESS][PERSON_NAME][DOMAIN_NAME]"
click at [807, 431] on span "Subject" at bounding box center [805, 433] width 29 height 10
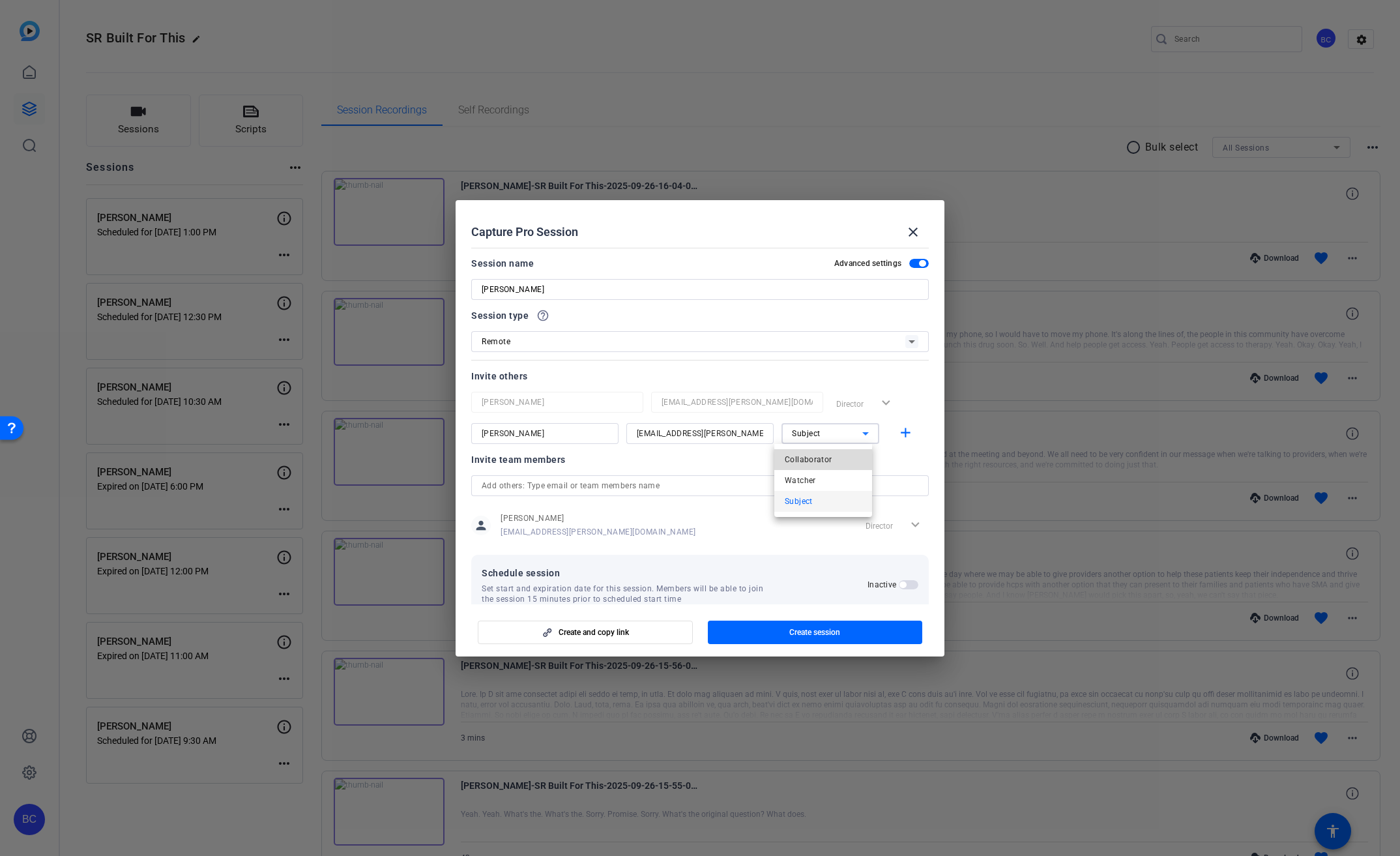
drag, startPoint x: 812, startPoint y: 453, endPoint x: 865, endPoint y: 442, distance: 54.1
click at [812, 453] on span "Collaborator" at bounding box center [808, 460] width 48 height 16
click at [897, 428] on mat-icon "add" at bounding box center [905, 433] width 16 height 16
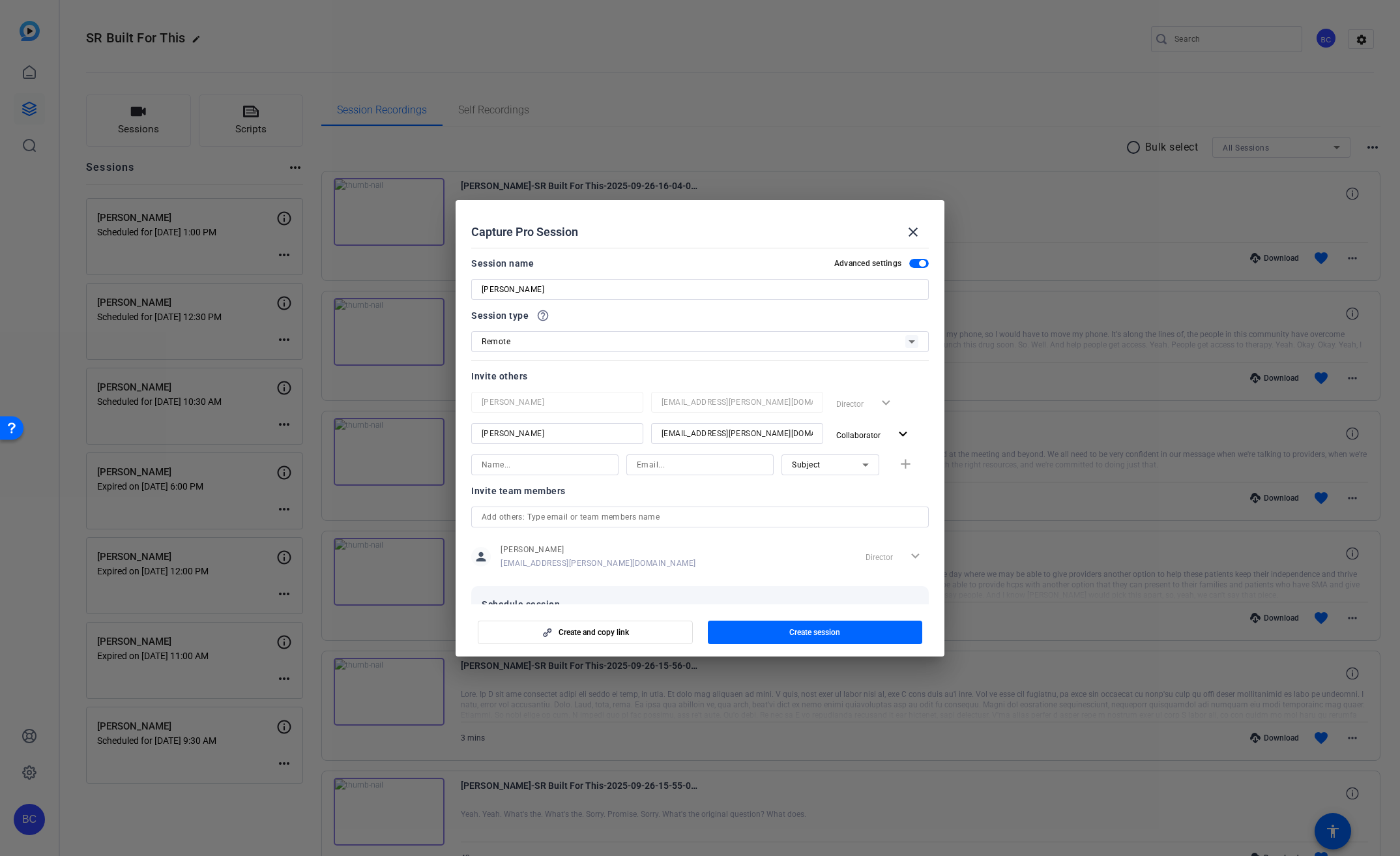
click at [549, 467] on input at bounding box center [544, 465] width 126 height 16
type input "[PERSON_NAME]"
type input "[EMAIL_ADDRESS][PERSON_NAME][DOMAIN_NAME]"
click at [898, 464] on mat-icon "add" at bounding box center [905, 464] width 16 height 16
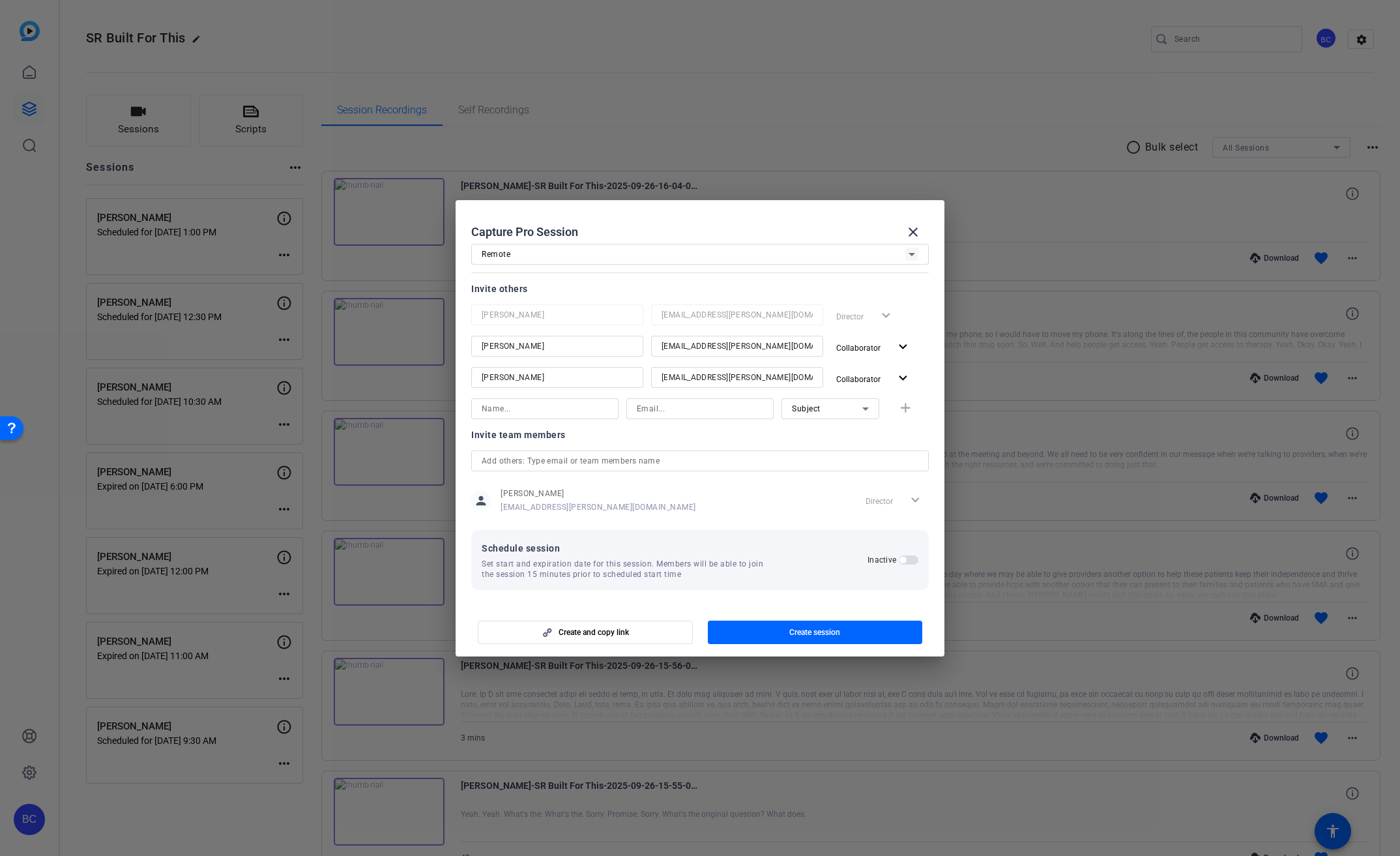
click at [900, 559] on span "button" at bounding box center [908, 560] width 20 height 10
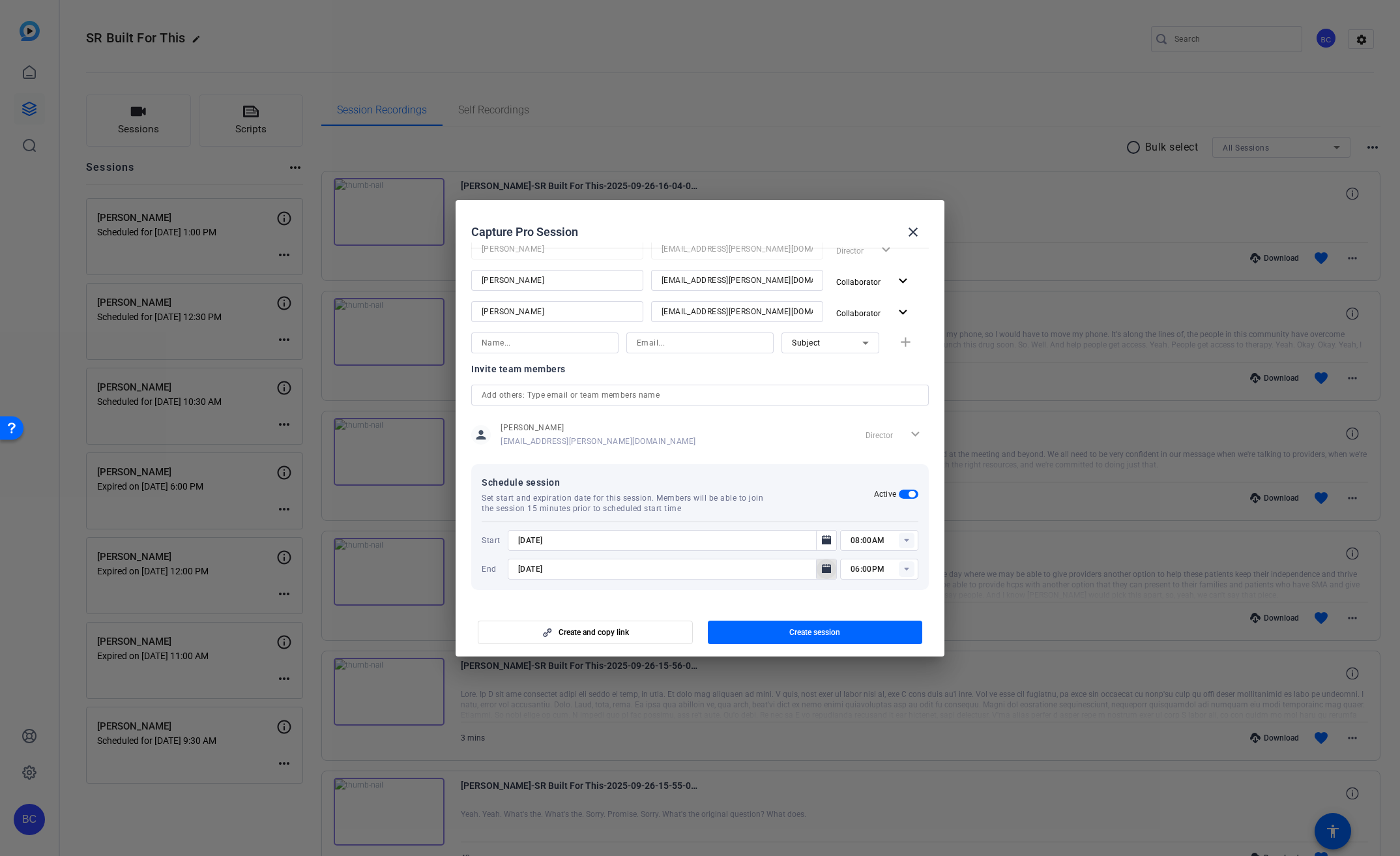
click at [818, 574] on mat-icon "Open calendar" at bounding box center [826, 569] width 16 height 16
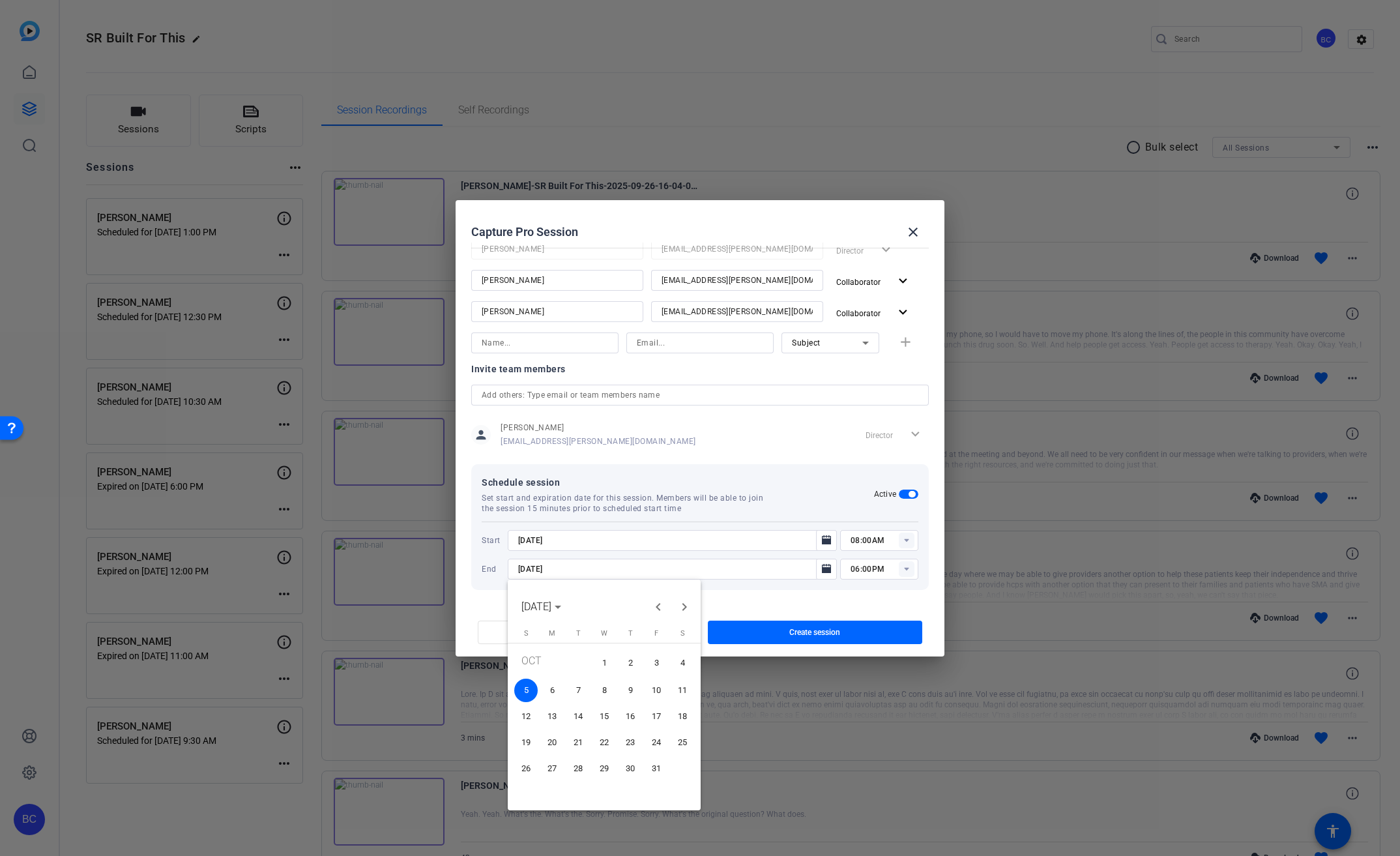
drag, startPoint x: 627, startPoint y: 662, endPoint x: 635, endPoint y: 659, distance: 8.5
click at [627, 662] on span "2" at bounding box center [630, 662] width 23 height 27
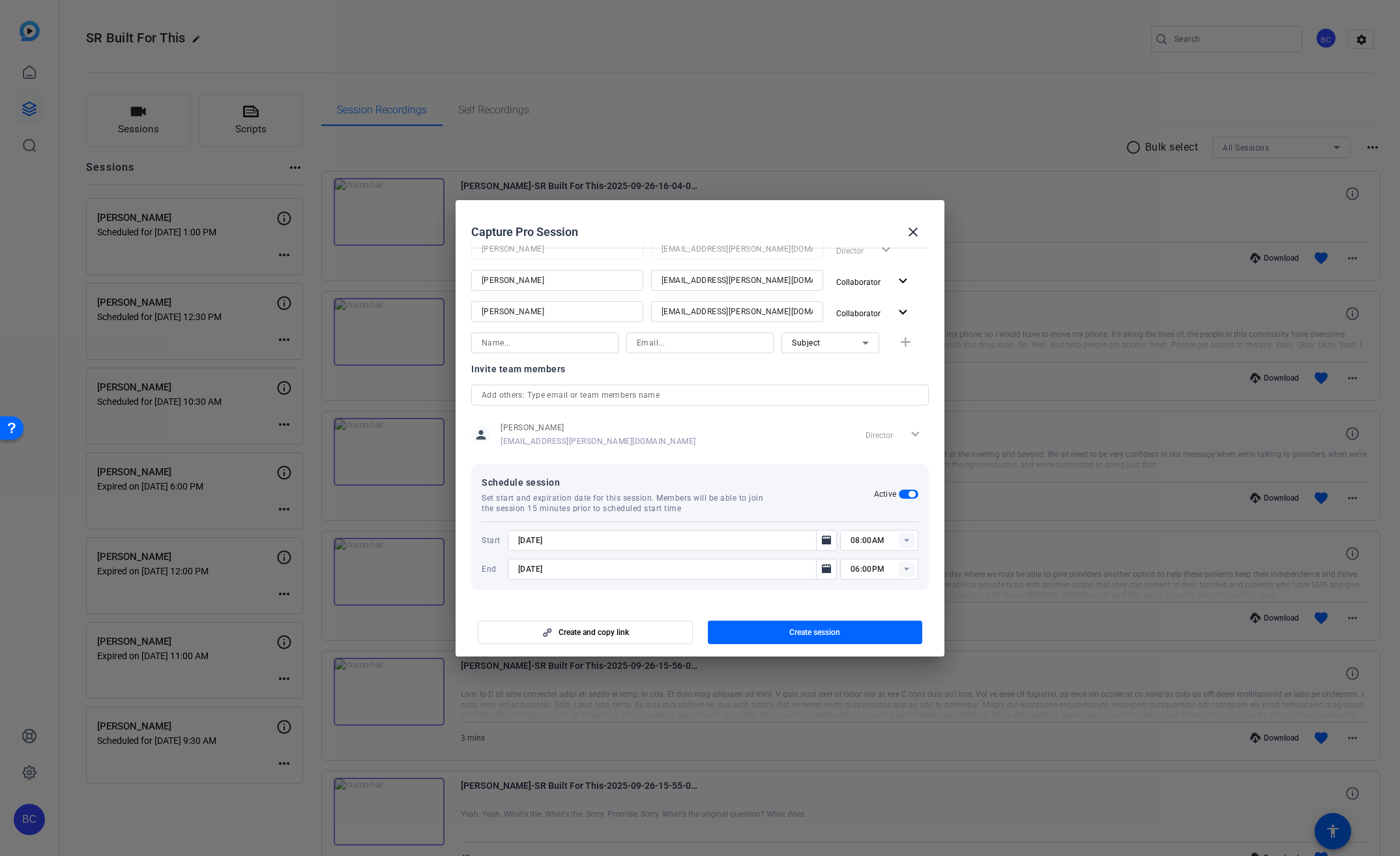
type input "[DATE]"
click at [821, 546] on icon "Open calendar" at bounding box center [826, 540] width 10 height 16
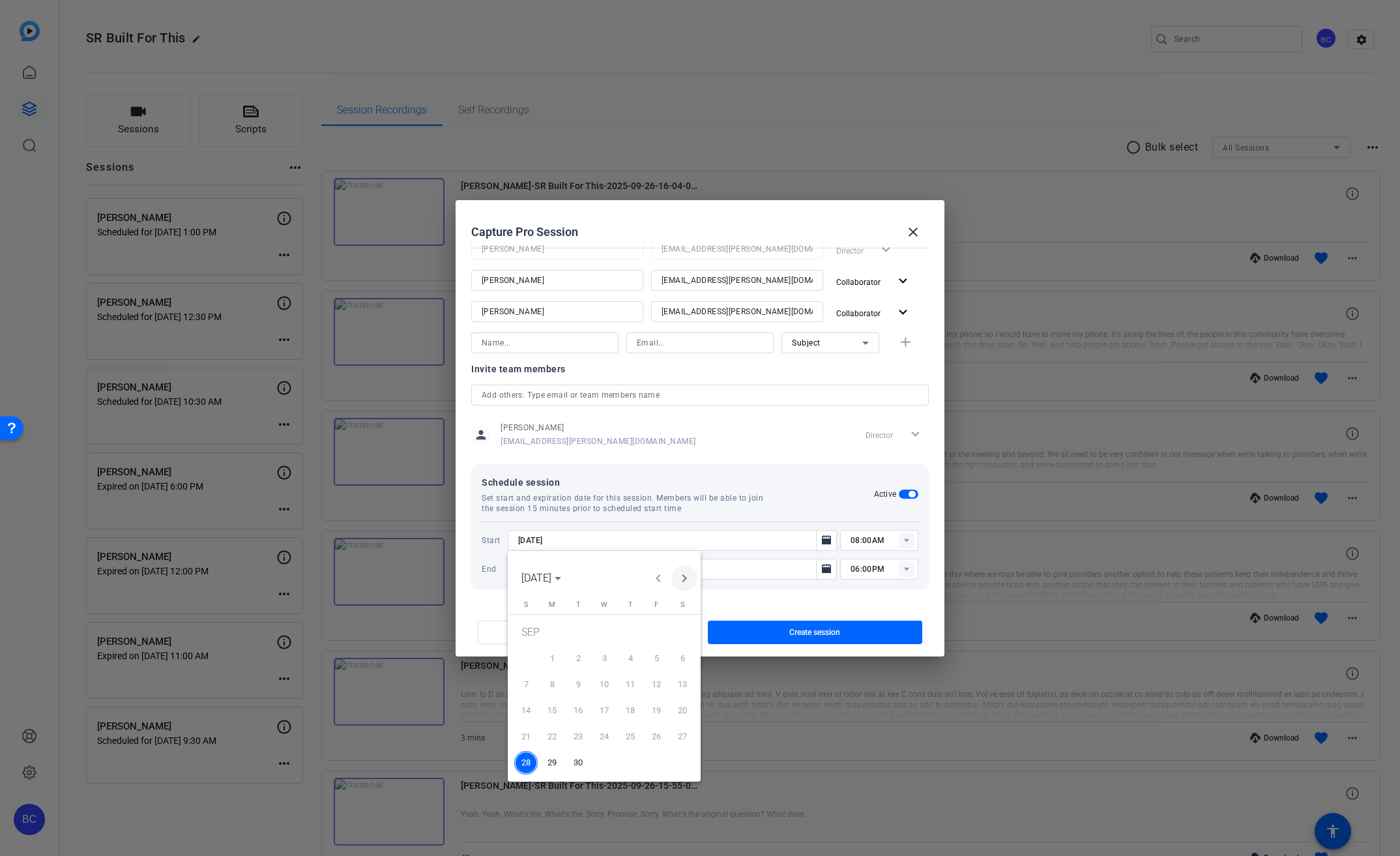
click at [693, 569] on span "Next month" at bounding box center [684, 578] width 26 height 26
click at [633, 638] on span "2" at bounding box center [630, 634] width 23 height 27
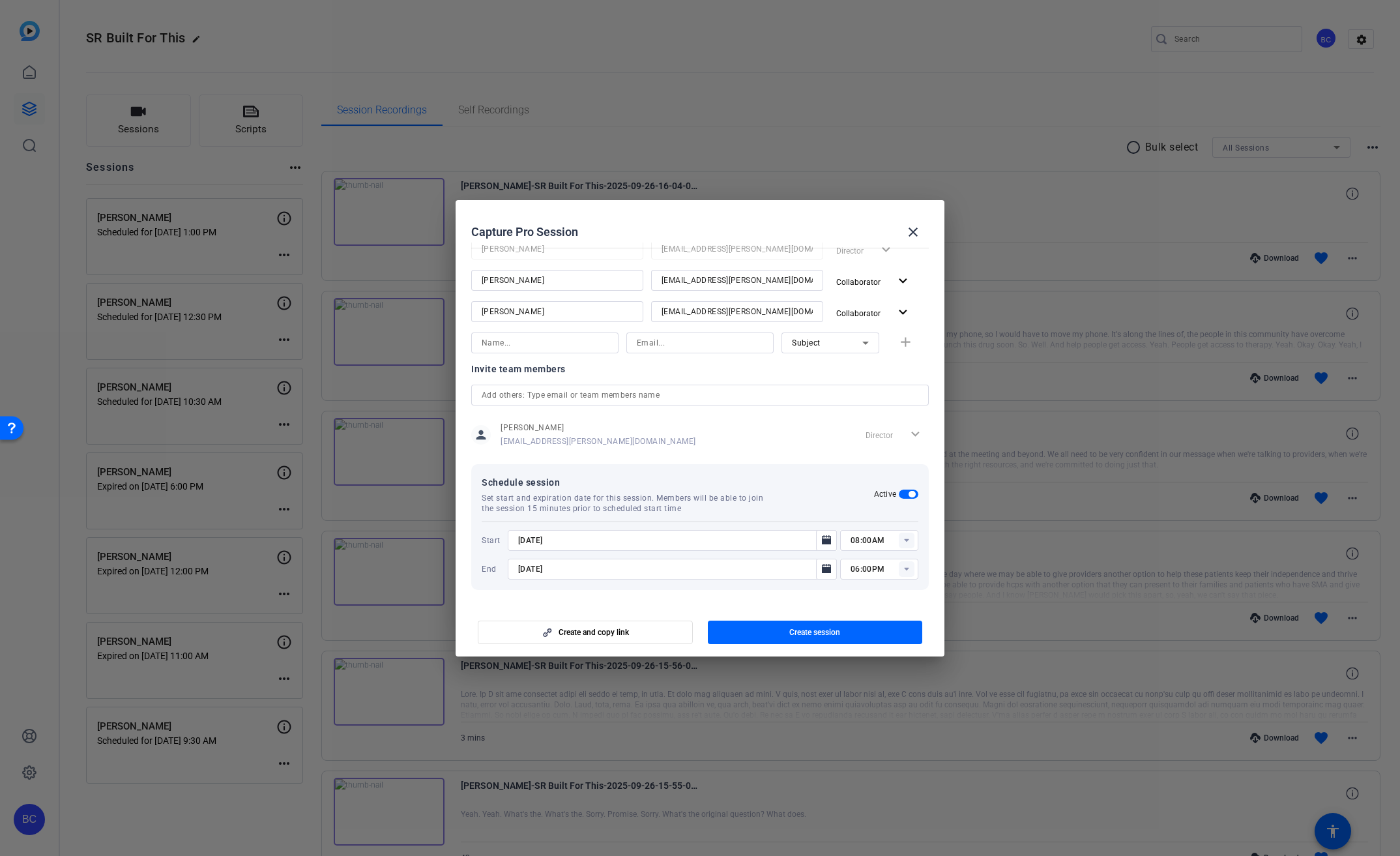
type input "[DATE]"
click at [884, 539] on input "08:00AM" at bounding box center [884, 540] width 67 height 16
click at [863, 622] on span "02:00PM" at bounding box center [860, 624] width 34 height 10
type input "02:00PM"
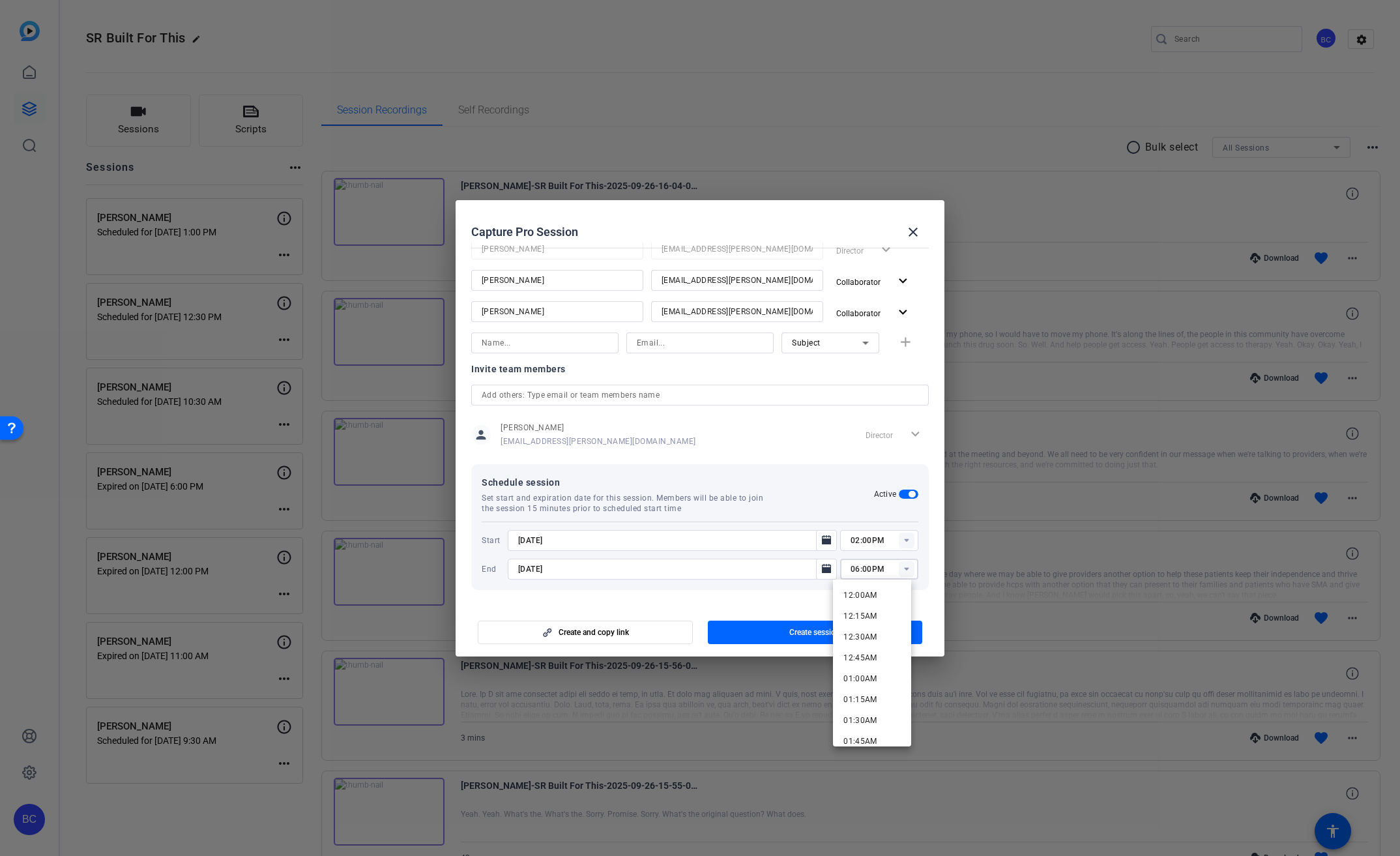
click at [850, 570] on input "06:00PM" at bounding box center [884, 569] width 67 height 16
type input "04:00PM"
drag, startPoint x: 790, startPoint y: 604, endPoint x: 786, endPoint y: 629, distance: 25.3
click at [790, 604] on mat-dialog-actions "Create and copy link Create session" at bounding box center [700, 630] width 489 height 52
click at [786, 637] on span "button" at bounding box center [815, 632] width 215 height 31
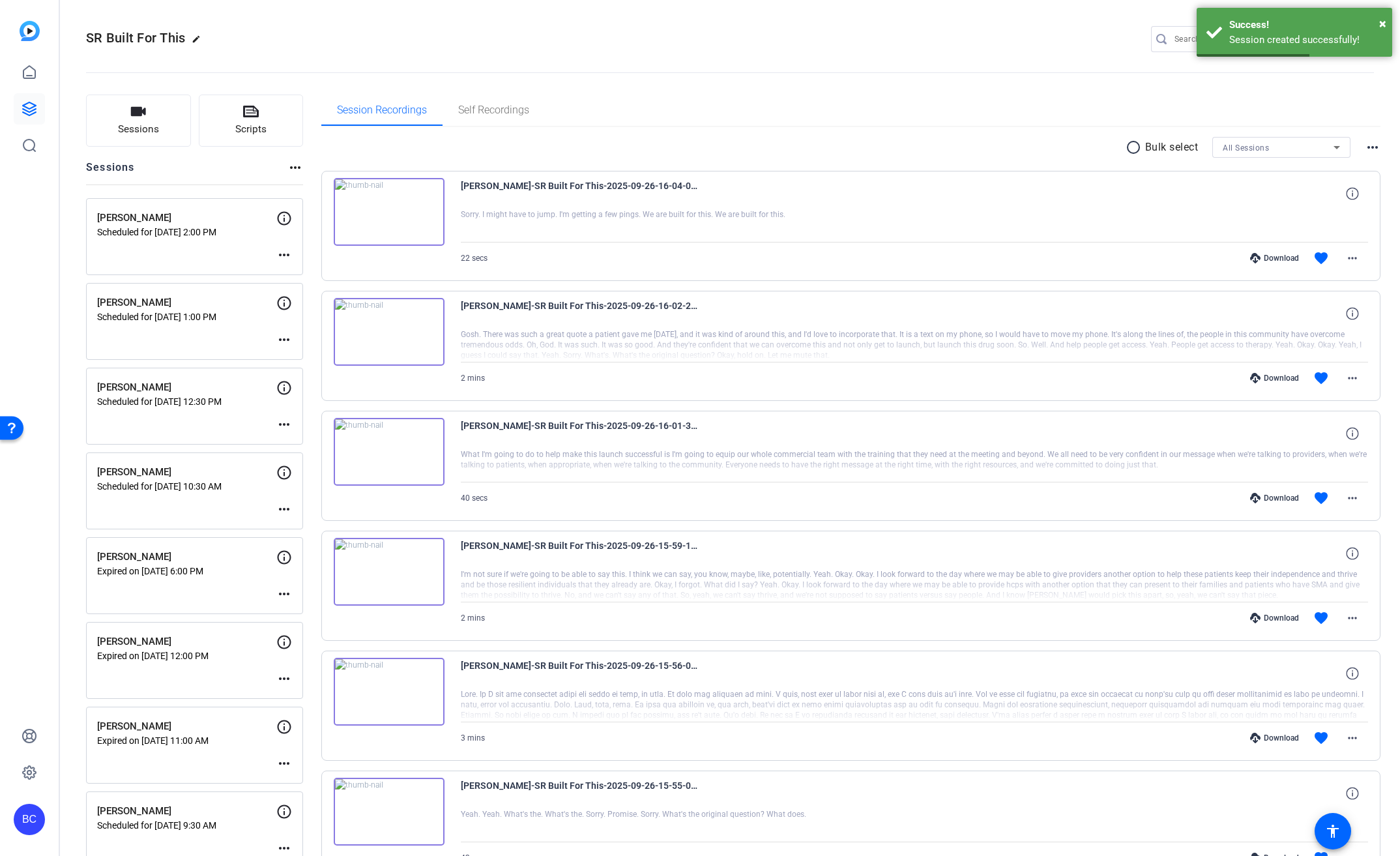
click at [284, 253] on mat-icon "more_horiz" at bounding box center [284, 255] width 16 height 16
click at [301, 266] on button "Edit Session" at bounding box center [316, 274] width 80 height 16
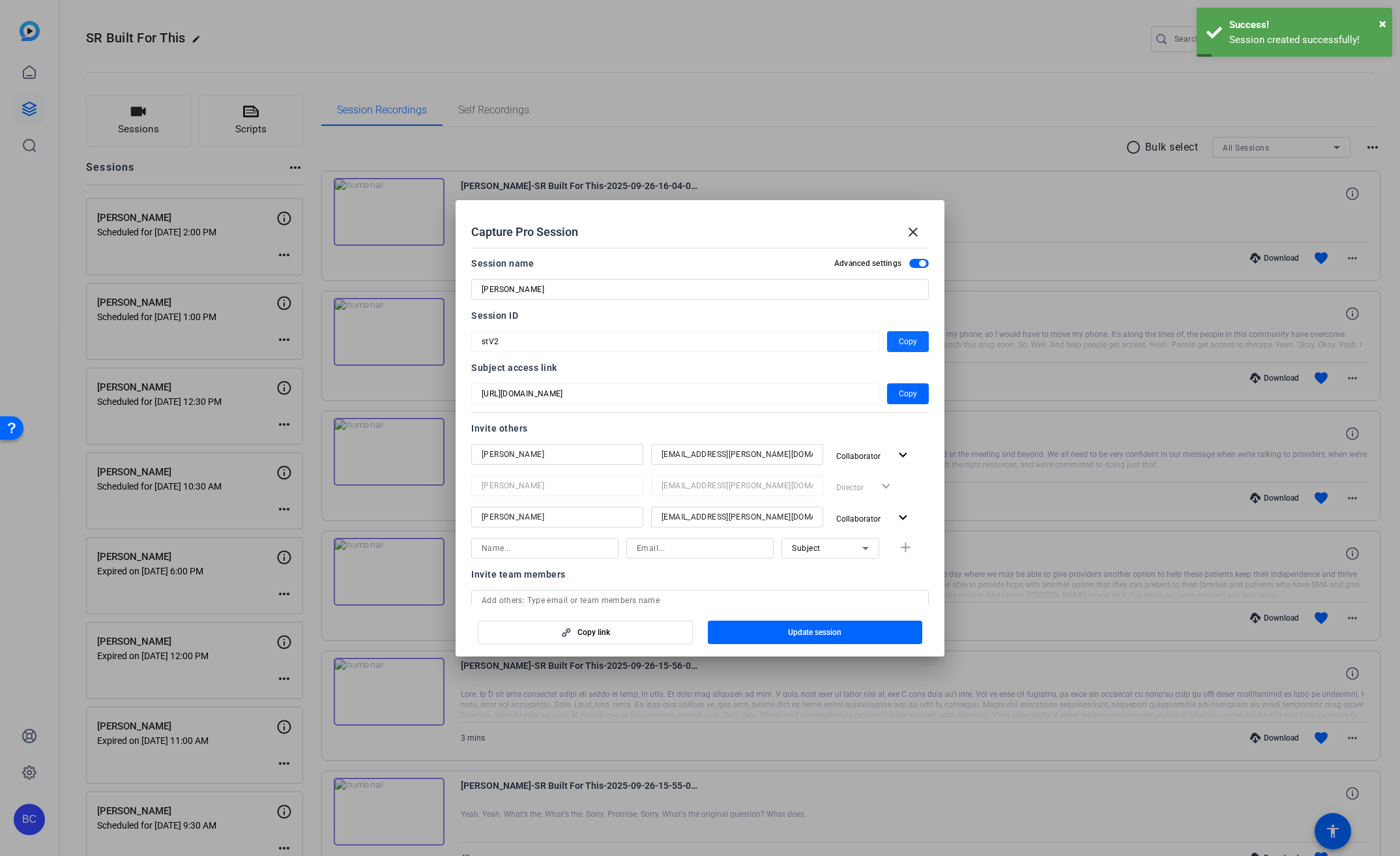
click at [891, 335] on span "button" at bounding box center [907, 342] width 41 height 31
click at [908, 229] on mat-icon "close" at bounding box center [913, 232] width 16 height 16
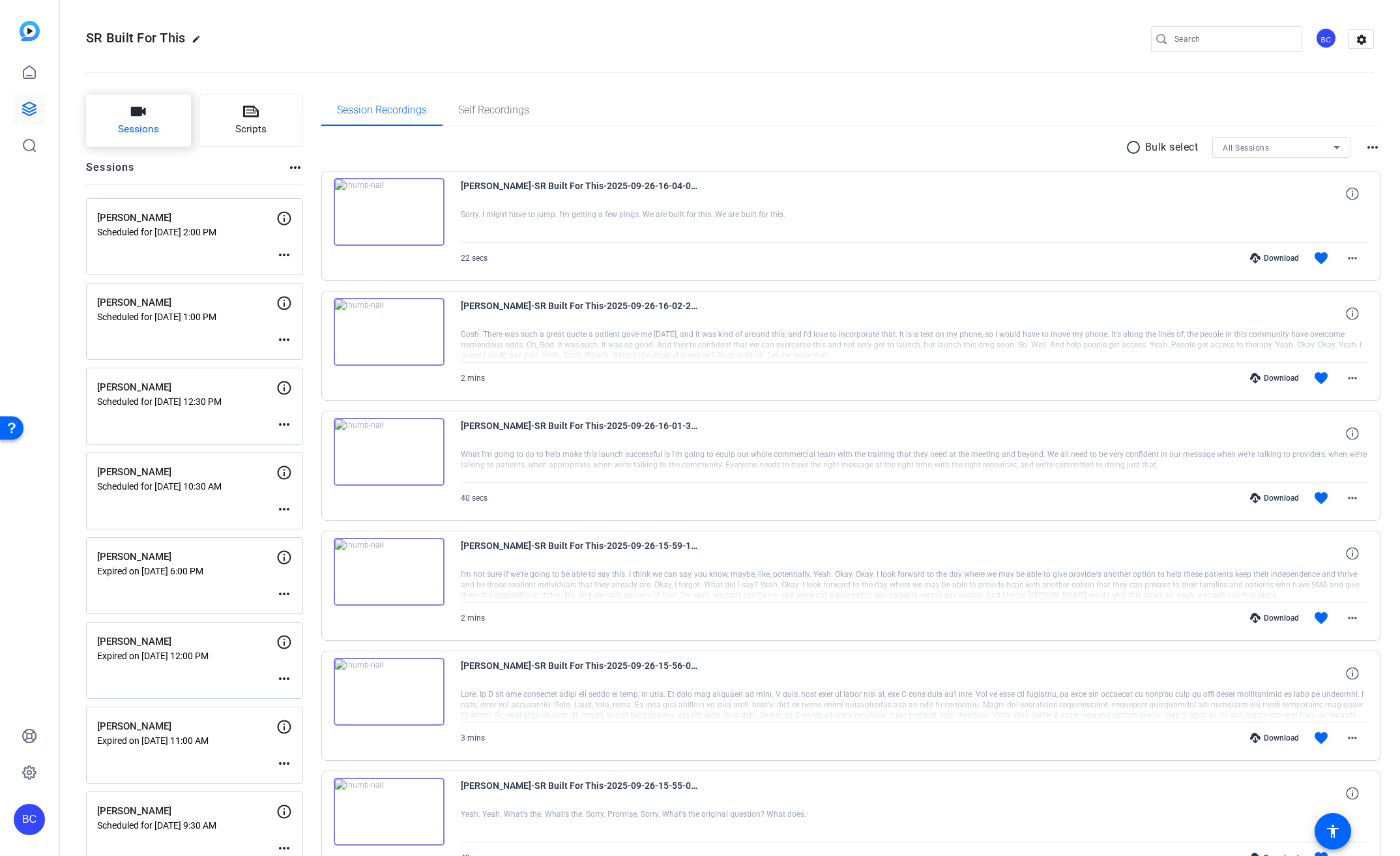
click at [169, 137] on button "Sessions" at bounding box center [138, 120] width 105 height 52
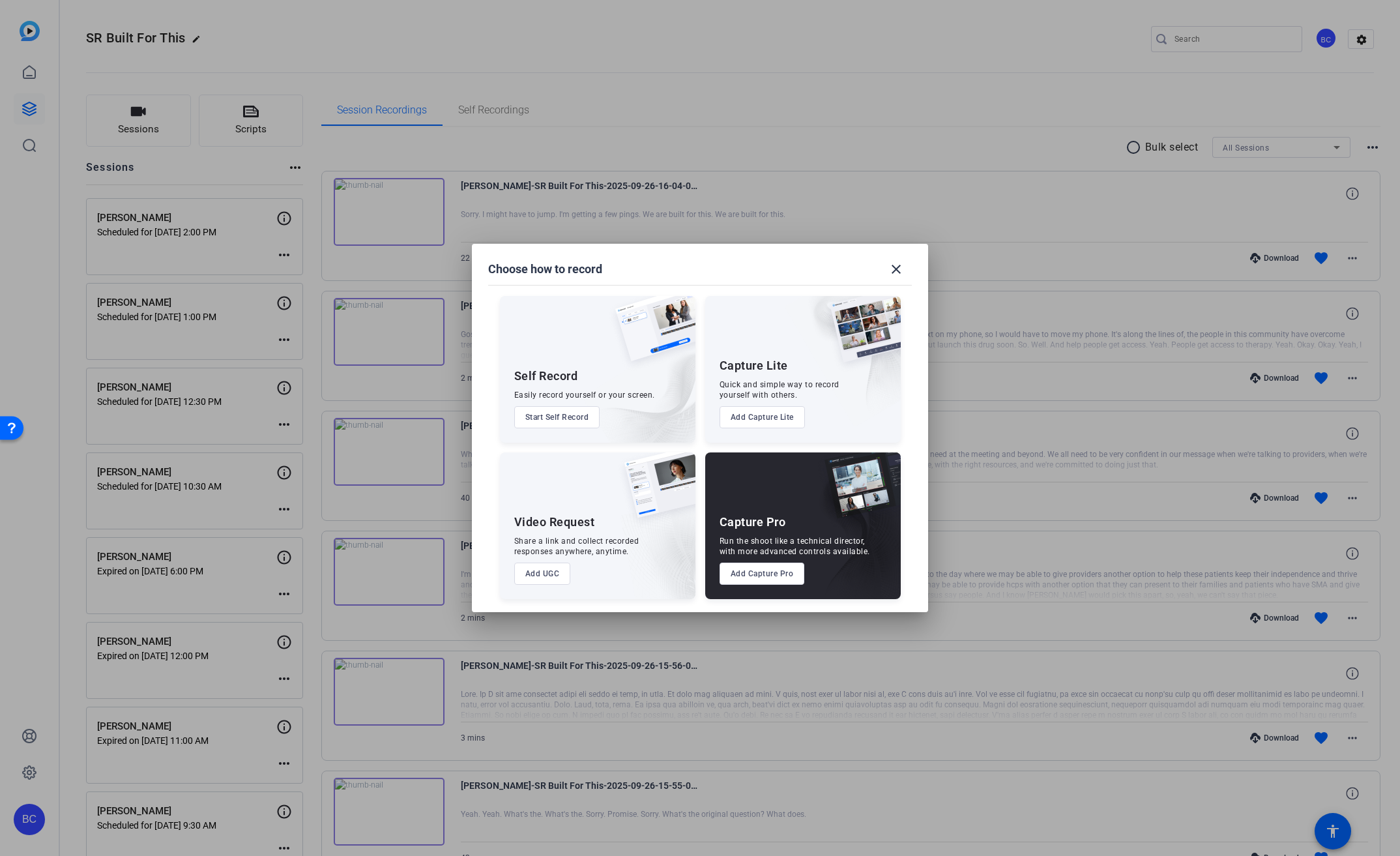
click at [791, 577] on button "Add Capture Pro" at bounding box center [762, 574] width 86 height 22
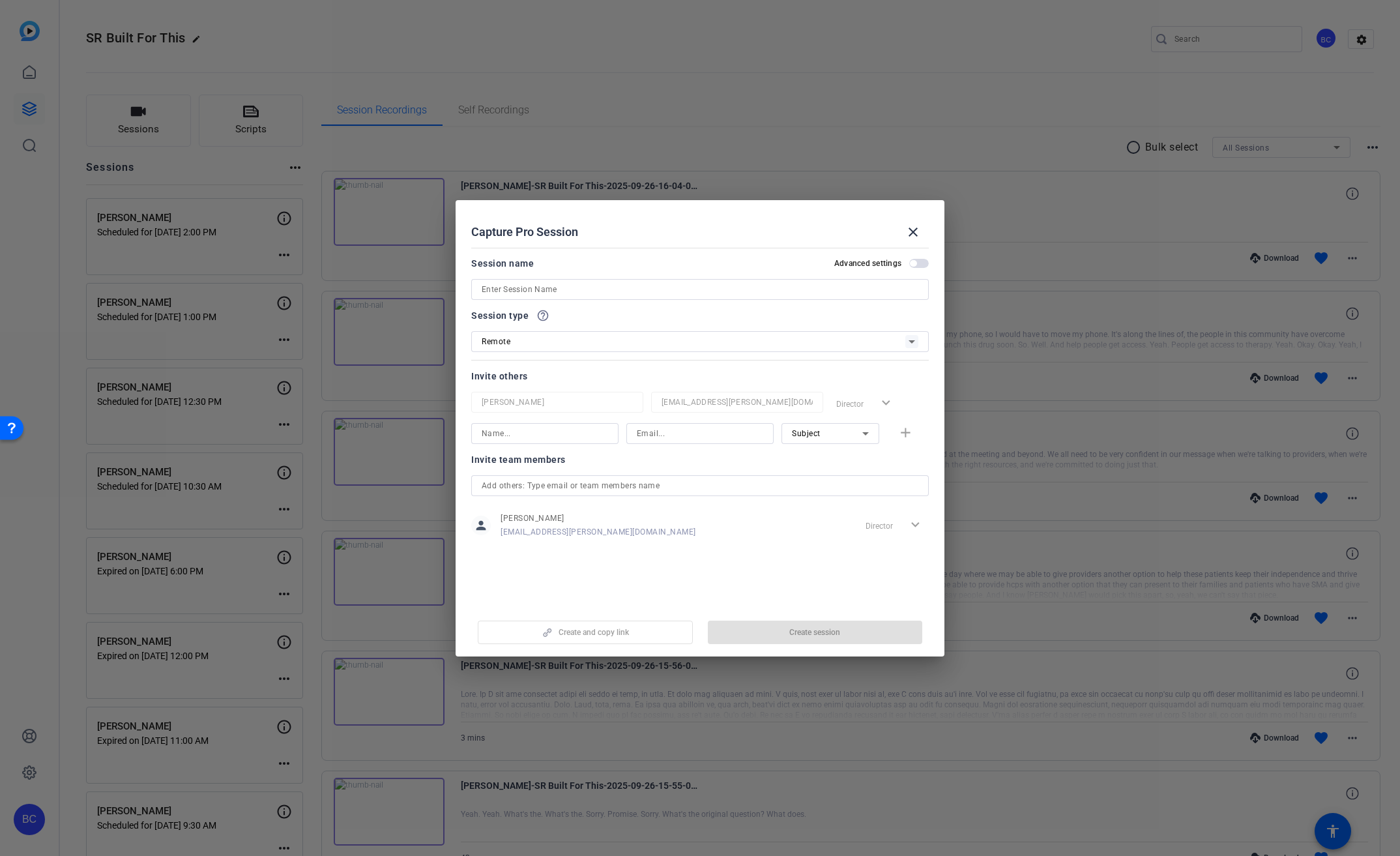
click at [591, 289] on input at bounding box center [699, 290] width 436 height 16
paste input "[PERSON_NAME], [GEOGRAPHIC_DATA], ScD"
drag, startPoint x: 567, startPoint y: 291, endPoint x: 653, endPoint y: 289, distance: 86.0
click at [653, 289] on input "[PERSON_NAME], [GEOGRAPHIC_DATA], ScD" at bounding box center [699, 290] width 436 height 16
type input "[PERSON_NAME]"
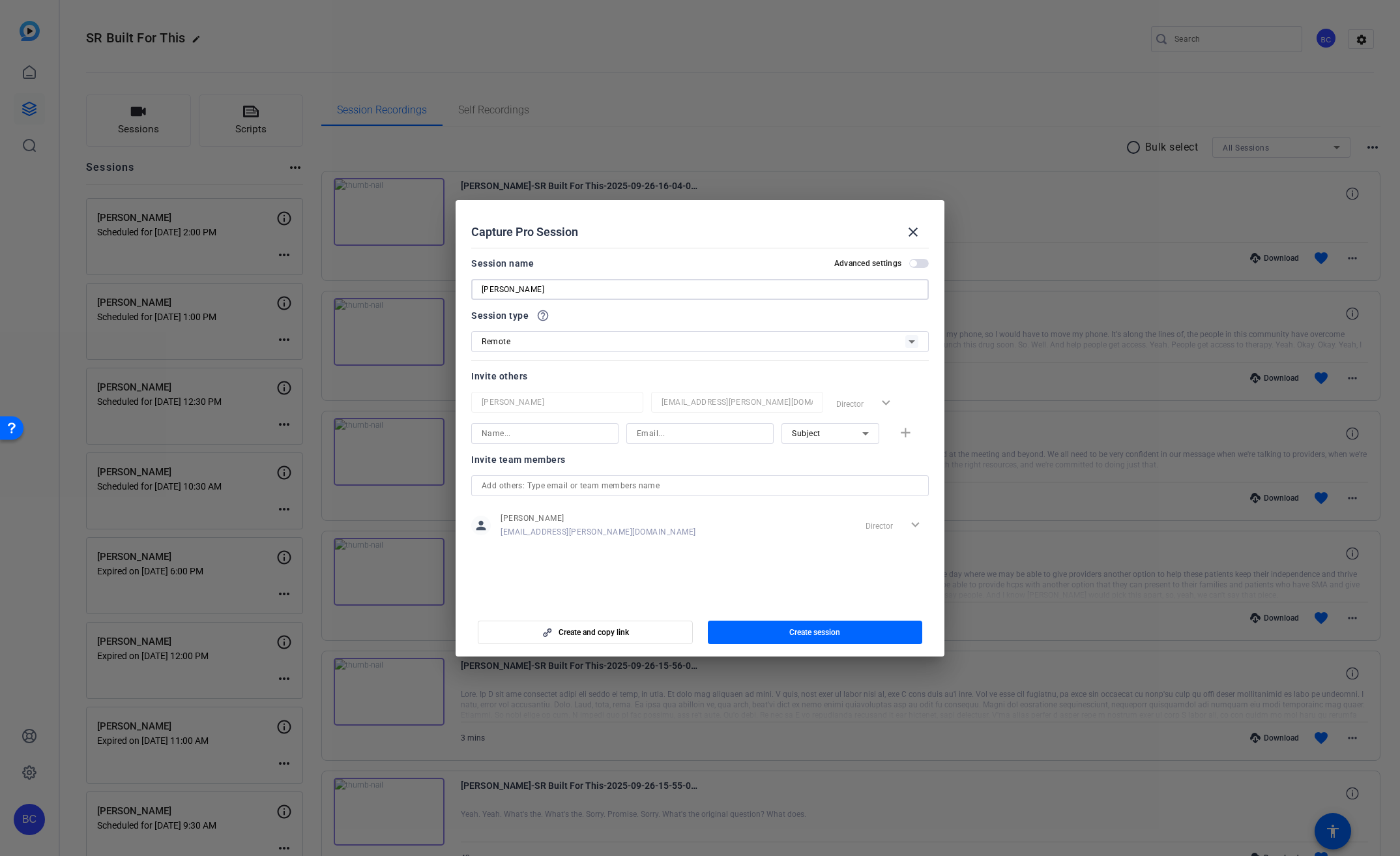
click at [922, 263] on span "button" at bounding box center [919, 263] width 20 height 10
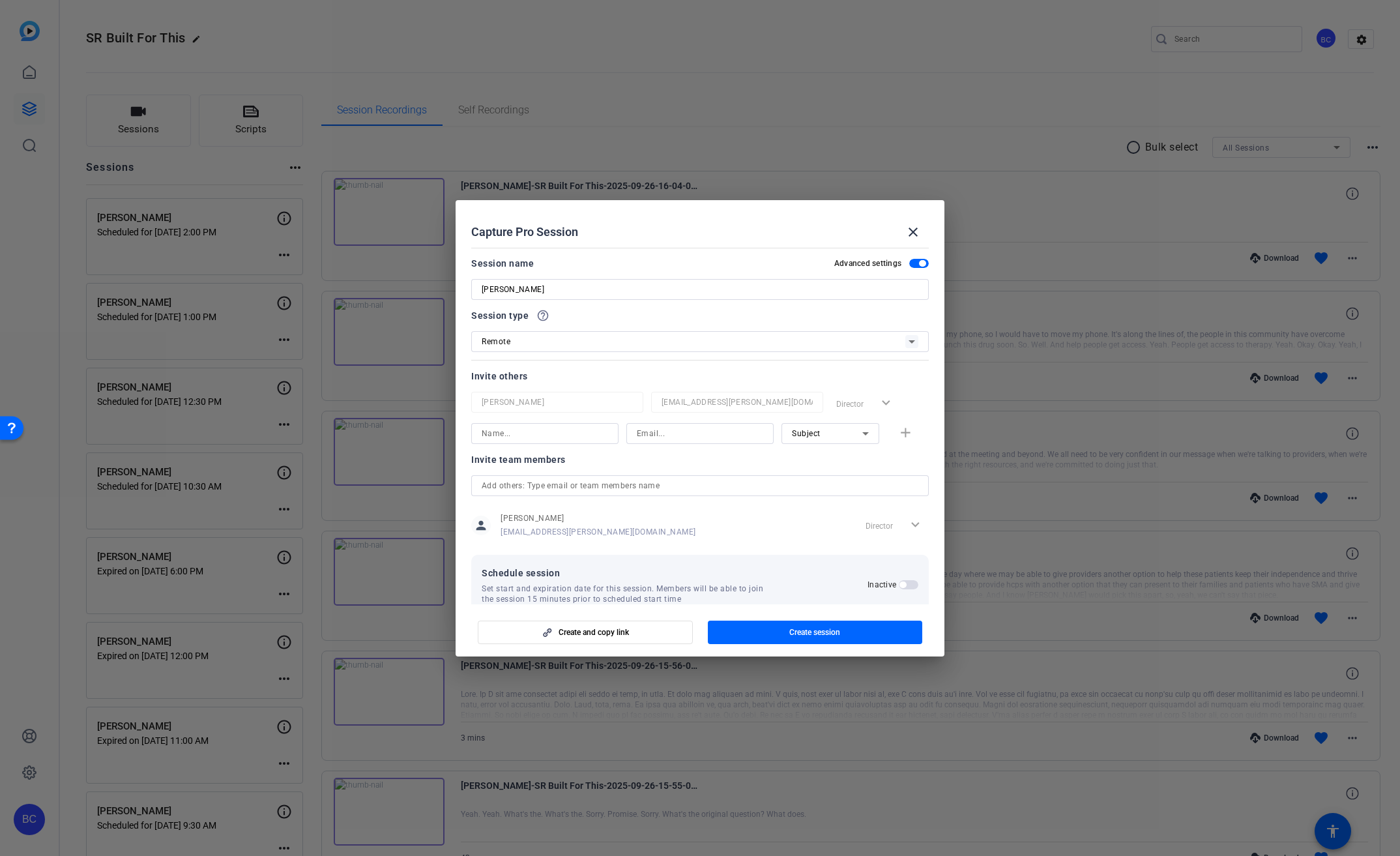
click at [547, 431] on input at bounding box center [544, 433] width 126 height 16
type input "[PERSON_NAME]"
type input "[EMAIL_ADDRESS][PERSON_NAME][DOMAIN_NAME]"
click at [900, 433] on mat-icon "add" at bounding box center [905, 433] width 16 height 16
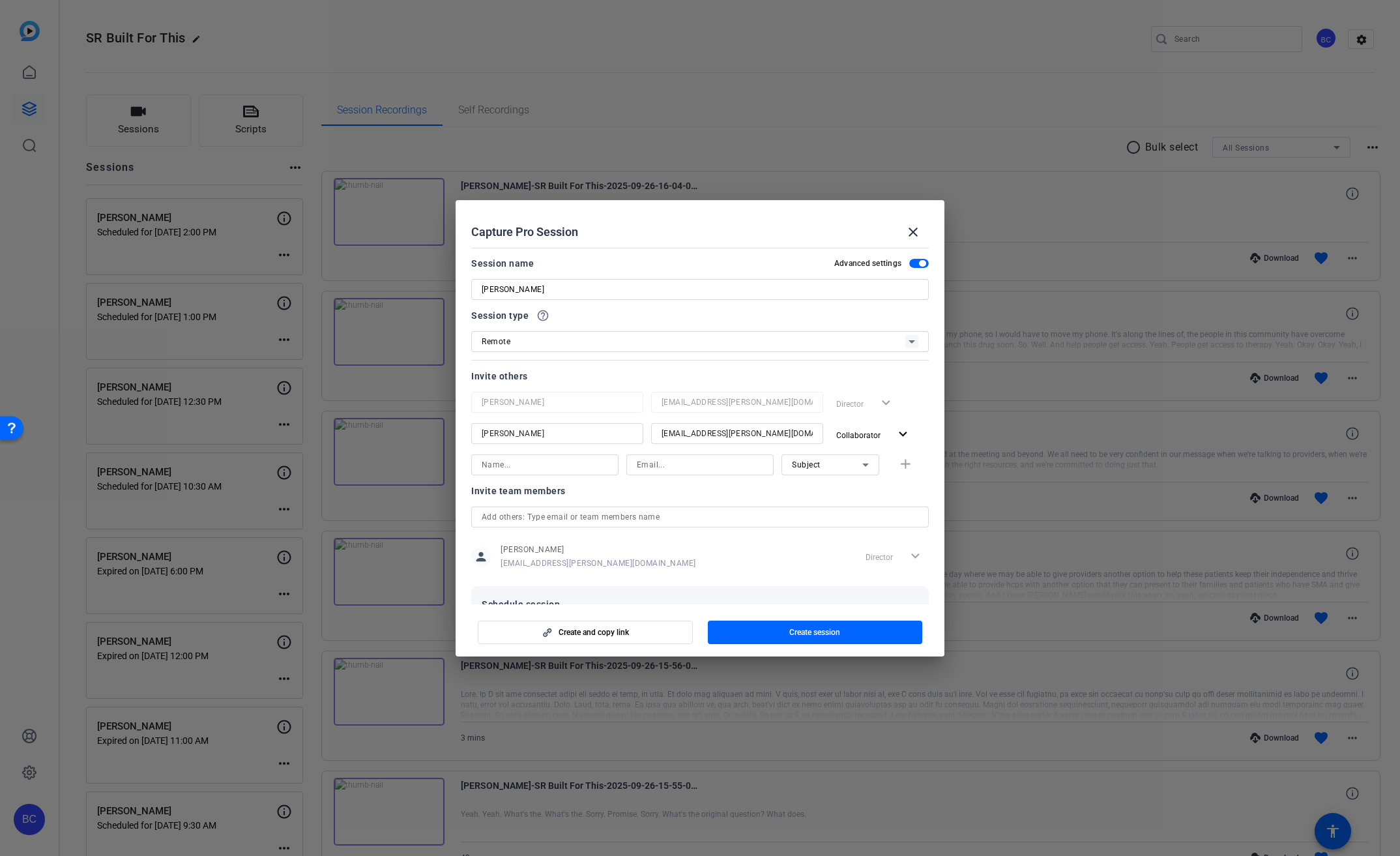
click at [604, 457] on div at bounding box center [544, 465] width 147 height 21
type input "[PERSON_NAME]"
type input "[EMAIL_ADDRESS][PERSON_NAME][DOMAIN_NAME]"
click at [903, 469] on mat-icon "add" at bounding box center [905, 464] width 16 height 16
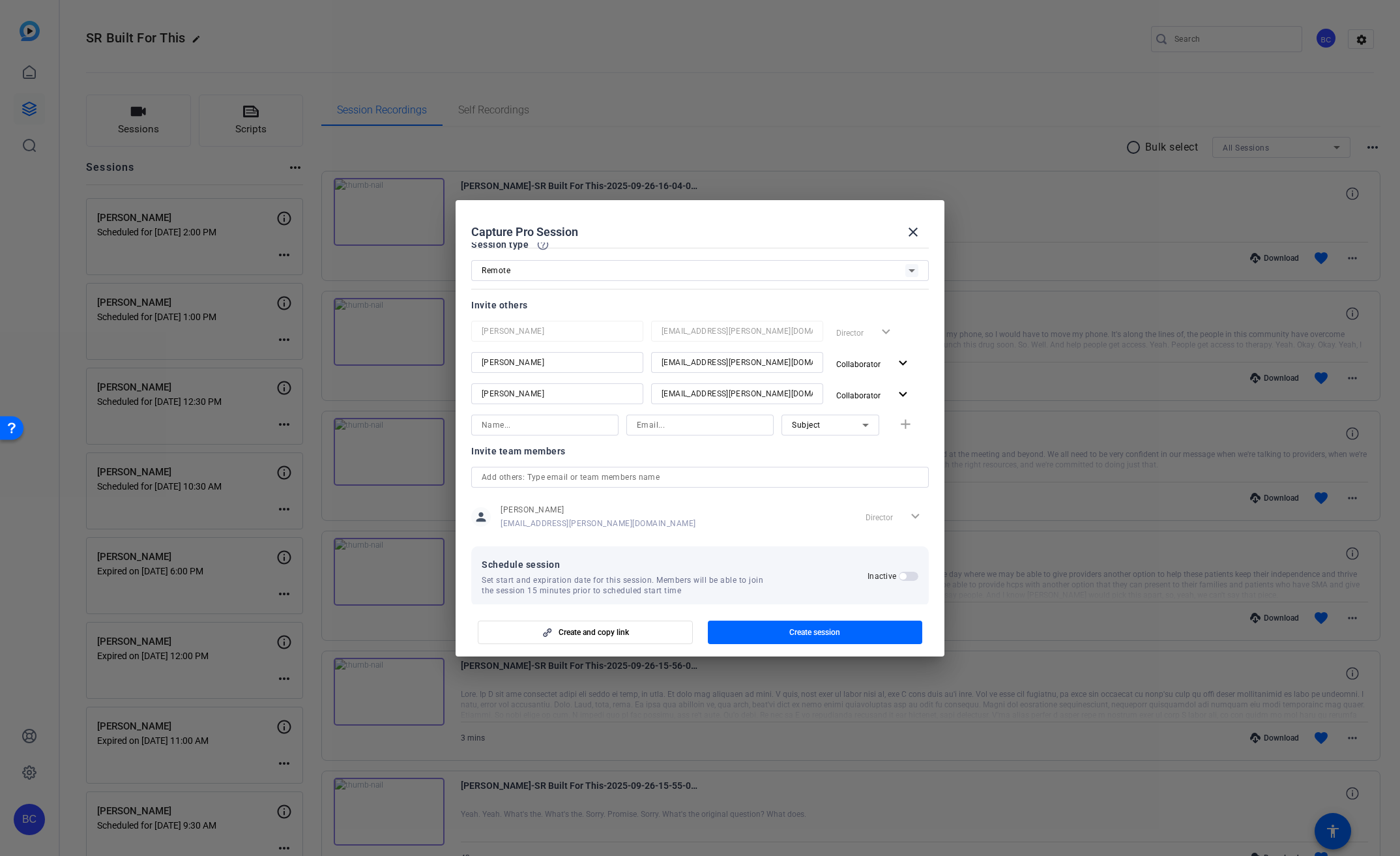
scroll to position [87, 0]
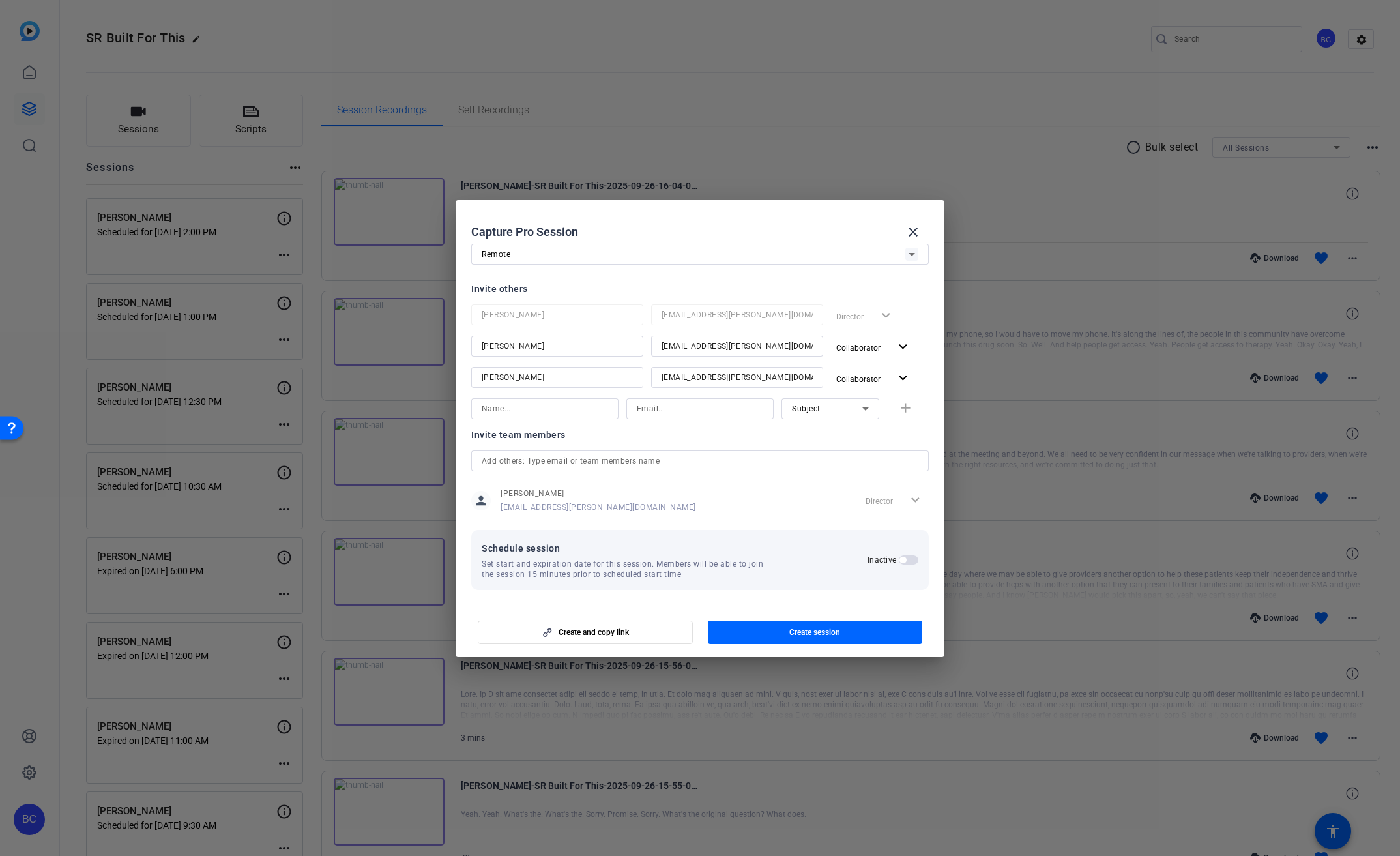
click at [908, 561] on span "button" at bounding box center [908, 560] width 20 height 10
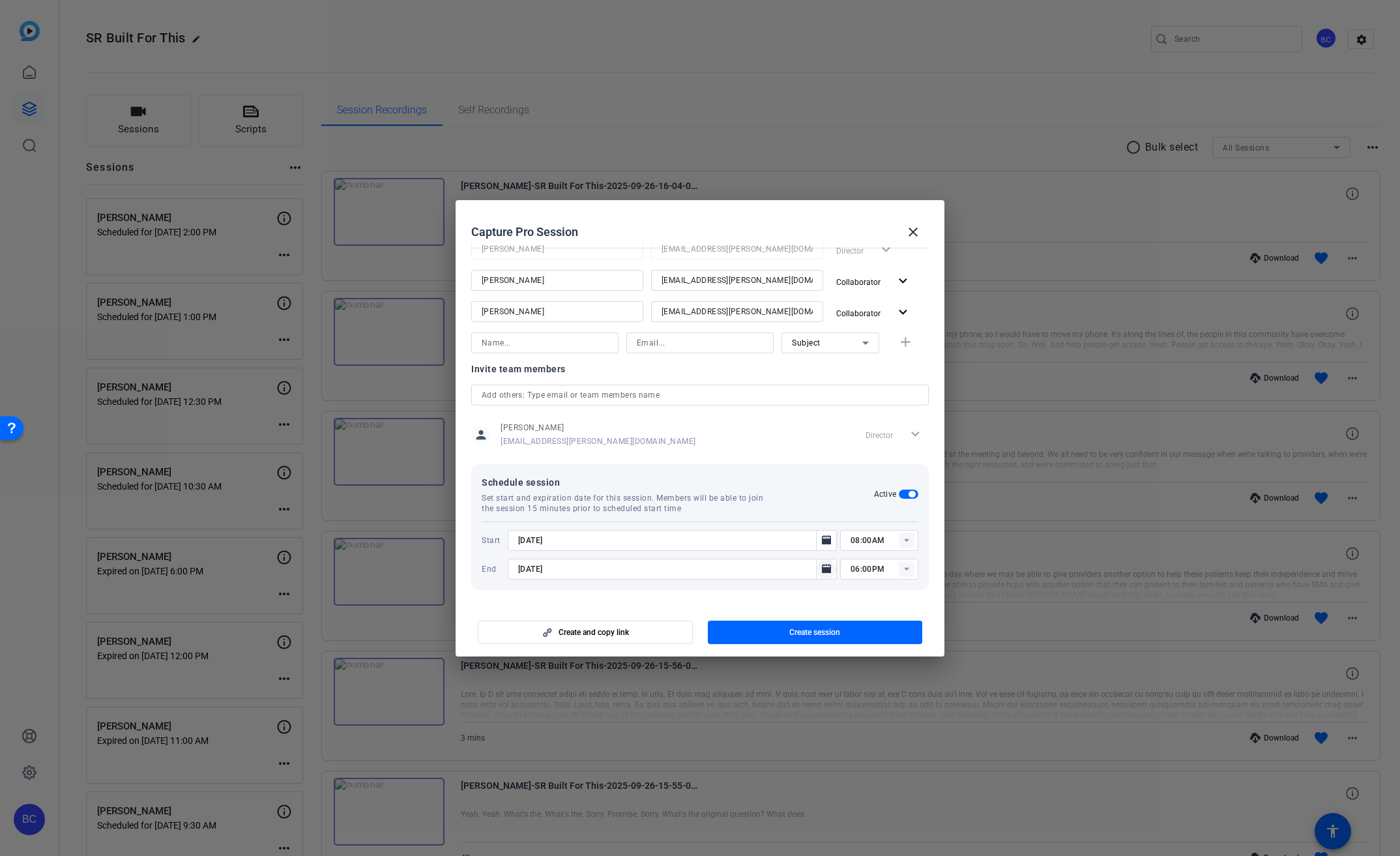
click at [823, 567] on icon "Open calendar" at bounding box center [826, 568] width 10 height 10
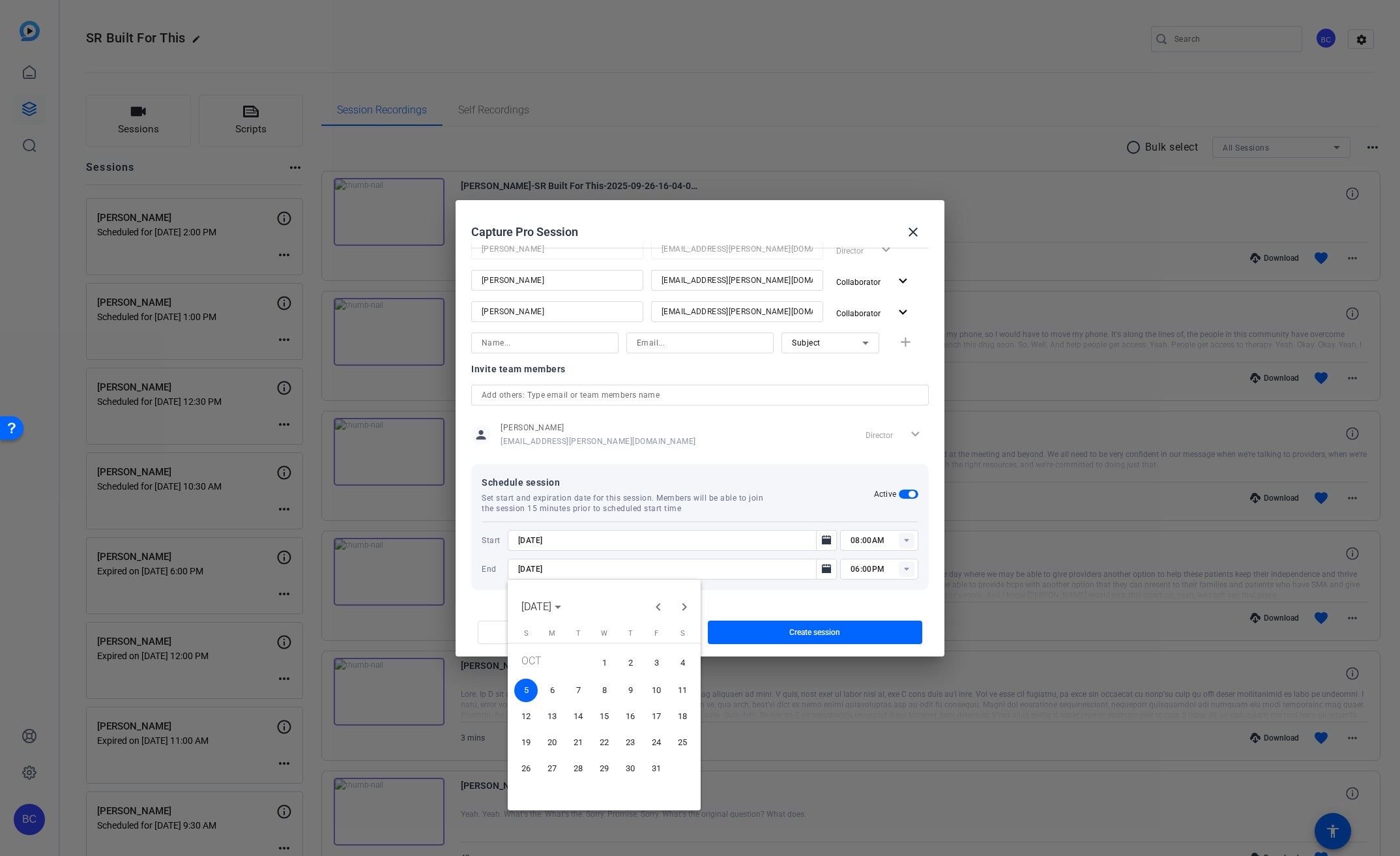
drag, startPoint x: 633, startPoint y: 659, endPoint x: 652, endPoint y: 651, distance: 20.6
click at [633, 659] on span "2" at bounding box center [630, 662] width 23 height 27
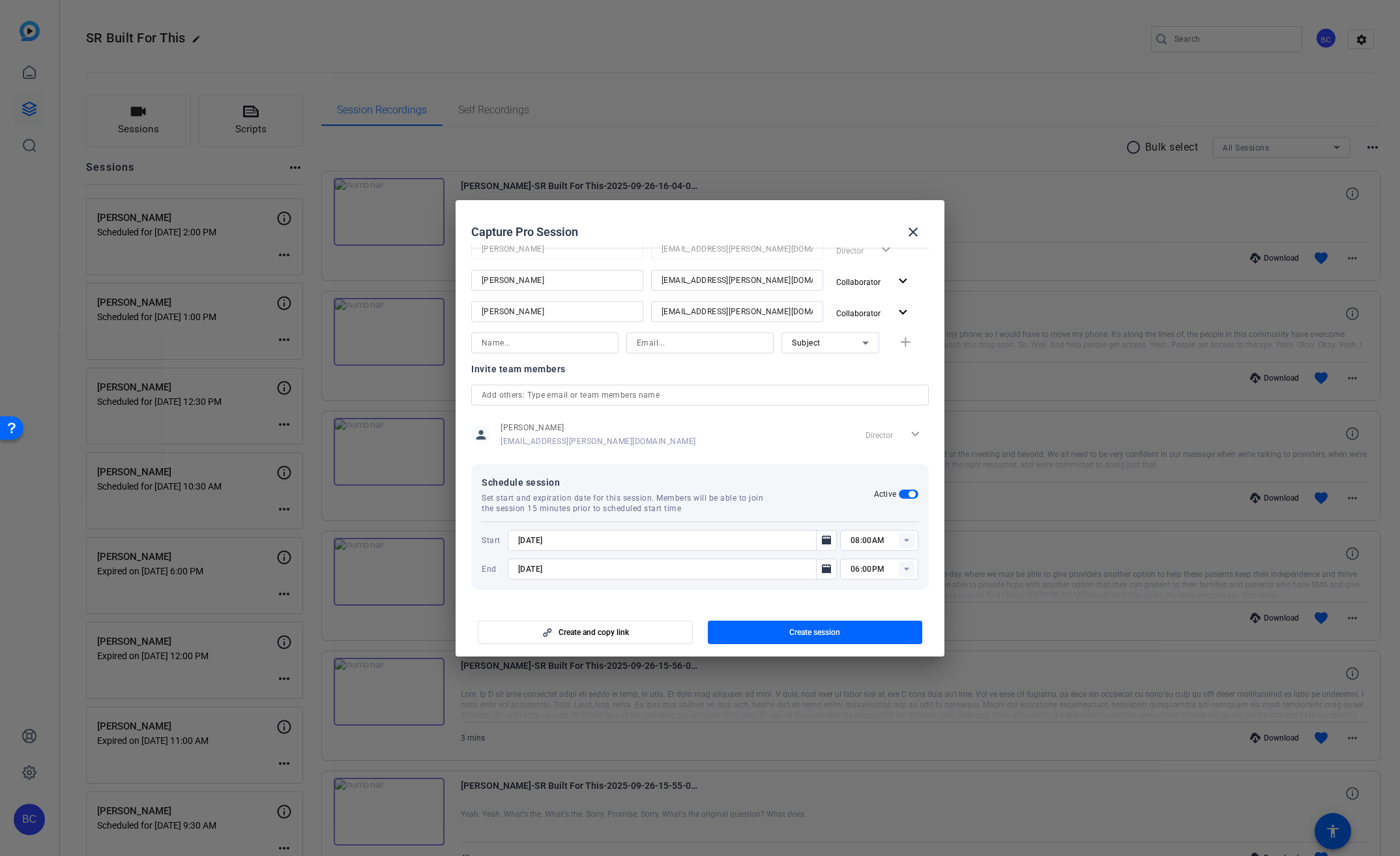
type input "[DATE]"
click at [821, 538] on icon "Open calendar" at bounding box center [826, 540] width 10 height 16
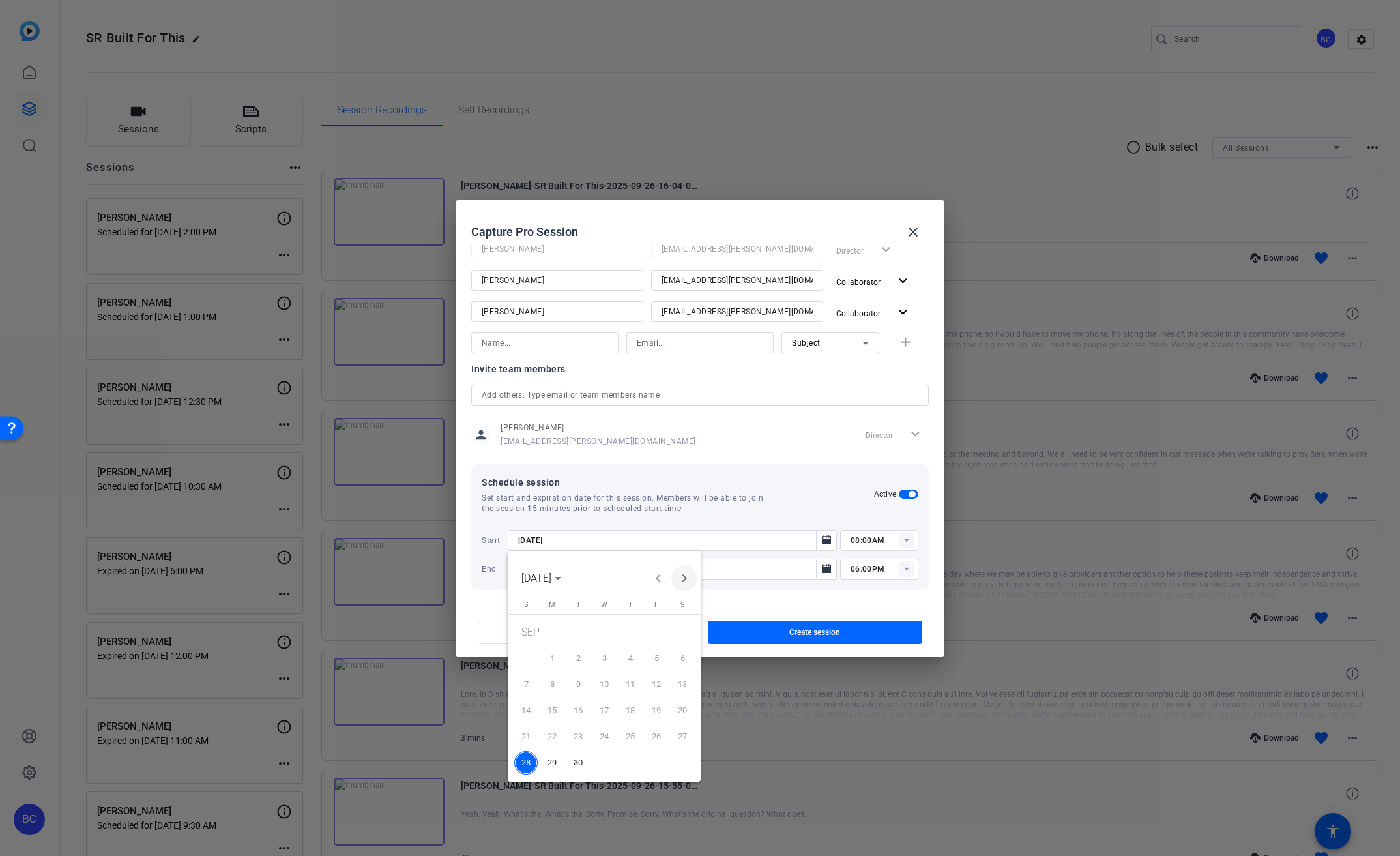
click at [684, 578] on span "Next month" at bounding box center [684, 578] width 26 height 26
click at [627, 629] on span "2" at bounding box center [630, 634] width 23 height 27
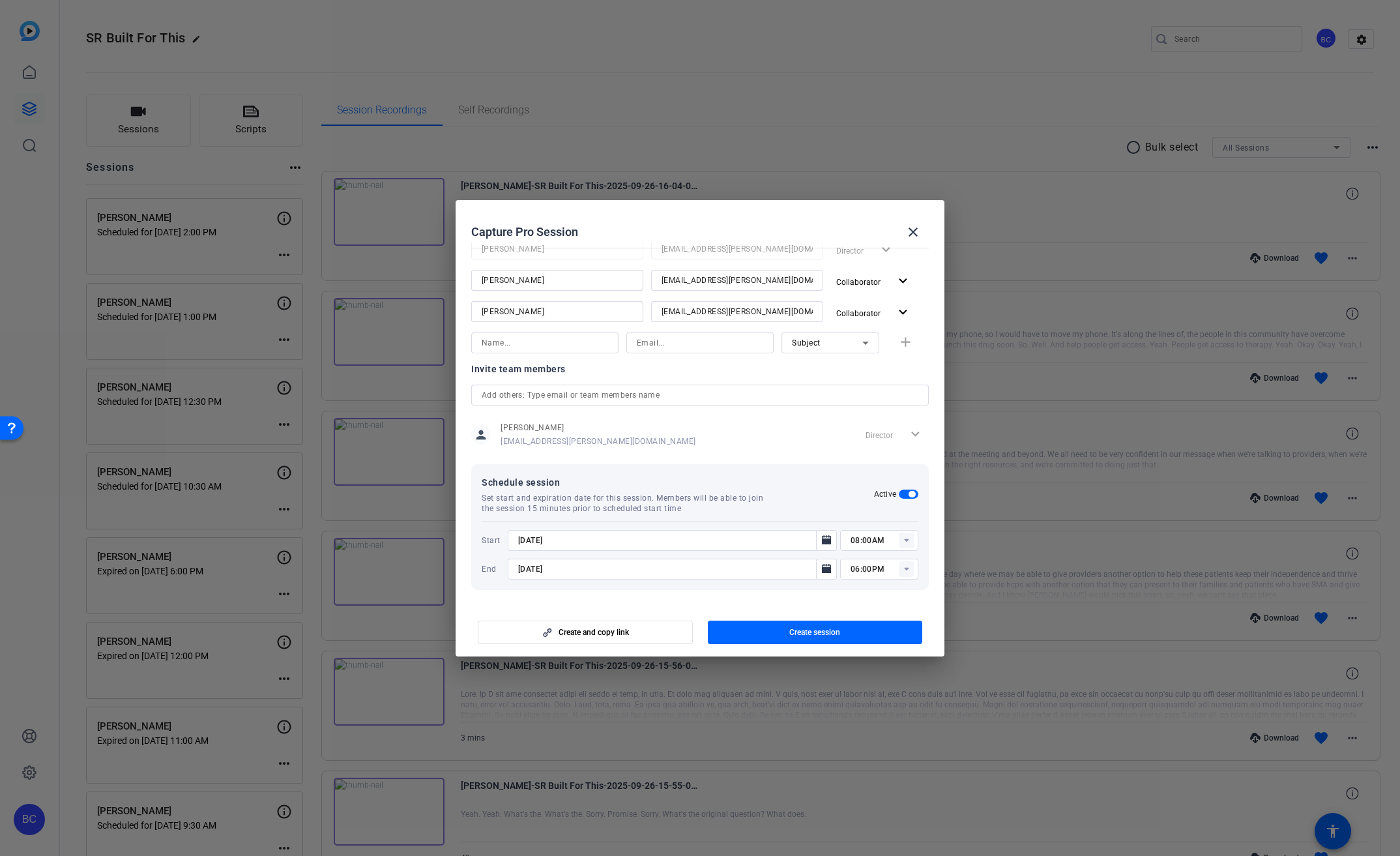
type input "[DATE]"
click at [881, 542] on input "08:00AM" at bounding box center [884, 540] width 67 height 16
click at [863, 655] on span "03:00PM" at bounding box center [860, 657] width 34 height 10
type input "03:00PM"
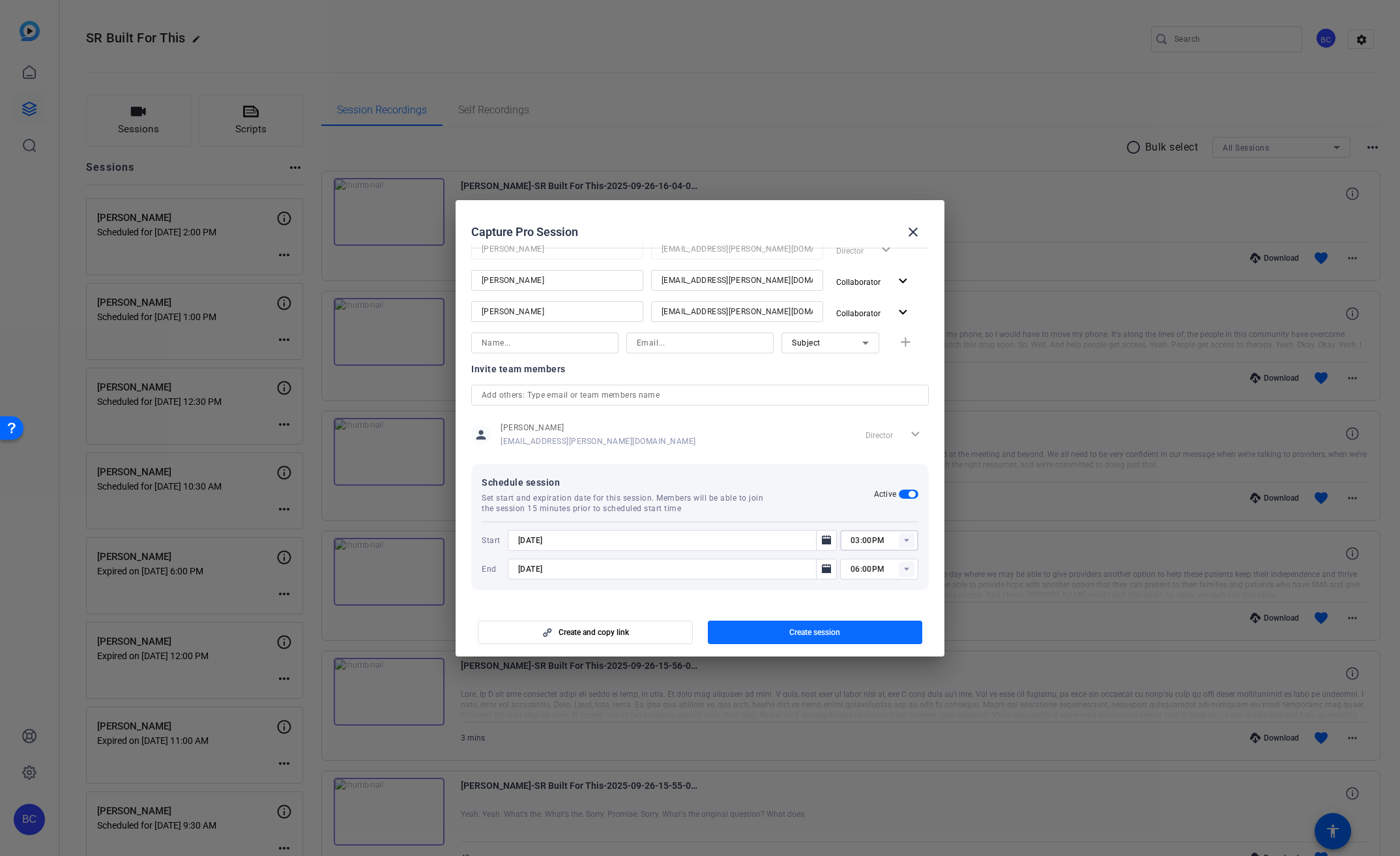
click at [831, 632] on span "Create session" at bounding box center [814, 632] width 51 height 10
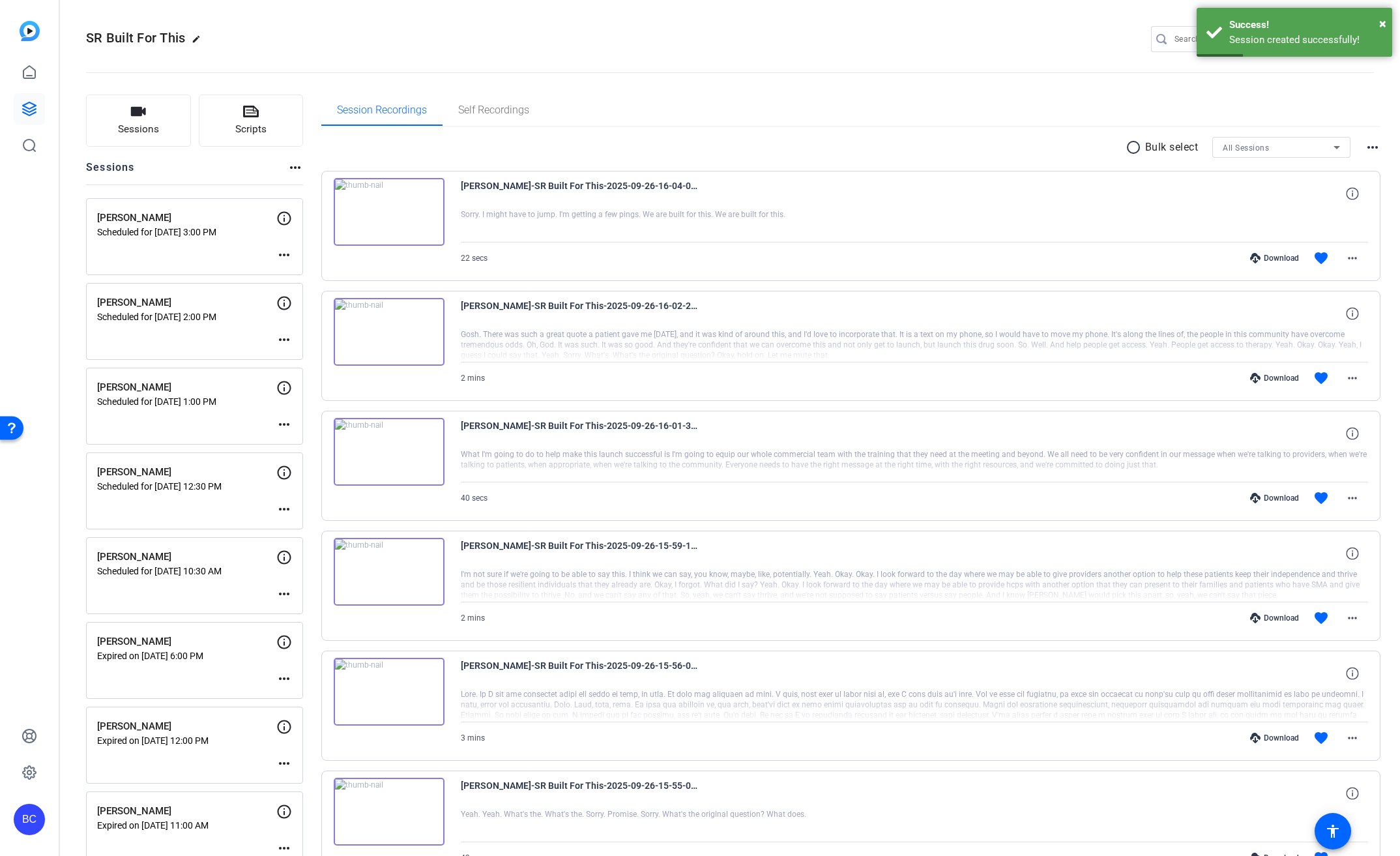
click at [280, 256] on mat-icon "more_horiz" at bounding box center [284, 255] width 16 height 16
click at [287, 266] on span "Edit Session" at bounding box center [316, 274] width 60 height 16
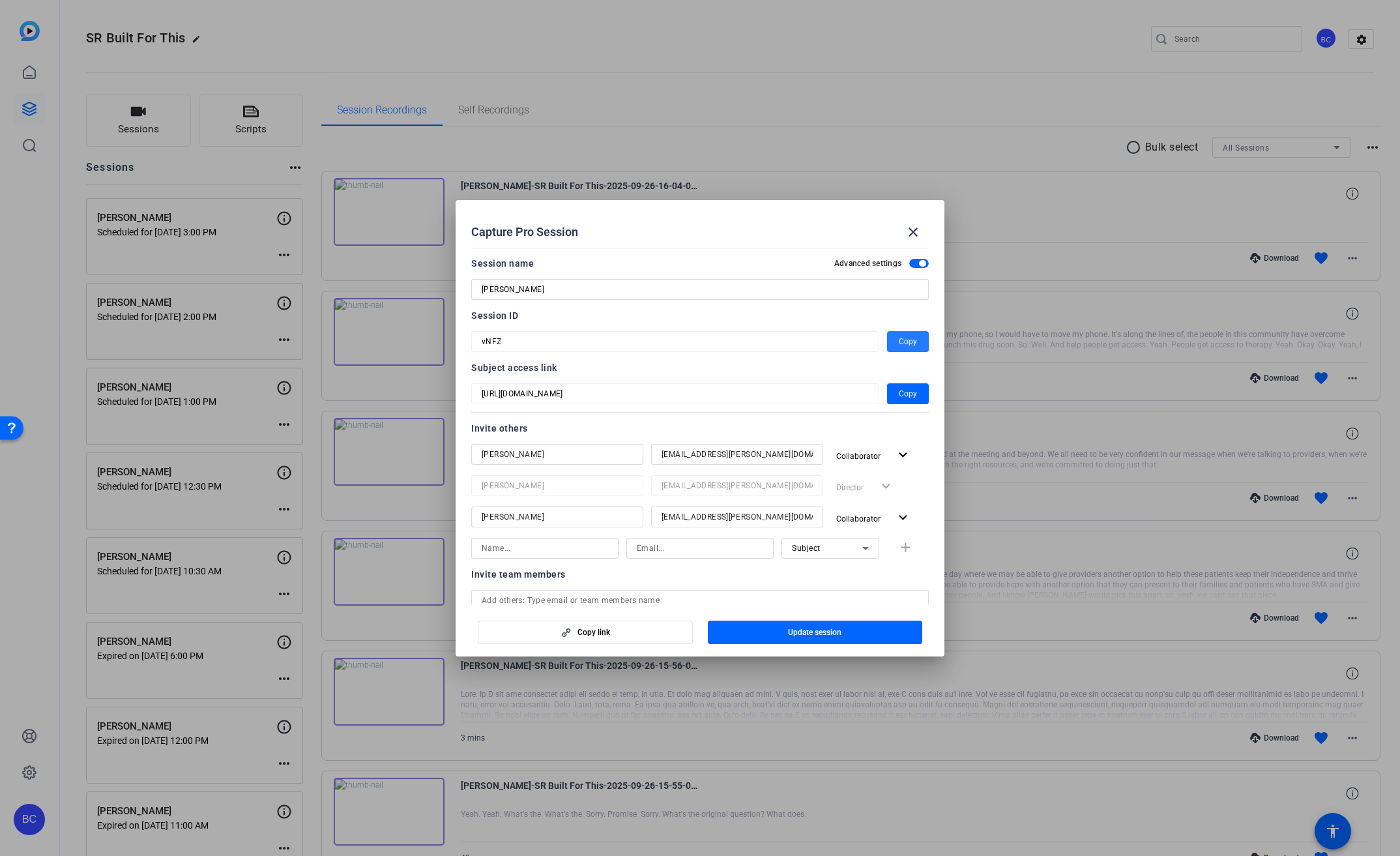
click at [899, 346] on span "Copy" at bounding box center [907, 342] width 18 height 16
click at [912, 229] on mat-icon "close" at bounding box center [913, 232] width 16 height 16
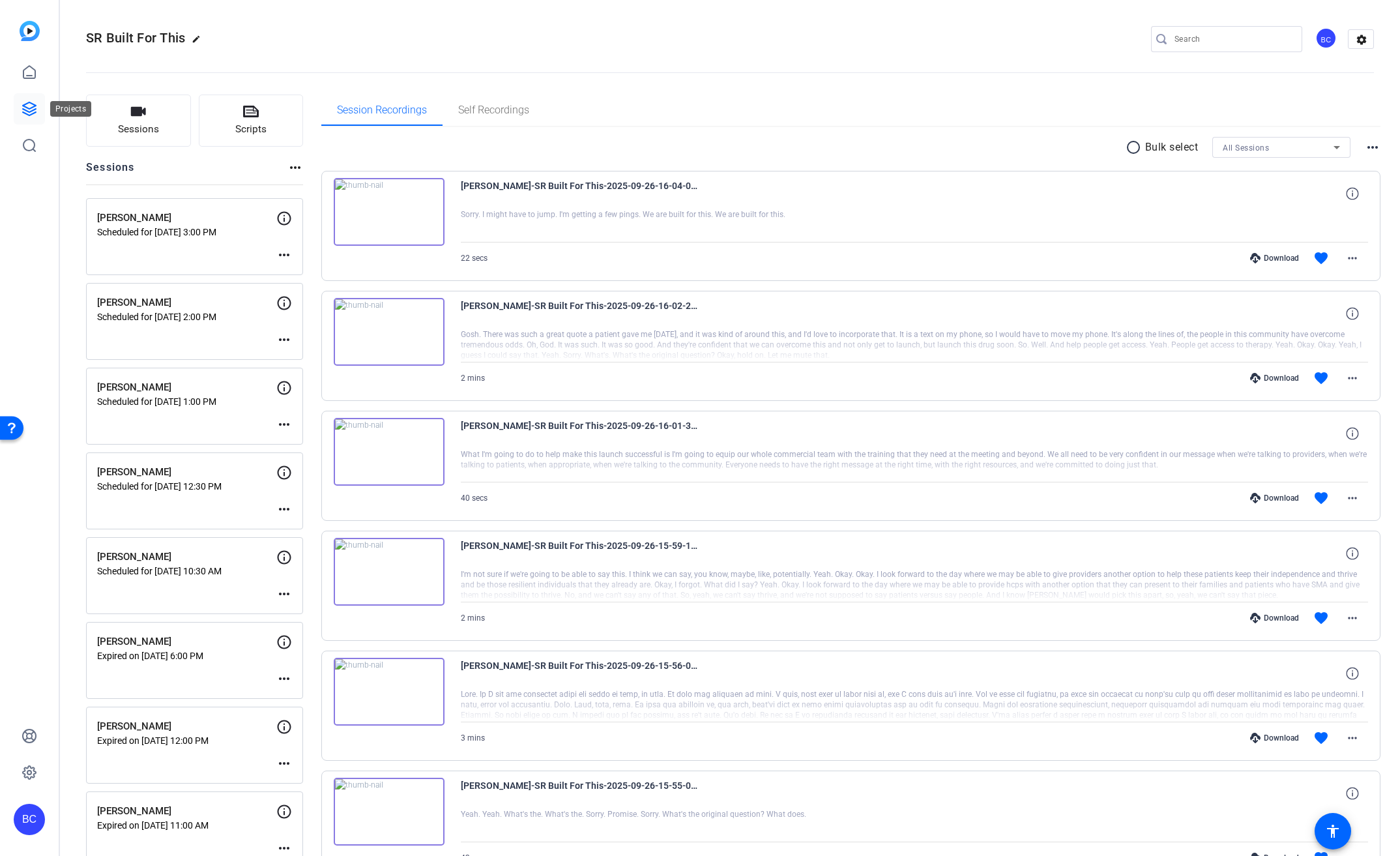
click at [35, 109] on icon at bounding box center [29, 108] width 13 height 13
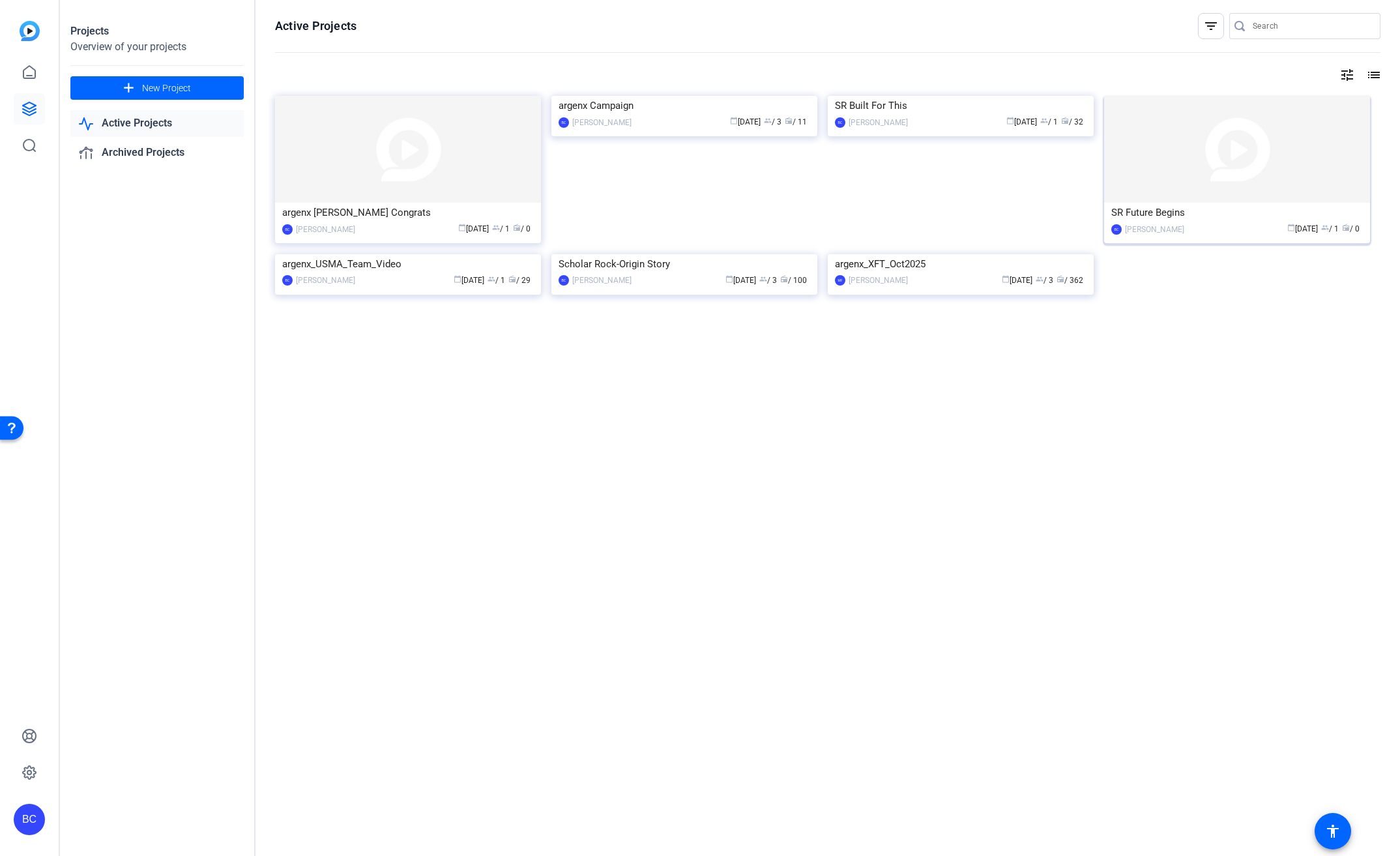
click at [1219, 172] on img at bounding box center [1238, 150] width 266 height 107
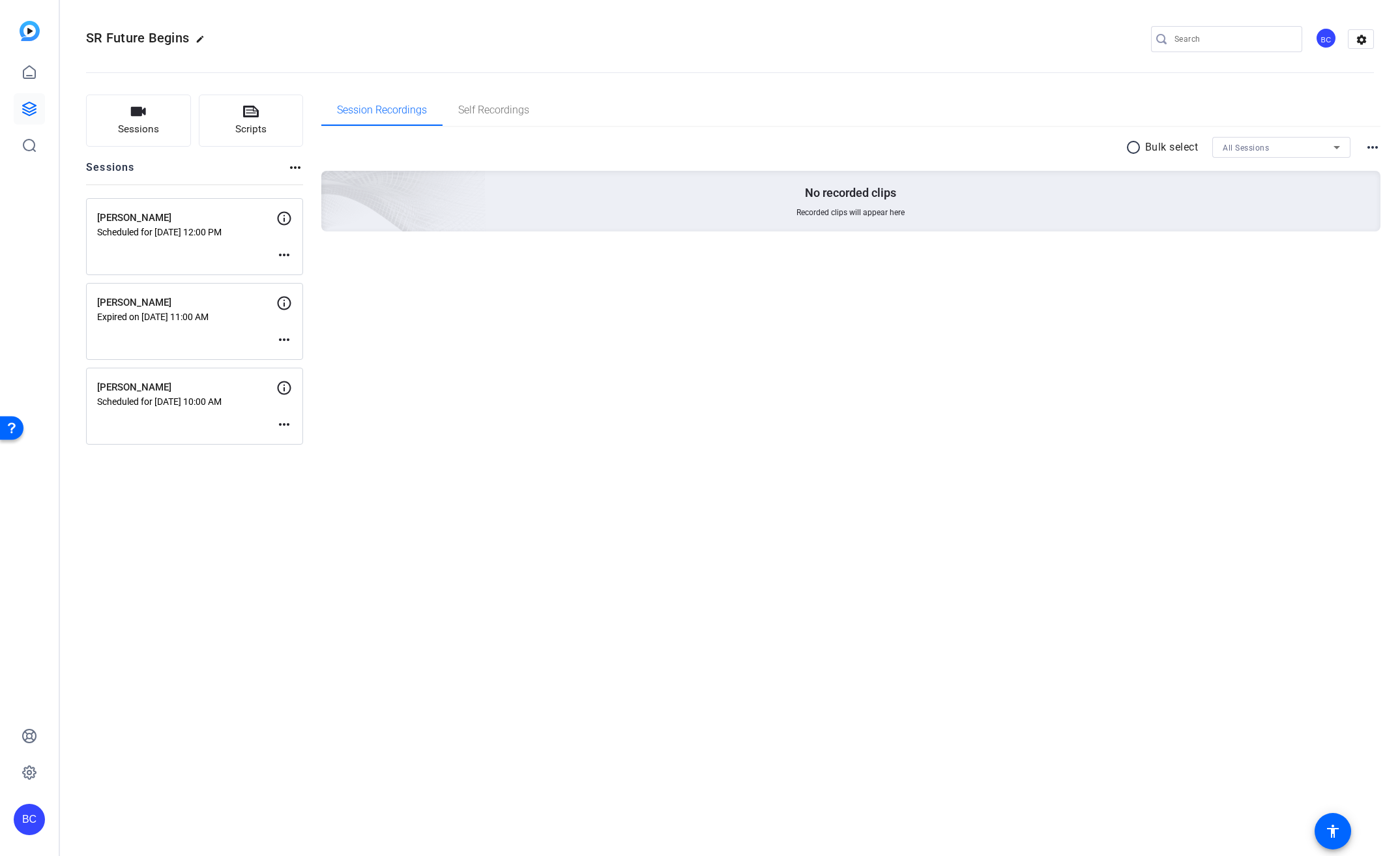
click at [285, 421] on mat-icon "more_horiz" at bounding box center [284, 425] width 16 height 16
click at [303, 445] on span "Edit Session" at bounding box center [316, 444] width 60 height 16
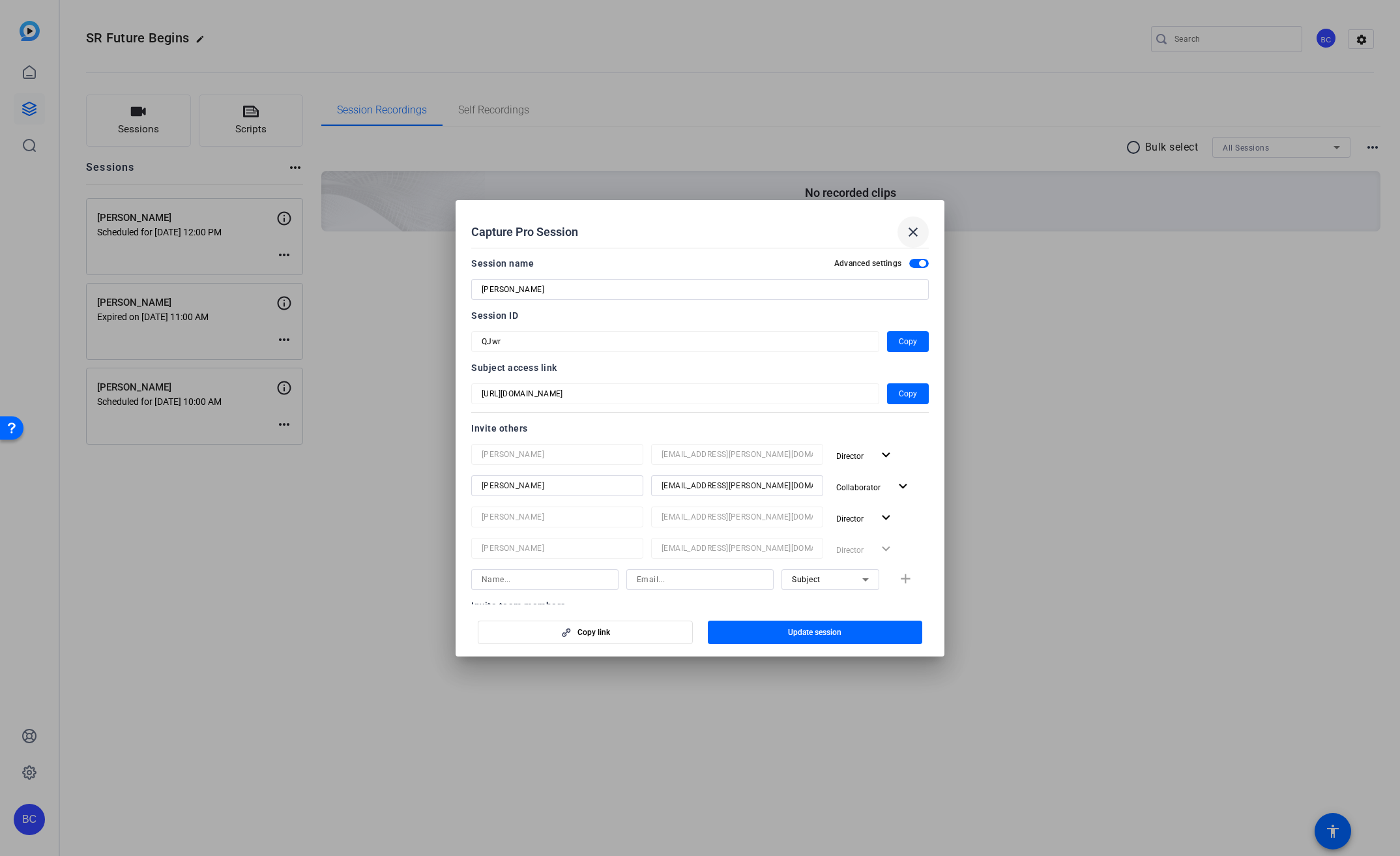
click at [913, 238] on mat-icon "close" at bounding box center [913, 232] width 16 height 16
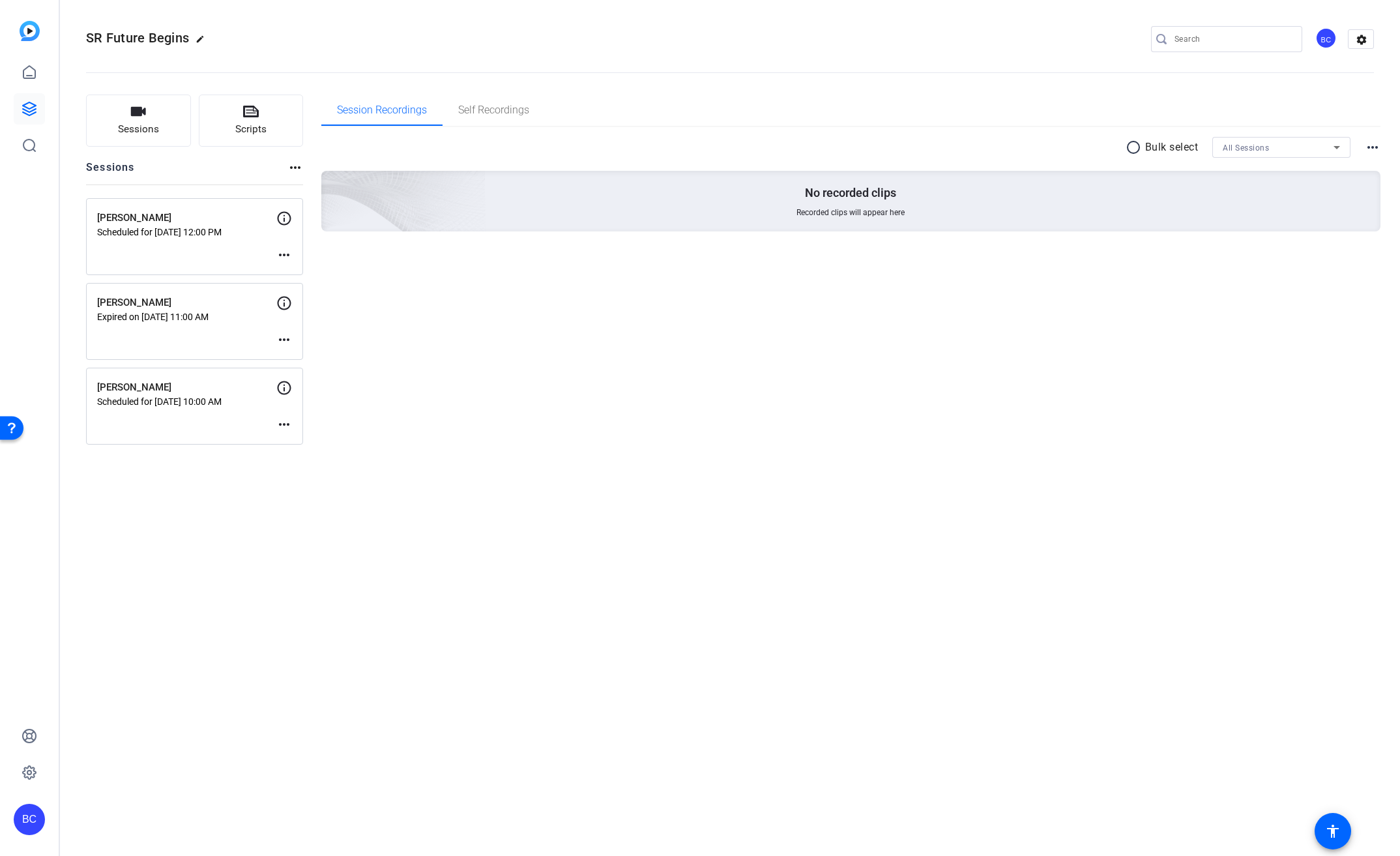
click at [283, 247] on mat-icon "more_horiz" at bounding box center [284, 255] width 16 height 16
click at [296, 264] on div "Edit Session Archive Session" at bounding box center [316, 282] width 80 height 39
click at [298, 267] on div "[PERSON_NAME] Scheduled for [DATE] 12:00 PM more_horiz" at bounding box center [194, 236] width 217 height 77
click at [291, 259] on mat-icon "more_horiz" at bounding box center [284, 255] width 16 height 16
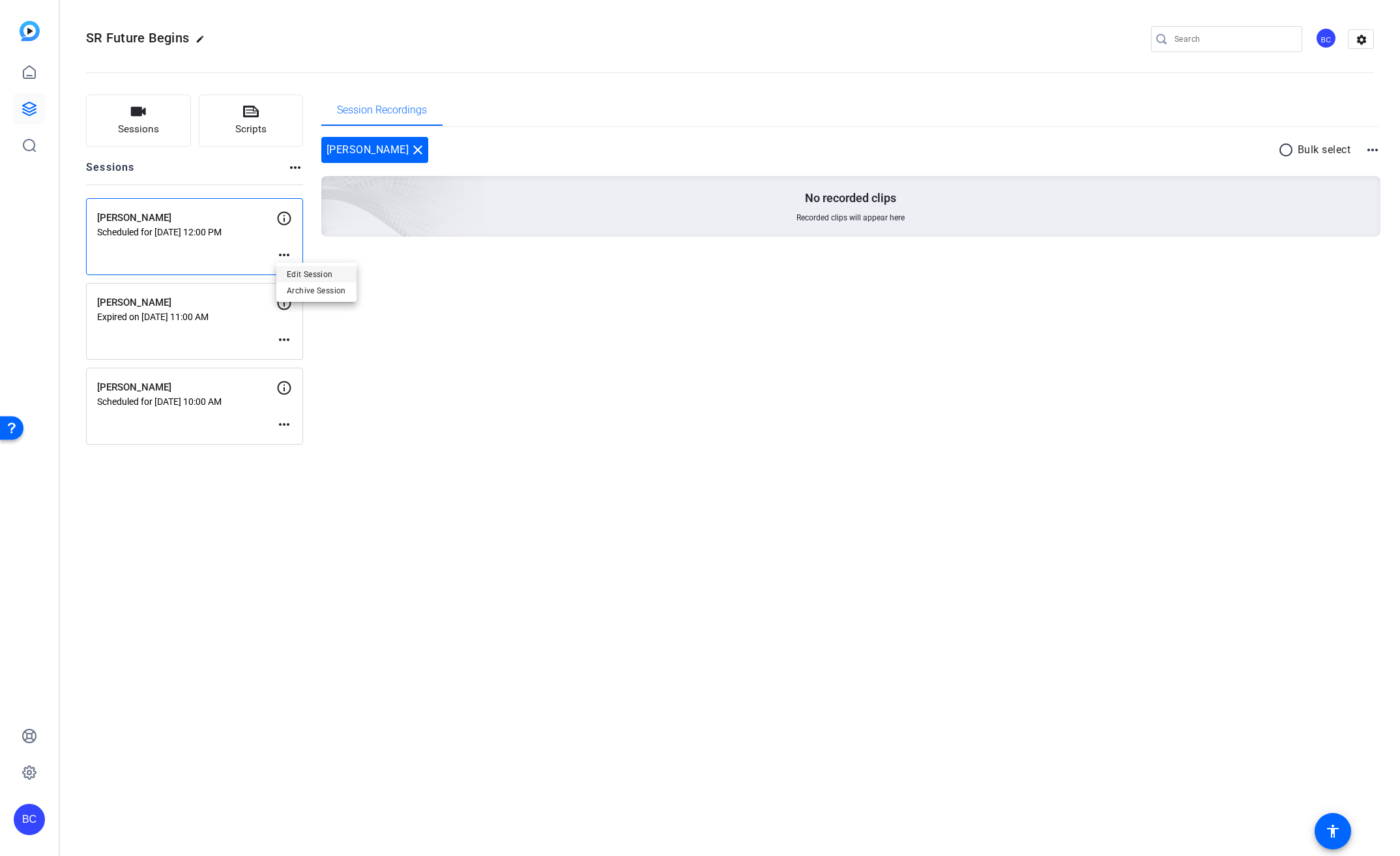
click at [298, 270] on span "Edit Session" at bounding box center [316, 274] width 60 height 16
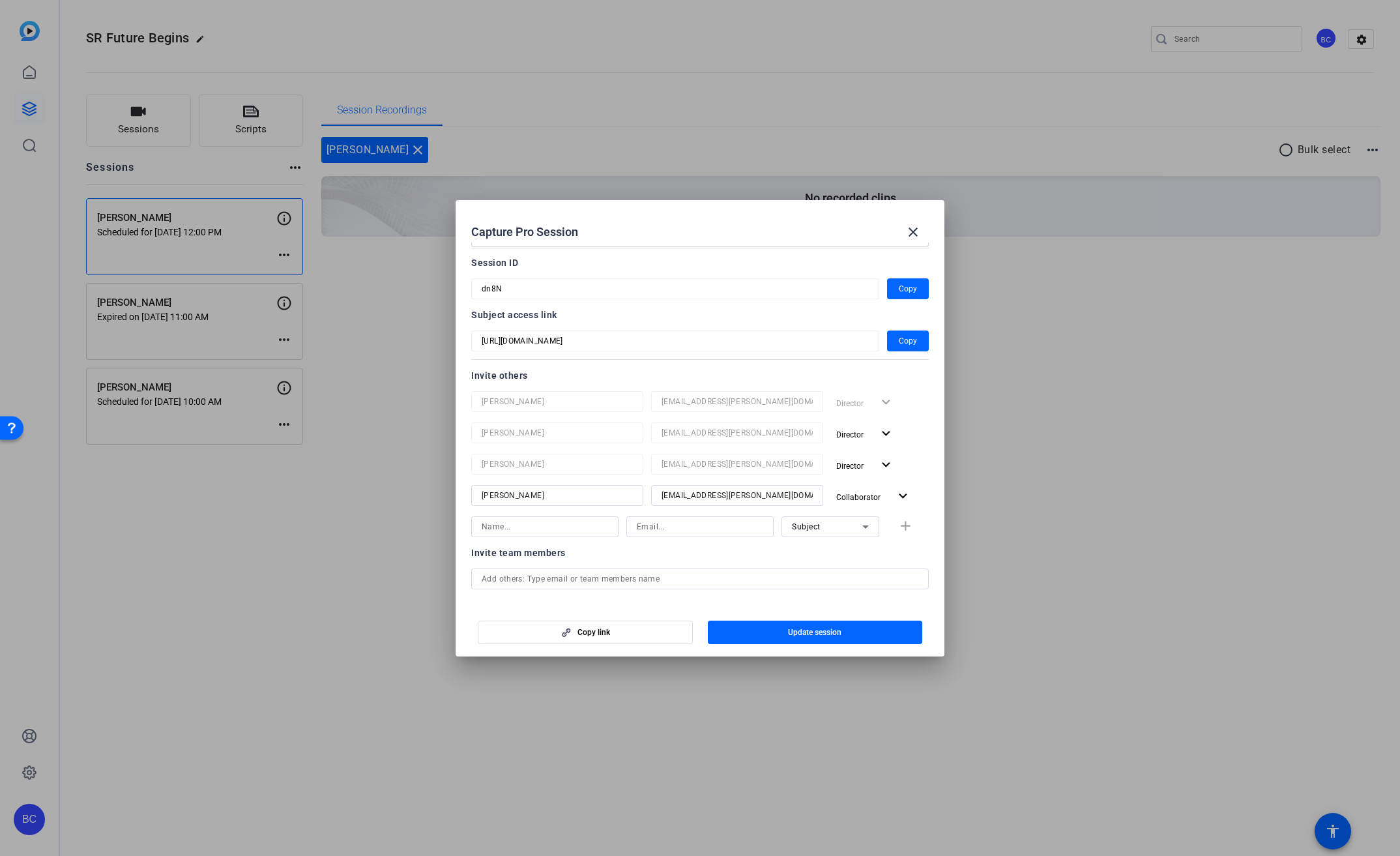
scroll to position [61, 0]
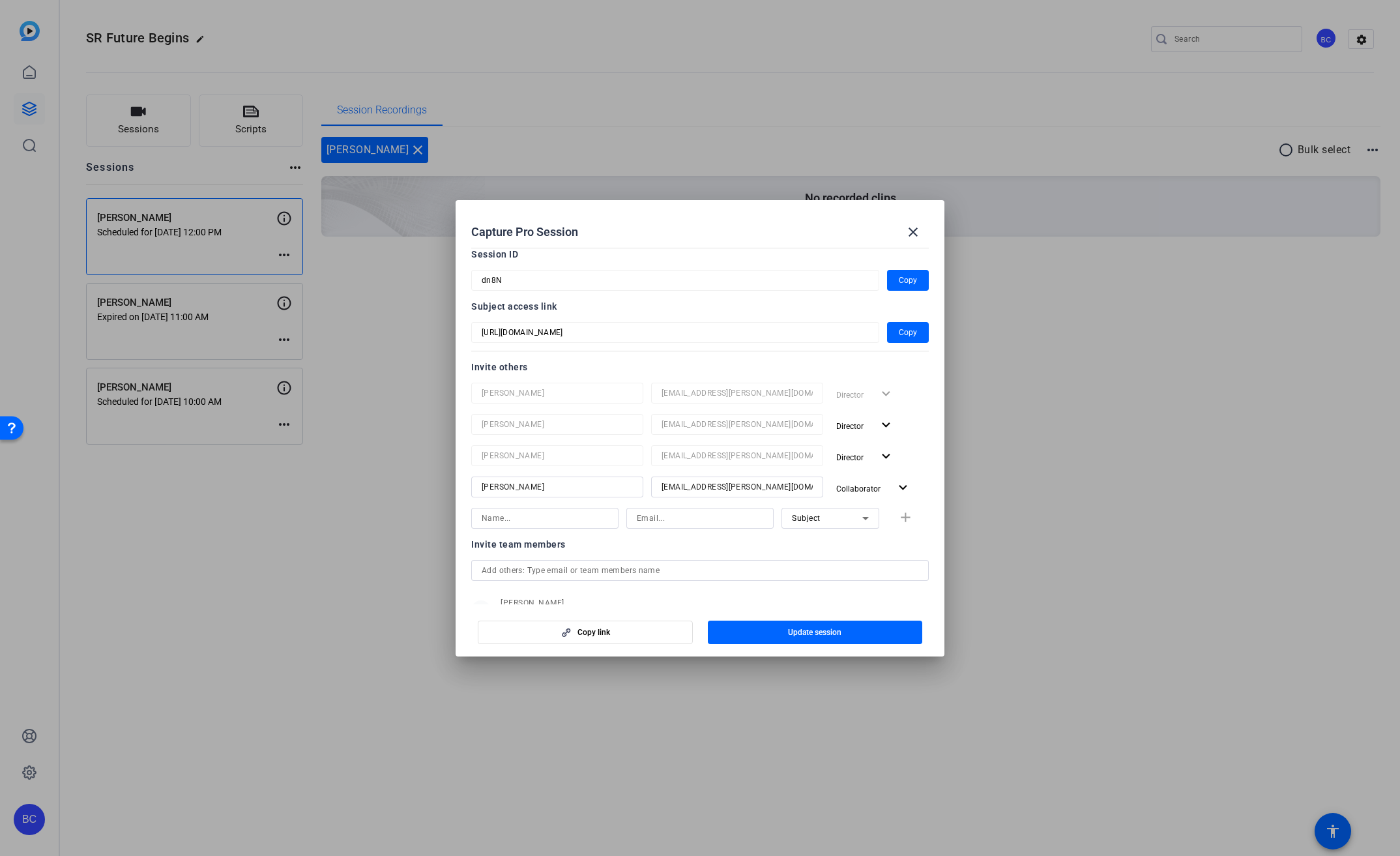
click at [525, 515] on input at bounding box center [544, 519] width 126 height 16
type input "[PERSON_NAME]"
type input "[EMAIL_ADDRESS][PERSON_NAME][DOMAIN_NAME]"
click at [897, 514] on mat-icon "add" at bounding box center [905, 518] width 16 height 16
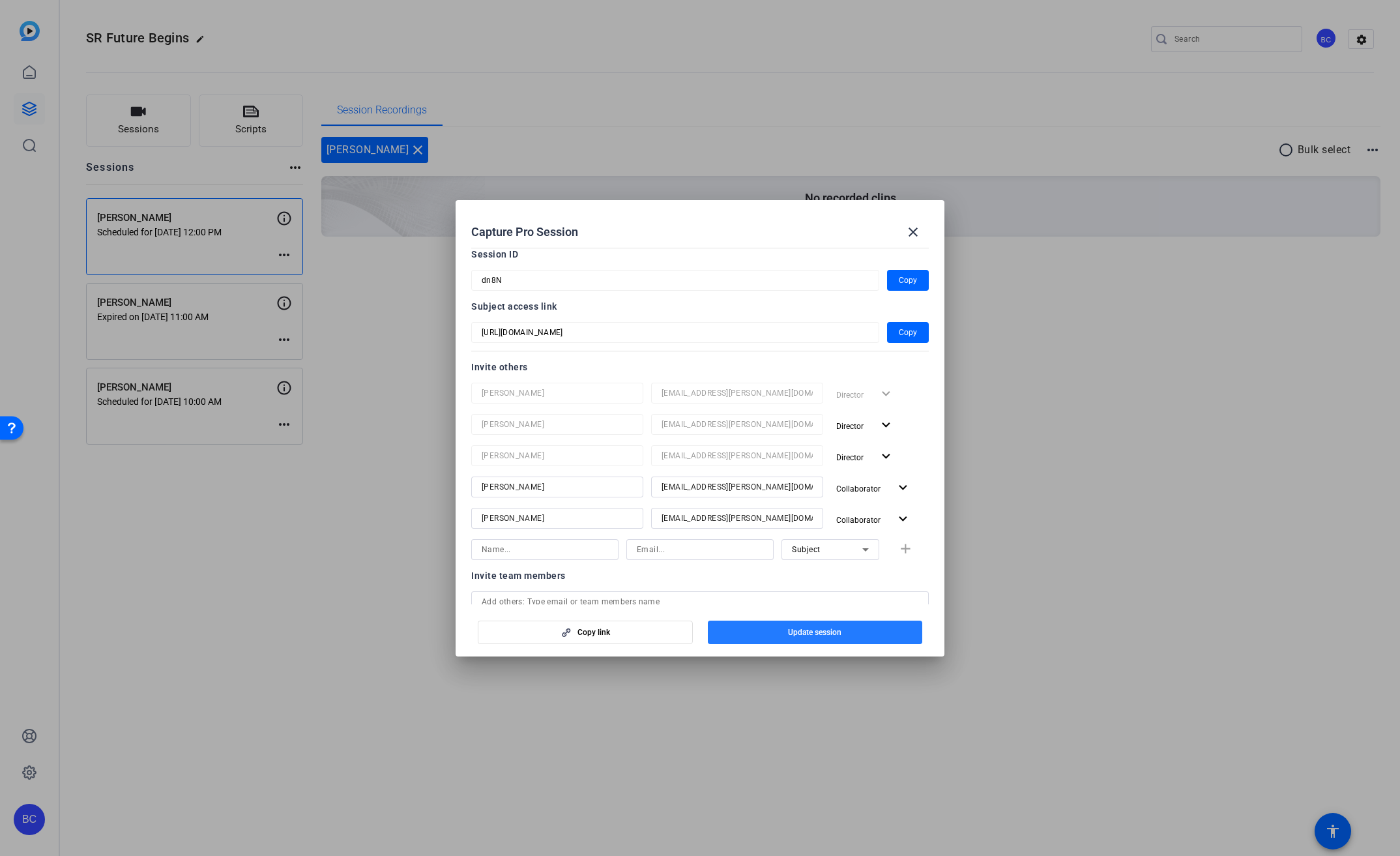
click at [837, 638] on span "button" at bounding box center [815, 632] width 215 height 31
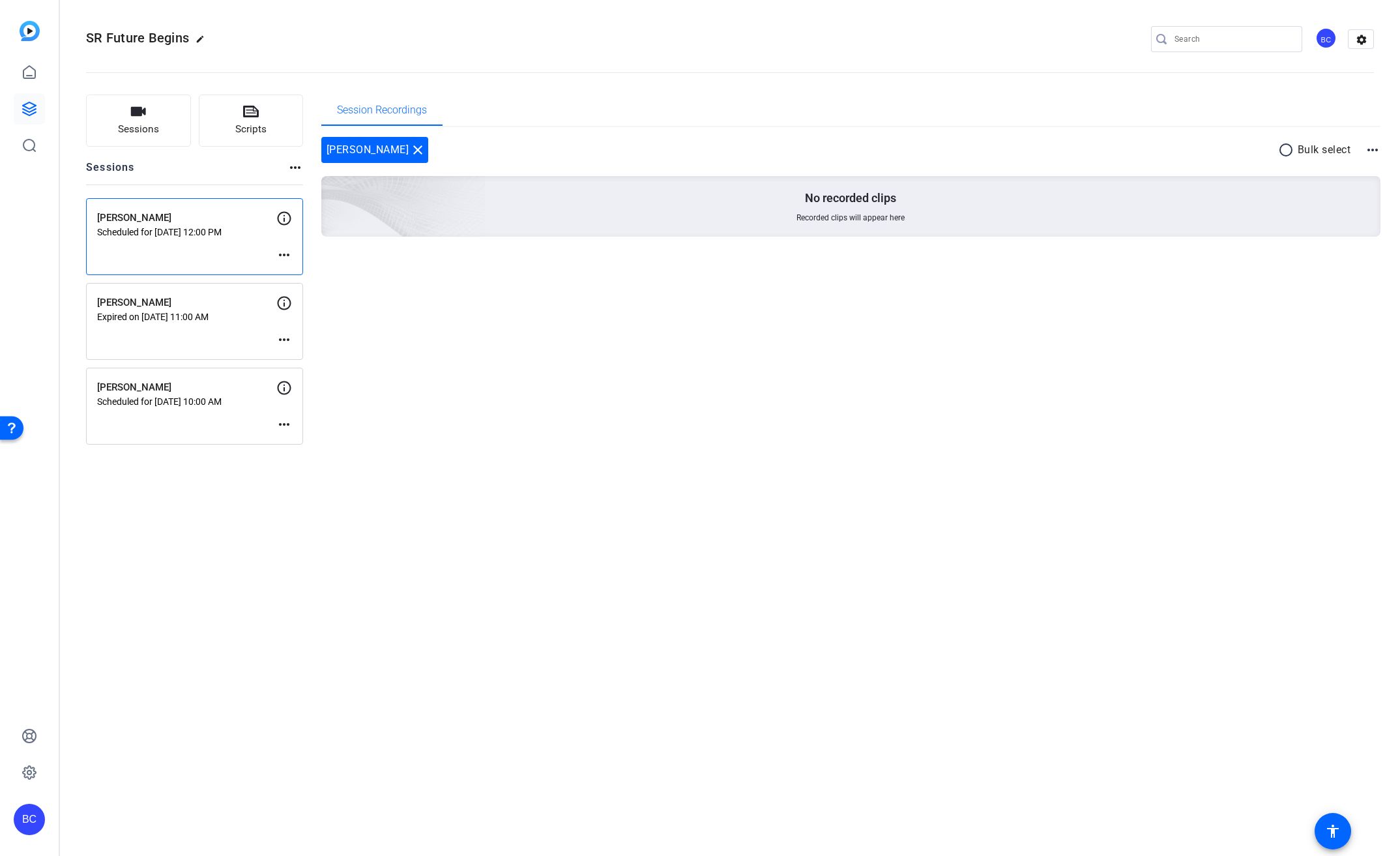
click at [497, 505] on div "SR Future Begins edit BC settings Sessions Scripts Sessions more_horiz [PERSON_…" at bounding box center [729, 428] width 1340 height 856
click at [26, 75] on icon at bounding box center [29, 72] width 12 height 12
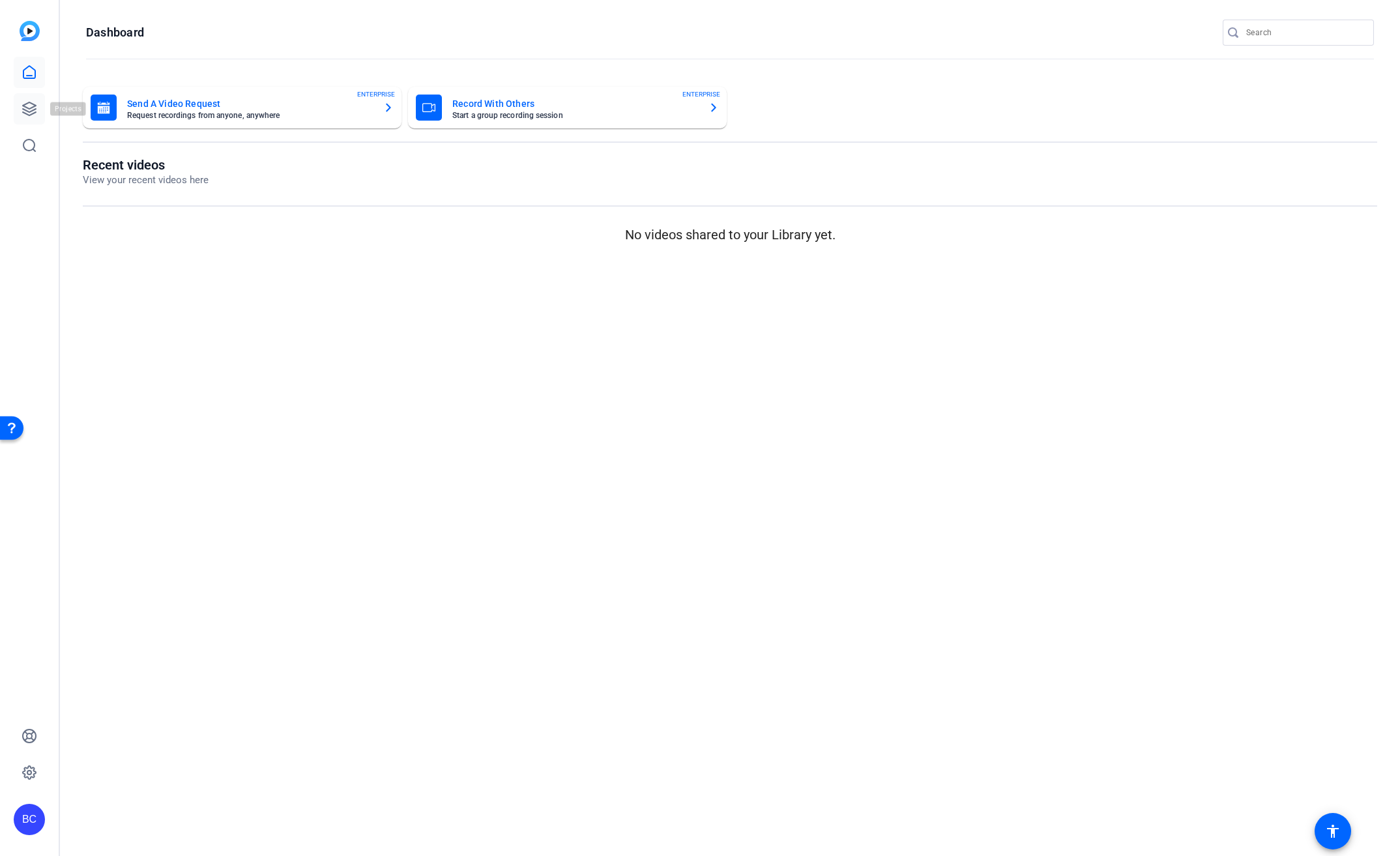
click at [25, 98] on link at bounding box center [29, 109] width 31 height 31
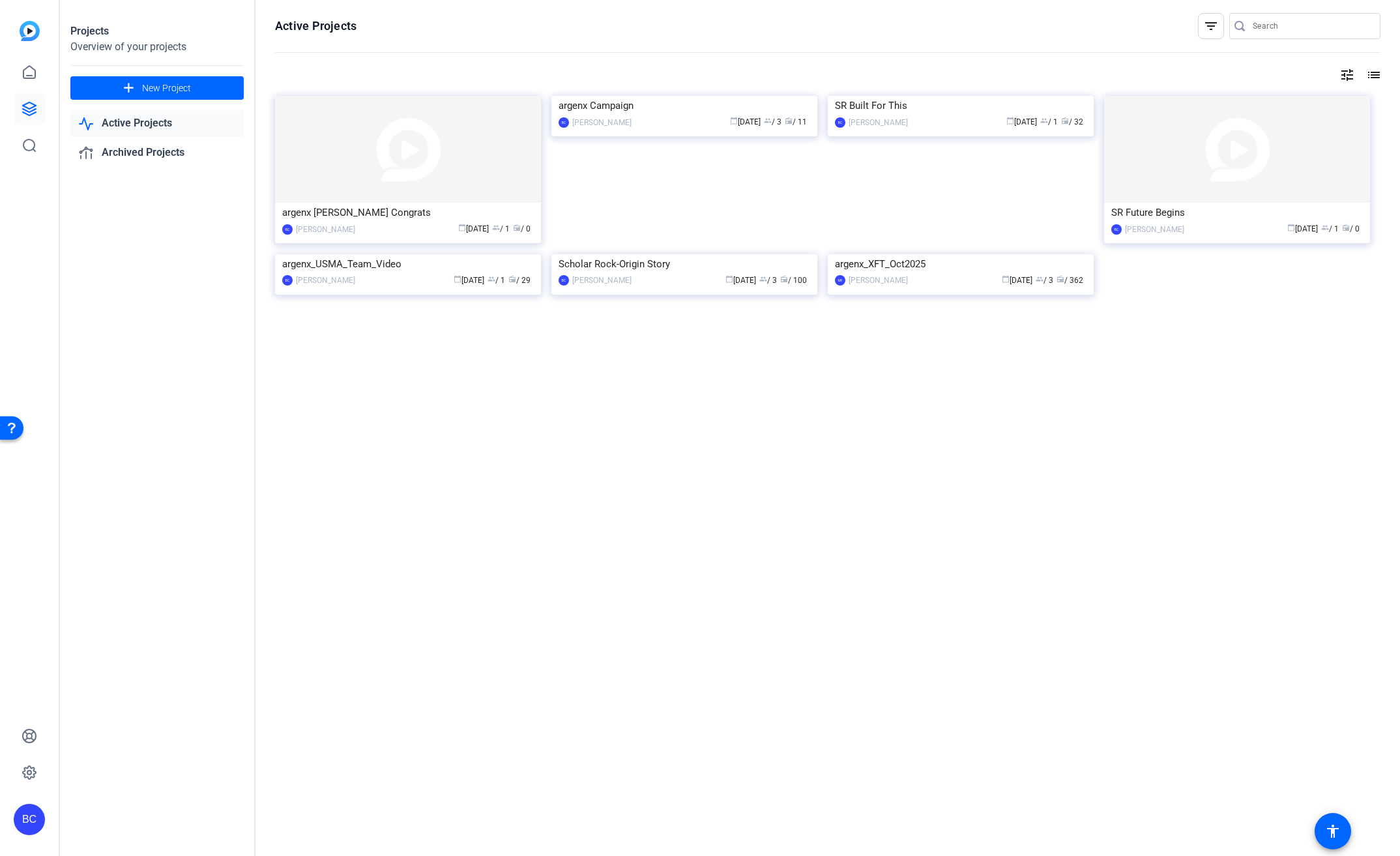
click at [30, 822] on div "BC" at bounding box center [29, 820] width 31 height 31
click at [166, 800] on mat-icon "logout" at bounding box center [173, 801] width 16 height 16
